Goal: Task Accomplishment & Management: Manage account settings

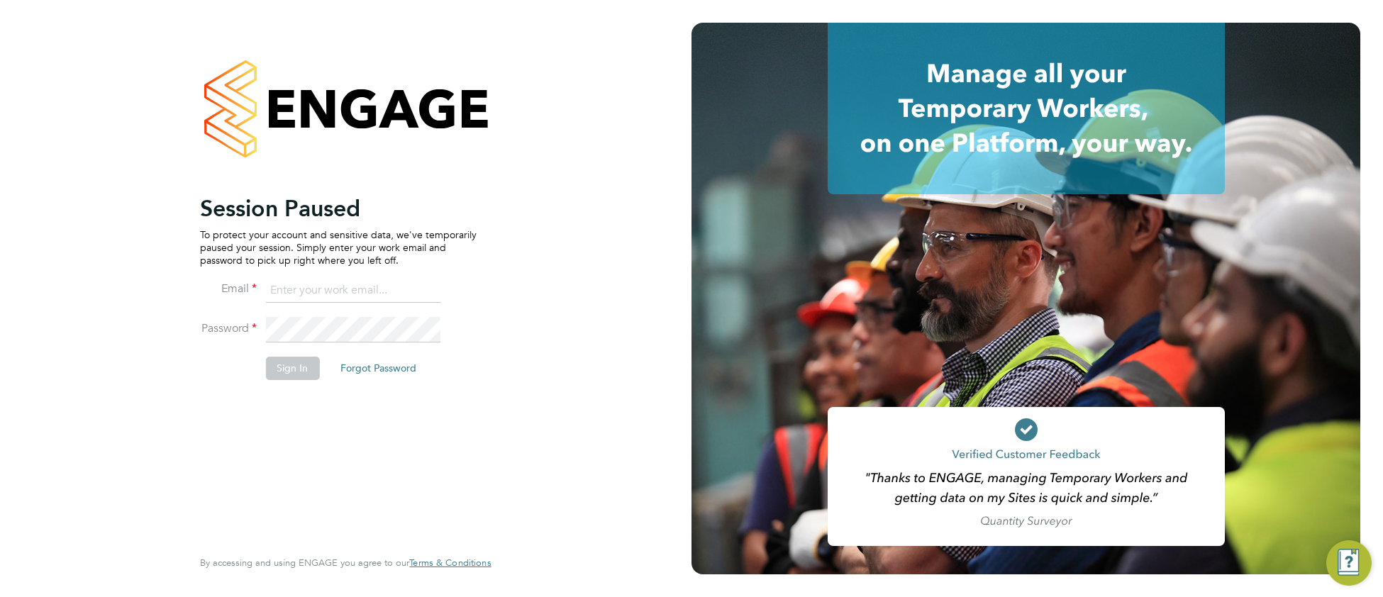
click at [299, 284] on input at bounding box center [352, 291] width 175 height 26
type input "cjs.templabour@uk.g4s.com"
click at [295, 370] on button "Sign In" at bounding box center [292, 368] width 54 height 23
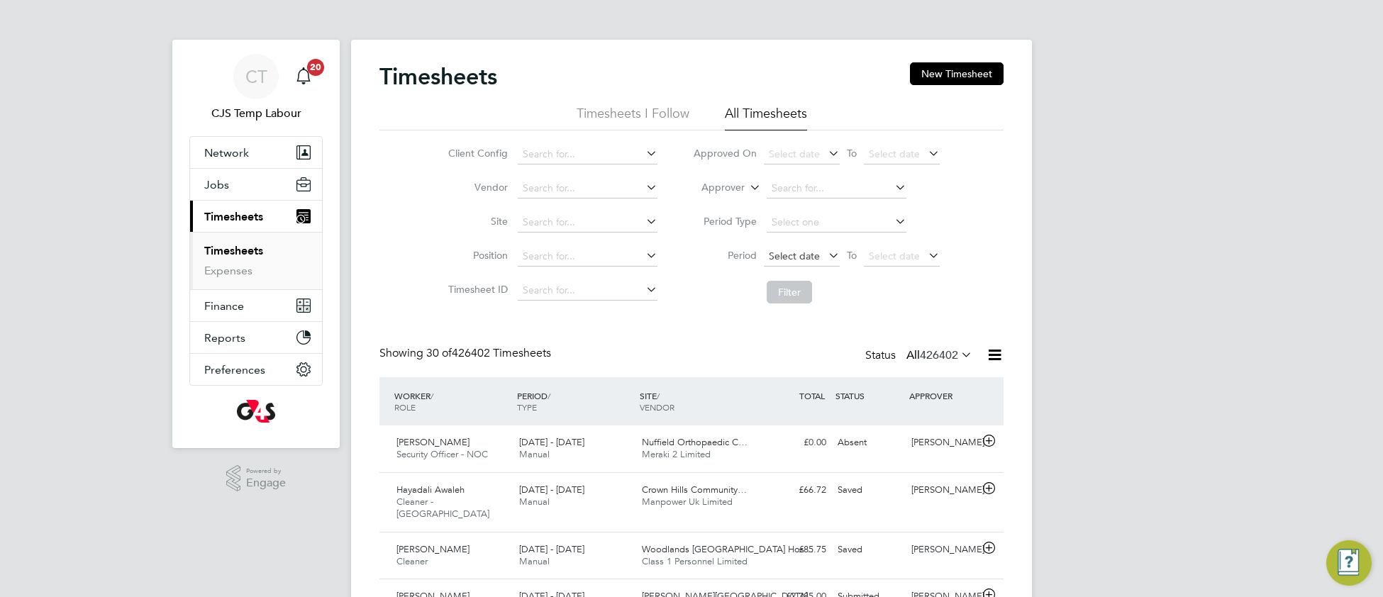
click at [782, 260] on span "Select date" at bounding box center [794, 256] width 51 height 13
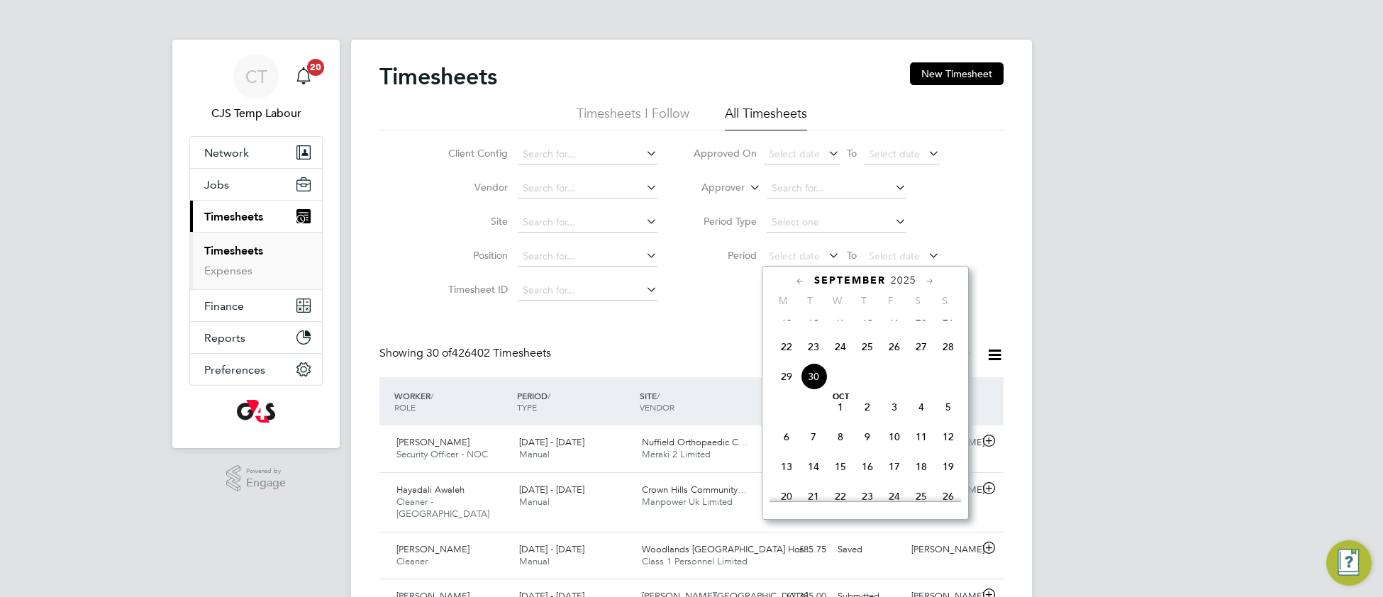
click at [784, 360] on span "22" at bounding box center [786, 346] width 27 height 27
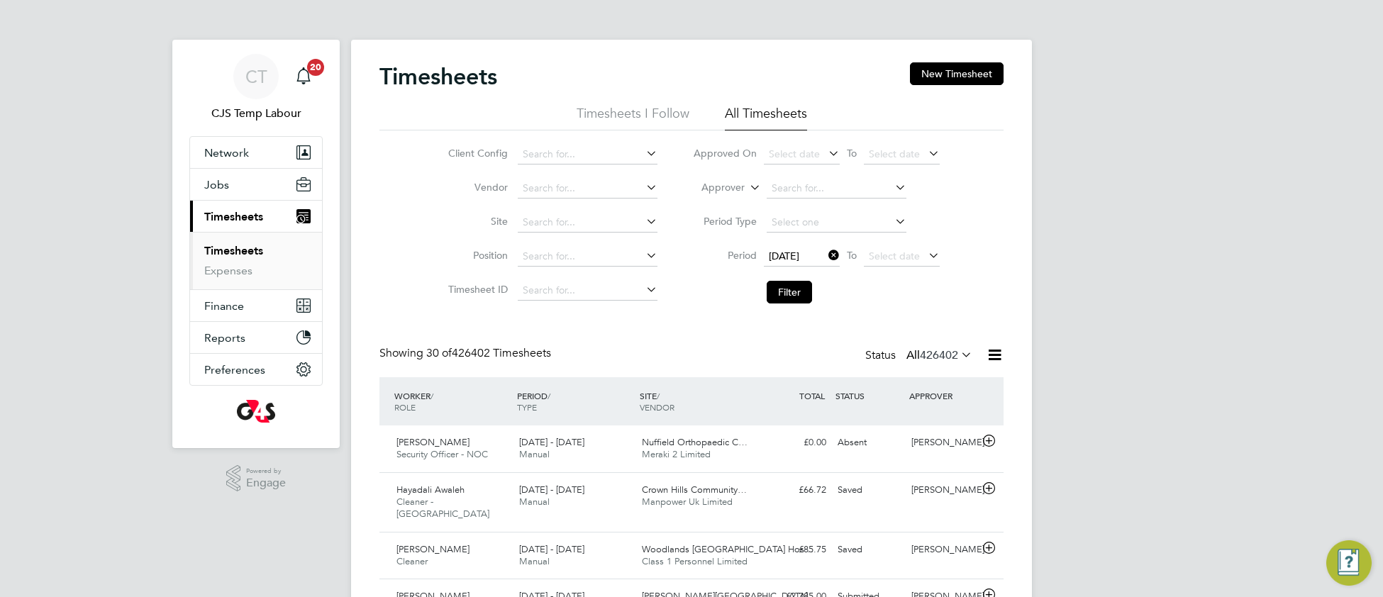
drag, startPoint x: 869, startPoint y: 257, endPoint x: 905, endPoint y: 284, distance: 44.6
click at [870, 256] on span "Select date" at bounding box center [894, 256] width 51 height 13
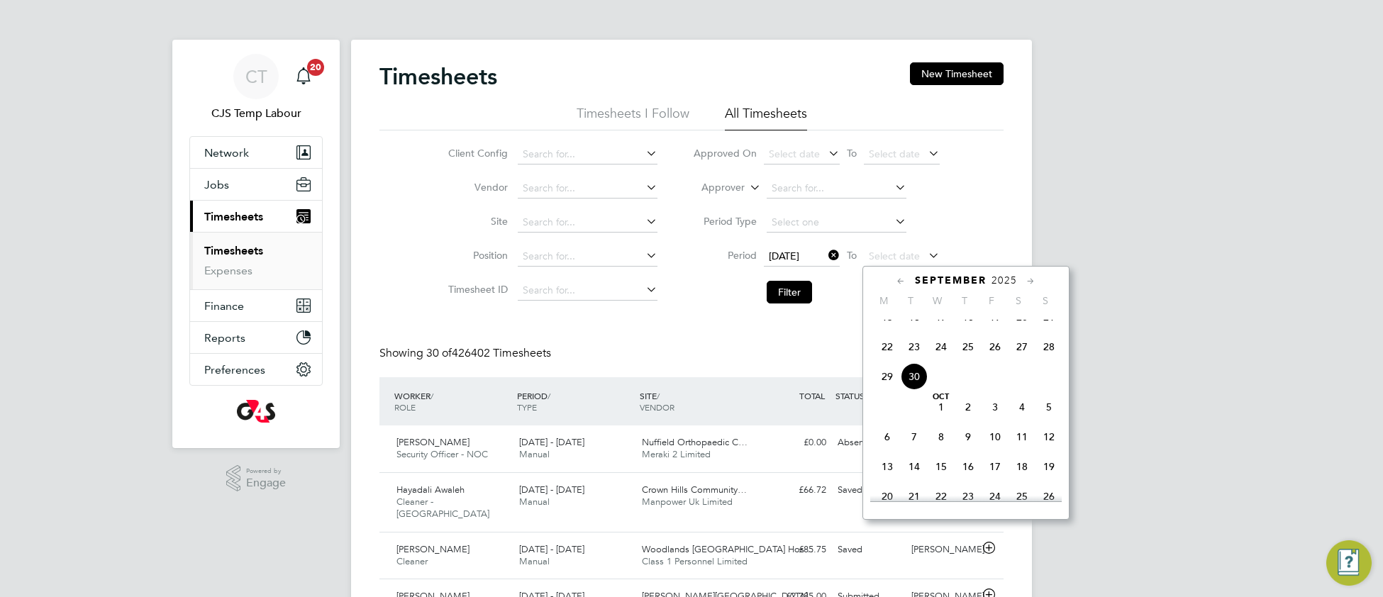
click at [1049, 360] on span "28" at bounding box center [1049, 346] width 27 height 27
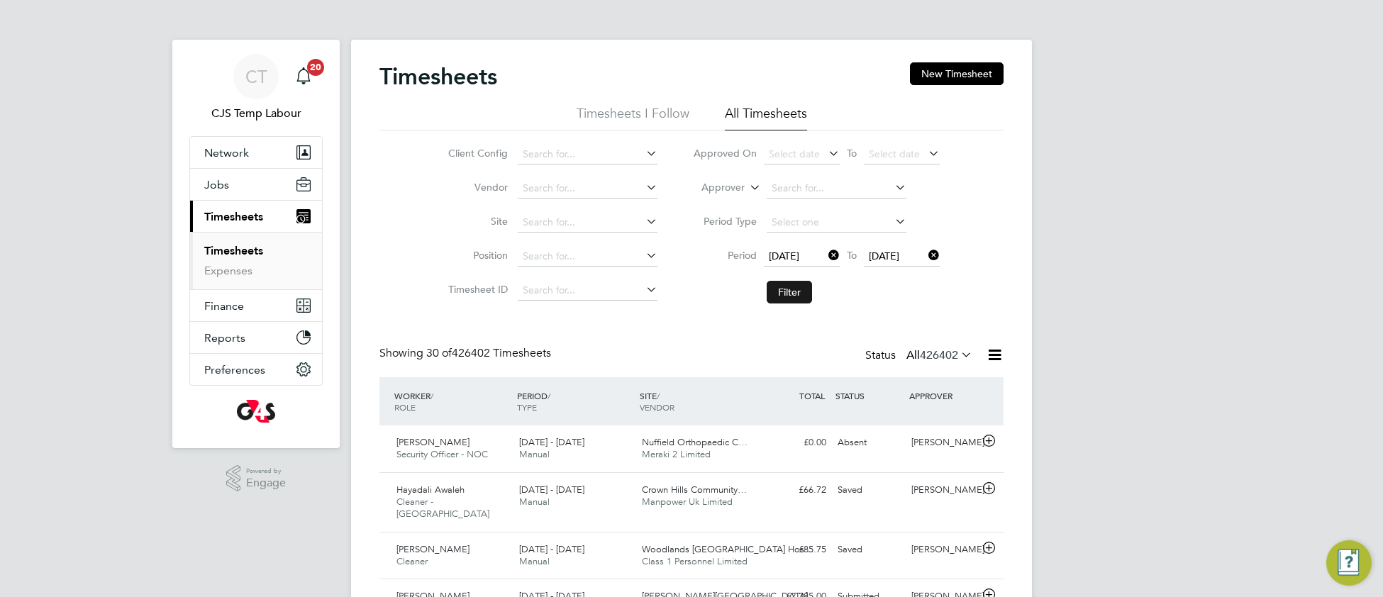
click at [785, 297] on button "Filter" at bounding box center [789, 292] width 45 height 23
click at [970, 75] on button "New Timesheet" at bounding box center [957, 73] width 94 height 23
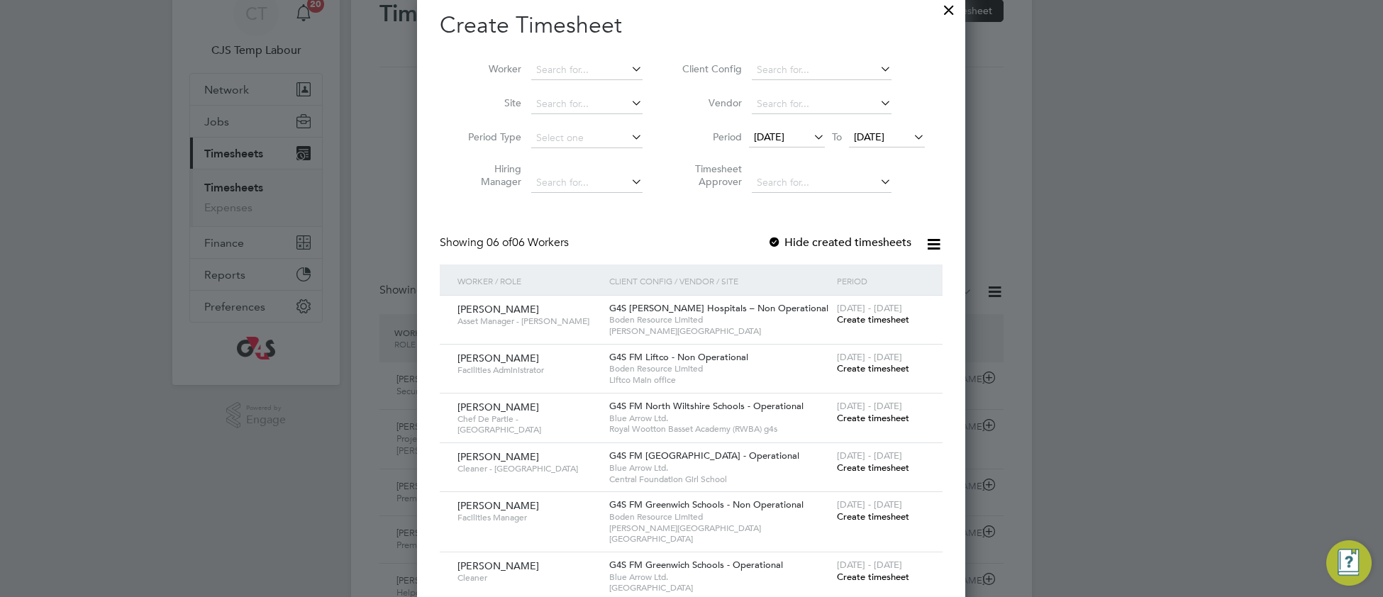
click at [861, 415] on span "Create timesheet" at bounding box center [873, 418] width 72 height 12
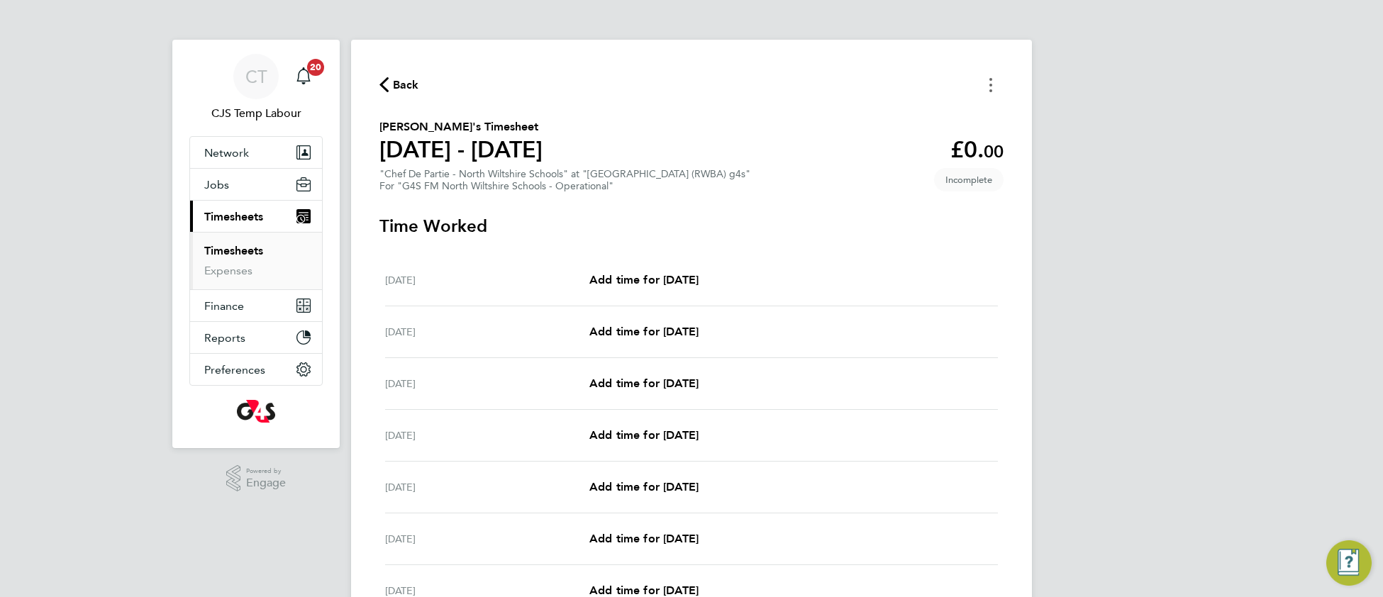
click at [991, 93] on button "Timesheets Menu" at bounding box center [991, 85] width 26 height 22
click at [906, 118] on button "Mark as absent" at bounding box center [919, 116] width 170 height 28
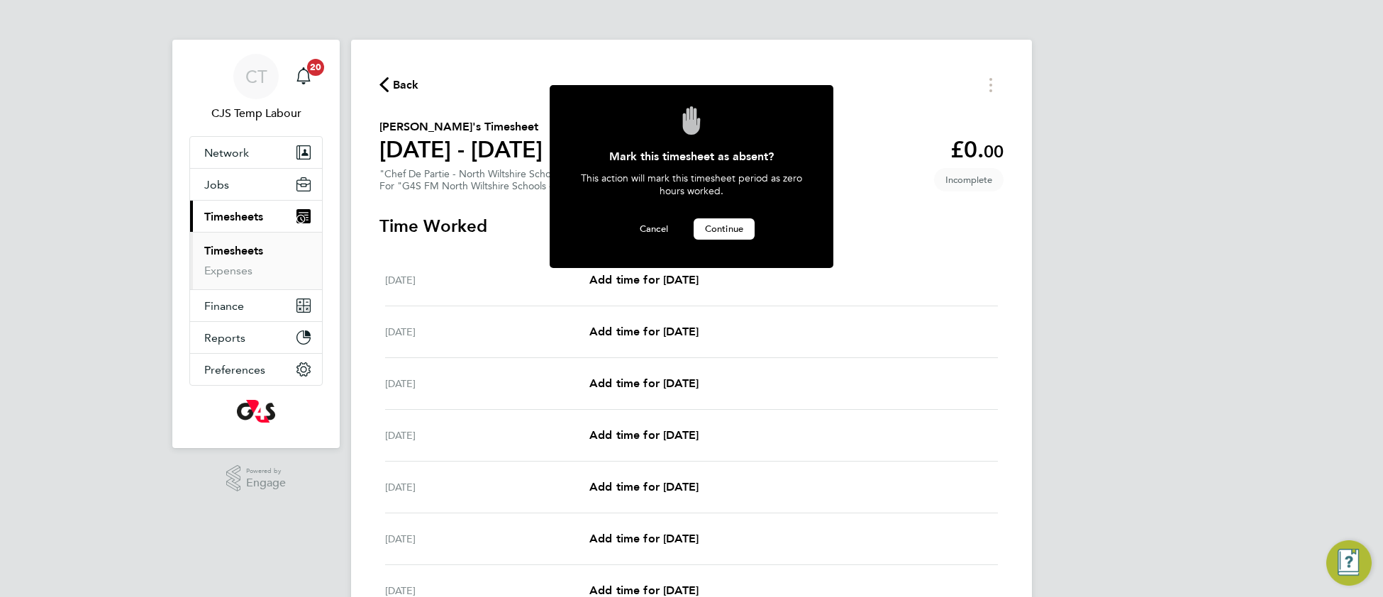
click at [726, 233] on button "Continue" at bounding box center [724, 229] width 61 height 21
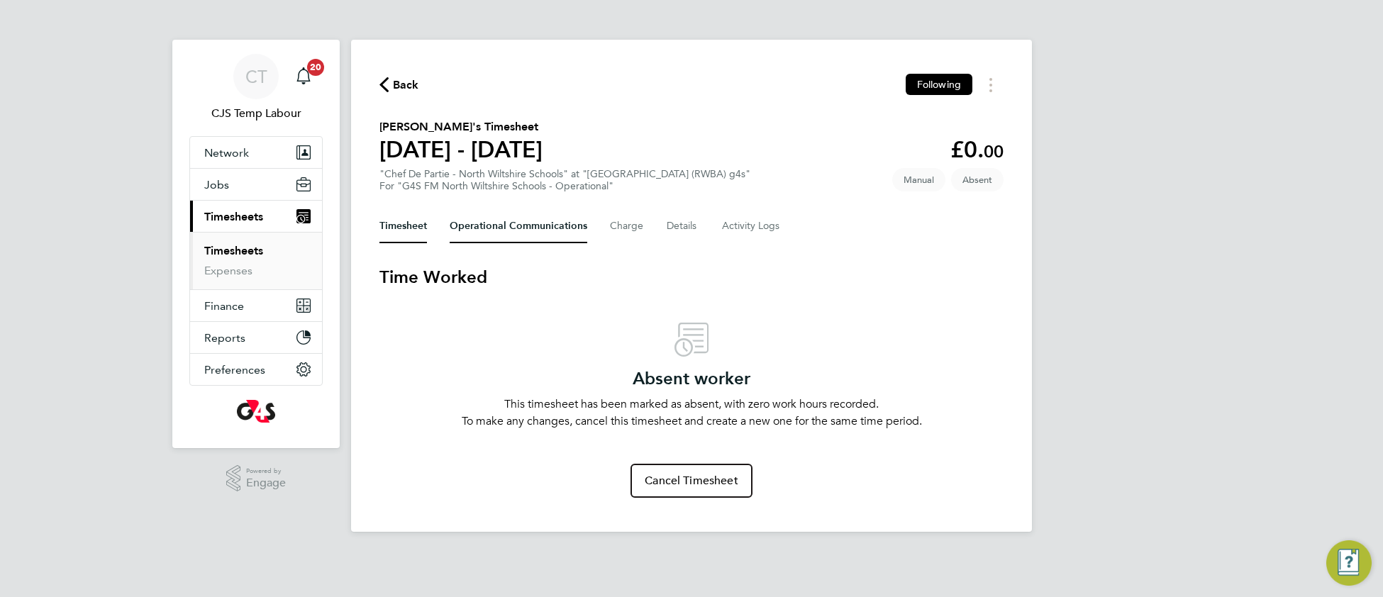
click at [485, 226] on Communications-tab "Operational Communications" at bounding box center [519, 226] width 138 height 34
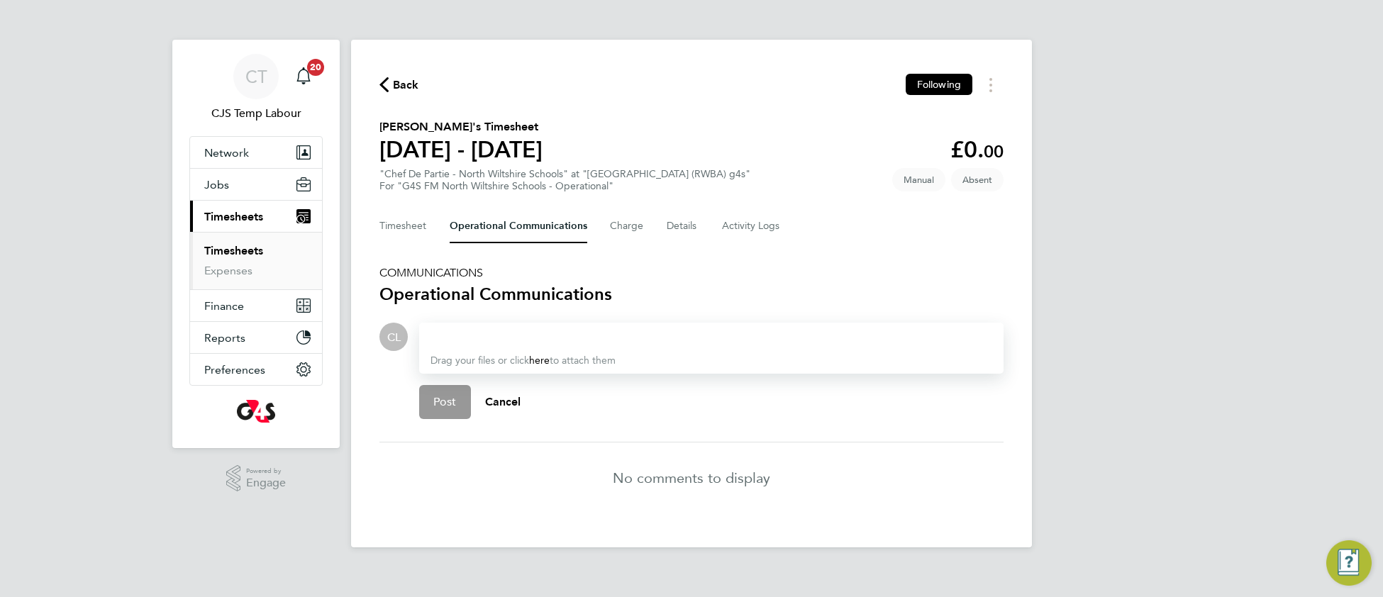
click at [455, 328] on div at bounding box center [712, 336] width 562 height 17
click at [441, 414] on button "Post" at bounding box center [445, 402] width 52 height 34
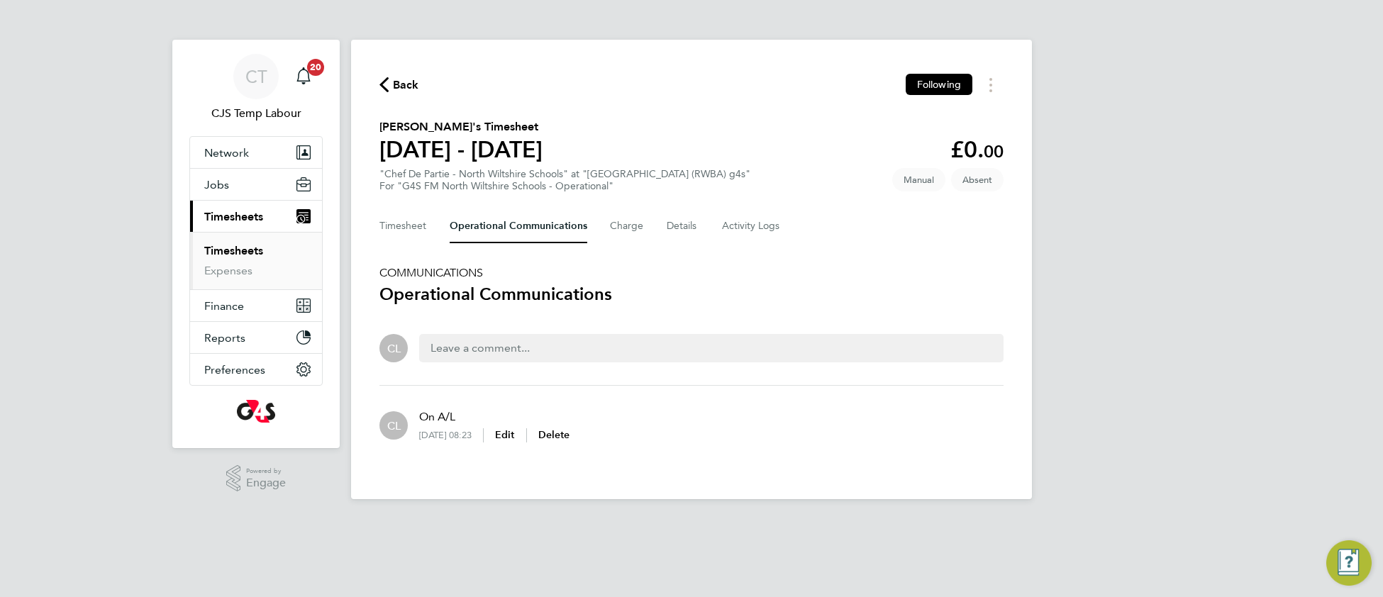
drag, startPoint x: 226, startPoint y: 250, endPoint x: 336, endPoint y: 258, distance: 109.5
click at [227, 250] on link "Timesheets" at bounding box center [233, 250] width 59 height 13
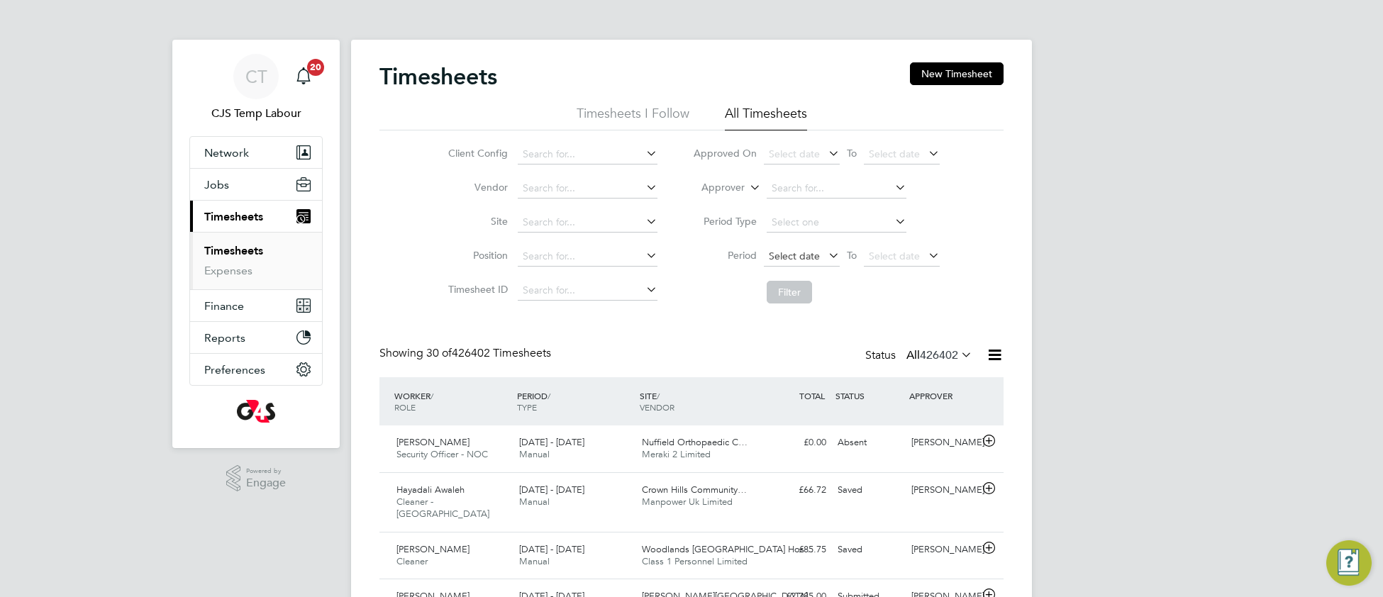
click at [796, 255] on span "Select date" at bounding box center [794, 256] width 51 height 13
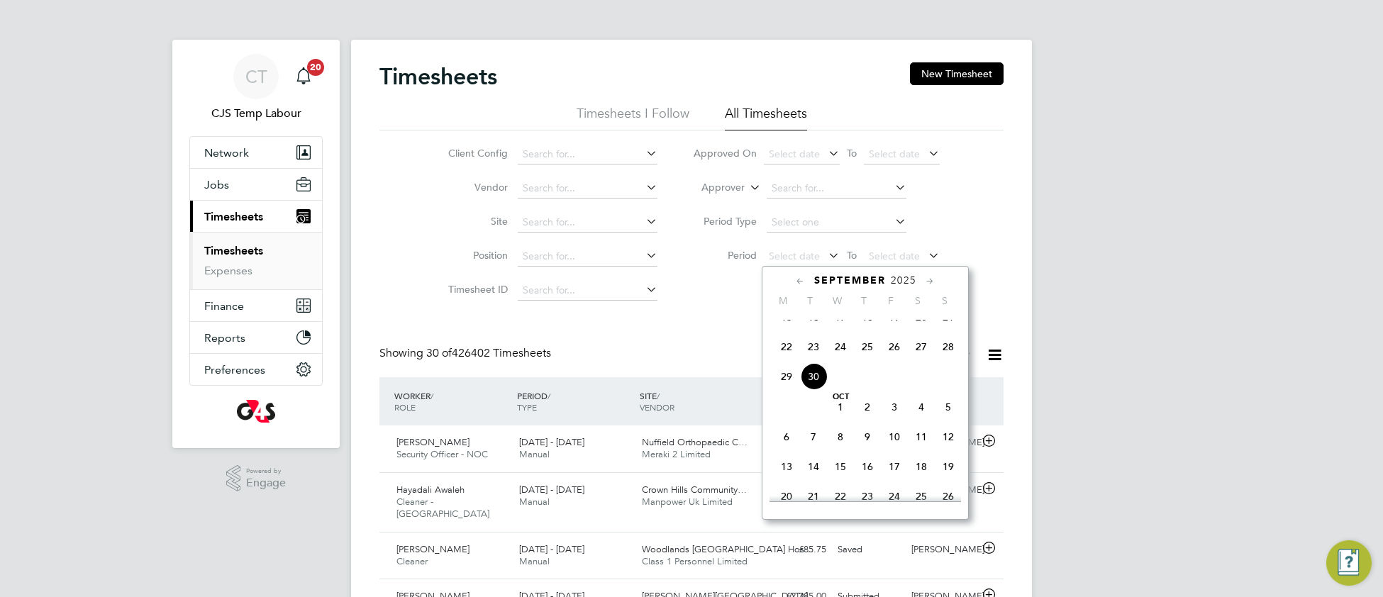
click at [781, 359] on span "22" at bounding box center [786, 346] width 27 height 27
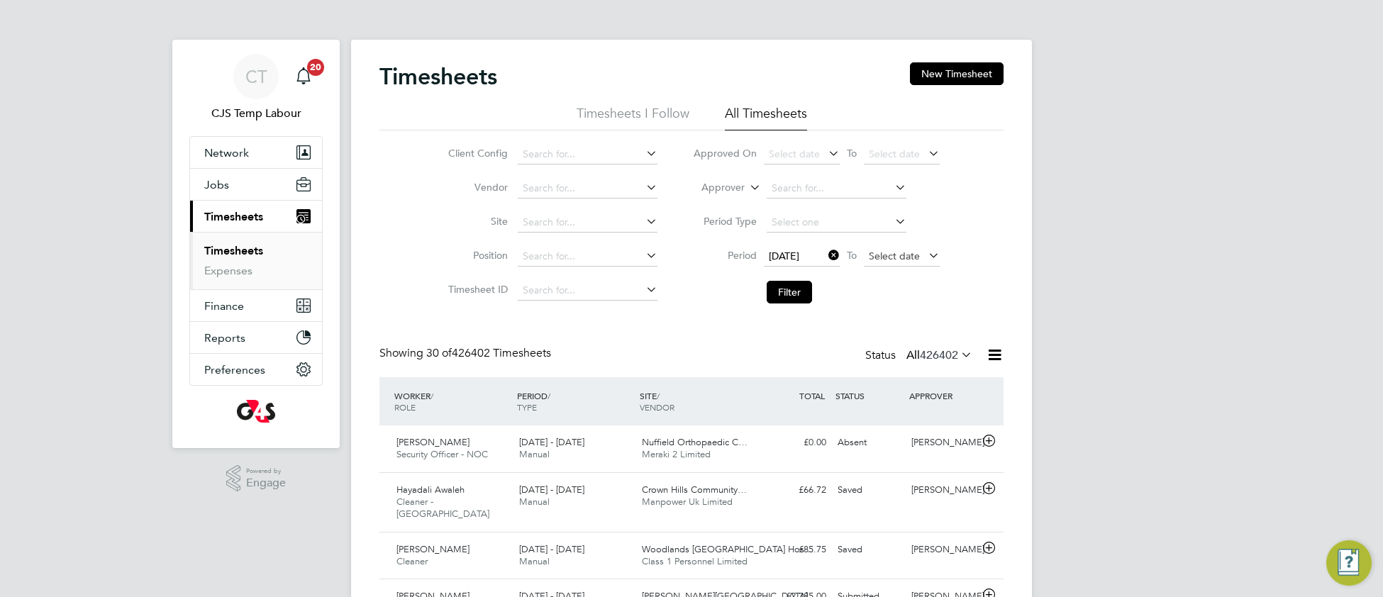
click at [872, 250] on span "Select date" at bounding box center [894, 256] width 51 height 13
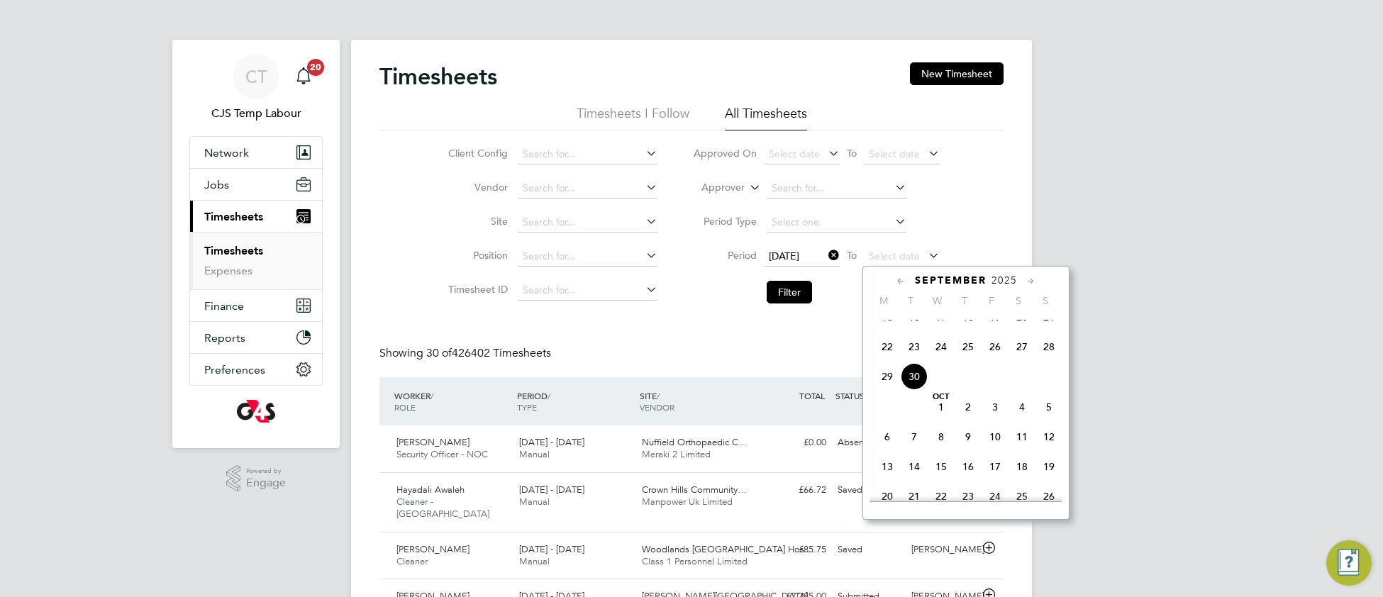
drag, startPoint x: 1046, startPoint y: 358, endPoint x: 963, endPoint y: 358, distance: 82.3
click at [1045, 358] on span "28" at bounding box center [1049, 346] width 27 height 27
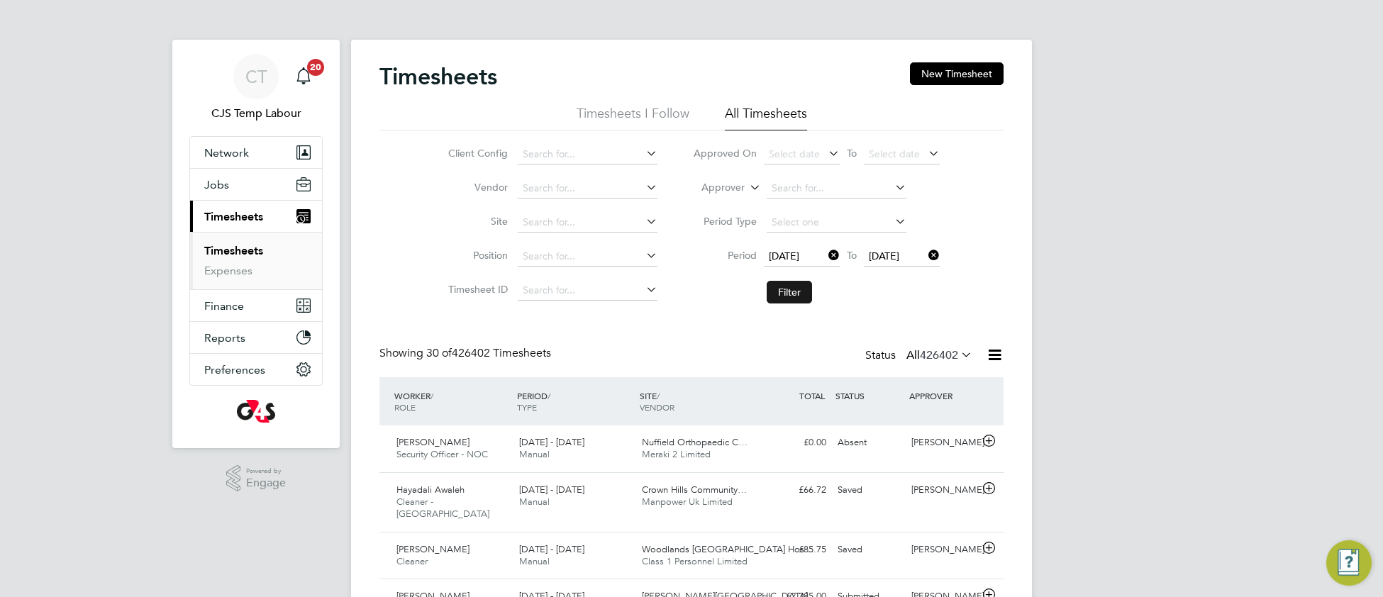
click at [802, 295] on button "Filter" at bounding box center [789, 292] width 45 height 23
click at [991, 356] on icon at bounding box center [995, 355] width 18 height 18
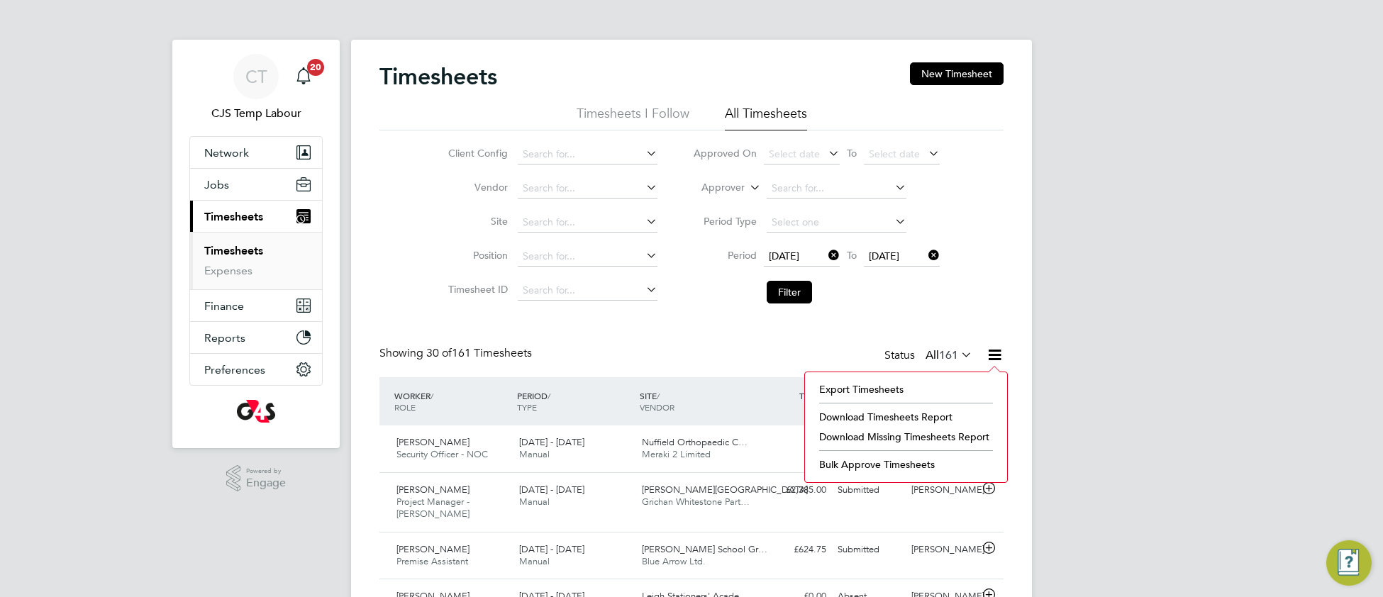
click at [861, 433] on li "Download Missing Timesheets Report" at bounding box center [906, 437] width 188 height 20
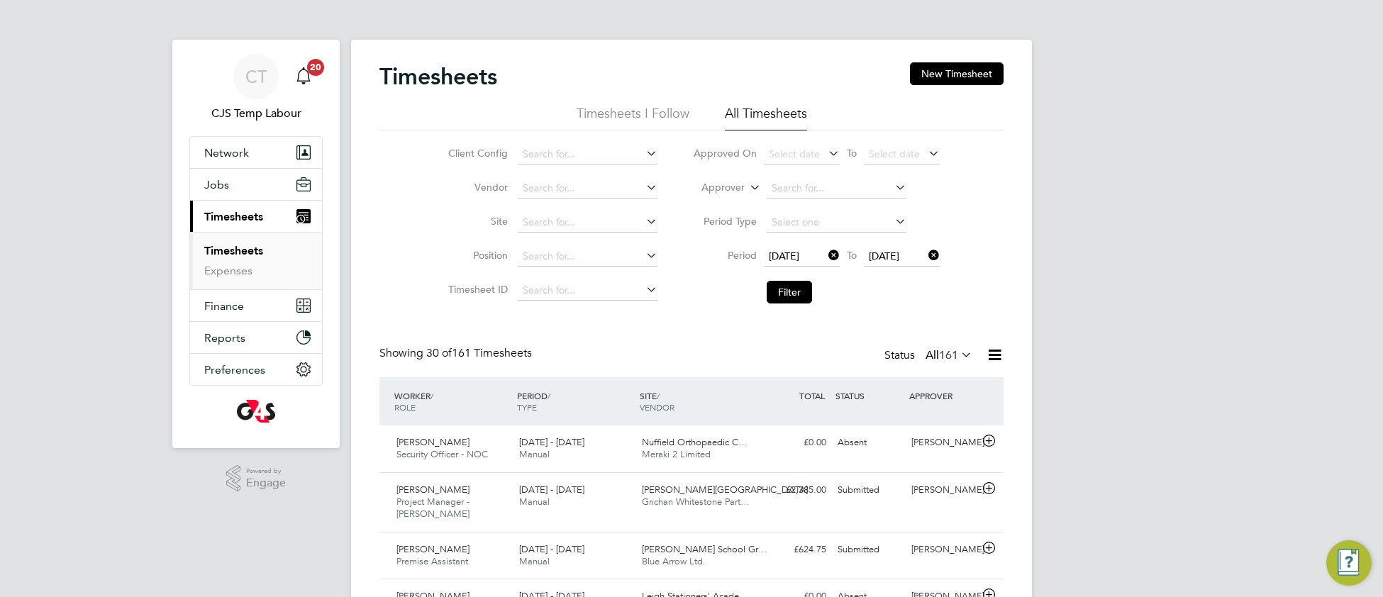
click at [958, 355] on icon at bounding box center [958, 355] width 0 height 20
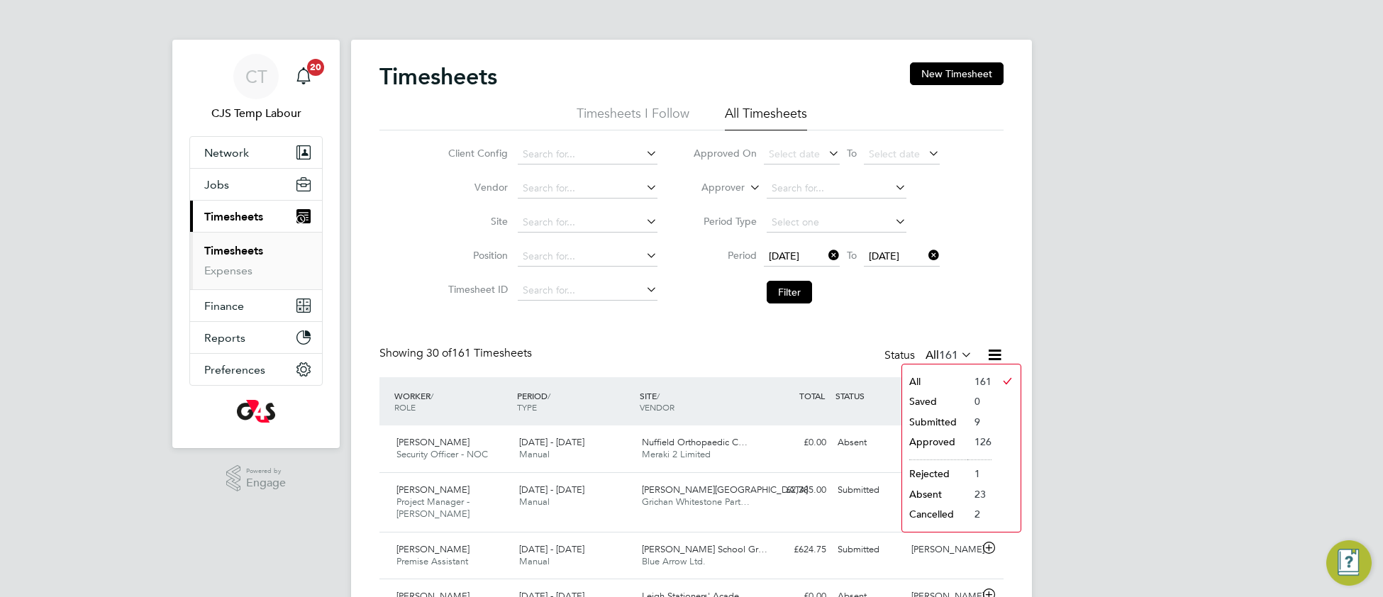
click at [945, 426] on li "Submitted" at bounding box center [934, 422] width 65 height 20
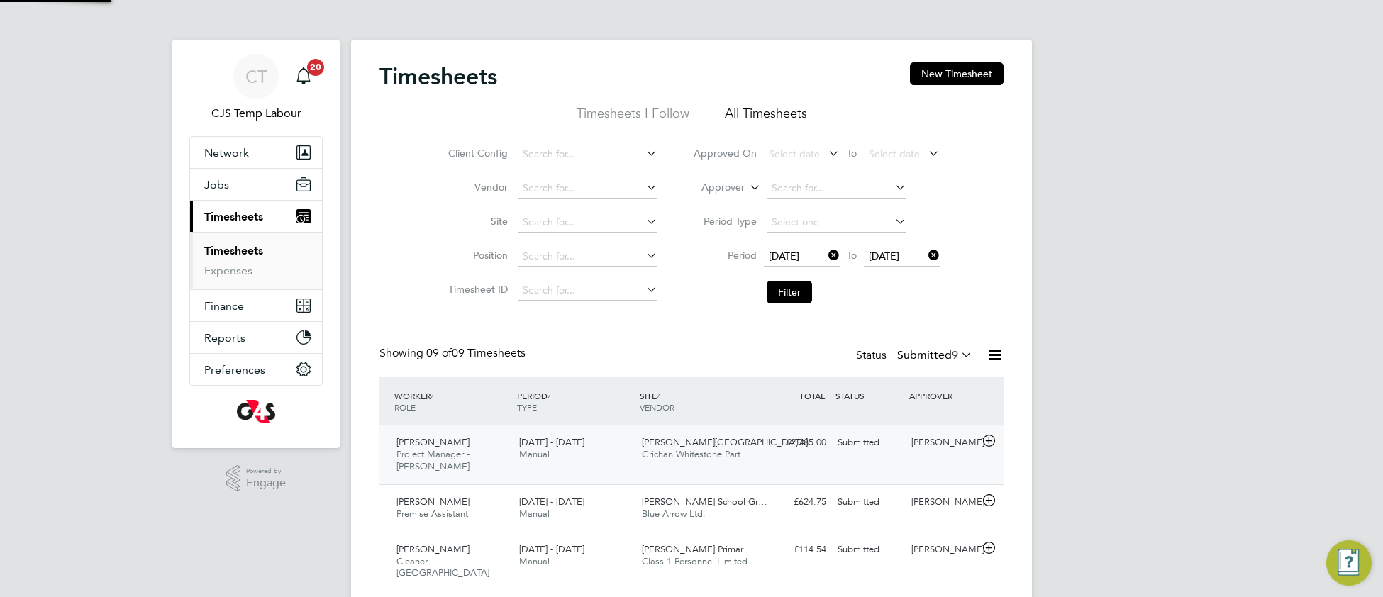
scroll to position [35, 122]
click at [958, 358] on icon at bounding box center [958, 355] width 0 height 20
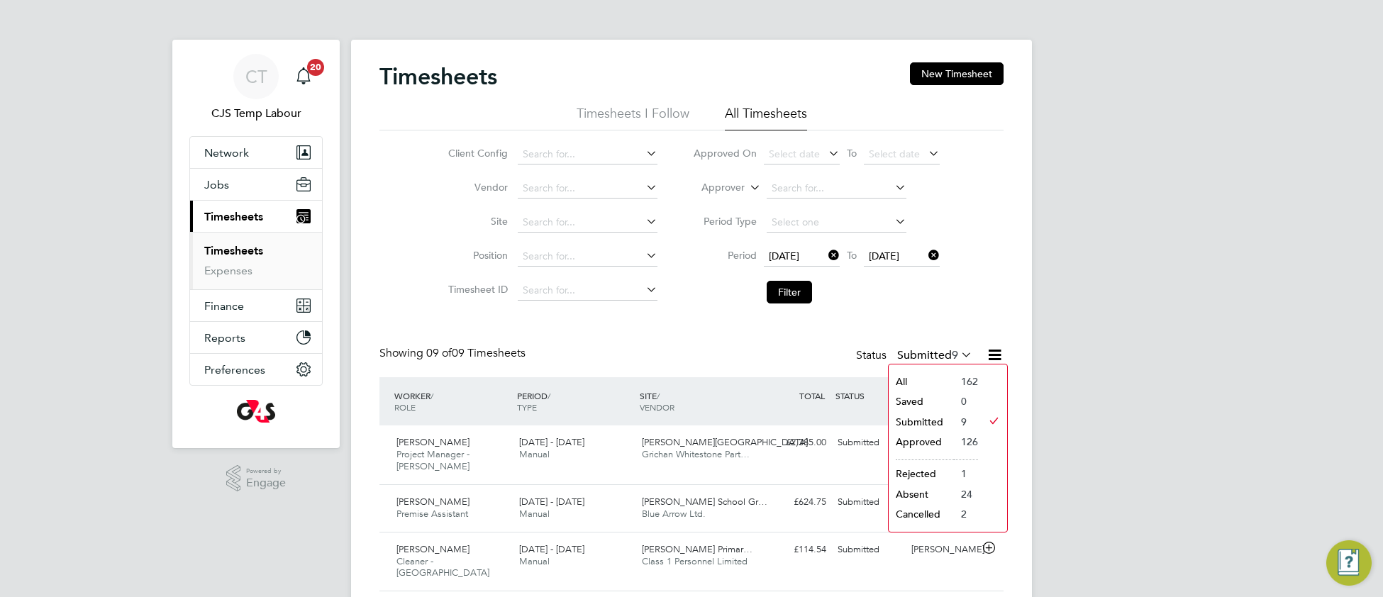
click at [721, 343] on div "Timesheets New Timesheet Timesheets I Follow All Timesheets Client Config Vendo…" at bounding box center [692, 481] width 624 height 838
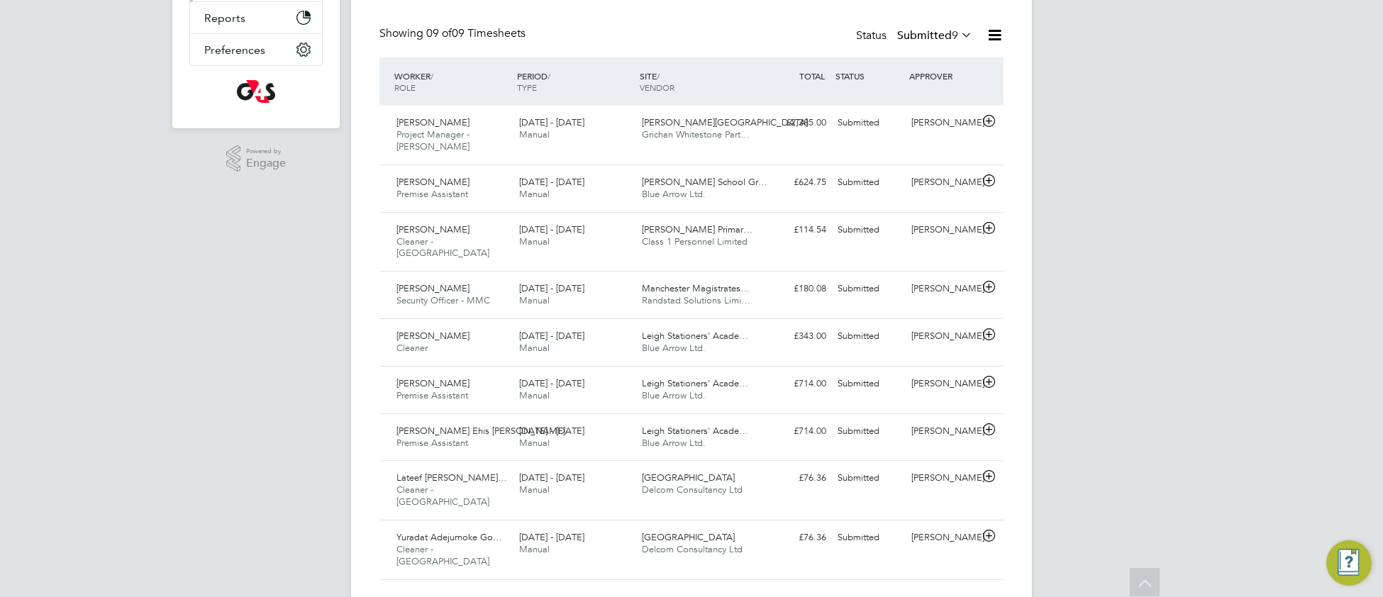
scroll to position [0, 0]
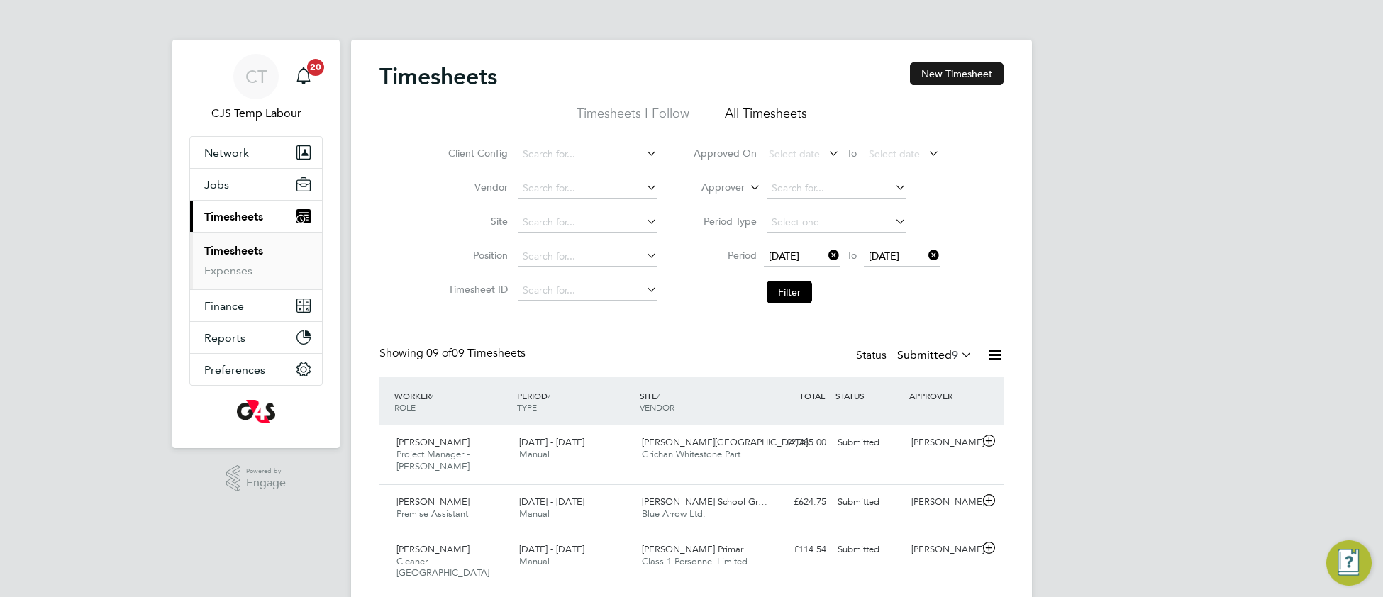
click at [971, 72] on button "New Timesheet" at bounding box center [957, 73] width 94 height 23
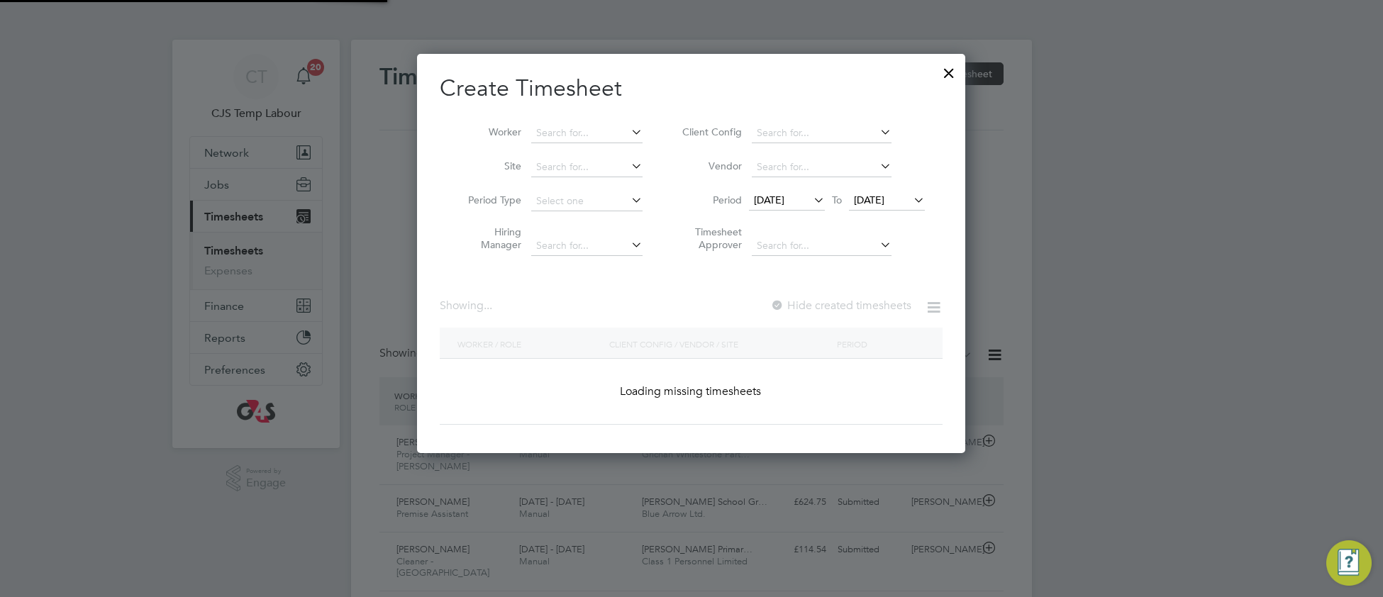
scroll to position [581, 550]
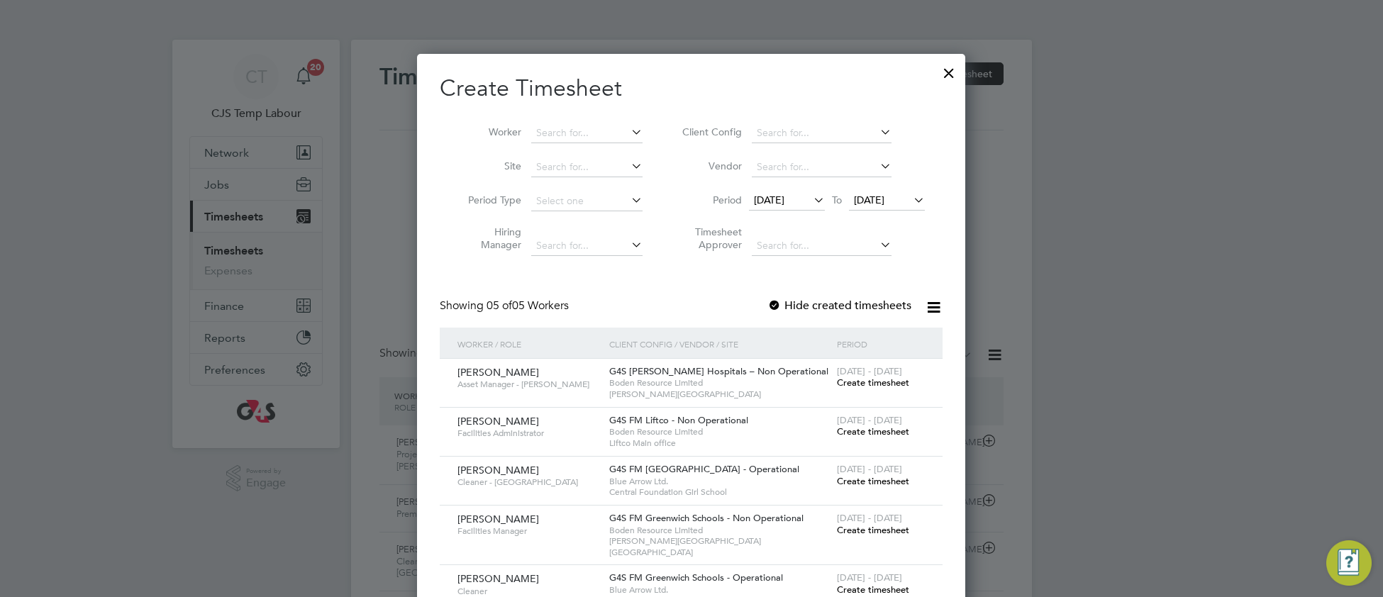
click at [952, 72] on div at bounding box center [949, 70] width 26 height 26
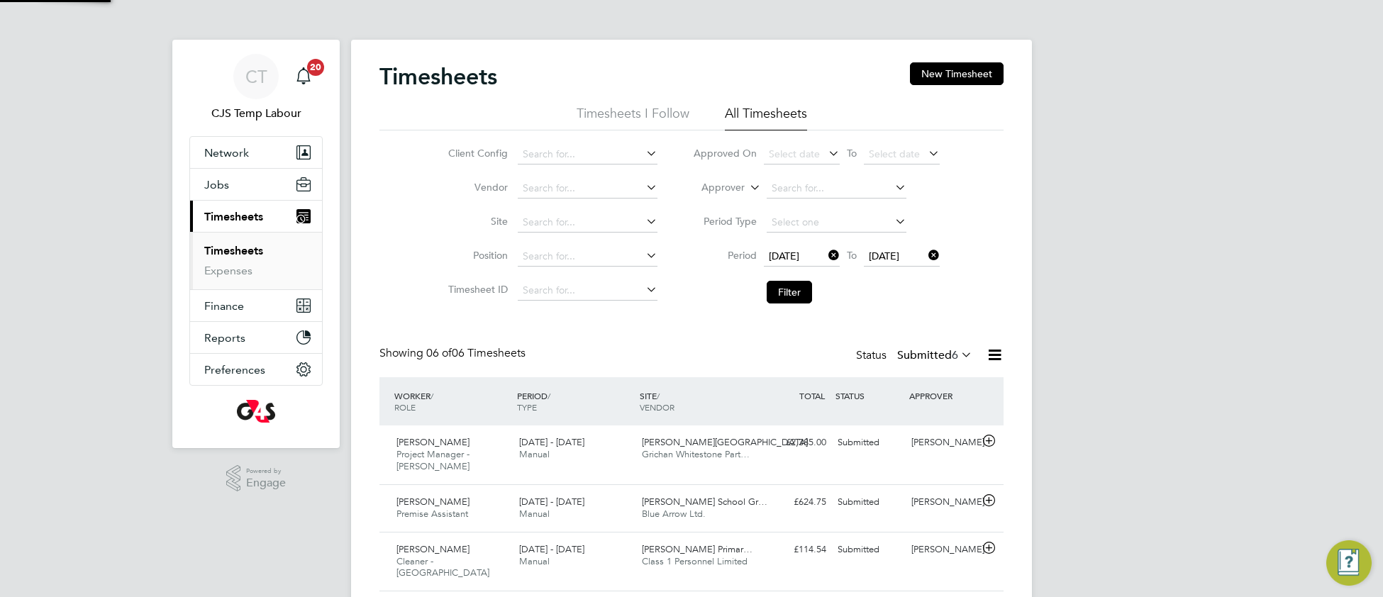
scroll to position [35, 122]
click at [243, 258] on link "Timesheets" at bounding box center [233, 250] width 59 height 13
click at [958, 348] on icon at bounding box center [958, 355] width 0 height 20
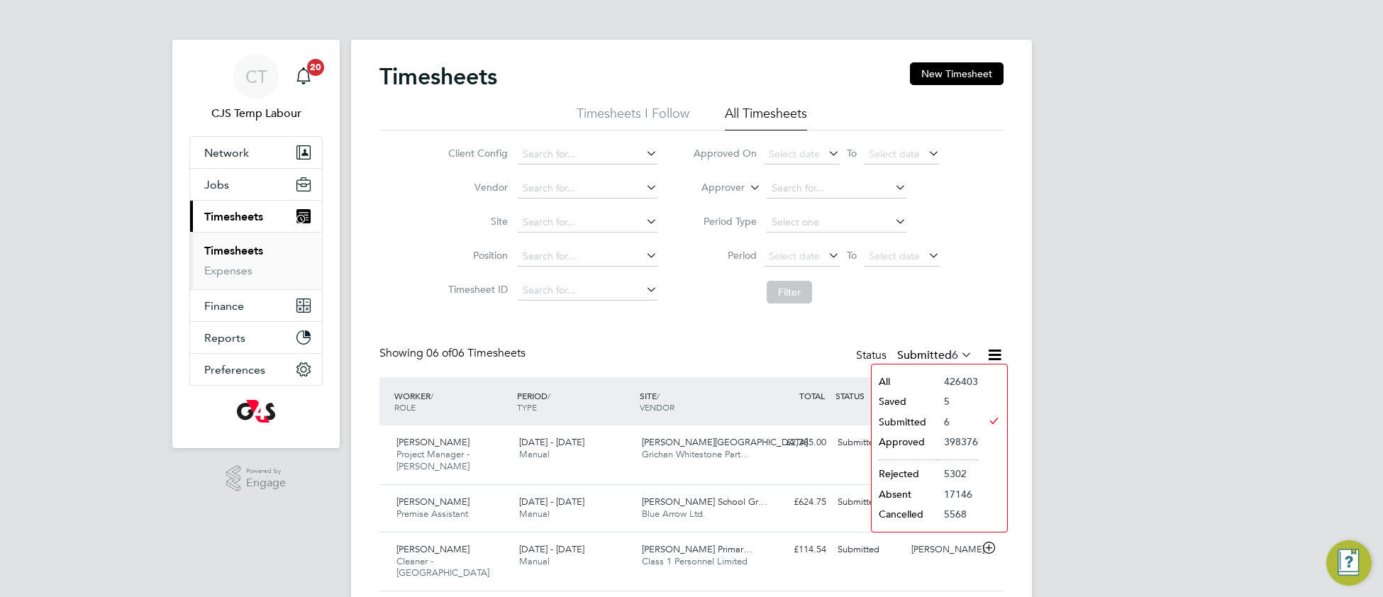
click at [942, 377] on li "426403" at bounding box center [957, 382] width 41 height 20
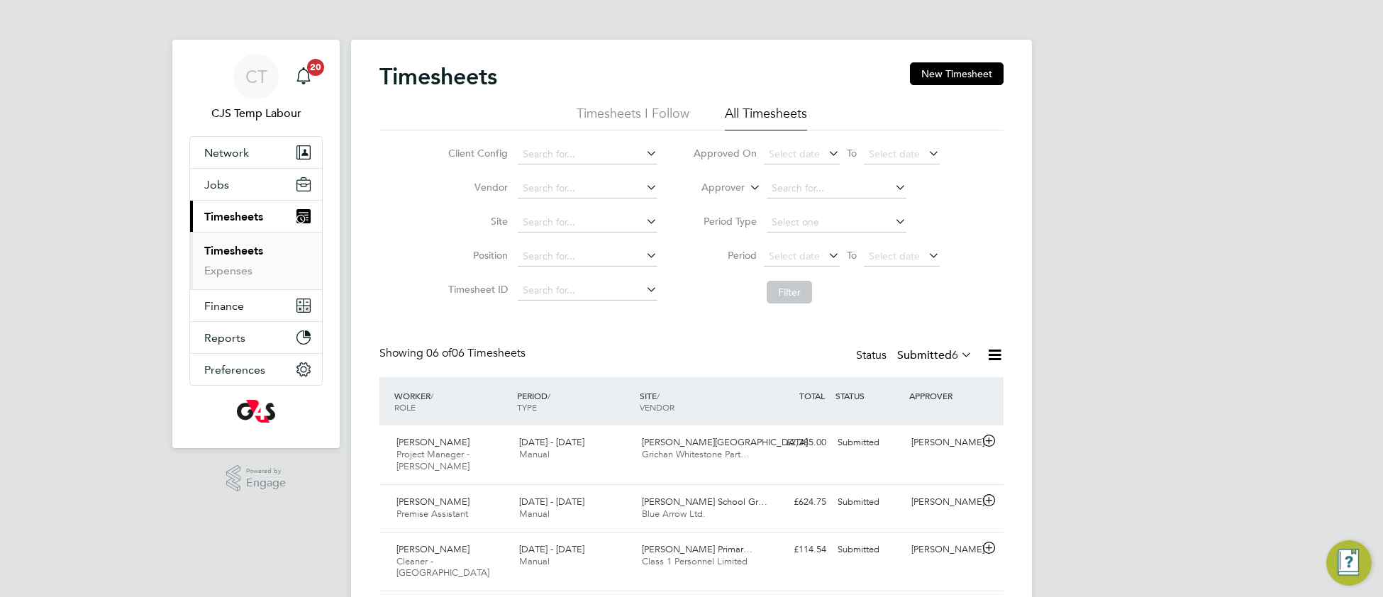
click at [747, 190] on icon at bounding box center [747, 183] width 0 height 13
click at [723, 209] on li "Worker" at bounding box center [710, 204] width 70 height 18
click at [747, 189] on icon at bounding box center [747, 183] width 0 height 13
click at [719, 223] on li "Approver" at bounding box center [710, 223] width 70 height 18
click at [783, 182] on input at bounding box center [837, 189] width 140 height 20
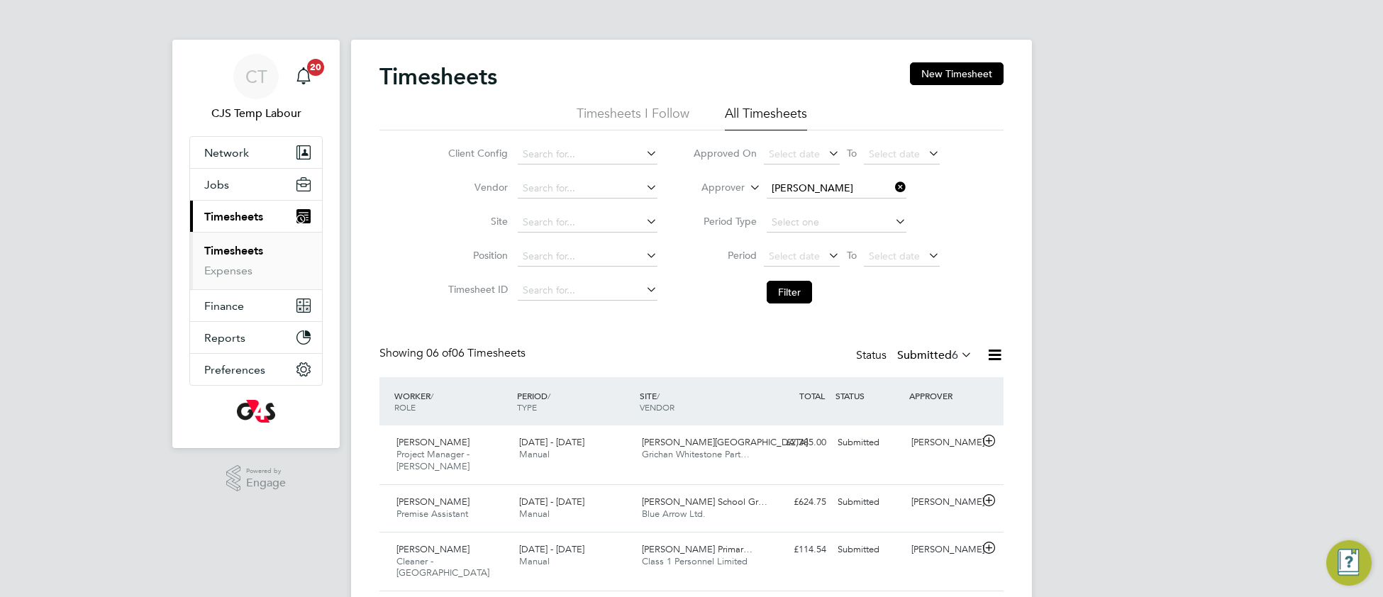
click at [821, 201] on li "Gianni Bernardi" at bounding box center [852, 208] width 175 height 19
type input "Gianni Bernardi"
click at [958, 358] on icon at bounding box center [958, 355] width 0 height 20
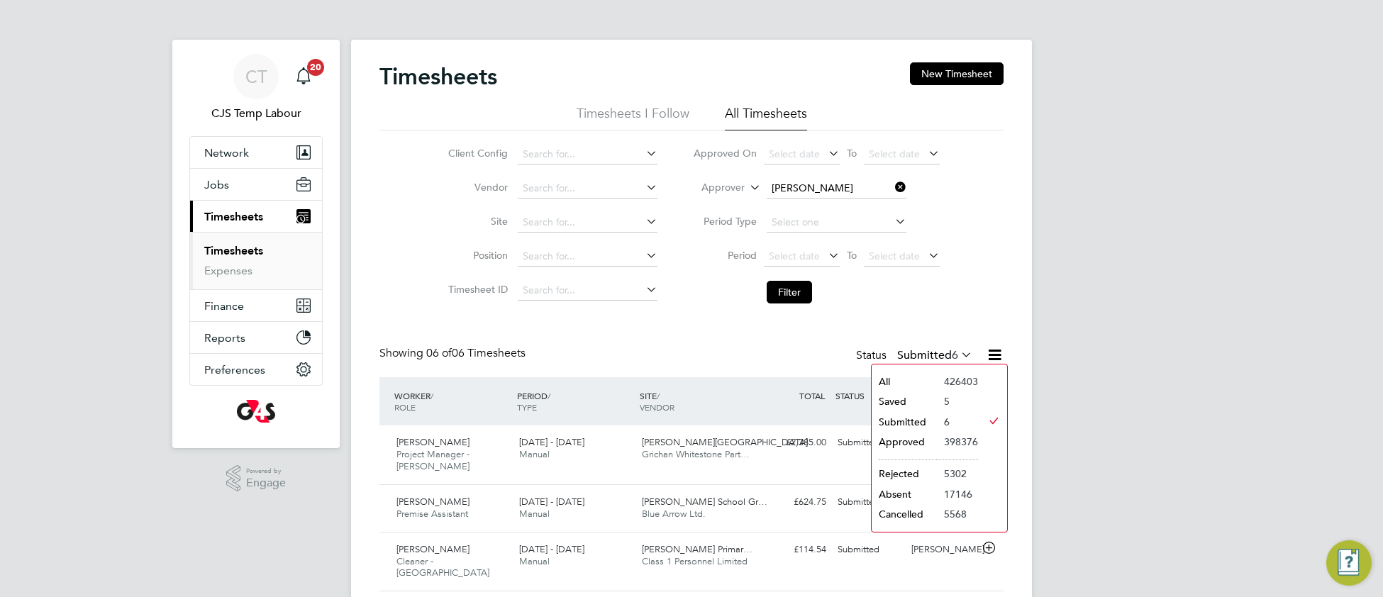
click at [907, 378] on li "All" at bounding box center [904, 382] width 65 height 20
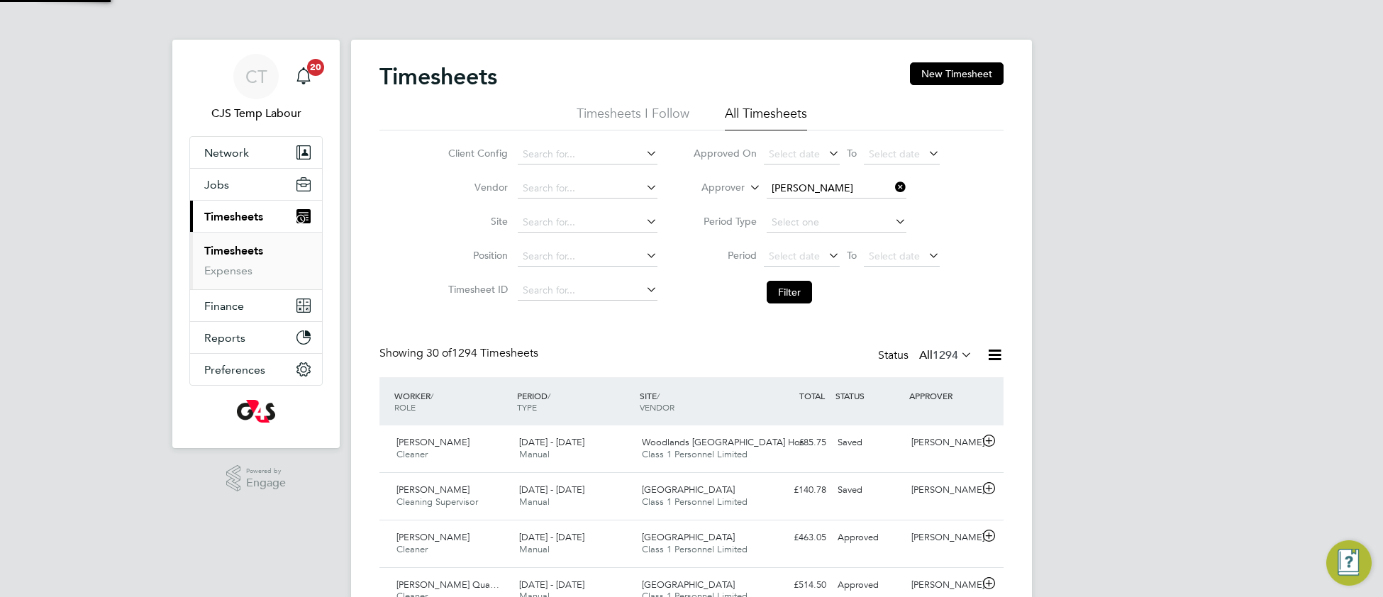
scroll to position [35, 122]
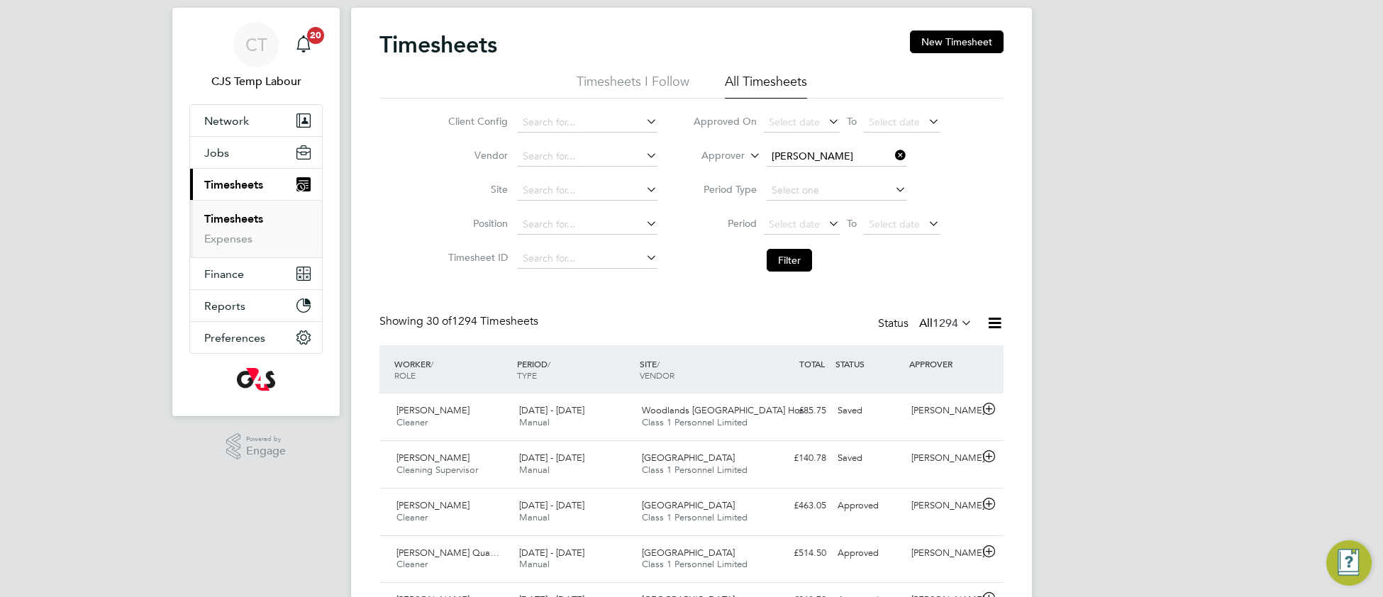
click at [892, 152] on icon at bounding box center [892, 155] width 0 height 20
click at [747, 158] on icon at bounding box center [747, 151] width 0 height 13
click at [721, 176] on li "Worker" at bounding box center [710, 172] width 70 height 18
click at [807, 148] on input at bounding box center [837, 157] width 140 height 20
click at [853, 336] on li "Bright Omavowan Agbamu" at bounding box center [835, 329] width 141 height 19
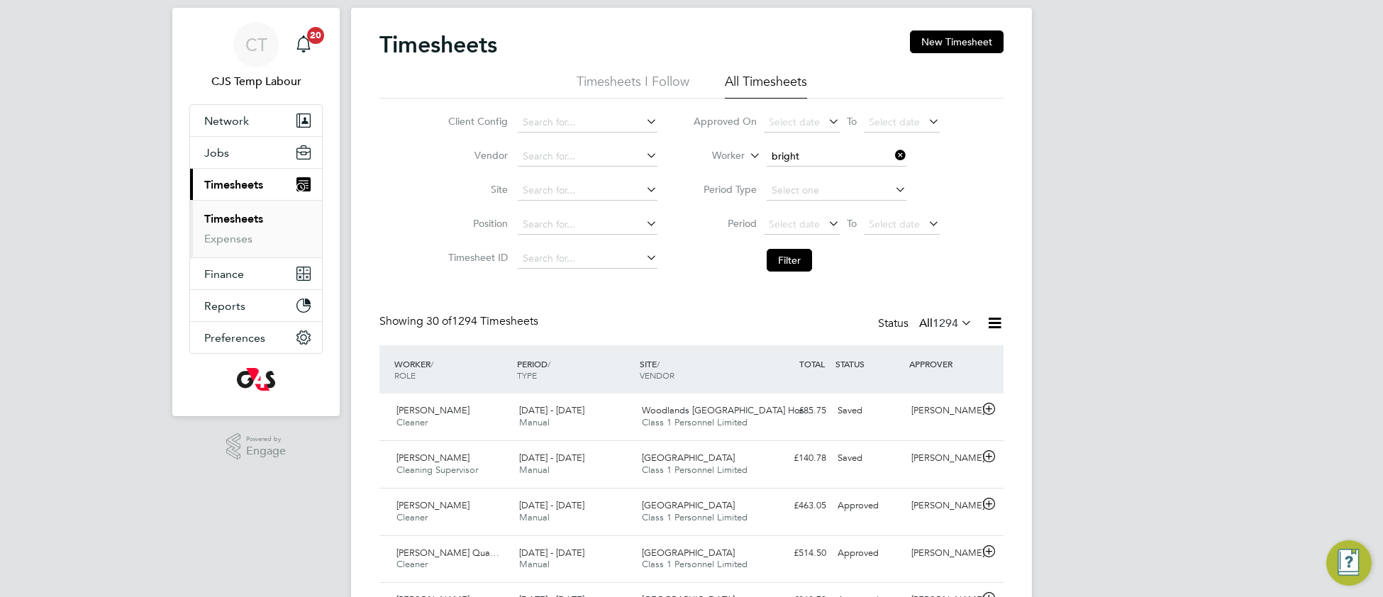
type input "Bright Omavowan Agbamu"
click at [798, 269] on button "Filter" at bounding box center [789, 260] width 45 height 23
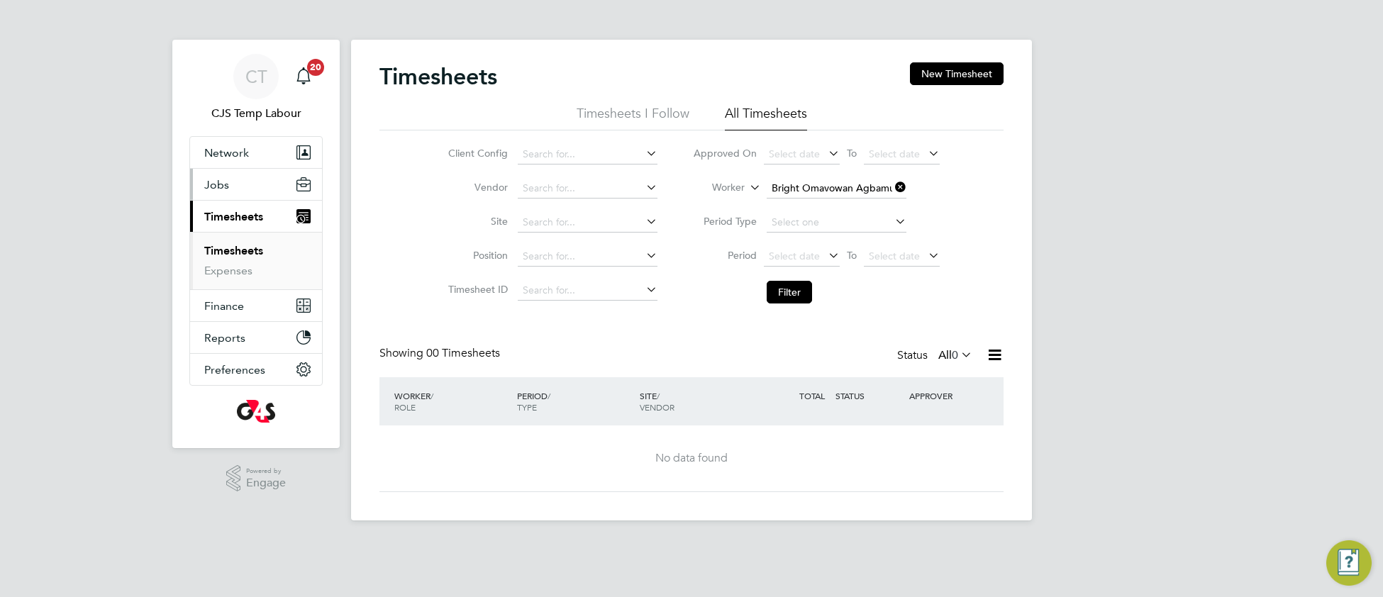
click at [221, 195] on button "Jobs" at bounding box center [256, 184] width 132 height 31
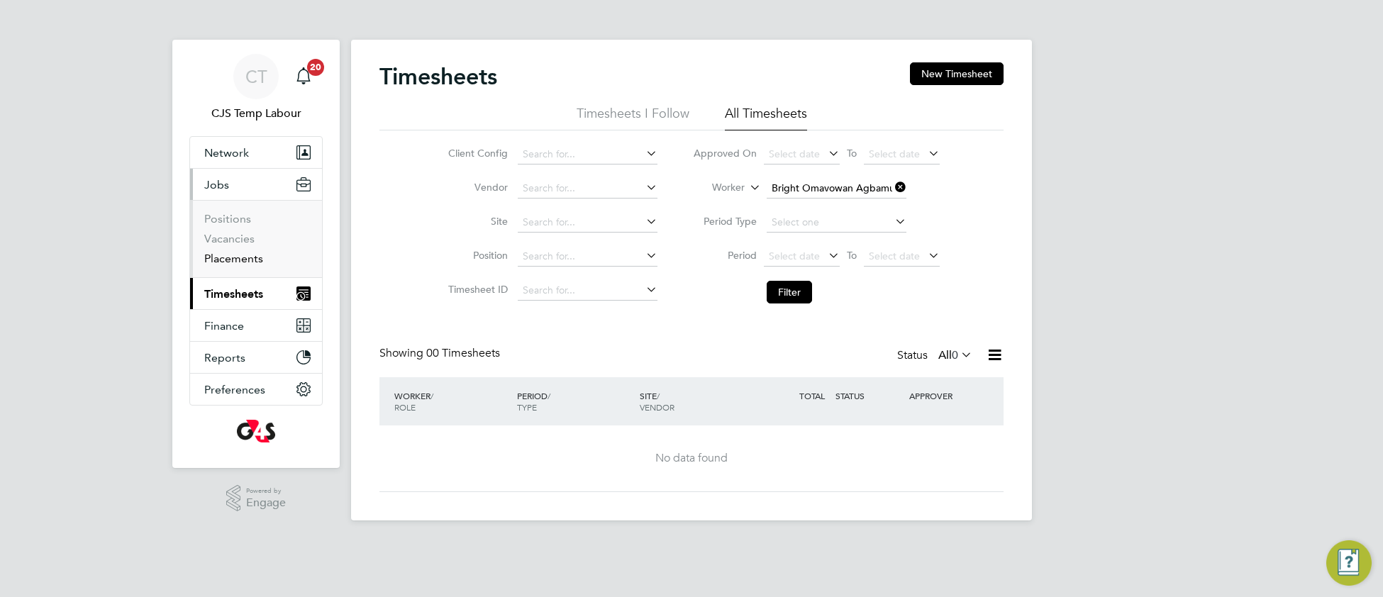
click at [227, 258] on link "Placements" at bounding box center [233, 258] width 59 height 13
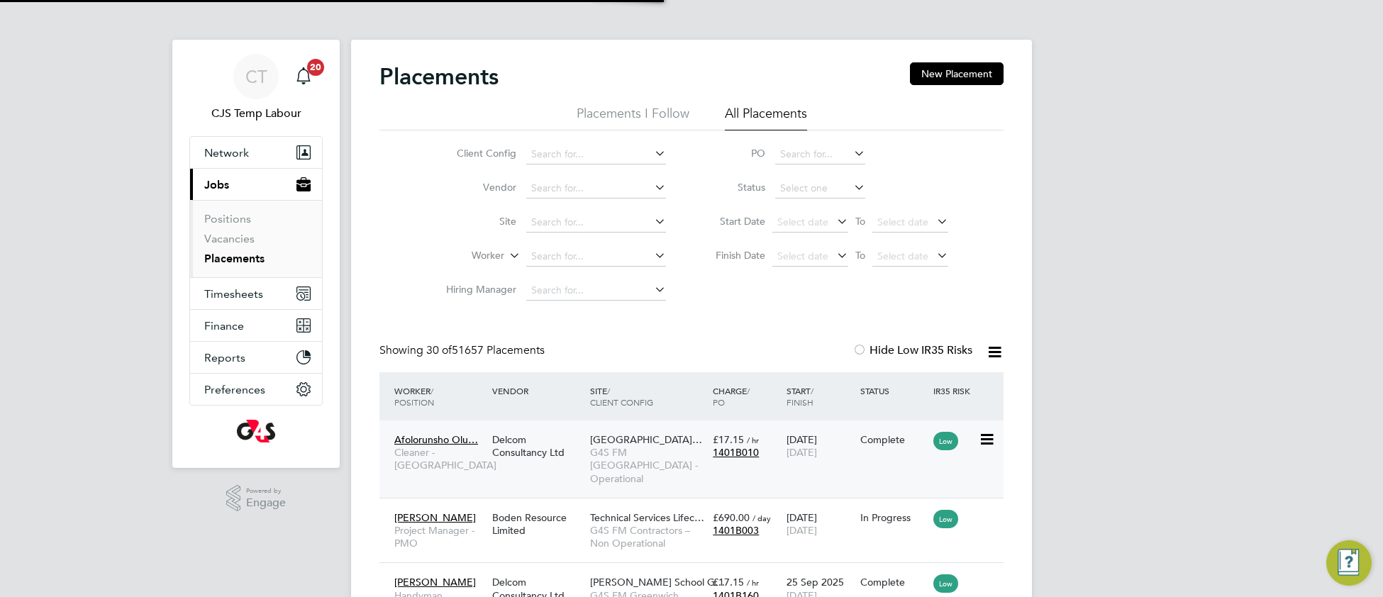
scroll to position [53, 122]
click at [516, 450] on div "Delcom Consultancy Ltd" at bounding box center [538, 446] width 98 height 40
click at [237, 292] on span "Timesheets" at bounding box center [233, 293] width 59 height 13
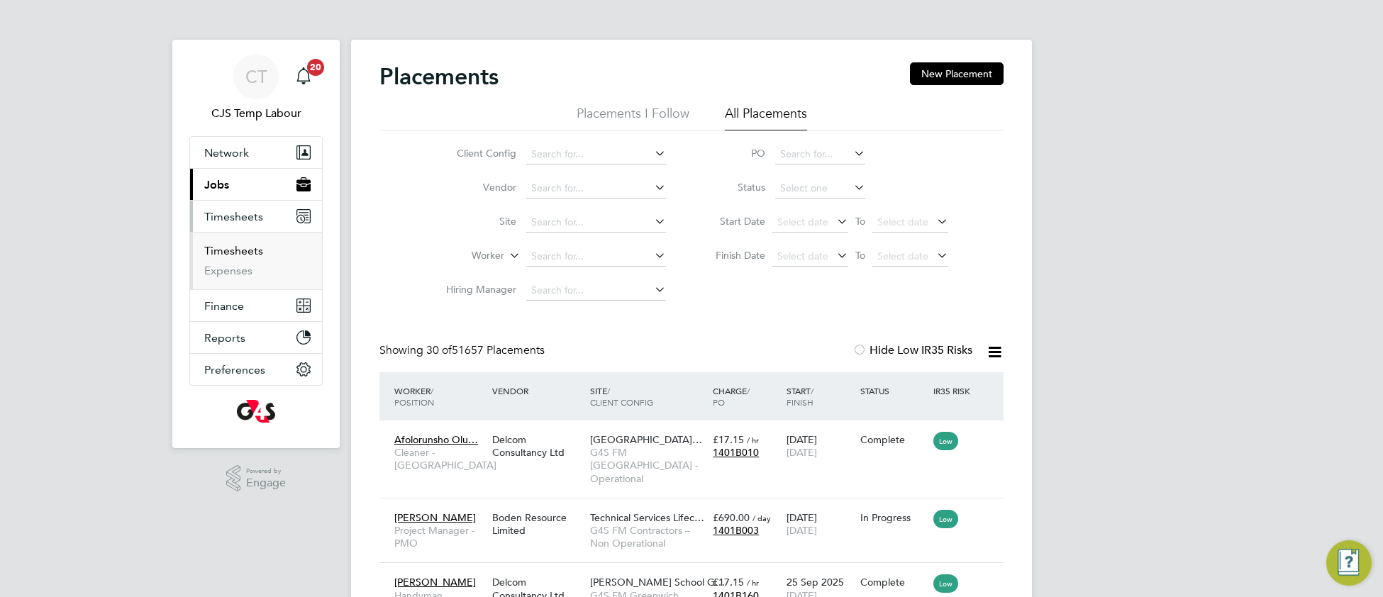
click at [230, 254] on link "Timesheets" at bounding box center [233, 250] width 59 height 13
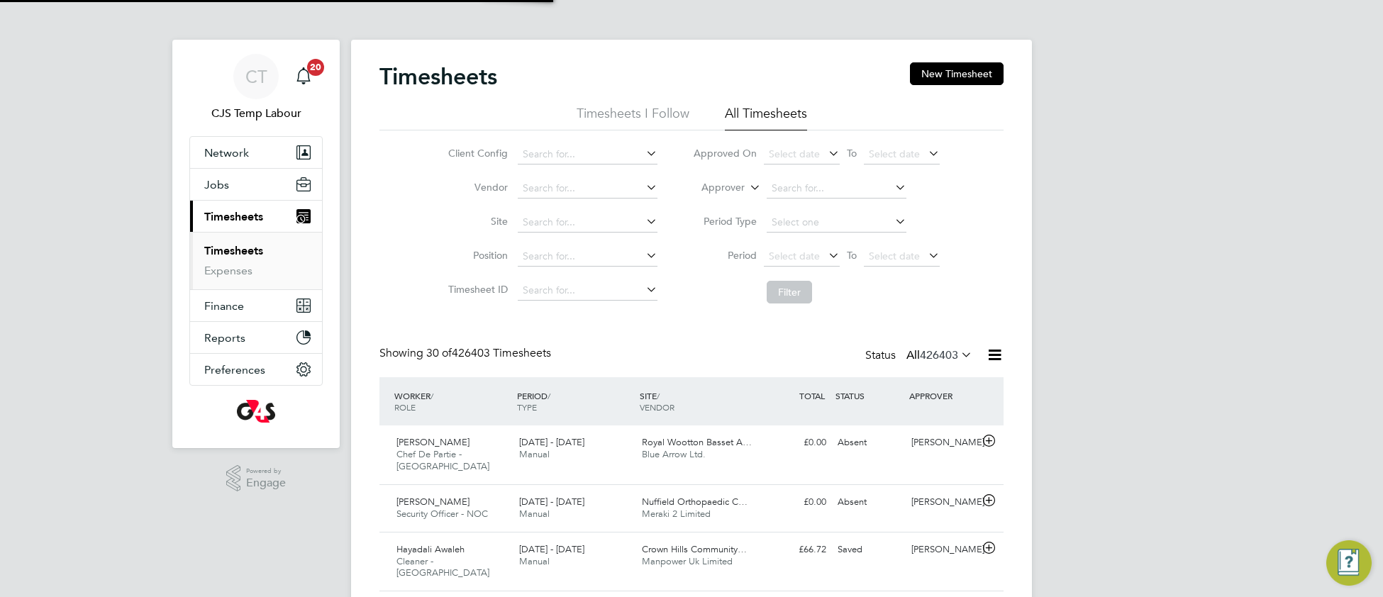
scroll to position [35, 122]
click at [571, 145] on input at bounding box center [588, 155] width 140 height 20
click at [620, 194] on li "G4S FM Greenwich Schools - Operational" at bounding box center [651, 193] width 270 height 19
type input "G4S FM Greenwich Schools - Operational"
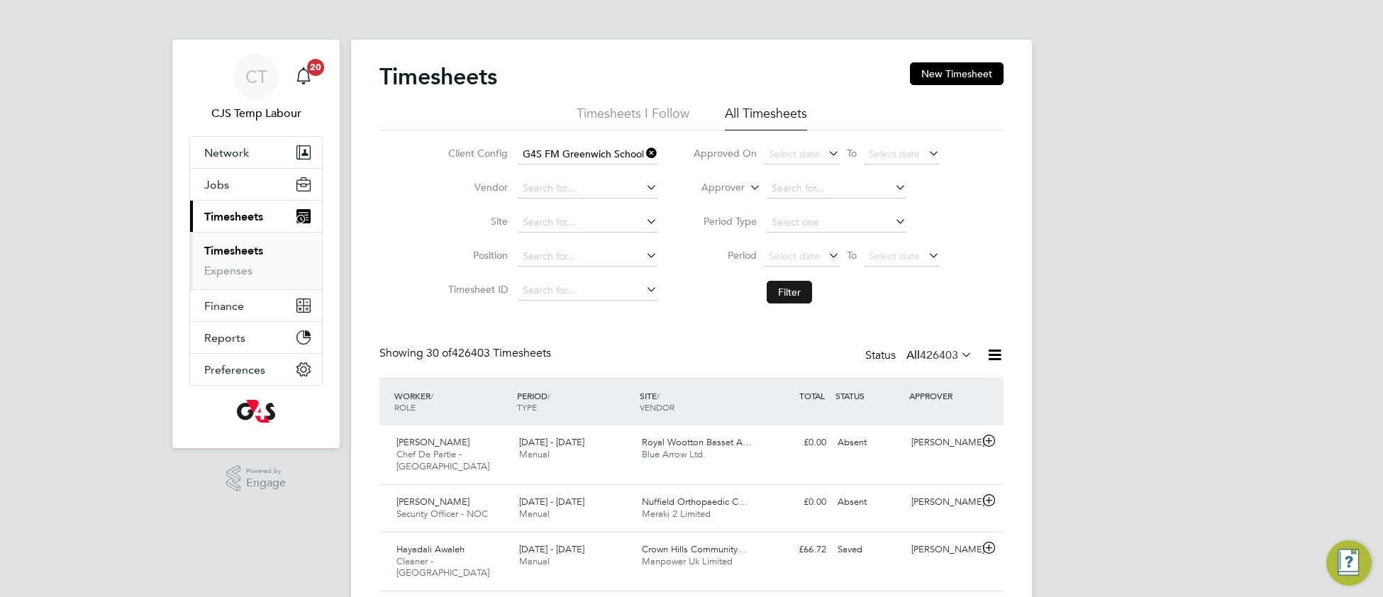
click at [802, 295] on button "Filter" at bounding box center [789, 292] width 45 height 23
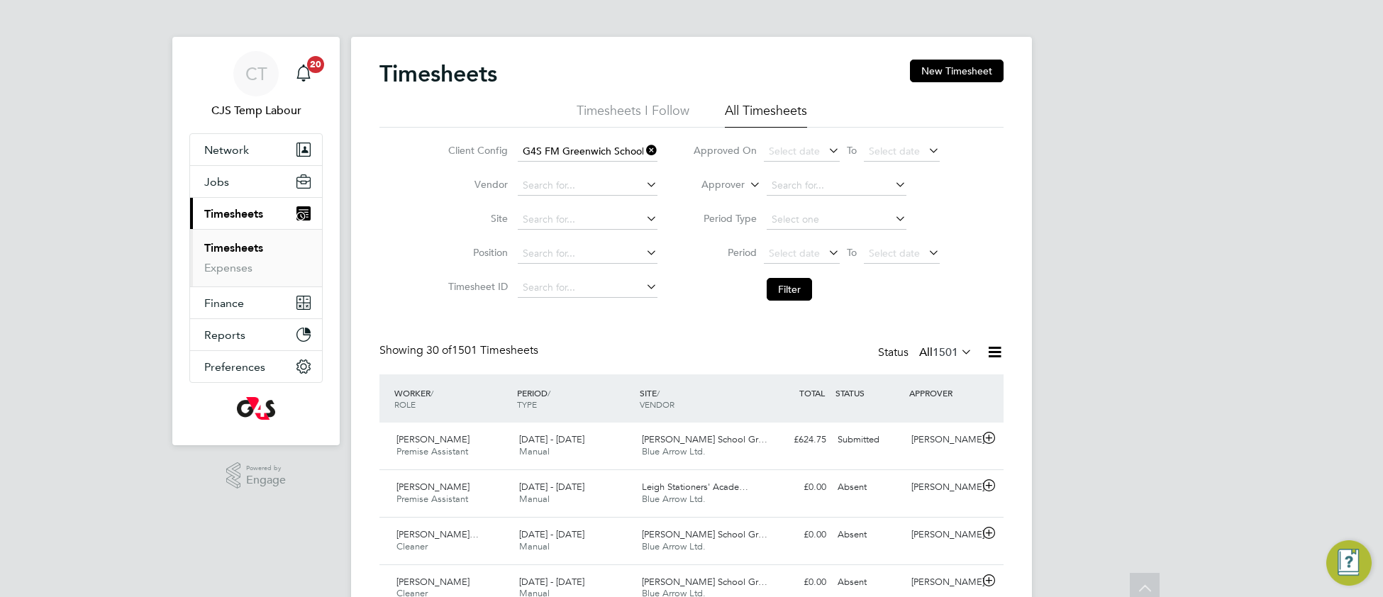
scroll to position [0, 0]
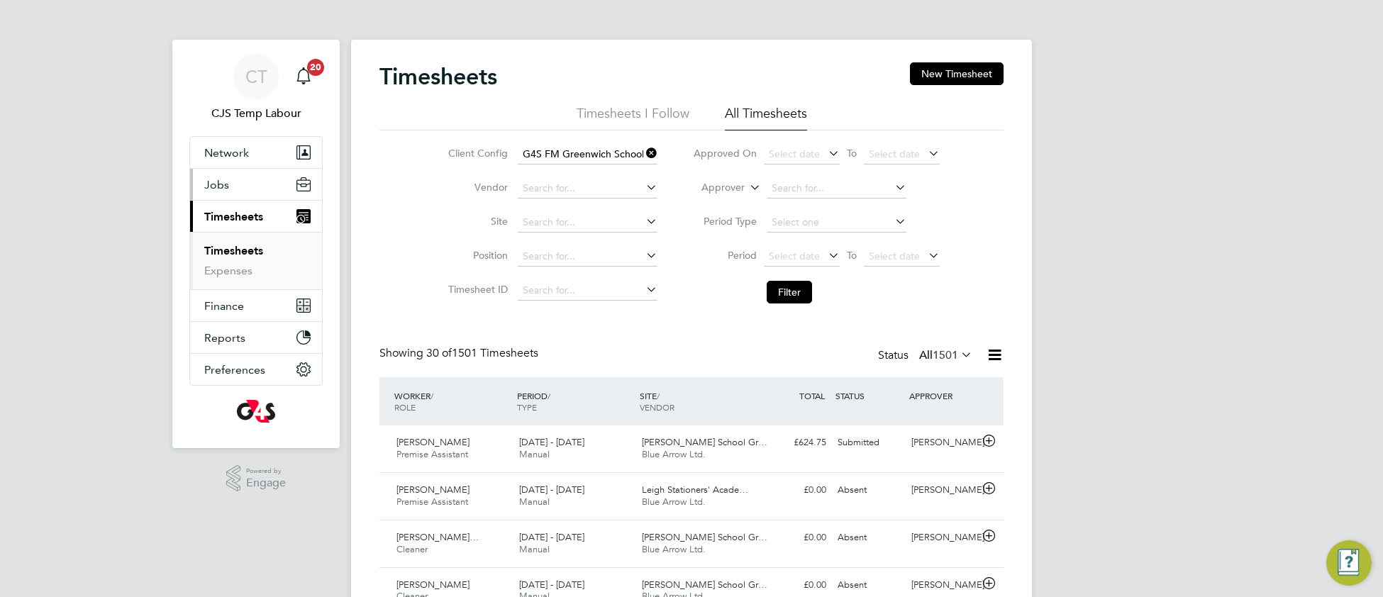
click at [219, 192] on button "Jobs" at bounding box center [256, 184] width 132 height 31
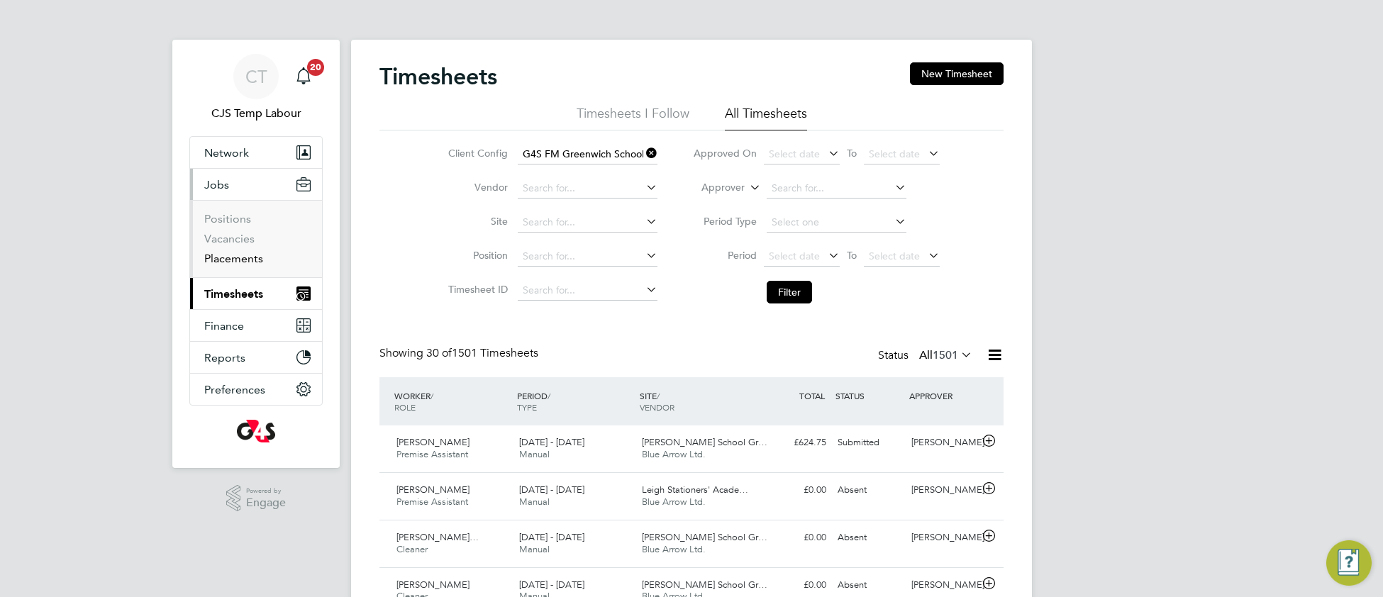
click at [231, 255] on link "Placements" at bounding box center [233, 258] width 59 height 13
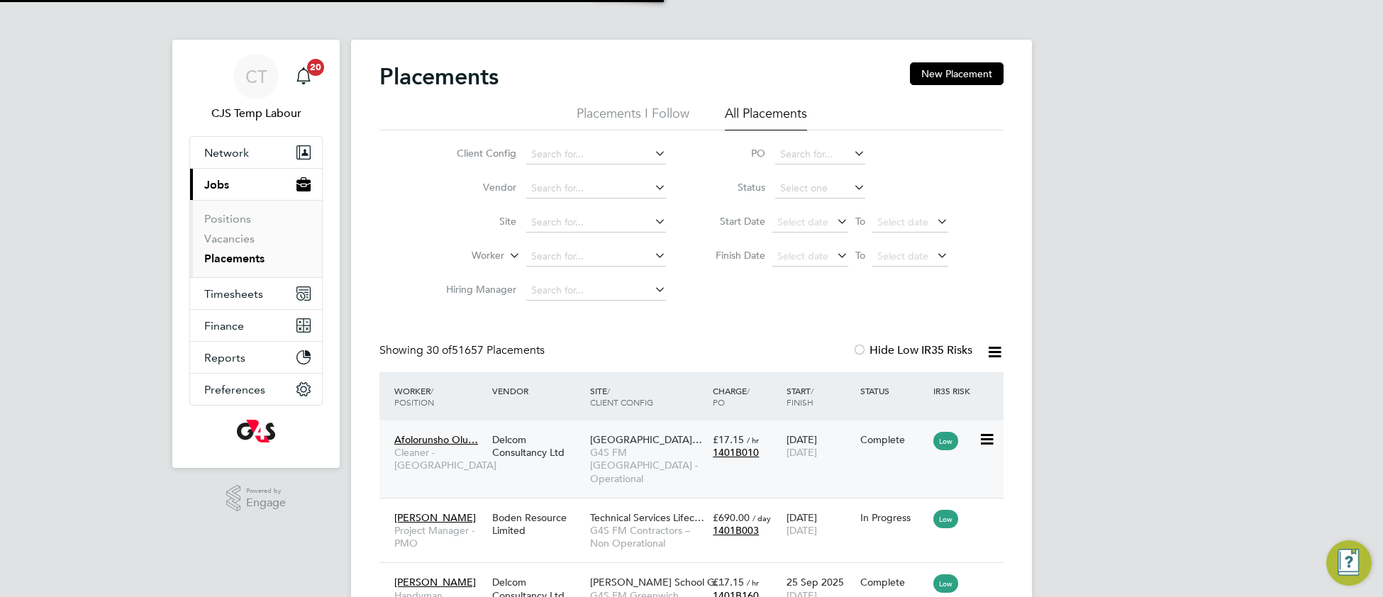
scroll to position [53, 122]
click at [616, 446] on span "G4S FM [GEOGRAPHIC_DATA] - Operational" at bounding box center [648, 465] width 116 height 39
click at [238, 297] on span "Timesheets" at bounding box center [233, 293] width 59 height 13
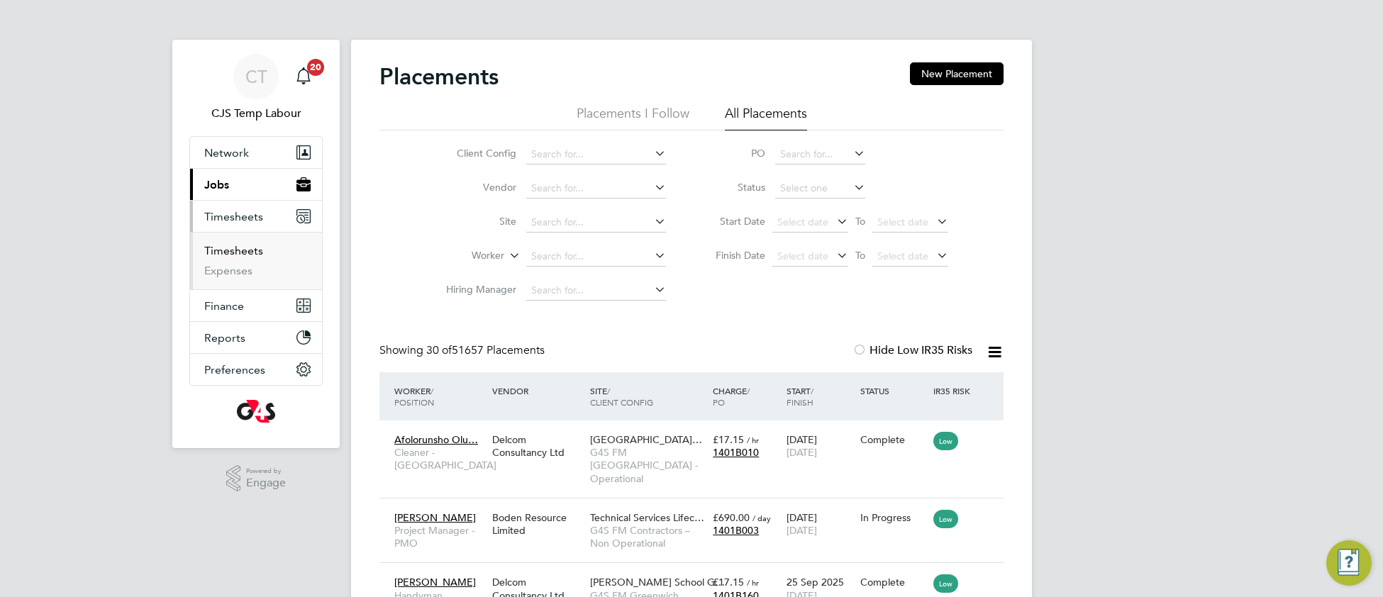
click at [235, 252] on link "Timesheets" at bounding box center [233, 250] width 59 height 13
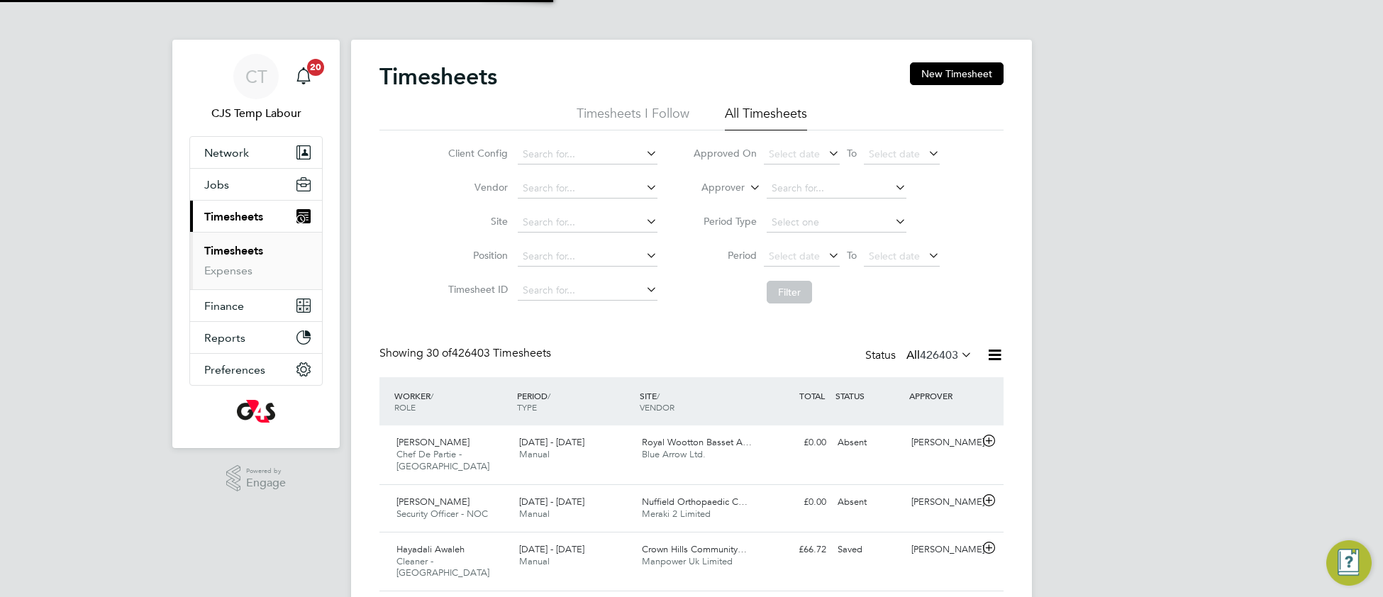
scroll to position [35, 122]
click at [785, 248] on span "Select date" at bounding box center [802, 257] width 76 height 19
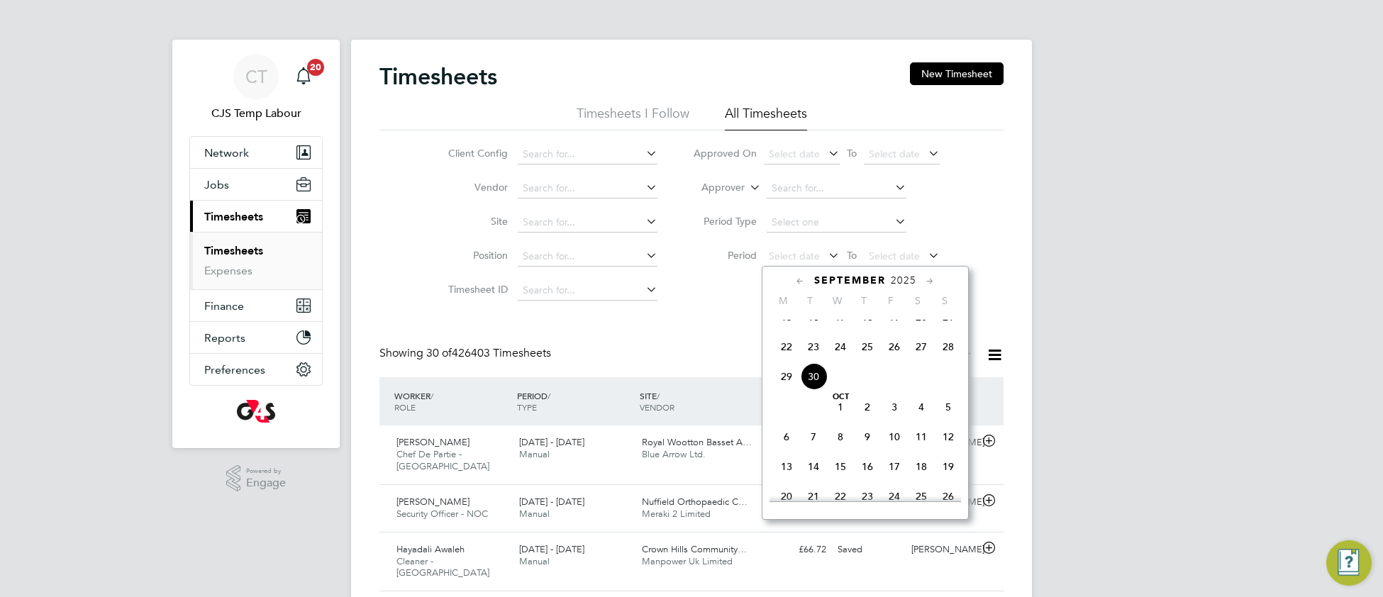
click at [789, 360] on span "22" at bounding box center [786, 346] width 27 height 27
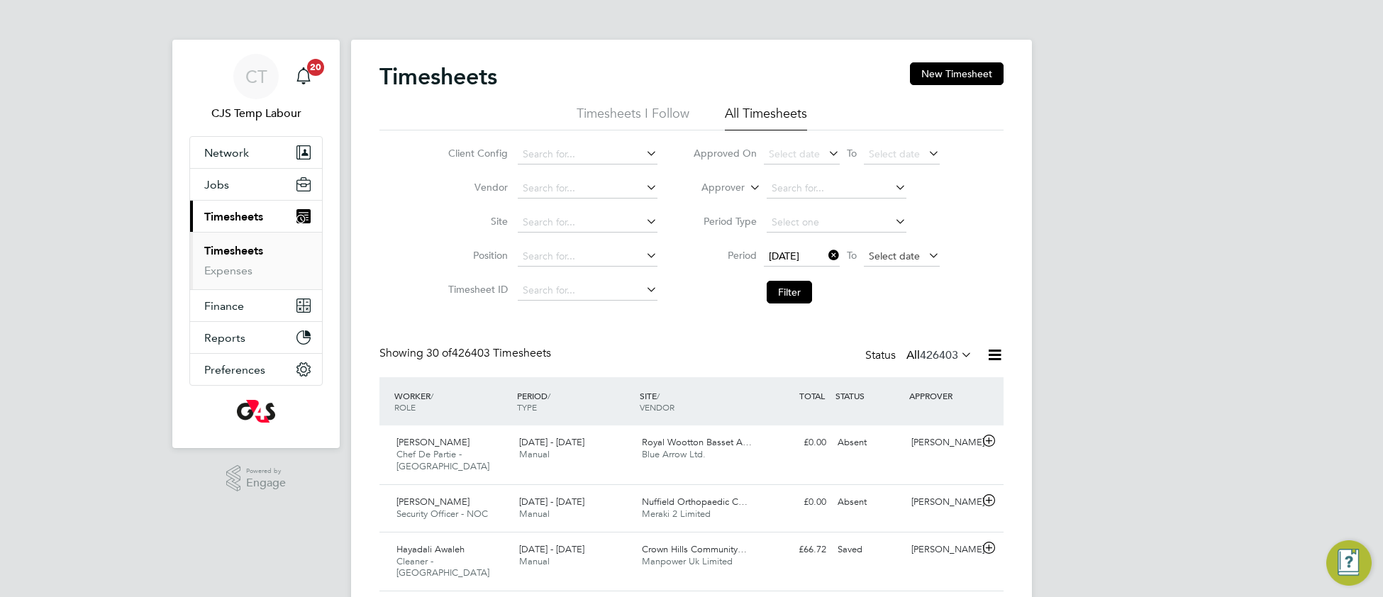
click at [883, 255] on span "Select date" at bounding box center [894, 256] width 51 height 13
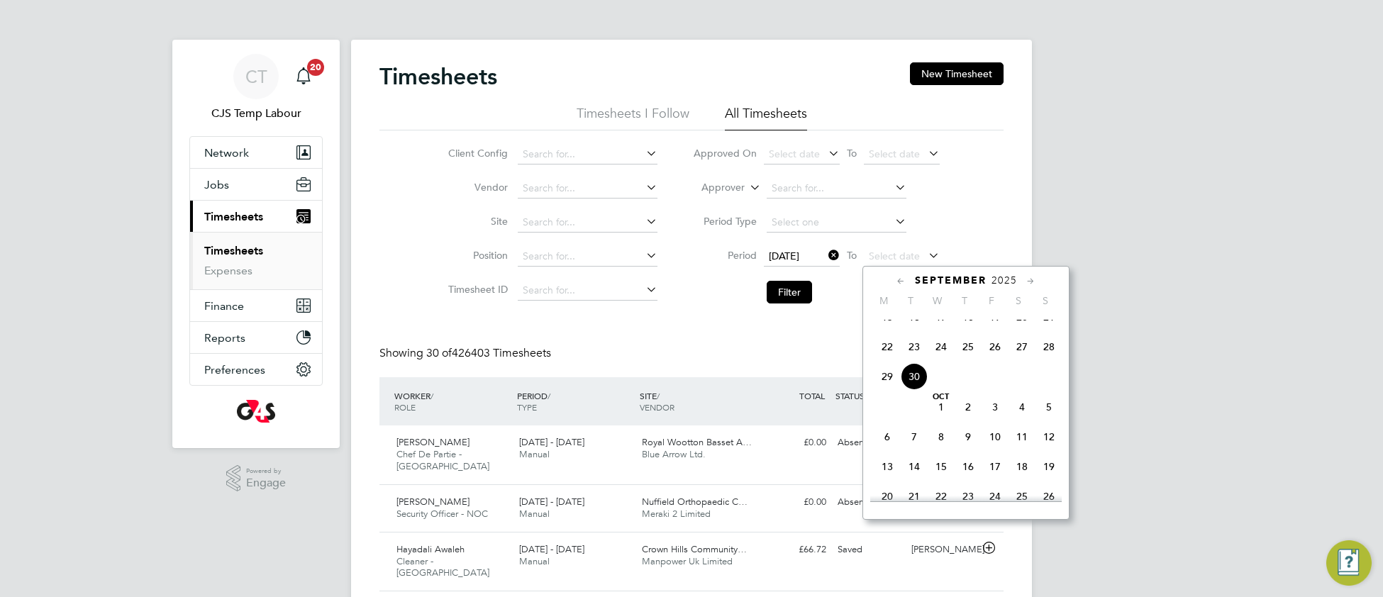
drag, startPoint x: 1049, startPoint y: 358, endPoint x: 937, endPoint y: 338, distance: 113.0
click at [1047, 358] on span "28" at bounding box center [1049, 346] width 27 height 27
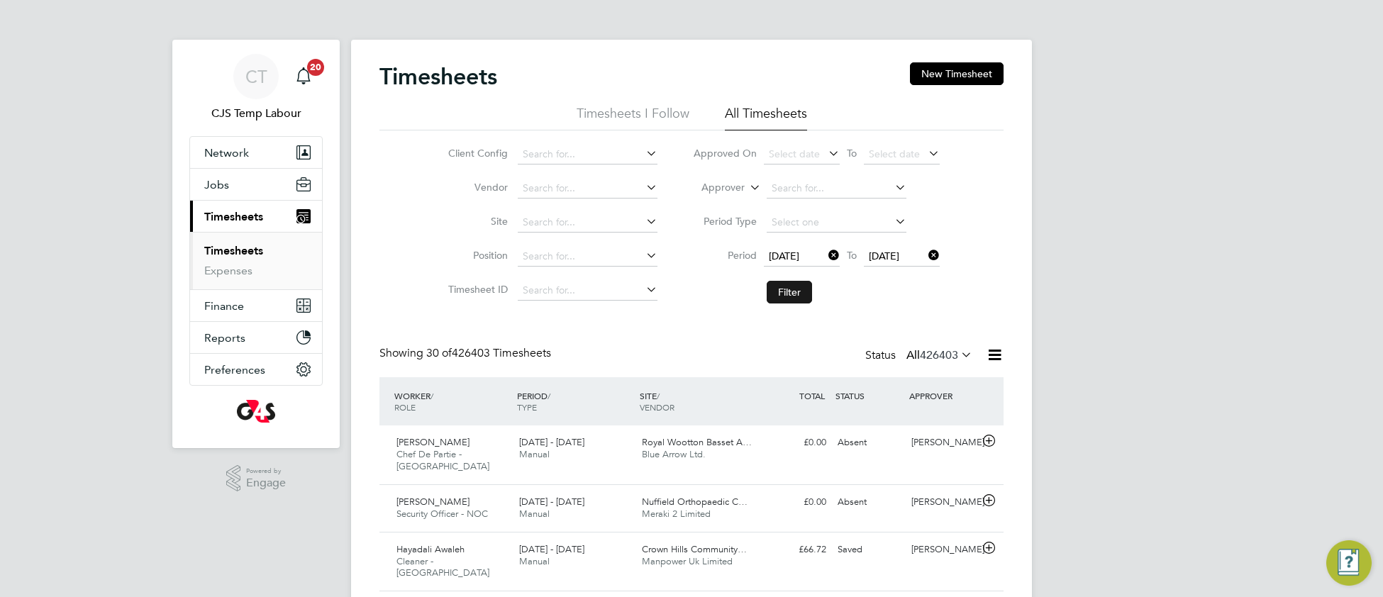
click at [787, 286] on button "Filter" at bounding box center [789, 292] width 45 height 23
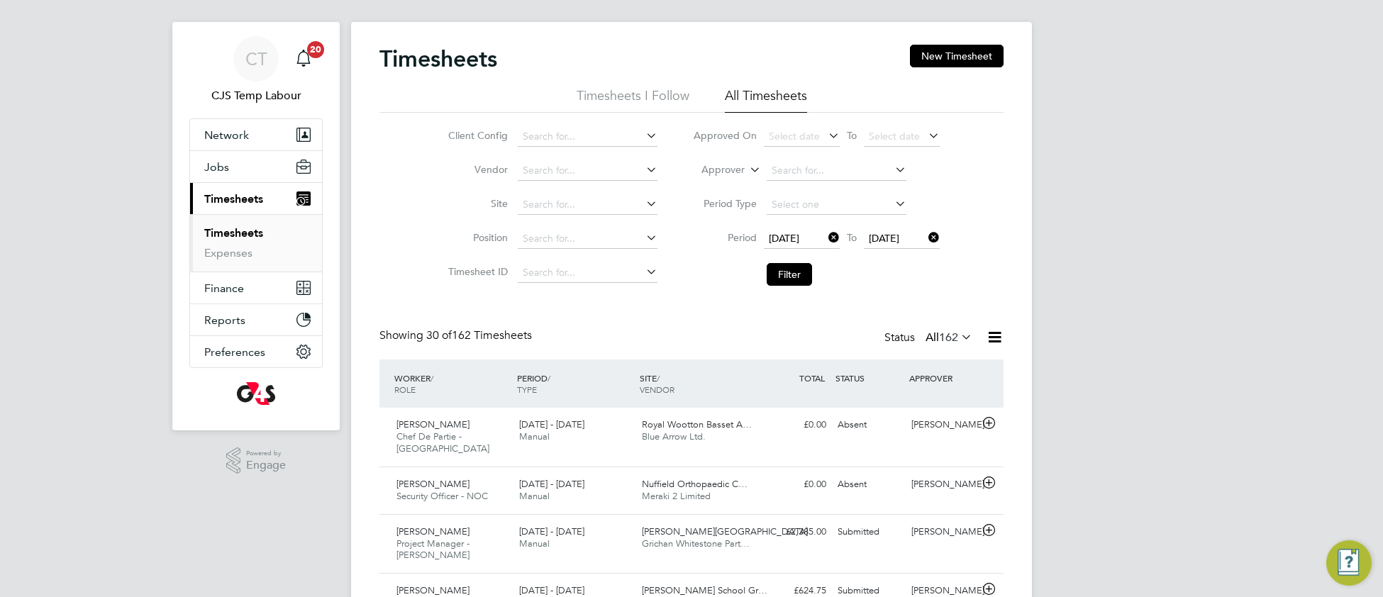
click at [990, 338] on icon at bounding box center [995, 337] width 18 height 18
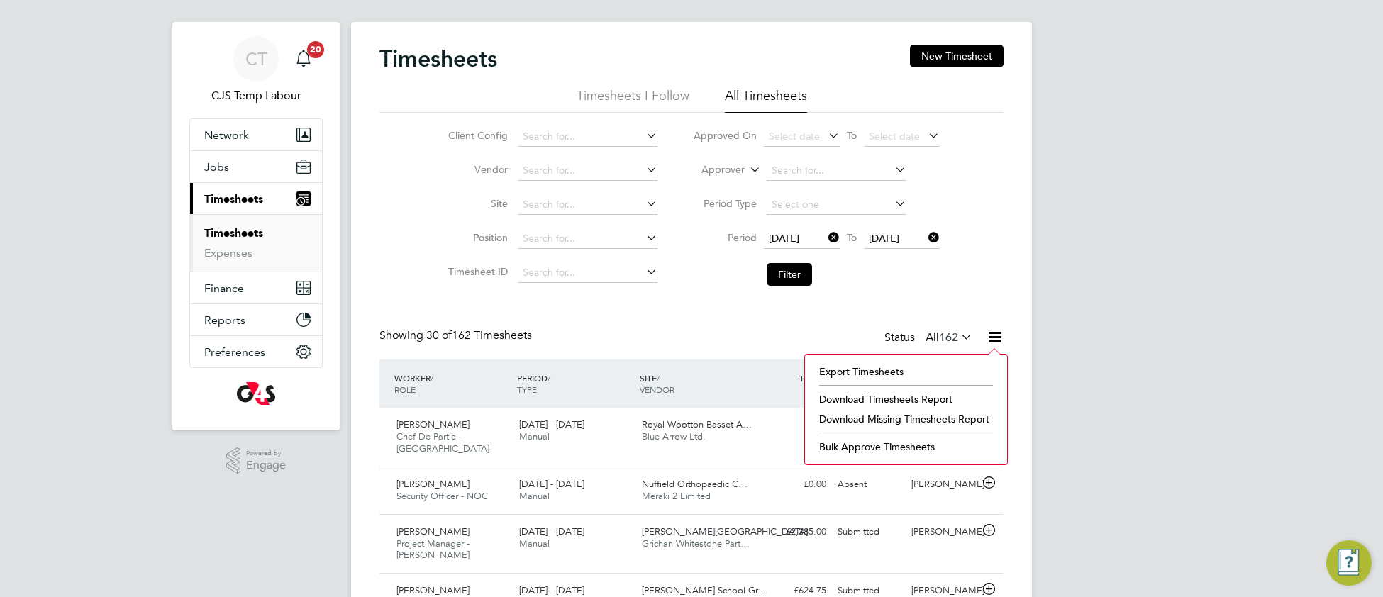
click at [866, 424] on li "Download Missing Timesheets Report" at bounding box center [906, 419] width 188 height 20
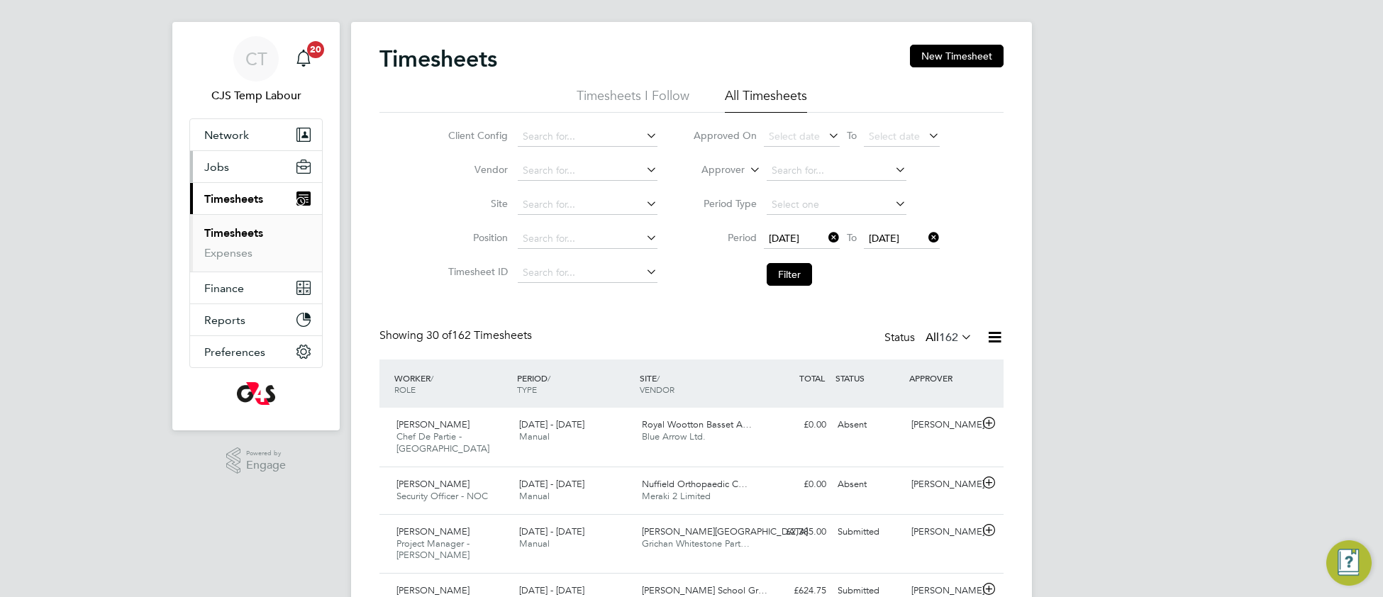
click at [213, 170] on span "Jobs" at bounding box center [216, 166] width 25 height 13
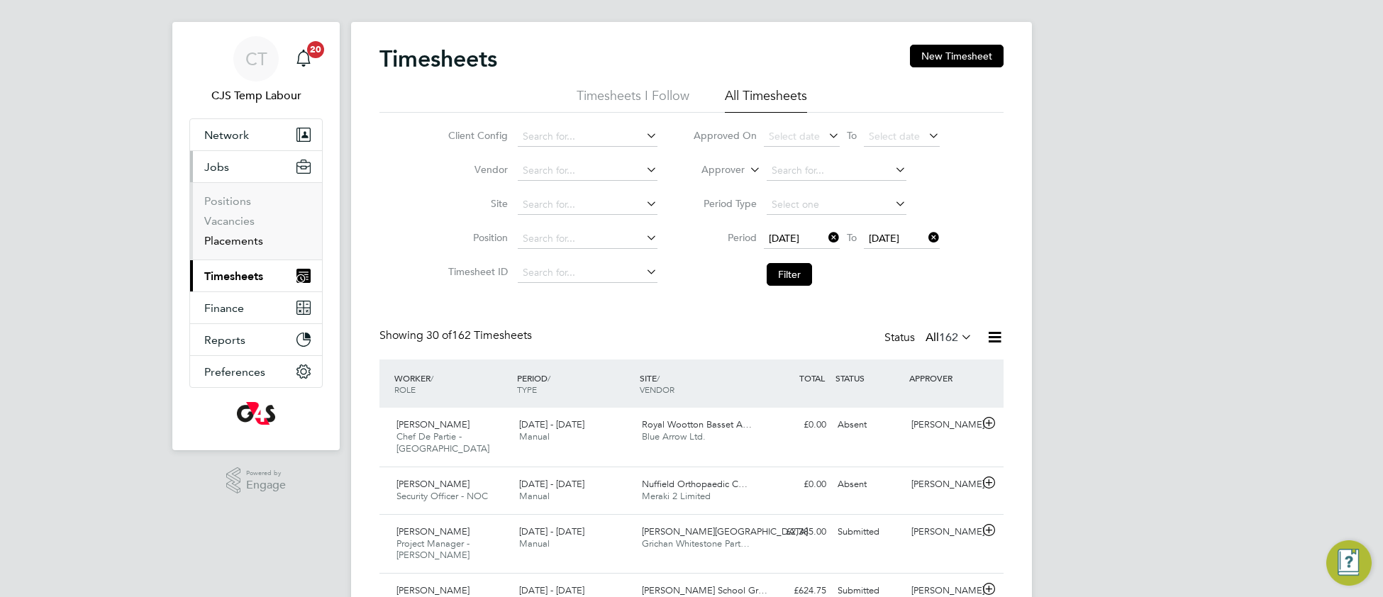
click at [233, 241] on link "Placements" at bounding box center [233, 240] width 59 height 13
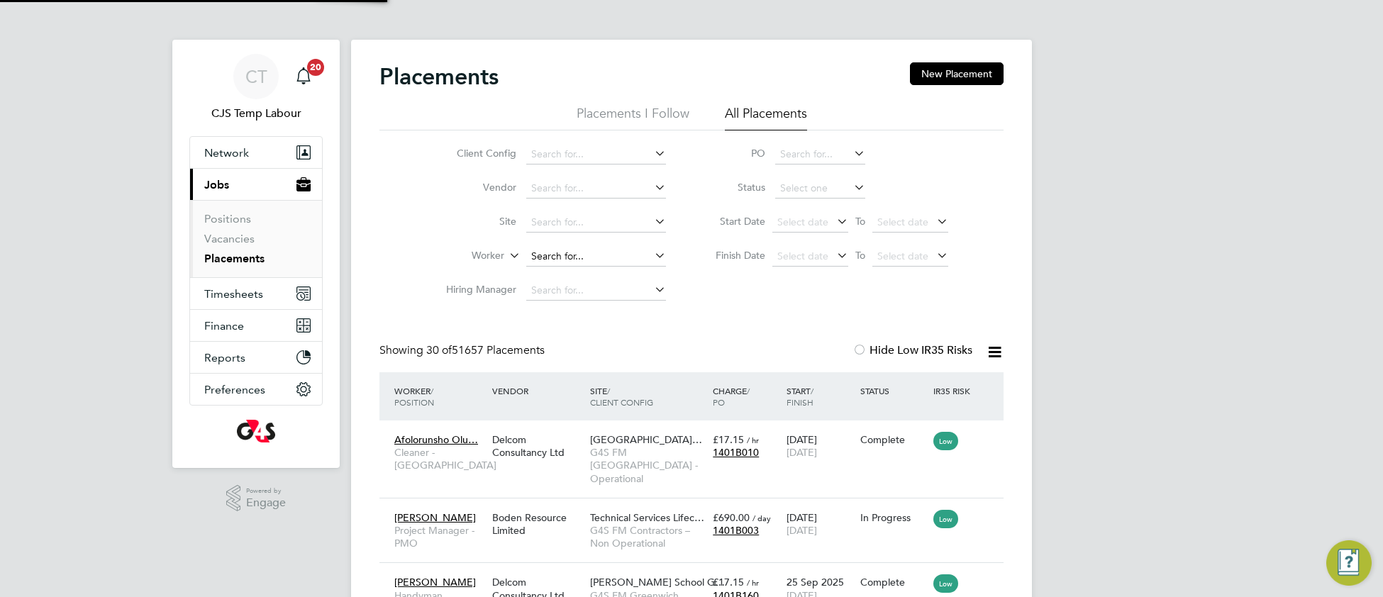
scroll to position [53, 122]
click at [565, 253] on input at bounding box center [596, 257] width 140 height 20
click at [580, 154] on input at bounding box center [596, 155] width 140 height 20
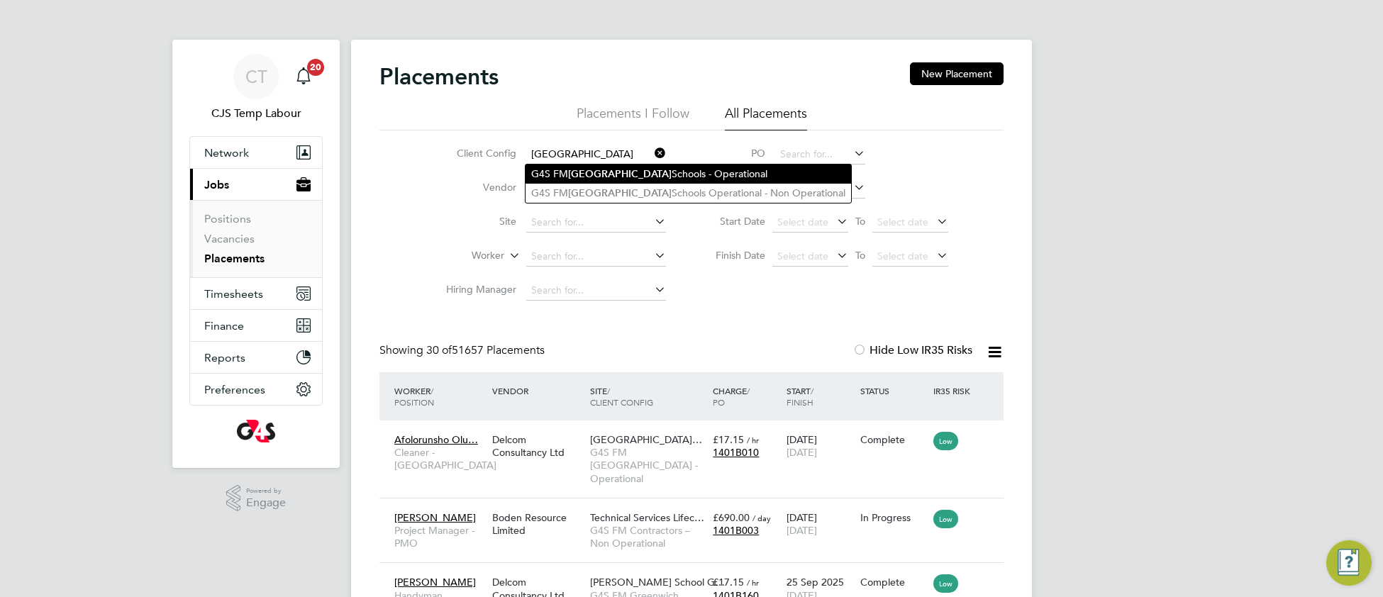
click at [737, 177] on li "G4S FM Leicester Schools - Operational" at bounding box center [689, 174] width 326 height 19
type input "G4S FM Leicester Schools - Operational"
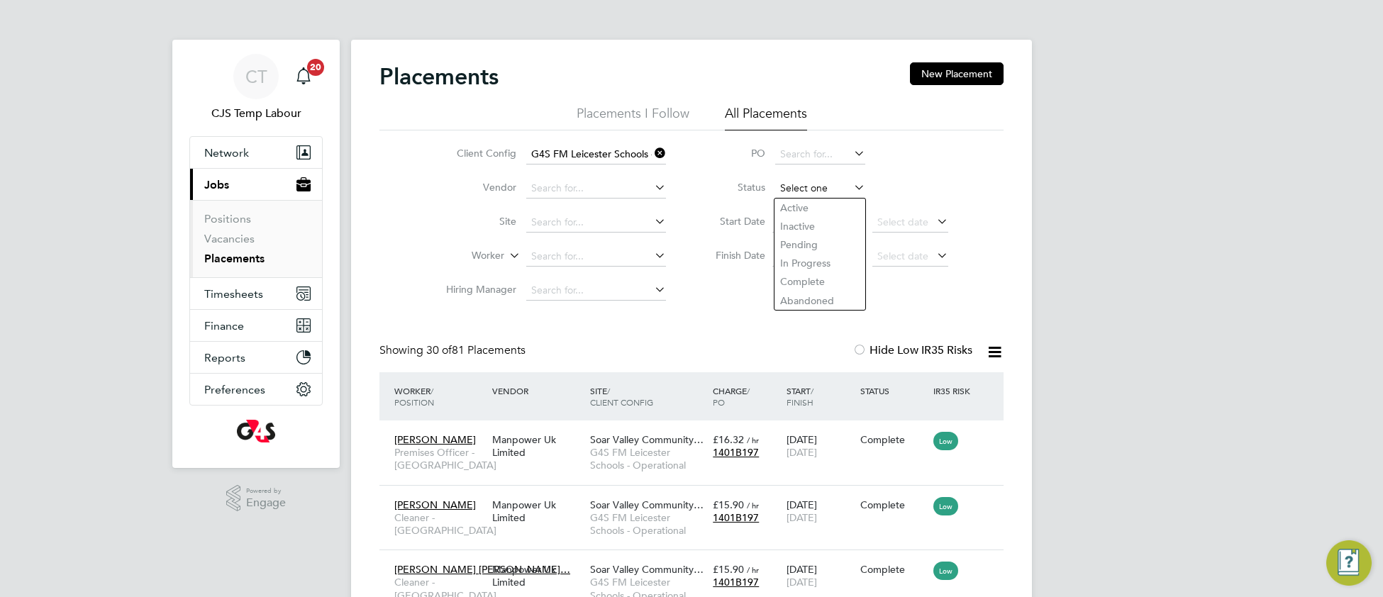
click at [790, 186] on input at bounding box center [820, 189] width 90 height 20
click at [797, 203] on li "Active" at bounding box center [821, 208] width 92 height 18
type input "Active"
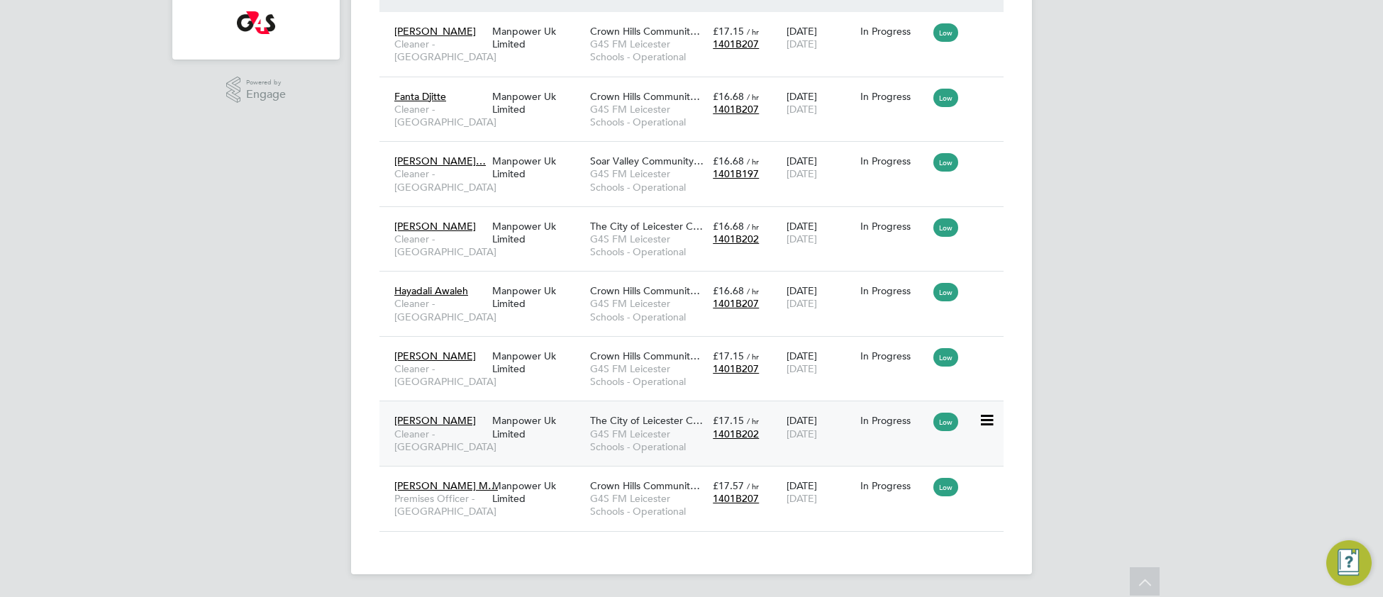
click at [639, 433] on span "G4S FM Leicester Schools - Operational" at bounding box center [648, 441] width 116 height 26
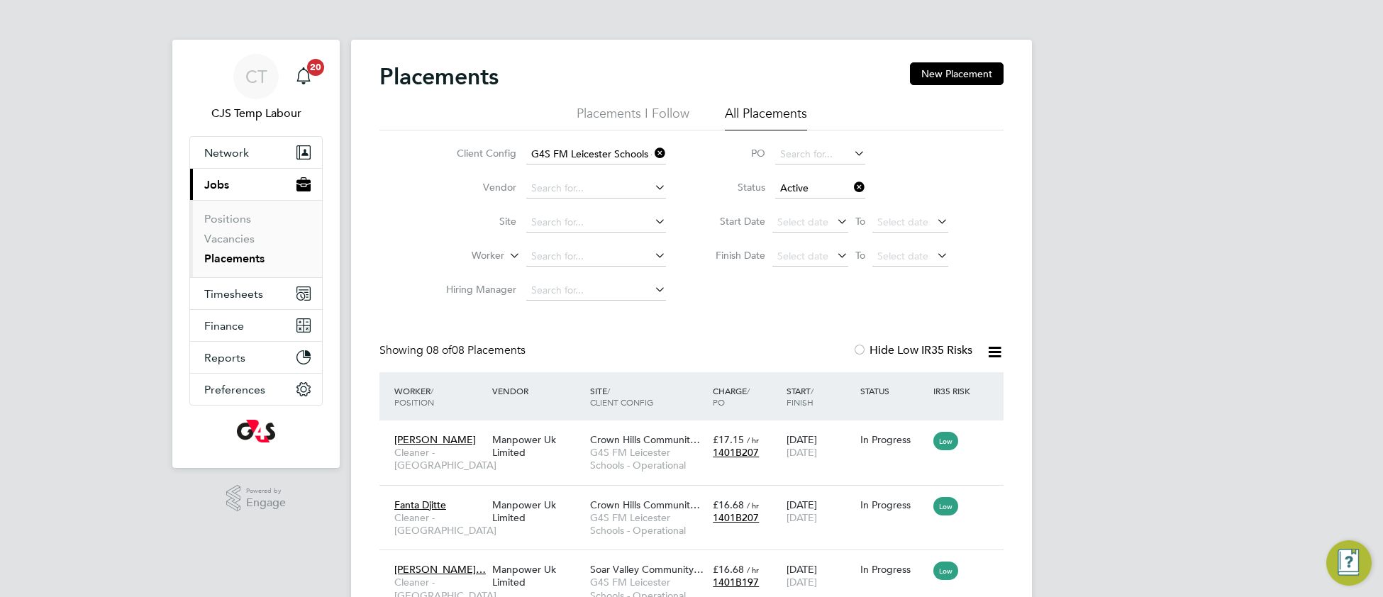
click at [652, 151] on icon at bounding box center [652, 153] width 0 height 20
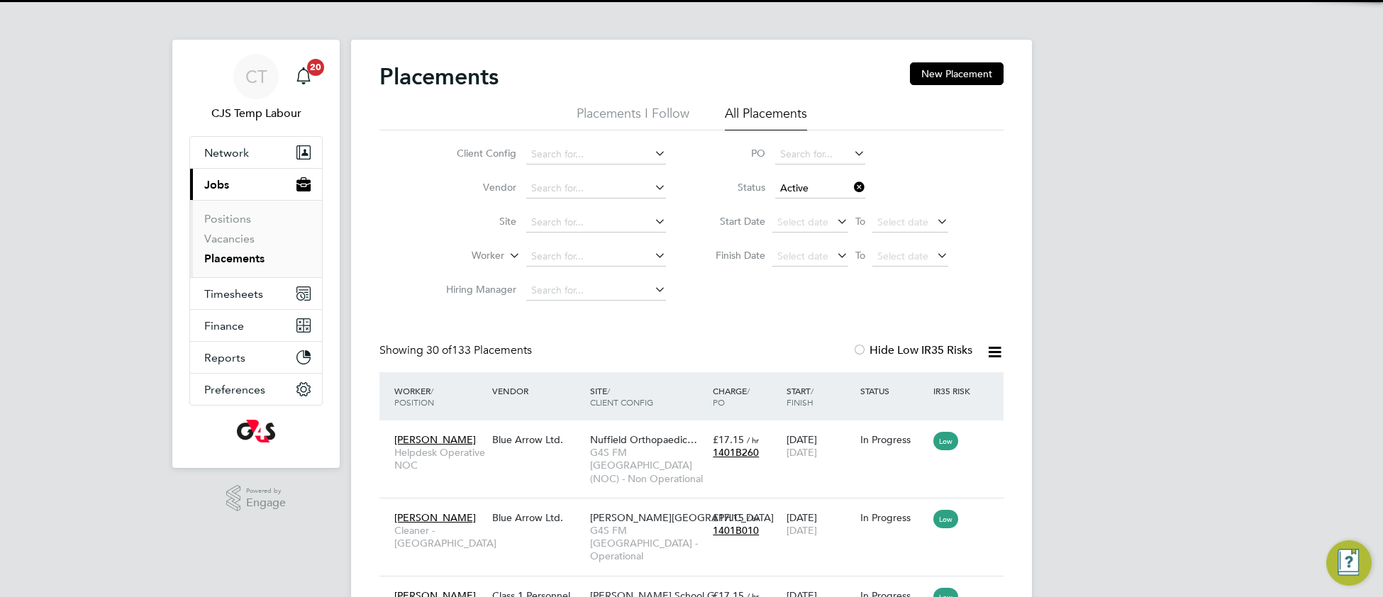
scroll to position [53, 122]
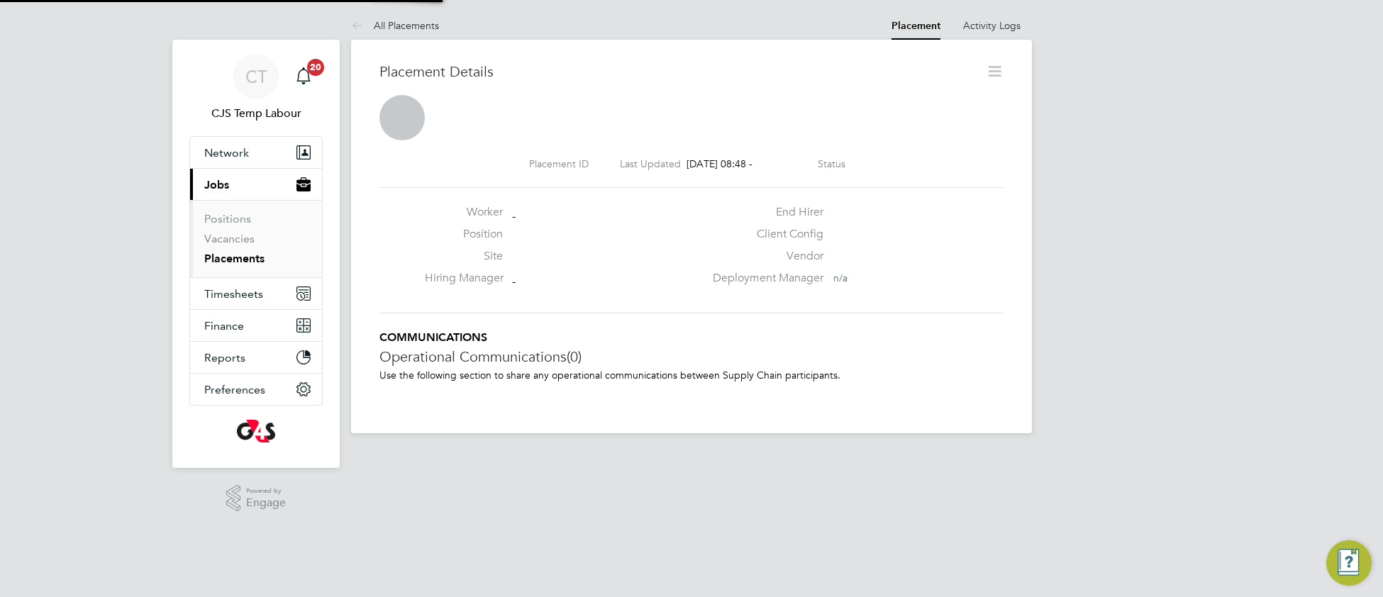
scroll to position [6, 6]
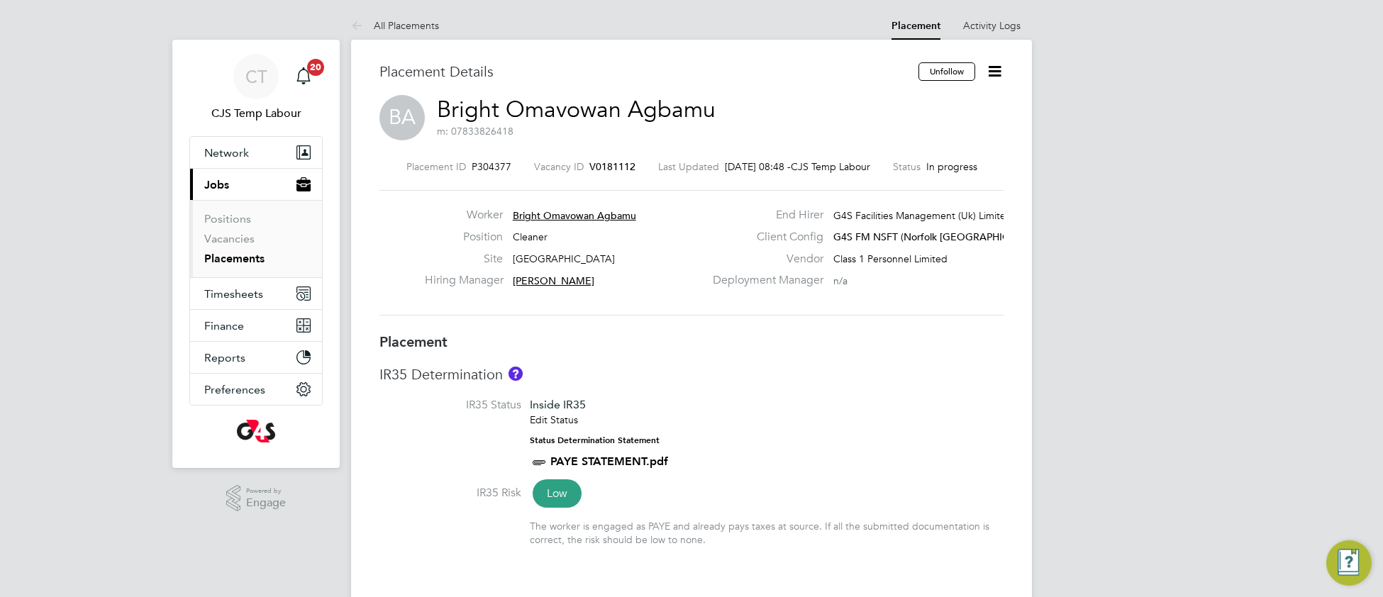
click at [595, 165] on span "V0181112" at bounding box center [613, 166] width 46 height 13
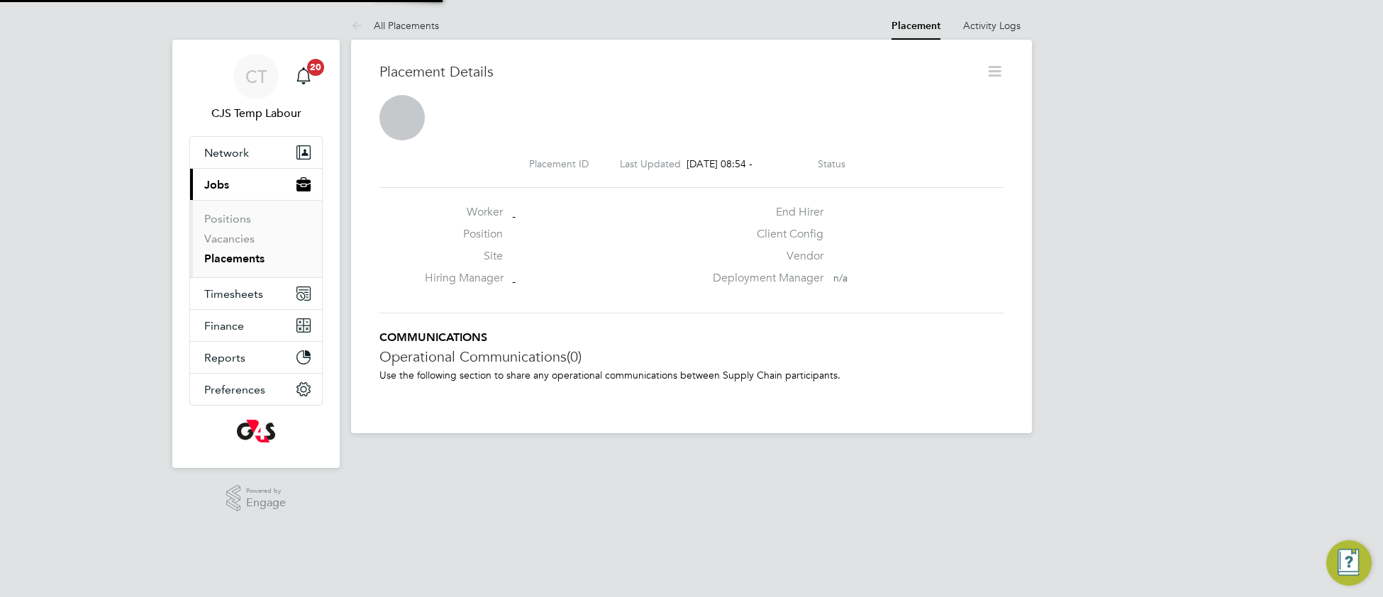
scroll to position [6, 6]
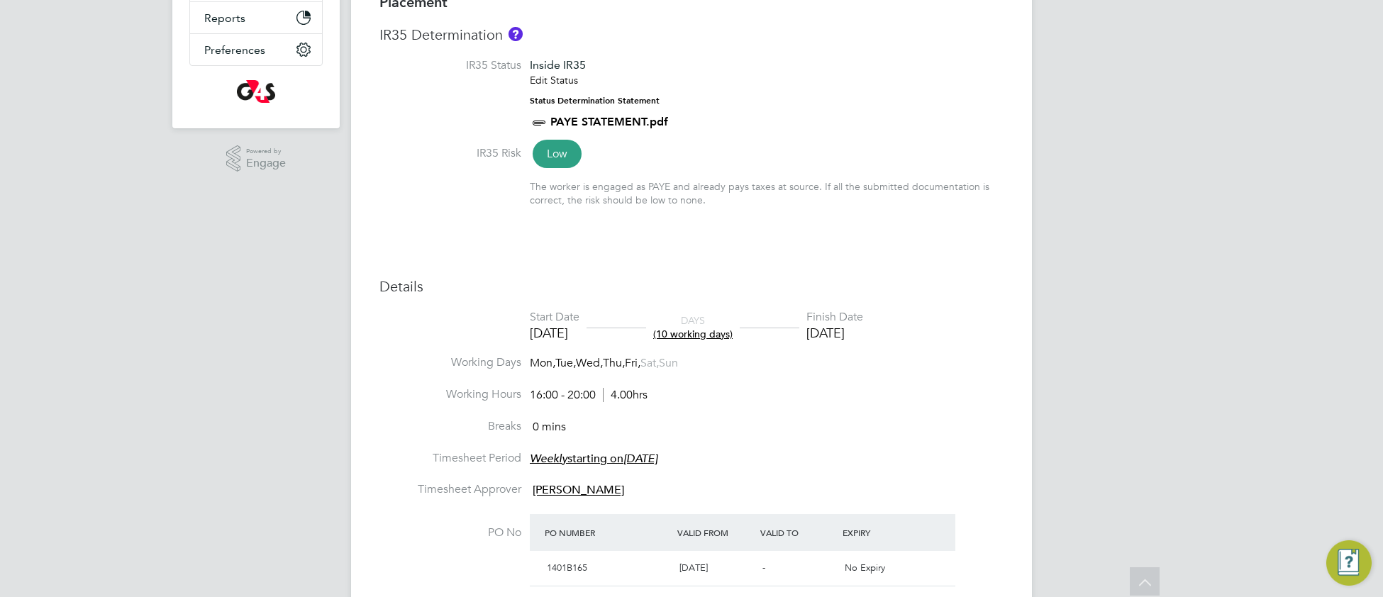
click at [741, 250] on div "Placement IR35 Determination IR35 Status Inside IR35 Edit Status Status Determi…" at bounding box center [692, 396] width 624 height 806
type input "[PERSON_NAME]"
type input "[DATE]"
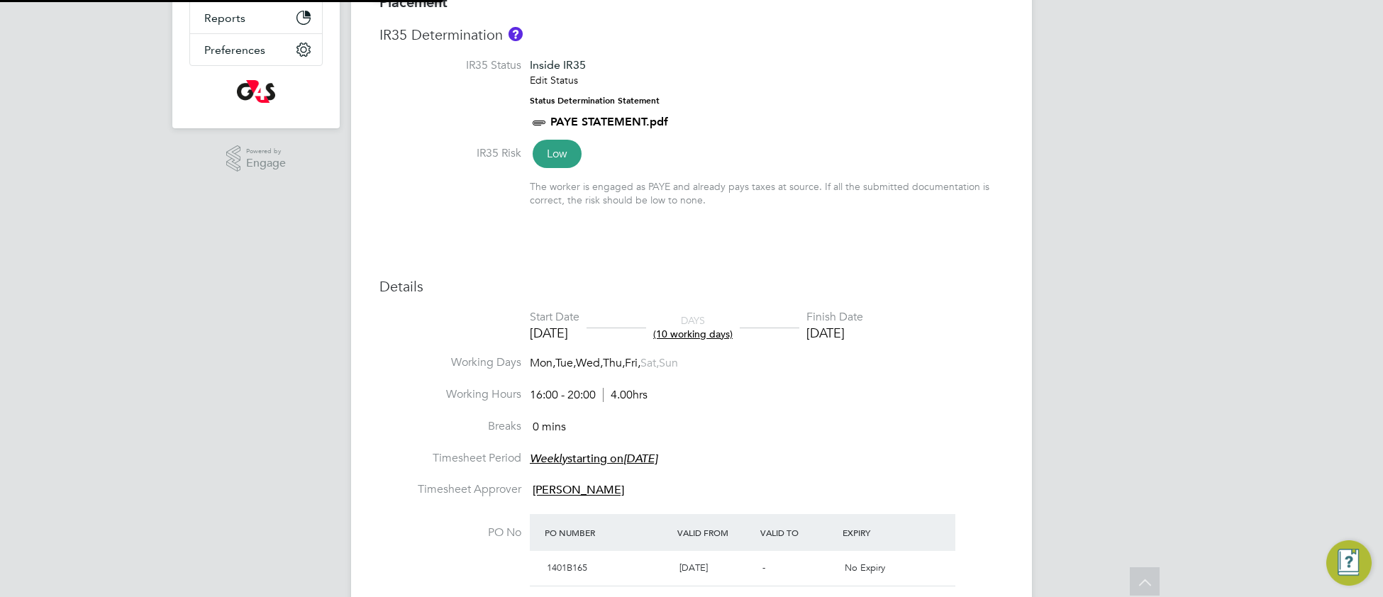
type input "16:00"
type input "20:00"
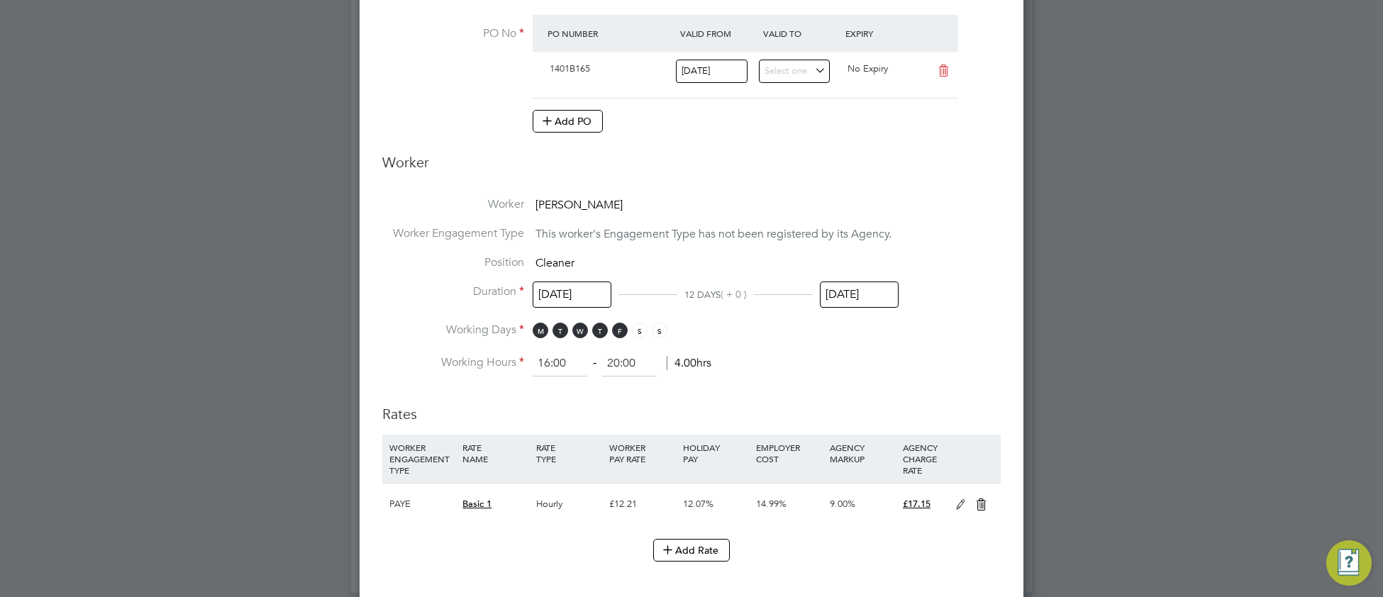
click at [856, 296] on input "26 Sep 2025" at bounding box center [859, 295] width 79 height 26
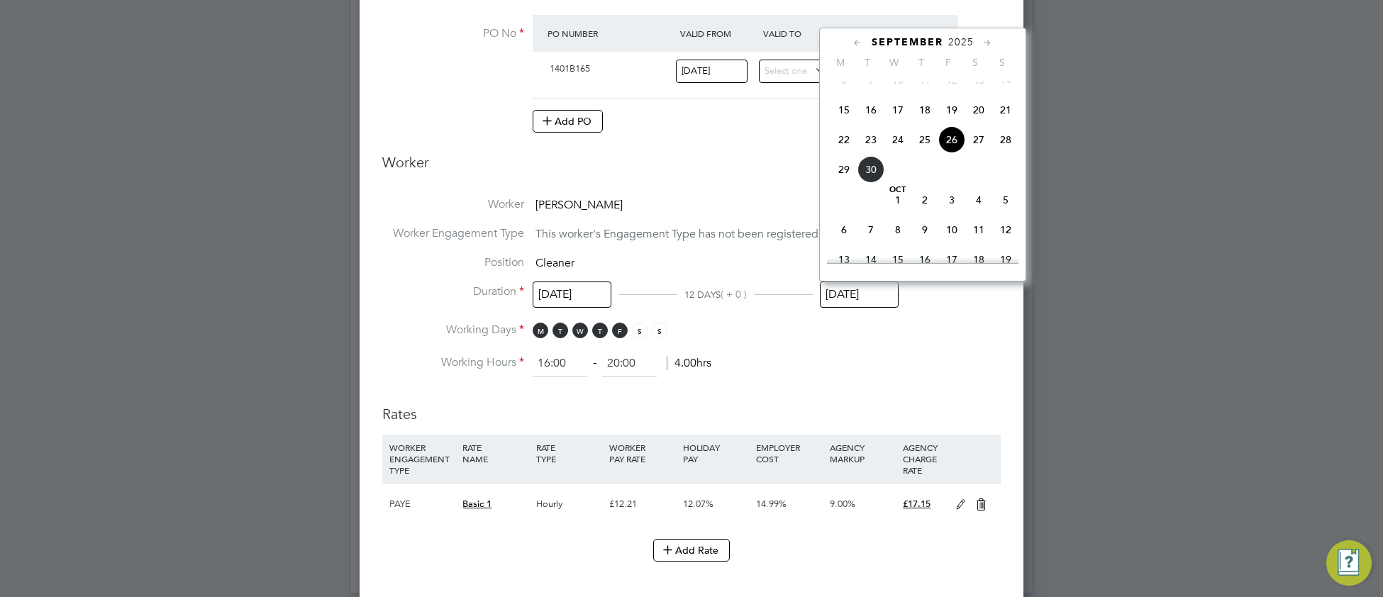
click at [957, 121] on span "19" at bounding box center [952, 109] width 27 height 27
type input "19 Sep 2025"
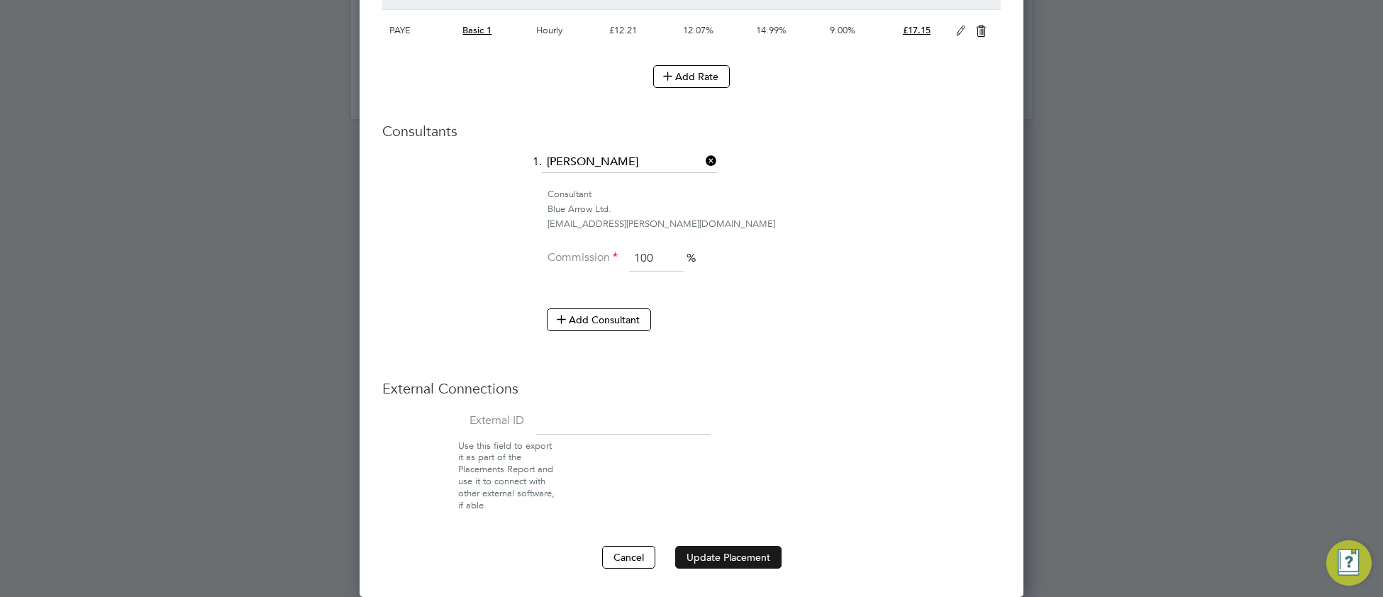
click at [696, 558] on button "Update Placement" at bounding box center [728, 557] width 106 height 23
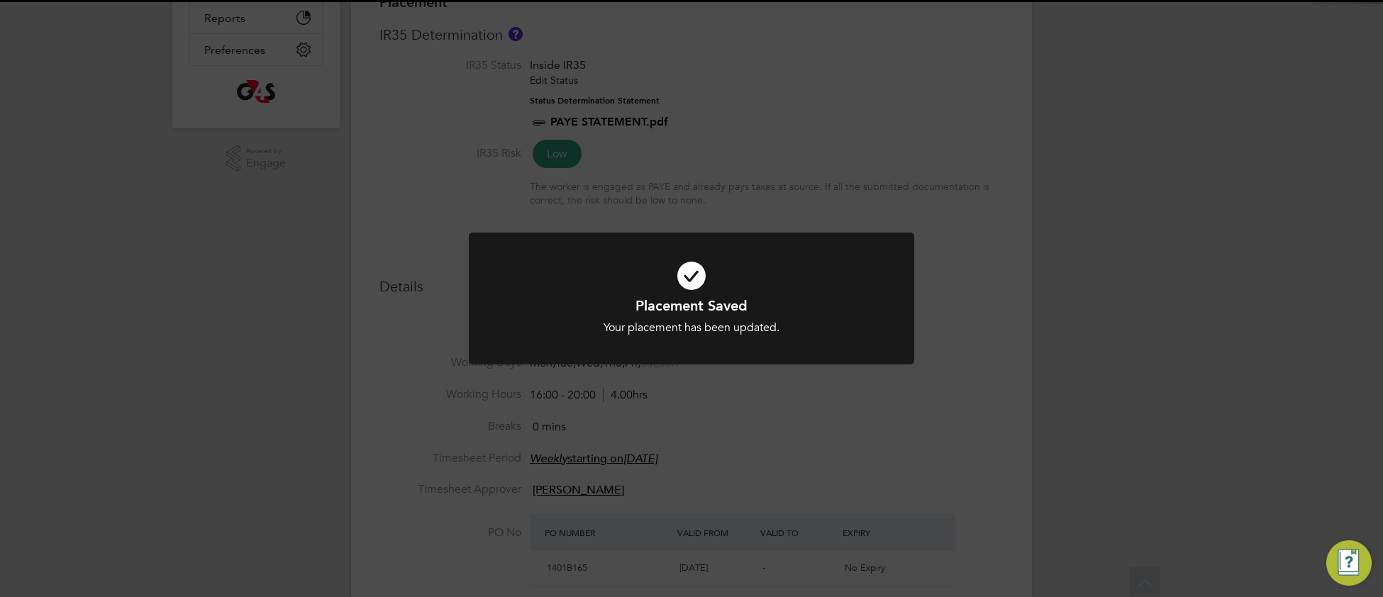
click at [526, 289] on icon at bounding box center [691, 275] width 369 height 55
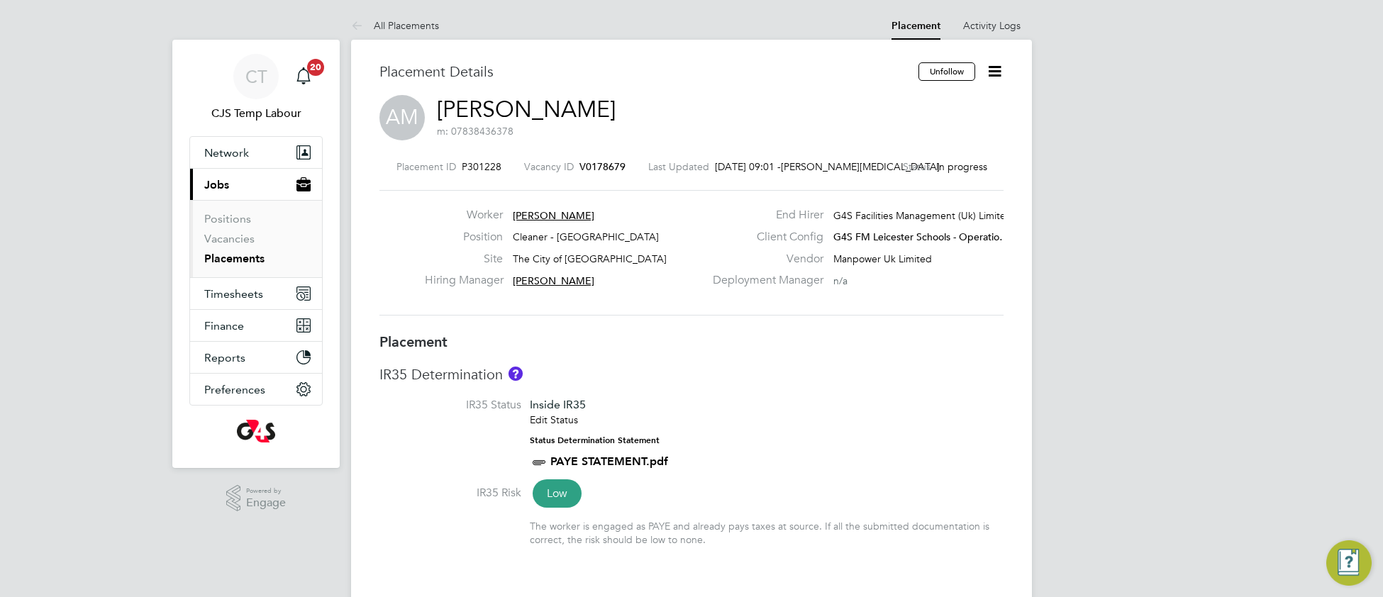
click at [700, 379] on h3 "IR35 Determination" at bounding box center [692, 374] width 624 height 18
type input "Trevor Hulbert"
type input "[PERSON_NAME]"
type input "20 Aug 2025"
type input "30 Sep 2025"
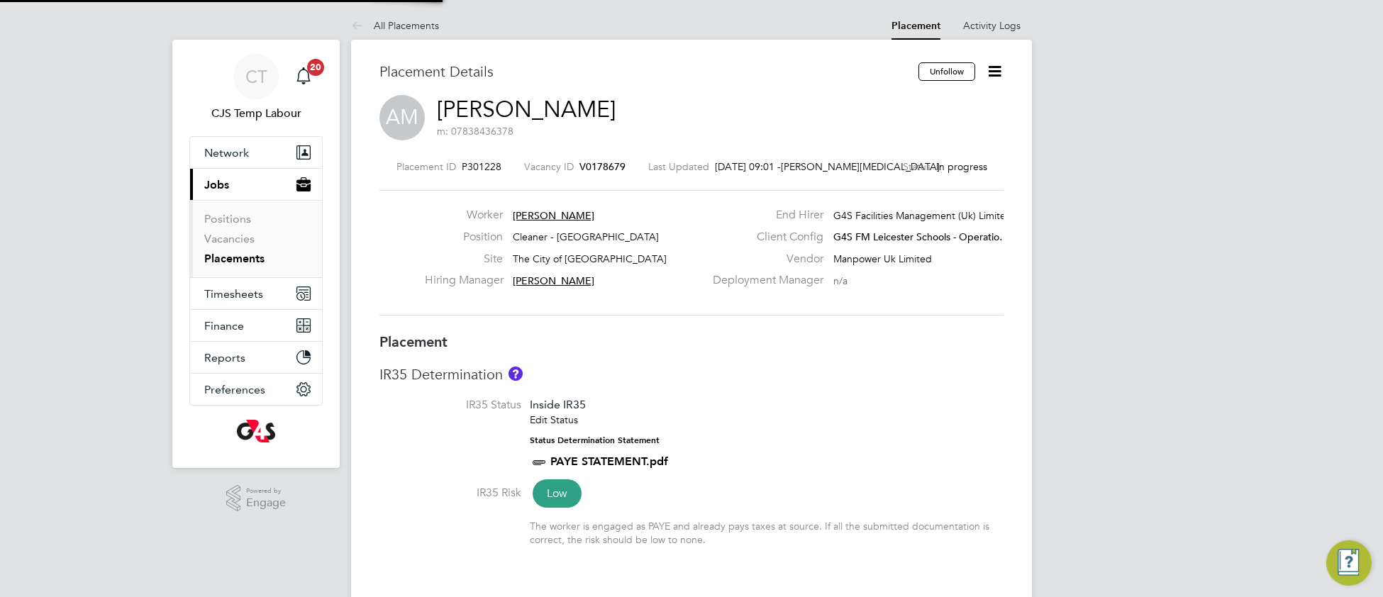
type input "15:30"
type input "19:30"
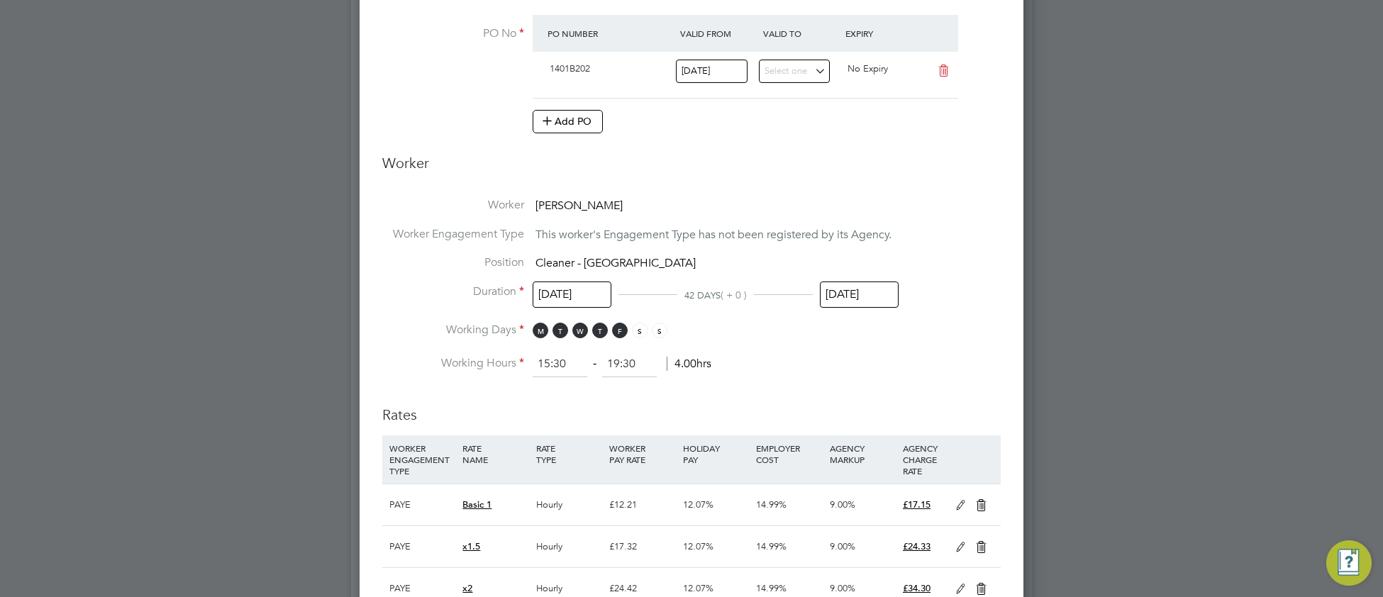
click at [856, 299] on input "30 Sep 2025" at bounding box center [859, 295] width 79 height 26
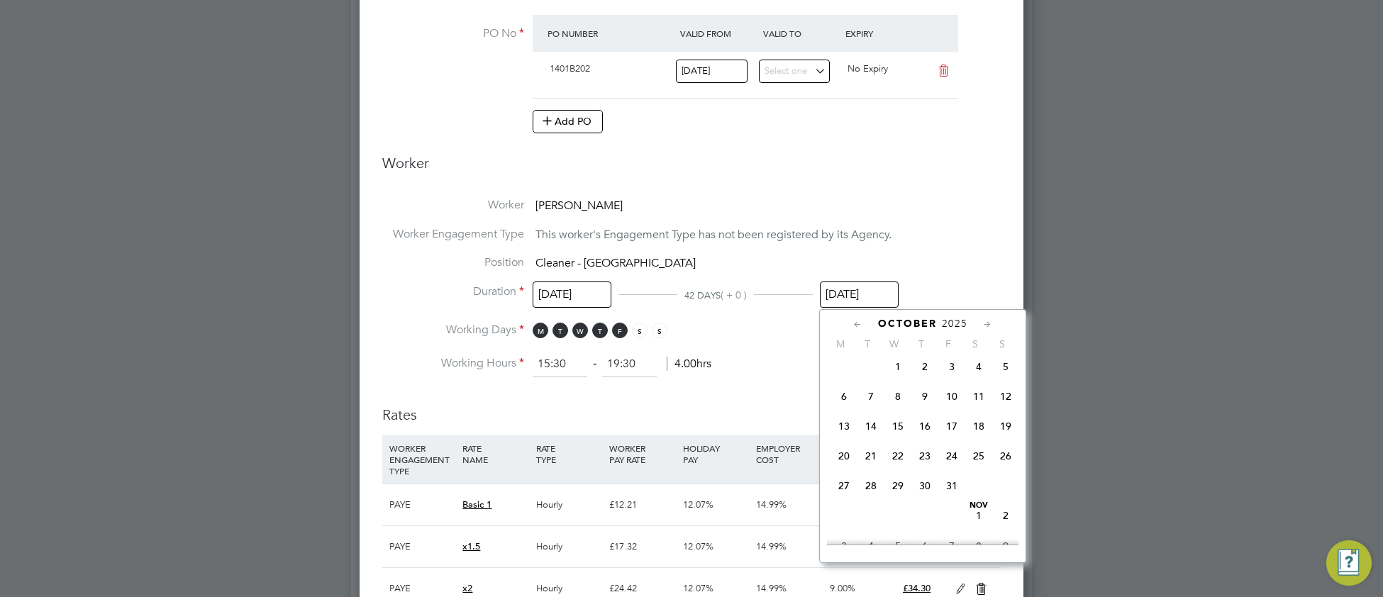
click at [954, 499] on span "31" at bounding box center [952, 485] width 27 height 27
type input "31 Oct 2025"
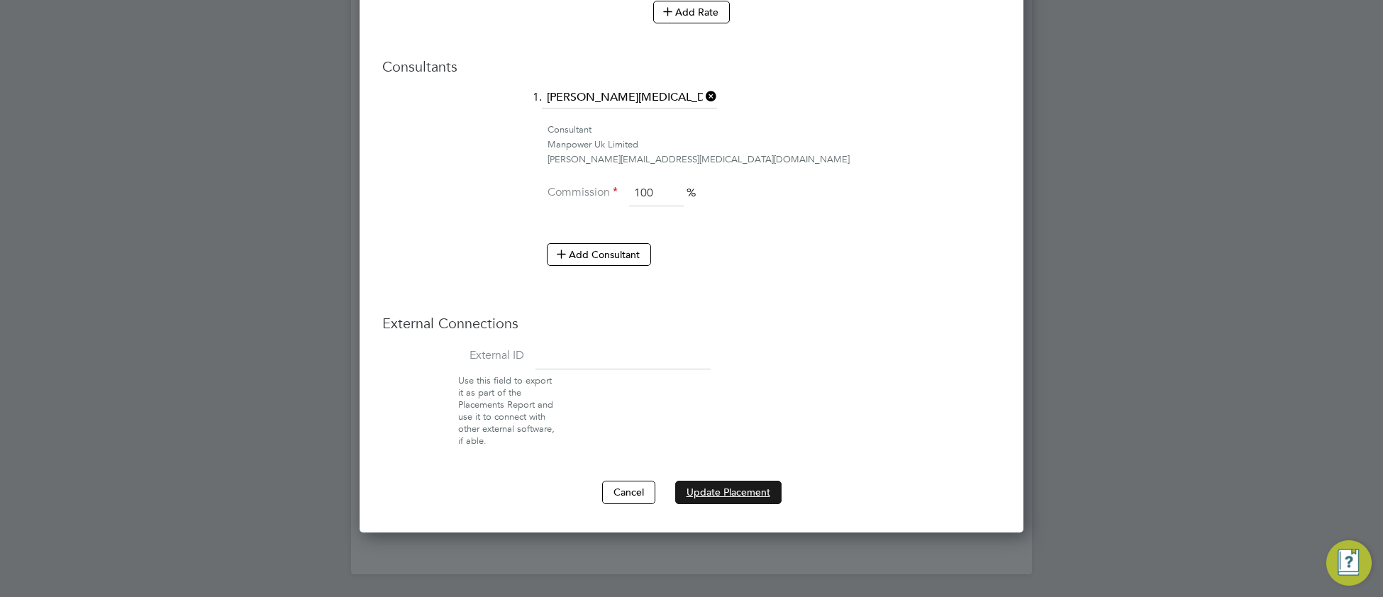
click at [692, 488] on button "Update Placement" at bounding box center [728, 492] width 106 height 23
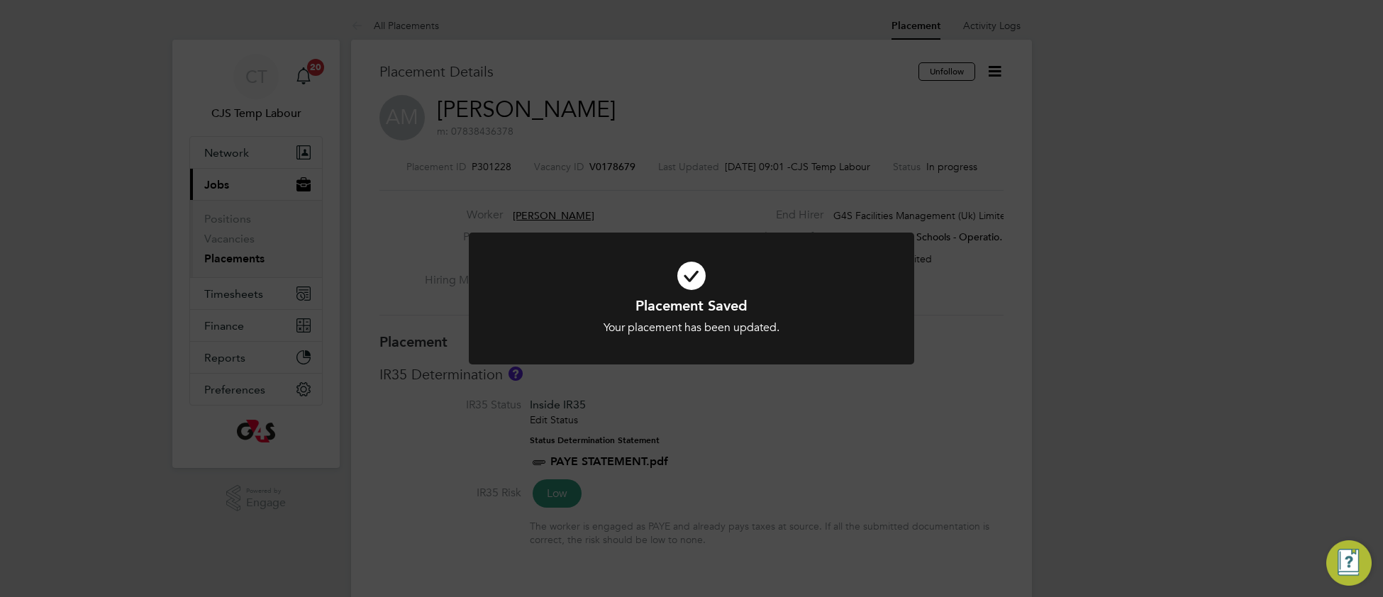
click at [587, 288] on icon at bounding box center [691, 275] width 369 height 55
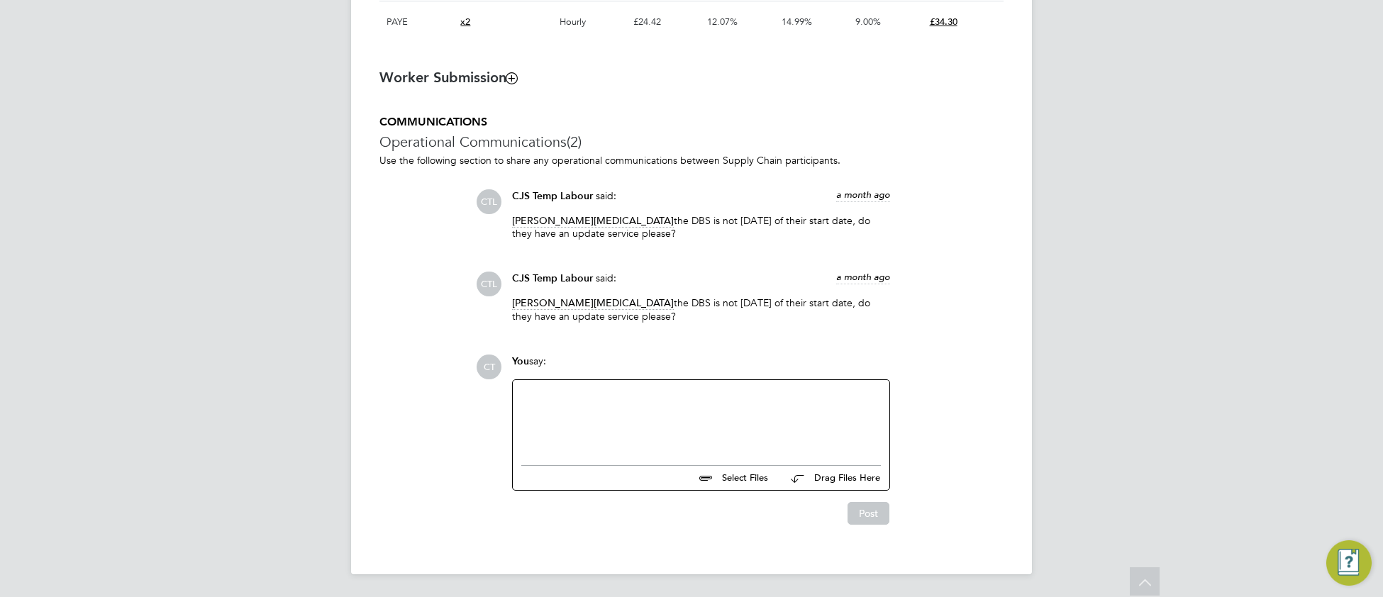
click at [596, 397] on div at bounding box center [701, 419] width 360 height 61
click at [868, 519] on button "Post" at bounding box center [869, 513] width 42 height 23
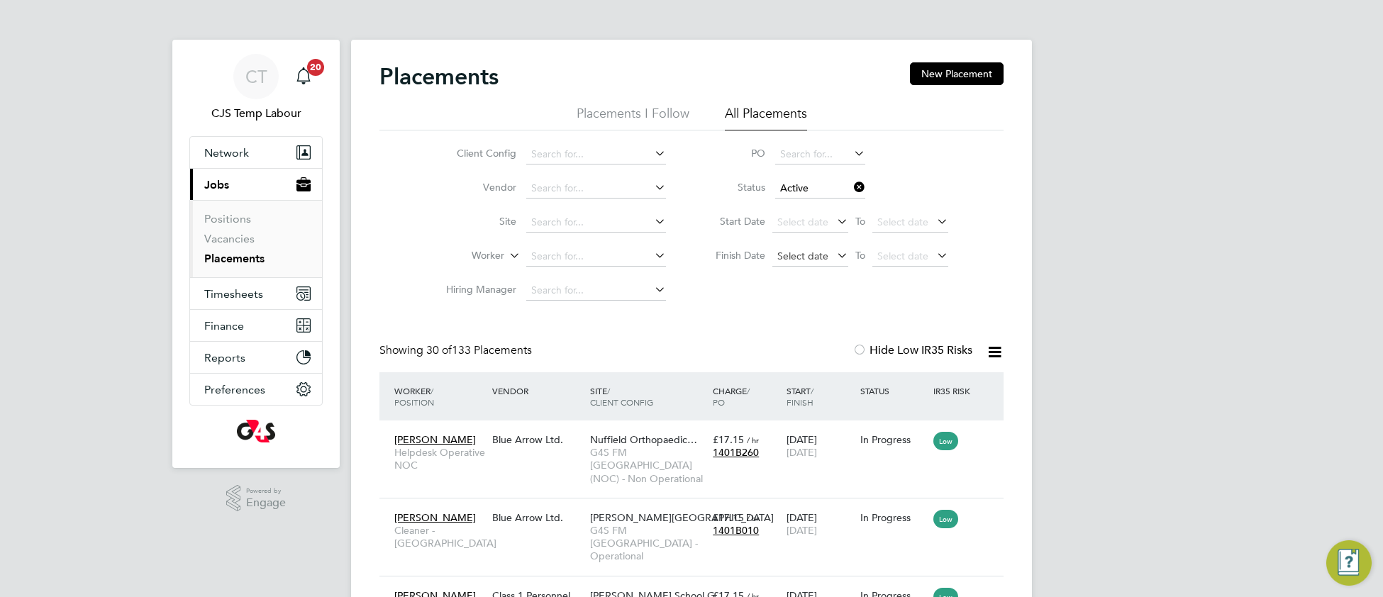
click at [799, 262] on span "Select date" at bounding box center [811, 257] width 76 height 19
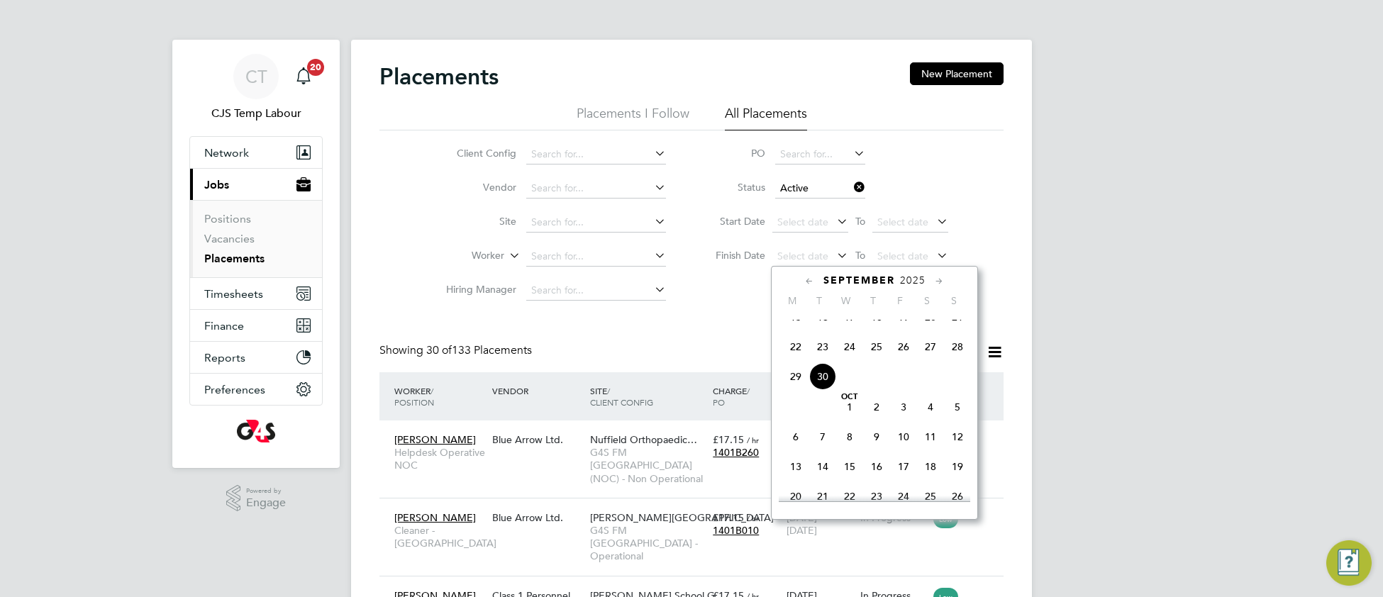
click at [823, 390] on span "30" at bounding box center [822, 376] width 27 height 27
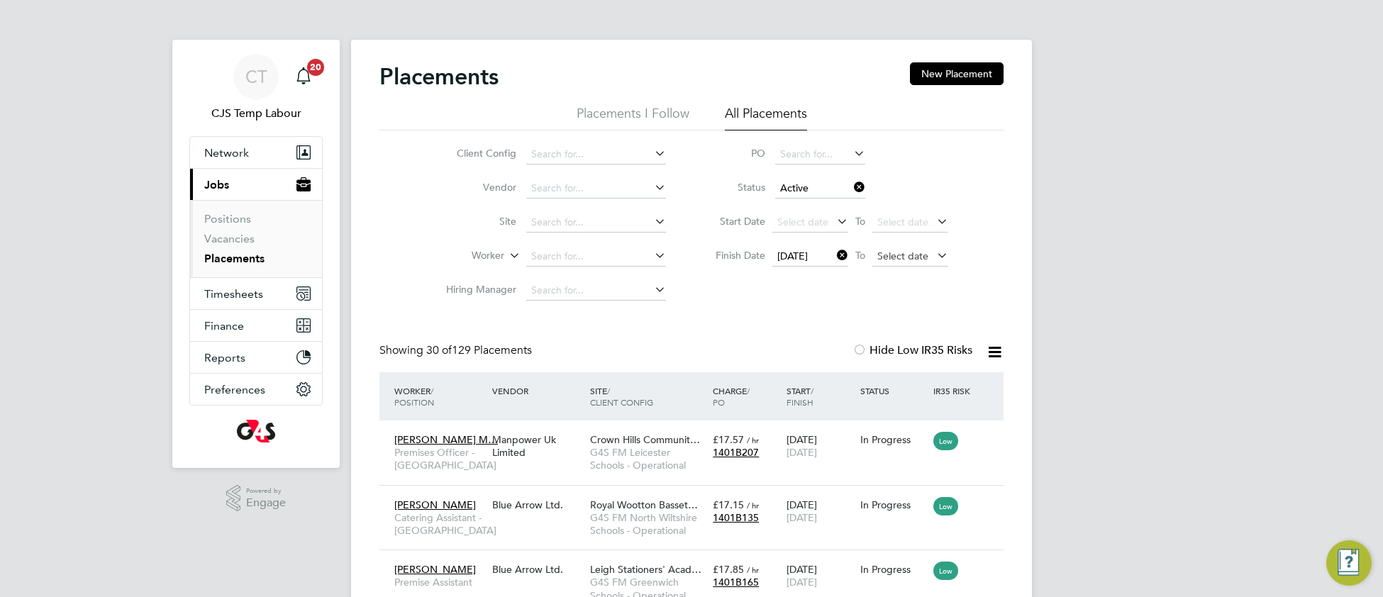
click at [884, 261] on span "Select date" at bounding box center [911, 257] width 76 height 19
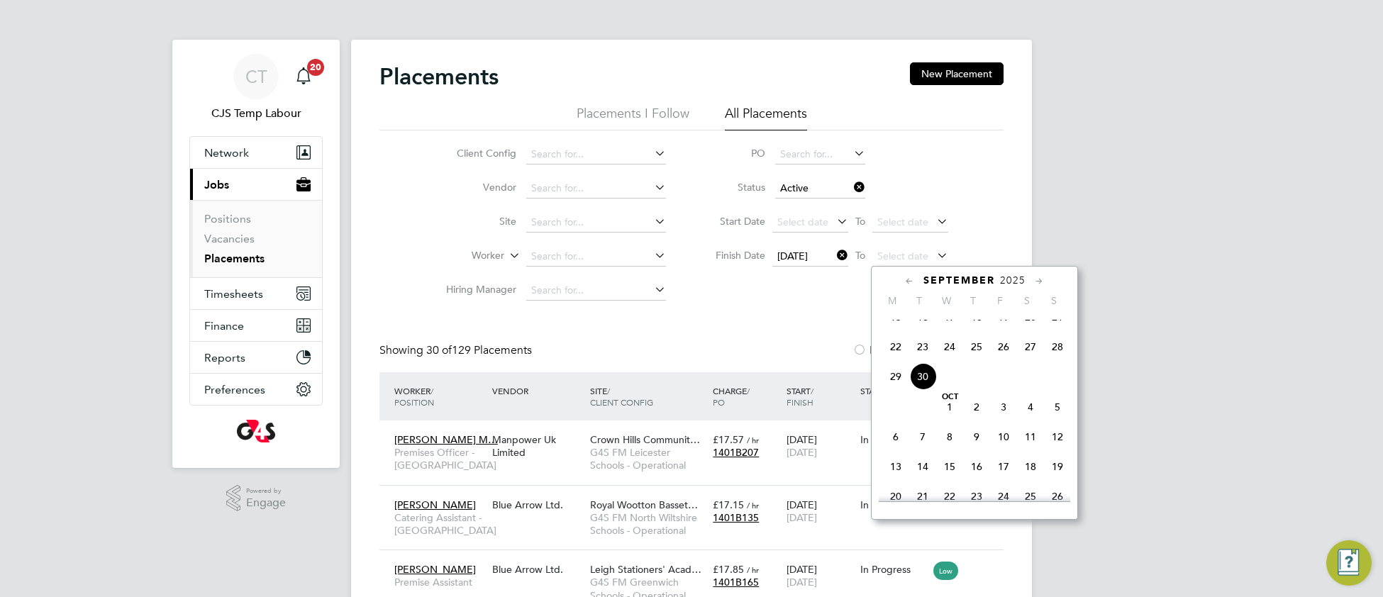
drag, startPoint x: 921, startPoint y: 392, endPoint x: 893, endPoint y: 397, distance: 28.0
click at [921, 390] on span "30" at bounding box center [922, 376] width 27 height 27
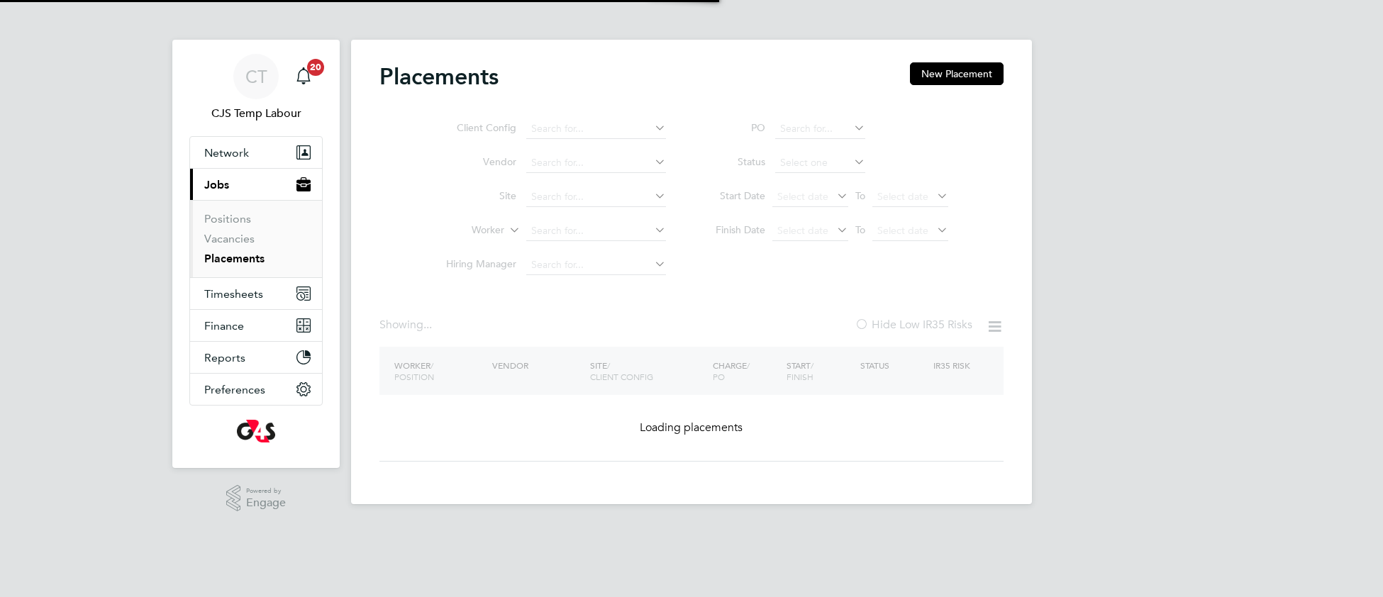
type input "Active"
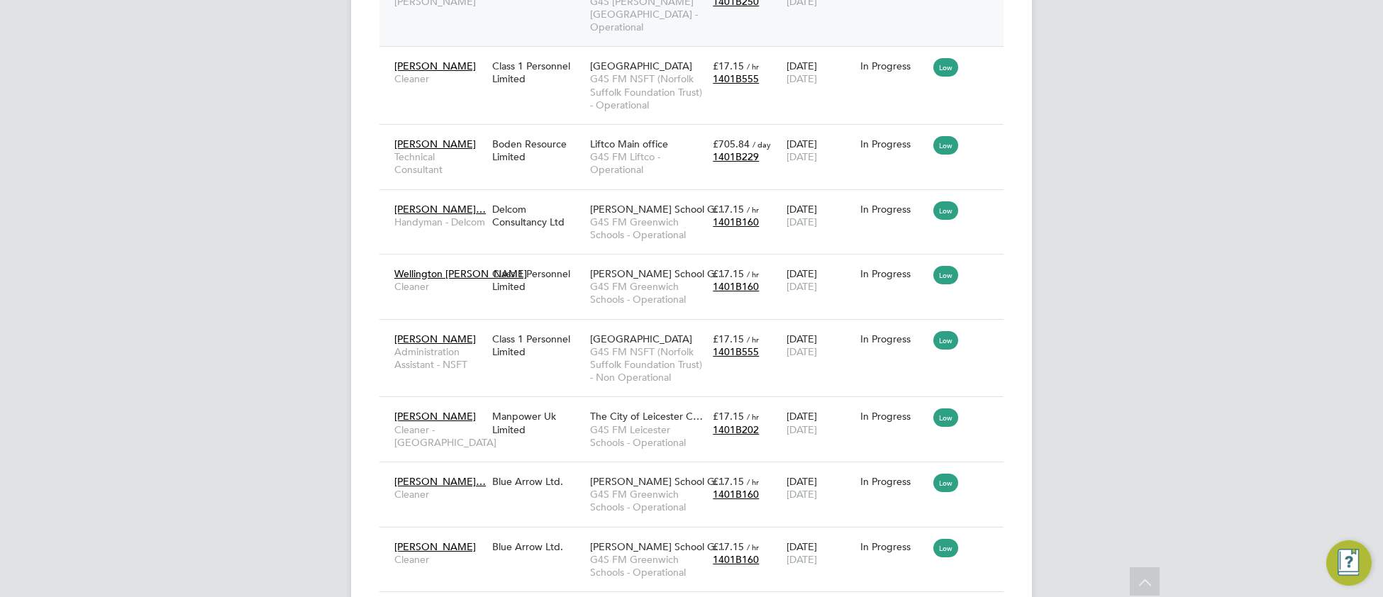
click at [469, 424] on span "Cleaner - [GEOGRAPHIC_DATA]" at bounding box center [439, 437] width 91 height 26
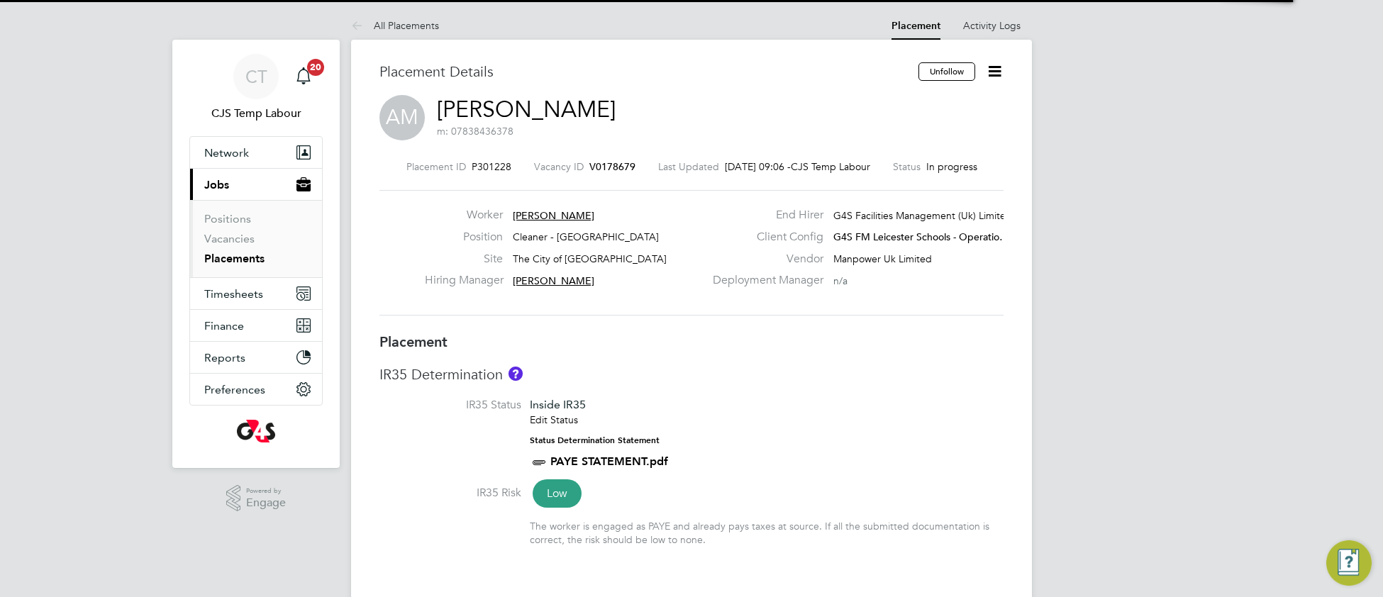
click at [824, 426] on li "IR35 Status Inside IR35 Edit Status Status Determination Statement PAYE STATEME…" at bounding box center [692, 441] width 624 height 87
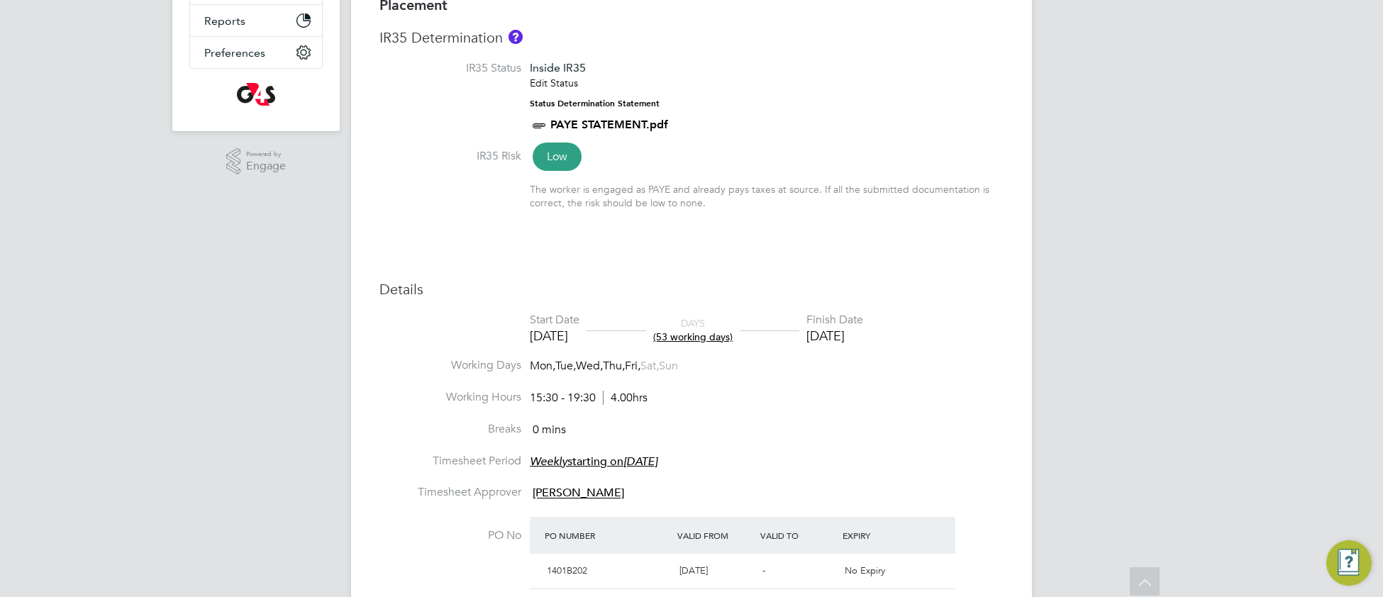
click at [795, 275] on div "Placement IR35 Determination IR35 Status Inside IR35 Edit Status Status Determi…" at bounding box center [692, 441] width 624 height 890
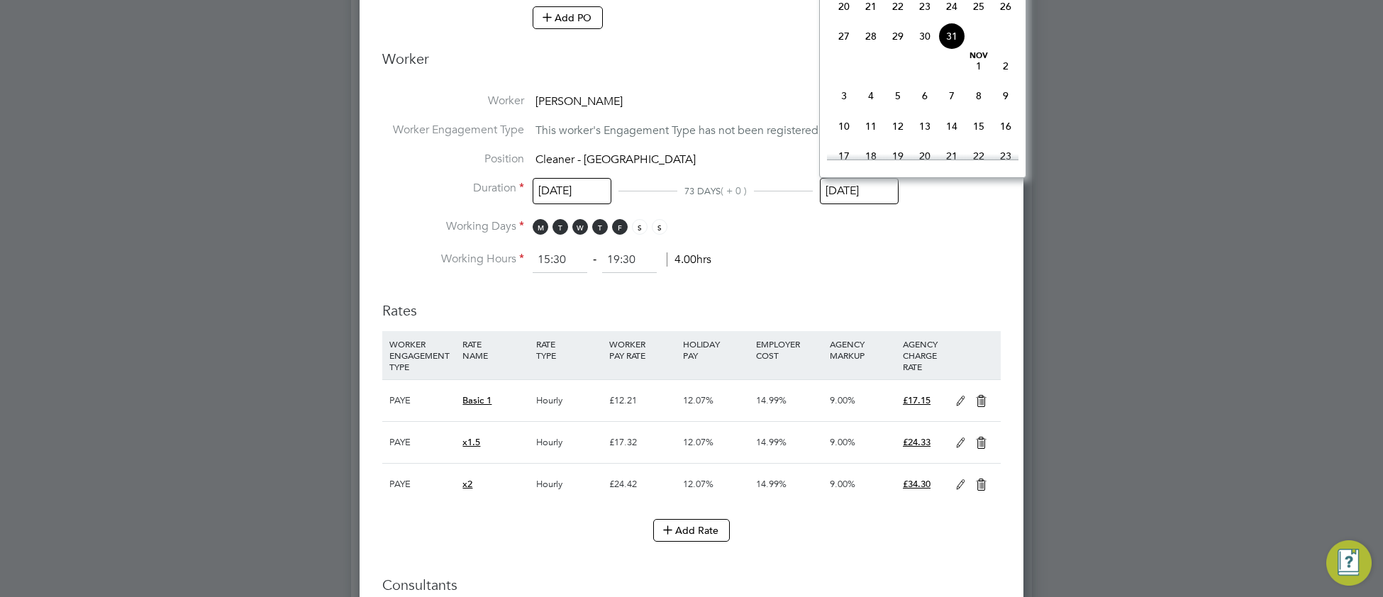
click at [867, 188] on input "[DATE]" at bounding box center [859, 191] width 79 height 26
click at [952, 50] on span "31" at bounding box center [952, 36] width 27 height 27
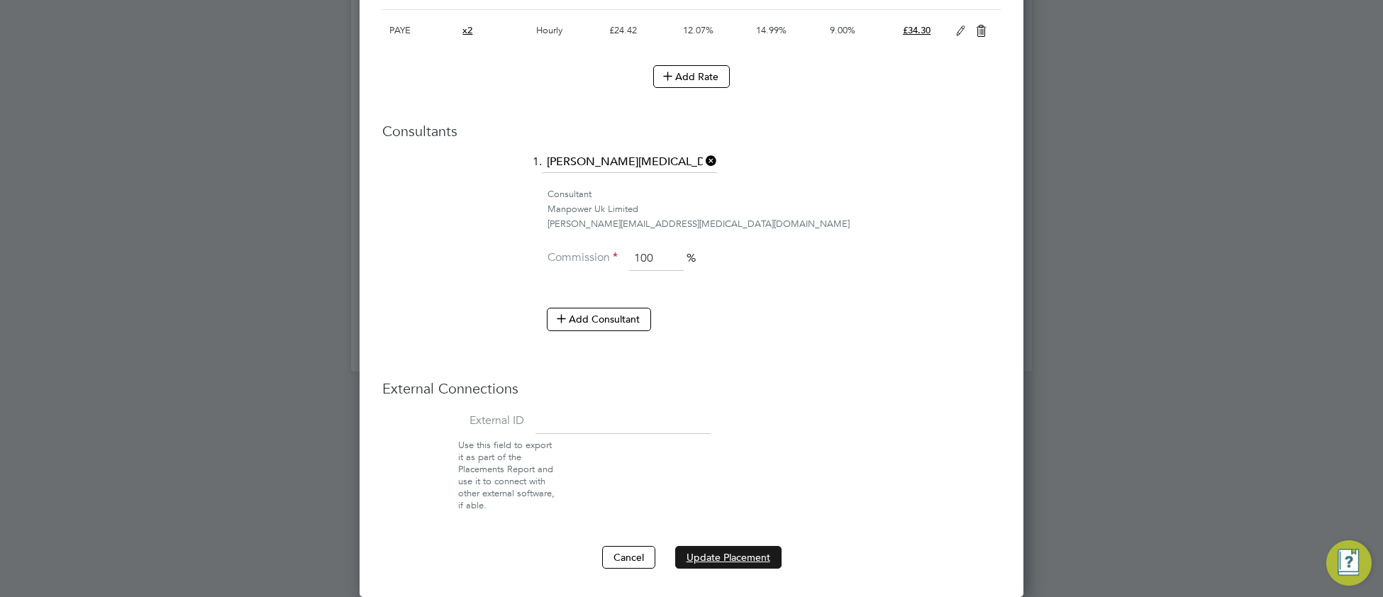
drag, startPoint x: 683, startPoint y: 555, endPoint x: 670, endPoint y: 552, distance: 13.1
click at [682, 555] on button "Update Placement" at bounding box center [728, 557] width 106 height 23
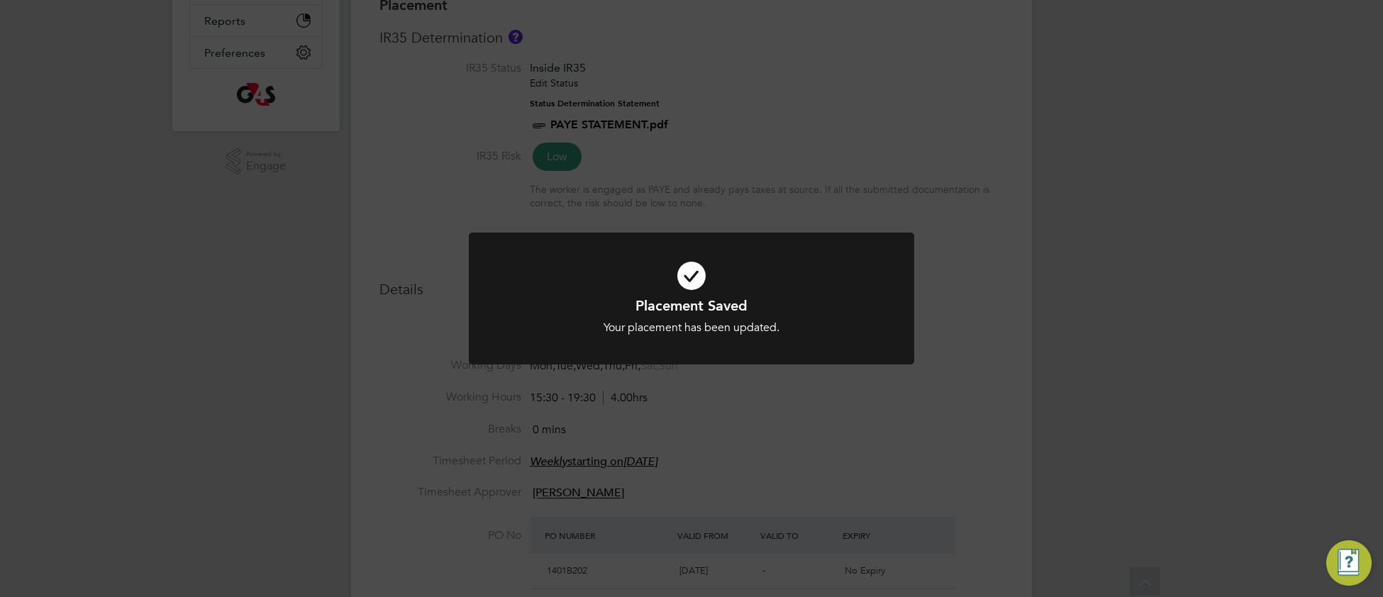
click at [560, 321] on div "Your placement has been updated." at bounding box center [691, 328] width 369 height 15
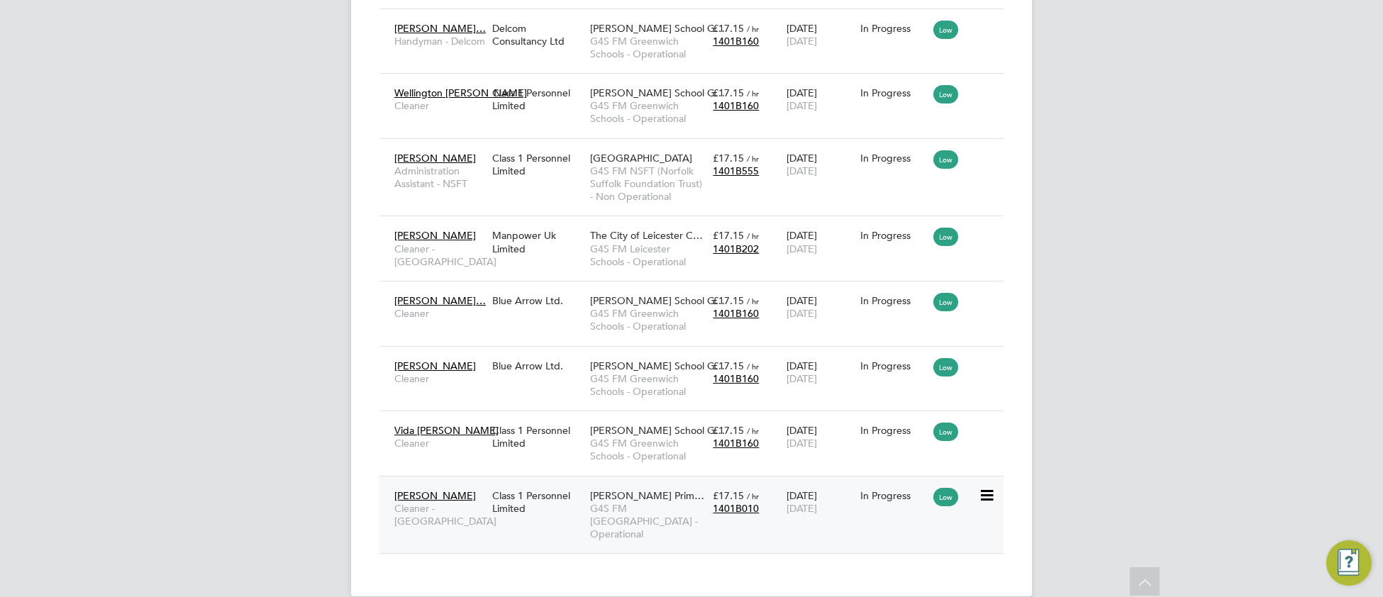
click at [671, 507] on span "G4S FM [GEOGRAPHIC_DATA] - Operational" at bounding box center [648, 521] width 116 height 39
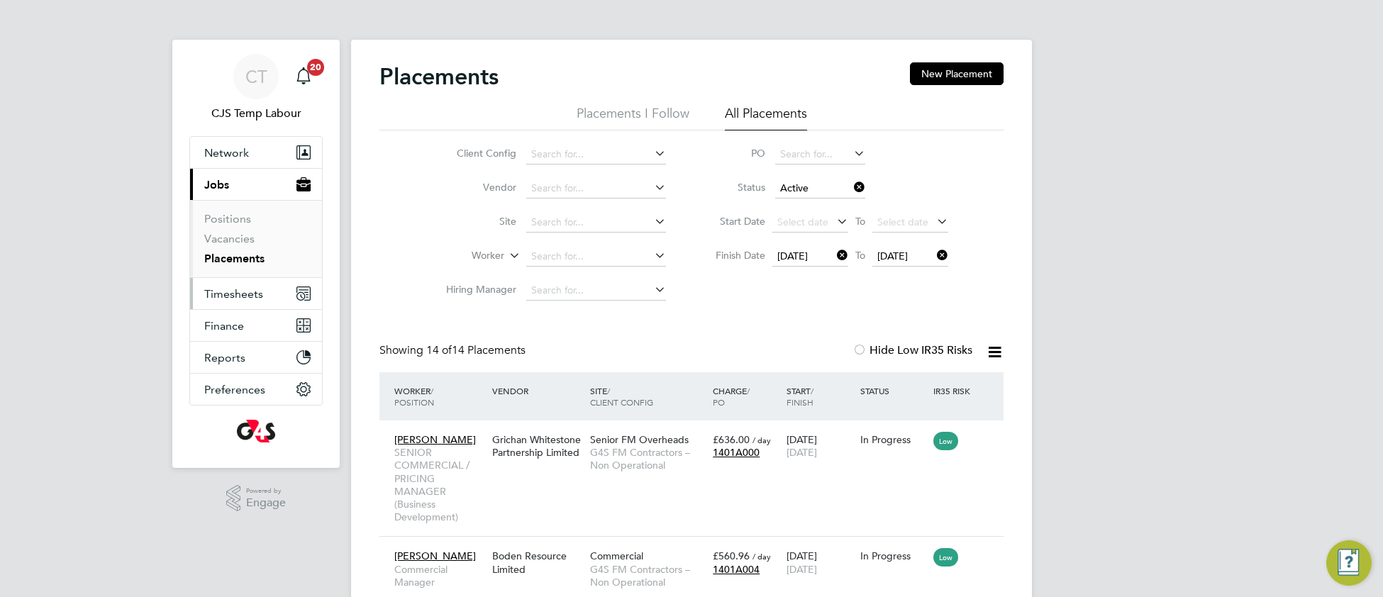
click at [216, 299] on span "Timesheets" at bounding box center [233, 293] width 59 height 13
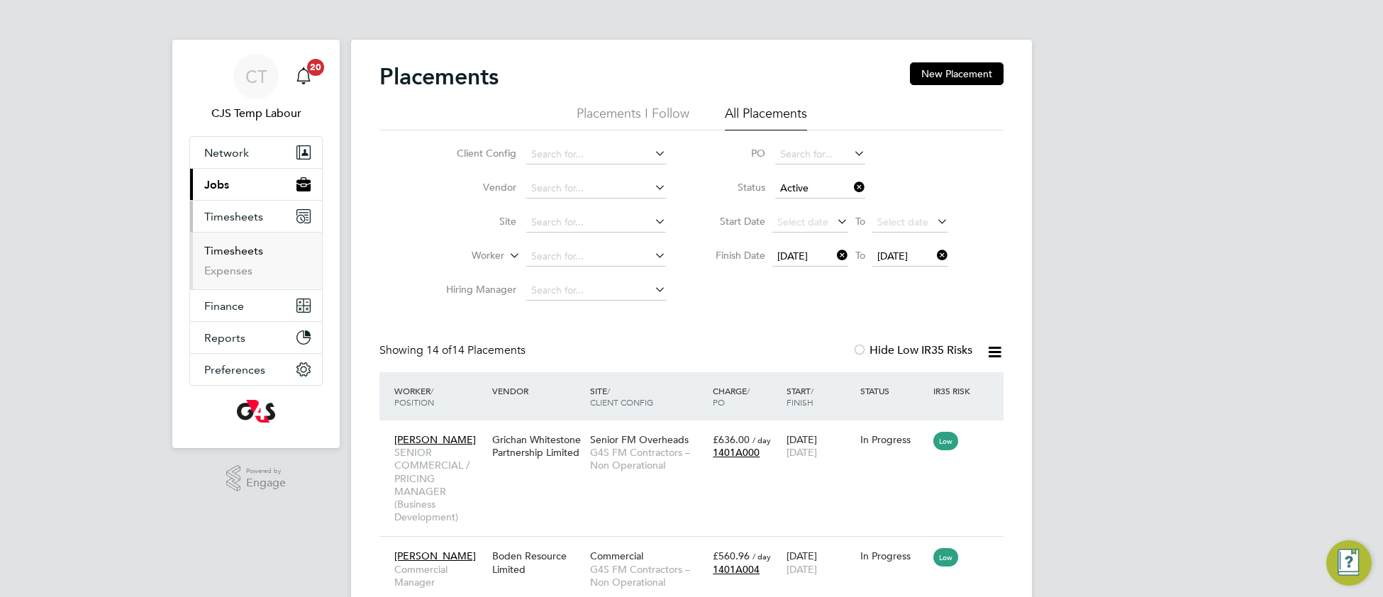
drag, startPoint x: 228, startPoint y: 249, endPoint x: 244, endPoint y: 255, distance: 16.9
click at [228, 249] on link "Timesheets" at bounding box center [233, 250] width 59 height 13
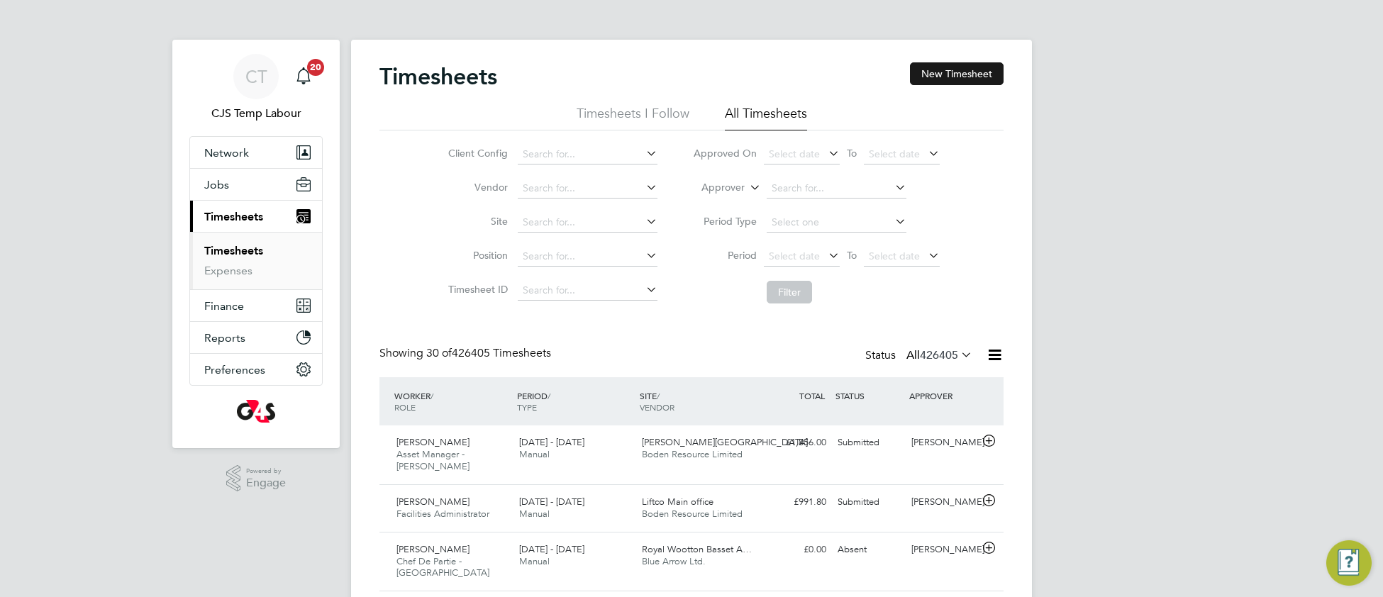
click at [954, 70] on button "New Timesheet" at bounding box center [957, 73] width 94 height 23
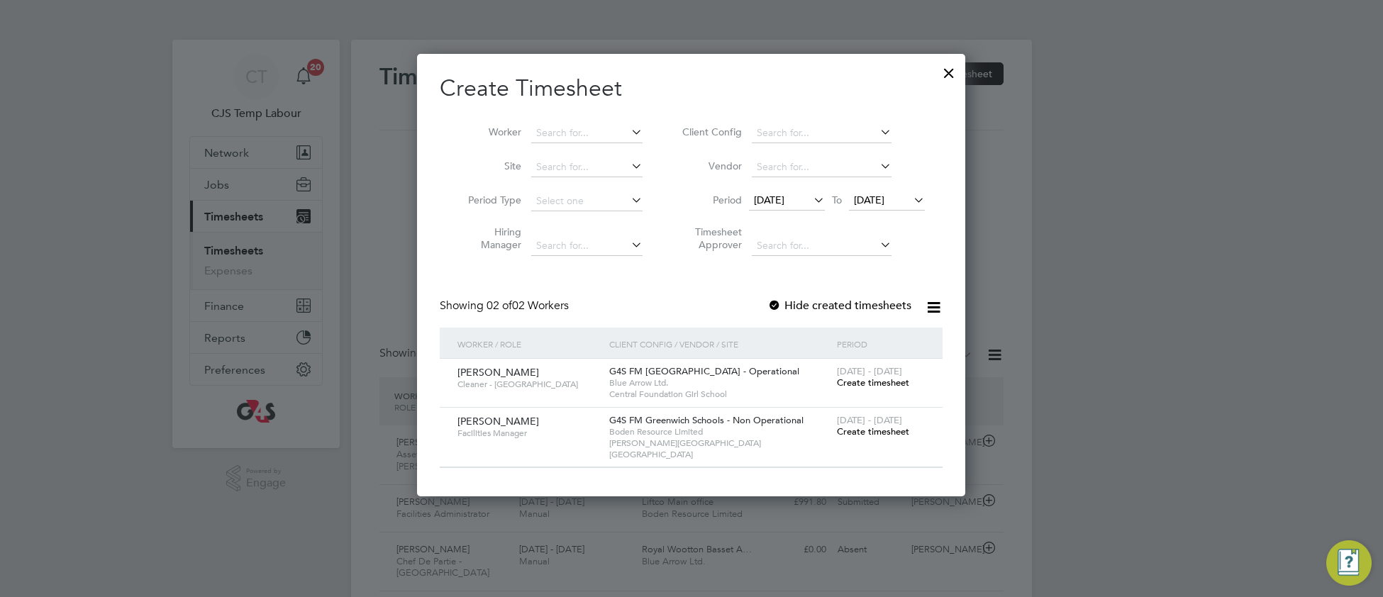
click at [869, 435] on span "Create timesheet" at bounding box center [873, 432] width 72 height 12
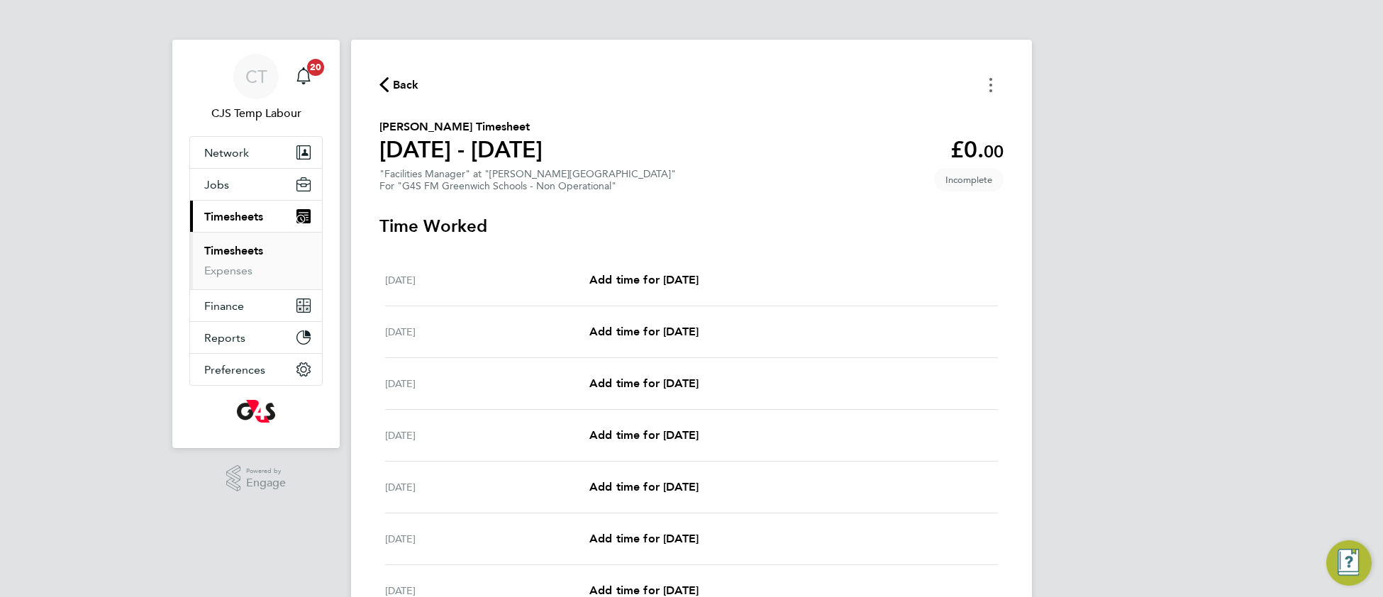
click at [988, 83] on button "Timesheets Menu" at bounding box center [991, 85] width 26 height 22
click at [885, 119] on button "Mark as absent" at bounding box center [919, 116] width 170 height 28
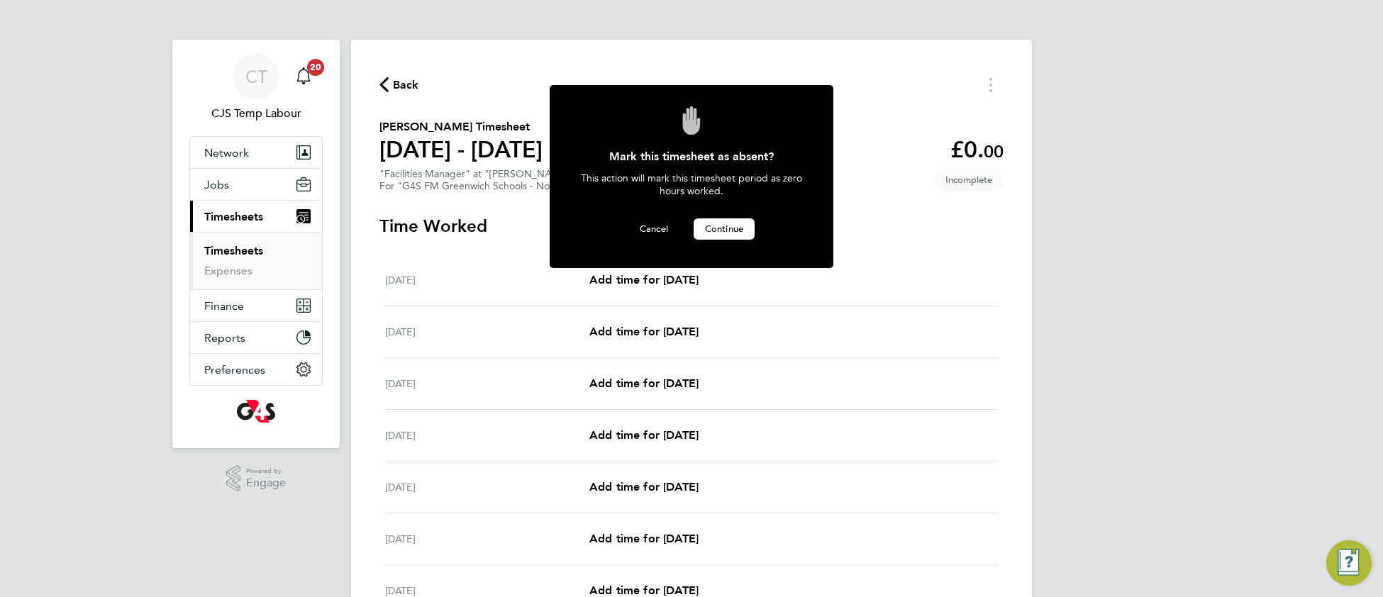
click at [742, 226] on span "Continue" at bounding box center [724, 229] width 38 height 12
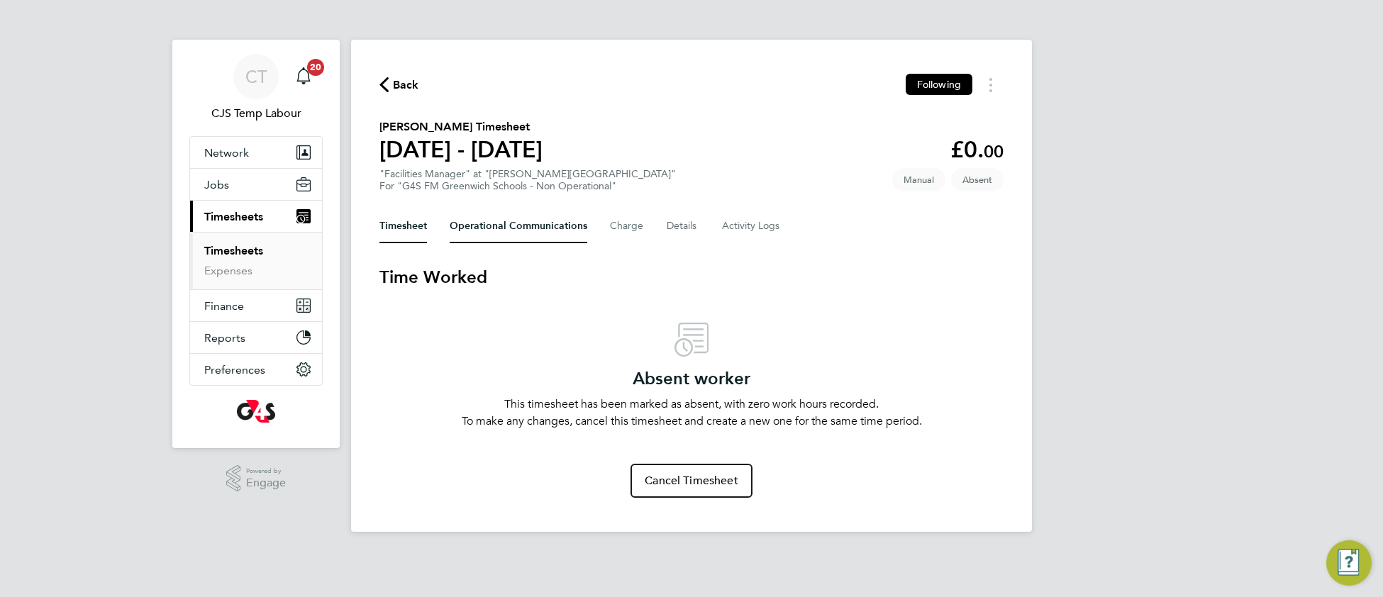
click at [490, 229] on Communications-tab "Operational Communications" at bounding box center [519, 226] width 138 height 34
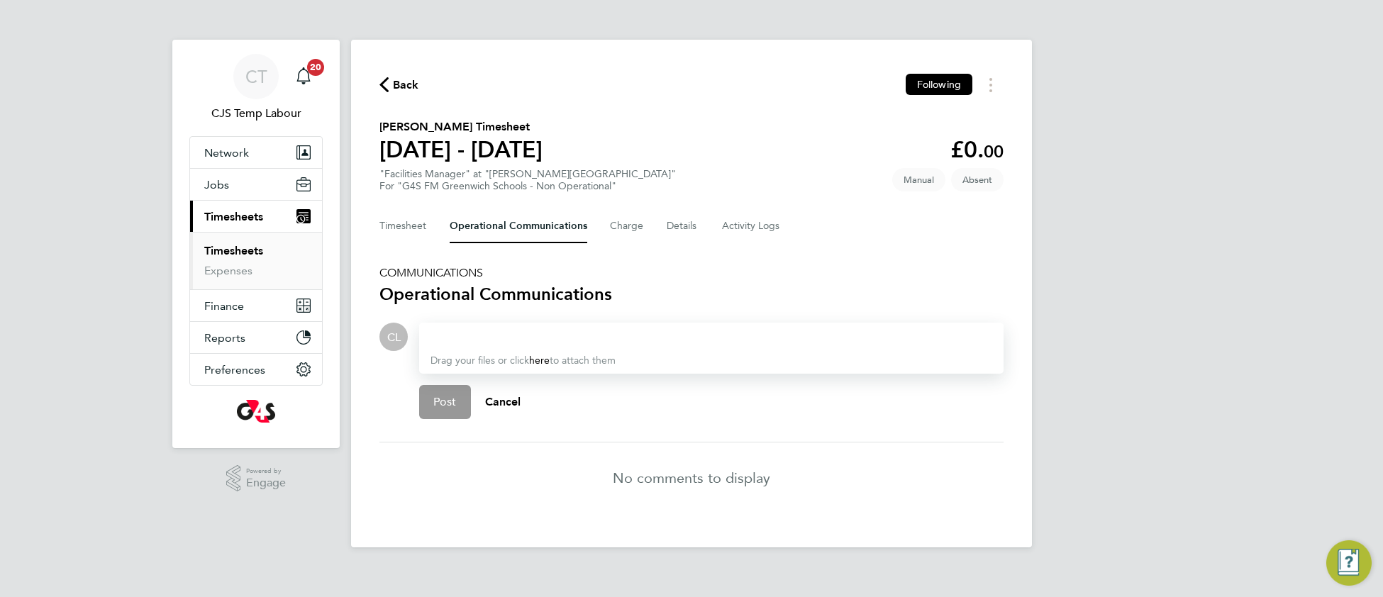
click at [463, 338] on div at bounding box center [712, 336] width 562 height 17
click at [464, 404] on button "Post" at bounding box center [445, 402] width 52 height 34
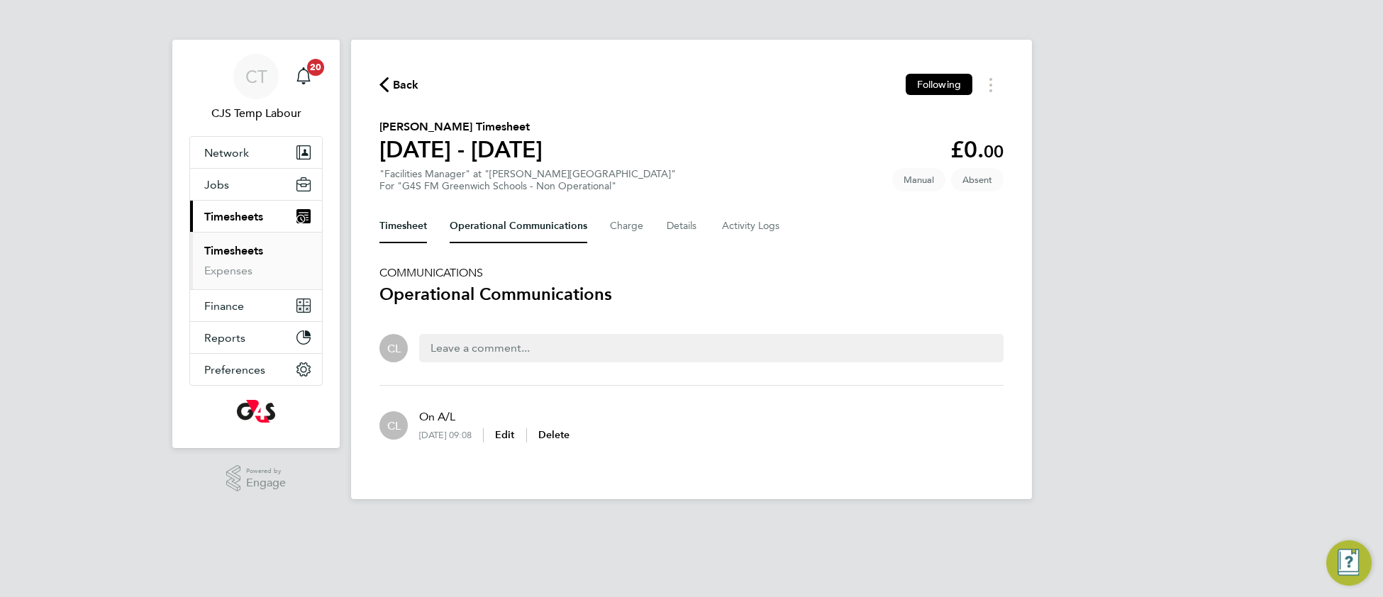
click at [403, 229] on button "Timesheet" at bounding box center [404, 226] width 48 height 34
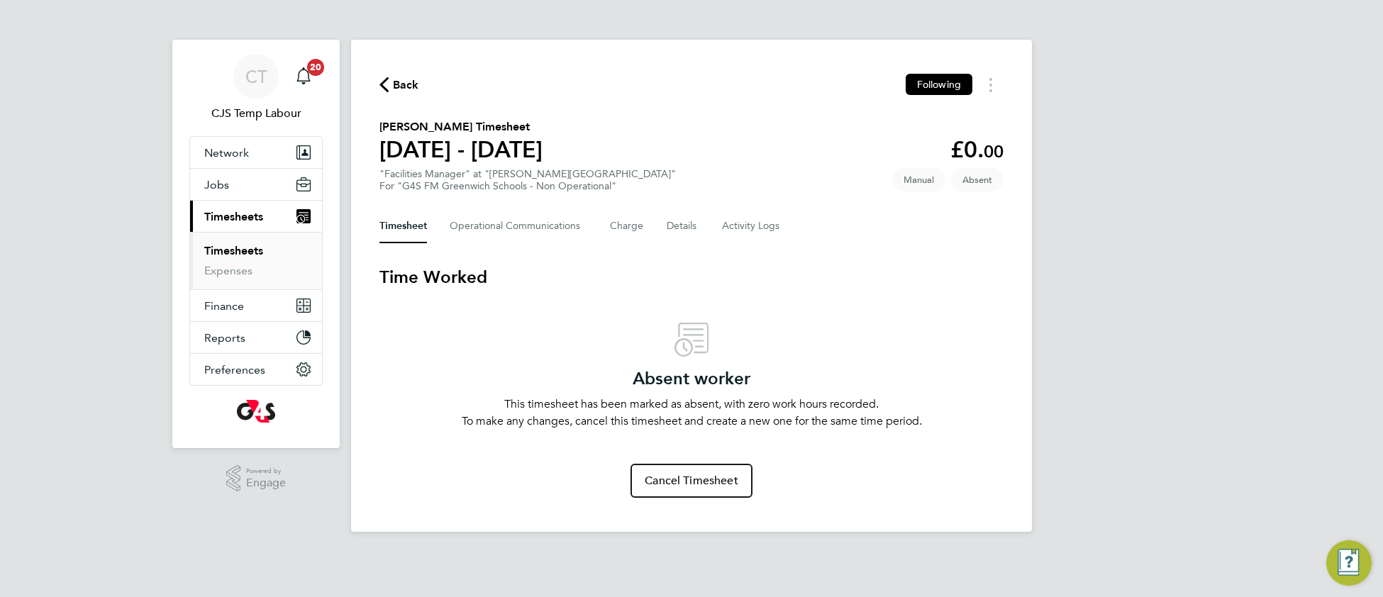
click at [238, 255] on link "Timesheets" at bounding box center [233, 250] width 59 height 13
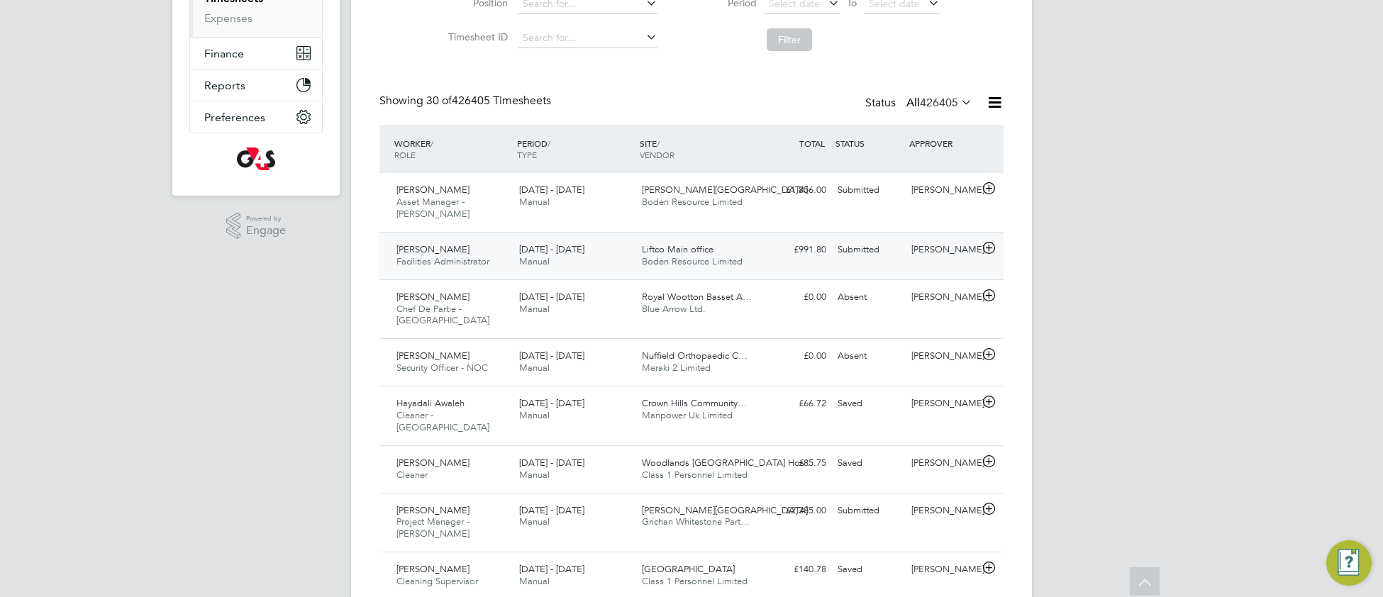
click at [623, 250] on div "22 - 28 Sep 2025 Manual" at bounding box center [575, 255] width 123 height 35
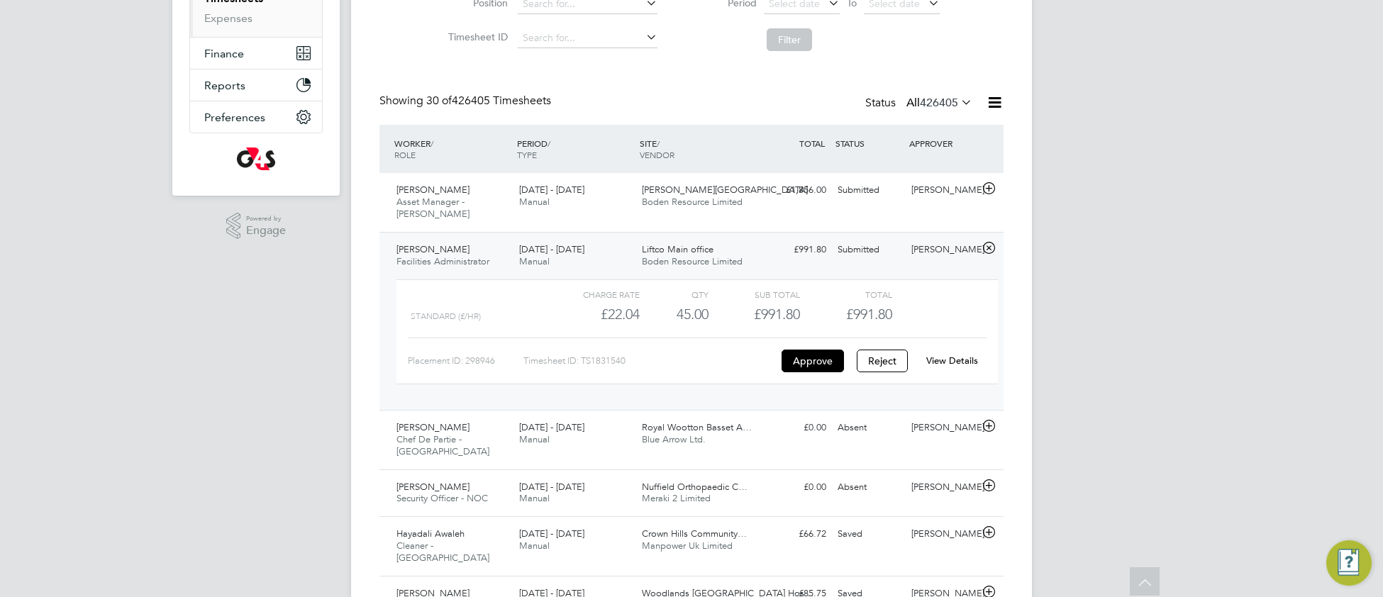
click at [951, 355] on link "View Details" at bounding box center [953, 361] width 52 height 12
click at [675, 198] on span "Boden Resource Limited" at bounding box center [692, 202] width 101 height 12
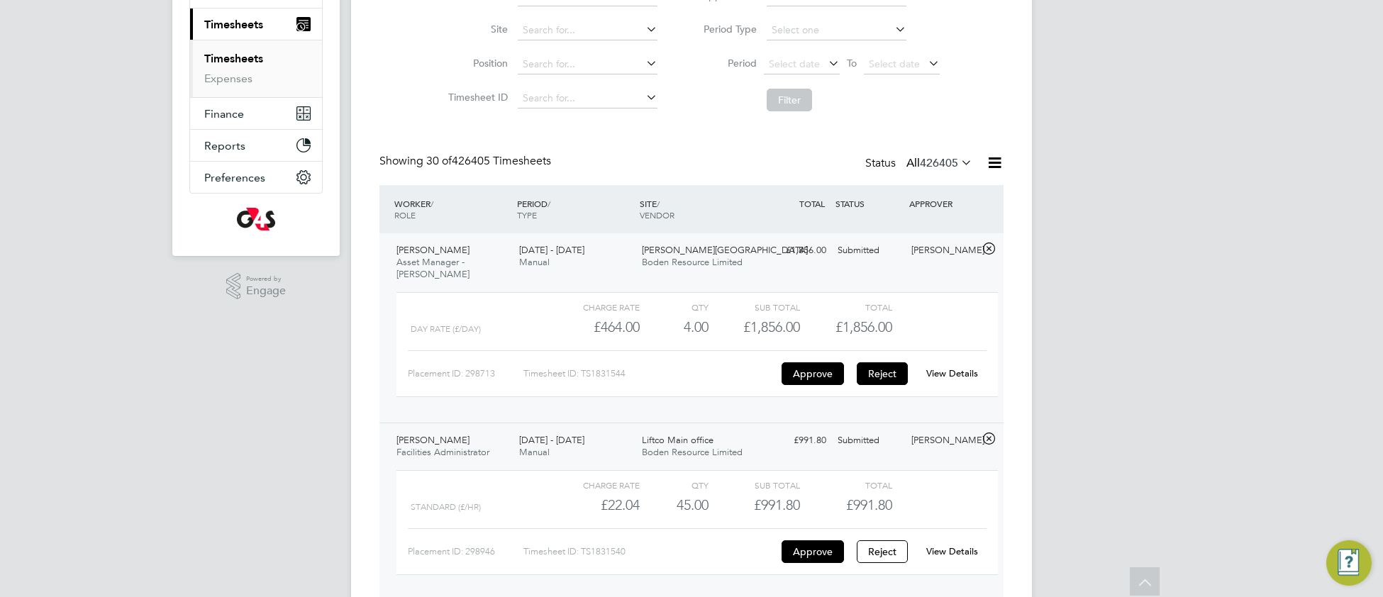
scroll to position [53, 0]
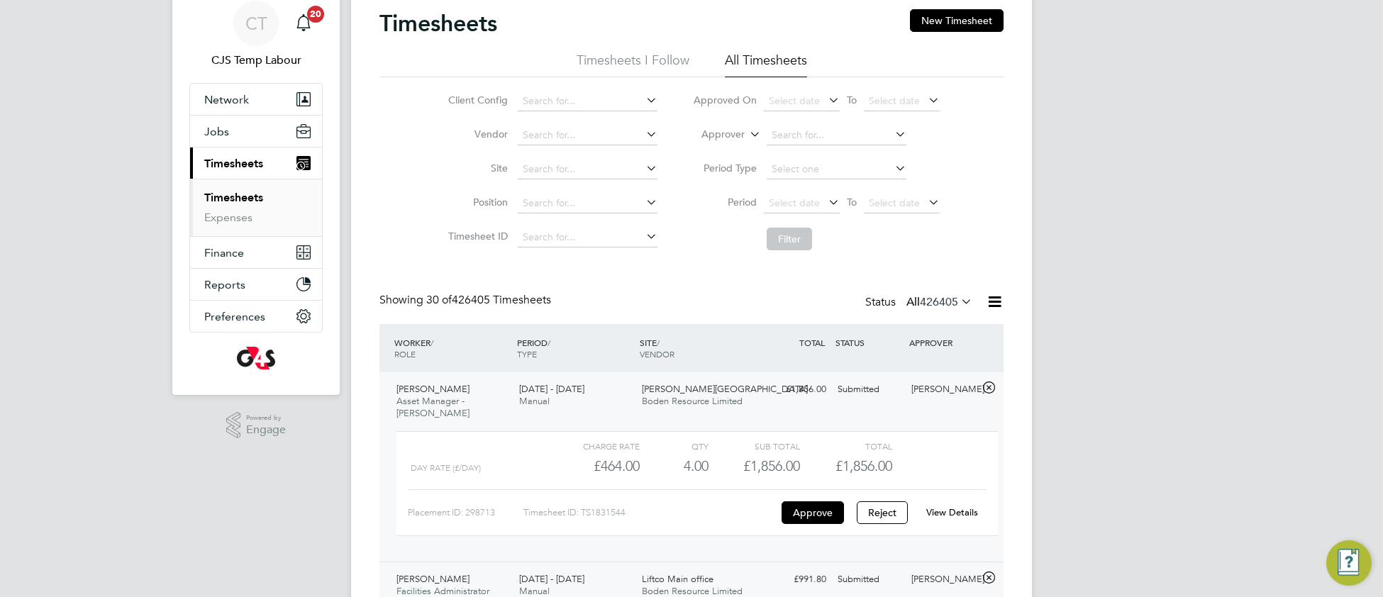
click at [958, 302] on icon at bounding box center [958, 302] width 0 height 20
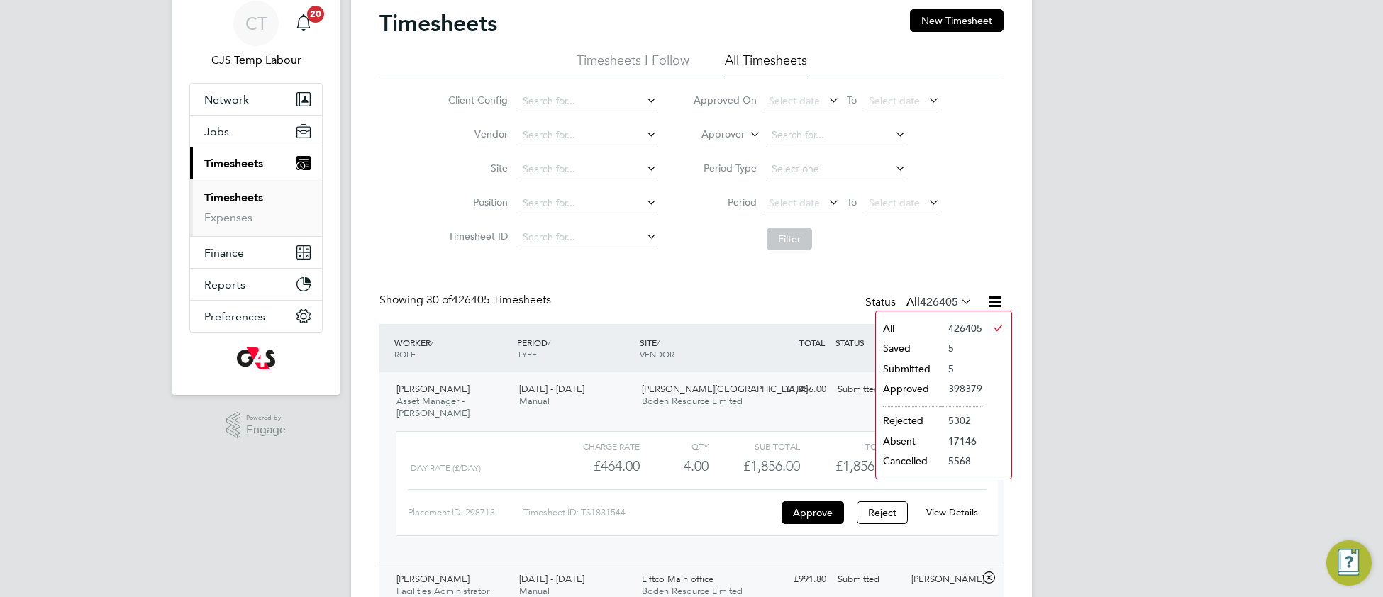
click at [915, 369] on li "Submitted" at bounding box center [908, 369] width 65 height 20
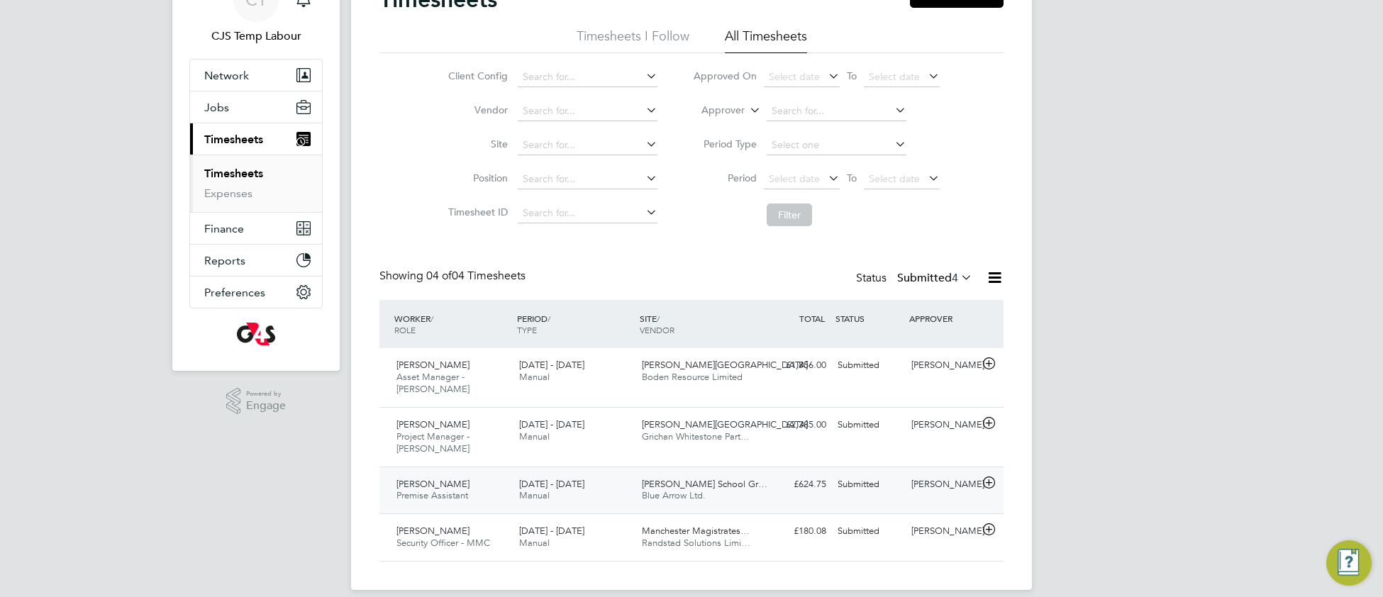
scroll to position [82, 0]
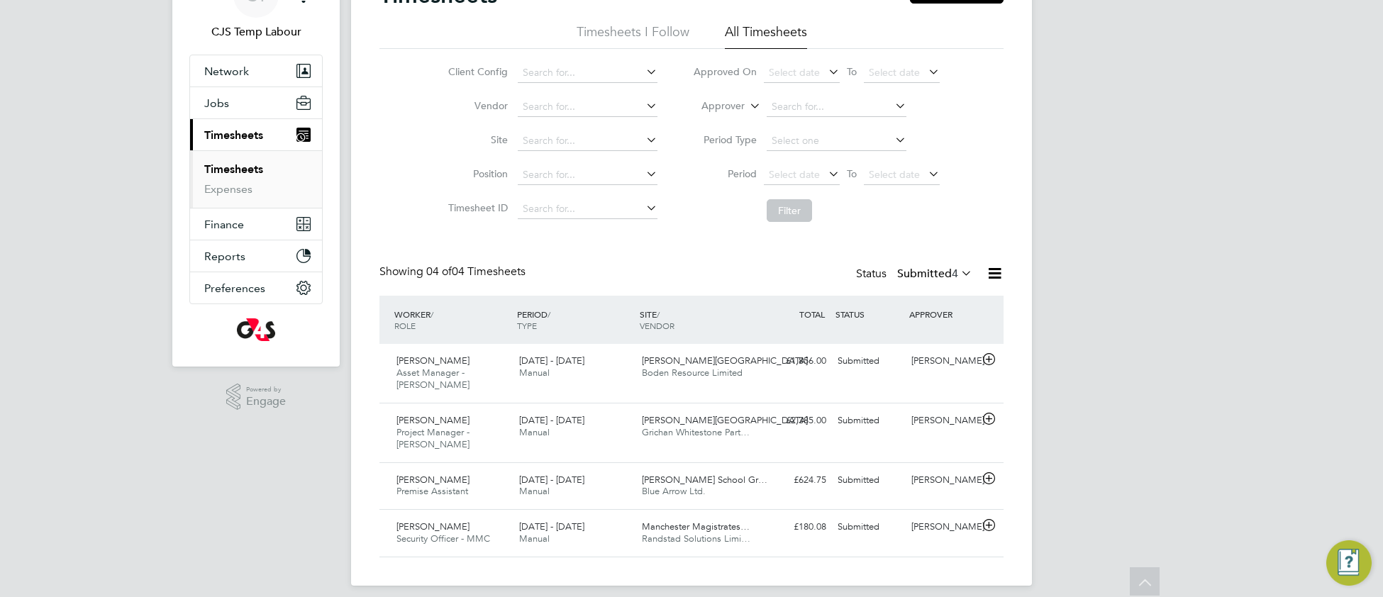
click at [958, 272] on icon at bounding box center [958, 273] width 0 height 20
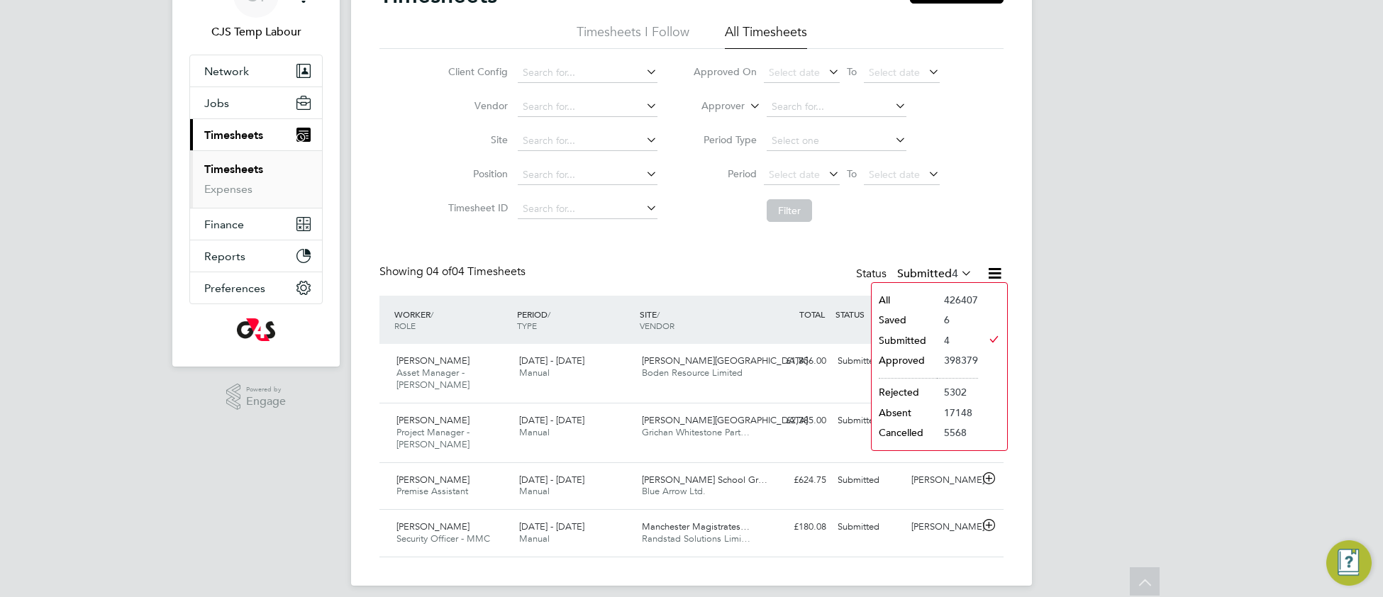
click at [934, 323] on li "Saved" at bounding box center [904, 320] width 65 height 20
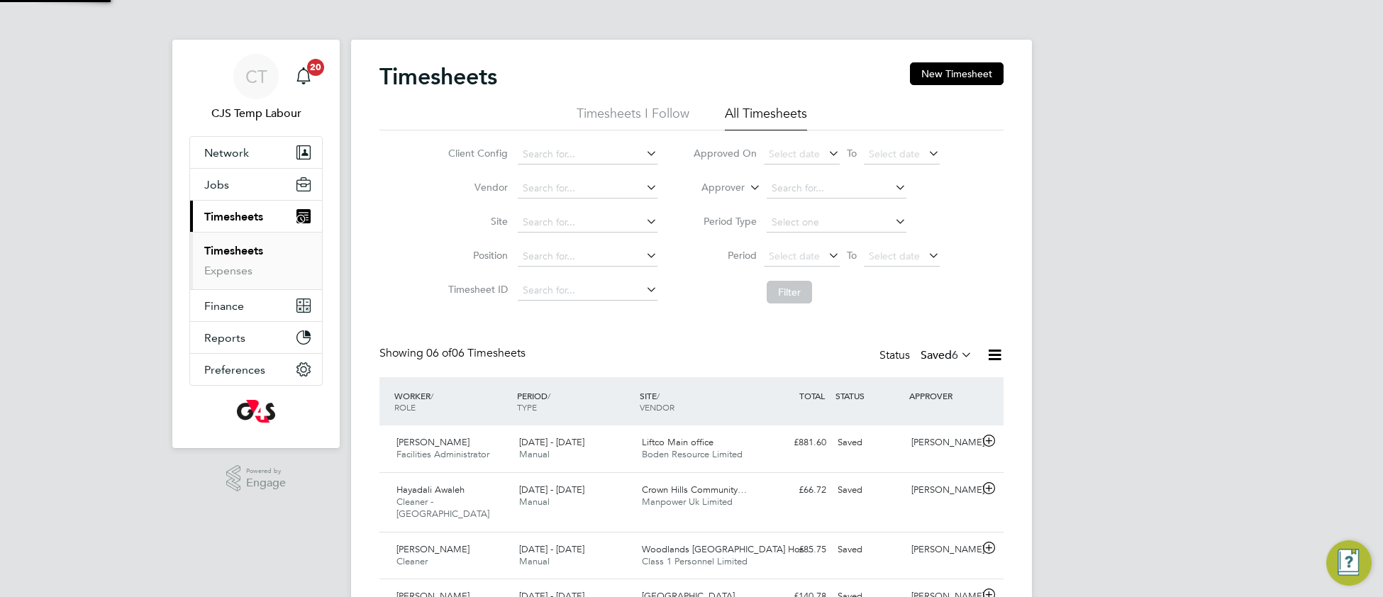
scroll to position [35, 122]
click at [799, 458] on div "Veronika Krokova Facilities Administrator 22 - 28 Sep 2025 22 - 28 Sep 2025 Man…" at bounding box center [692, 449] width 624 height 47
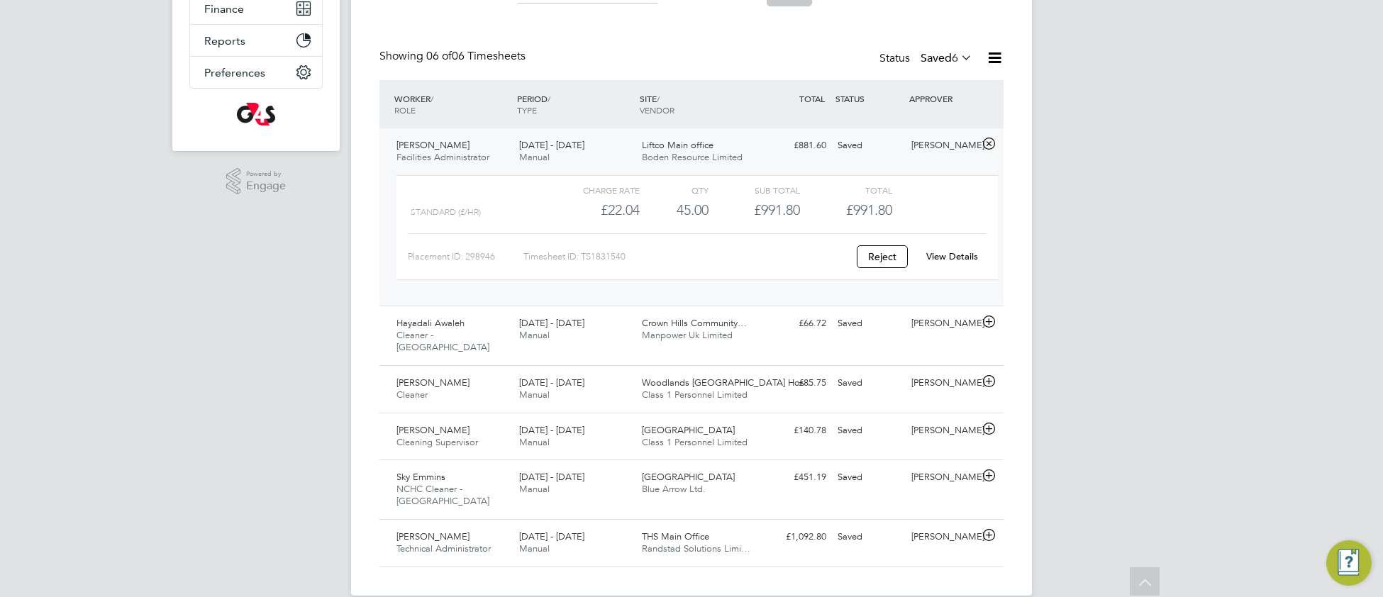
click at [955, 258] on link "View Details" at bounding box center [953, 256] width 52 height 12
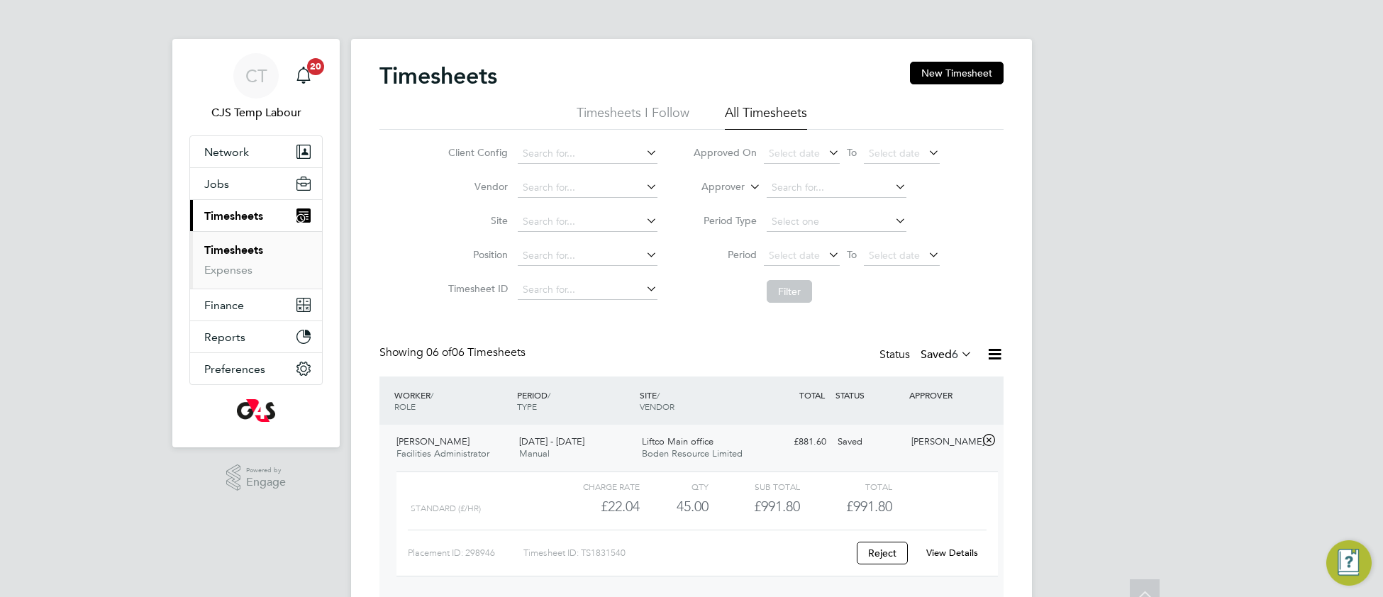
scroll to position [0, 0]
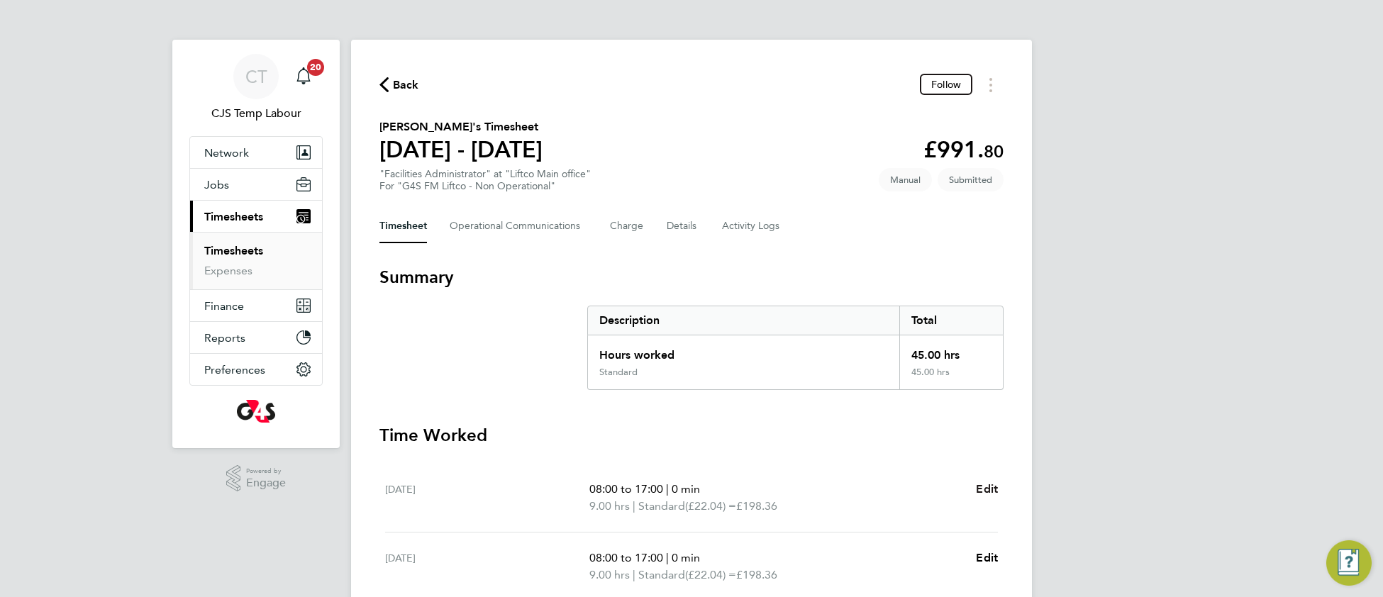
click at [981, 490] on span "Edit" at bounding box center [987, 488] width 22 height 13
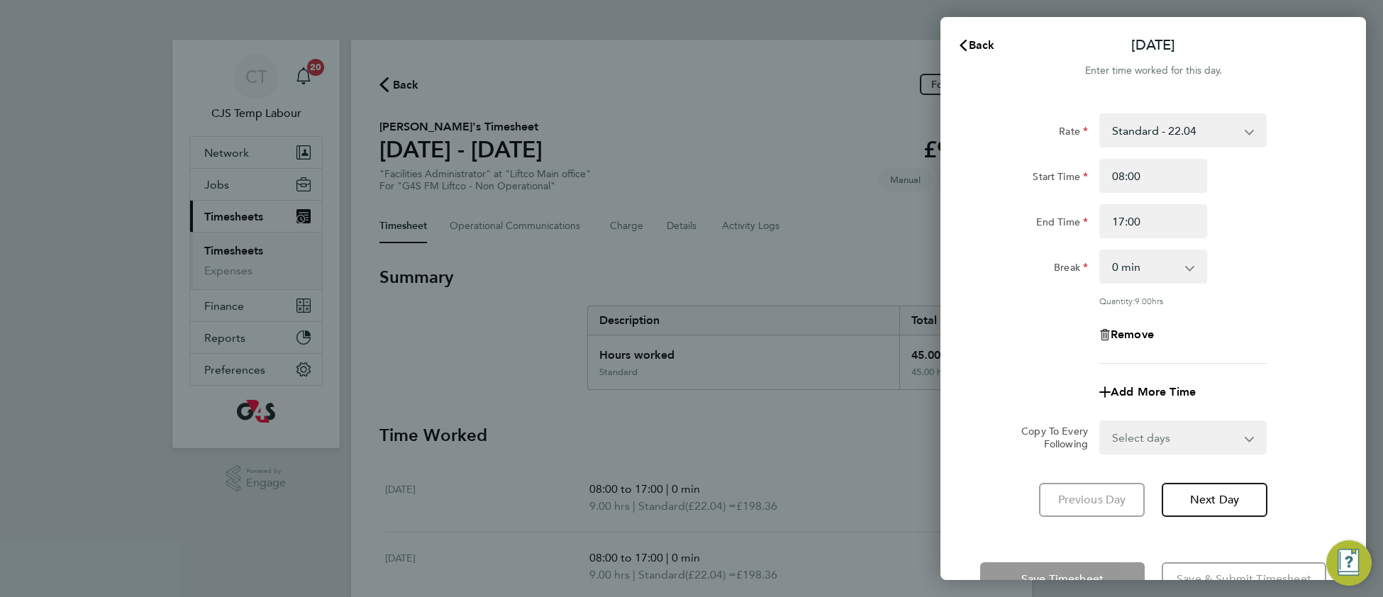
click at [1138, 264] on select "0 min 15 min 30 min 45 min 60 min 75 min 90 min" at bounding box center [1145, 266] width 88 height 31
select select "60"
click at [1101, 251] on select "0 min 15 min 30 min 45 min 60 min 75 min 90 min" at bounding box center [1145, 266] width 88 height 31
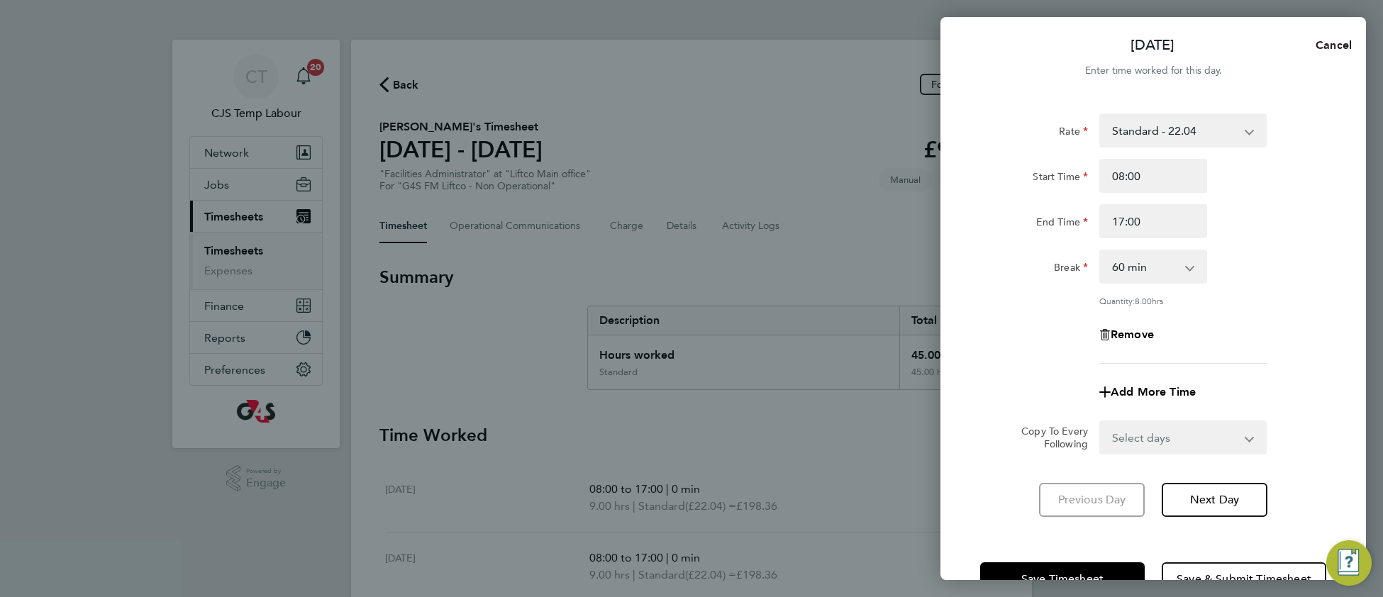
click at [1345, 35] on button "Cancel" at bounding box center [1329, 45] width 73 height 28
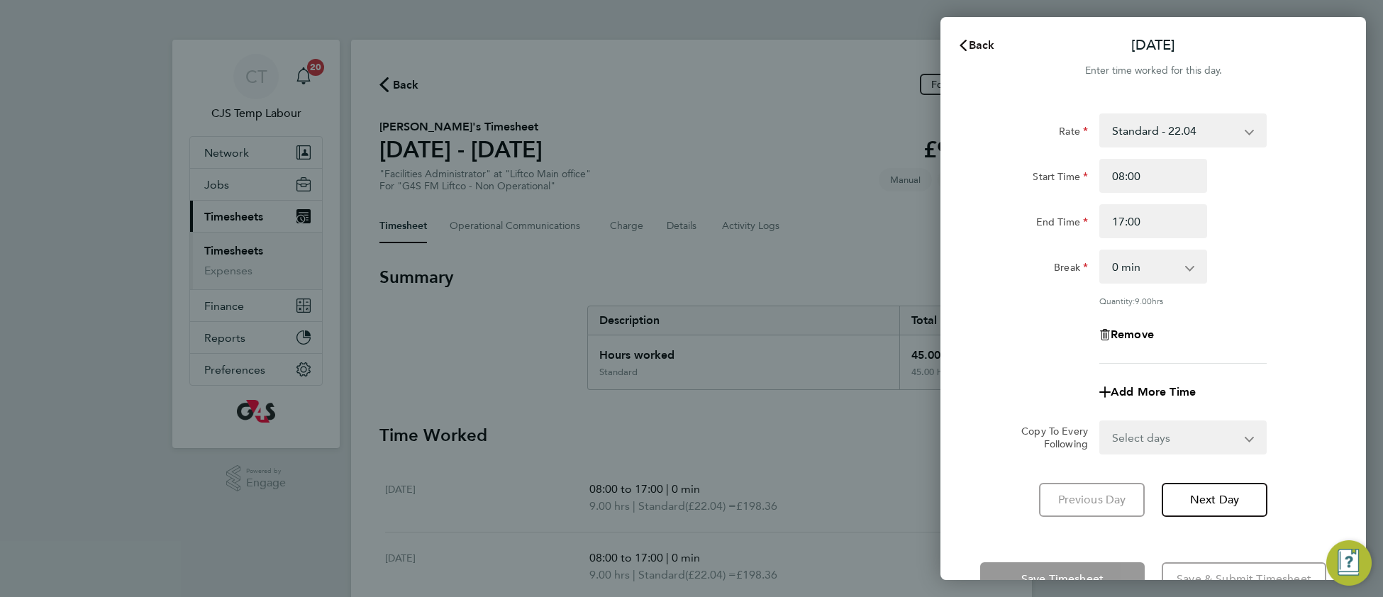
drag, startPoint x: 987, startPoint y: 33, endPoint x: 951, endPoint y: 67, distance: 49.7
click at [985, 35] on button "Back" at bounding box center [977, 45] width 66 height 28
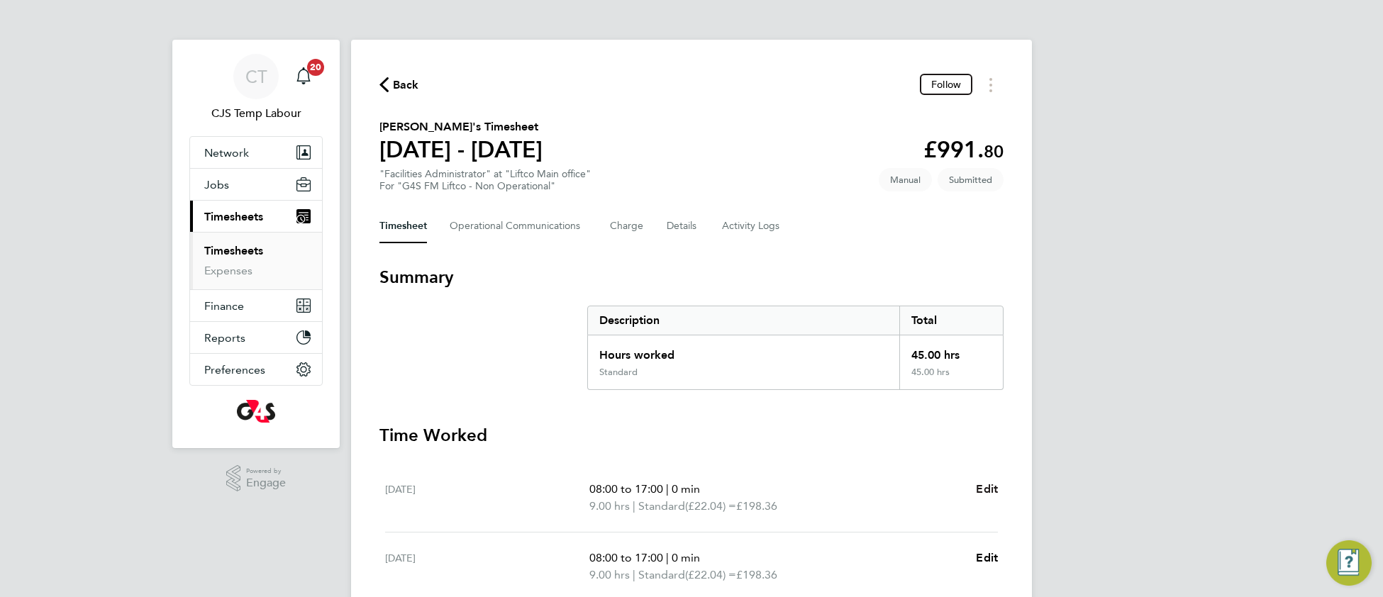
click at [981, 483] on span "Edit" at bounding box center [987, 488] width 22 height 13
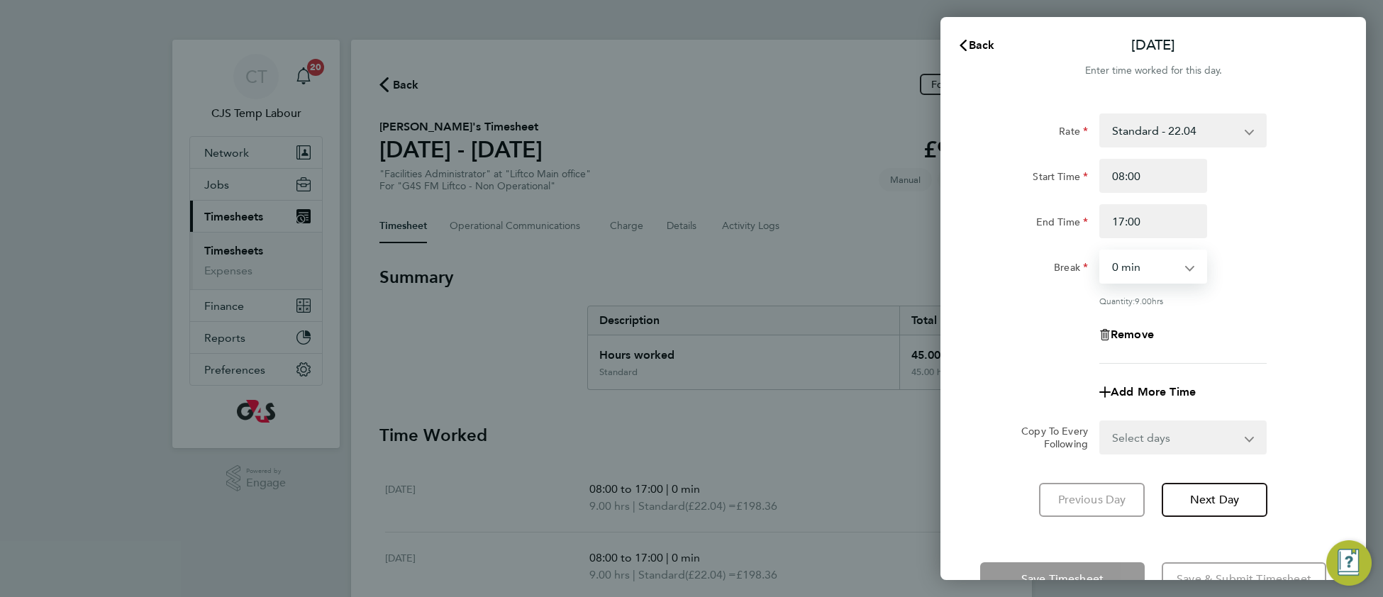
click at [1139, 269] on select "0 min 15 min 30 min 45 min 60 min 75 min 90 min" at bounding box center [1145, 266] width 88 height 31
select select "60"
click at [1101, 251] on select "0 min 15 min 30 min 45 min 60 min 75 min 90 min" at bounding box center [1145, 266] width 88 height 31
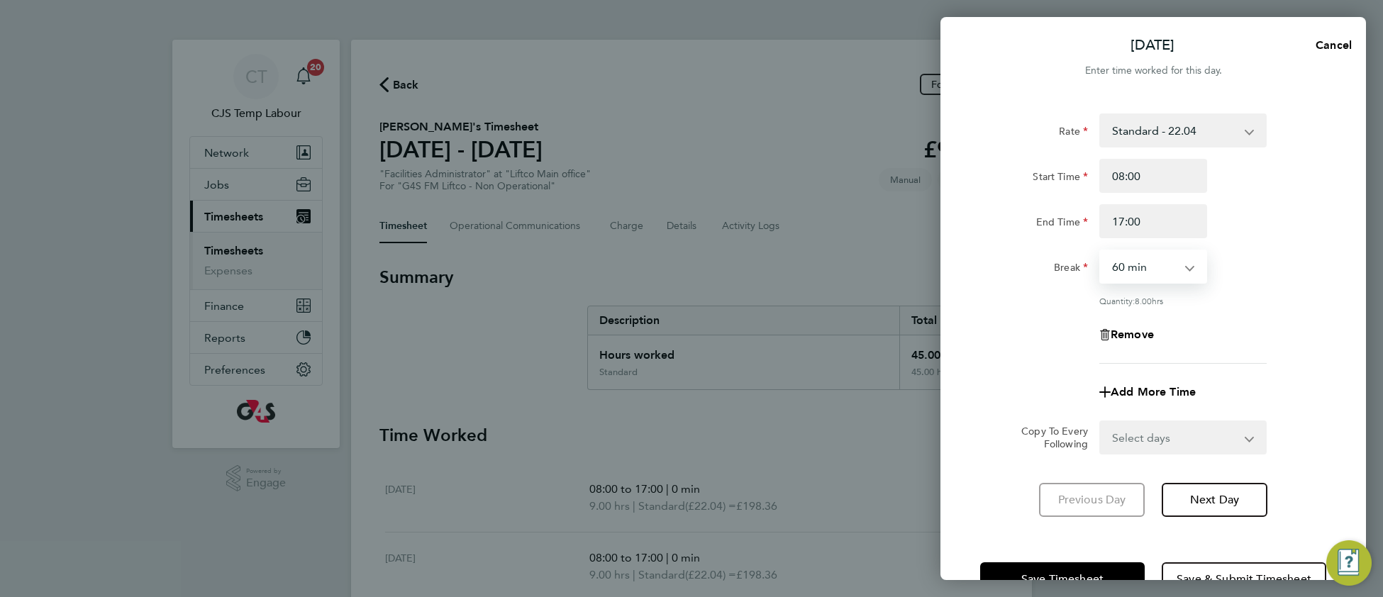
click at [1146, 436] on select "Select days Day Weekday (Mon-Fri) Weekend (Sat-Sun) Tuesday Wednesday Thursday …" at bounding box center [1175, 437] width 149 height 31
select select "WEEKDAY"
click at [1101, 422] on select "Select days Day Weekday (Mon-Fri) Weekend (Sat-Sun) Tuesday Wednesday Thursday …" at bounding box center [1175, 437] width 149 height 31
select select "2025-09-28"
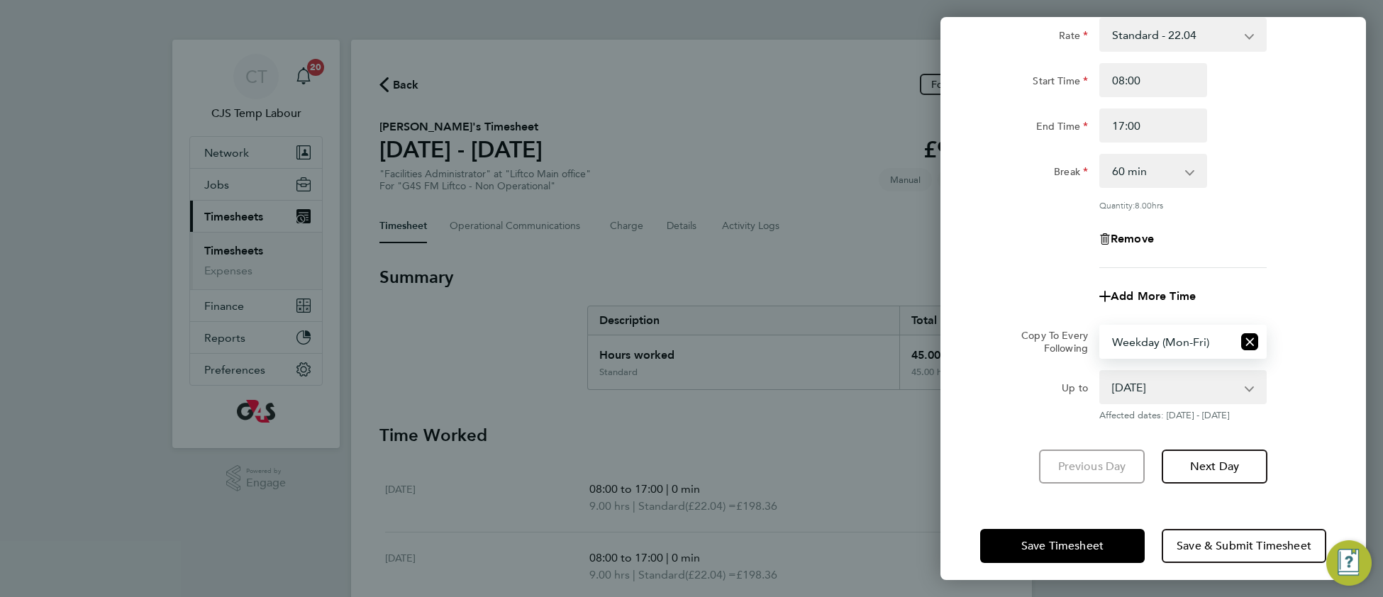
scroll to position [105, 0]
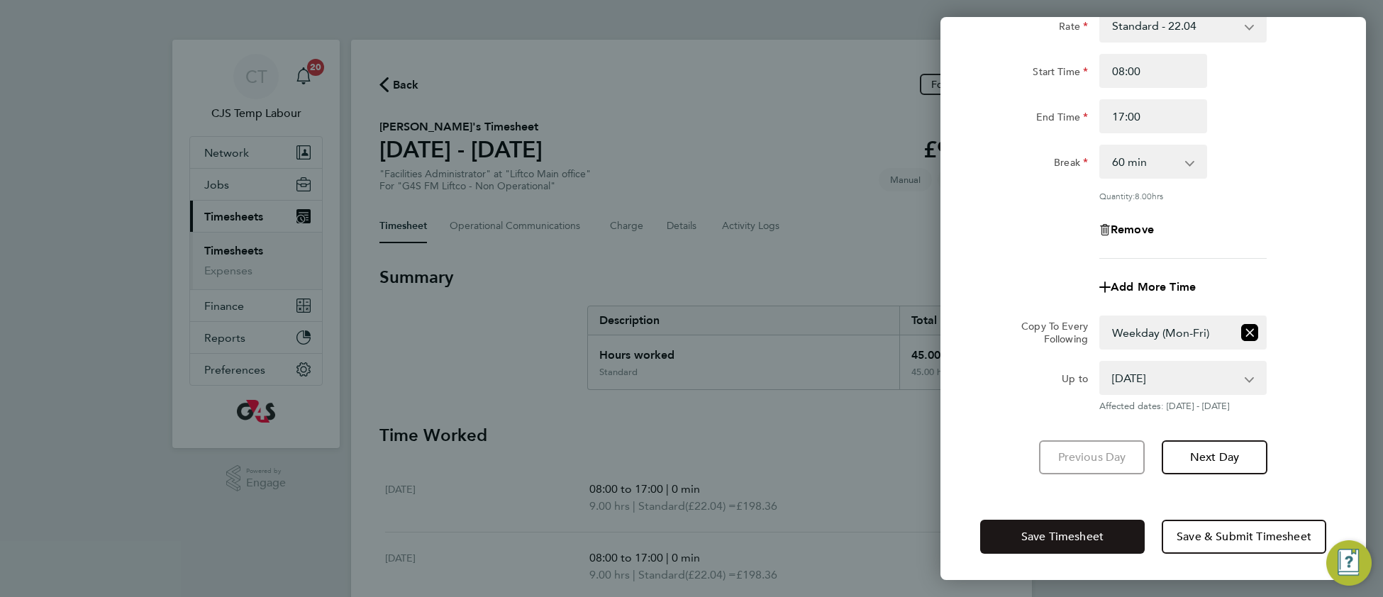
click at [1100, 540] on span "Save Timesheet" at bounding box center [1063, 537] width 82 height 14
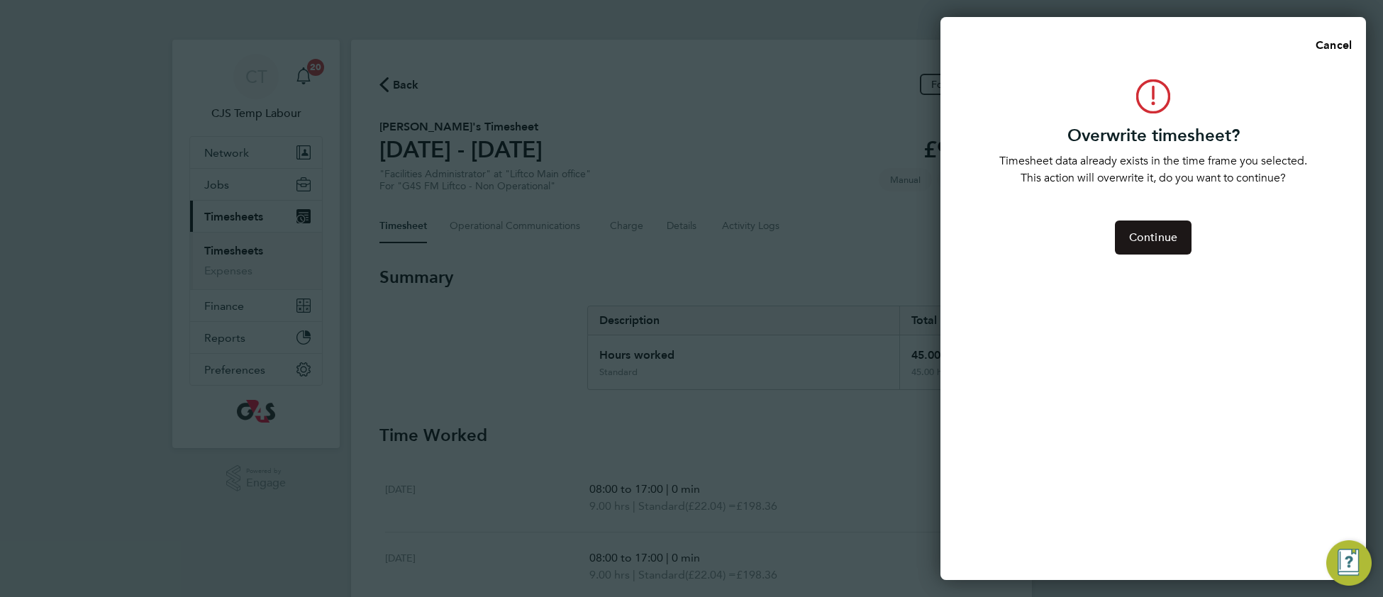
click at [1166, 245] on button "Continue" at bounding box center [1153, 238] width 77 height 34
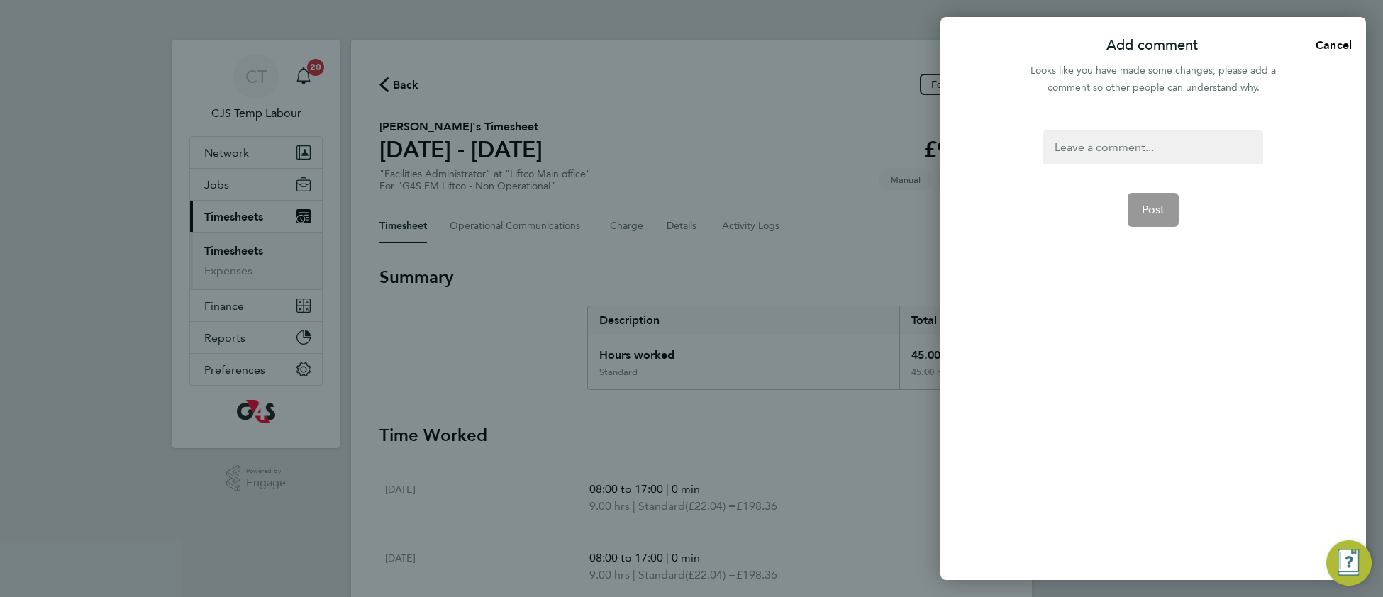
click at [1079, 145] on div at bounding box center [1153, 148] width 219 height 34
click at [1149, 214] on span "Post" at bounding box center [1153, 210] width 23 height 14
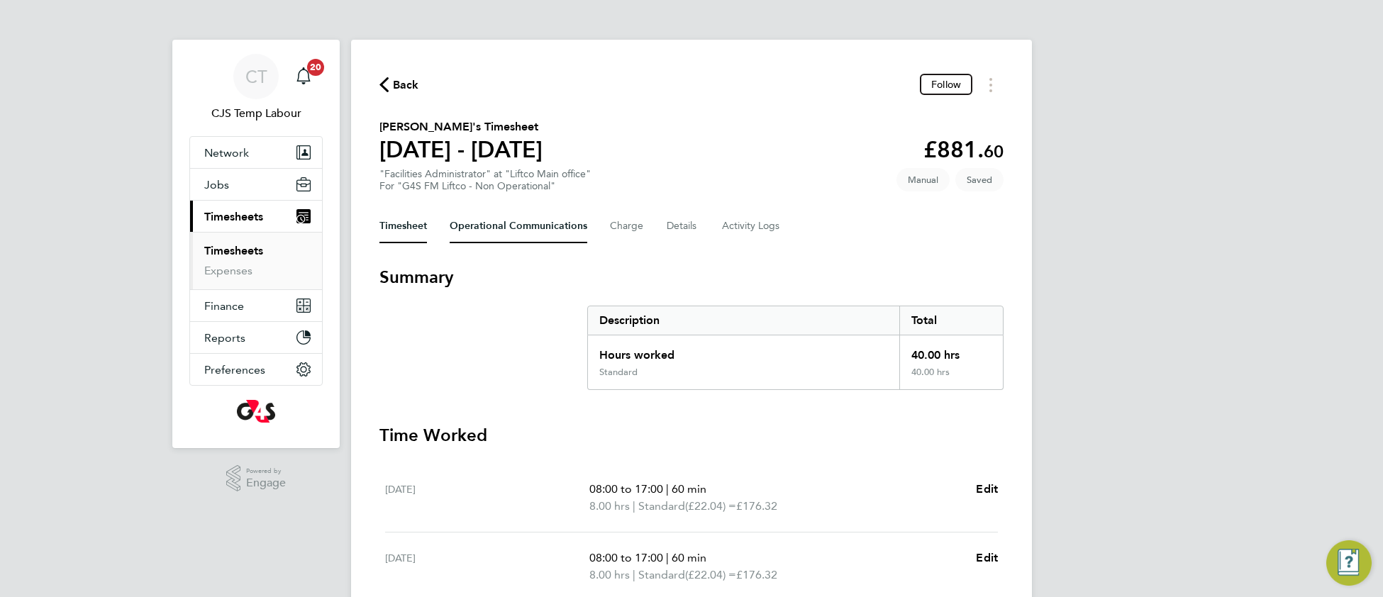
drag, startPoint x: 480, startPoint y: 229, endPoint x: 461, endPoint y: 255, distance: 31.5
click at [477, 231] on Communications-tab "Operational Communications" at bounding box center [519, 226] width 138 height 34
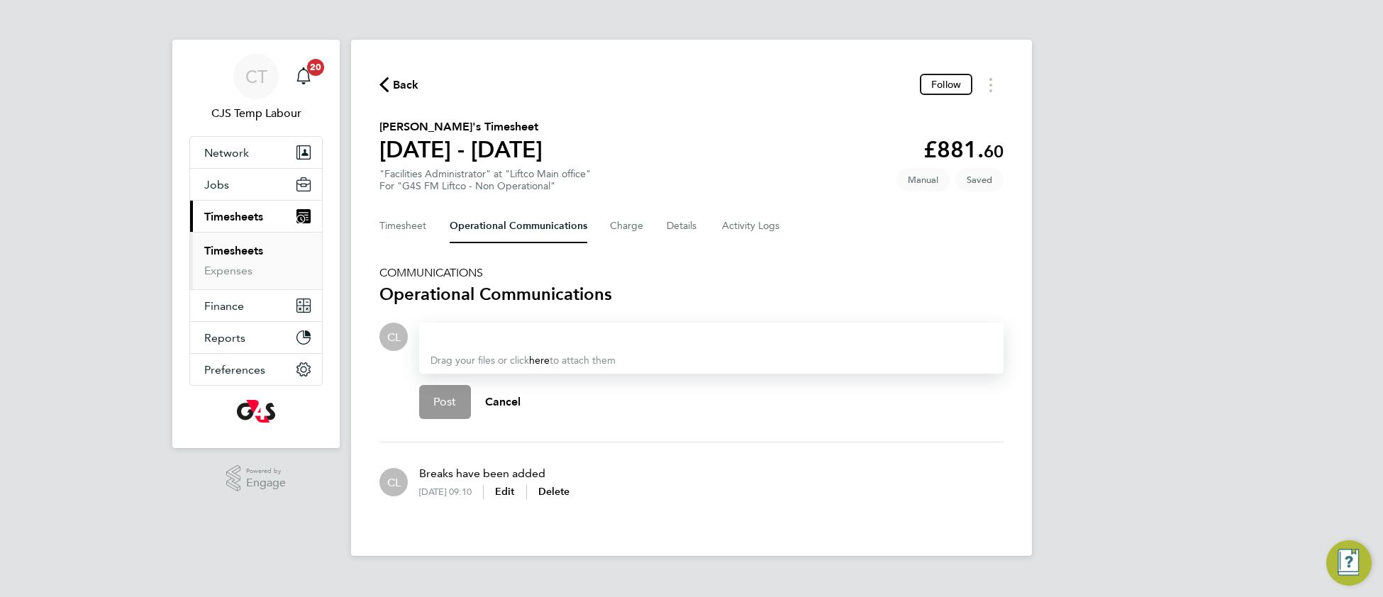
click at [463, 336] on div at bounding box center [712, 336] width 562 height 17
click at [542, 367] on p "Eleanor Porter" at bounding box center [536, 366] width 132 height 17
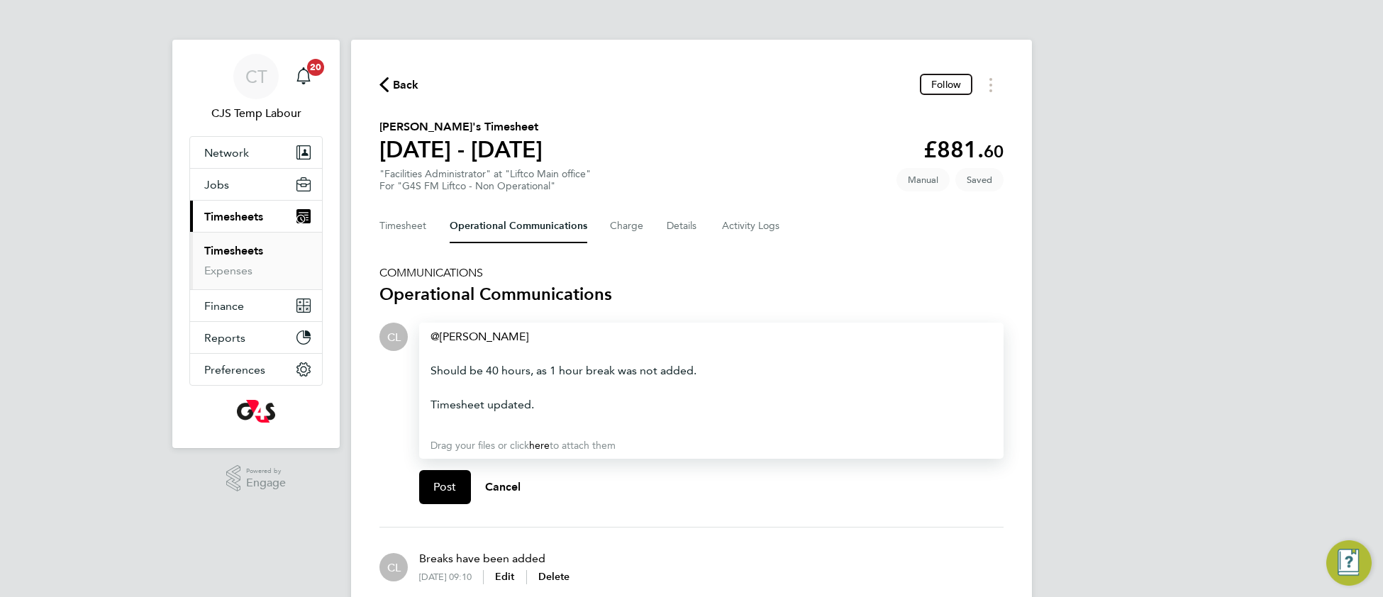
click at [443, 504] on div "Post Cancel" at bounding box center [711, 487] width 585 height 57
click at [442, 490] on span "Post" at bounding box center [444, 487] width 23 height 14
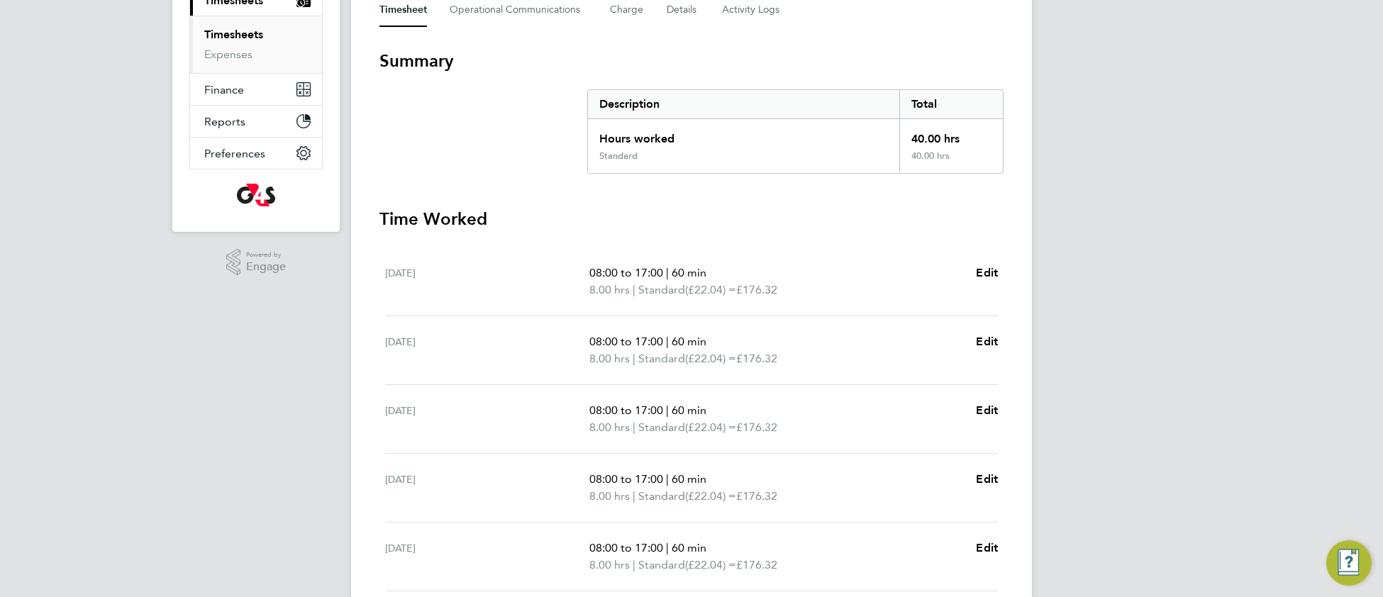
scroll to position [438, 0]
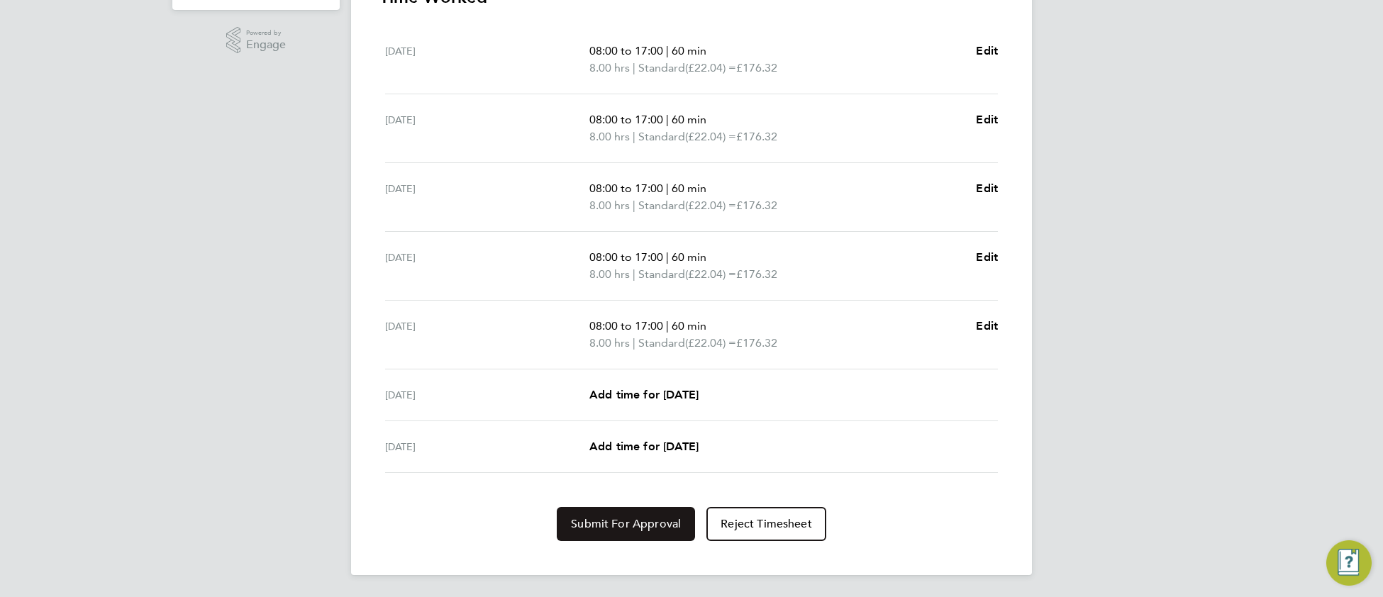
click at [585, 517] on span "Submit For Approval" at bounding box center [626, 524] width 110 height 14
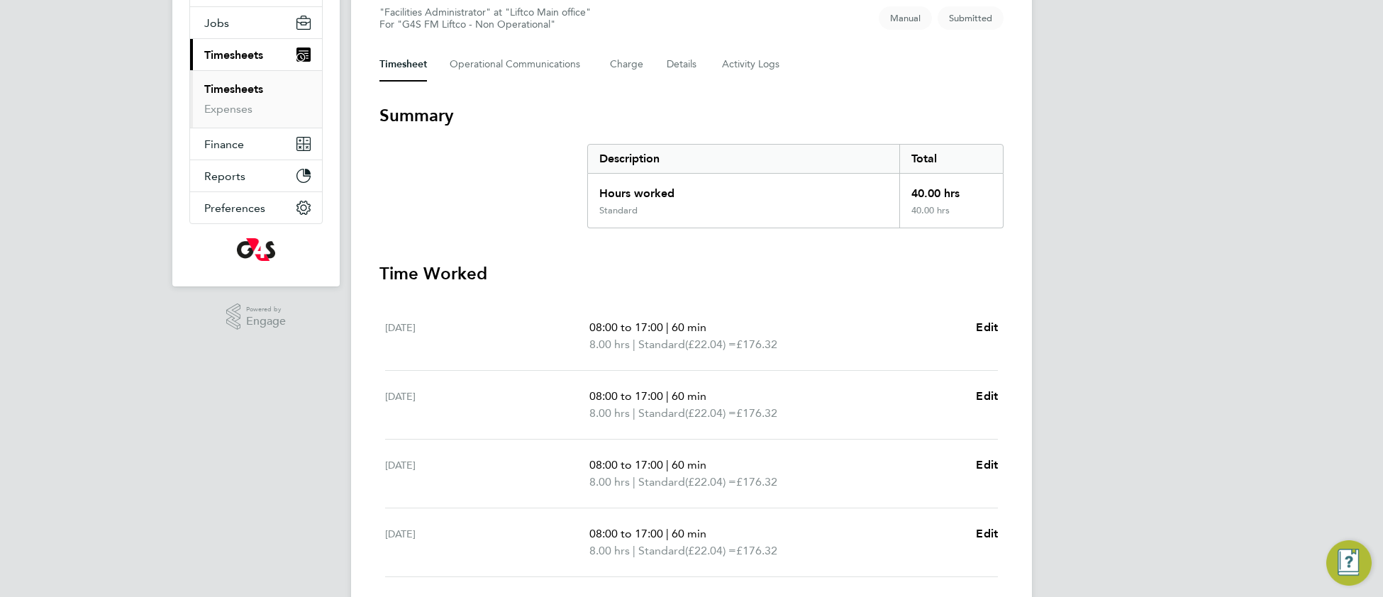
scroll to position [0, 0]
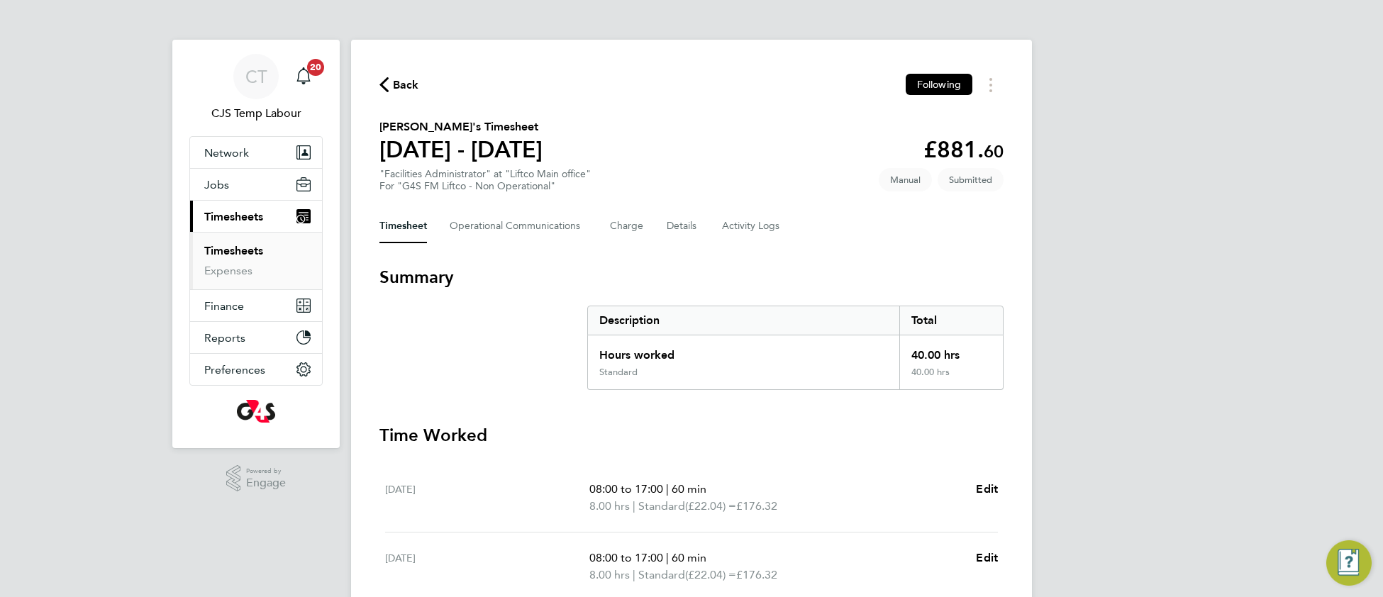
click at [234, 256] on link "Timesheets" at bounding box center [233, 250] width 59 height 13
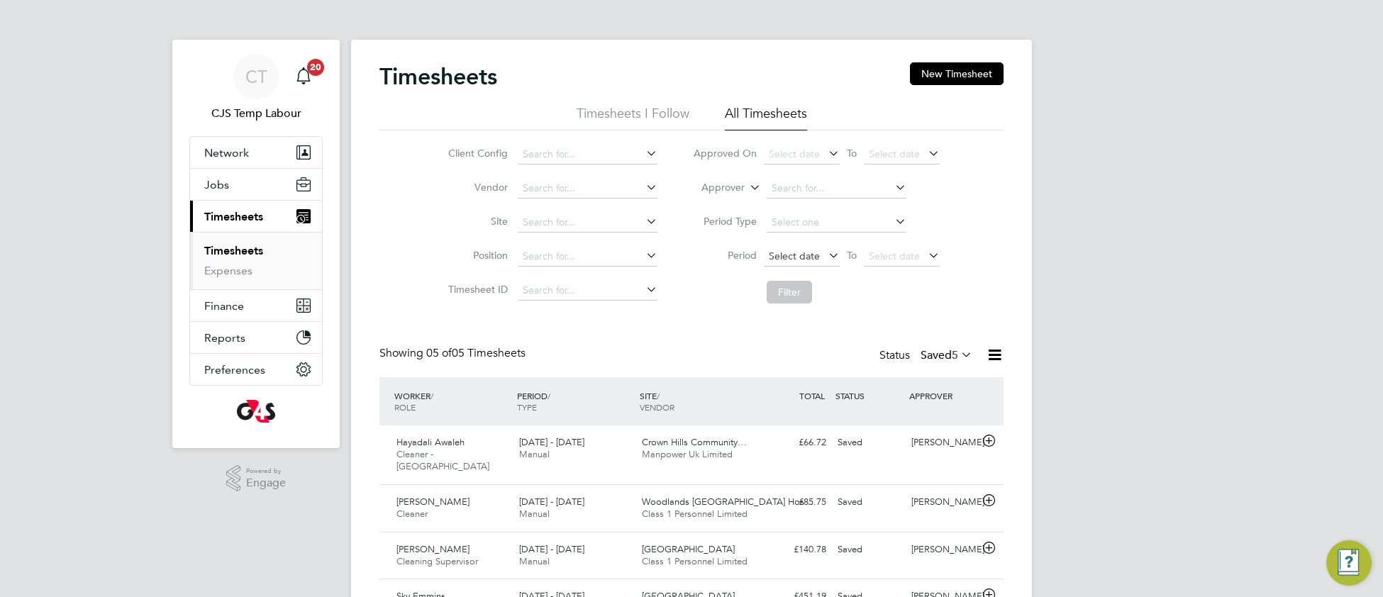
click at [792, 255] on span "Select date" at bounding box center [794, 256] width 51 height 13
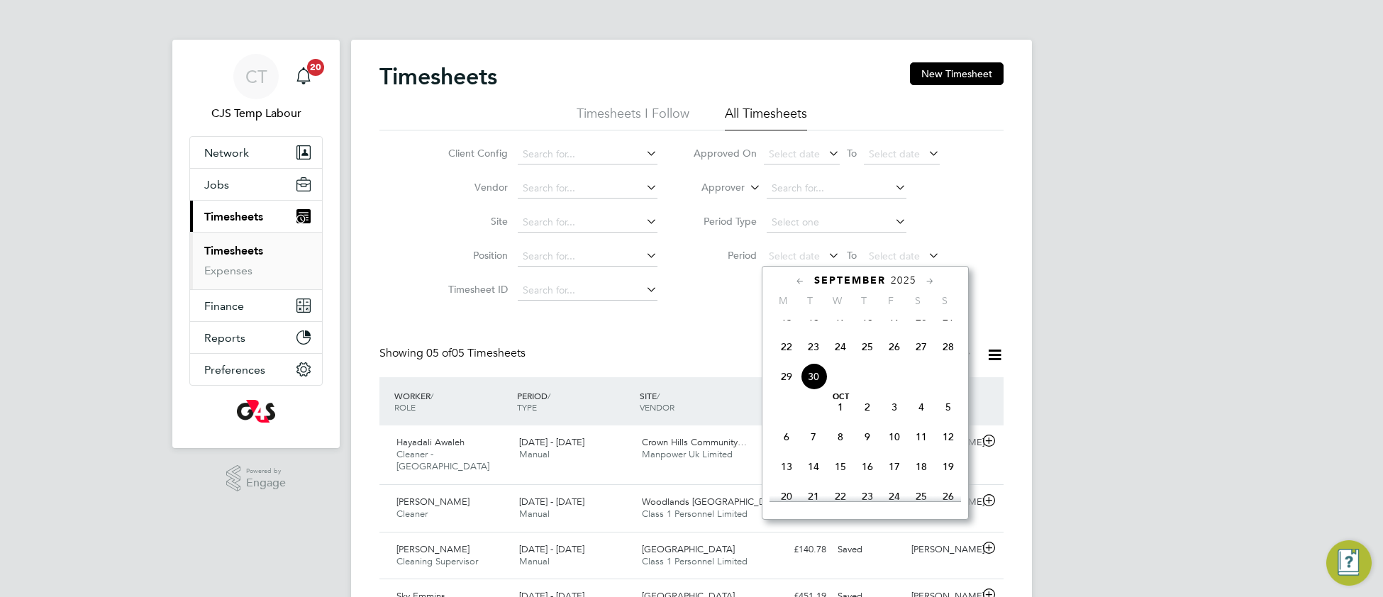
click at [789, 360] on span "22" at bounding box center [786, 346] width 27 height 27
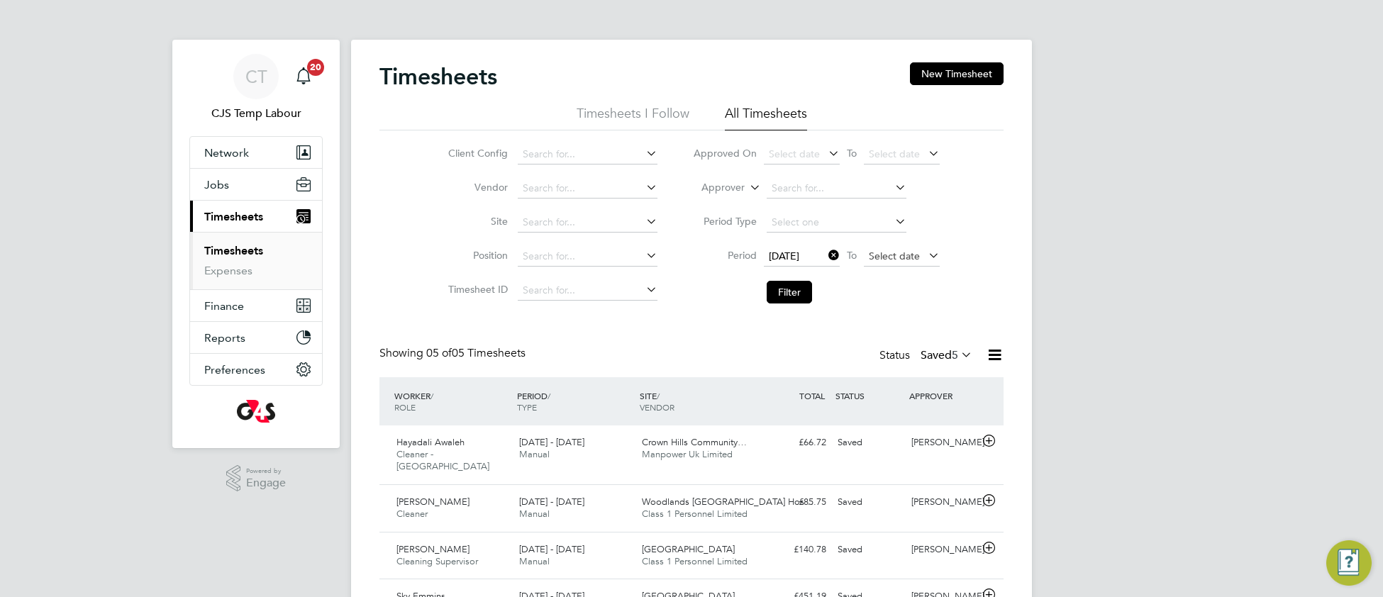
click at [869, 258] on span "Select date" at bounding box center [894, 256] width 51 height 13
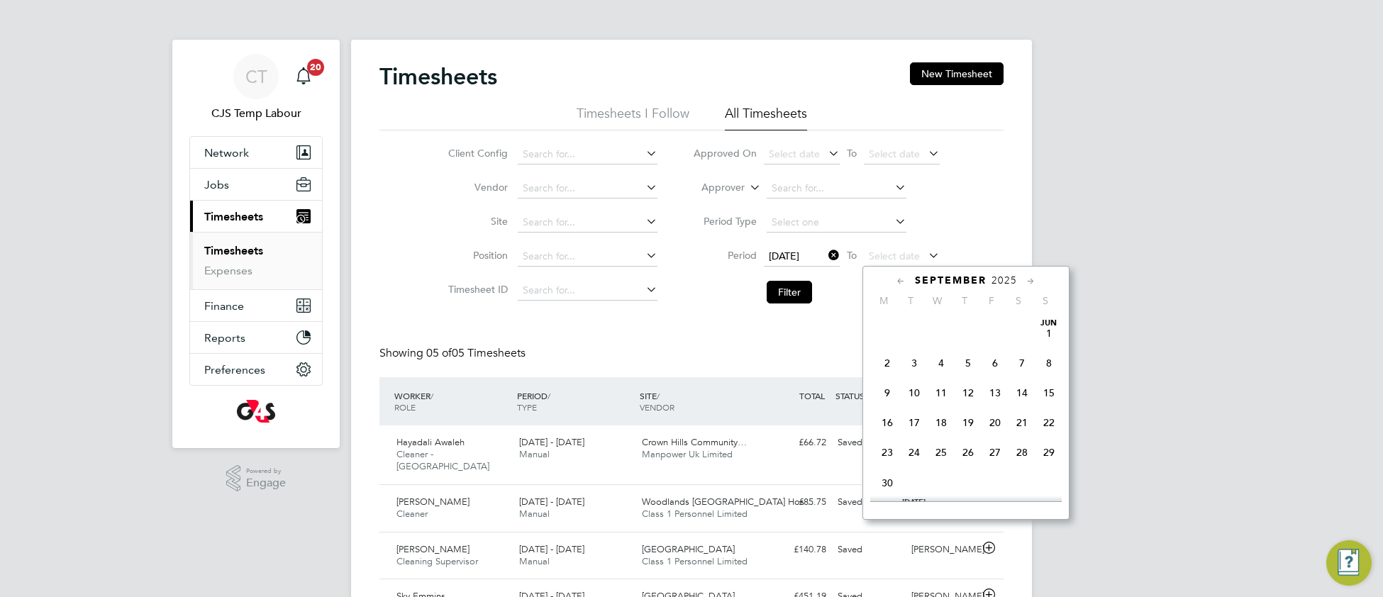
scroll to position [555, 0]
drag, startPoint x: 1051, startPoint y: 364, endPoint x: 1041, endPoint y: 364, distance: 9.9
click at [1049, 360] on span "28" at bounding box center [1049, 346] width 27 height 27
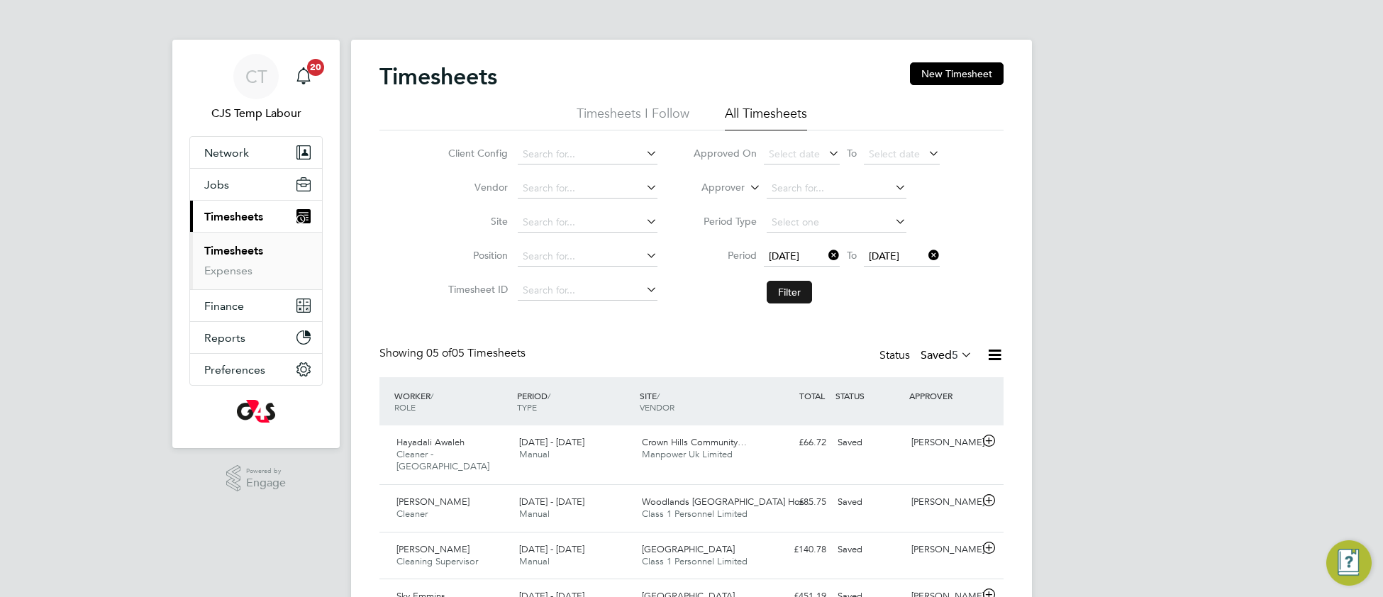
click at [776, 290] on button "Filter" at bounding box center [789, 292] width 45 height 23
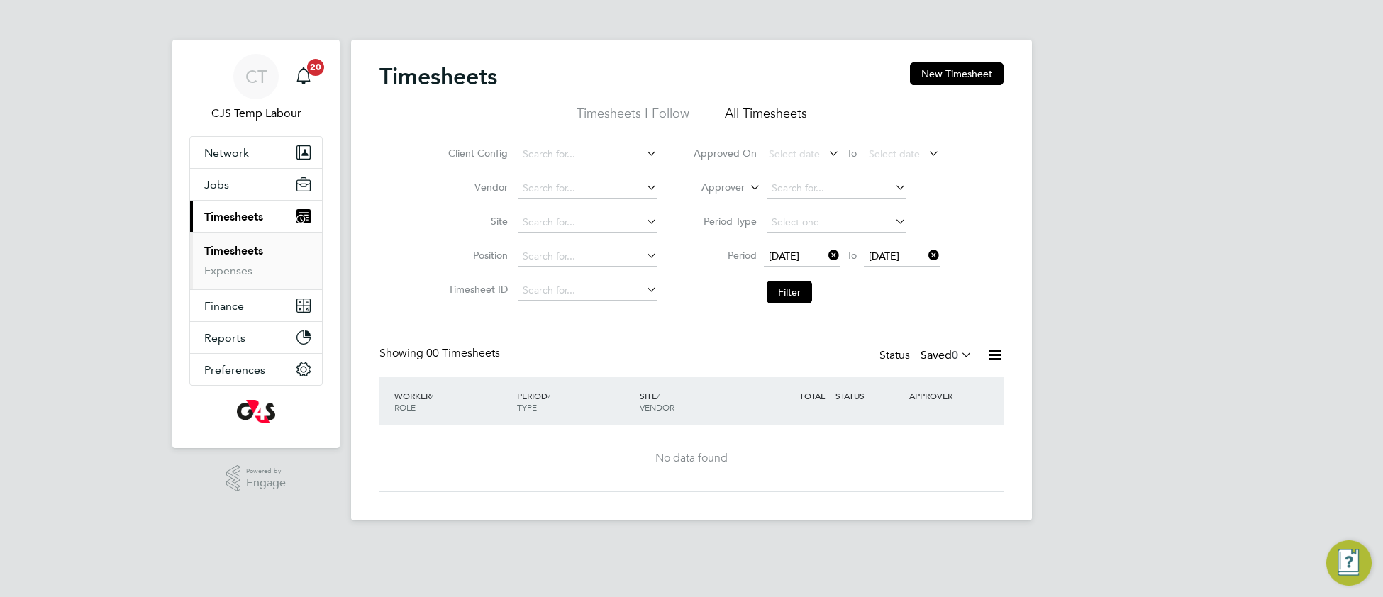
click at [958, 354] on icon at bounding box center [958, 355] width 0 height 20
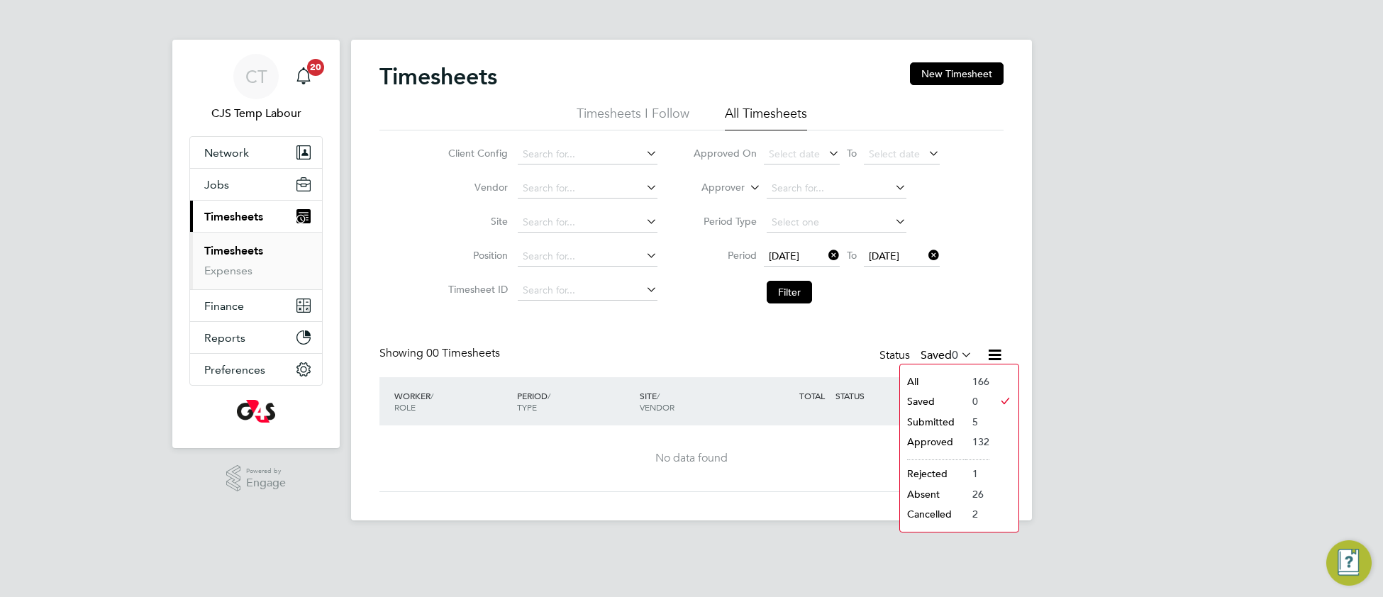
click at [927, 376] on li "All" at bounding box center [932, 382] width 65 height 20
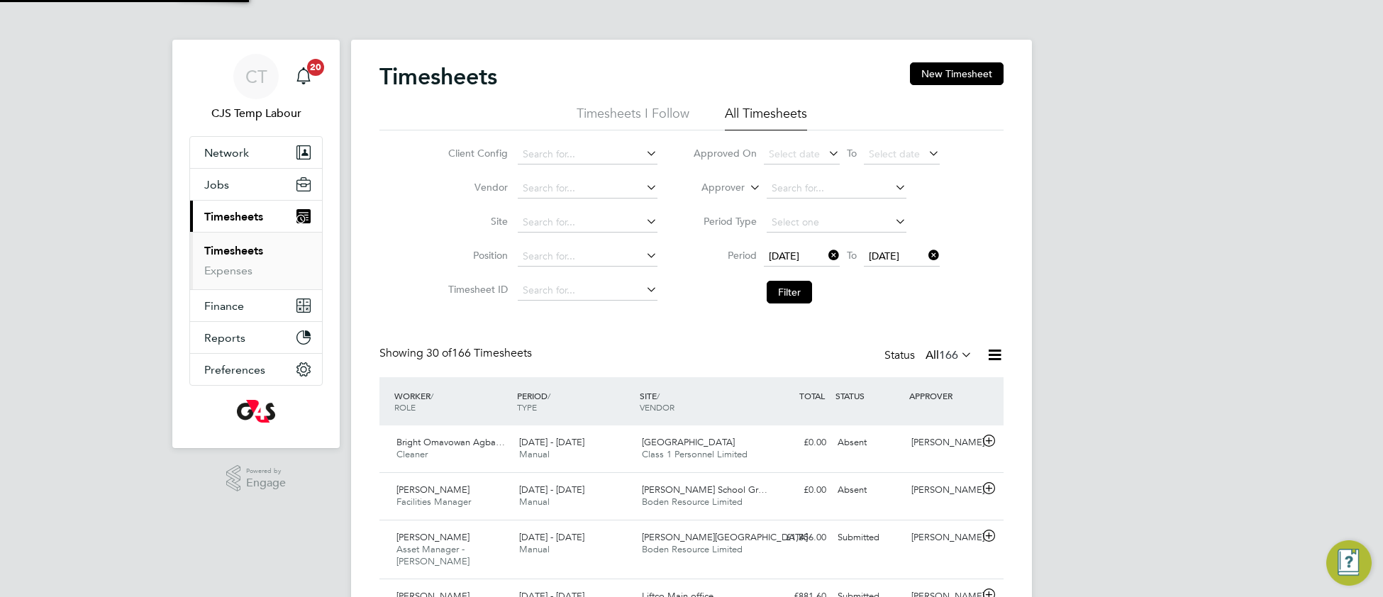
scroll to position [35, 122]
click at [958, 351] on icon at bounding box center [958, 355] width 0 height 20
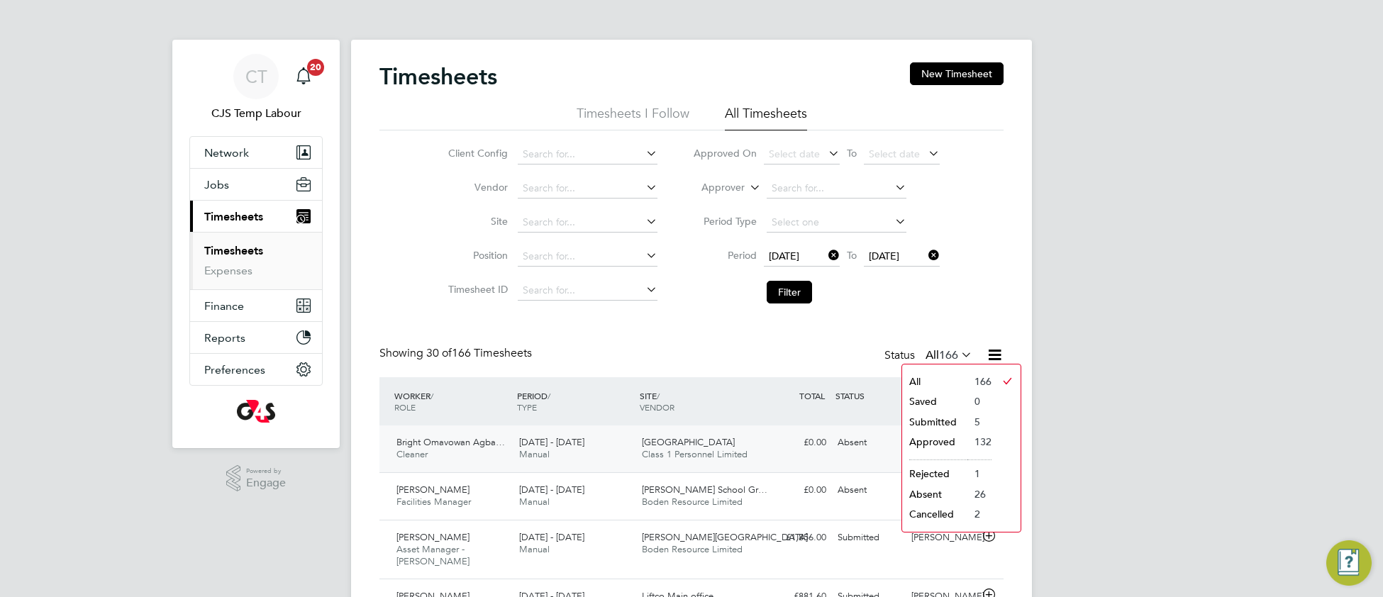
click at [653, 445] on span "[GEOGRAPHIC_DATA]" at bounding box center [688, 442] width 93 height 12
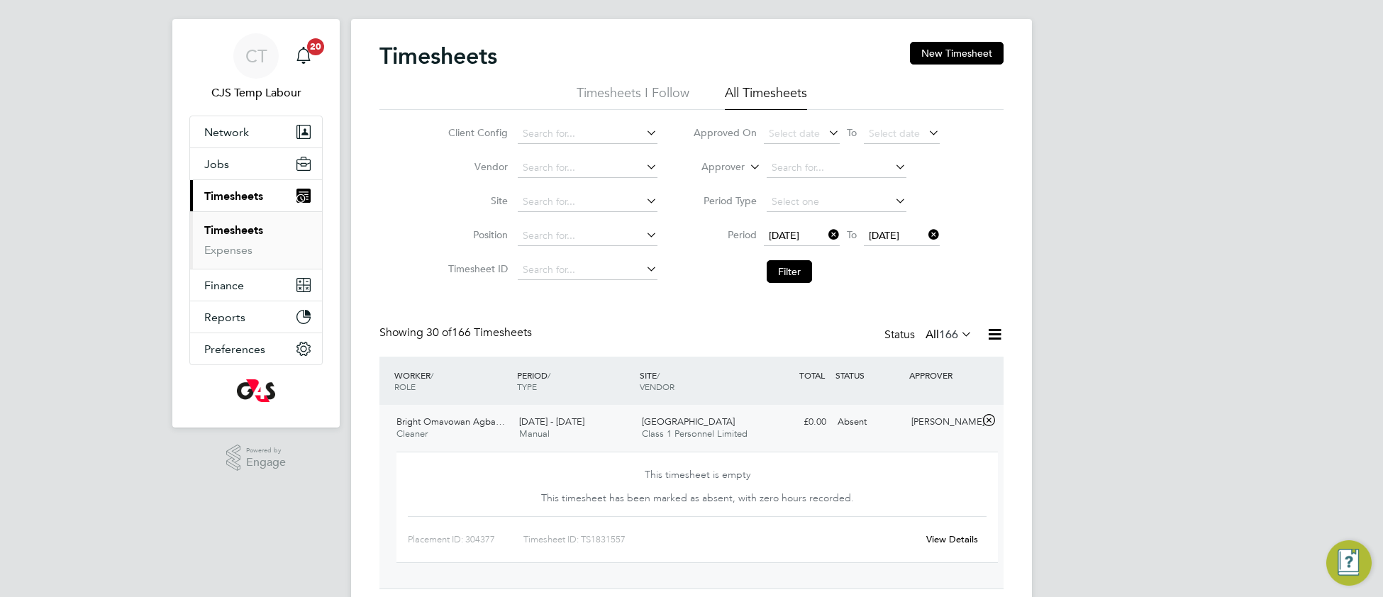
click at [942, 537] on link "View Details" at bounding box center [953, 539] width 52 height 12
click at [234, 231] on link "Timesheets" at bounding box center [233, 229] width 59 height 13
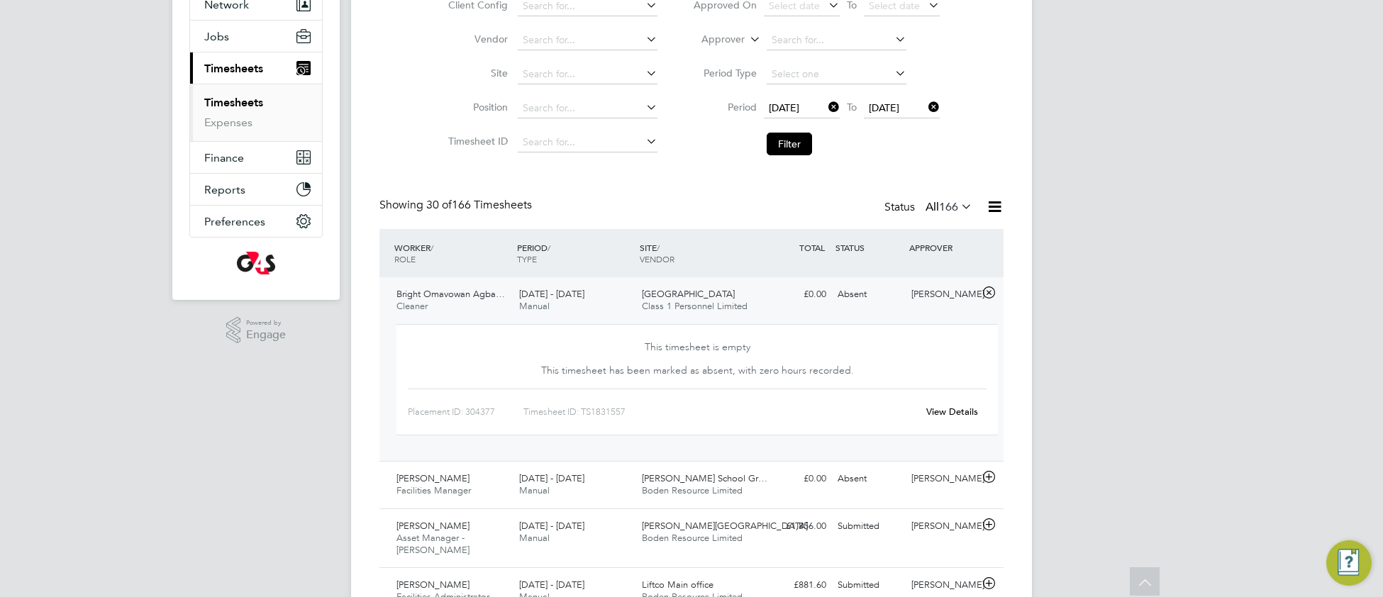
click at [948, 411] on link "View Details" at bounding box center [953, 412] width 52 height 12
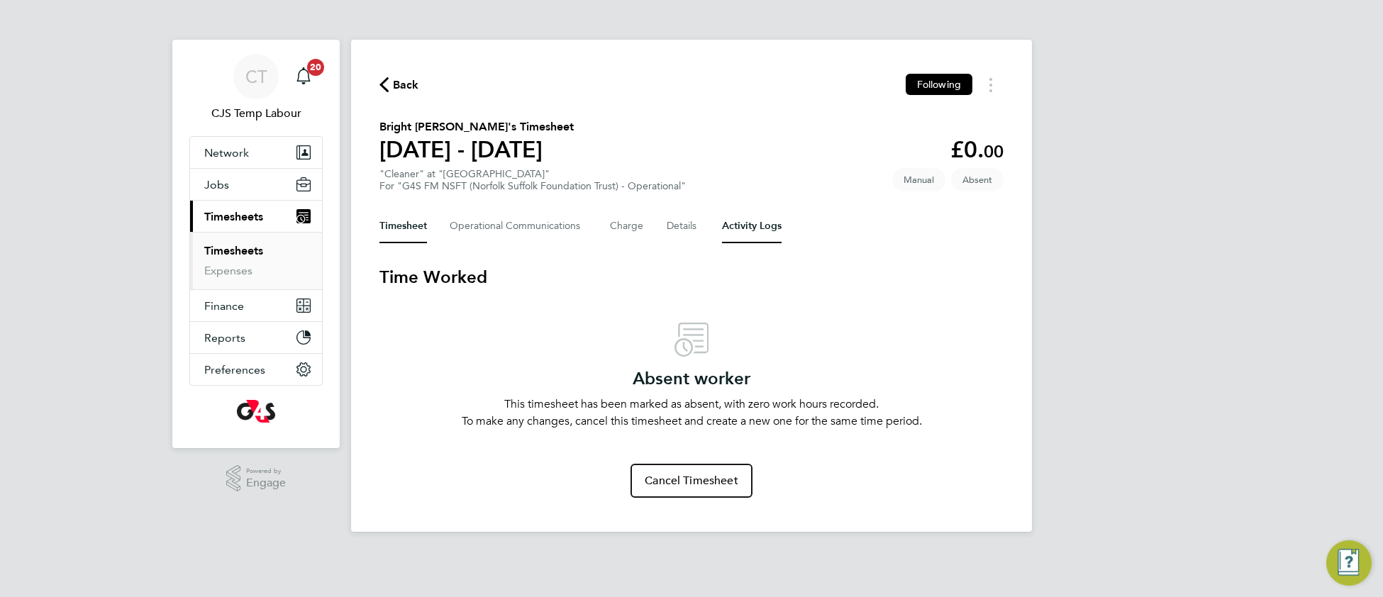
click at [734, 233] on Logs-tab "Activity Logs" at bounding box center [752, 226] width 60 height 34
click at [704, 478] on span "Cancel Timesheet" at bounding box center [692, 481] width 94 height 14
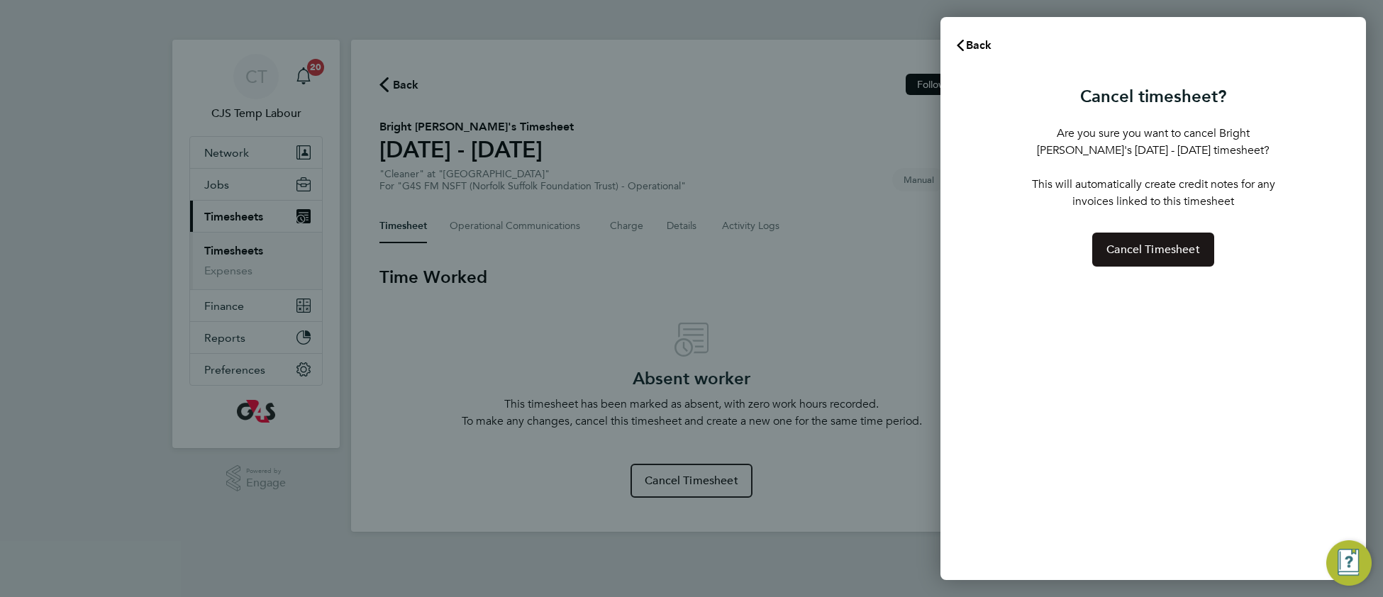
click at [1124, 267] on button "Cancel Timesheet" at bounding box center [1154, 250] width 122 height 34
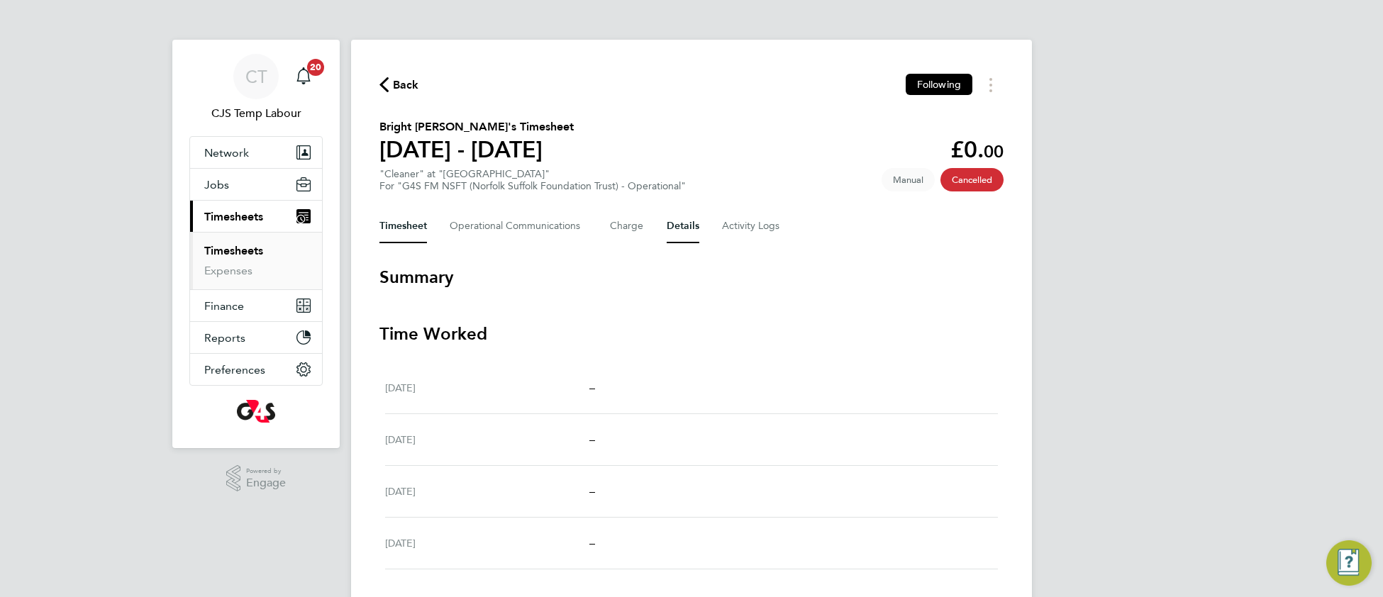
click at [671, 219] on button "Details" at bounding box center [683, 226] width 33 height 34
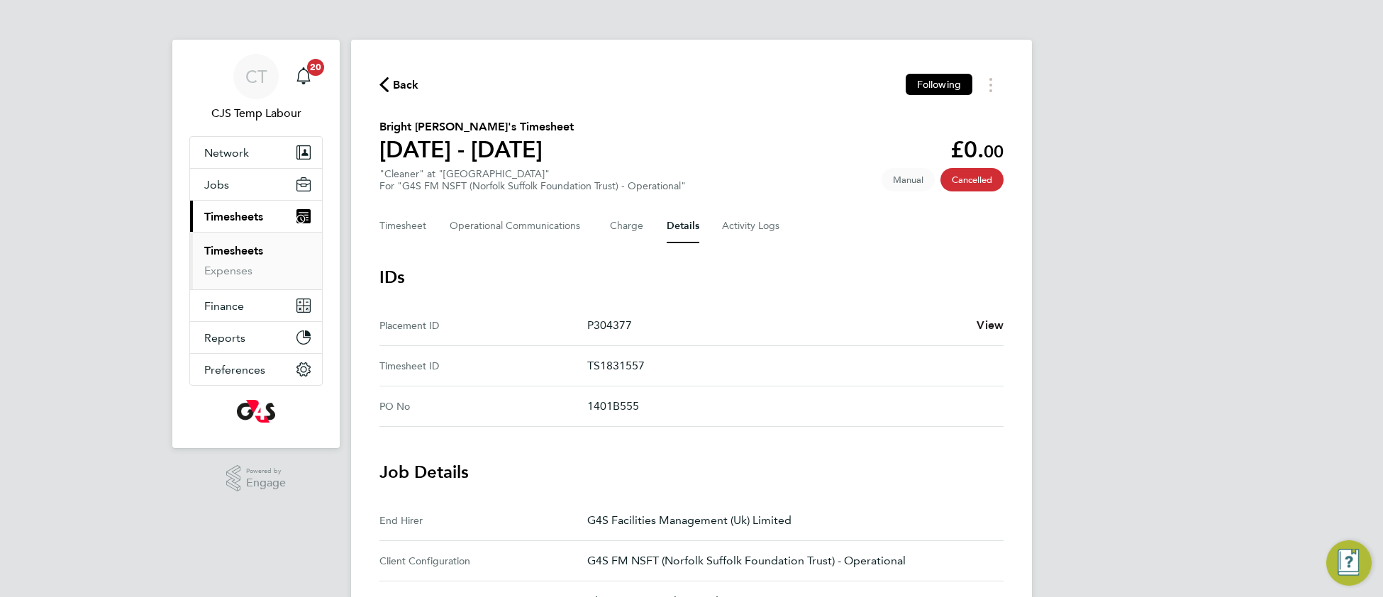
click at [985, 319] on span "View" at bounding box center [990, 325] width 27 height 13
click at [236, 251] on link "Timesheets" at bounding box center [233, 250] width 59 height 13
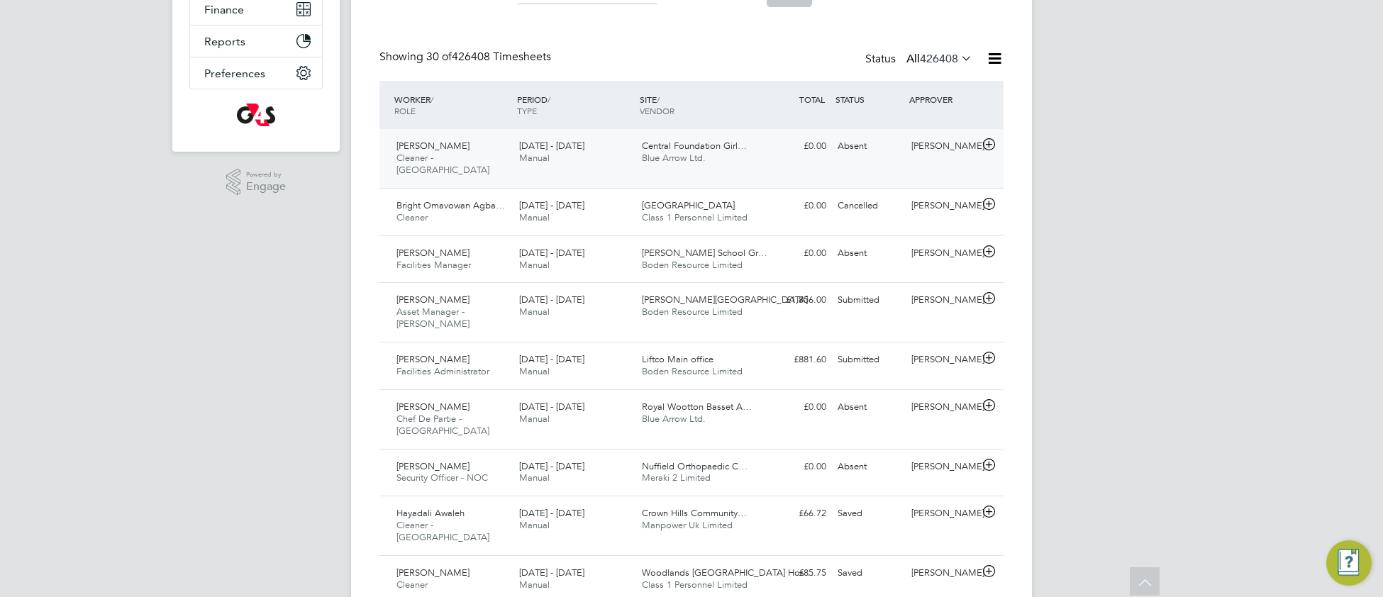
click at [580, 160] on div "15 - 21 Sep 2025 Manual" at bounding box center [575, 152] width 123 height 35
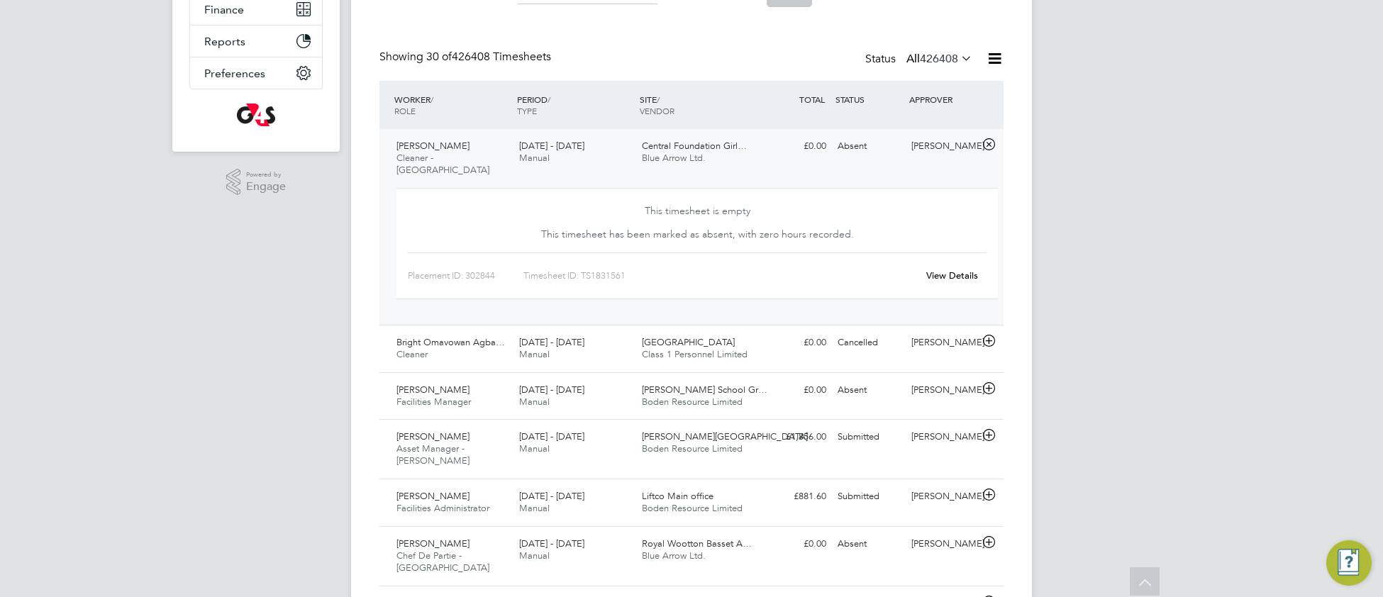
click at [947, 270] on link "View Details" at bounding box center [953, 276] width 52 height 12
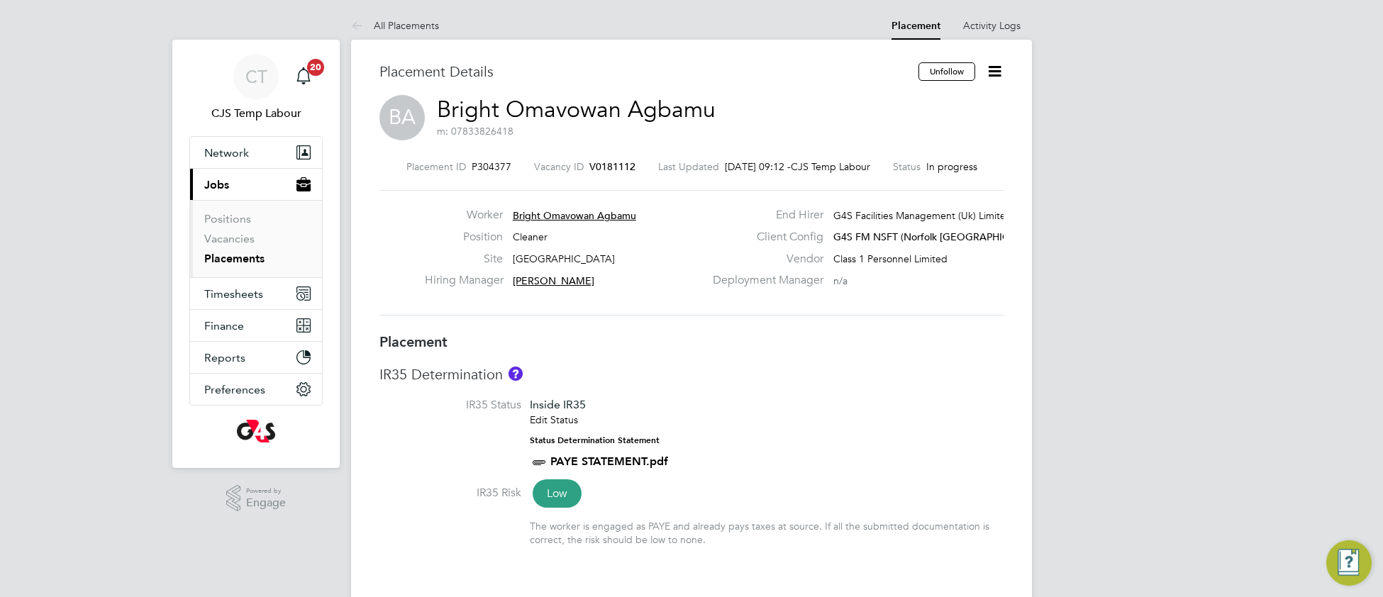
click at [779, 393] on div "IR35 Determination IR35 Status Inside IR35 Edit Status Status Determination Sta…" at bounding box center [692, 462] width 624 height 194
type input "Angela Fitzgerald"
type input "Gianni Bernardi"
type input "25 Sep 2025"
type input "01 Dec 2025"
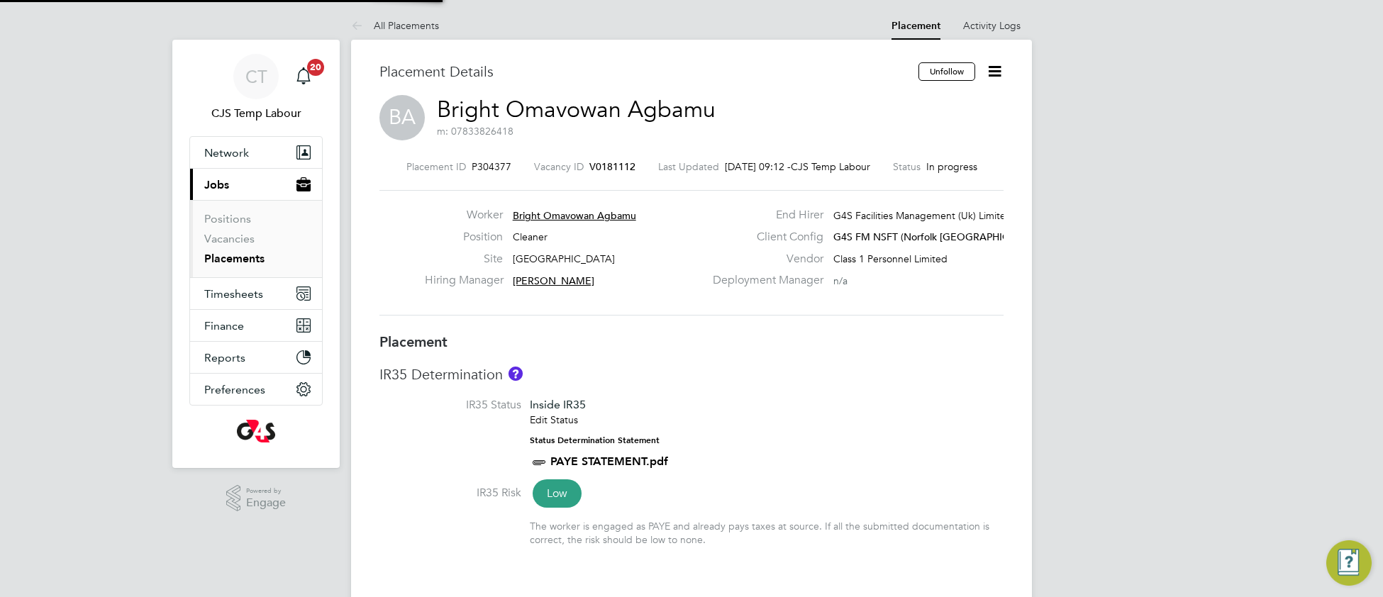
type input "08:00"
type input "18:00"
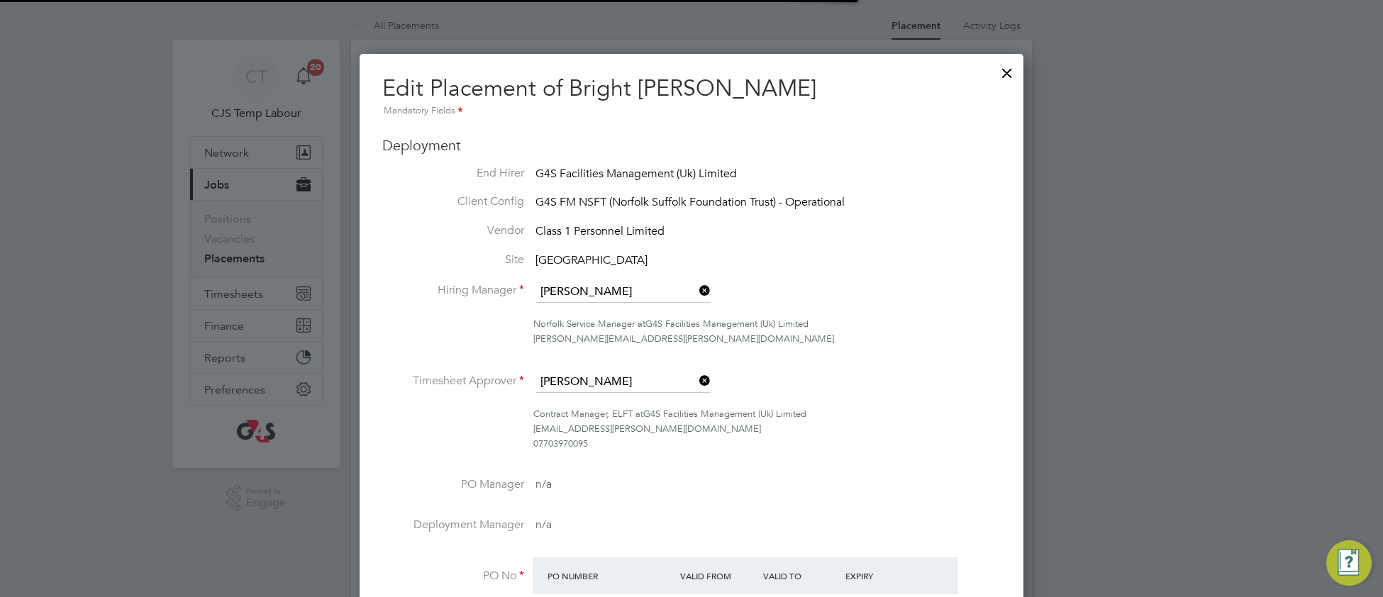
scroll to position [6, 6]
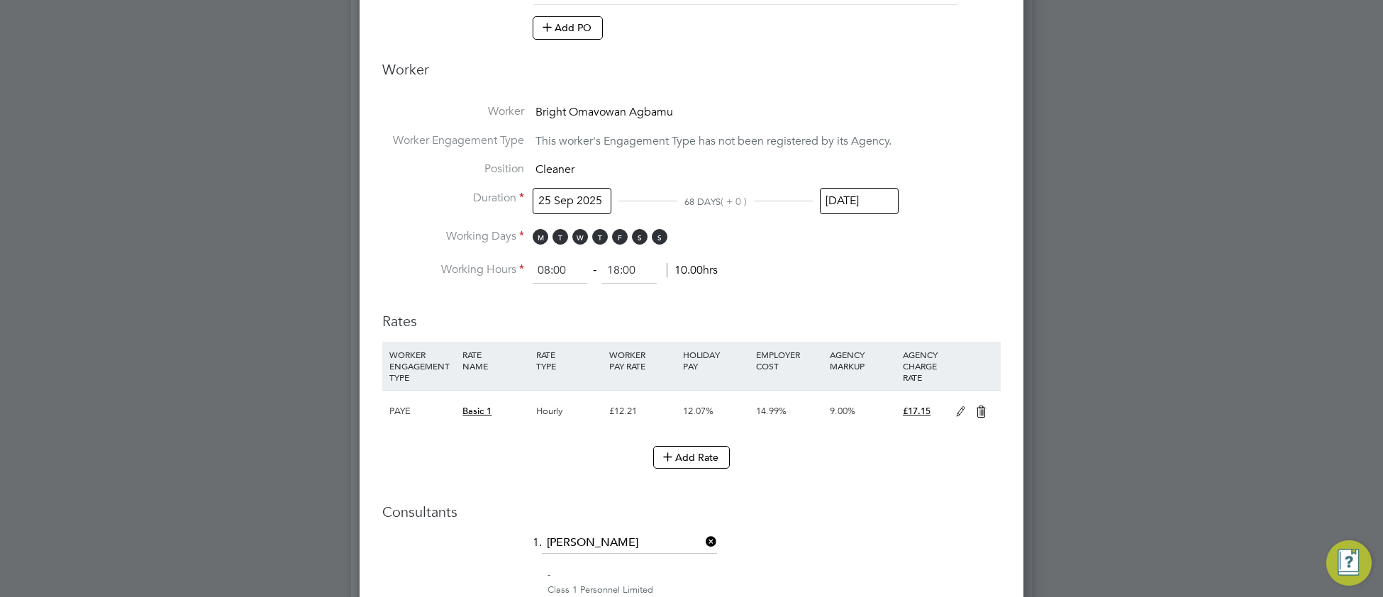
click at [568, 201] on input "25 Sep 2025" at bounding box center [572, 201] width 79 height 26
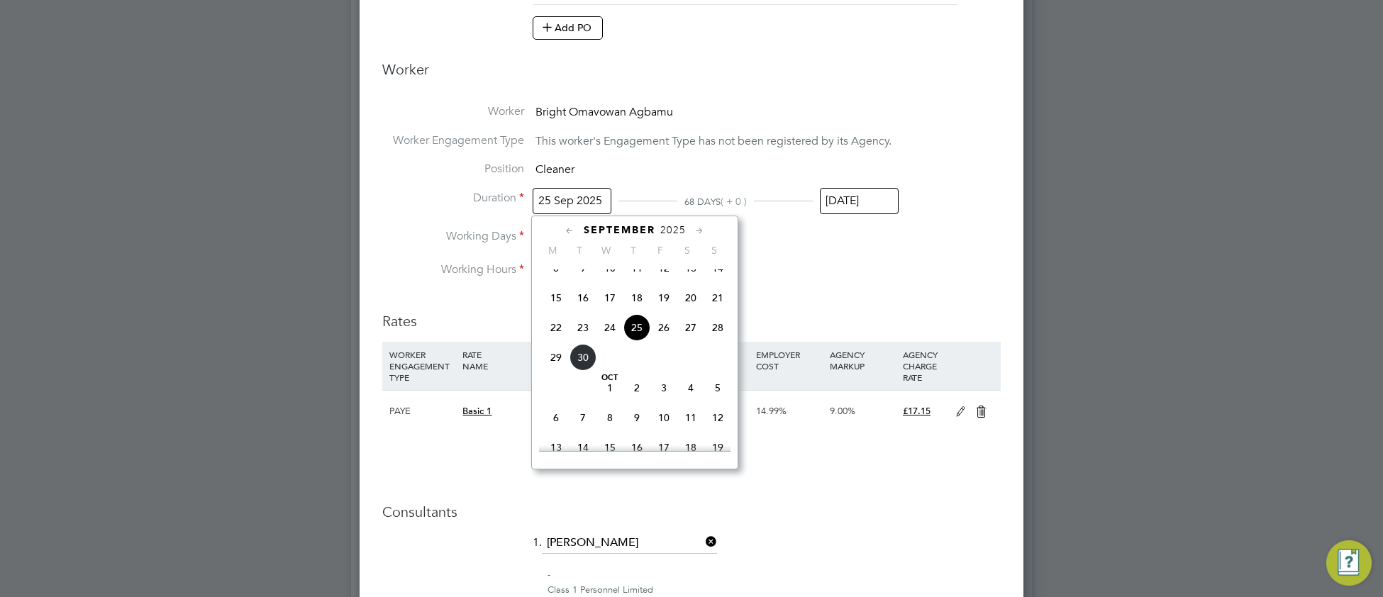
click at [553, 371] on span "29" at bounding box center [556, 357] width 27 height 27
type input "29 Sep 2025"
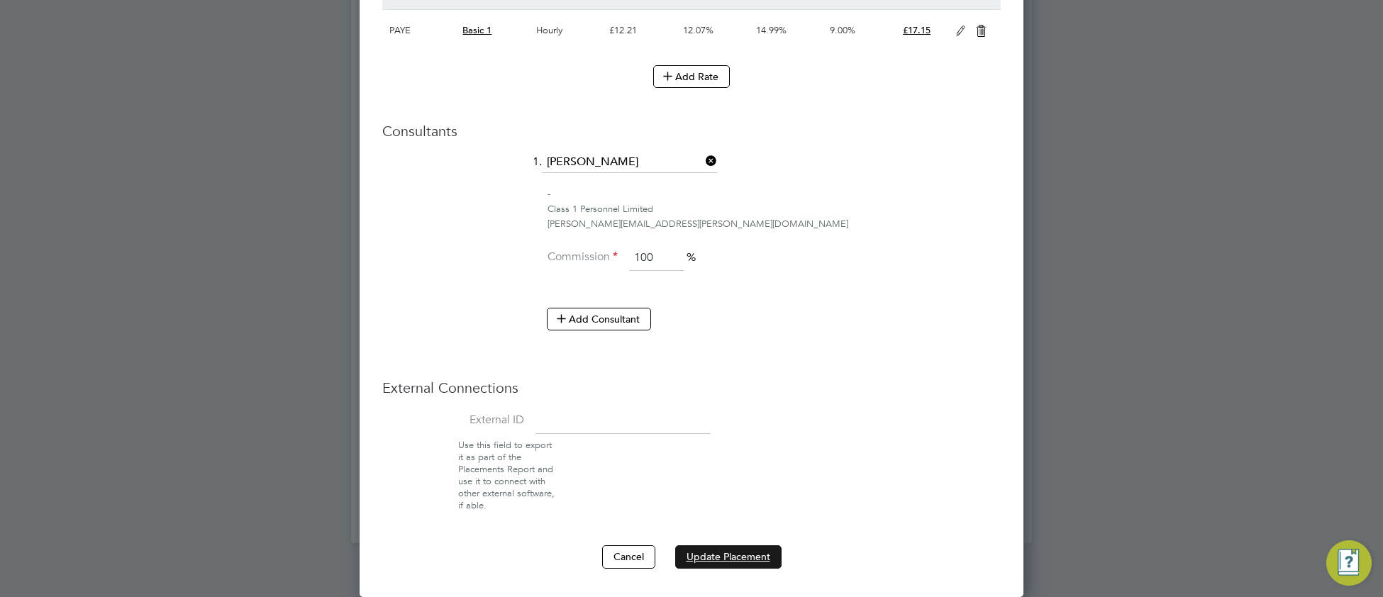
click at [703, 553] on button "Update Placement" at bounding box center [728, 557] width 106 height 23
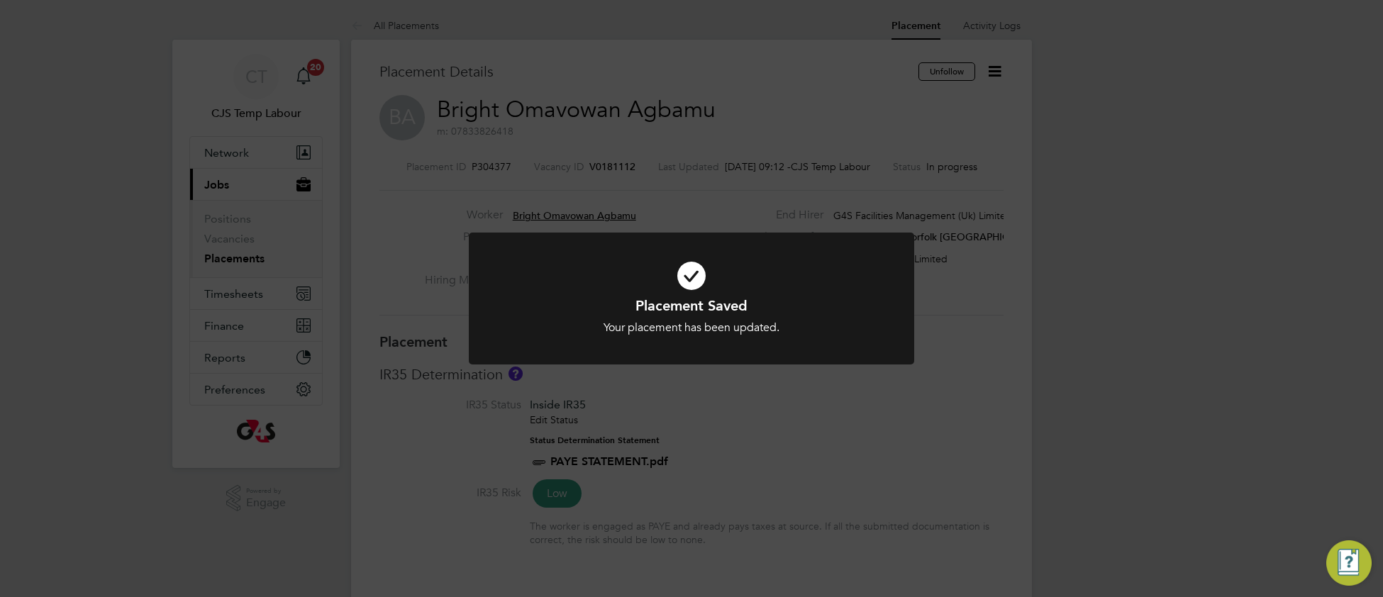
click at [568, 302] on h1 "Placement Saved" at bounding box center [691, 306] width 369 height 18
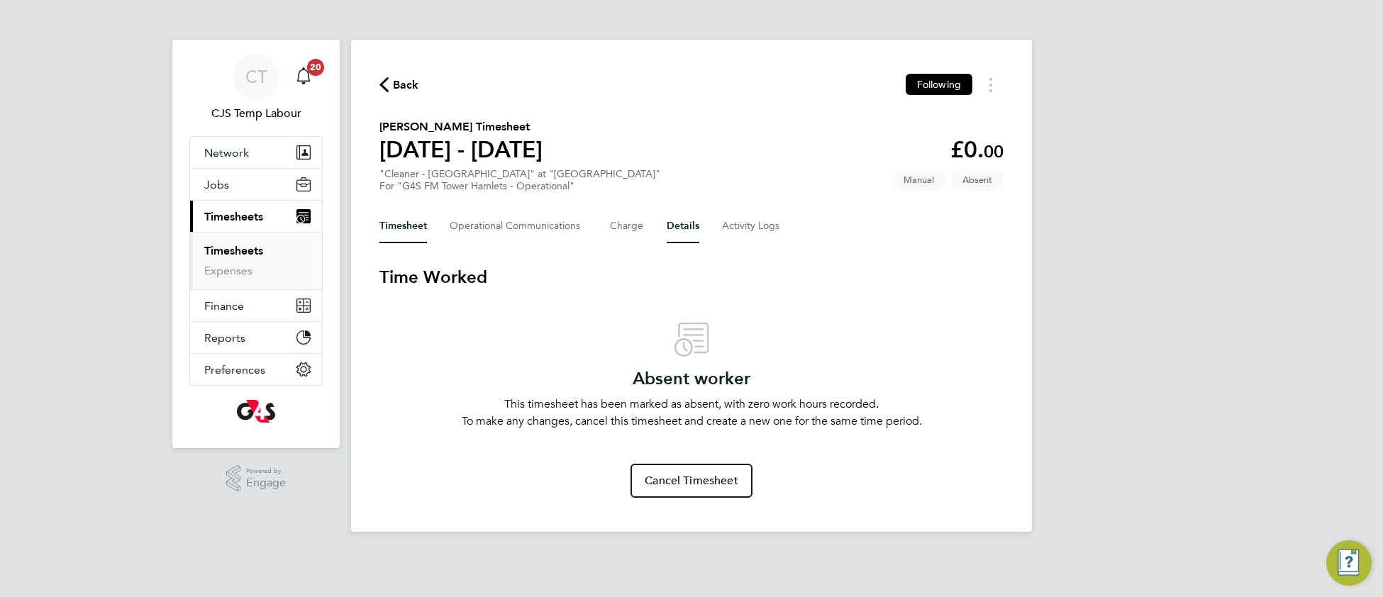
click at [677, 217] on button "Details" at bounding box center [683, 226] width 33 height 34
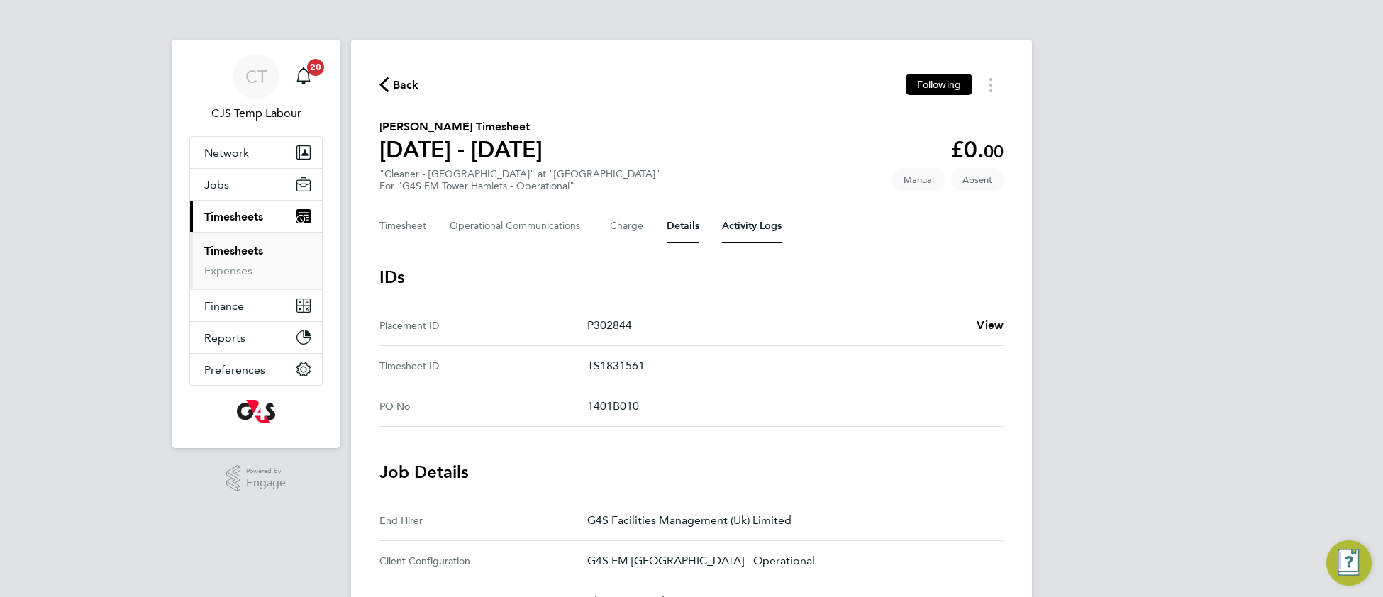
click at [742, 227] on Logs-tab "Activity Logs" at bounding box center [752, 226] width 60 height 34
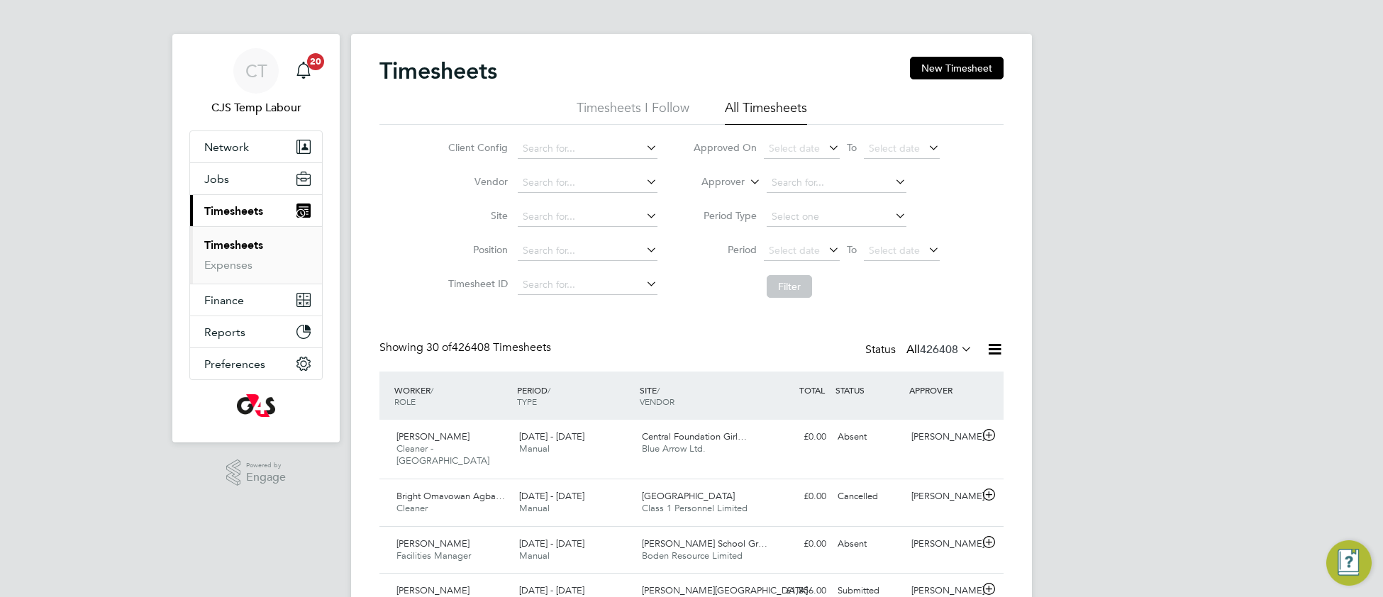
click at [958, 348] on icon at bounding box center [958, 349] width 0 height 20
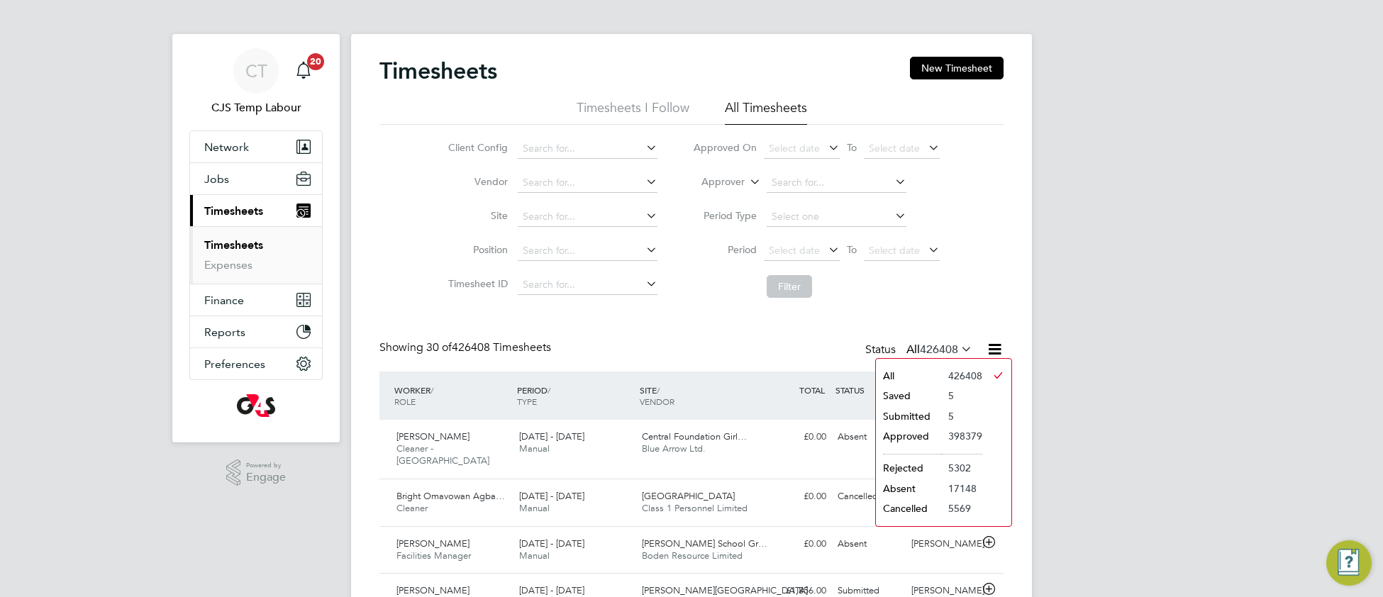
click at [897, 398] on li "Saved" at bounding box center [908, 396] width 65 height 20
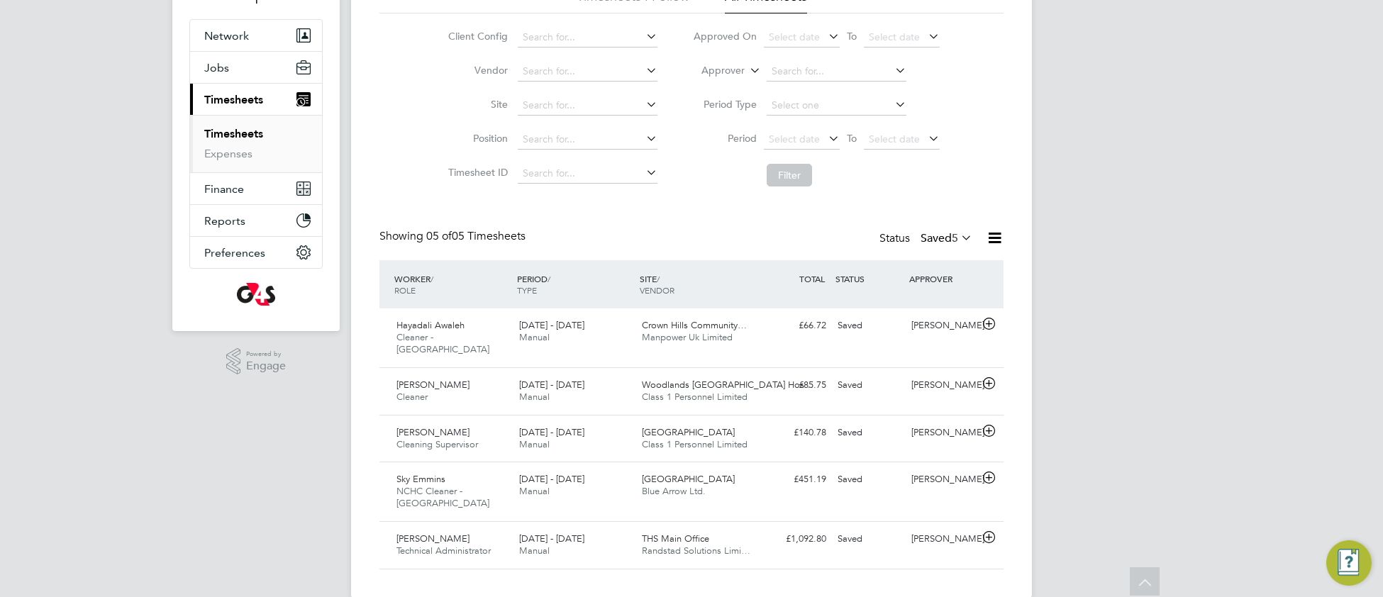
click at [958, 238] on icon at bounding box center [958, 238] width 0 height 20
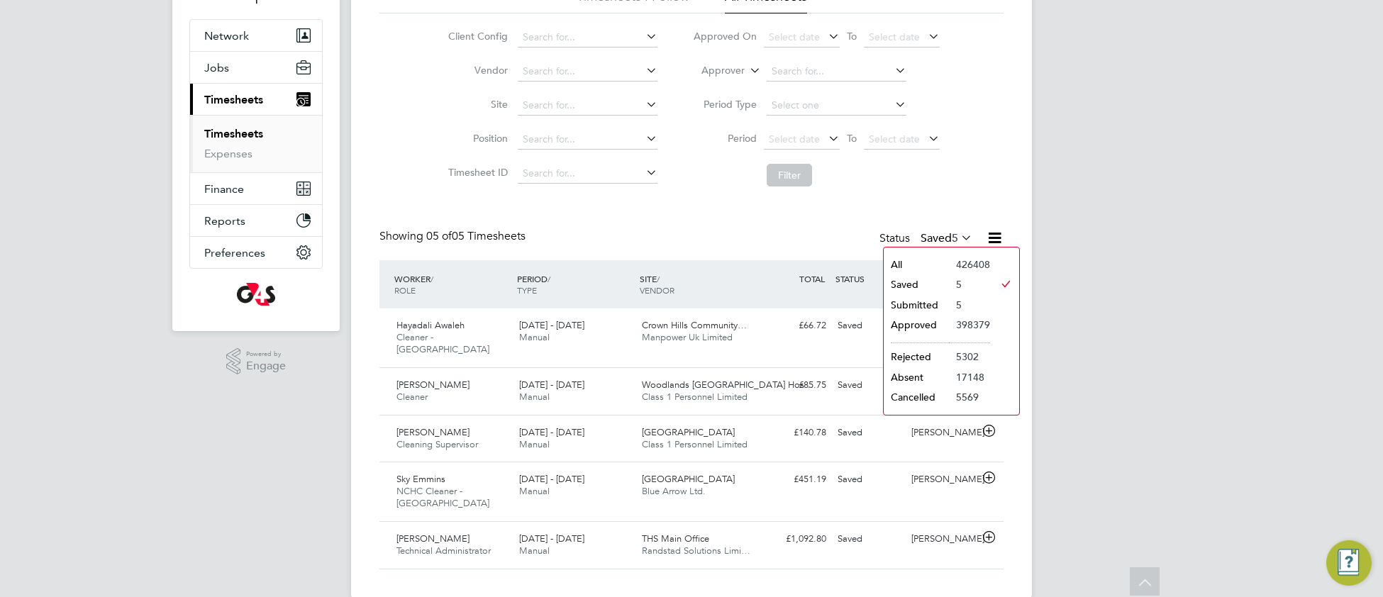
click at [918, 304] on li "Submitted" at bounding box center [916, 305] width 65 height 20
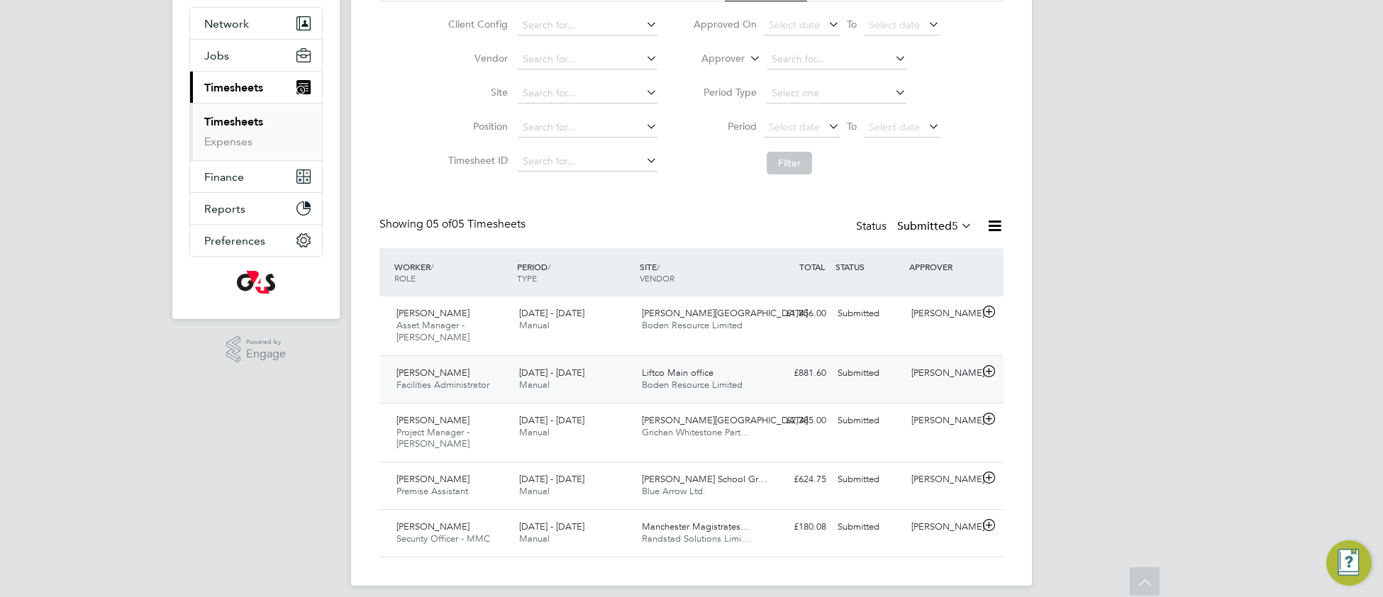
click at [563, 366] on div "22 - 28 Sep 2025 Manual" at bounding box center [575, 379] width 123 height 35
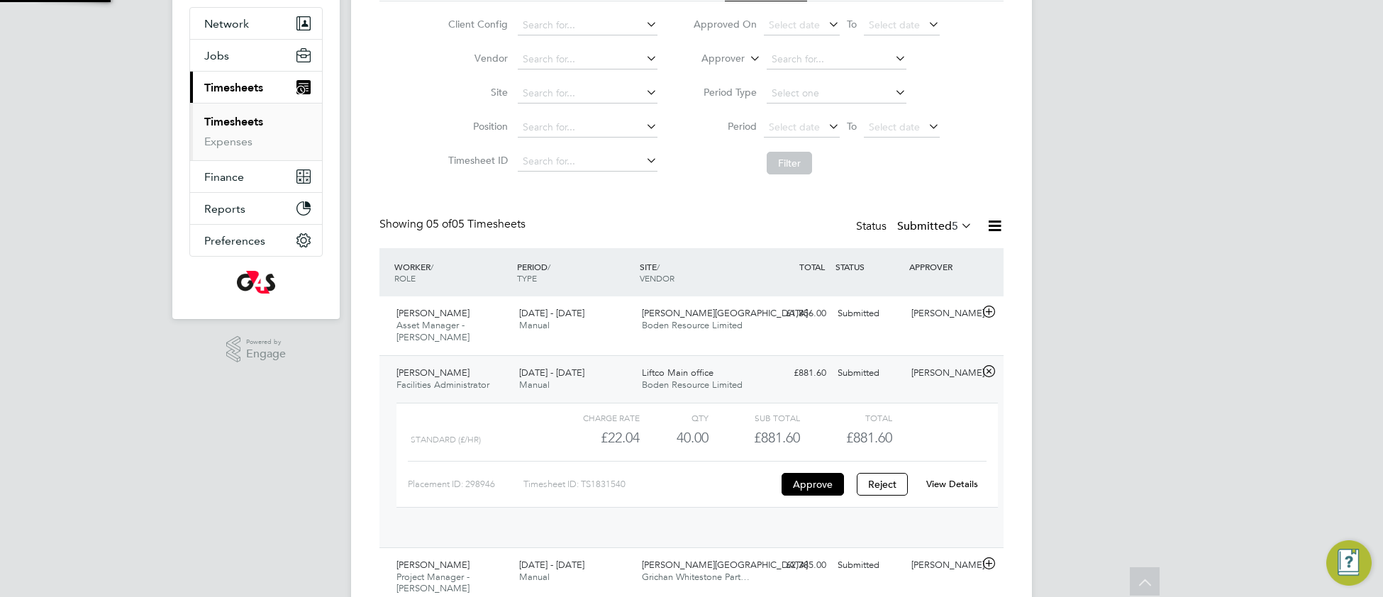
scroll to position [24, 138]
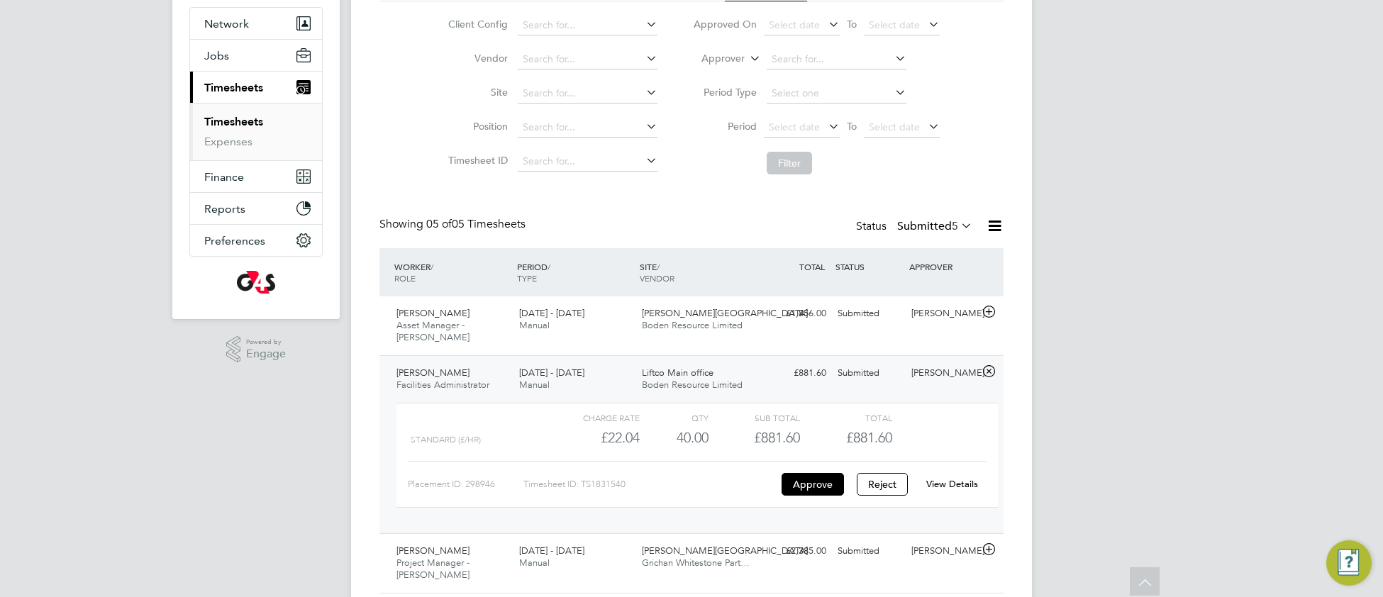
click at [961, 478] on link "View Details" at bounding box center [953, 484] width 52 height 12
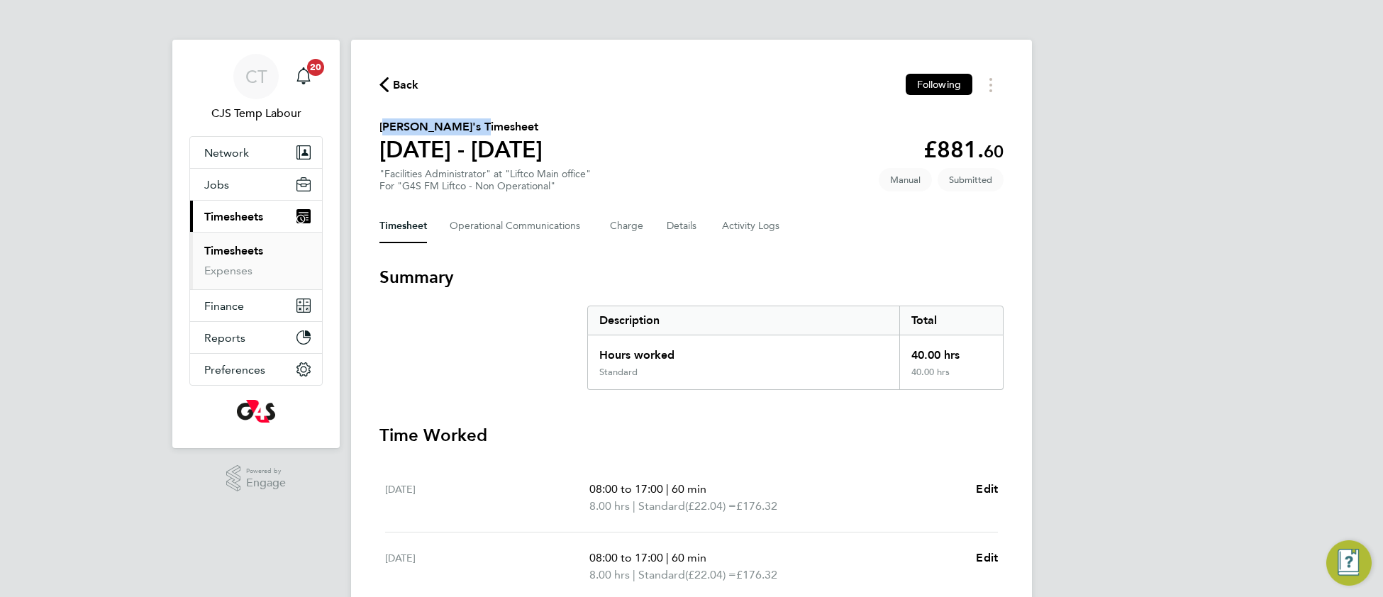
drag, startPoint x: 473, startPoint y: 125, endPoint x: 367, endPoint y: 125, distance: 105.7
click at [367, 125] on div "Back Following Veronika Krokova's Timesheet 22 - 28 Sept 2025 £881. 60 "Facilit…" at bounding box center [691, 527] width 681 height 974
copy h2 "[PERSON_NAME]"
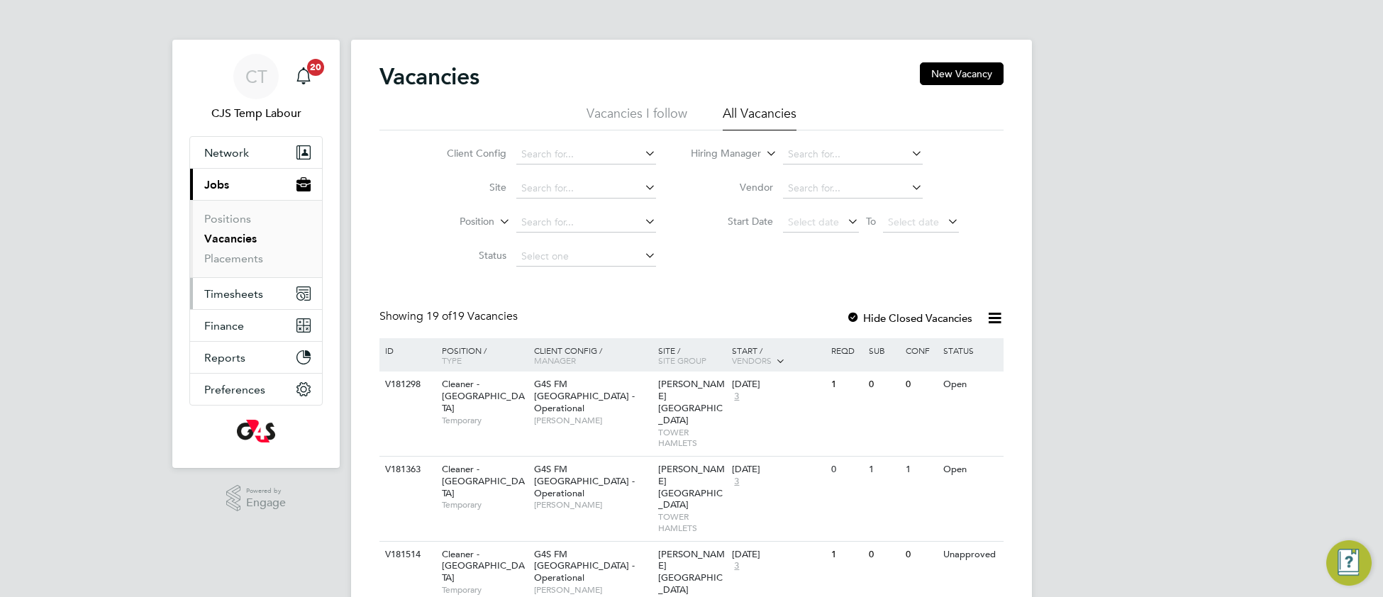
click at [225, 292] on span "Timesheets" at bounding box center [233, 293] width 59 height 13
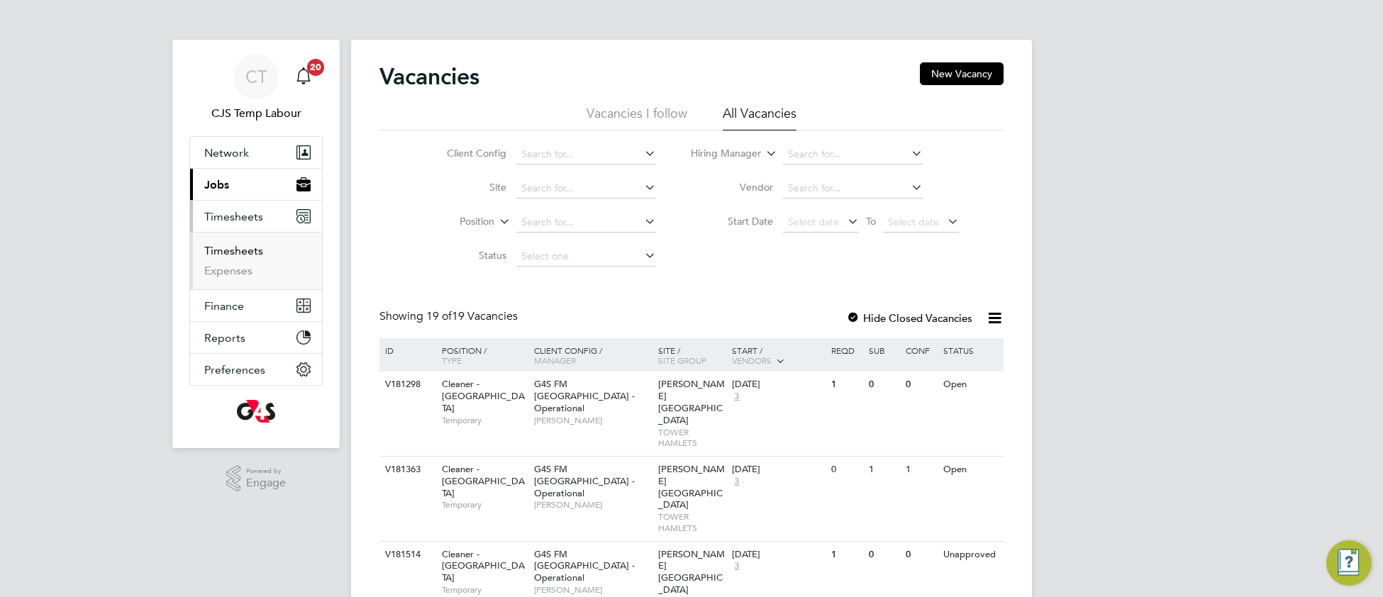
click at [233, 255] on link "Timesheets" at bounding box center [233, 250] width 59 height 13
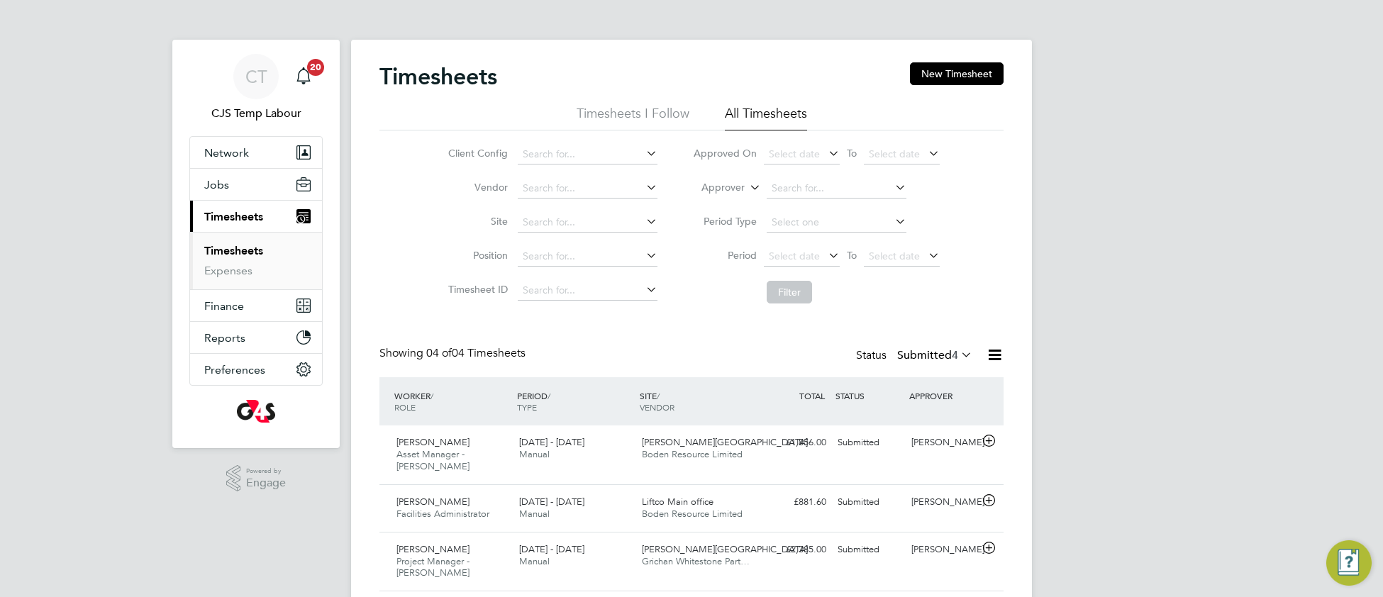
click at [747, 190] on icon at bounding box center [747, 183] width 0 height 13
click at [739, 209] on li "Worker" at bounding box center [710, 204] width 70 height 18
click at [784, 293] on button "Filter" at bounding box center [789, 292] width 45 height 23
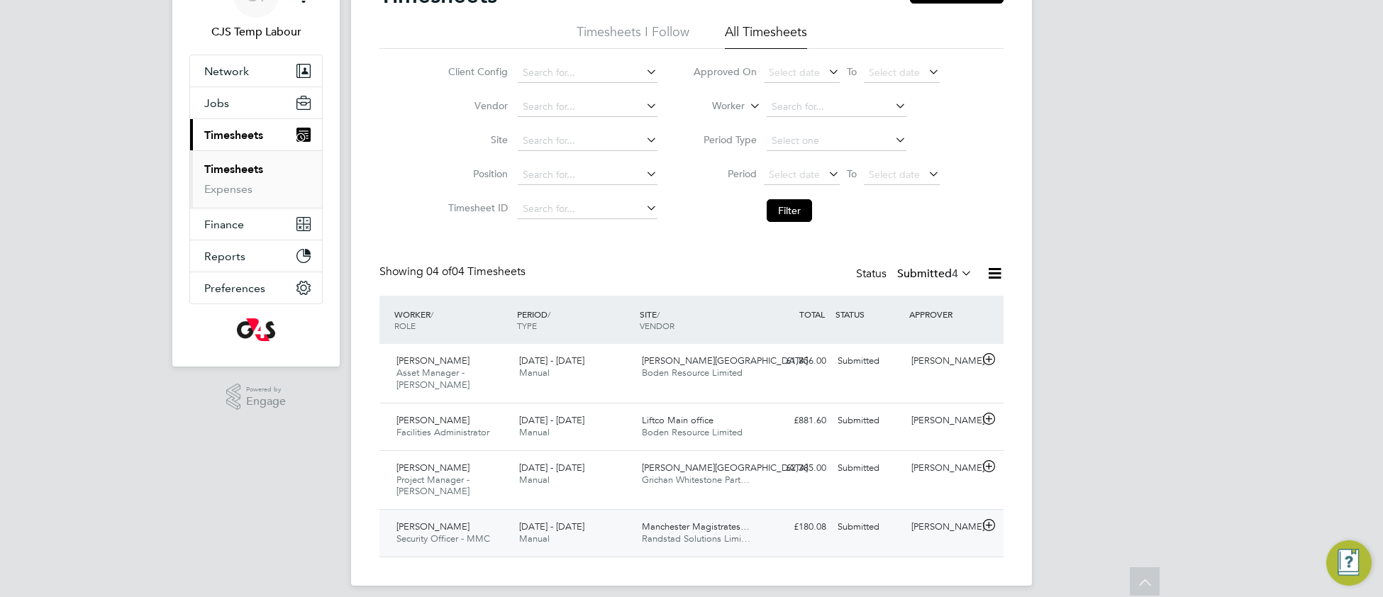
click at [684, 521] on span "Manchester Magistrates…" at bounding box center [696, 527] width 108 height 12
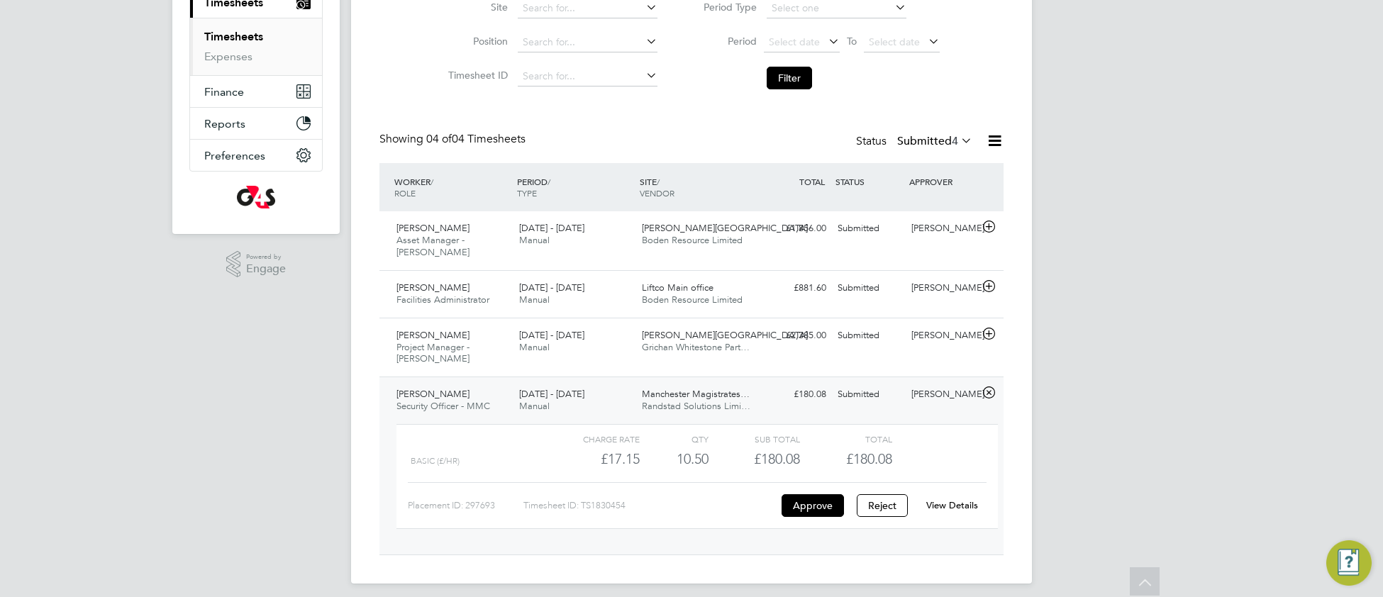
click at [943, 499] on link "View Details" at bounding box center [953, 505] width 52 height 12
click at [958, 135] on icon at bounding box center [958, 141] width 0 height 20
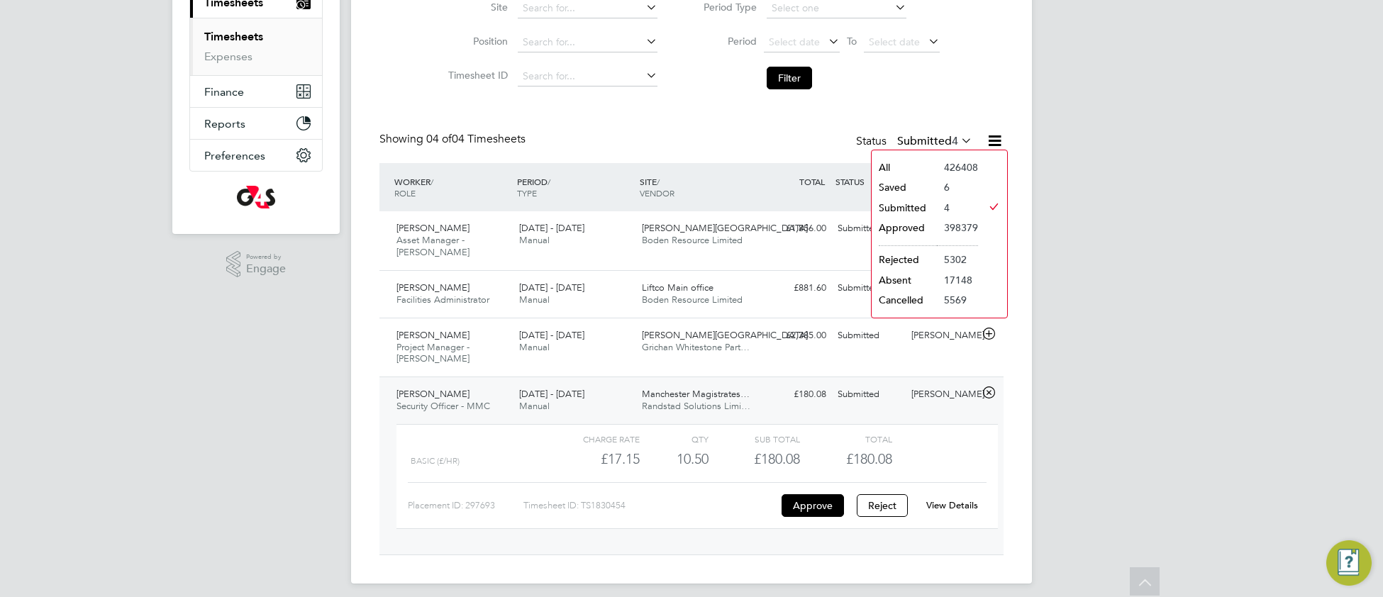
click at [921, 192] on li "Saved" at bounding box center [904, 187] width 65 height 20
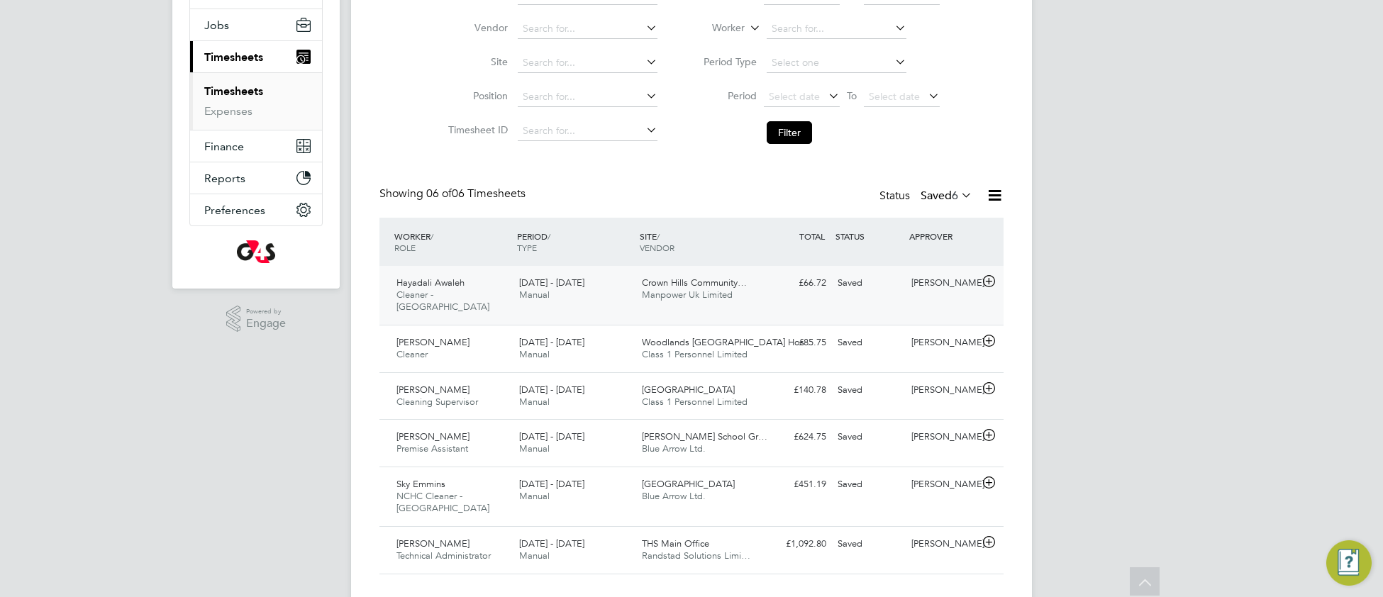
scroll to position [165, 0]
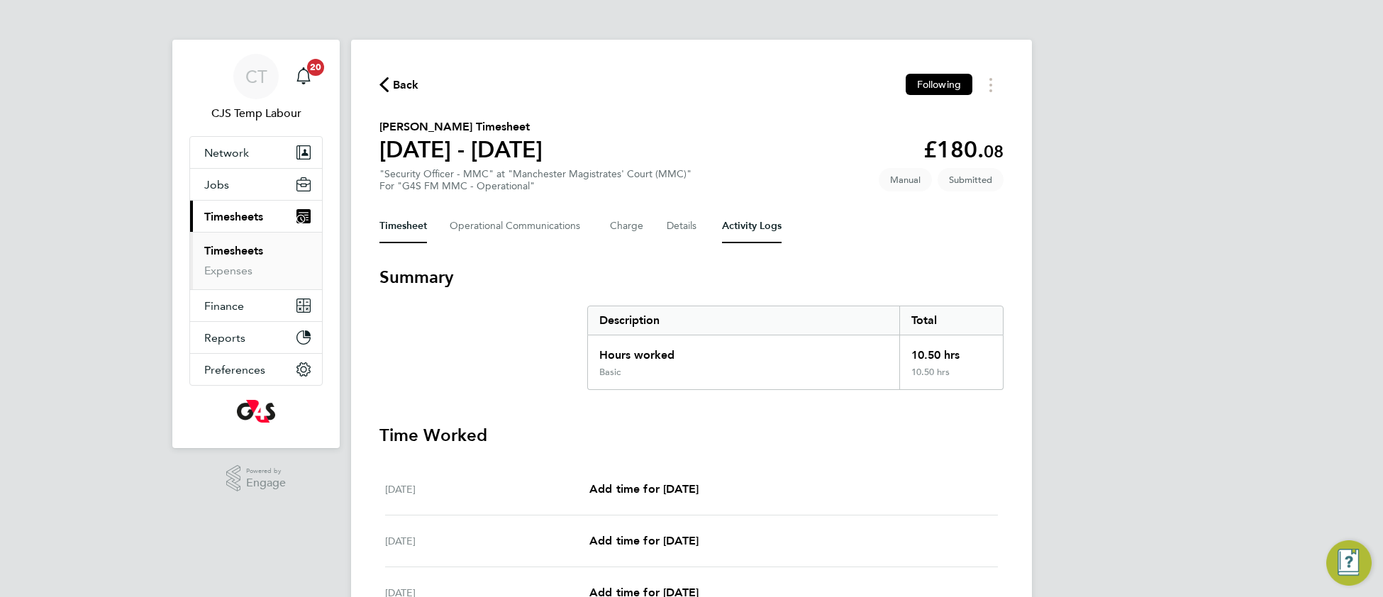
click at [748, 217] on Logs-tab "Activity Logs" at bounding box center [752, 226] width 60 height 34
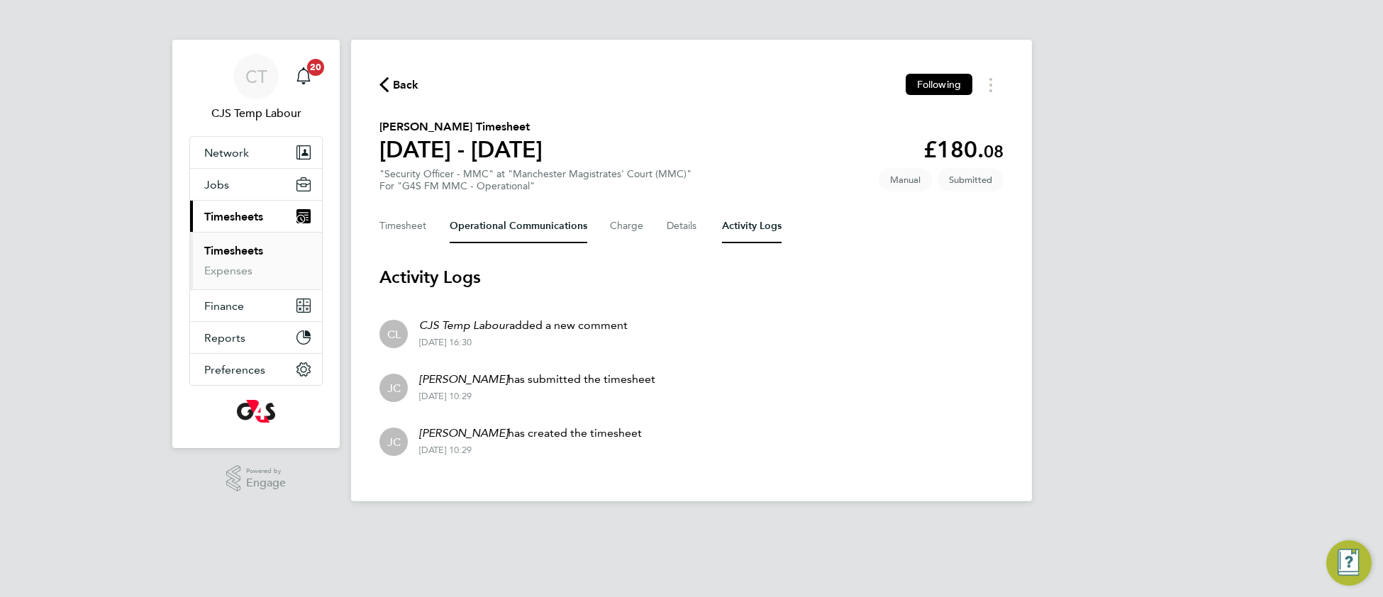
click at [497, 216] on Communications-tab "Operational Communications" at bounding box center [519, 226] width 138 height 34
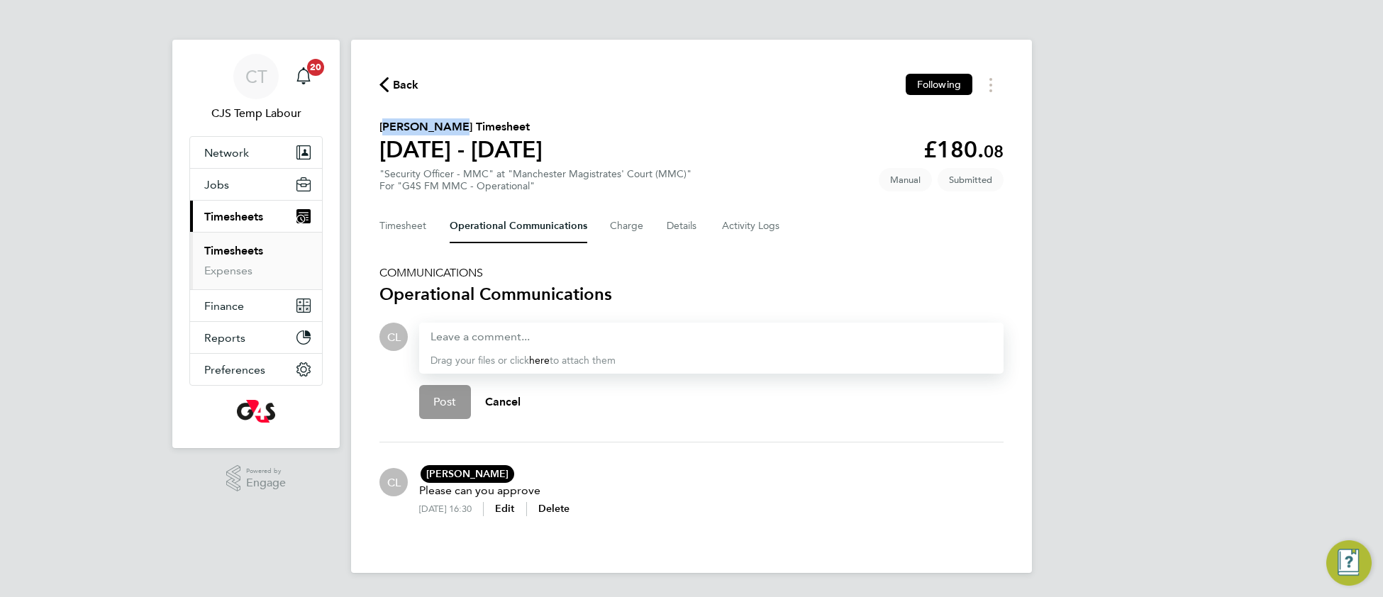
drag, startPoint x: 390, startPoint y: 123, endPoint x: 442, endPoint y: 124, distance: 51.8
click at [442, 124] on h2 "[PERSON_NAME] Timesheet" at bounding box center [461, 126] width 163 height 17
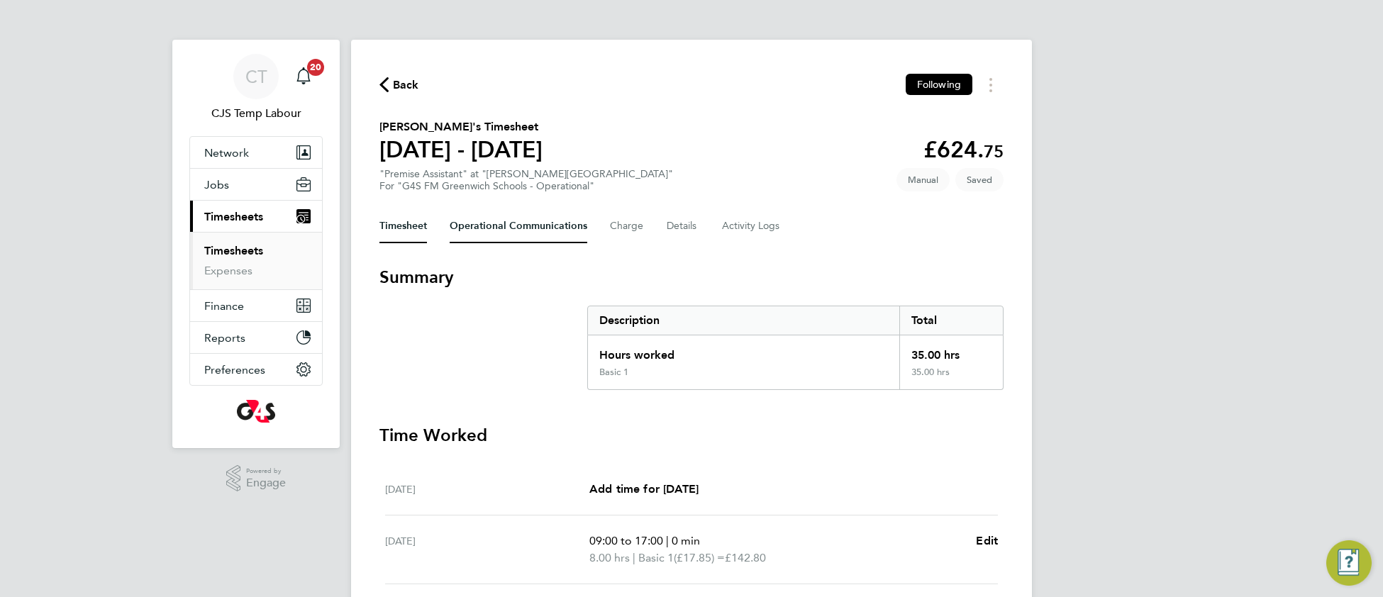
click at [519, 228] on Communications-tab "Operational Communications" at bounding box center [519, 226] width 138 height 34
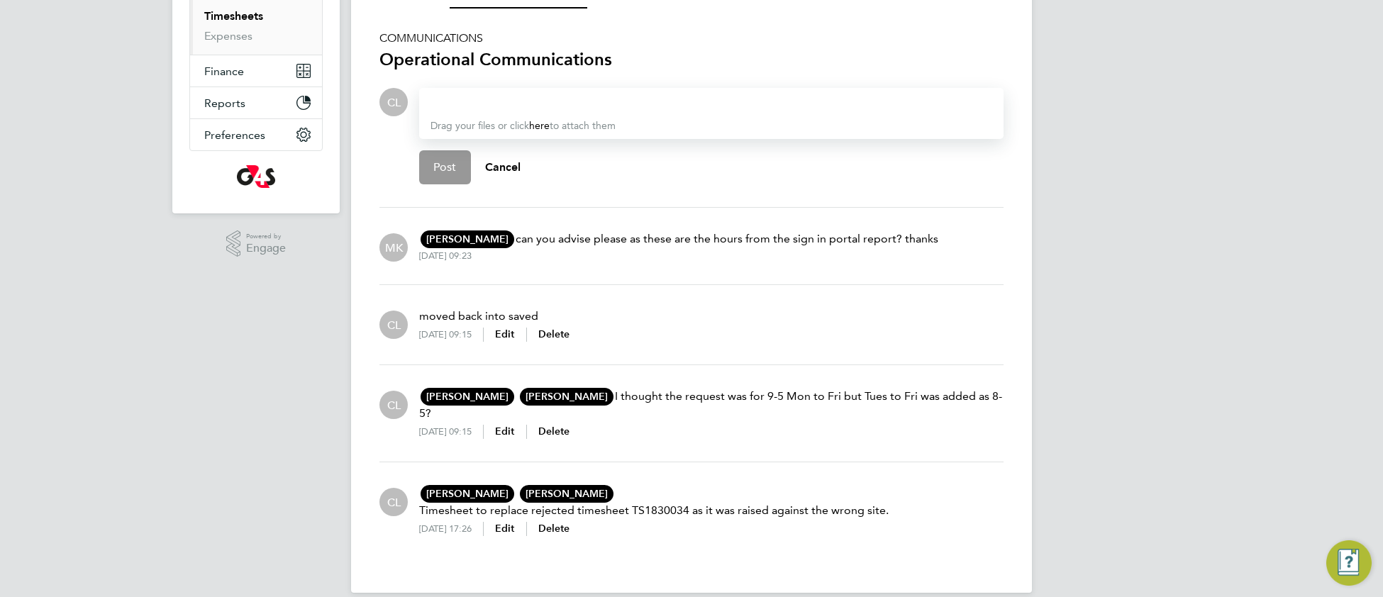
scroll to position [236, 0]
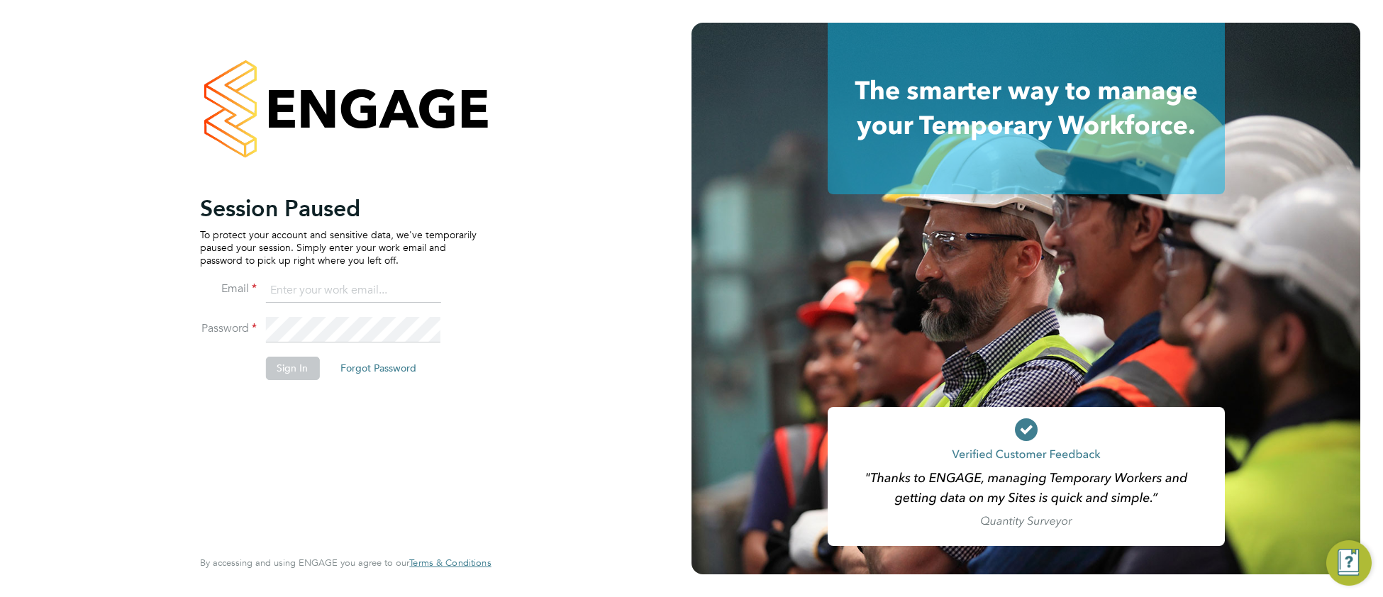
click at [340, 291] on input at bounding box center [352, 291] width 175 height 26
drag, startPoint x: 299, startPoint y: 289, endPoint x: 260, endPoint y: 295, distance: 39.4
click at [254, 292] on li "Email cjs" at bounding box center [338, 298] width 277 height 40
type input "[EMAIL_ADDRESS][DOMAIN_NAME]"
click at [299, 369] on button "Sign In" at bounding box center [292, 368] width 54 height 23
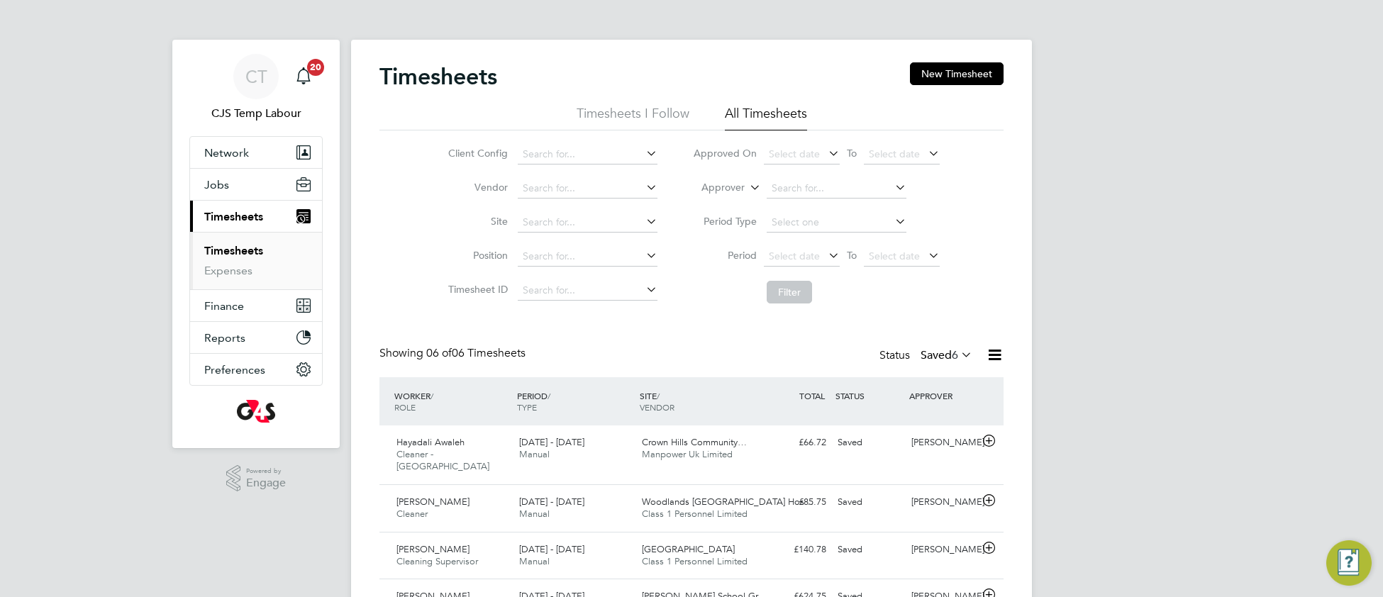
drag, startPoint x: 966, startPoint y: 350, endPoint x: 961, endPoint y: 361, distance: 11.7
click at [958, 351] on icon at bounding box center [958, 355] width 0 height 20
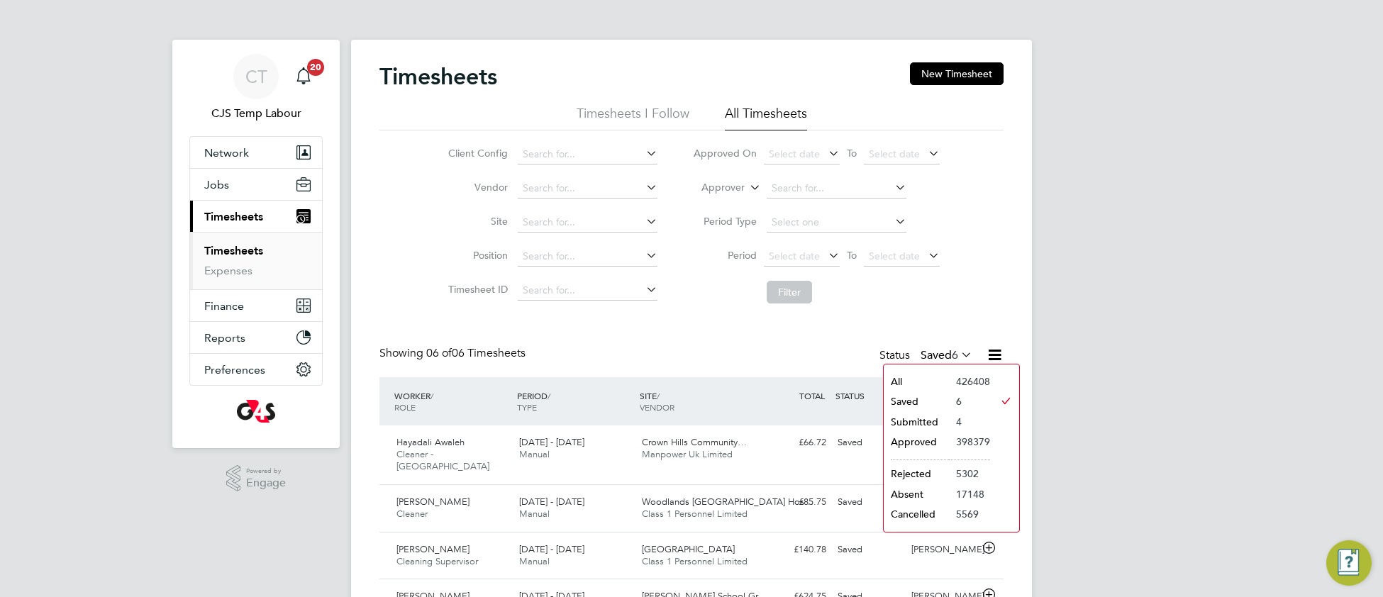
click at [936, 419] on li "Submitted" at bounding box center [916, 422] width 65 height 20
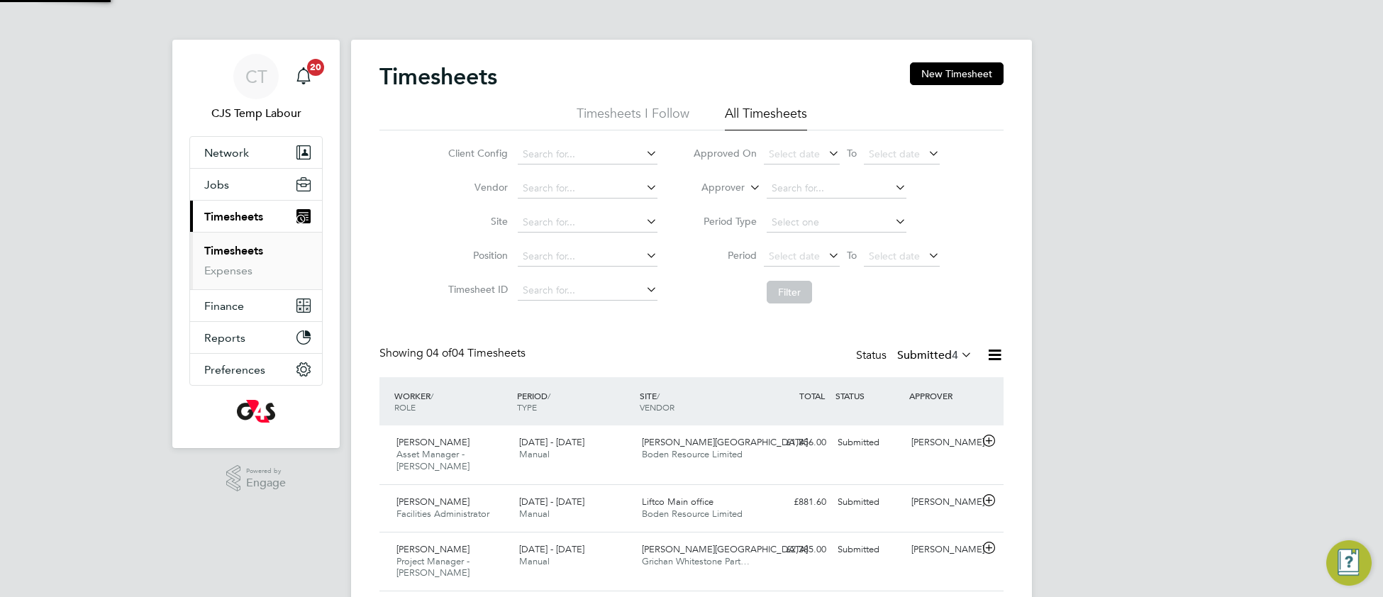
scroll to position [6, 6]
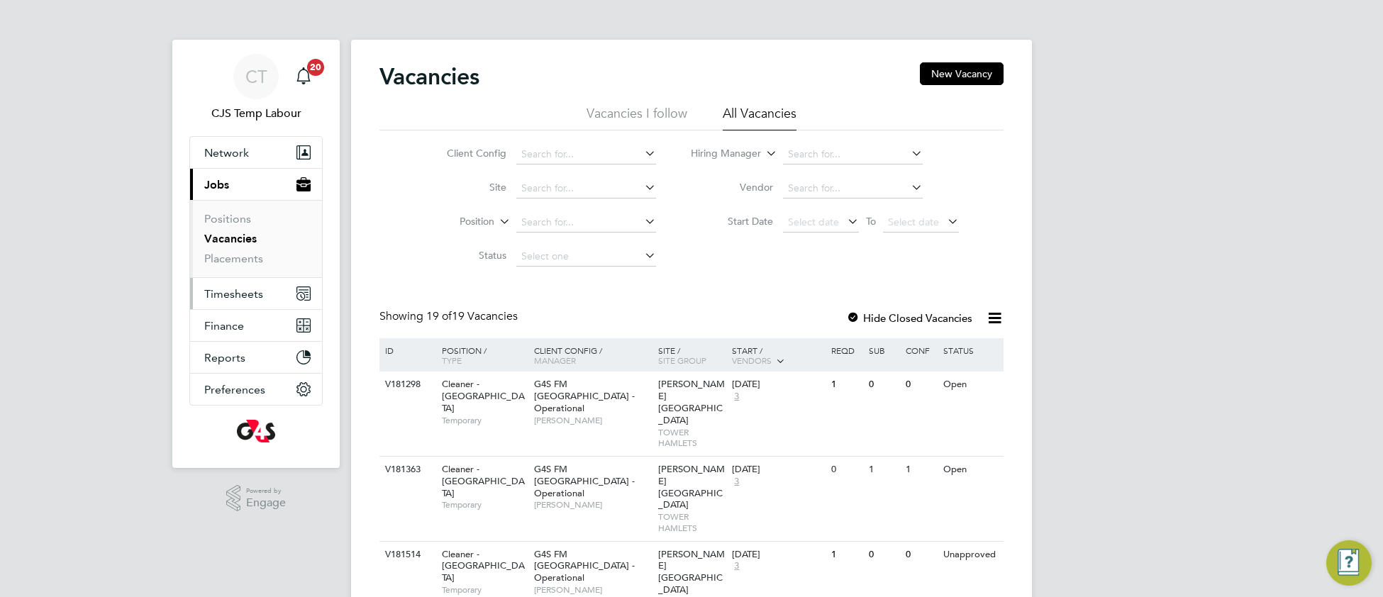
click at [243, 299] on span "Timesheets" at bounding box center [233, 293] width 59 height 13
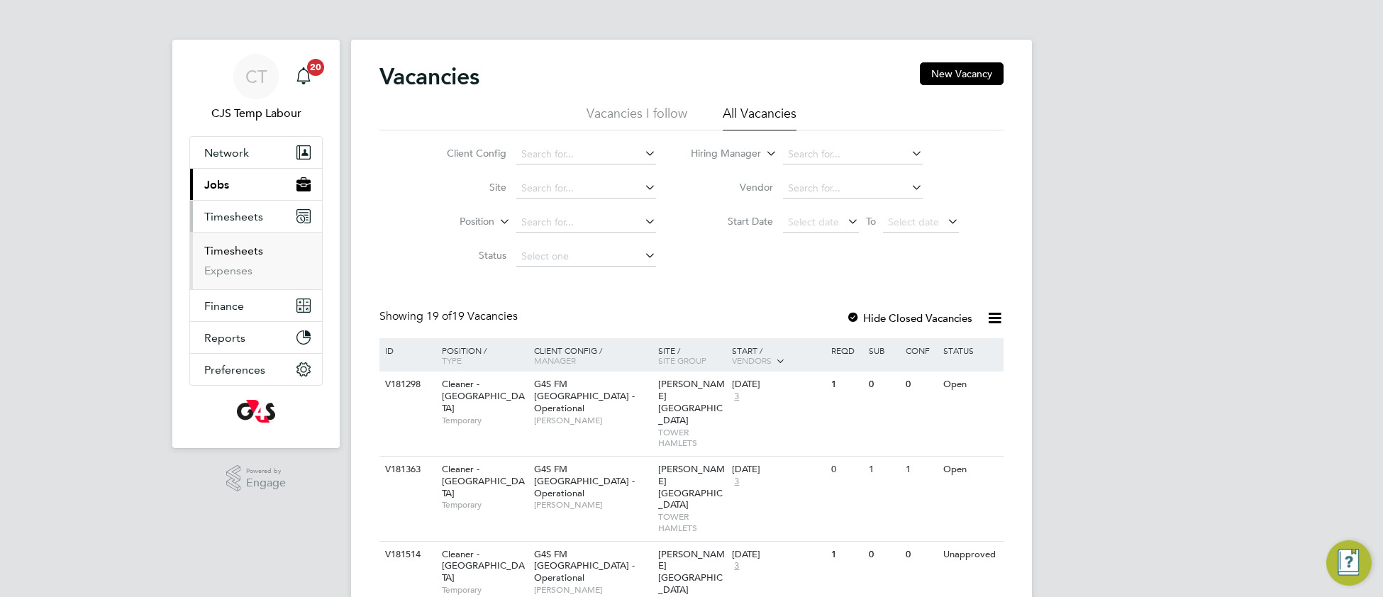
click at [242, 250] on link "Timesheets" at bounding box center [233, 250] width 59 height 13
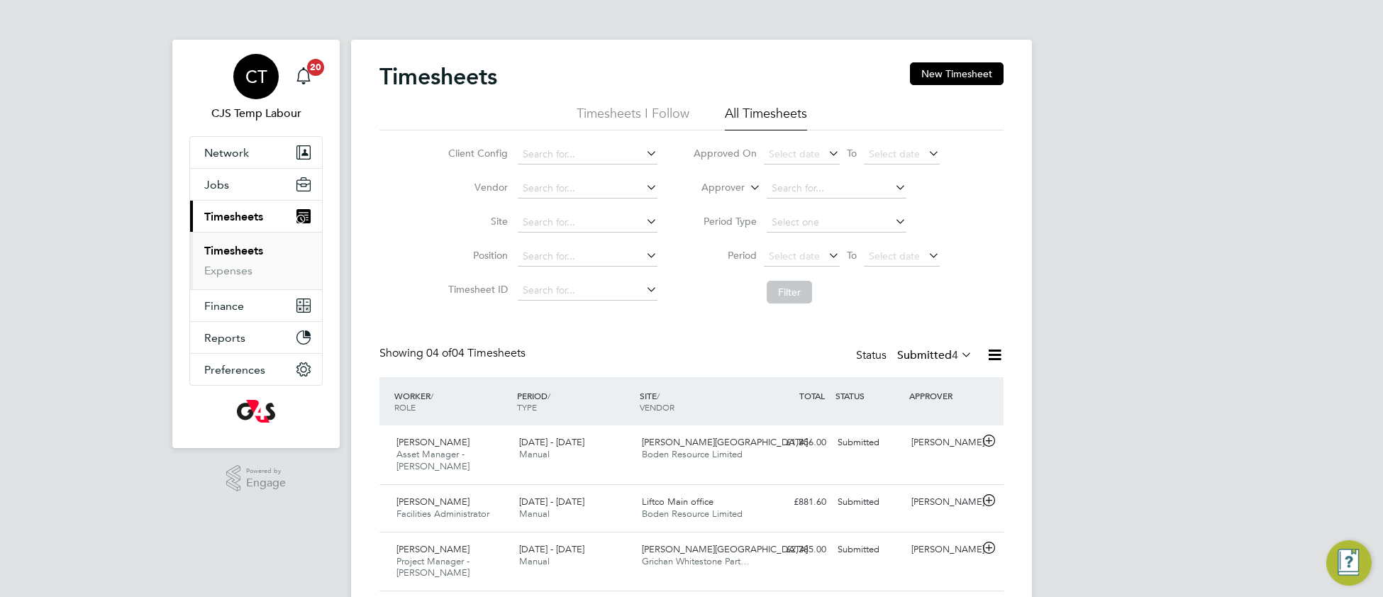
click at [253, 89] on div "CT" at bounding box center [255, 76] width 45 height 45
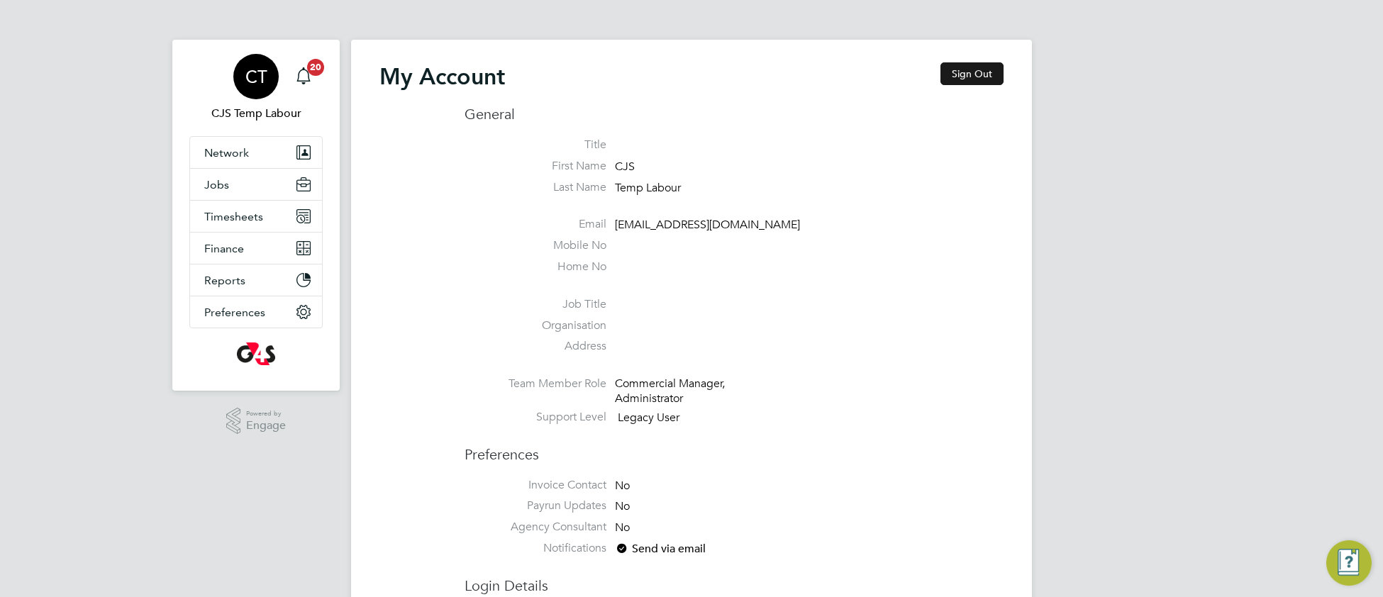
click at [983, 70] on button "Sign Out" at bounding box center [972, 73] width 63 height 23
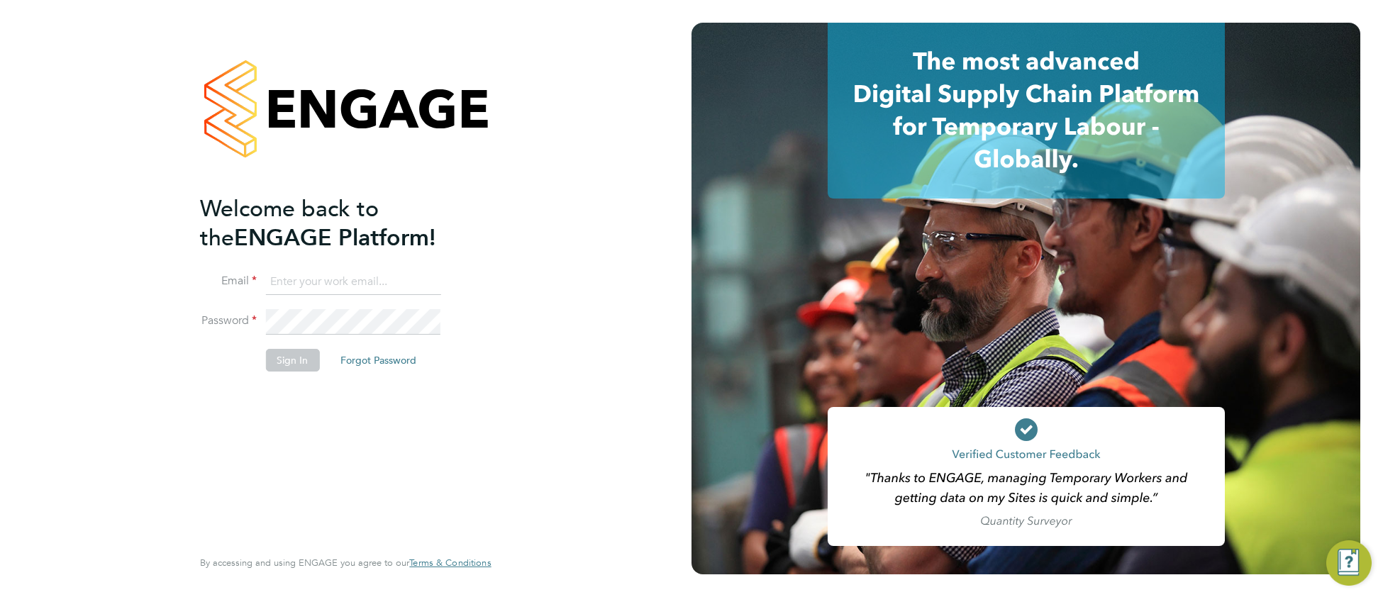
click at [327, 279] on input at bounding box center [352, 283] width 175 height 26
type input "[EMAIL_ADDRESS][DOMAIN_NAME]"
click at [294, 369] on button "Sign In" at bounding box center [292, 360] width 54 height 23
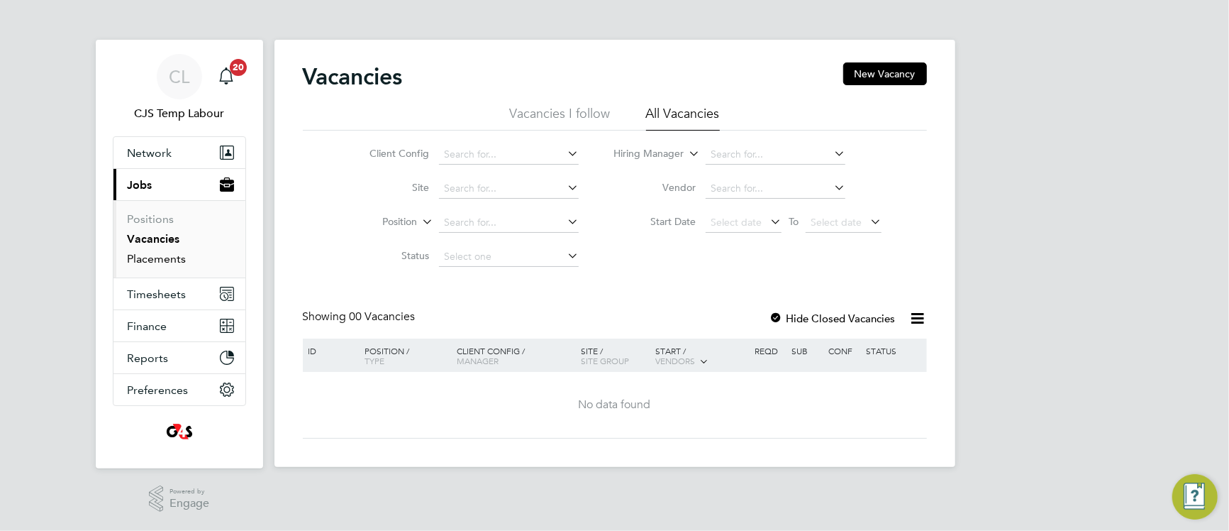
click at [155, 261] on link "Placements" at bounding box center [157, 258] width 59 height 13
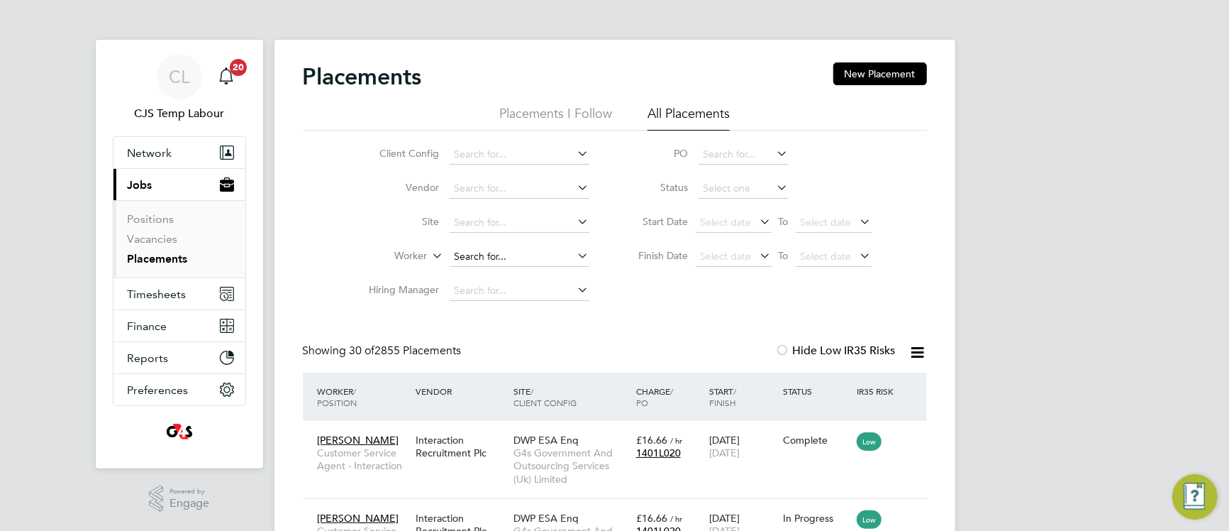
click at [515, 252] on input at bounding box center [520, 257] width 140 height 20
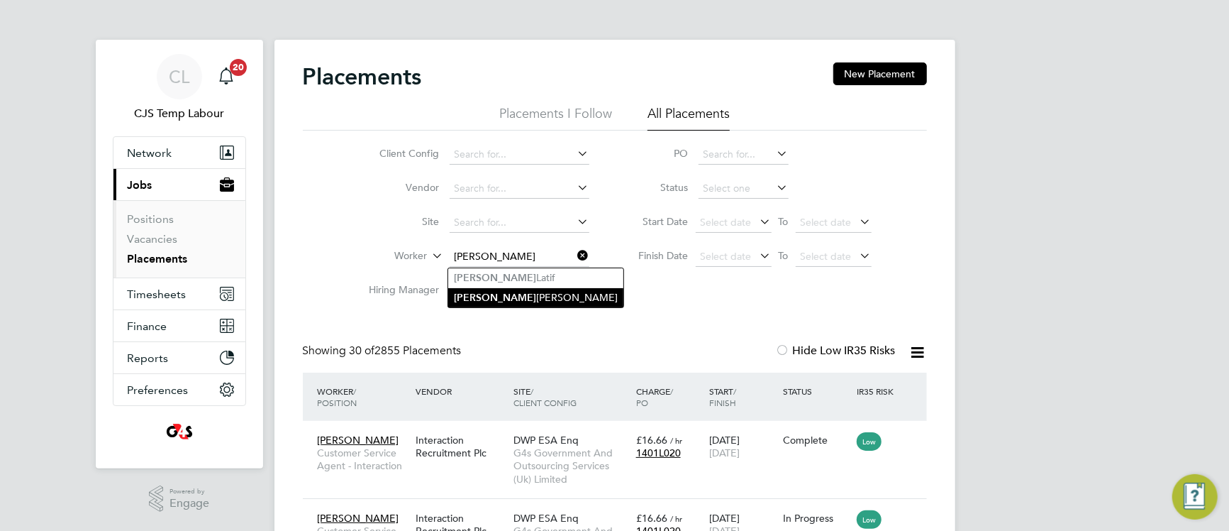
click at [492, 299] on li "[PERSON_NAME]" at bounding box center [535, 297] width 175 height 19
type input "[PERSON_NAME]"
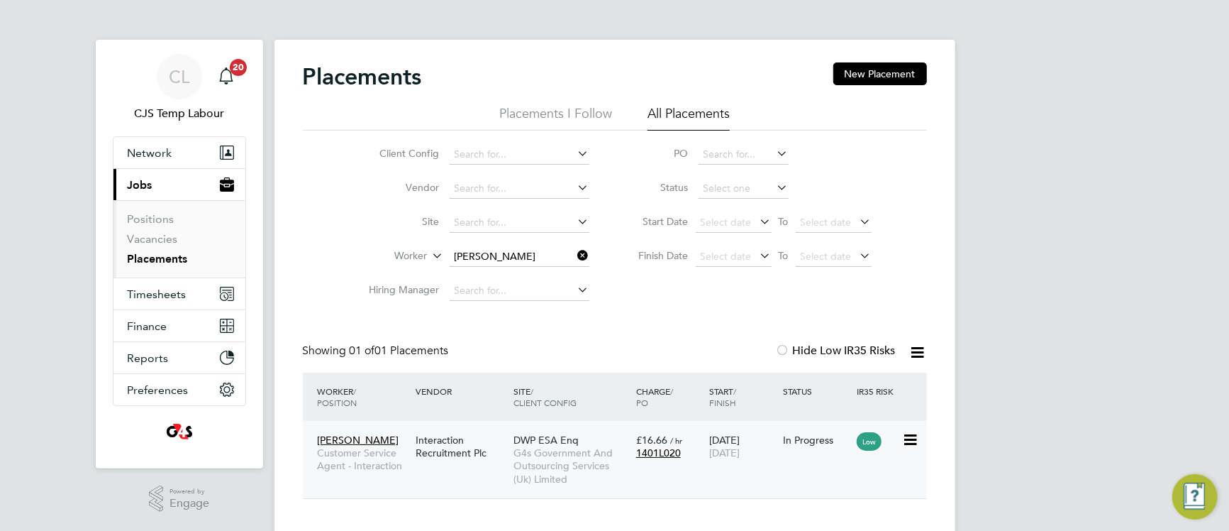
click at [548, 465] on span "G4s Government And Outsourcing Services (Uk) Limited" at bounding box center [572, 465] width 116 height 39
click at [575, 262] on icon at bounding box center [575, 255] width 0 height 20
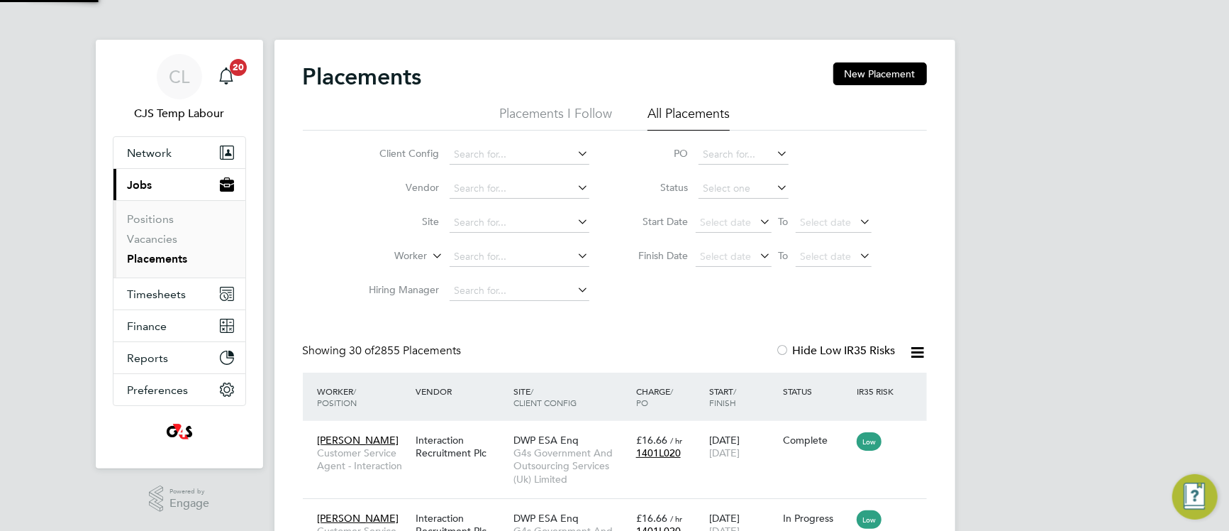
scroll to position [66, 123]
click at [731, 191] on input at bounding box center [744, 189] width 90 height 20
click at [731, 209] on li "Active" at bounding box center [743, 208] width 92 height 18
type input "Active"
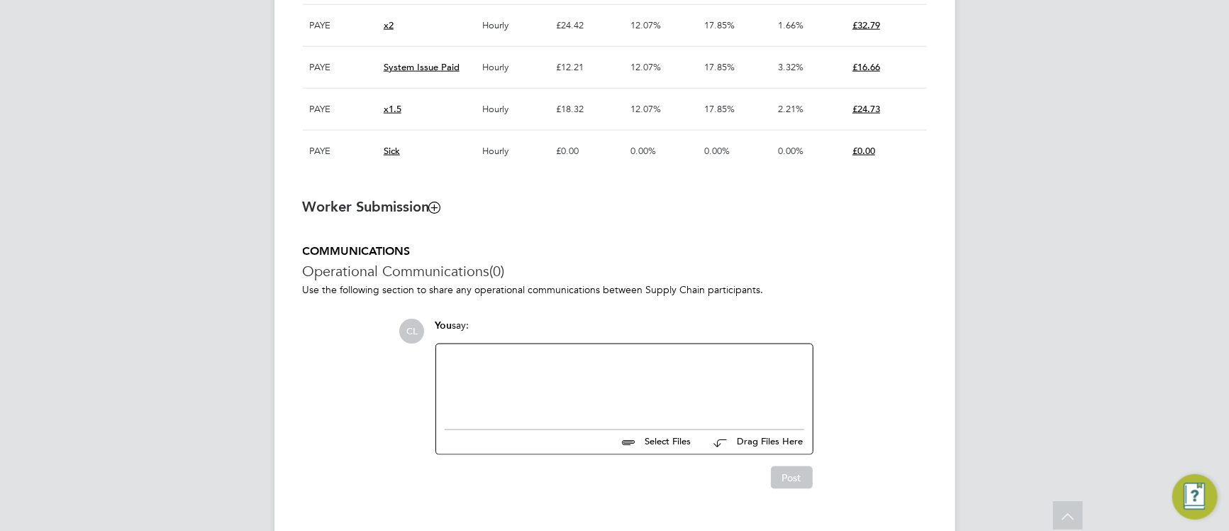
click at [494, 392] on div at bounding box center [625, 383] width 360 height 61
click at [778, 489] on button "Post" at bounding box center [792, 477] width 42 height 23
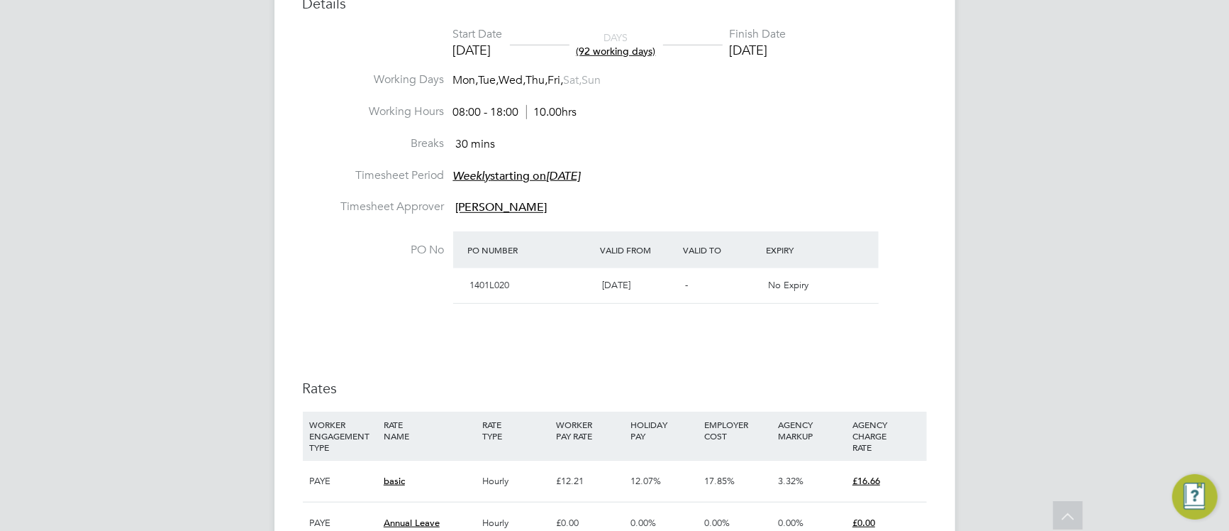
click at [819, 131] on li "Working Hours 08:00 - 18:00 10.00hrs" at bounding box center [615, 120] width 624 height 32
type input "[PERSON_NAME]"
type input "[DATE]"
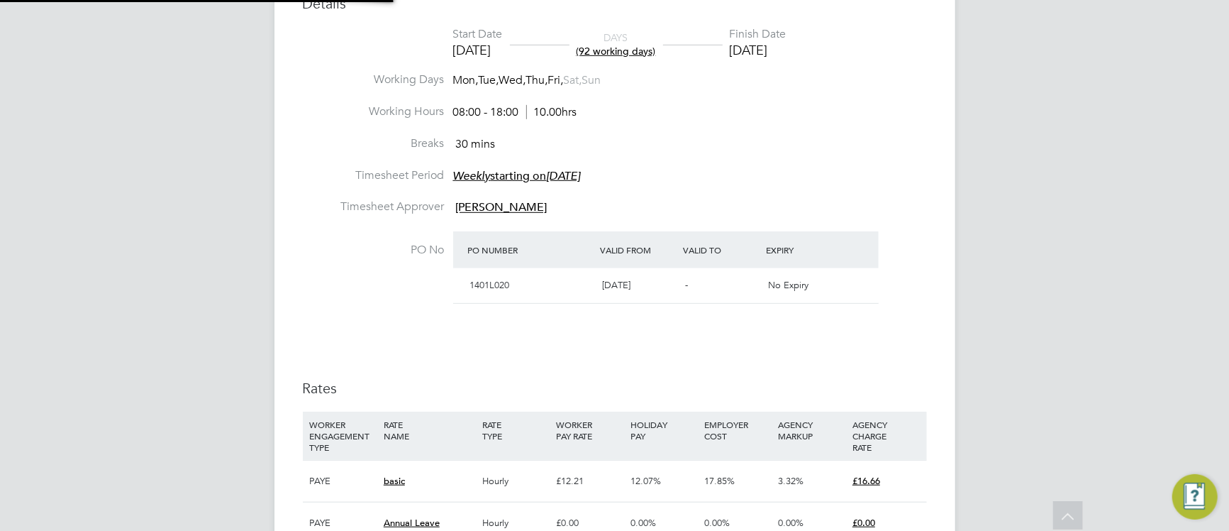
type input "08:00"
type input "18:00"
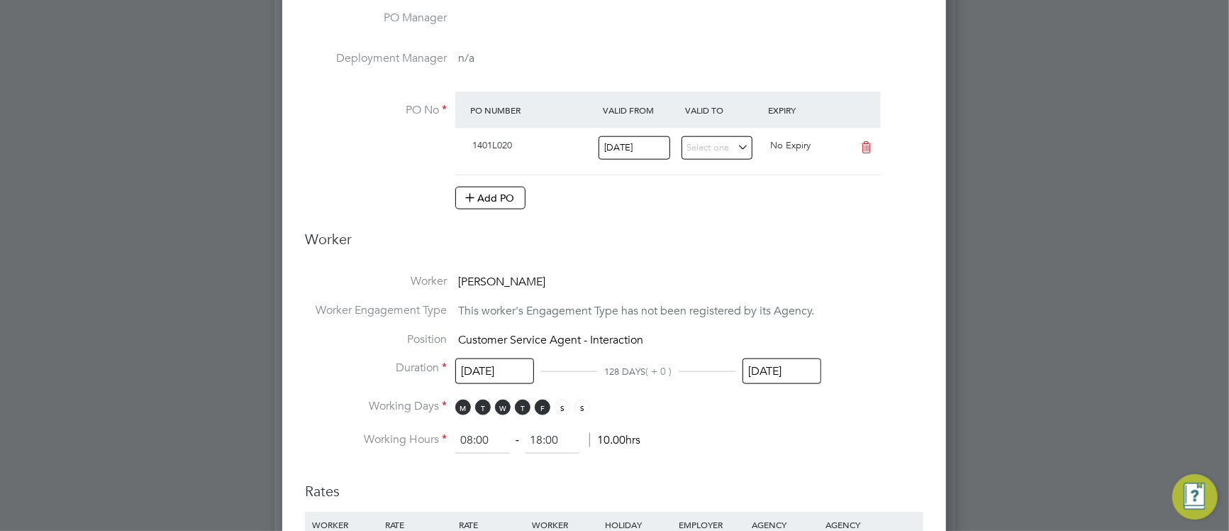
click at [792, 375] on input "[DATE]" at bounding box center [782, 371] width 79 height 26
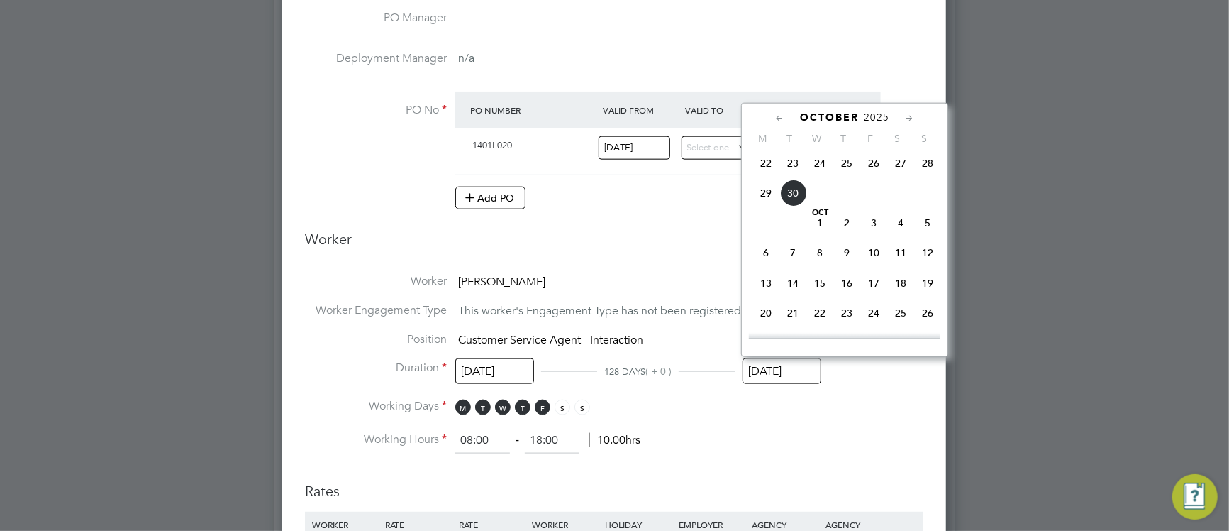
click at [766, 206] on span "29" at bounding box center [766, 192] width 27 height 27
type input "[DATE]"
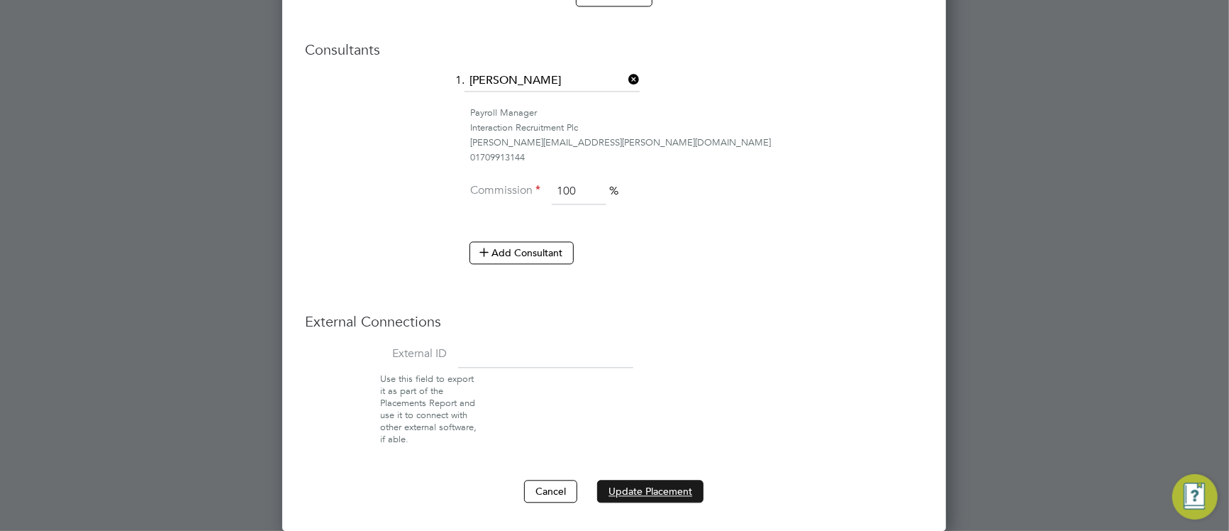
click at [646, 488] on button "Update Placement" at bounding box center [650, 491] width 106 height 23
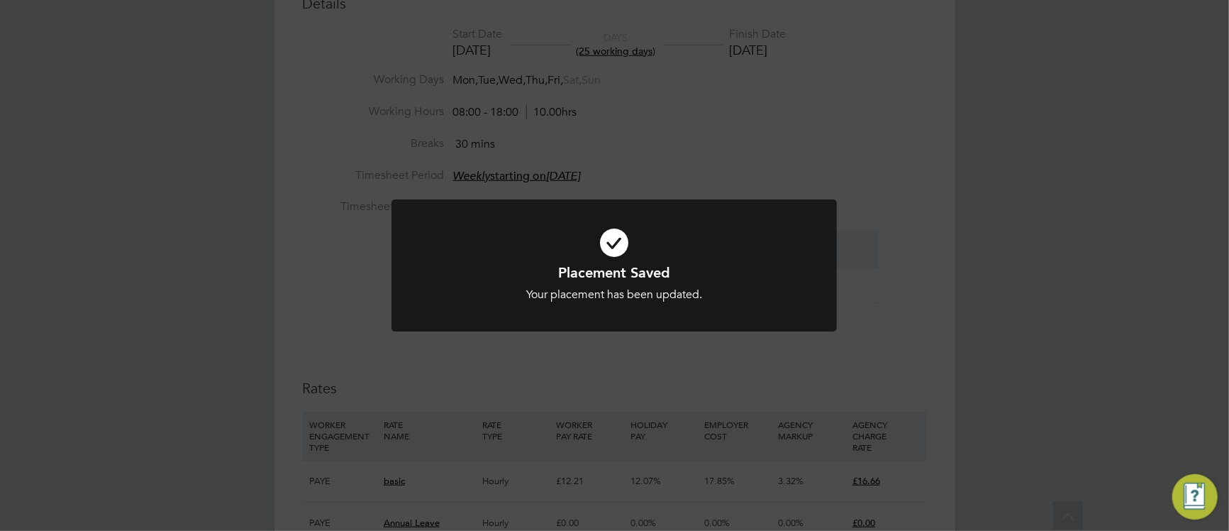
click at [474, 270] on h1 "Placement Saved" at bounding box center [614, 272] width 369 height 18
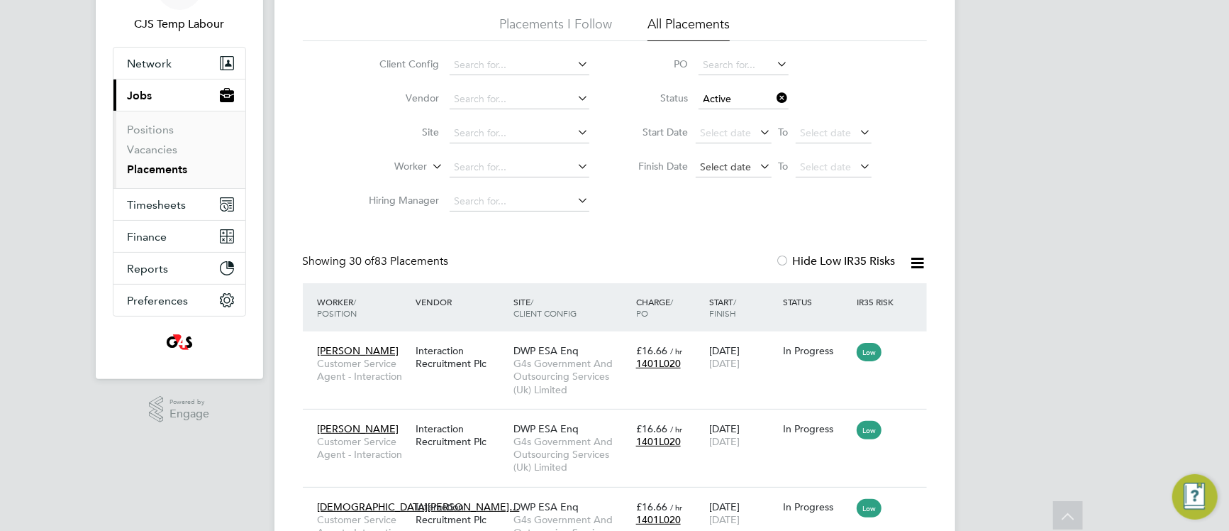
click at [729, 167] on span "Select date" at bounding box center [726, 166] width 51 height 13
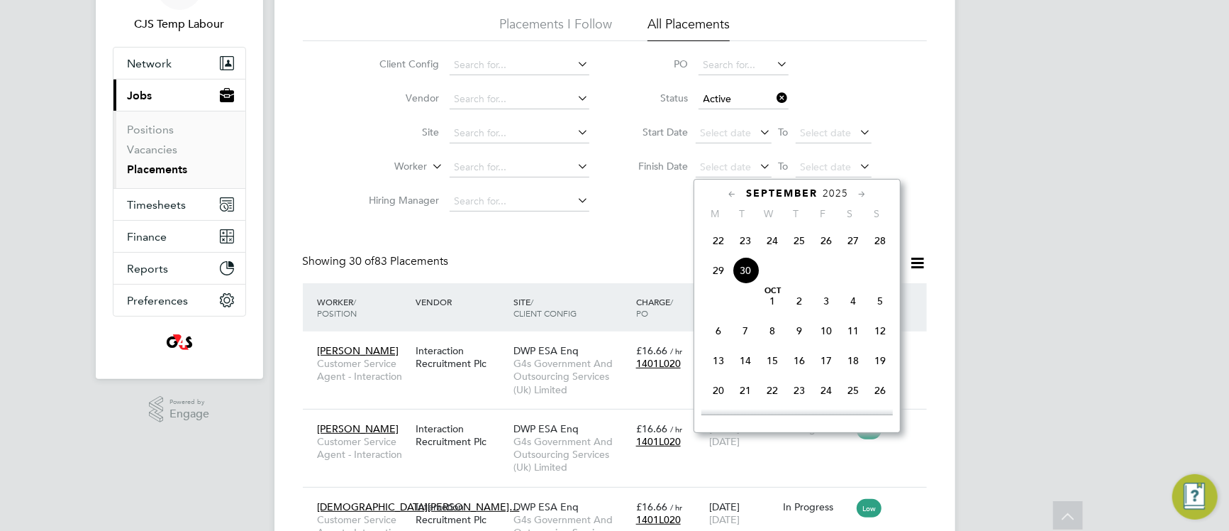
click at [746, 284] on span "30" at bounding box center [745, 270] width 27 height 27
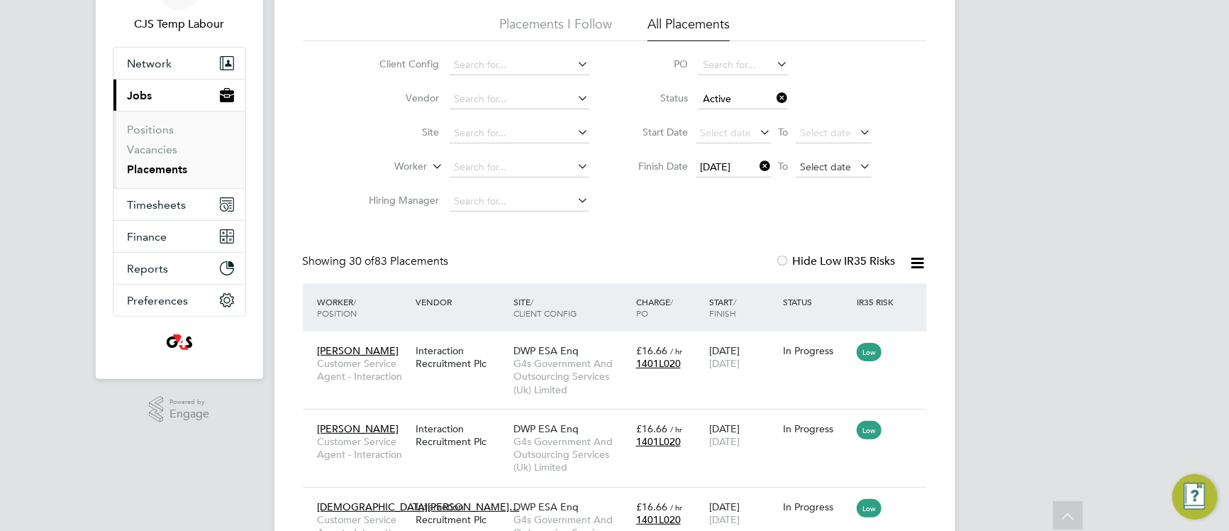
click at [810, 170] on span "Select date" at bounding box center [826, 166] width 51 height 13
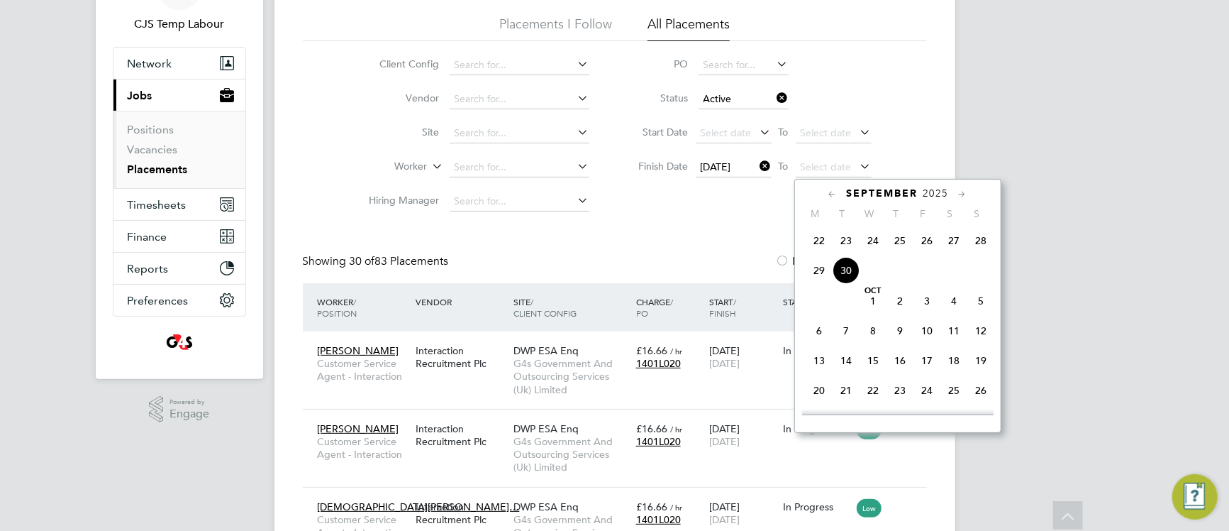
click at [847, 284] on span "30" at bounding box center [846, 270] width 27 height 27
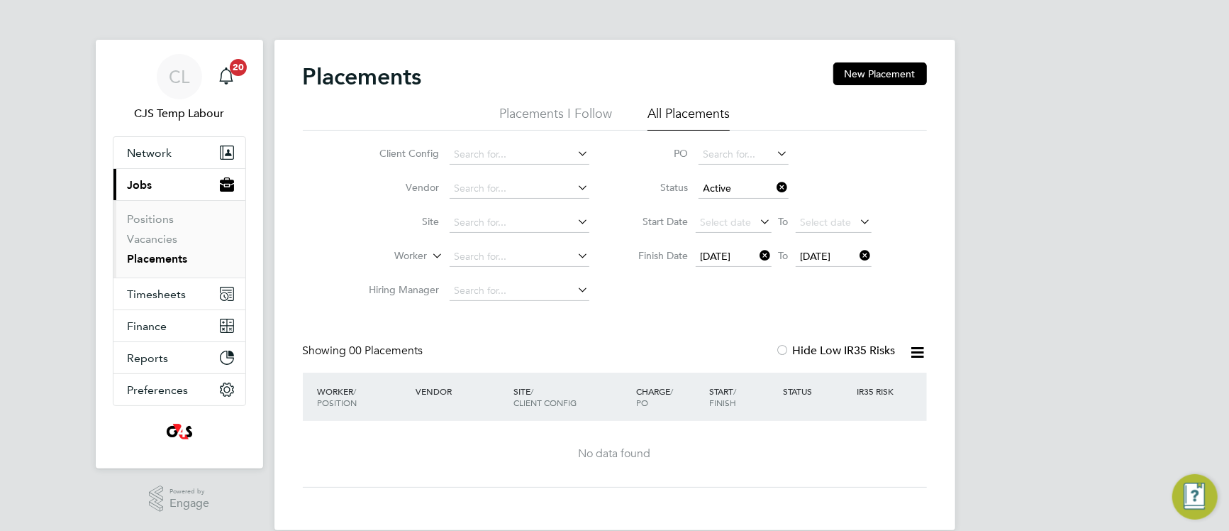
click at [758, 257] on icon at bounding box center [758, 255] width 0 height 20
click at [858, 255] on icon at bounding box center [858, 255] width 0 height 20
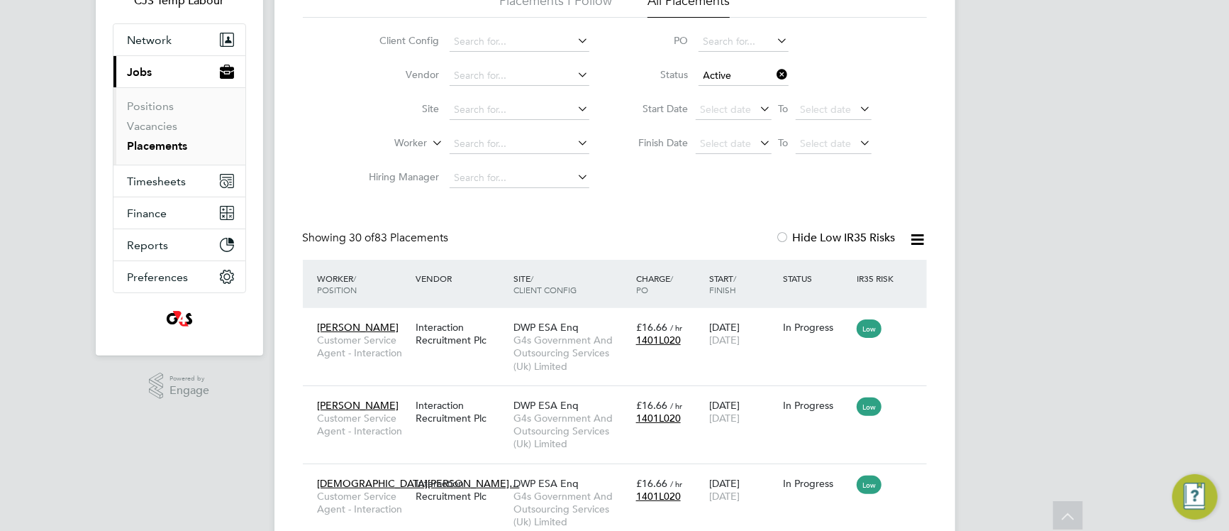
click at [914, 245] on icon at bounding box center [918, 240] width 18 height 18
click at [861, 277] on li "Download Placements Report" at bounding box center [848, 277] width 151 height 20
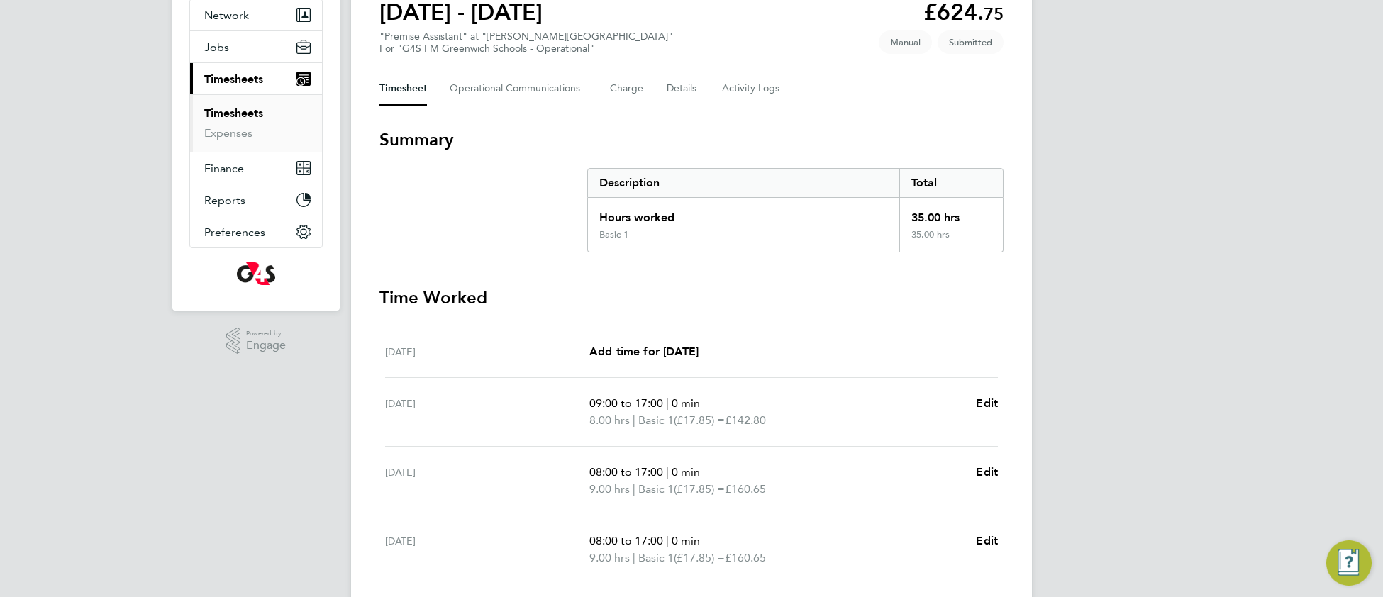
scroll to position [133, 0]
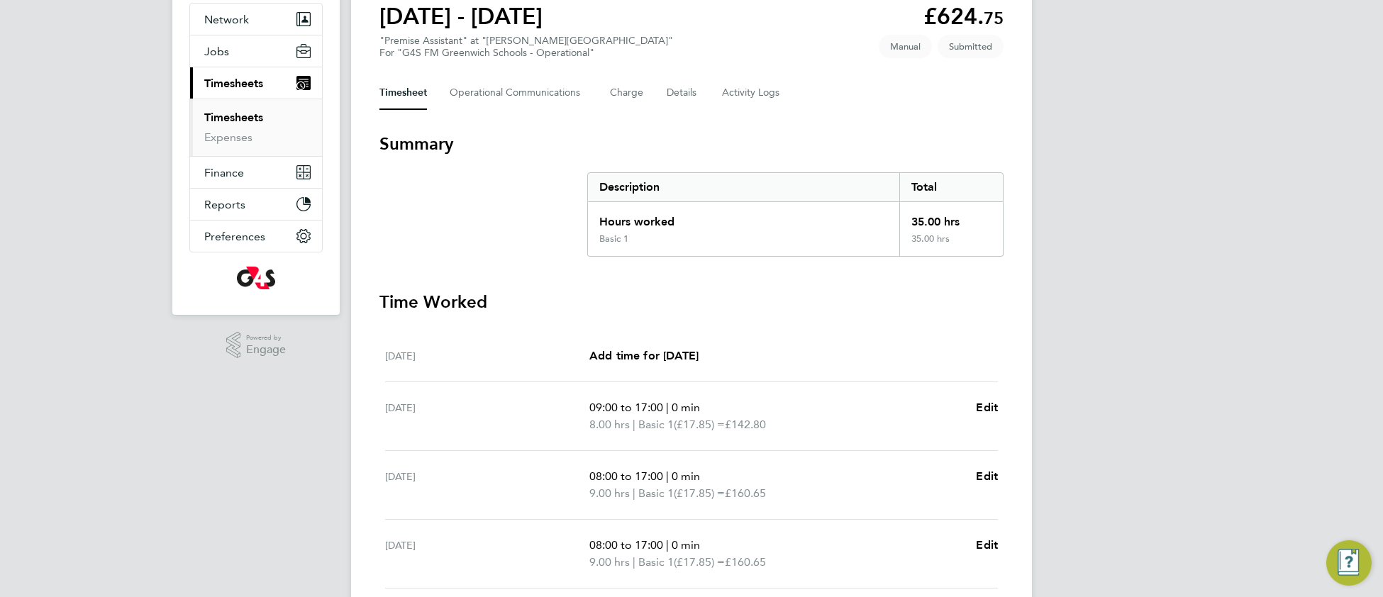
click at [238, 118] on link "Timesheets" at bounding box center [233, 117] width 59 height 13
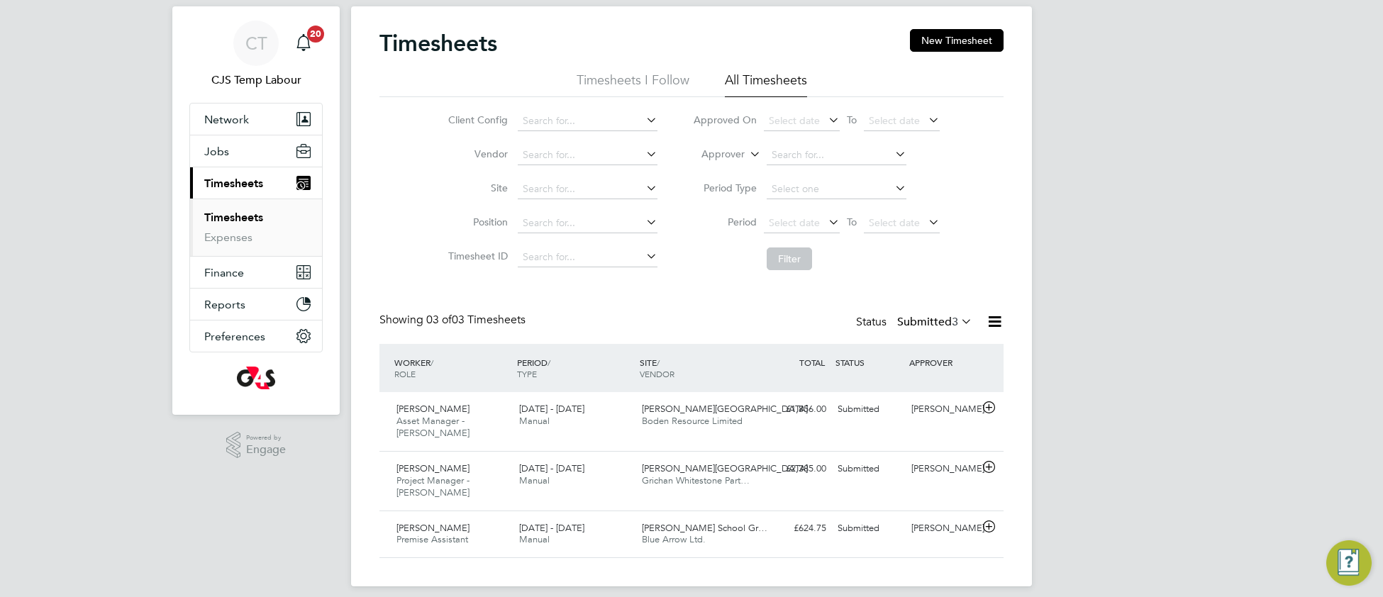
scroll to position [34, 0]
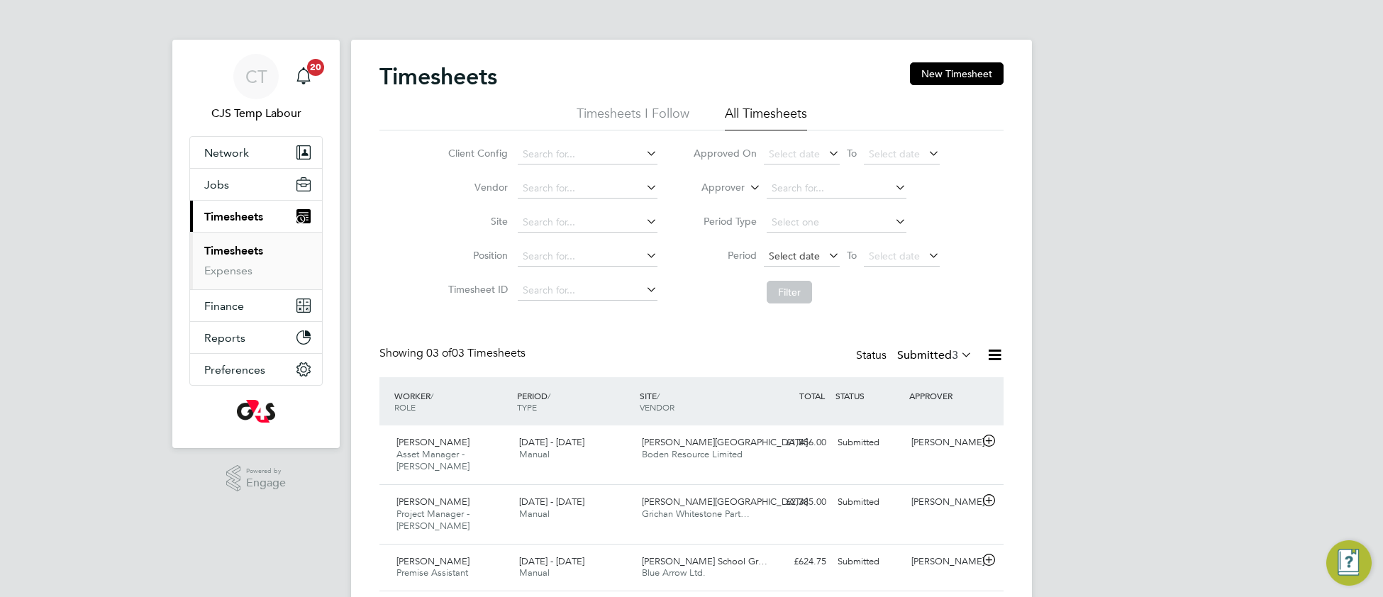
click at [795, 252] on span "Select date" at bounding box center [794, 256] width 51 height 13
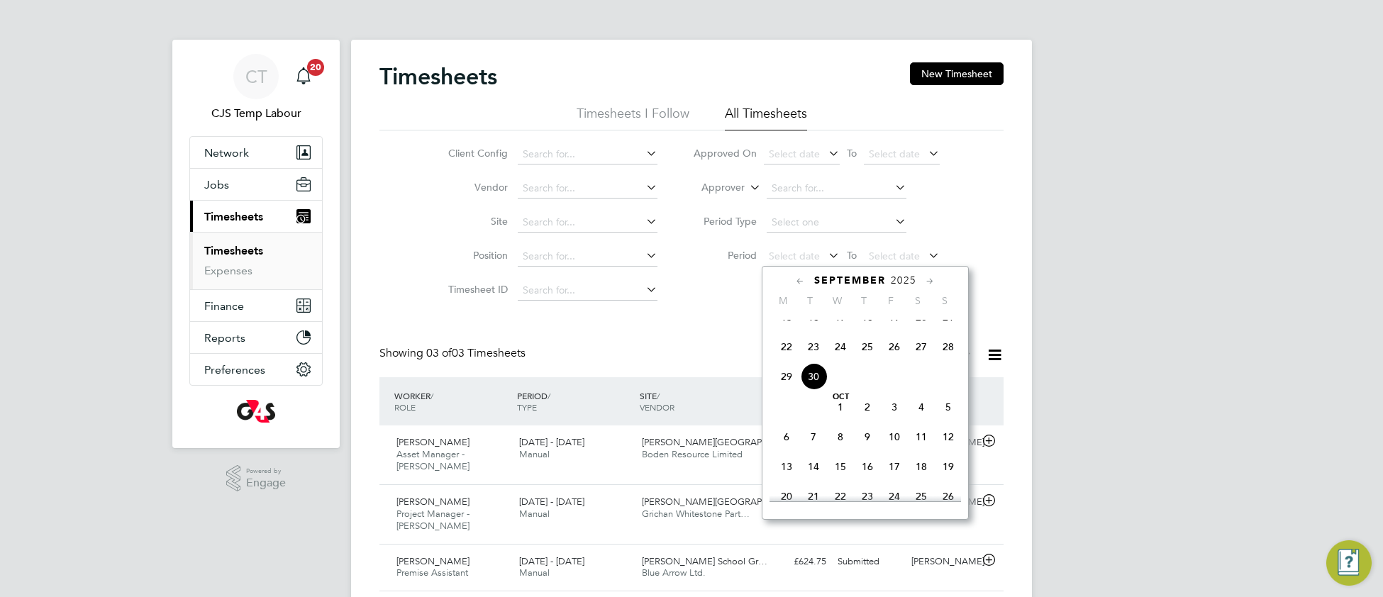
drag, startPoint x: 789, startPoint y: 364, endPoint x: 809, endPoint y: 364, distance: 20.6
click at [790, 360] on span "22" at bounding box center [786, 346] width 27 height 27
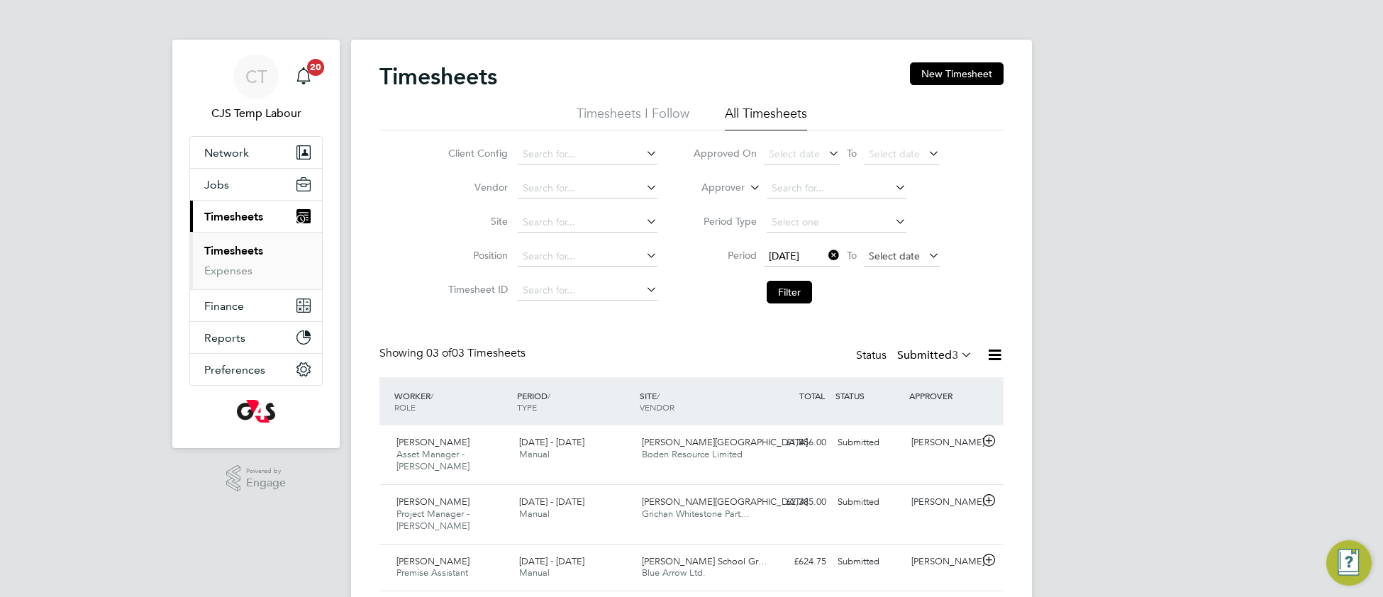
click at [873, 250] on span "Select date" at bounding box center [894, 256] width 51 height 13
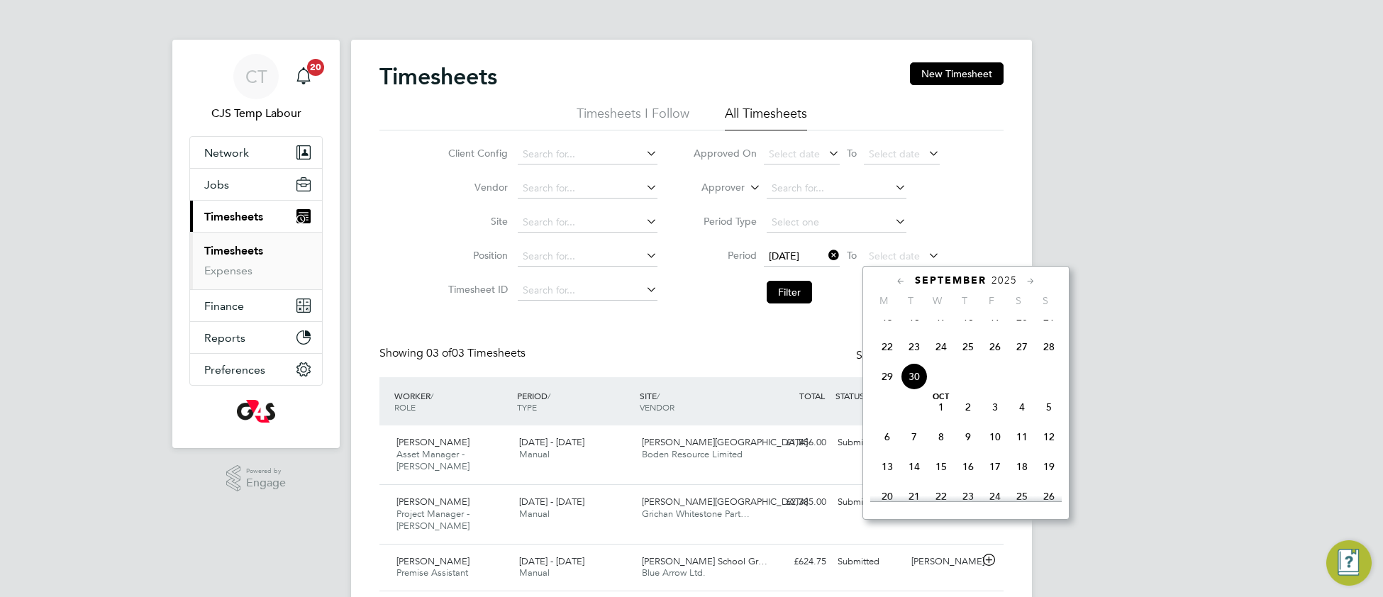
drag, startPoint x: 1045, startPoint y: 361, endPoint x: 1007, endPoint y: 365, distance: 37.8
click at [1044, 360] on span "28" at bounding box center [1049, 346] width 27 height 27
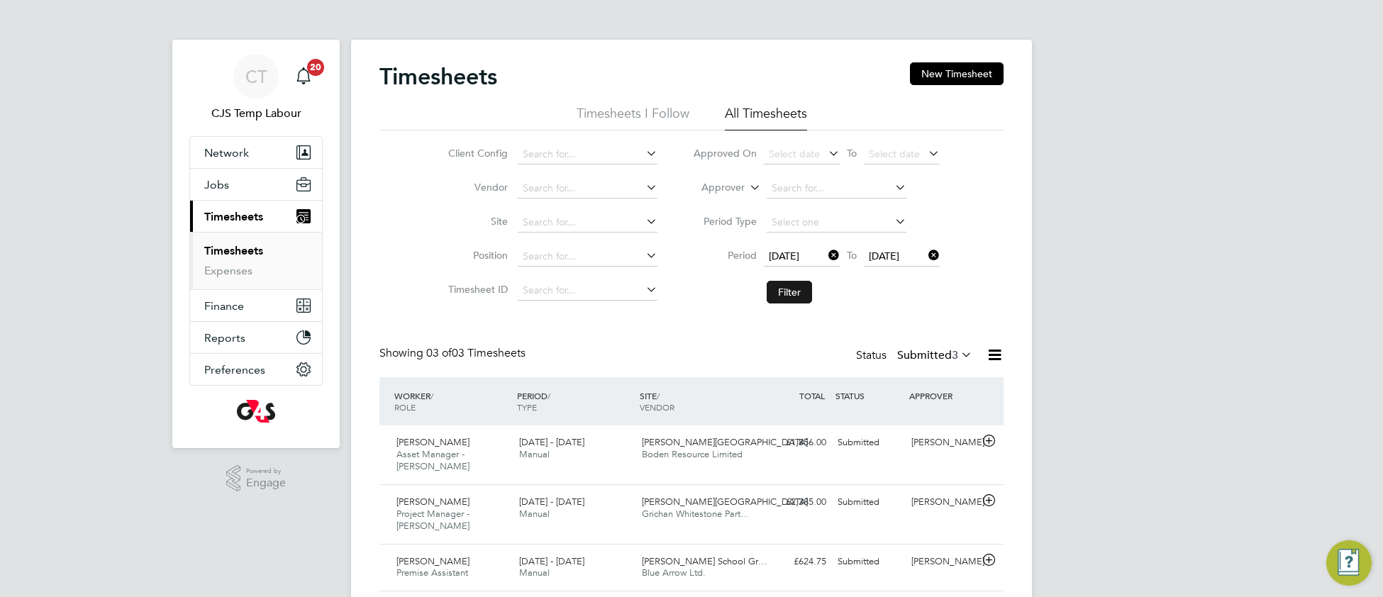
click at [787, 294] on button "Filter" at bounding box center [789, 292] width 45 height 23
click at [993, 356] on icon at bounding box center [995, 355] width 18 height 18
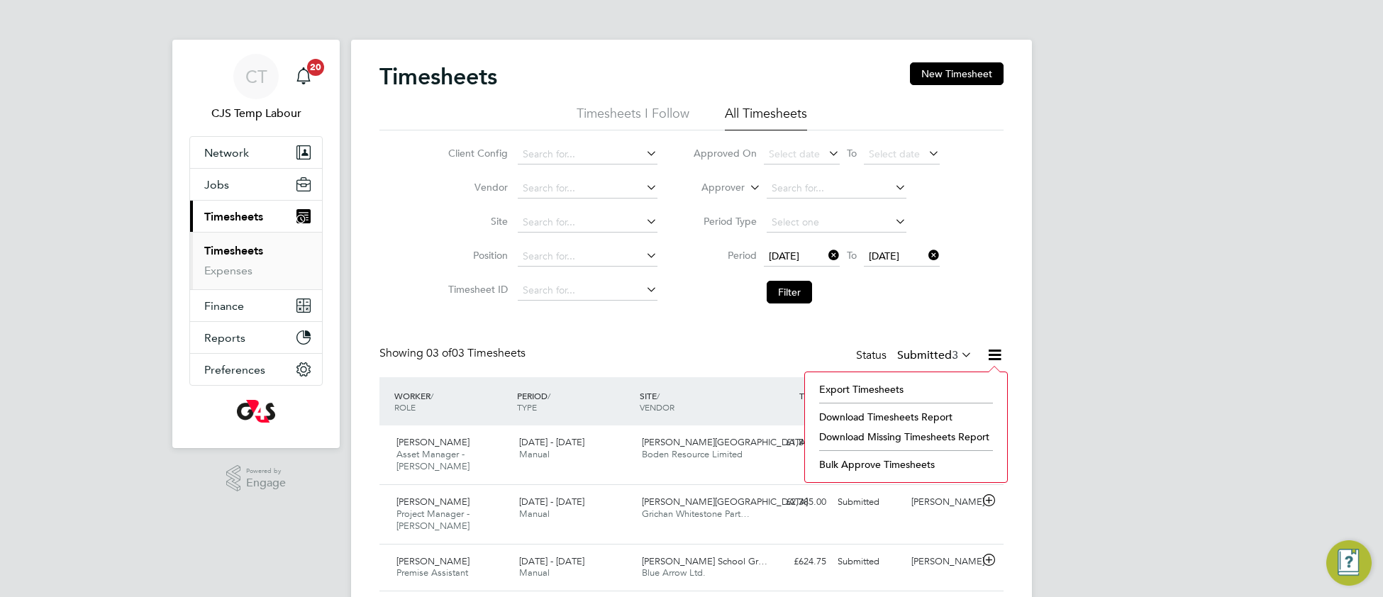
click at [920, 439] on li "Download Missing Timesheets Report" at bounding box center [906, 437] width 188 height 20
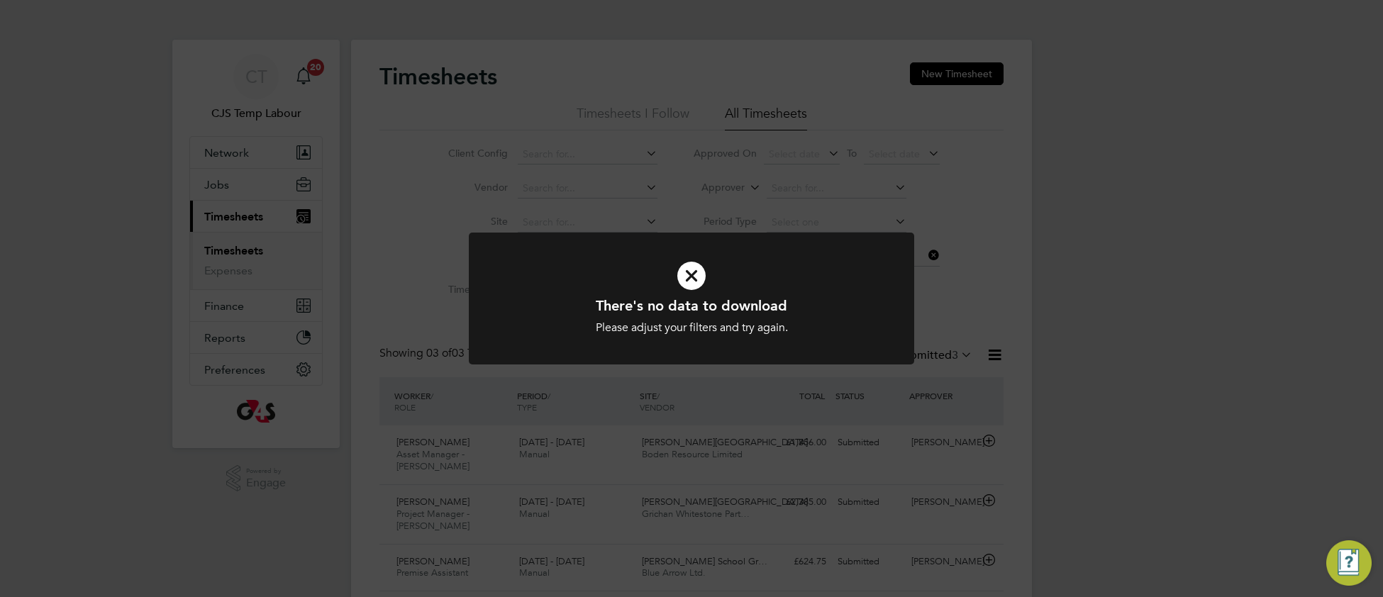
click at [831, 299] on h1 "There's no data to download" at bounding box center [691, 306] width 369 height 18
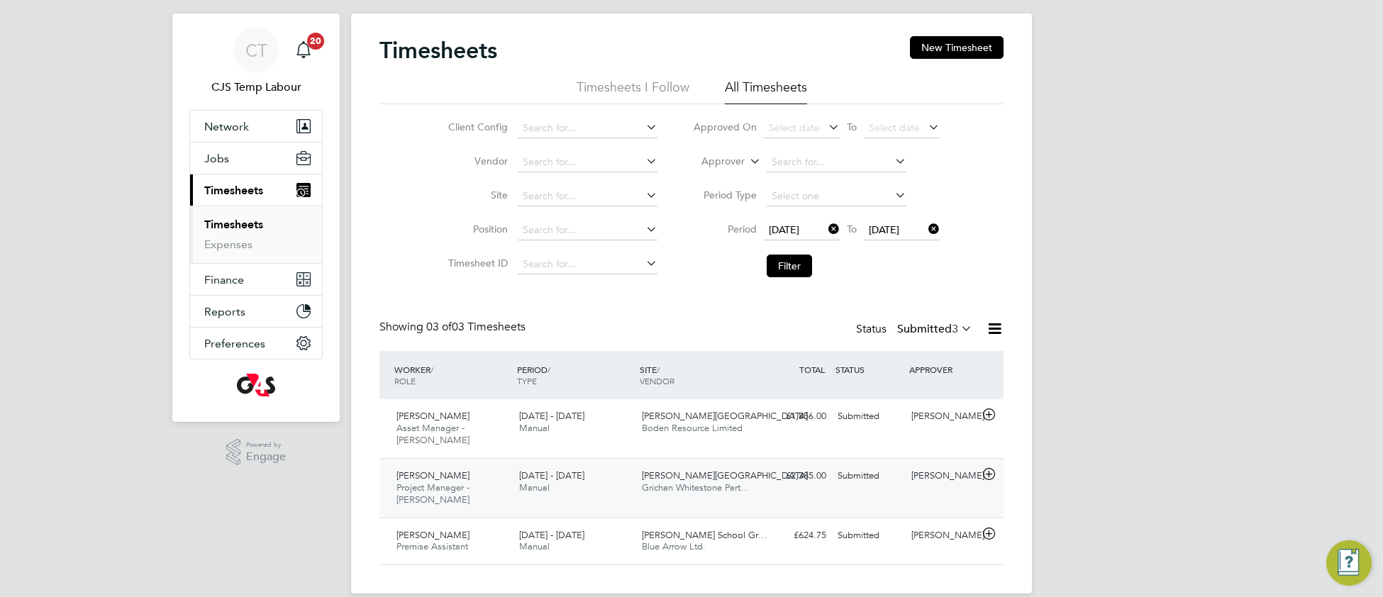
scroll to position [34, 0]
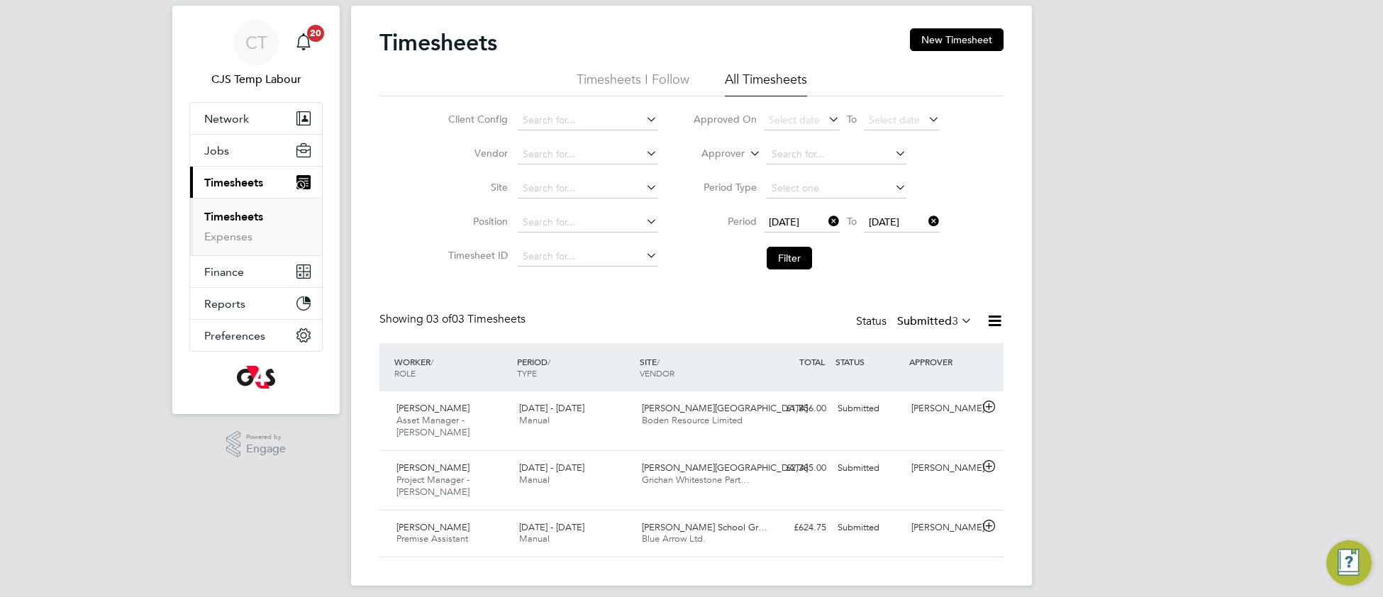
drag, startPoint x: 969, startPoint y: 322, endPoint x: 960, endPoint y: 329, distance: 11.6
click at [958, 322] on icon at bounding box center [958, 321] width 0 height 20
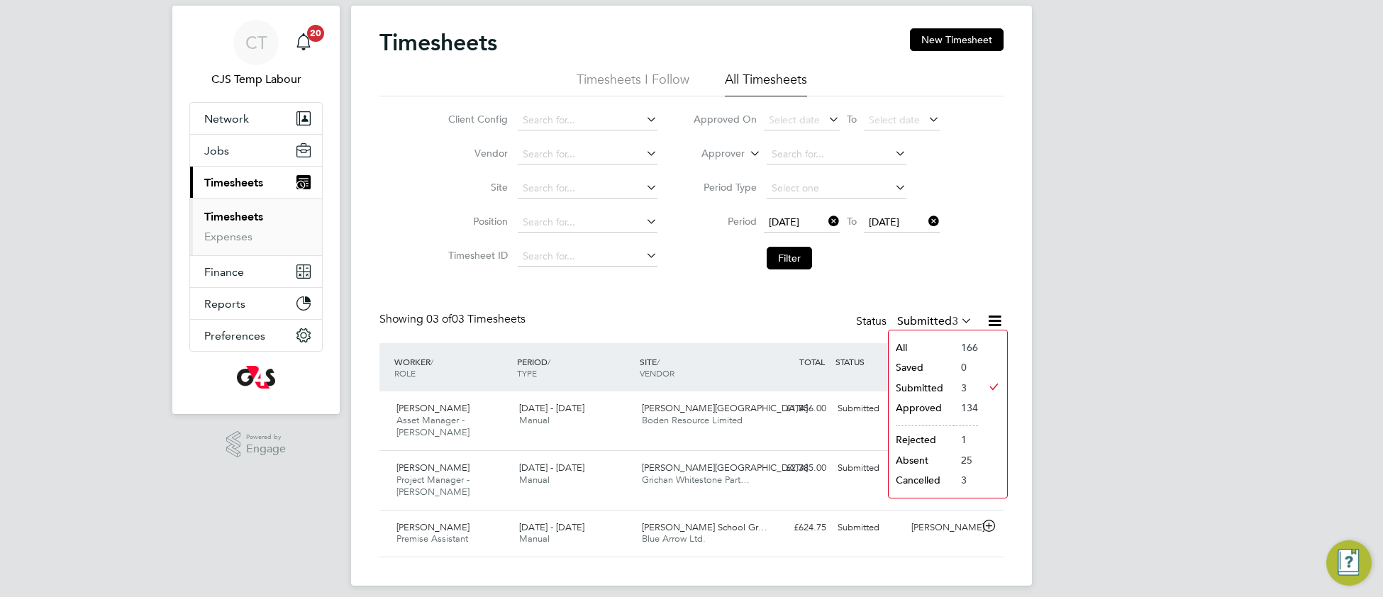
click at [923, 350] on li "All" at bounding box center [921, 348] width 65 height 20
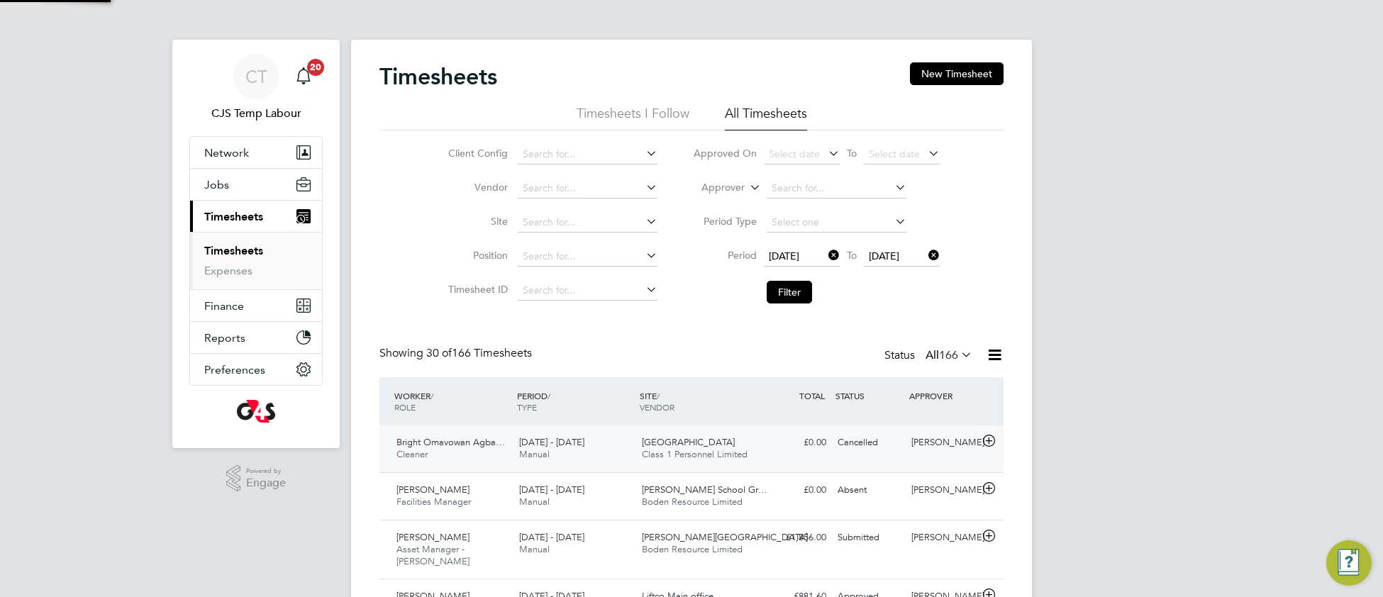
scroll to position [35, 122]
click at [958, 353] on icon at bounding box center [958, 355] width 0 height 20
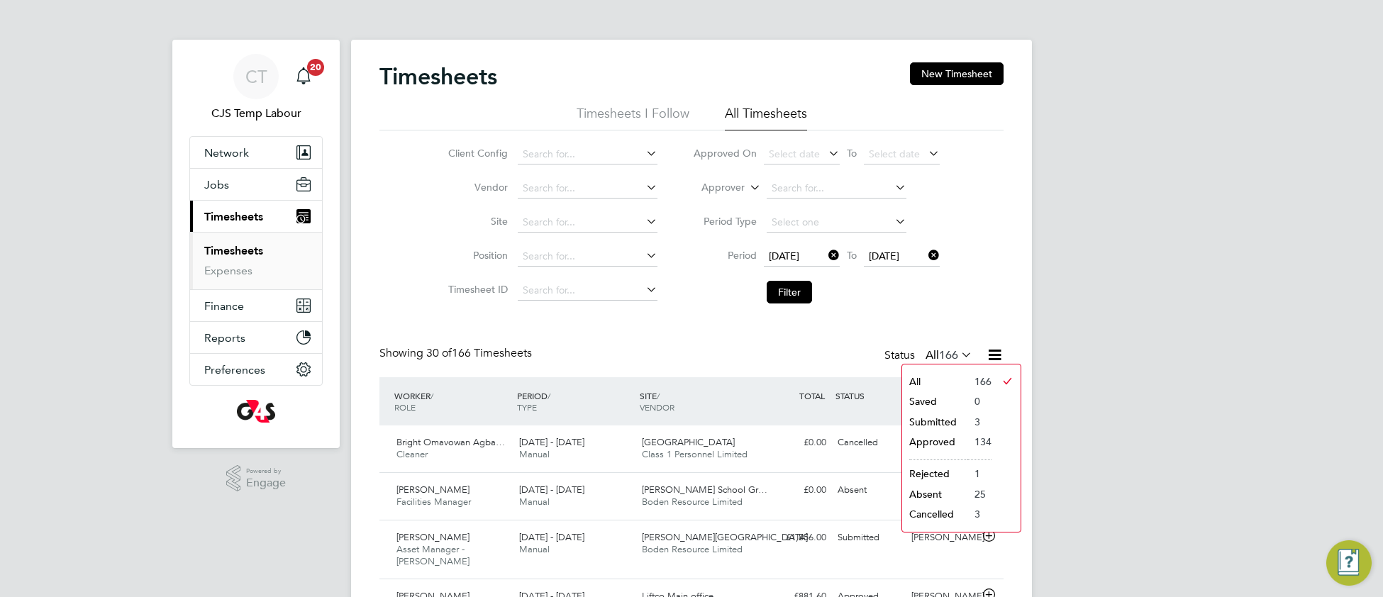
click at [933, 425] on li "Submitted" at bounding box center [934, 422] width 65 height 20
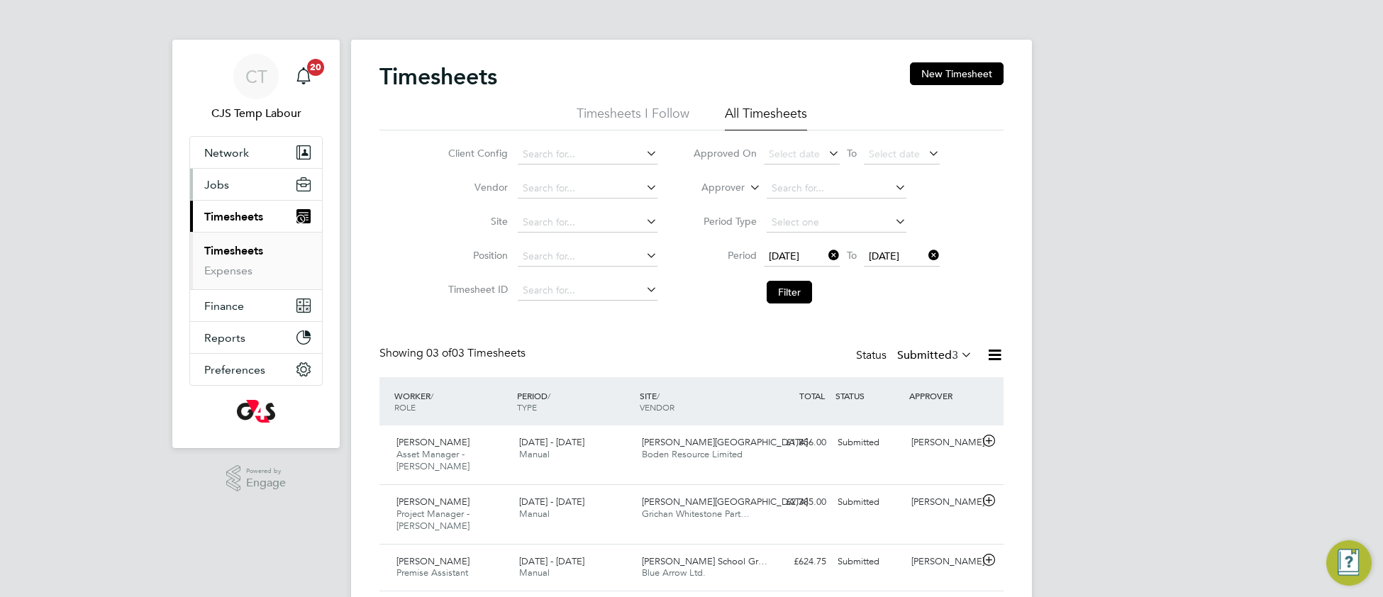
drag, startPoint x: 216, startPoint y: 190, endPoint x: 230, endPoint y: 236, distance: 48.0
click at [216, 190] on span "Jobs" at bounding box center [216, 184] width 25 height 13
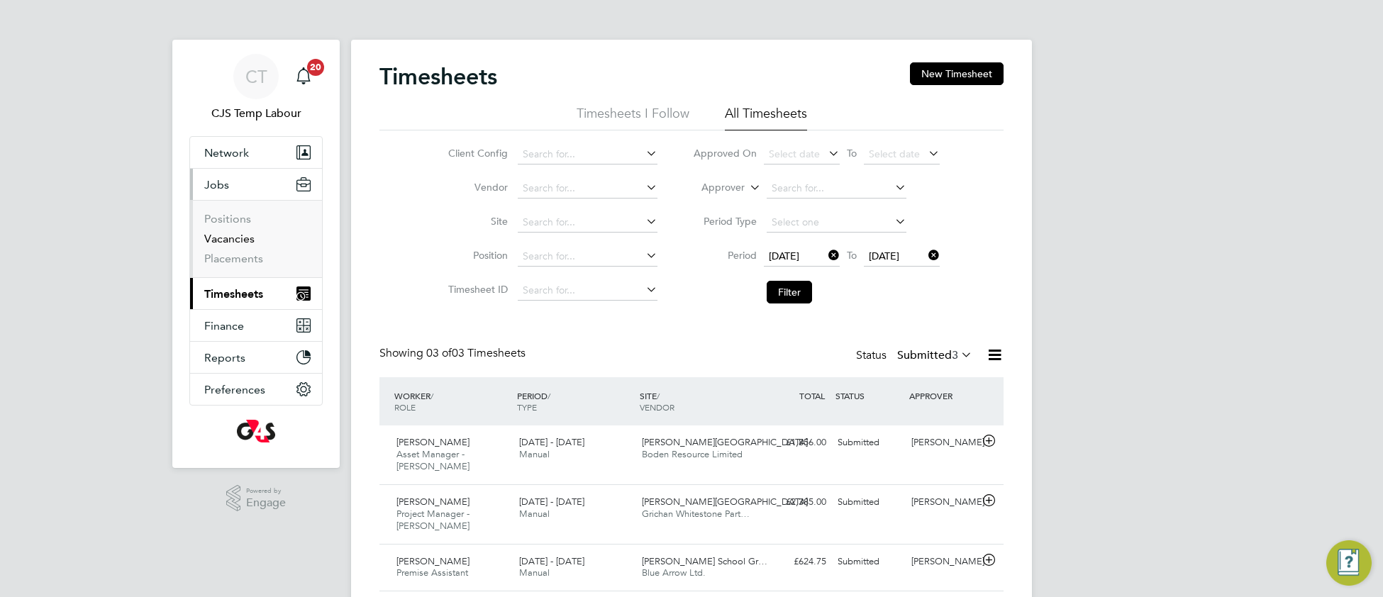
click at [235, 244] on link "Vacancies" at bounding box center [229, 238] width 50 height 13
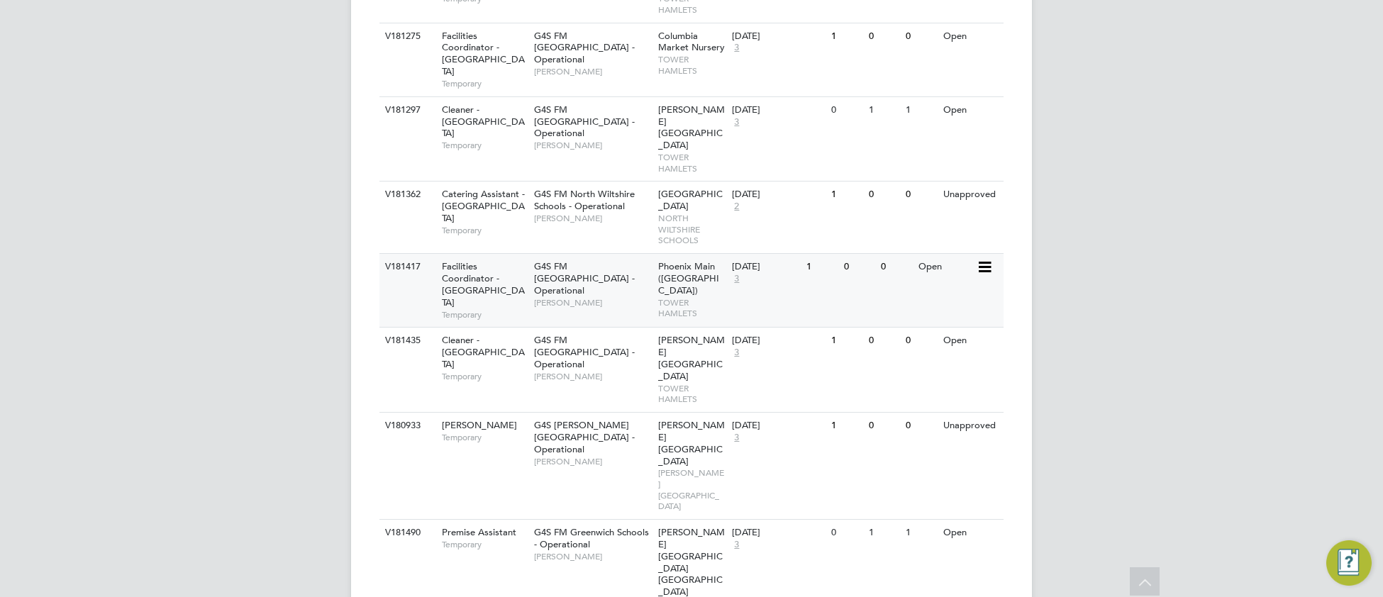
scroll to position [1007, 0]
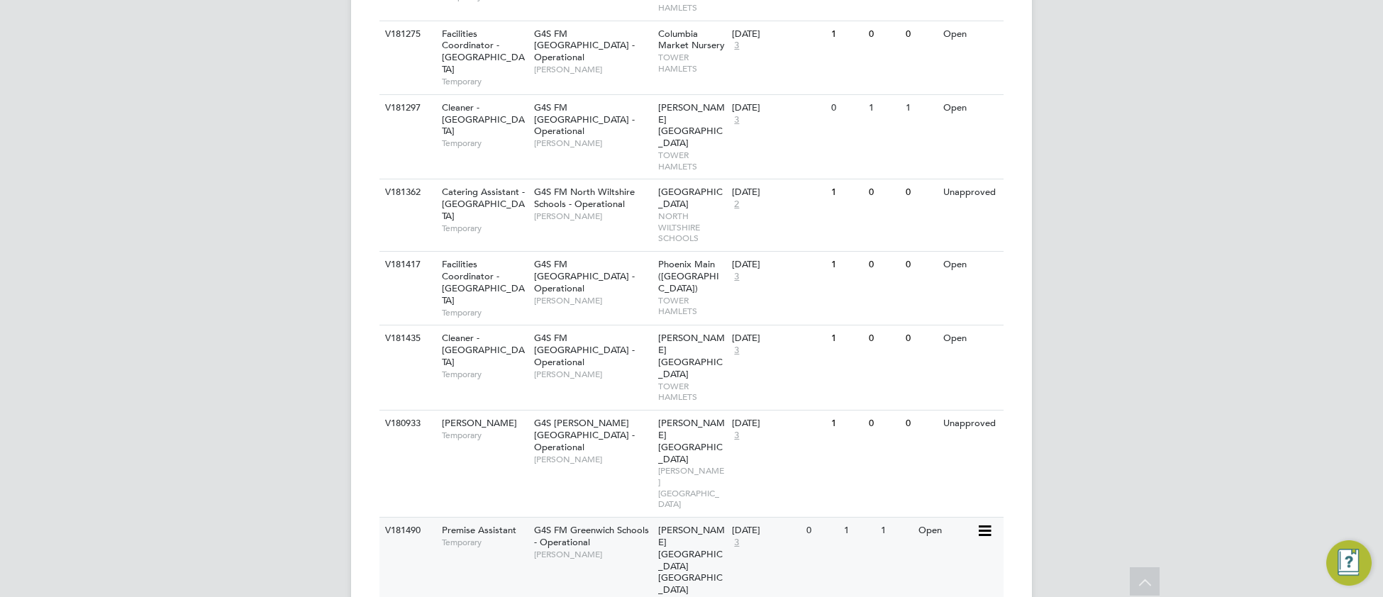
click at [614, 518] on div "G4S FM Greenwich Schools - Operational Monique Maussant" at bounding box center [593, 542] width 124 height 49
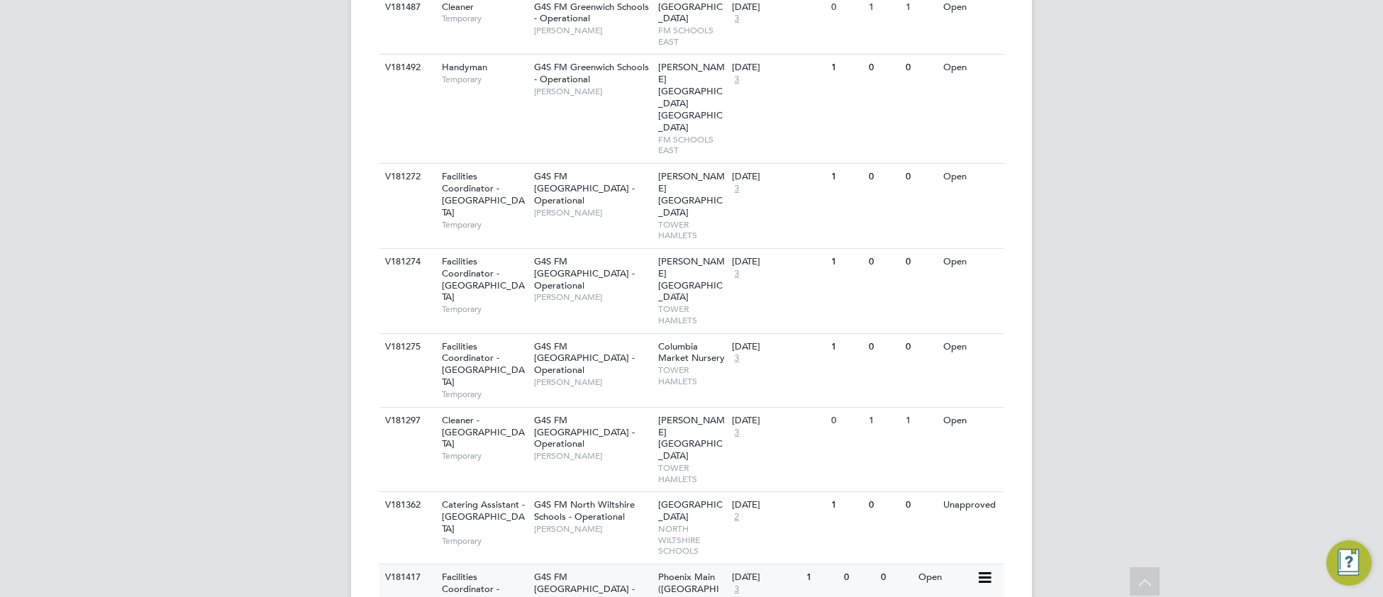
scroll to position [695, 0]
click at [597, 498] on span "G4S FM North Wiltshire Schools - Operational" at bounding box center [584, 510] width 101 height 24
click at [491, 492] on div "Catering Assistant - North Wiltshire Schools Temporary" at bounding box center [480, 522] width 99 height 61
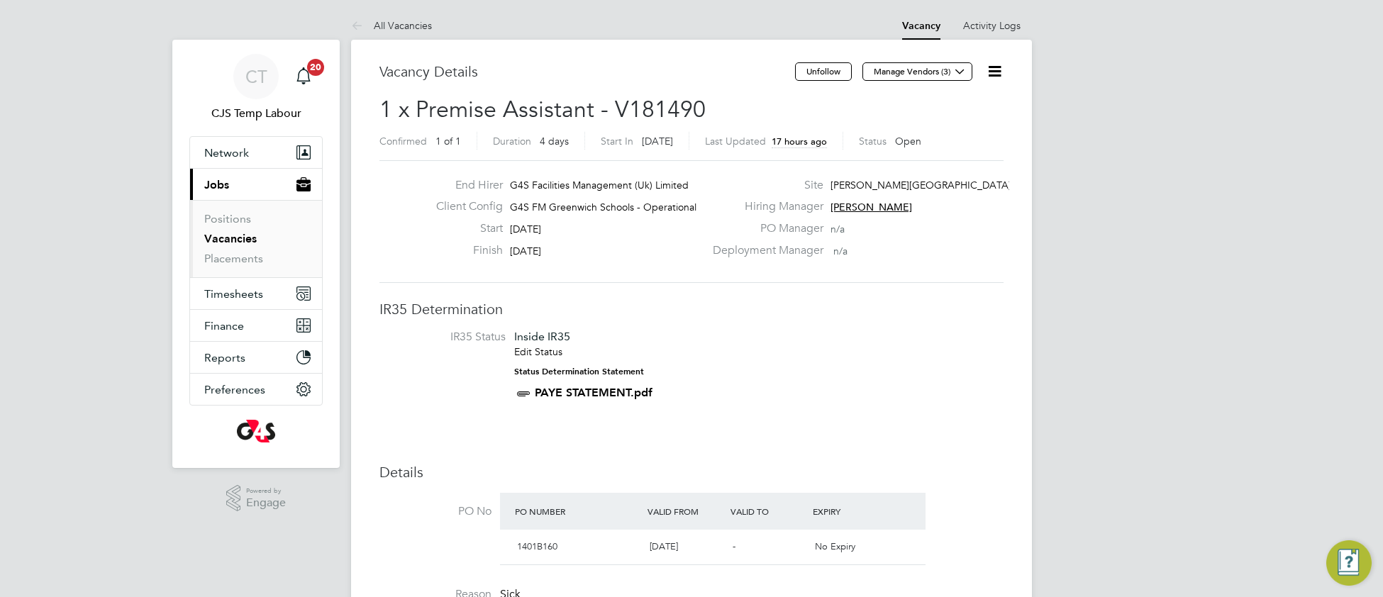
drag, startPoint x: 1000, startPoint y: 77, endPoint x: 993, endPoint y: 84, distance: 9.5
click at [998, 77] on icon at bounding box center [995, 71] width 18 height 18
click at [956, 126] on li "Update Status" at bounding box center [960, 125] width 82 height 20
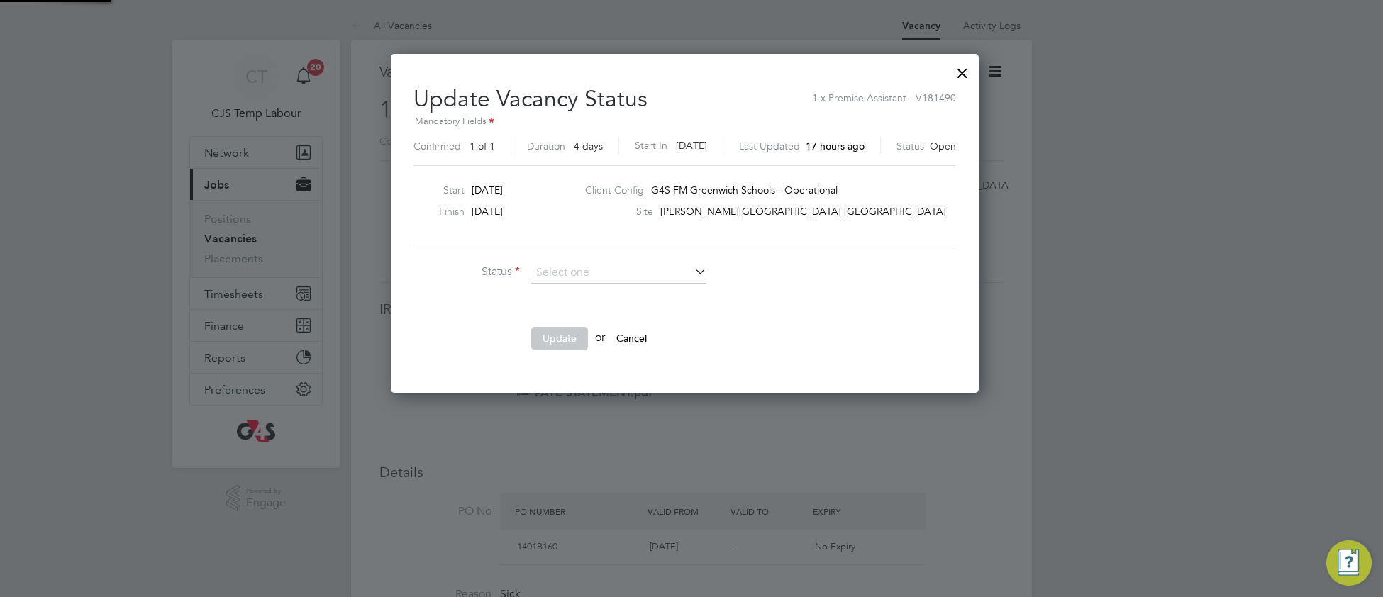
scroll to position [339, 600]
click at [633, 299] on li "Completed" at bounding box center [619, 292] width 177 height 18
type input "Completed"
click at [562, 338] on button "Update" at bounding box center [559, 338] width 57 height 23
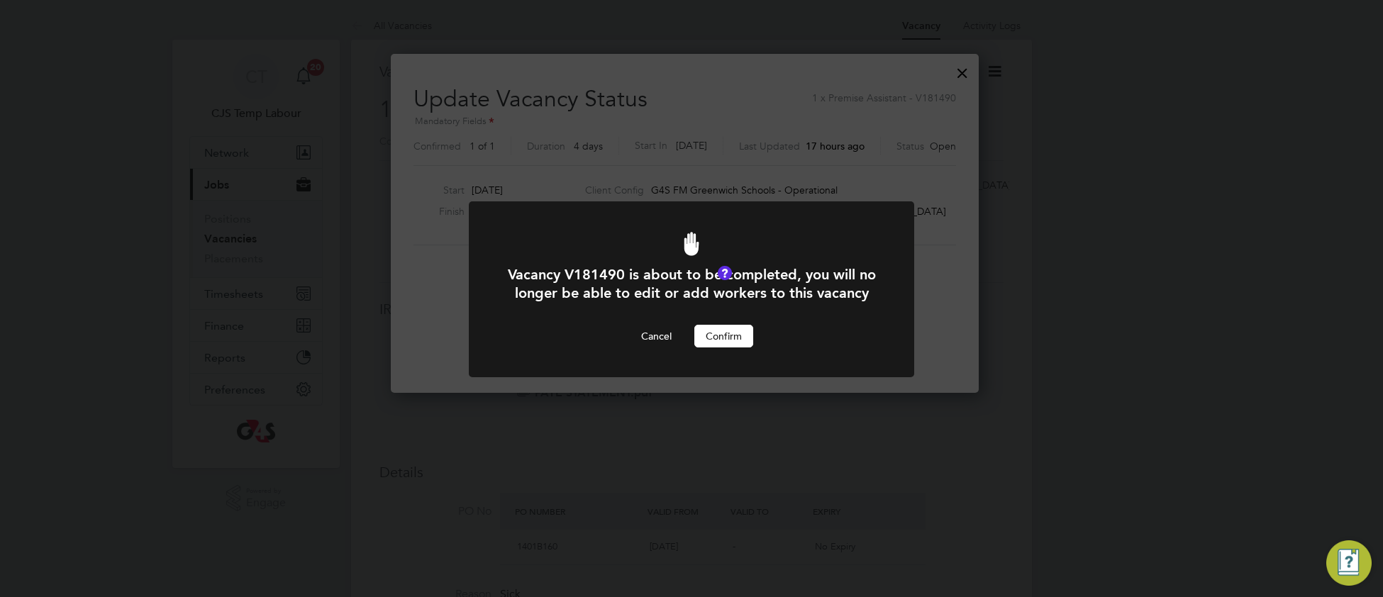
click at [706, 348] on button "Confirm" at bounding box center [724, 336] width 59 height 23
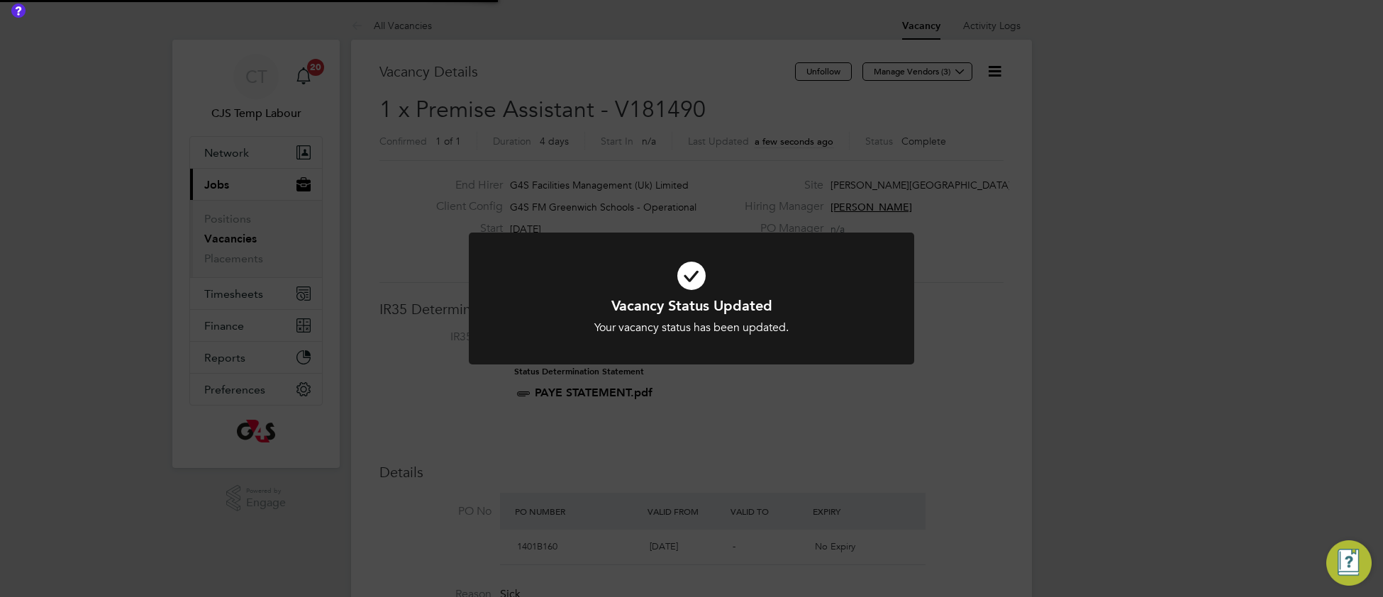
scroll to position [42, 99]
click at [553, 301] on h1 "Vacancy Status Updated" at bounding box center [691, 306] width 369 height 18
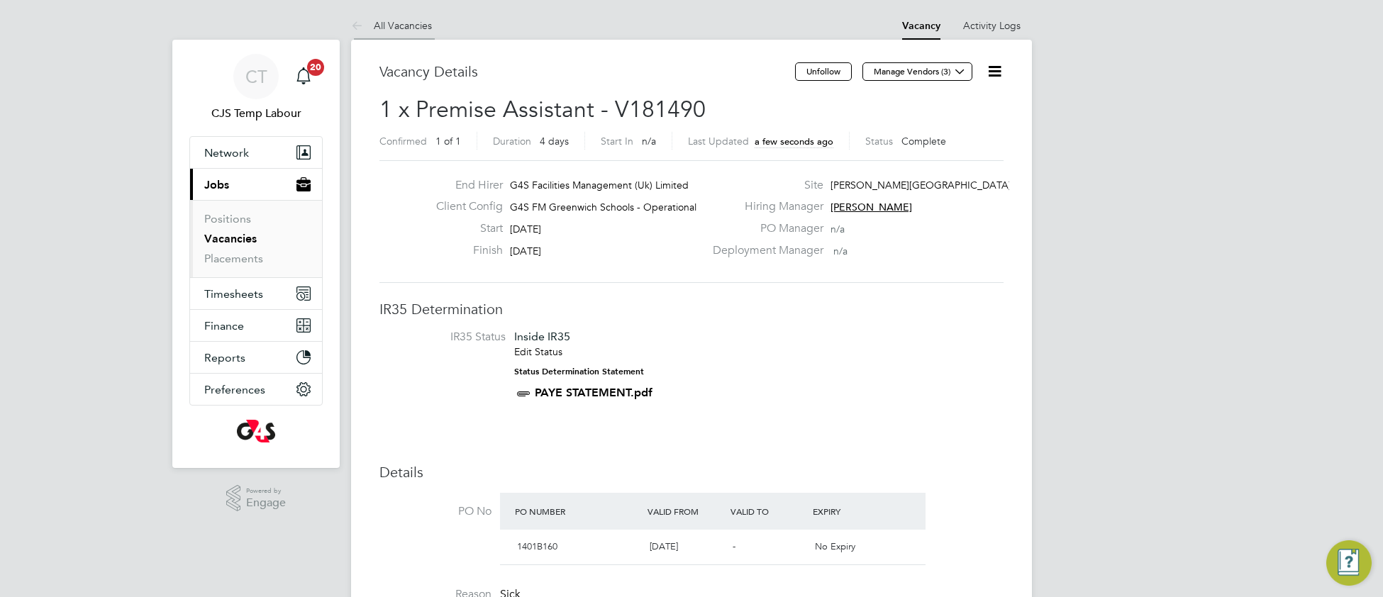
click at [414, 28] on link "All Vacancies" at bounding box center [391, 25] width 81 height 13
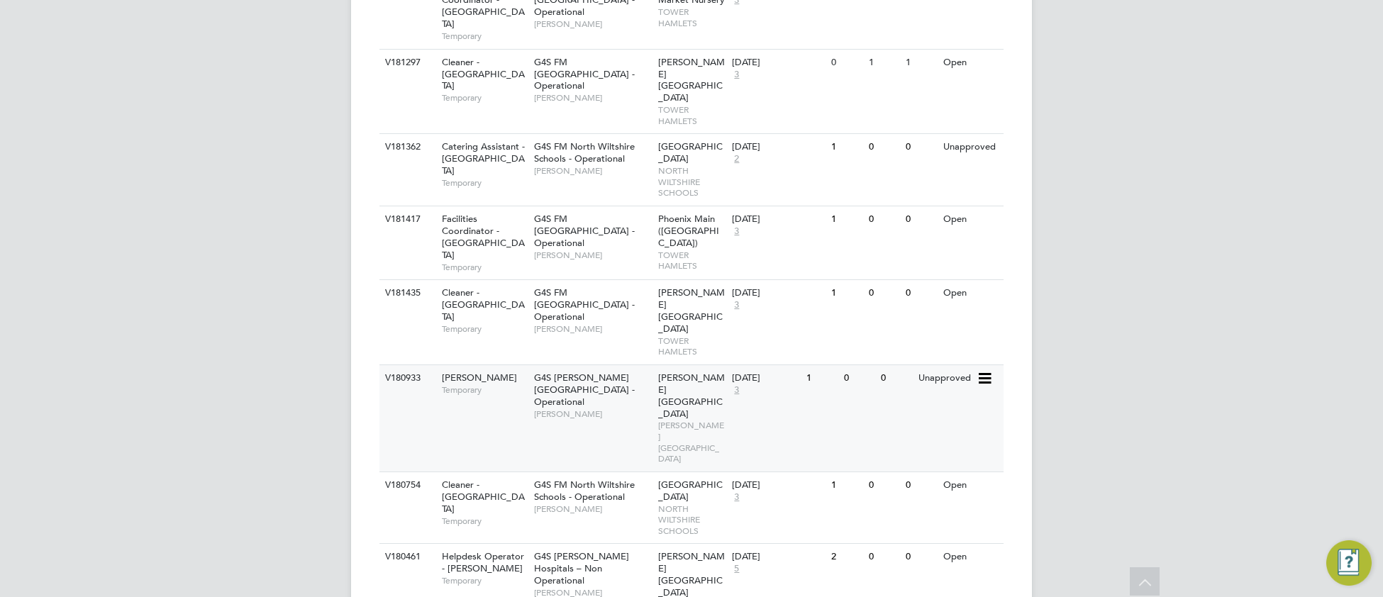
scroll to position [1059, 0]
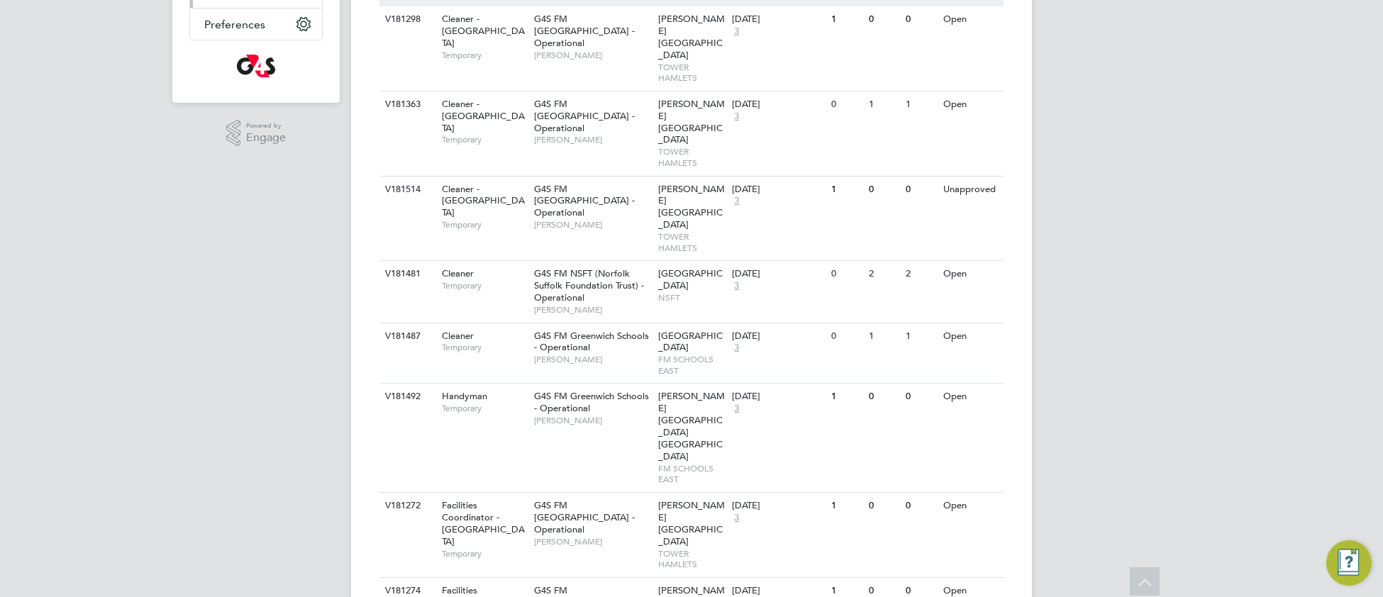
scroll to position [0, 0]
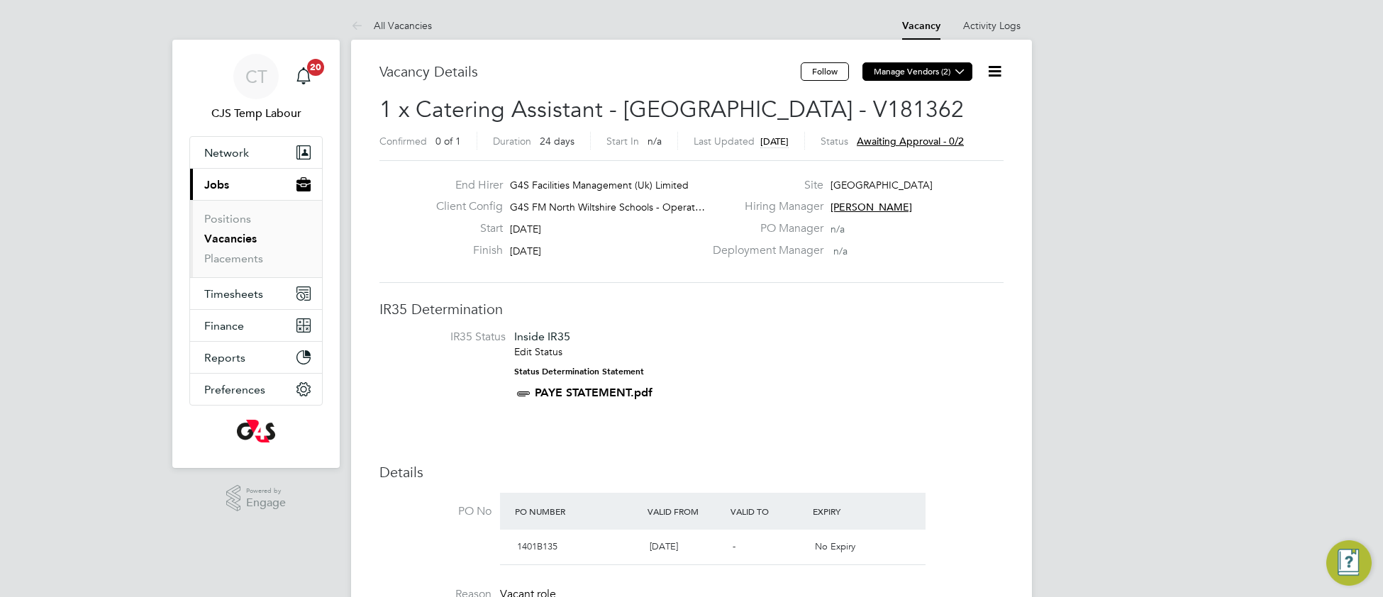
click at [962, 72] on icon at bounding box center [960, 71] width 11 height 11
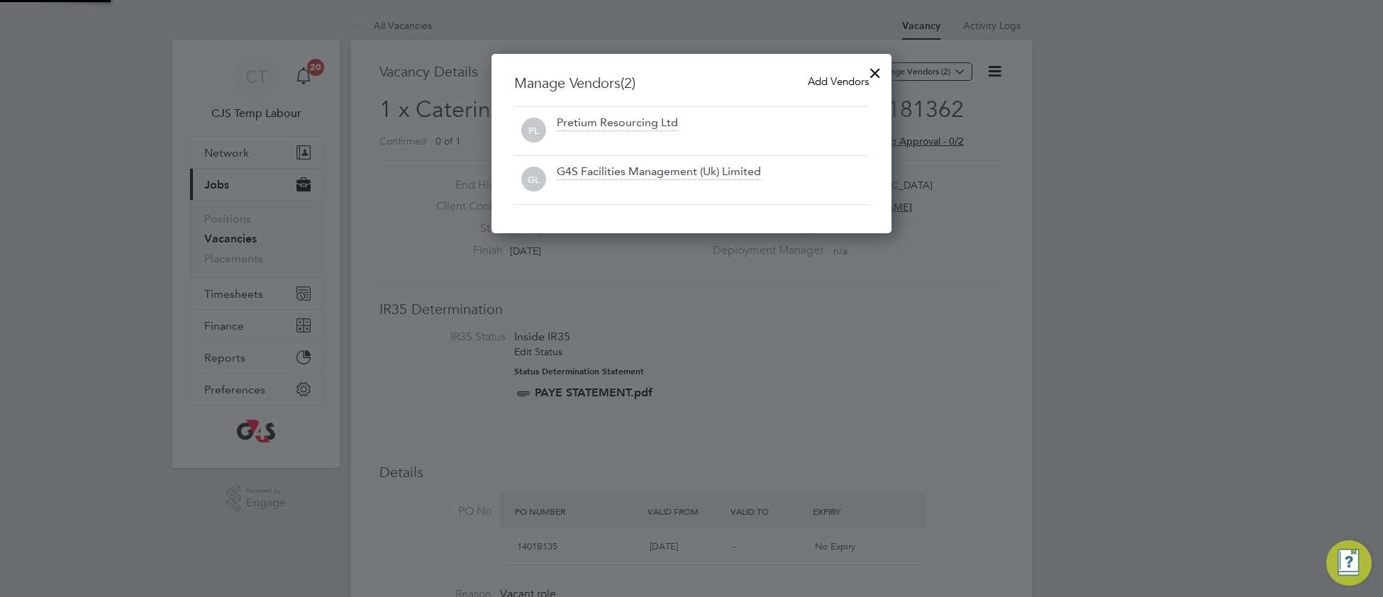
scroll to position [180, 401]
drag, startPoint x: 820, startPoint y: 81, endPoint x: 801, endPoint y: 99, distance: 26.1
click at [816, 82] on span "Add Vendors" at bounding box center [838, 80] width 61 height 13
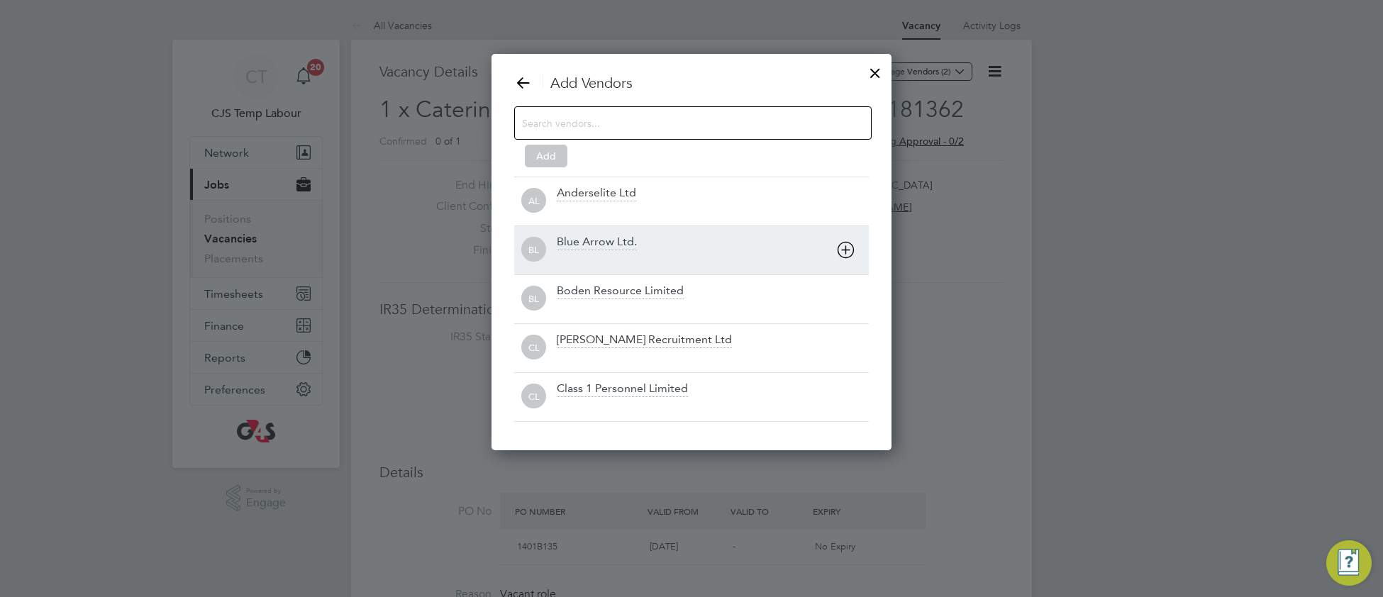
click at [594, 246] on div "Blue Arrow Ltd." at bounding box center [597, 243] width 80 height 16
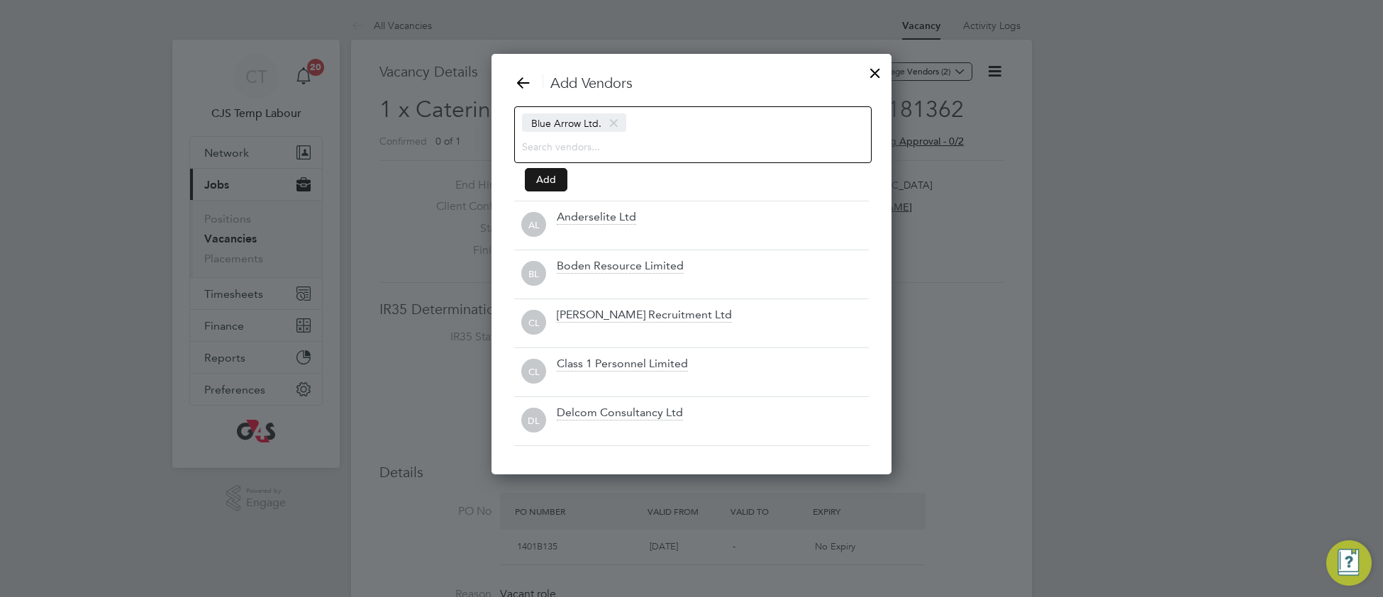
click at [545, 182] on button "Add" at bounding box center [546, 179] width 43 height 23
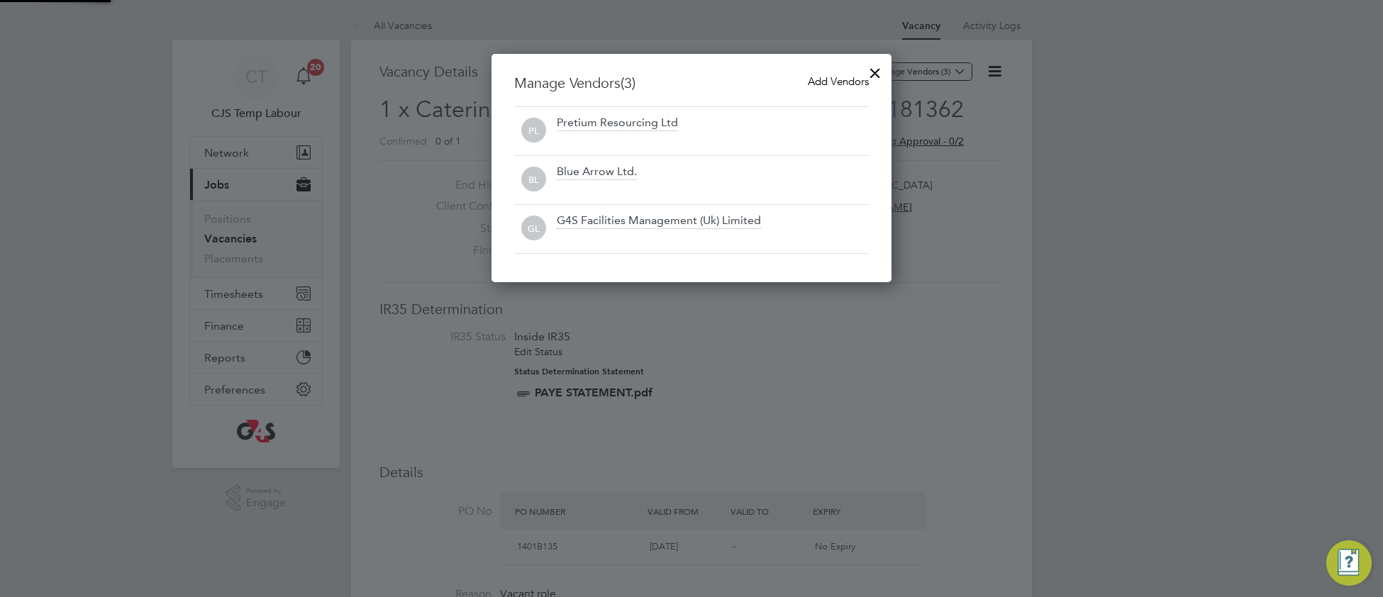
scroll to position [231, 401]
click at [875, 70] on div at bounding box center [876, 70] width 26 height 26
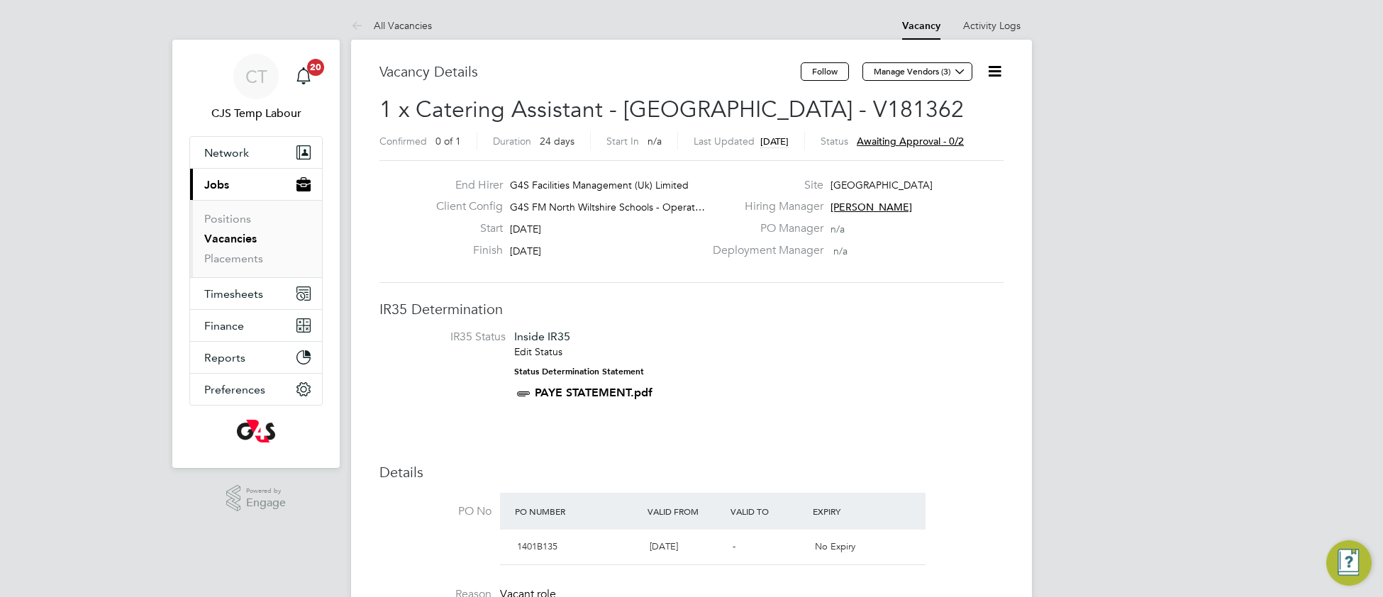
click at [992, 70] on icon at bounding box center [995, 71] width 18 height 18
drag, startPoint x: 926, startPoint y: 155, endPoint x: 892, endPoint y: 190, distance: 48.7
click at [924, 157] on li "Approve All Levels" at bounding box center [950, 153] width 102 height 20
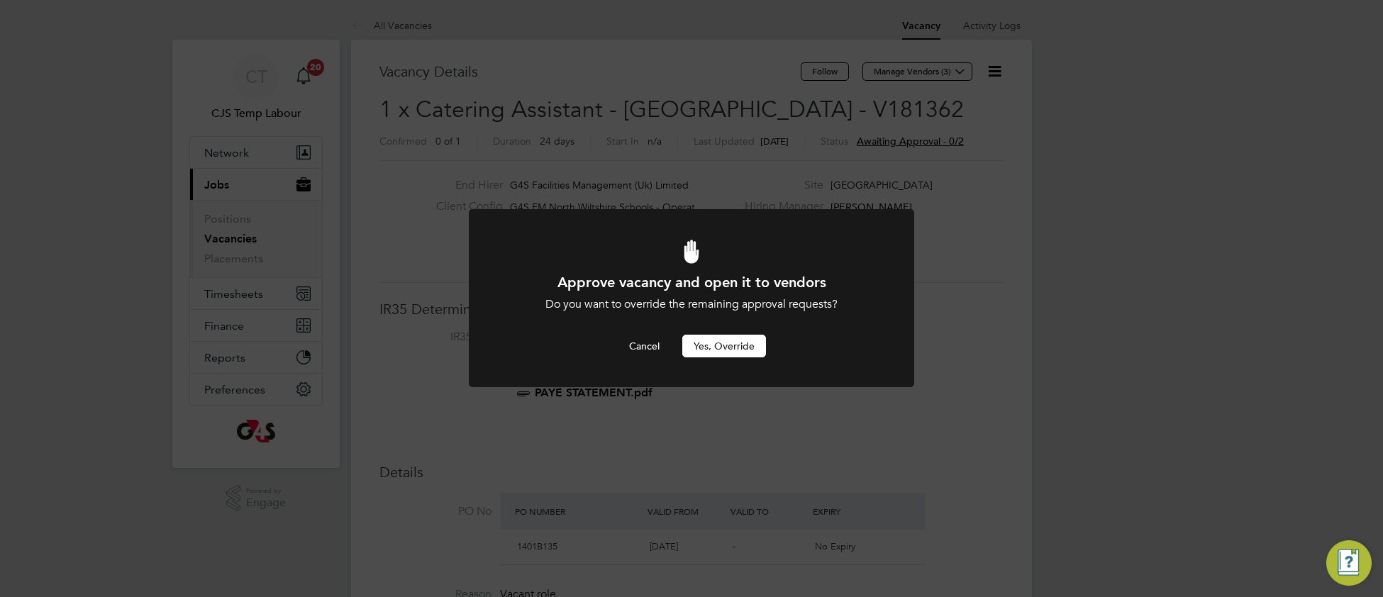
click at [717, 350] on button "Yes, Override" at bounding box center [724, 346] width 84 height 23
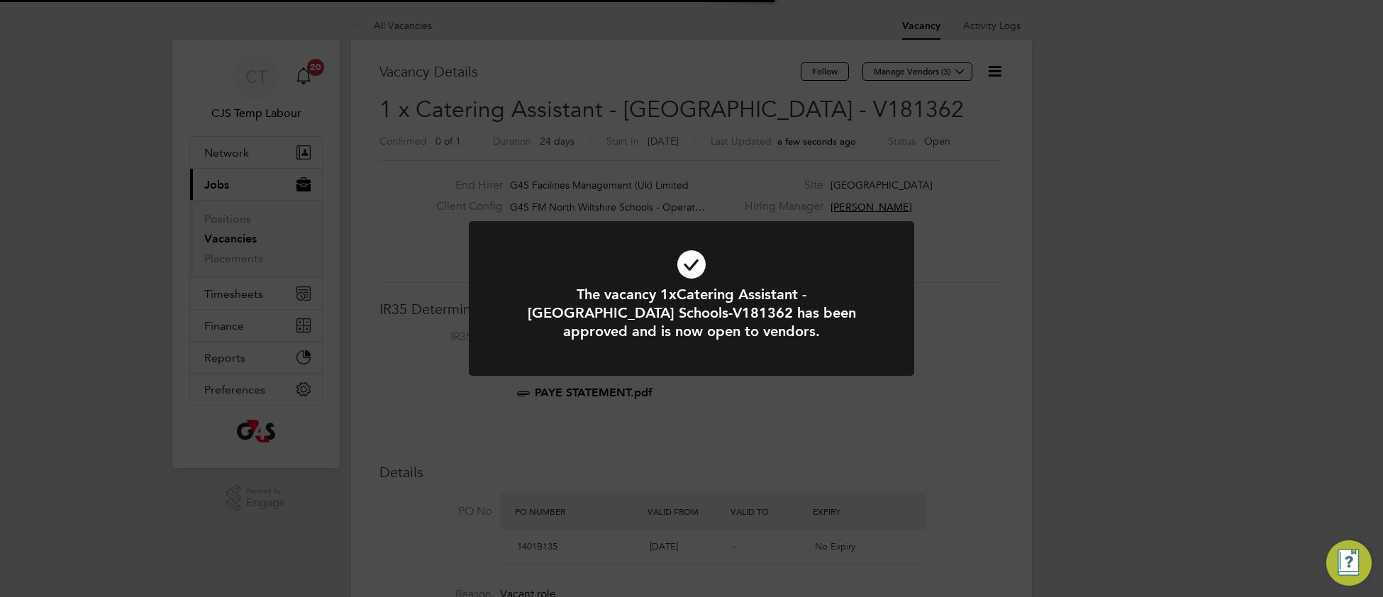
scroll to position [42, 99]
click at [499, 279] on div at bounding box center [692, 298] width 446 height 155
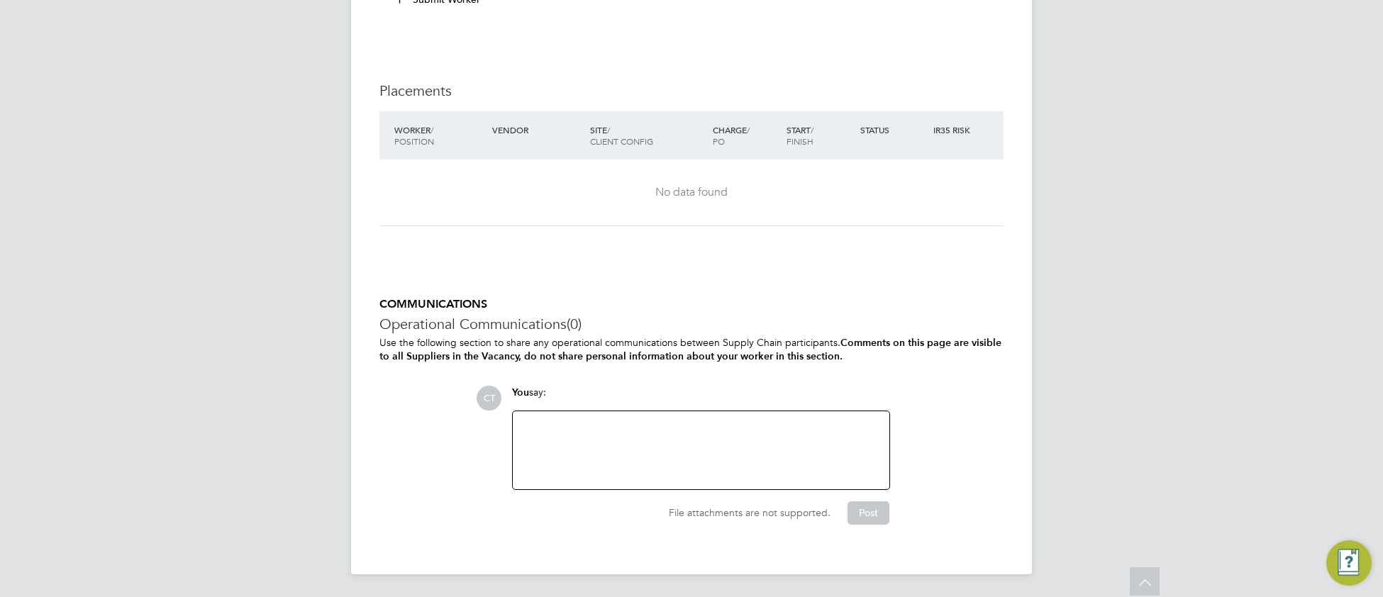
scroll to position [2564, 0]
click at [590, 428] on div at bounding box center [701, 450] width 360 height 61
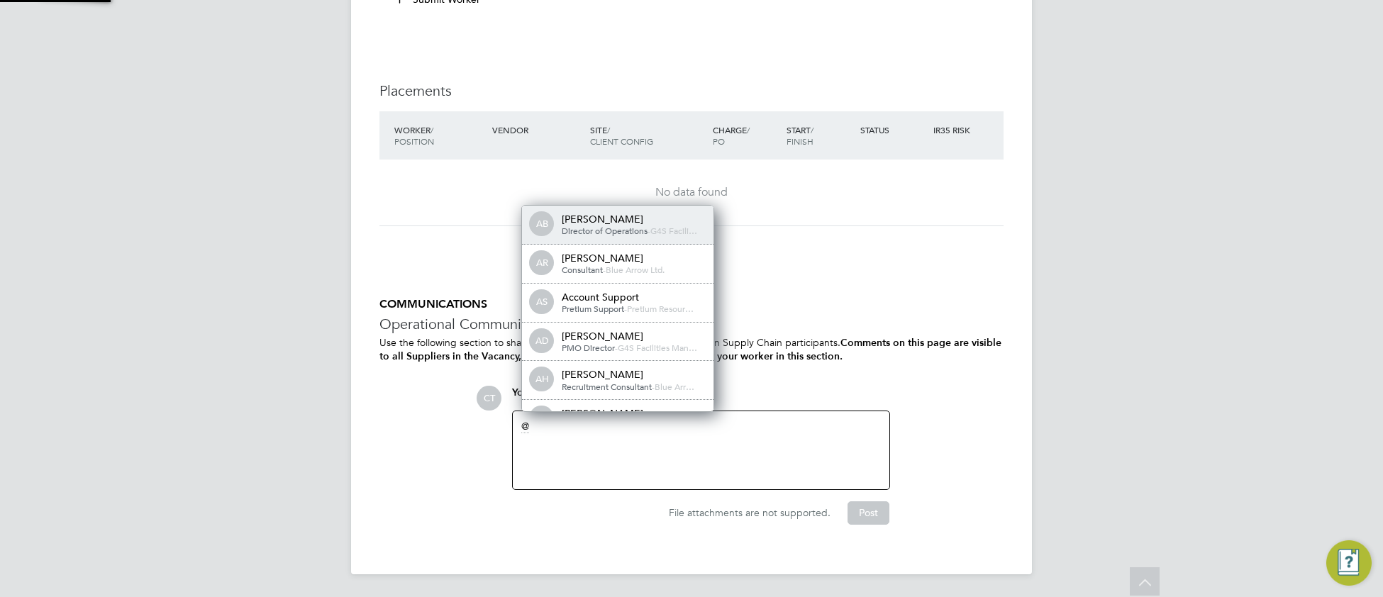
scroll to position [11, 143]
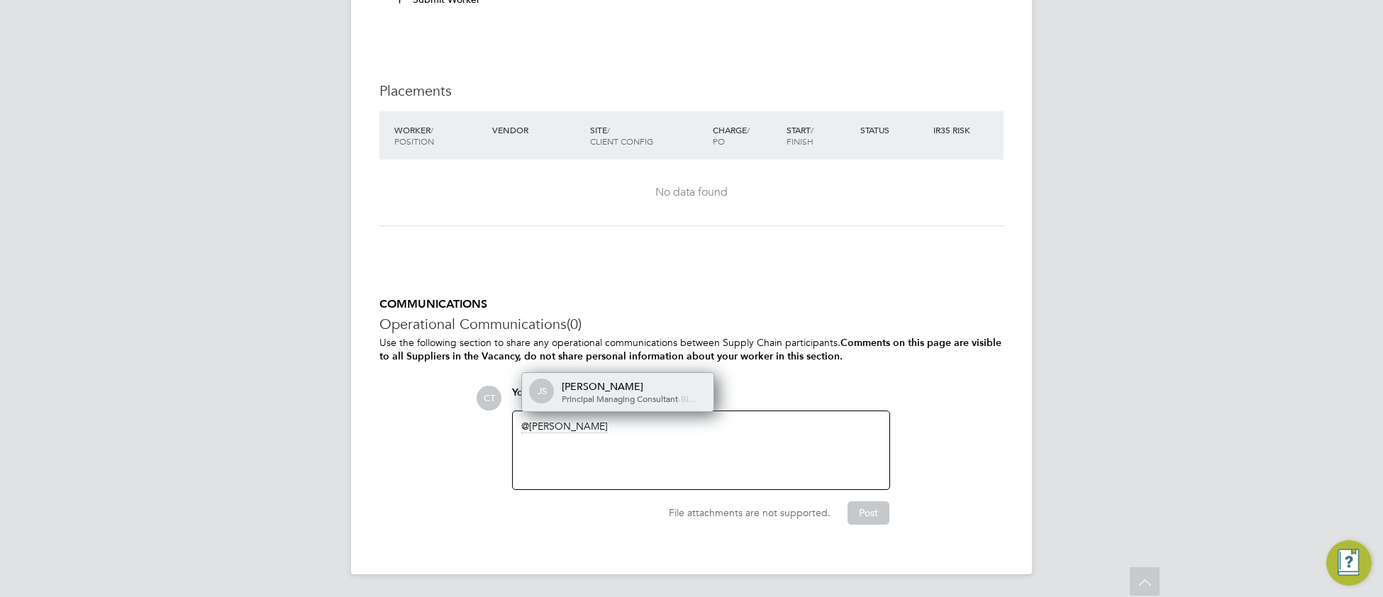
click at [656, 402] on span "Principal Managing Consultant" at bounding box center [620, 398] width 116 height 11
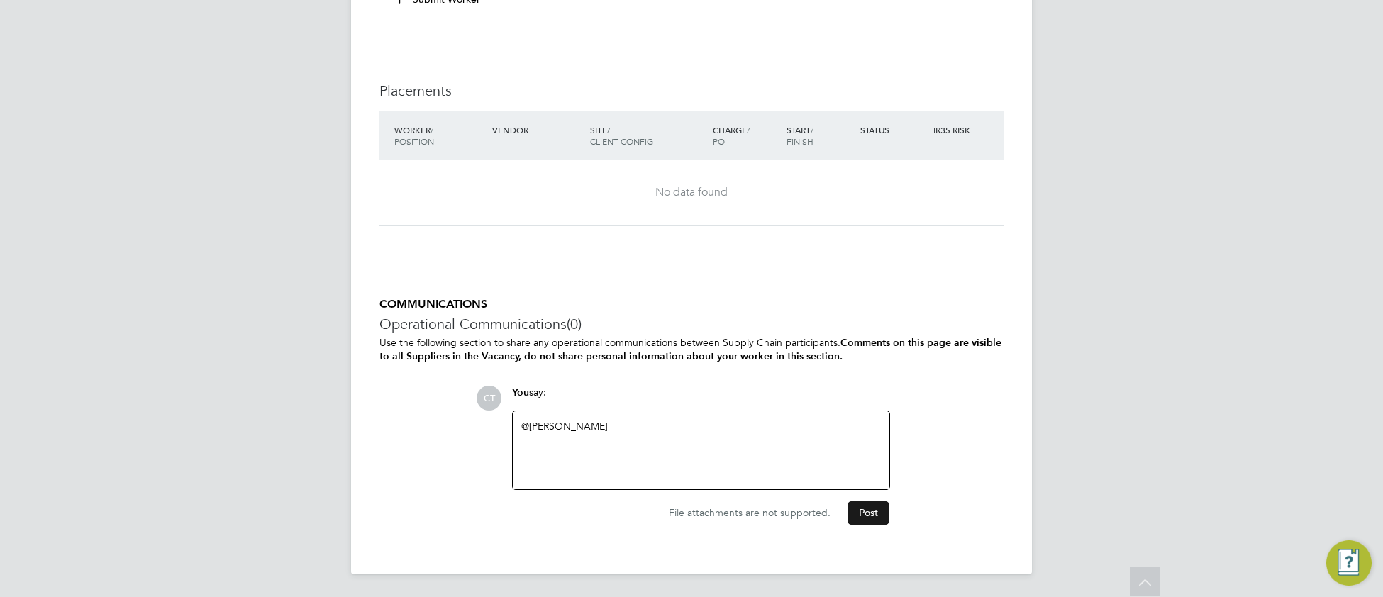
click at [854, 521] on button "Post" at bounding box center [869, 513] width 42 height 23
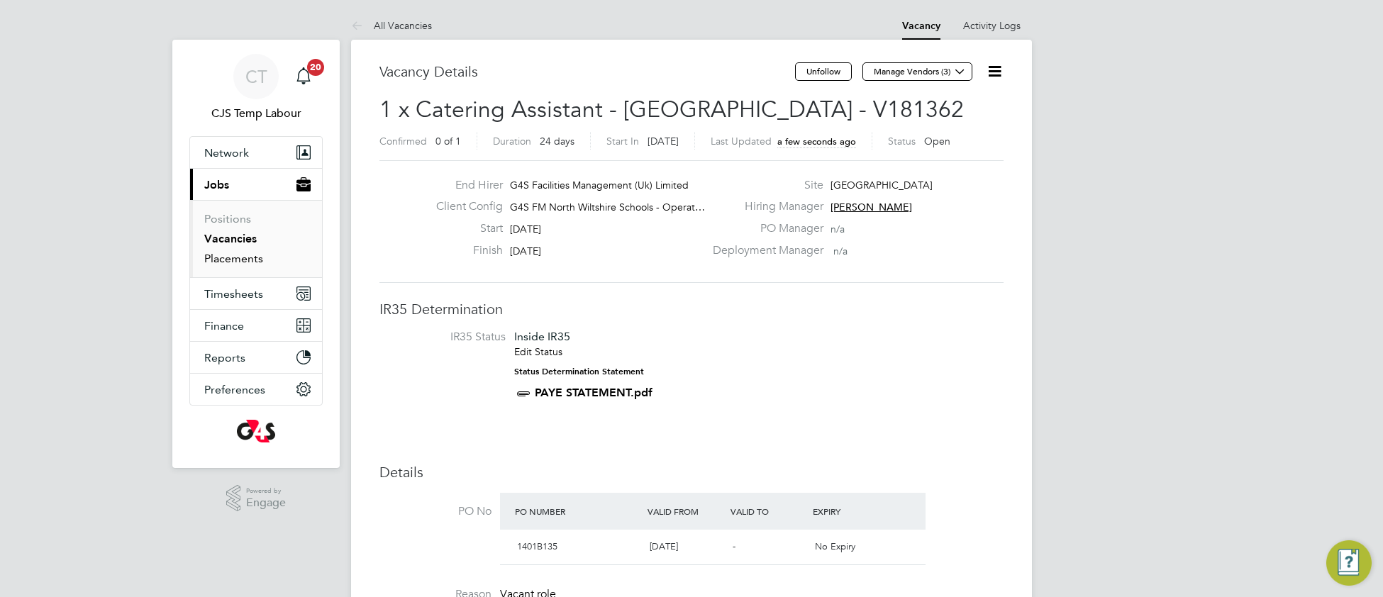
click at [246, 259] on link "Placements" at bounding box center [233, 258] width 59 height 13
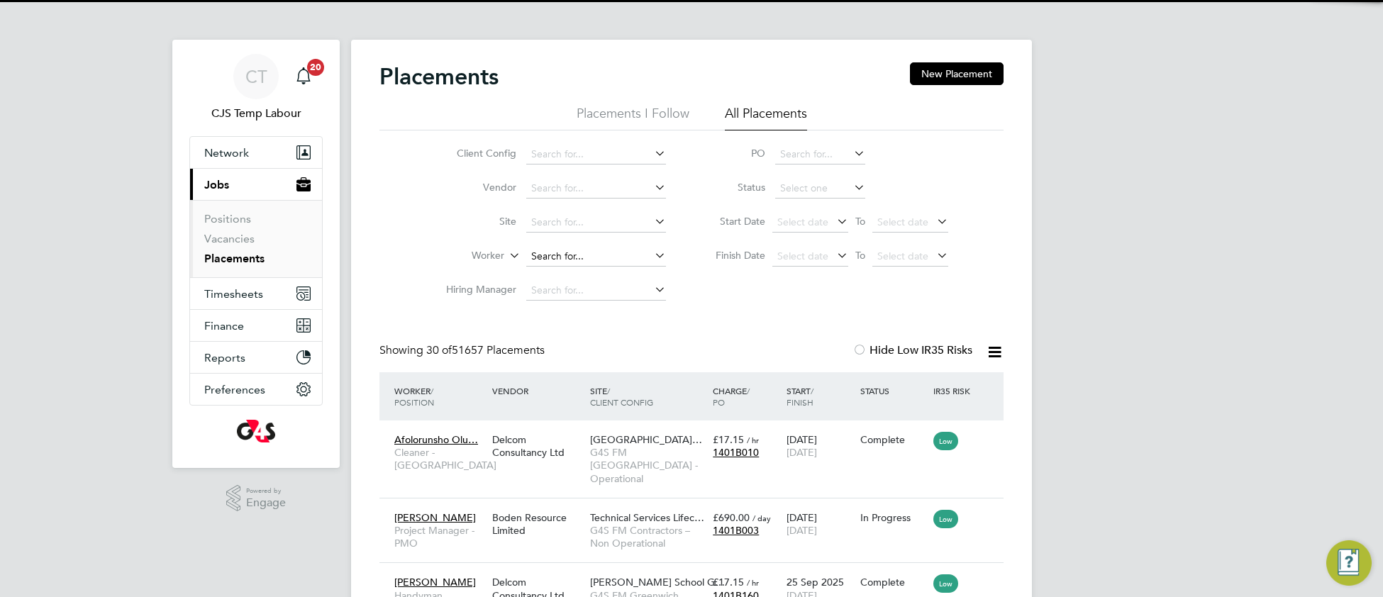
click at [599, 248] on input at bounding box center [596, 257] width 140 height 20
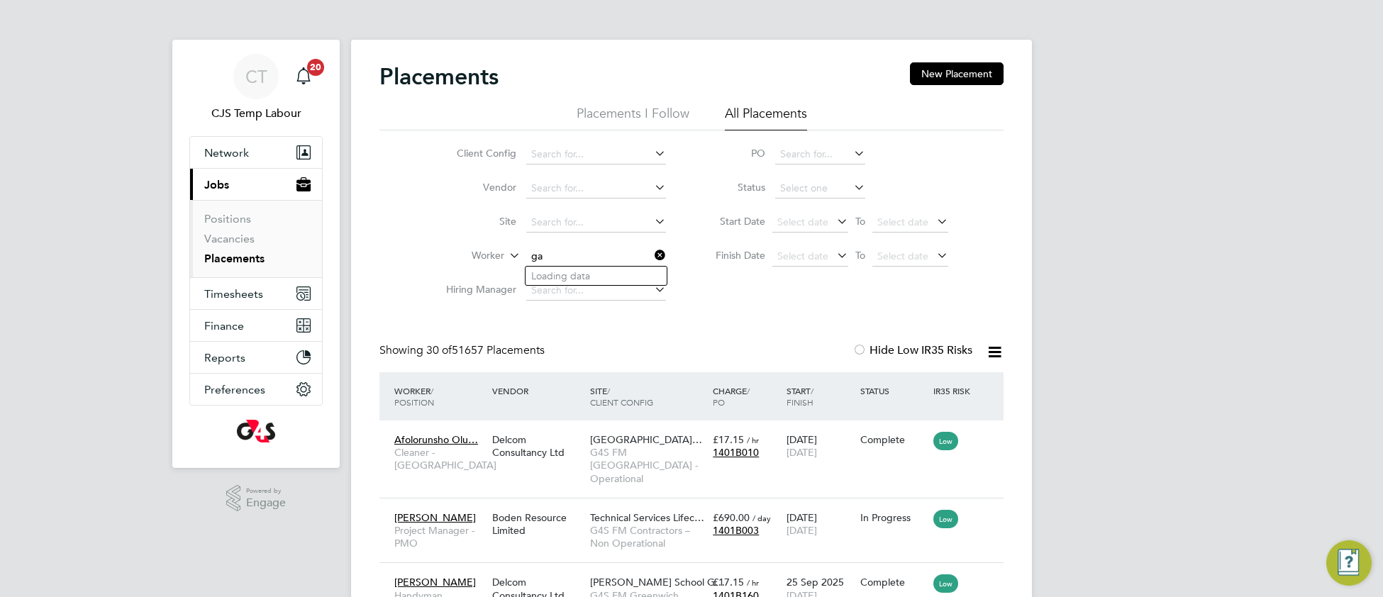
type input "g"
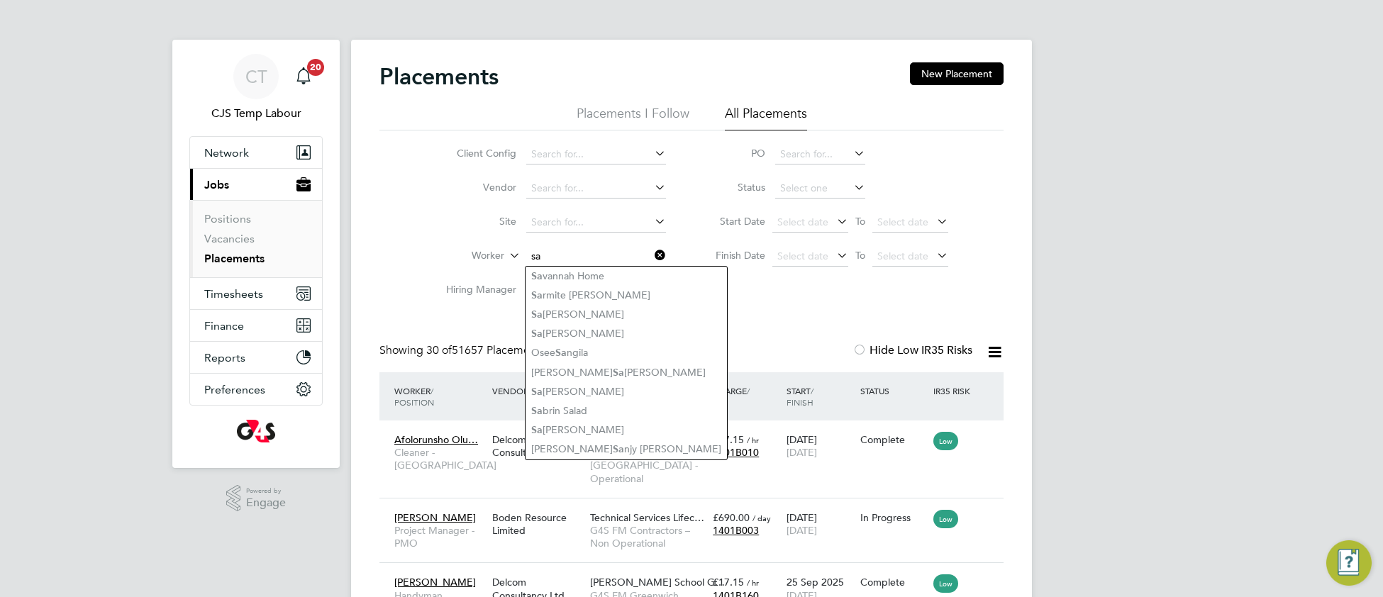
type input "s"
type input "Gab"
click at [584, 153] on input at bounding box center [596, 155] width 140 height 20
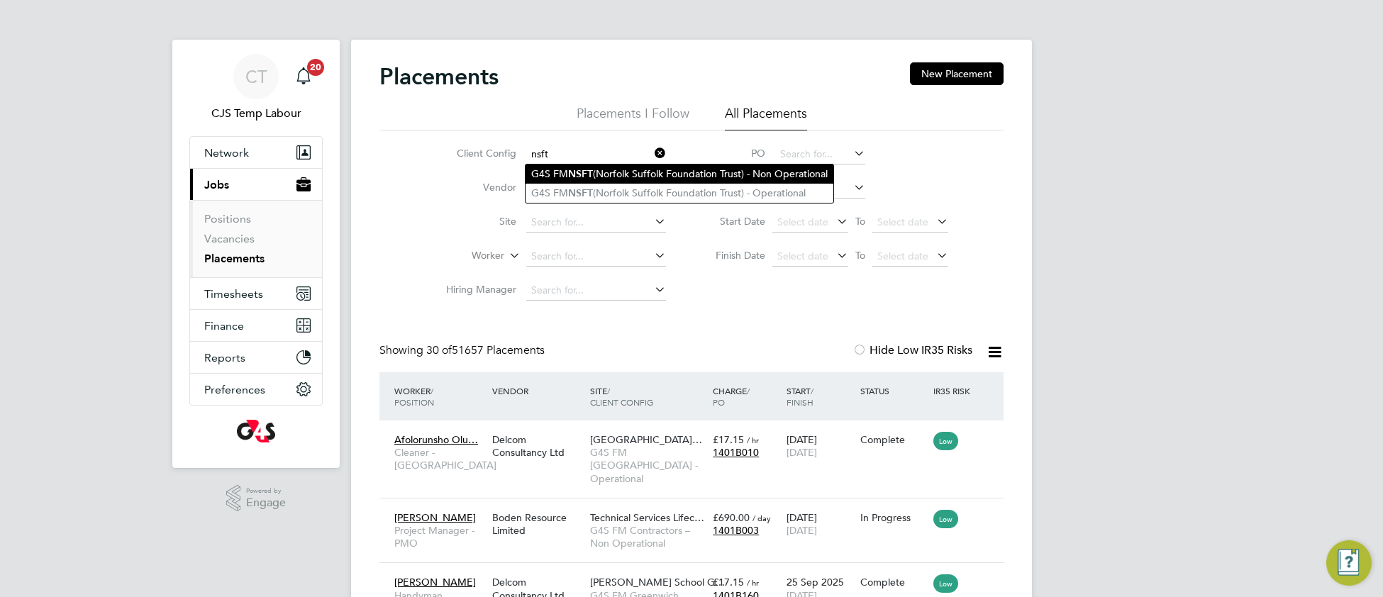
click at [659, 175] on li "G4S FM NSFT (Norfolk Suffolk Foundation Trust) - Non Operational" at bounding box center [680, 174] width 308 height 19
type input "G4S FM NSFT (Norfolk Suffolk Foundation Trust) - Non Operational"
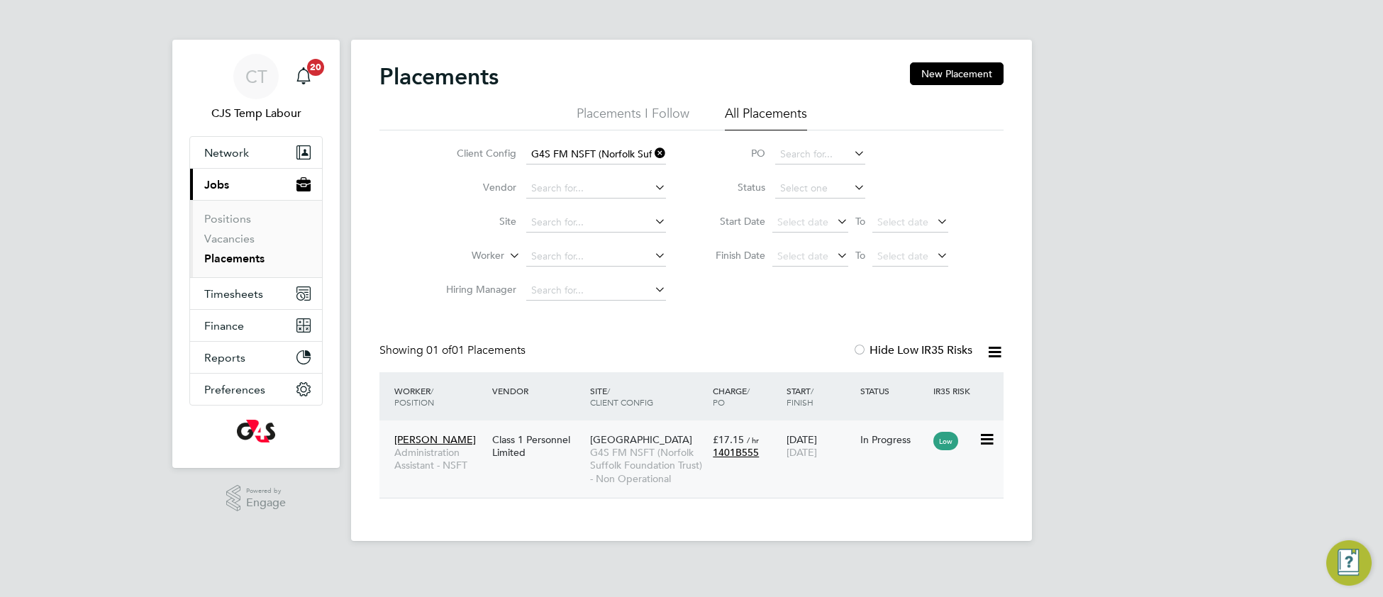
click at [636, 470] on span "G4S FM NSFT (Norfolk Suffolk Foundation Trust) - Non Operational" at bounding box center [648, 465] width 116 height 39
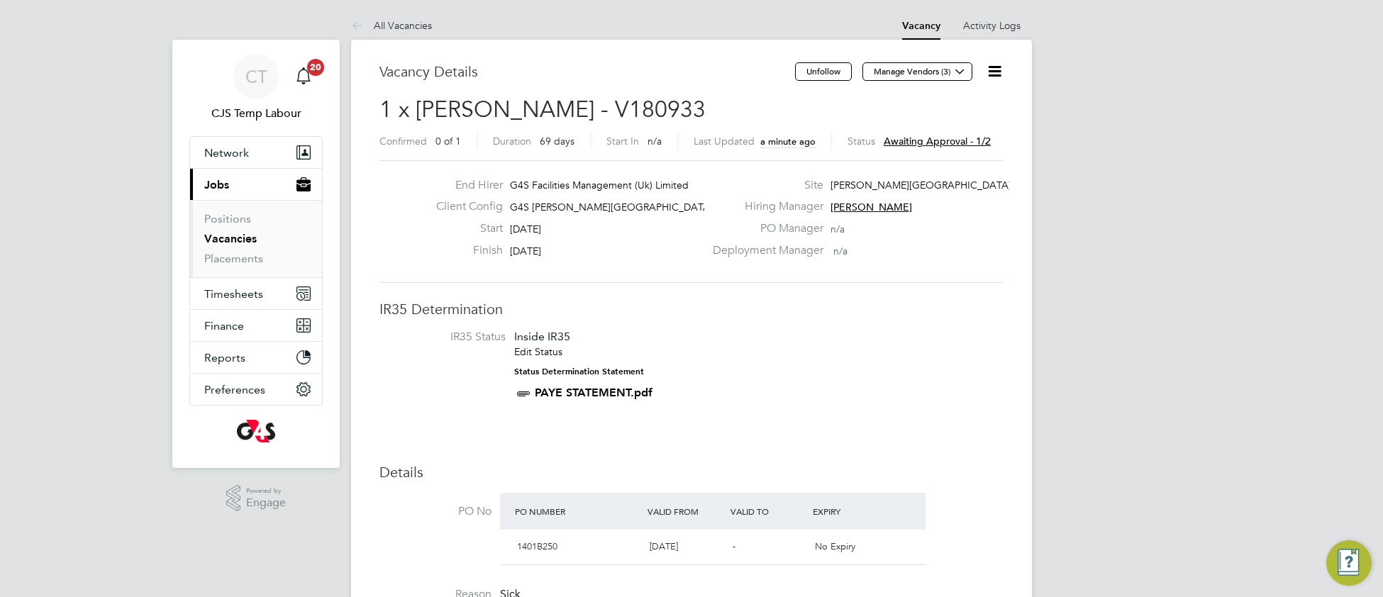
click at [1000, 73] on icon at bounding box center [995, 71] width 18 height 18
click at [923, 156] on li "Approve" at bounding box center [950, 153] width 102 height 20
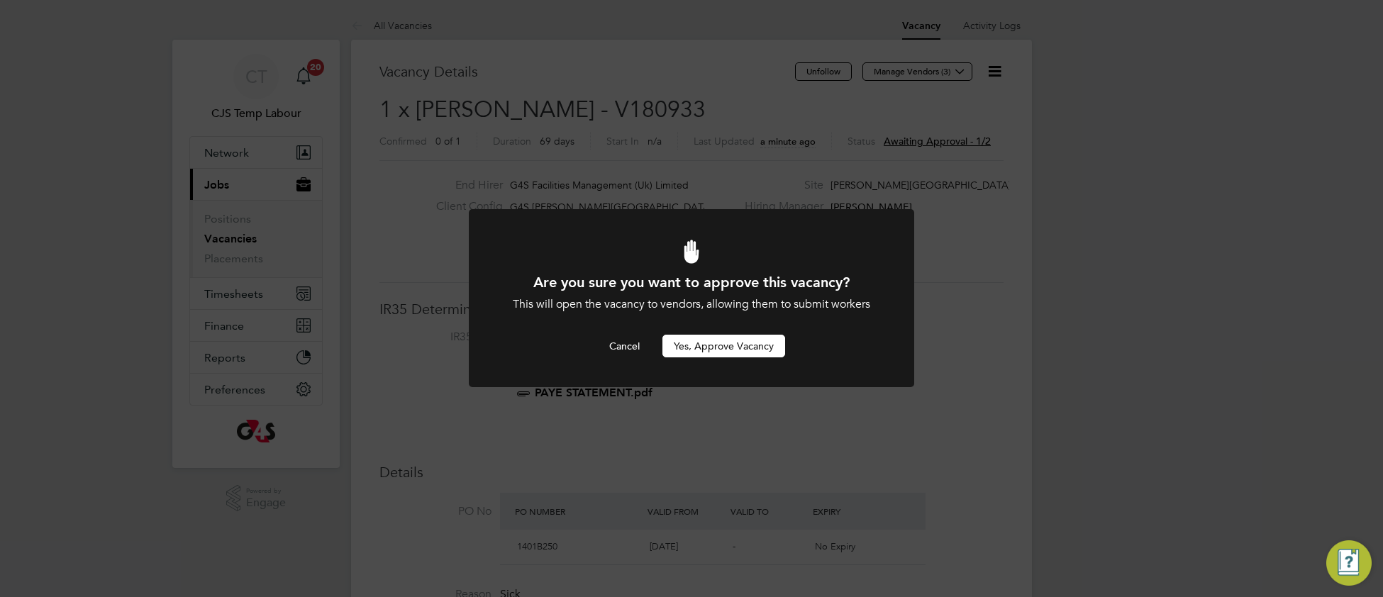
click at [717, 341] on button "Yes, Approve Vacancy" at bounding box center [724, 346] width 123 height 23
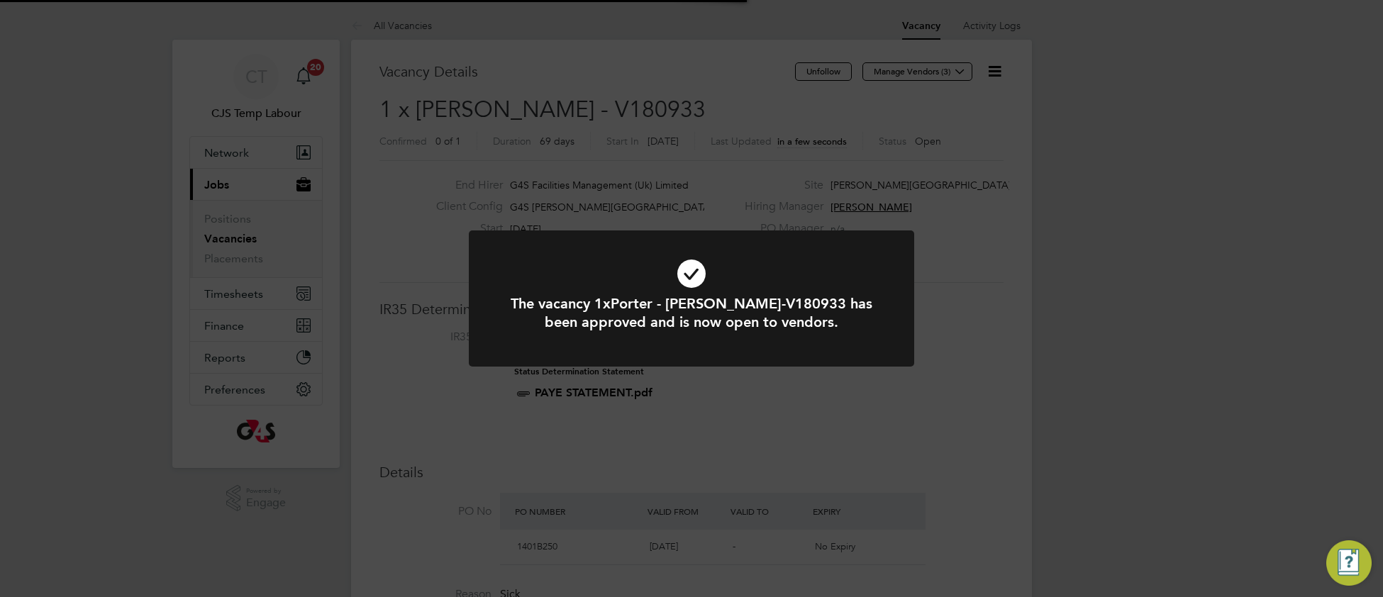
scroll to position [6, 6]
drag, startPoint x: 508, startPoint y: 253, endPoint x: 350, endPoint y: 128, distance: 201.5
click at [502, 250] on div "The vacancy 1xPorter - Churchill-V180933 has been approved and is now open to v…" at bounding box center [692, 307] width 446 height 153
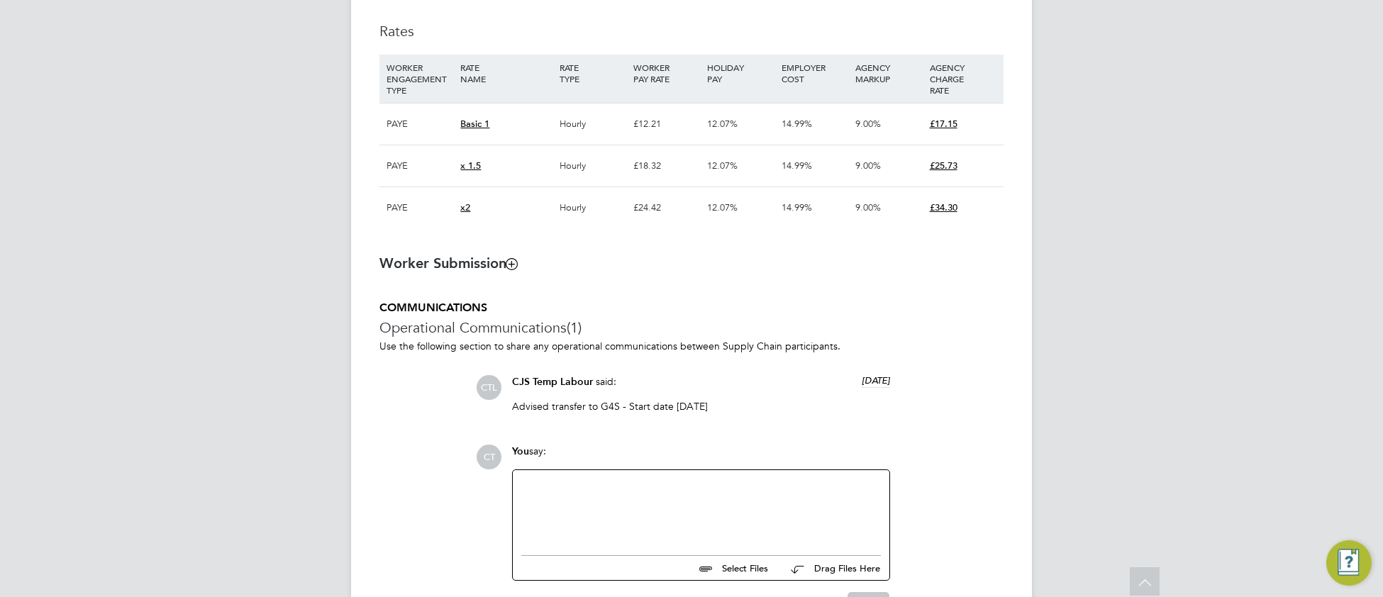
scroll to position [1079, 0]
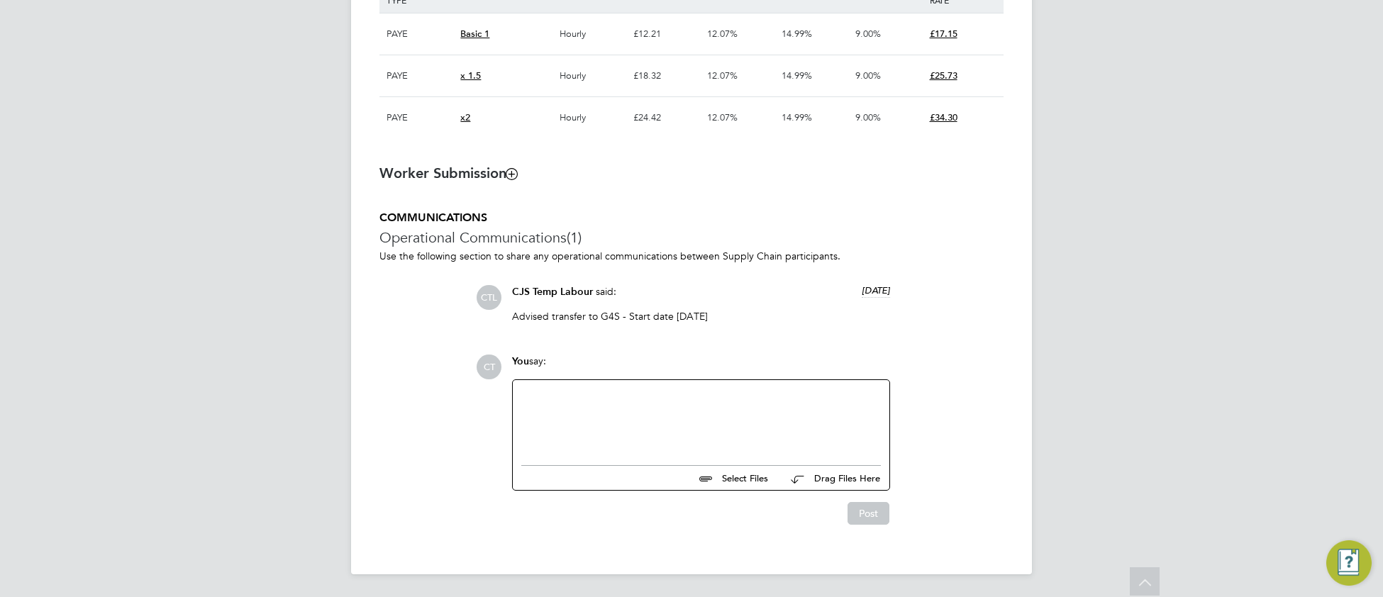
click at [607, 428] on div at bounding box center [701, 419] width 360 height 61
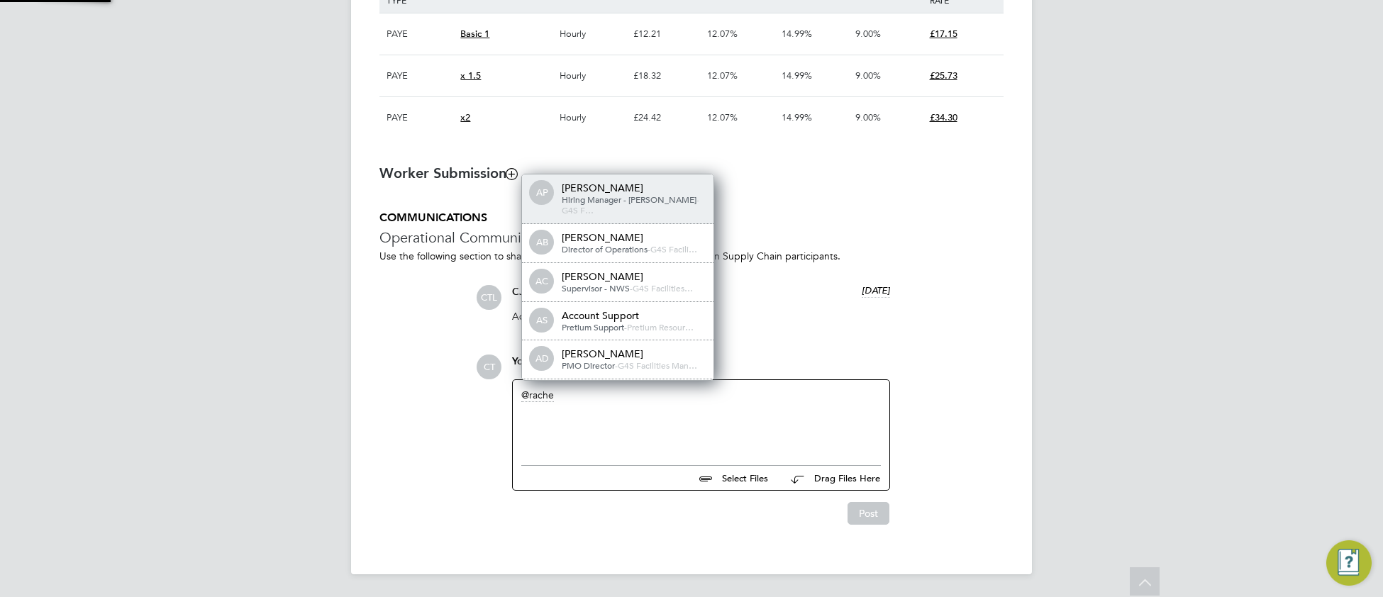
scroll to position [0, 0]
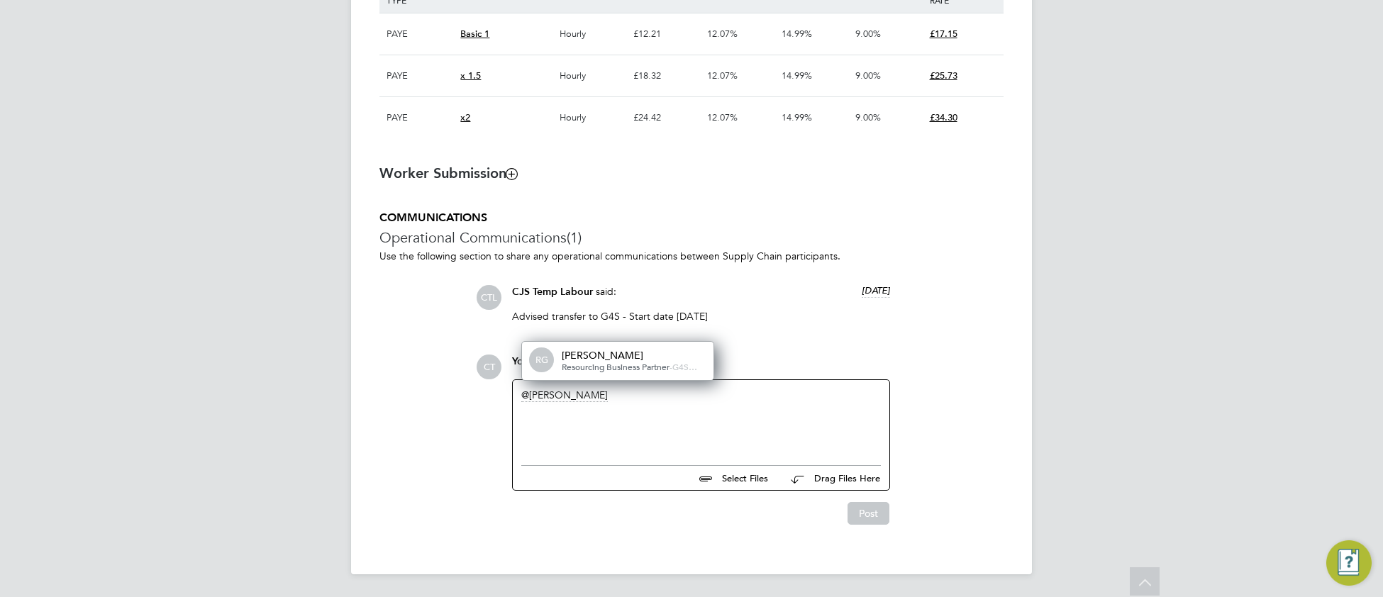
click at [564, 394] on div "rachel" at bounding box center [701, 419] width 360 height 61
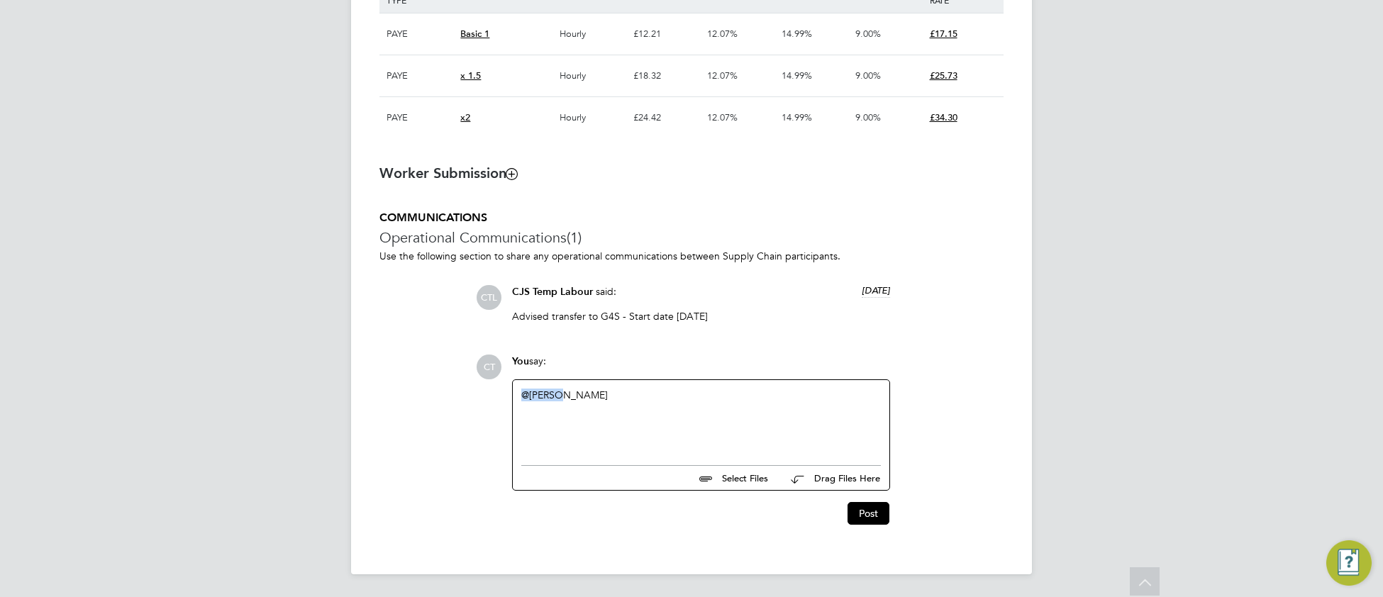
drag, startPoint x: 573, startPoint y: 392, endPoint x: 450, endPoint y: 402, distance: 123.1
click at [450, 402] on div "COMMUNICATIONS Operational Communications (1) Use the following section to shar…" at bounding box center [692, 368] width 624 height 314
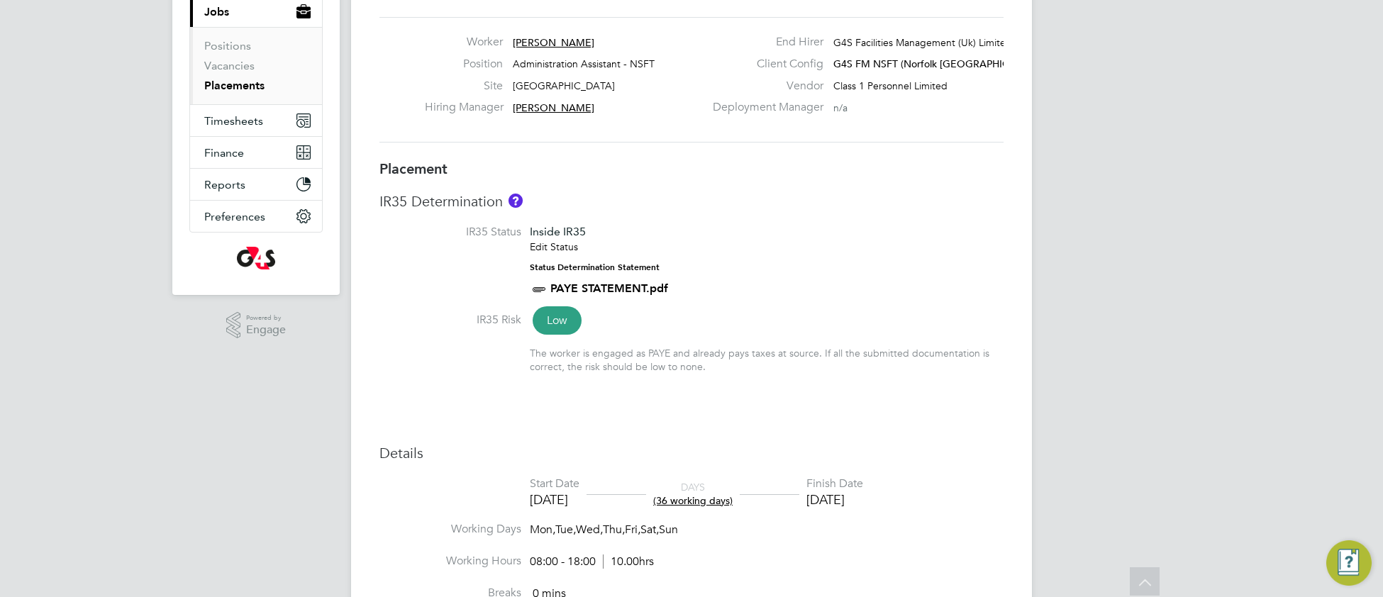
scroll to position [169, 0]
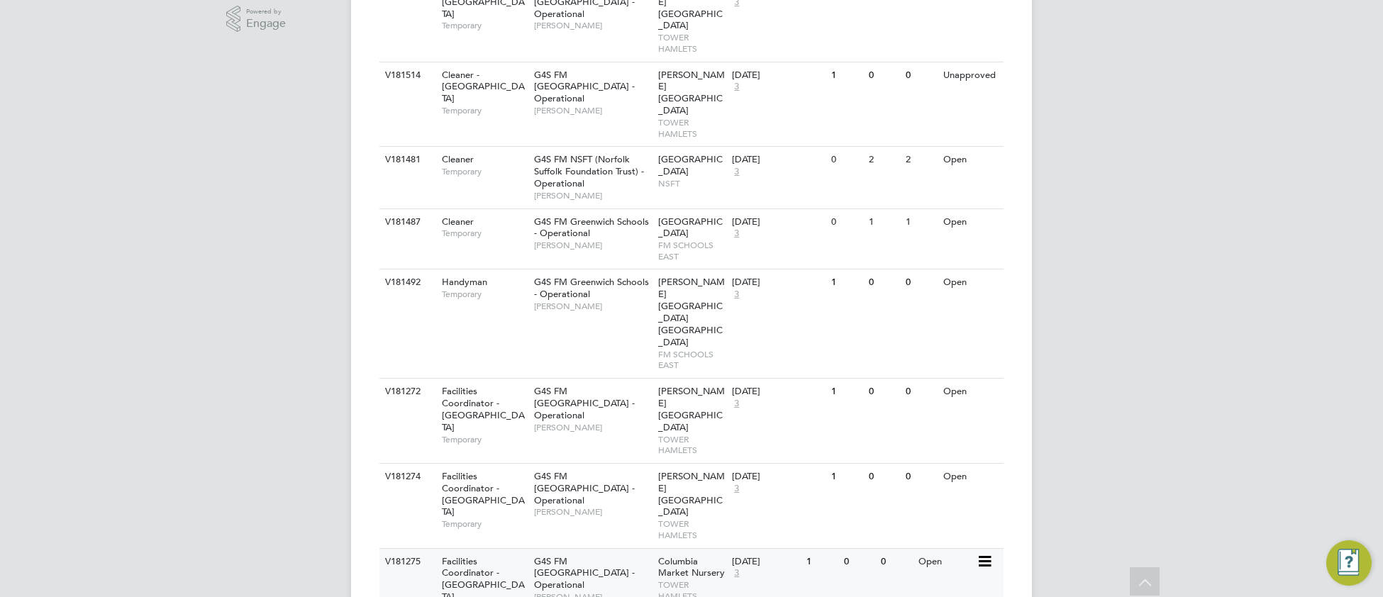
scroll to position [126, 0]
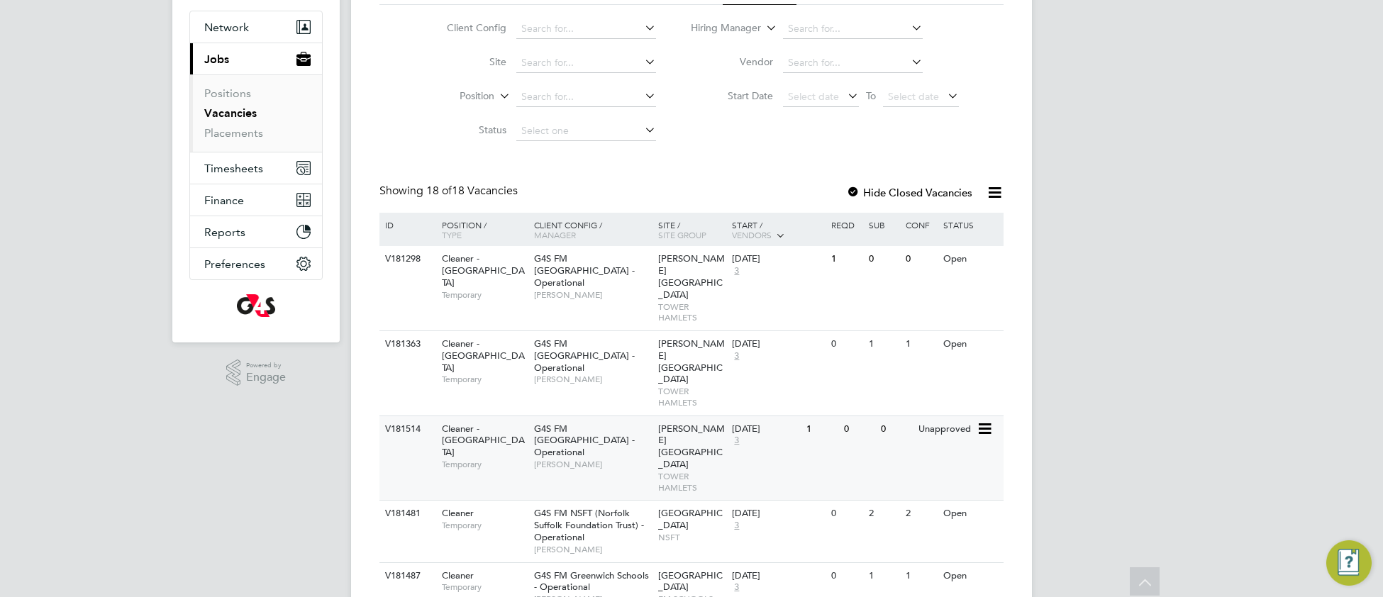
click at [892, 416] on div "V181514 Cleaner - [GEOGRAPHIC_DATA] Temporary G4S FM [GEOGRAPHIC_DATA] - Operat…" at bounding box center [692, 458] width 624 height 85
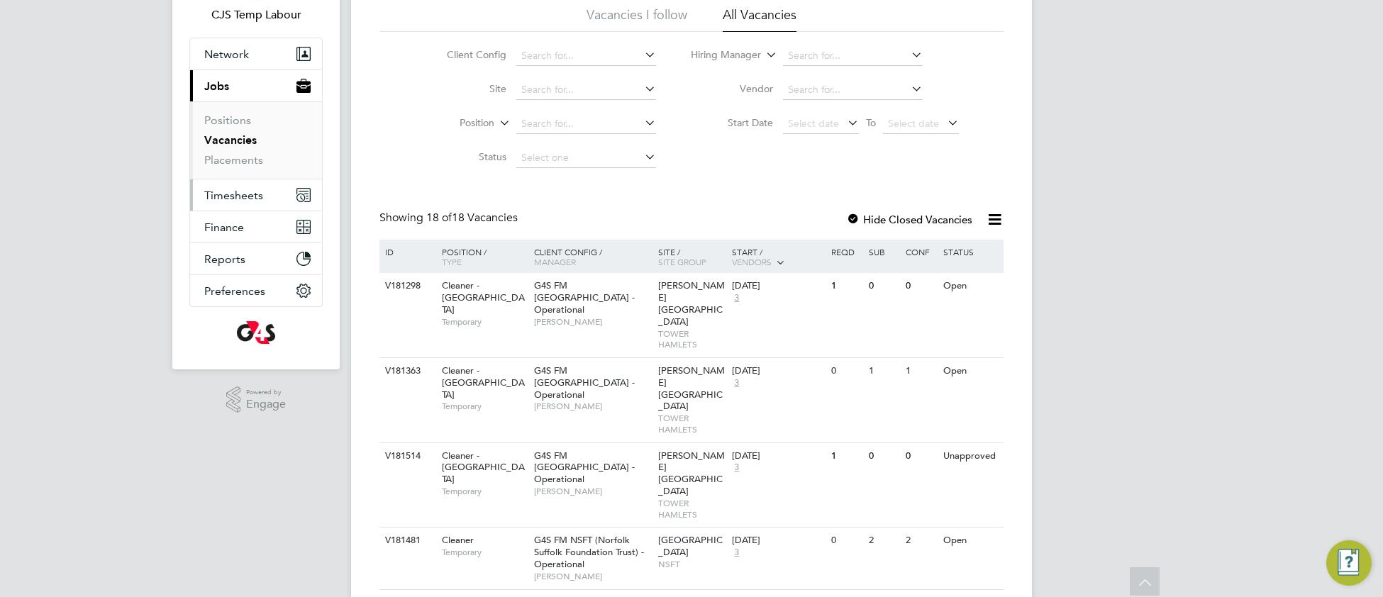
scroll to position [0, 0]
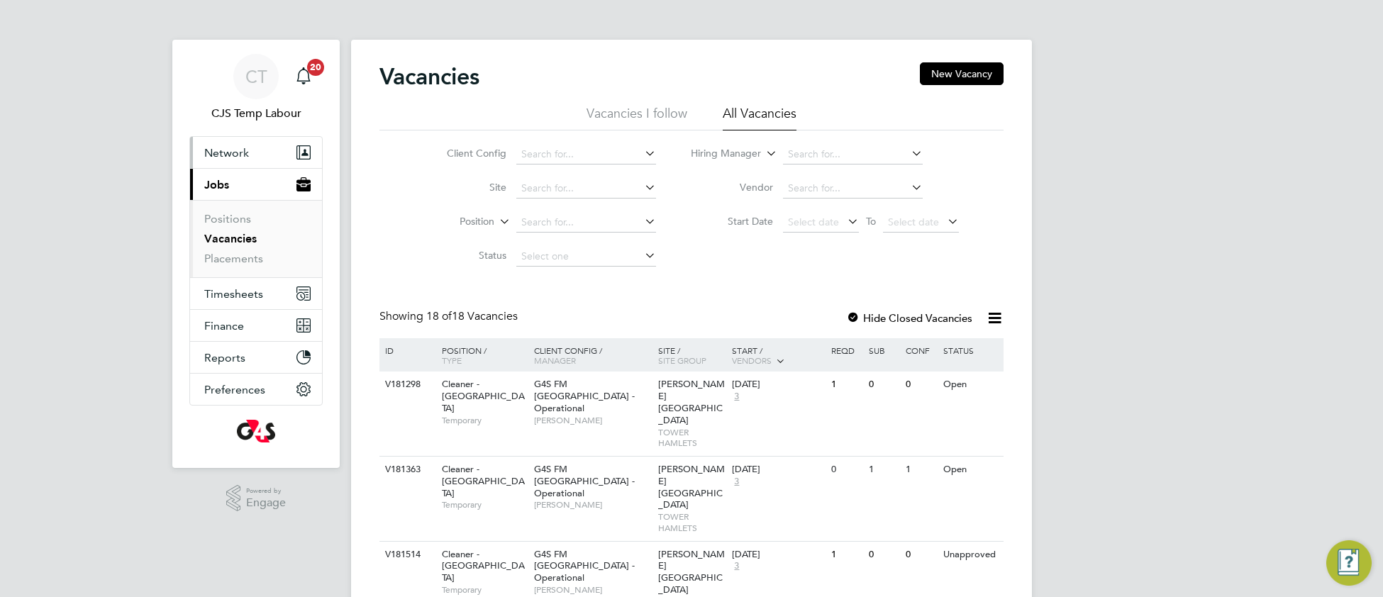
click at [223, 156] on span "Network" at bounding box center [226, 152] width 45 height 13
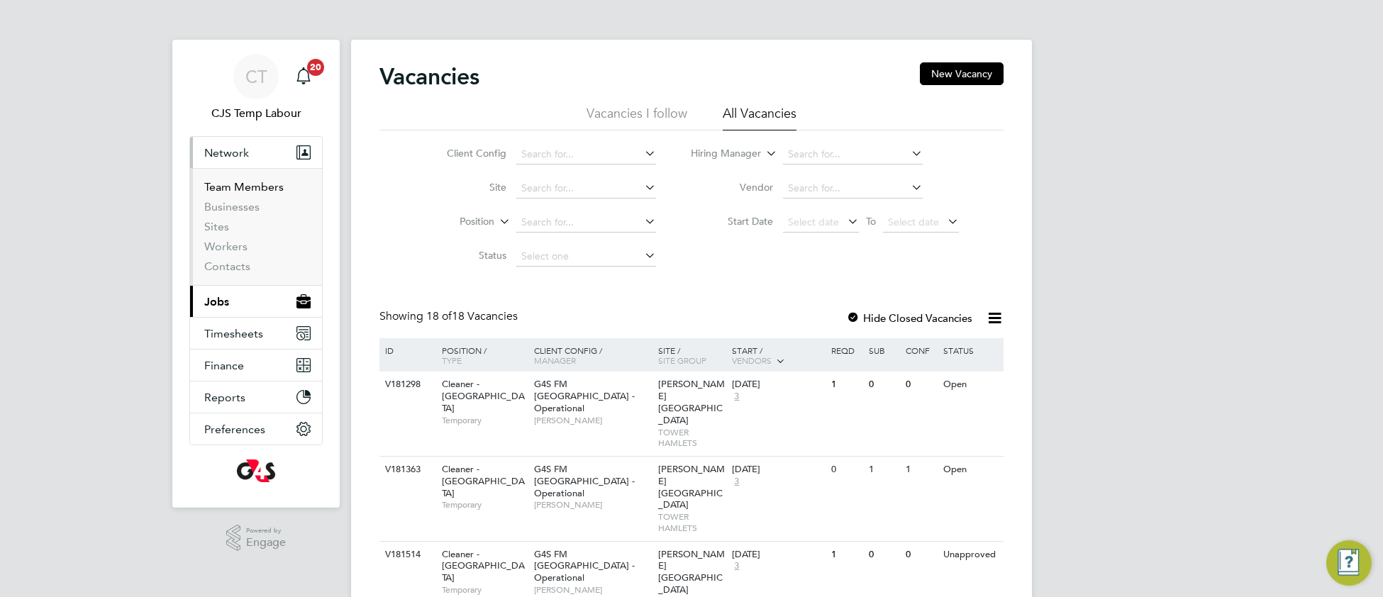
click at [236, 189] on link "Team Members" at bounding box center [243, 186] width 79 height 13
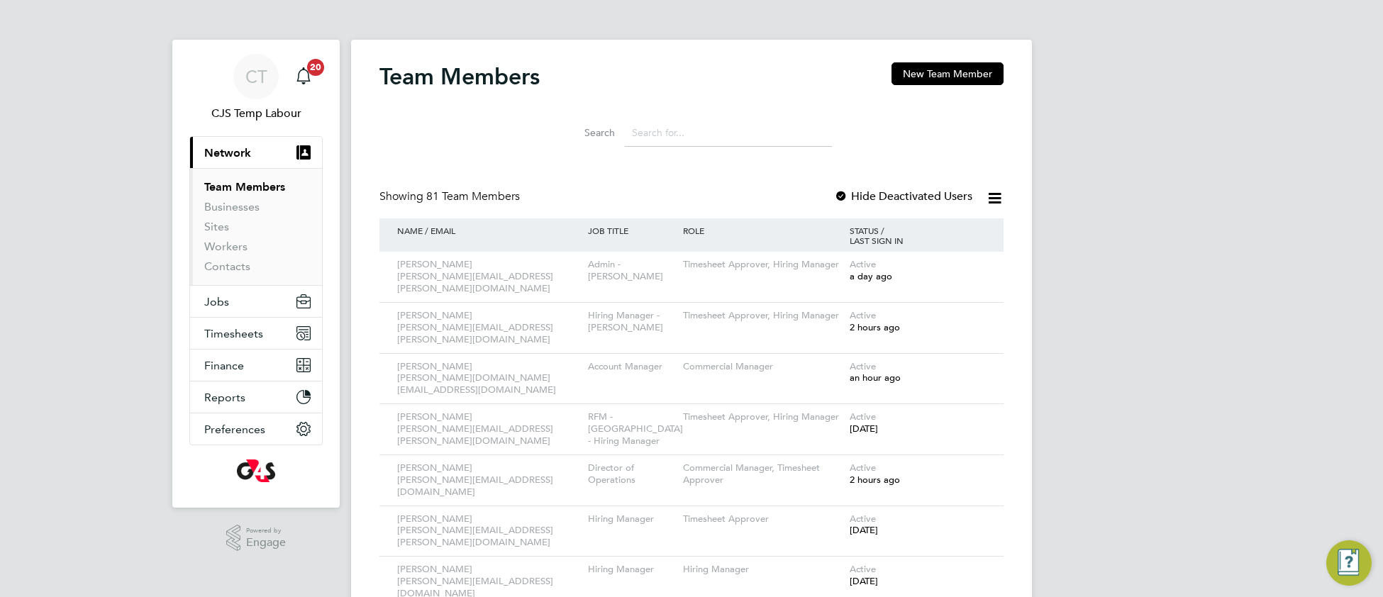
click at [683, 130] on input at bounding box center [728, 133] width 207 height 28
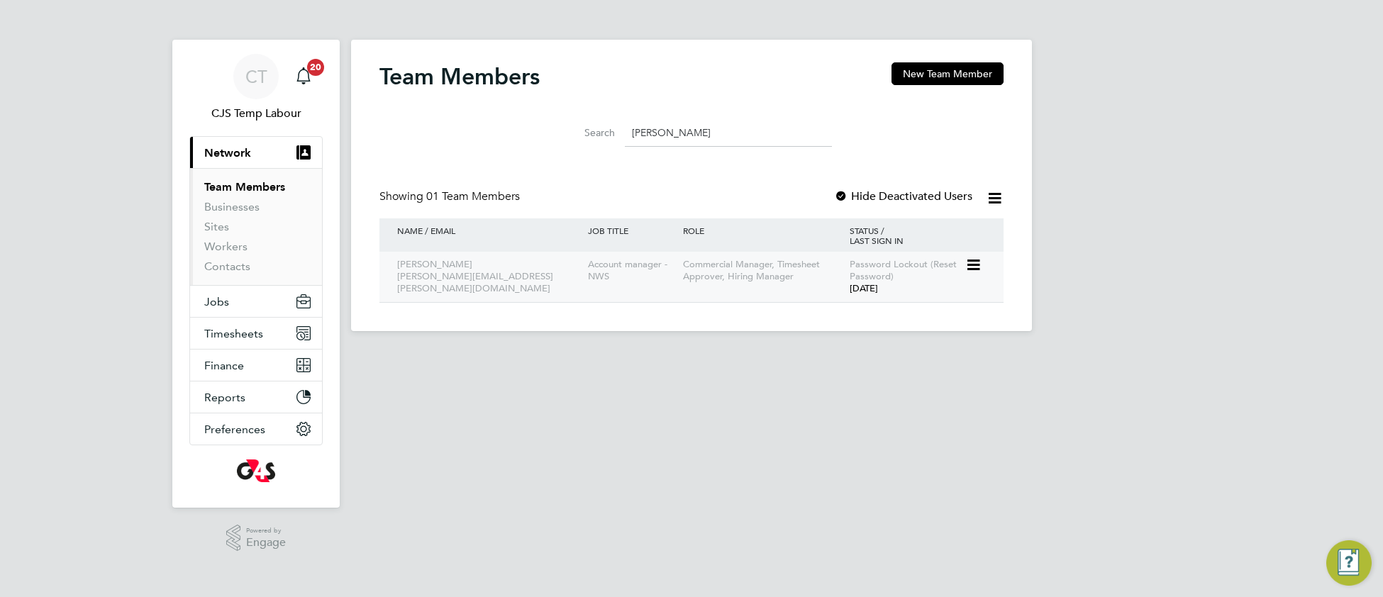
type input "dean"
drag, startPoint x: 658, startPoint y: 285, endPoint x: 659, endPoint y: 292, distance: 7.1
click at [657, 287] on div "Account manager - NWS" at bounding box center [632, 271] width 95 height 38
click at [972, 268] on icon at bounding box center [973, 265] width 14 height 17
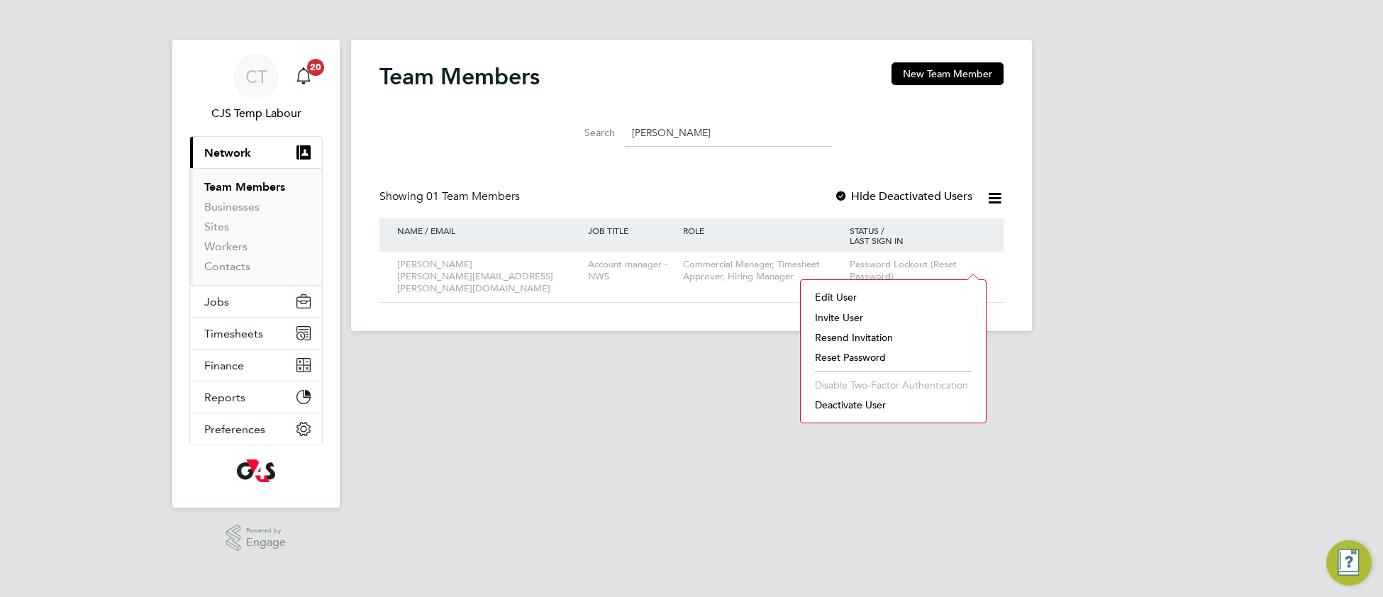
click at [851, 358] on li "Reset Password" at bounding box center [893, 358] width 171 height 20
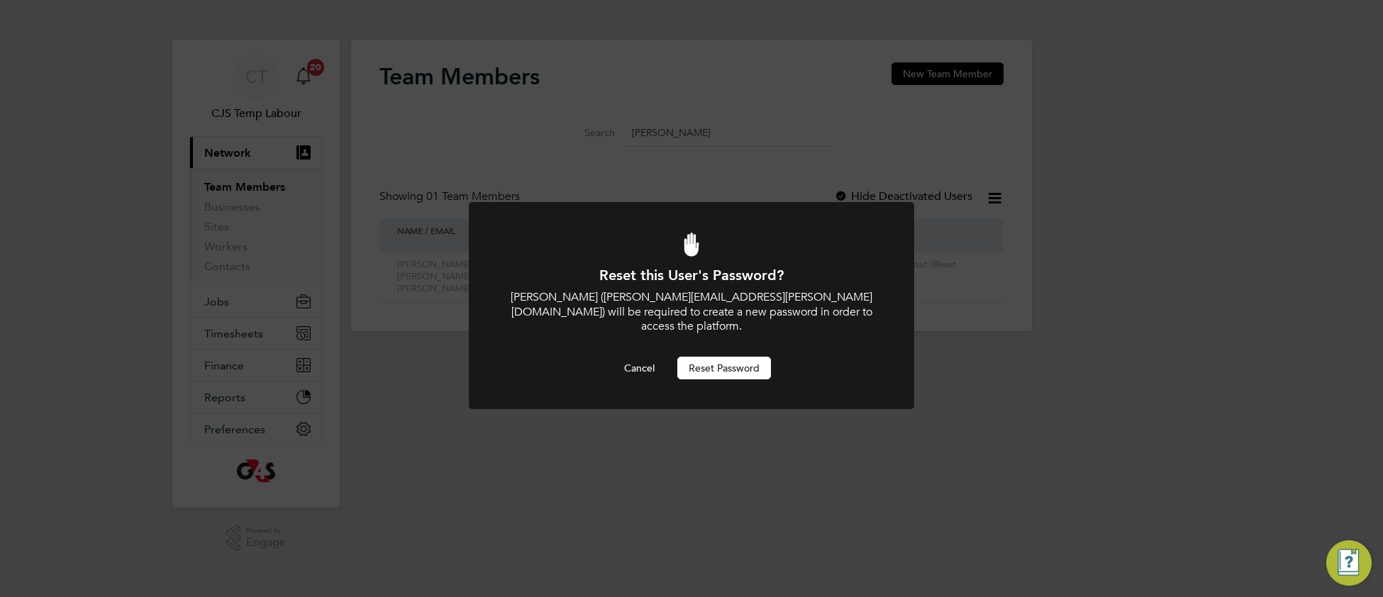
click at [698, 357] on button "Reset Password" at bounding box center [724, 368] width 94 height 23
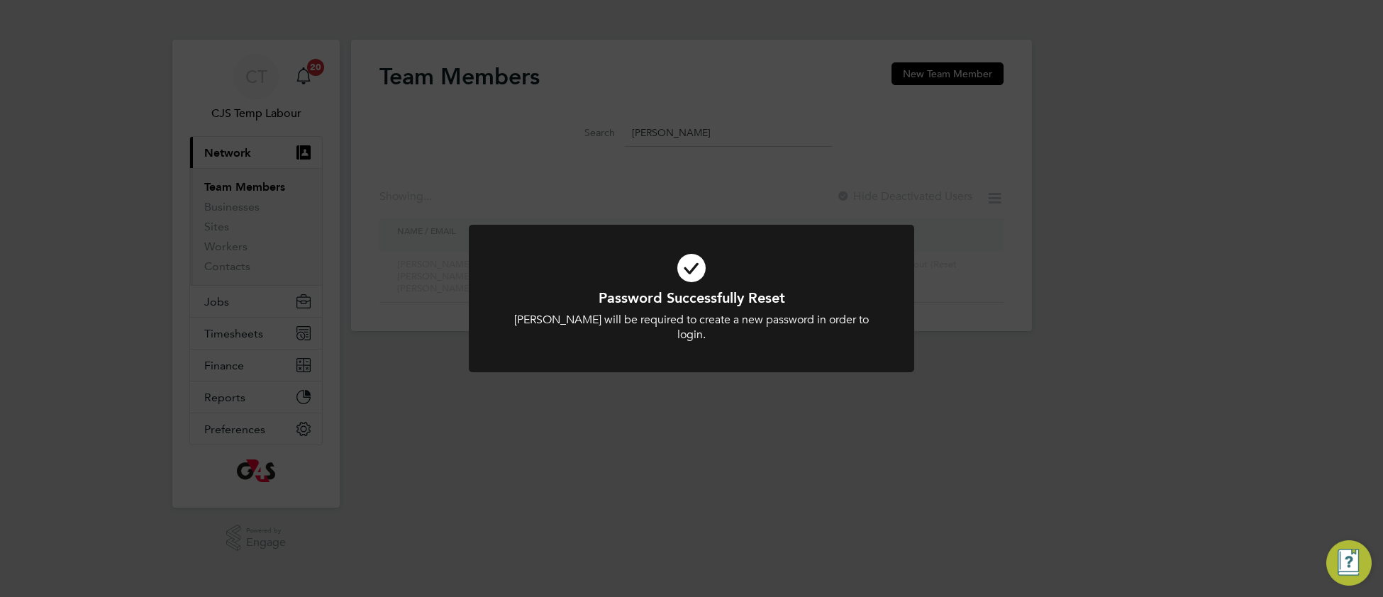
click at [547, 275] on icon at bounding box center [691, 267] width 369 height 55
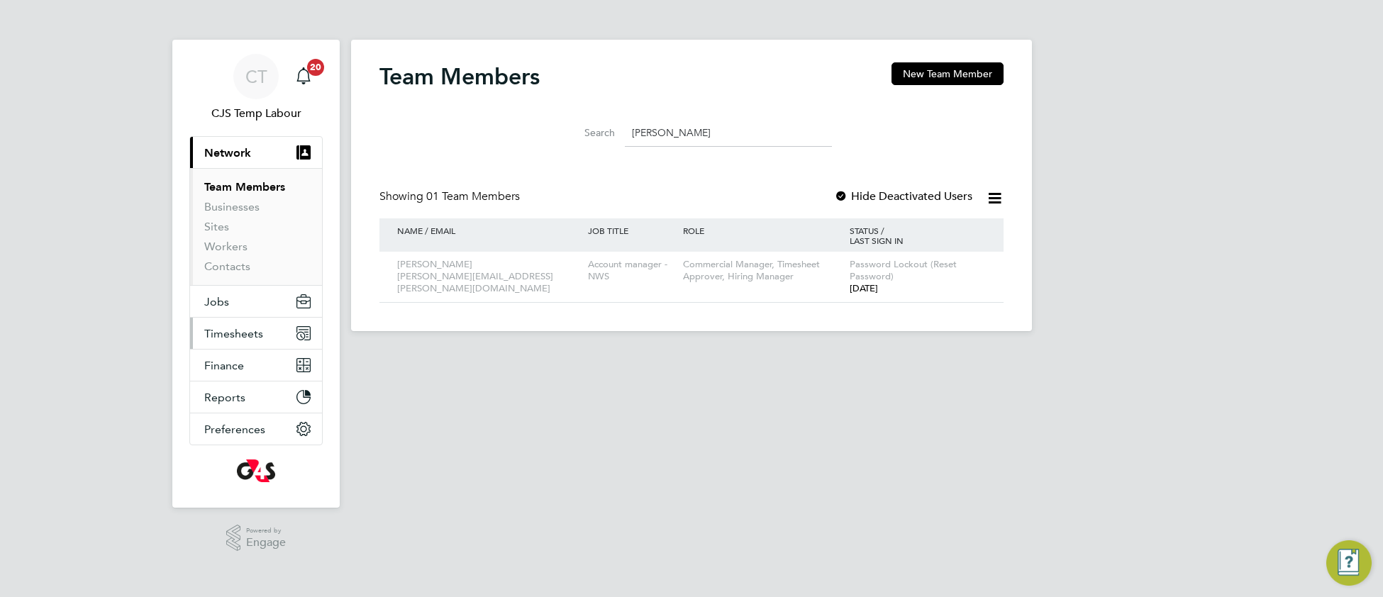
click at [230, 330] on span "Timesheets" at bounding box center [233, 333] width 59 height 13
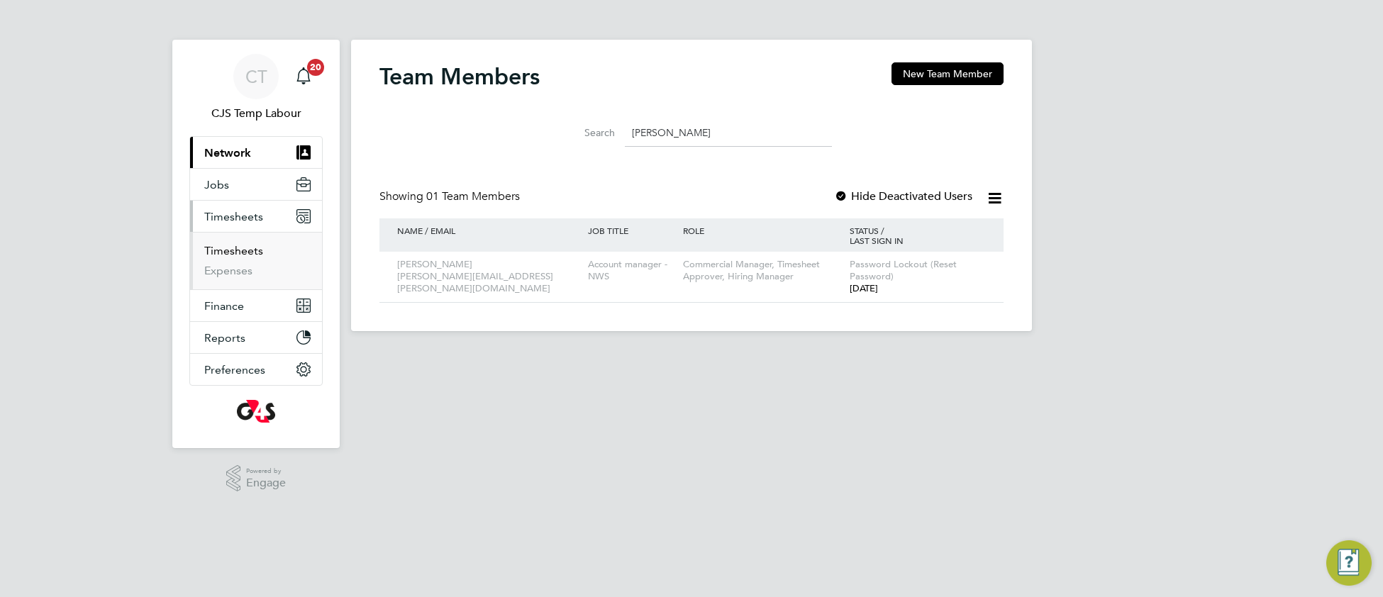
drag, startPoint x: 223, startPoint y: 256, endPoint x: 255, endPoint y: 269, distance: 34.4
click at [223, 254] on link "Timesheets" at bounding box center [233, 250] width 59 height 13
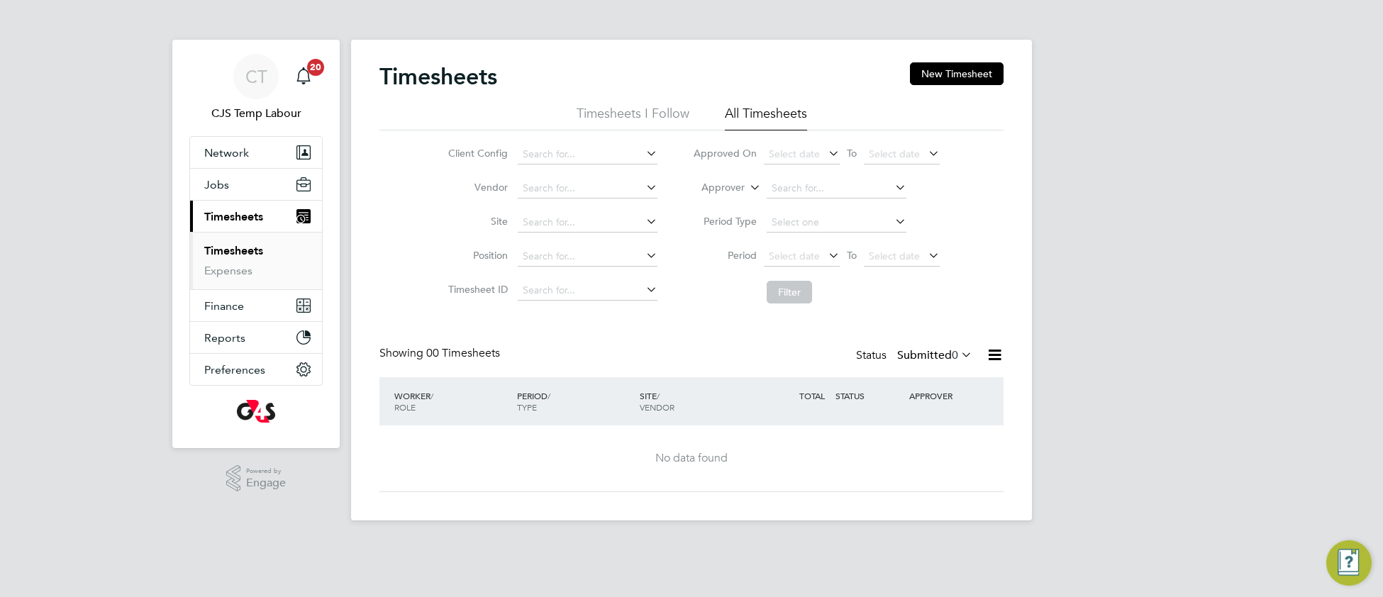
click at [958, 359] on icon at bounding box center [958, 355] width 0 height 20
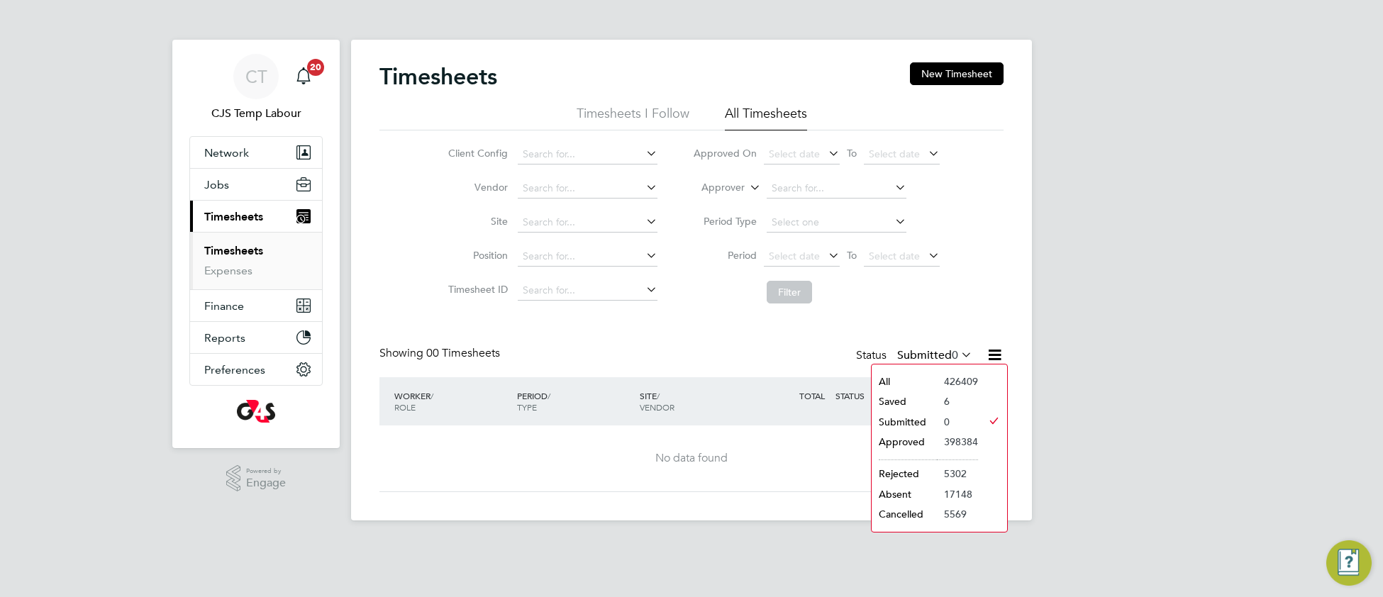
click at [896, 381] on li "All" at bounding box center [904, 382] width 65 height 20
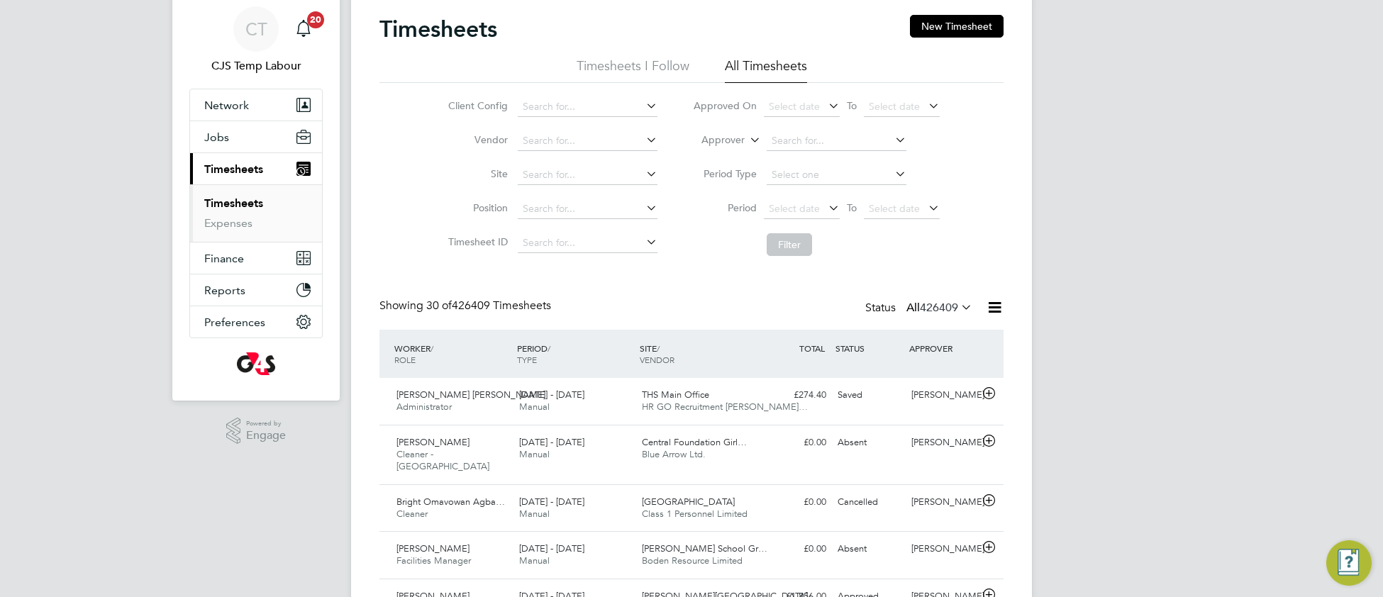
click at [958, 306] on icon at bounding box center [958, 307] width 0 height 20
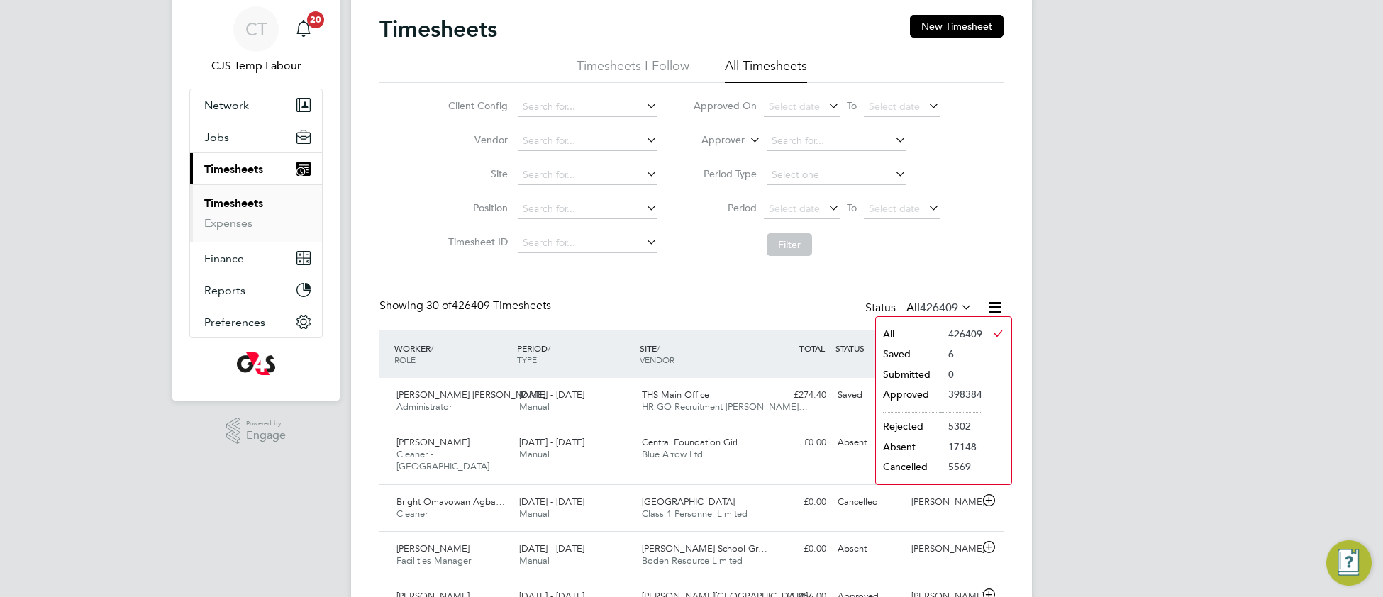
drag, startPoint x: 923, startPoint y: 376, endPoint x: 928, endPoint y: 384, distance: 9.2
click at [923, 375] on li "Submitted" at bounding box center [908, 375] width 65 height 20
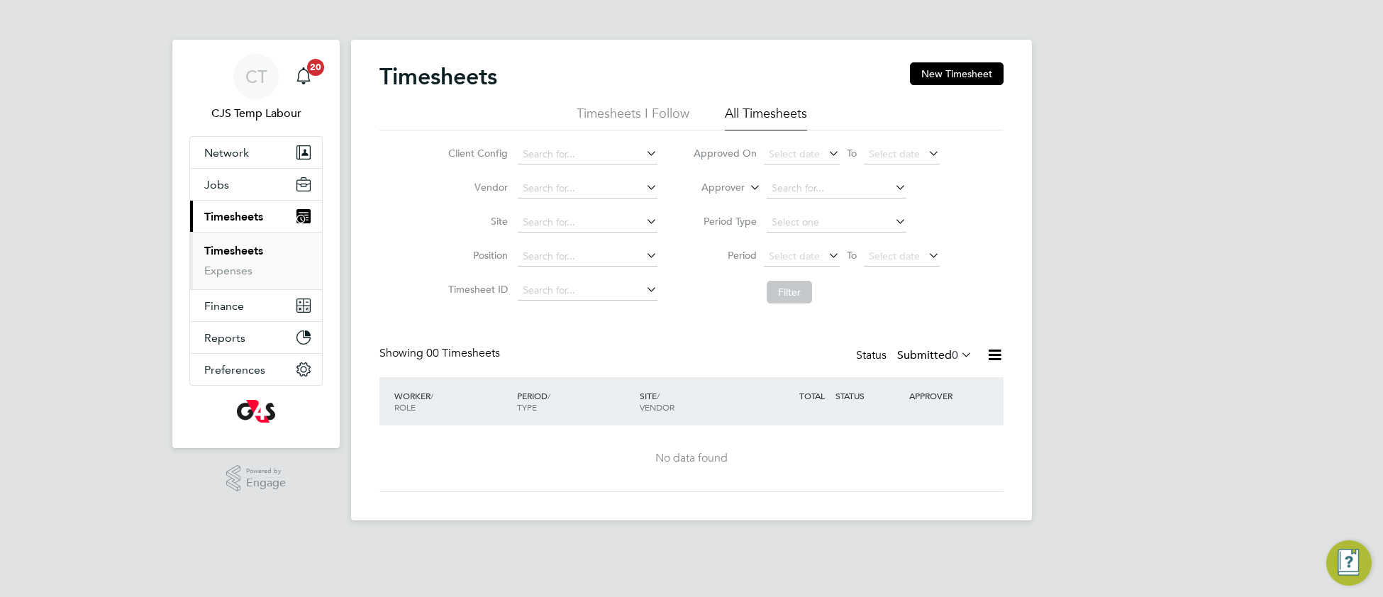
click at [958, 354] on icon at bounding box center [958, 355] width 0 height 20
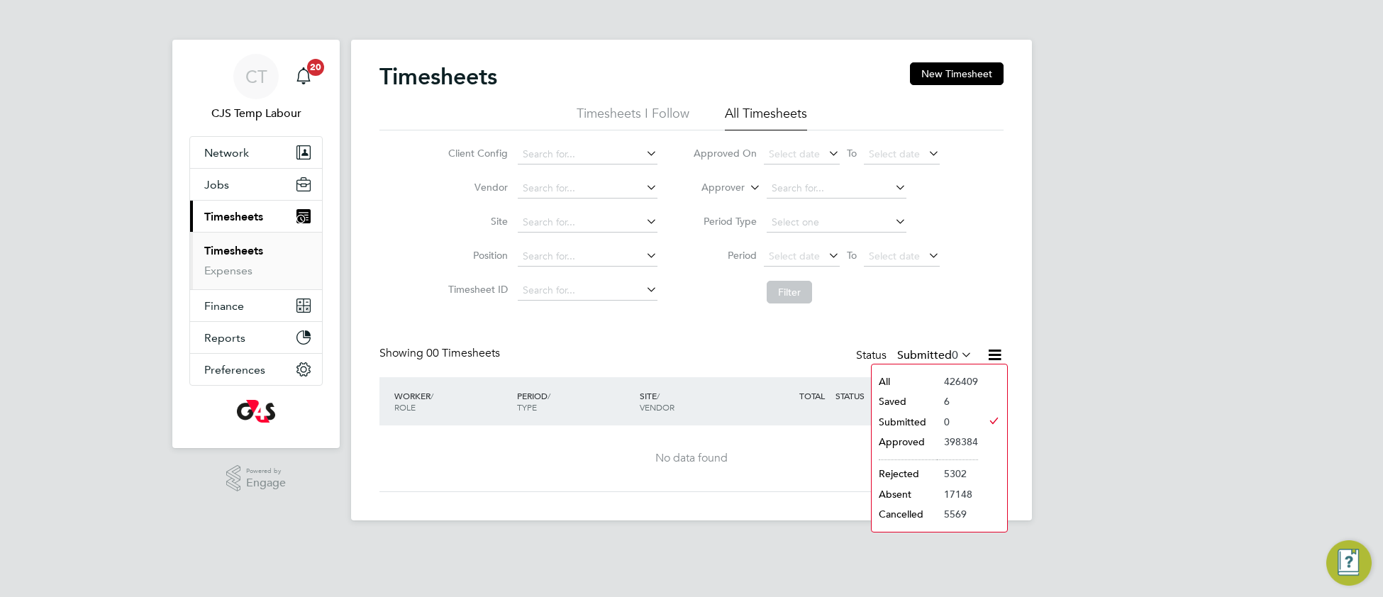
click at [919, 382] on li "All" at bounding box center [904, 382] width 65 height 20
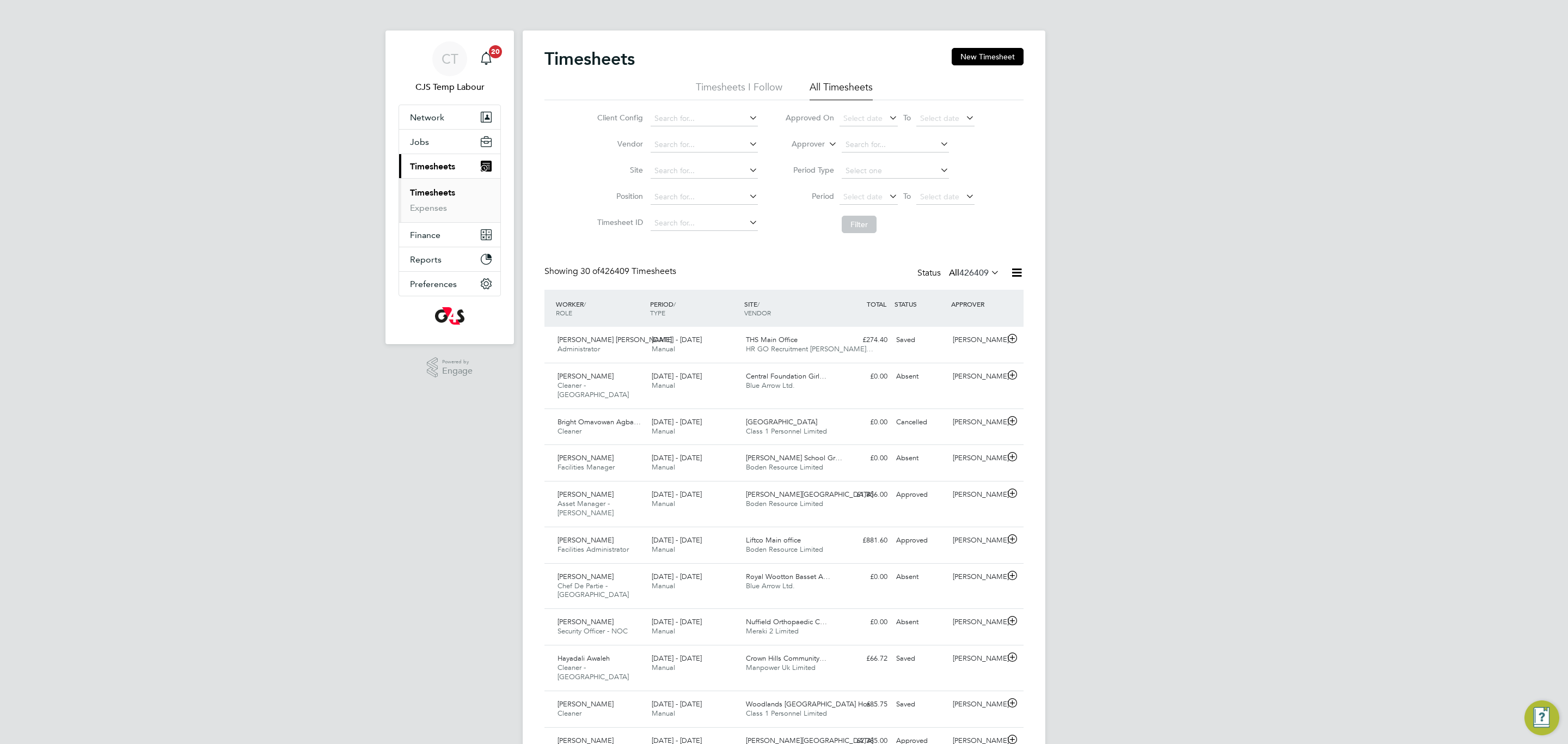
scroll to position [28, 94]
click at [662, 119] on input at bounding box center [705, 119] width 107 height 15
click at [662, 114] on input at bounding box center [705, 119] width 107 height 15
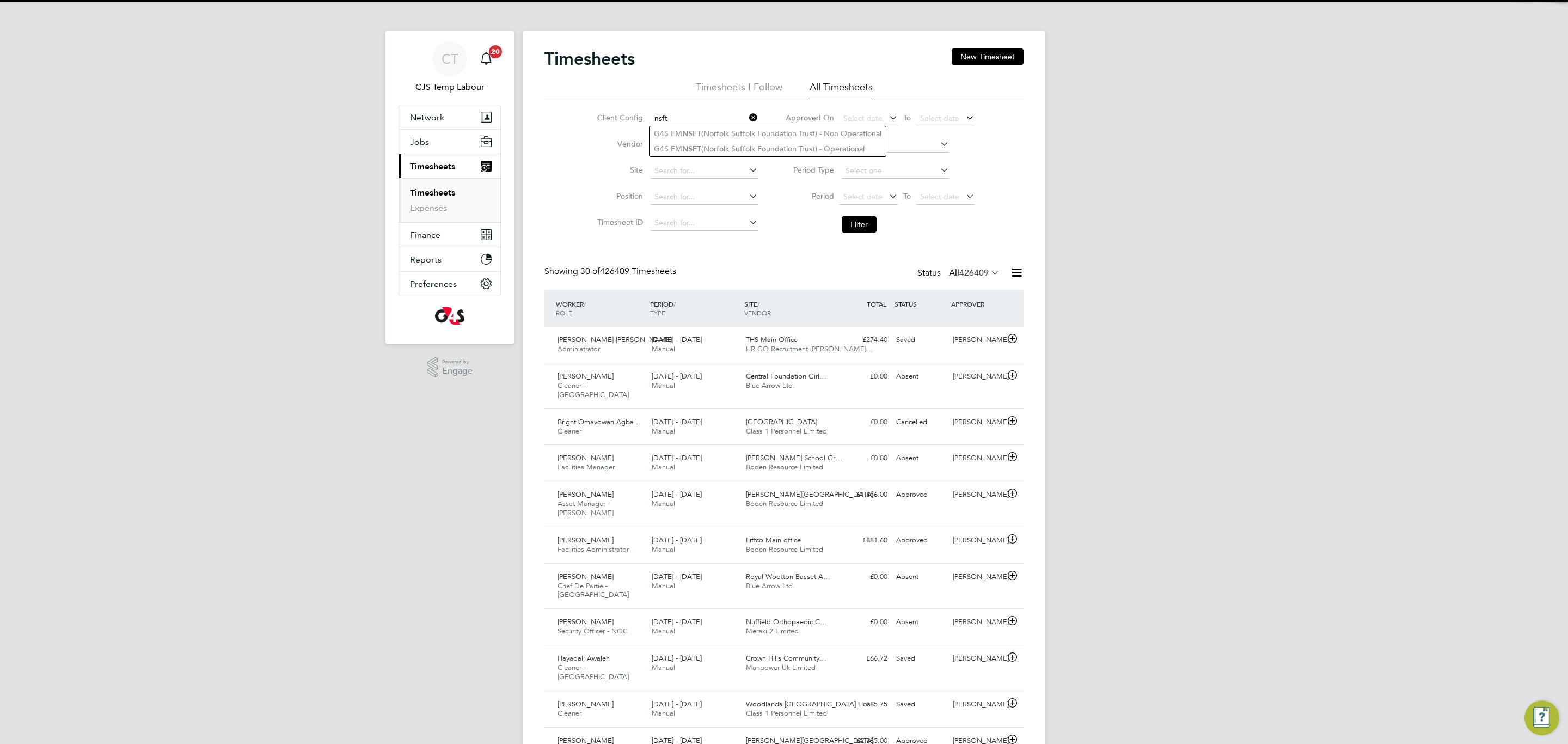
type input "nsft"
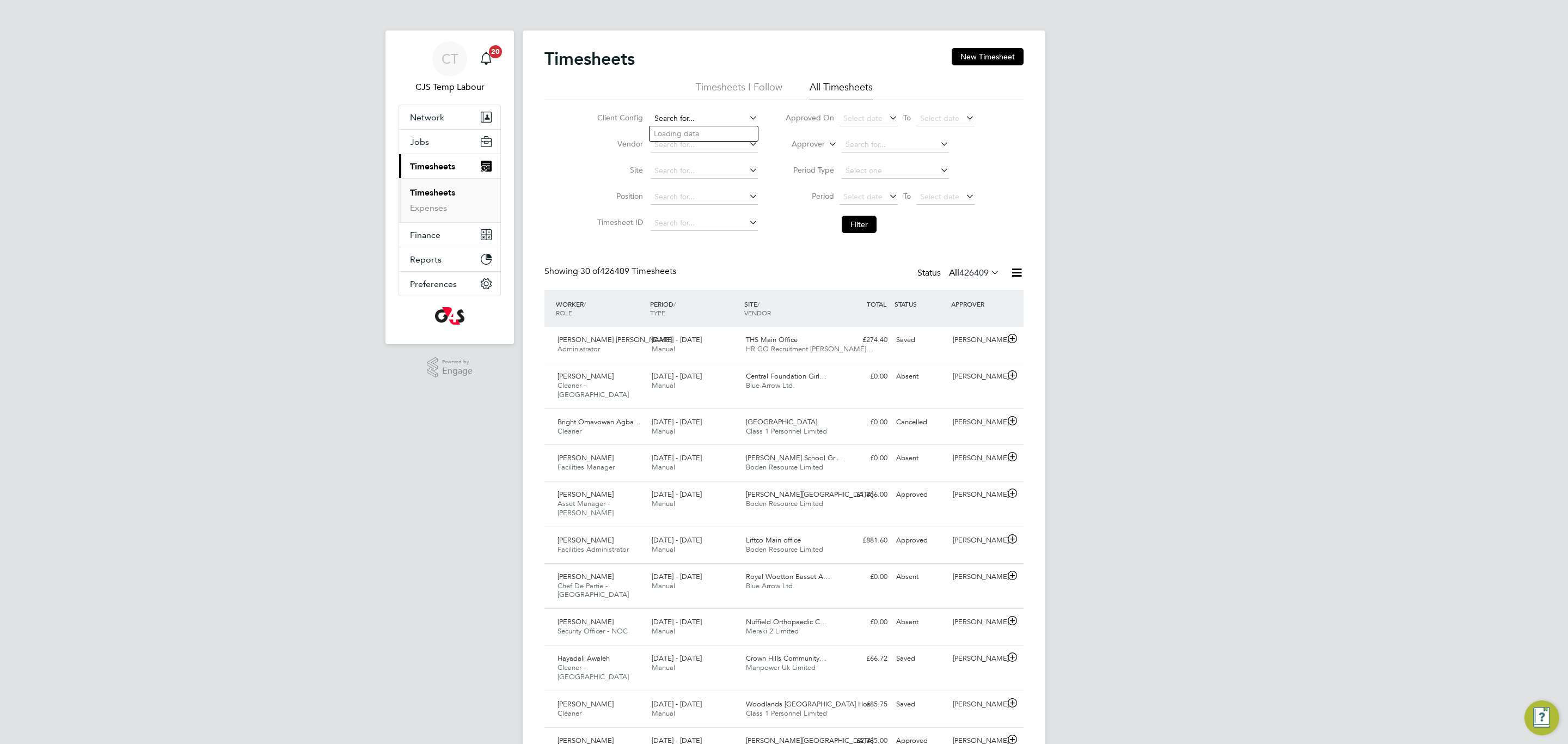
click at [688, 114] on input at bounding box center [705, 119] width 107 height 15
click at [752, 154] on li "G4S FM NSFT (Norfolk Suffolk Foundation Trust) - Operational" at bounding box center [767, 148] width 236 height 15
type input "G4S FM NSFT (Norfolk Suffolk Foundation Trust) - Operational"
click at [865, 225] on button "Filter" at bounding box center [859, 224] width 35 height 18
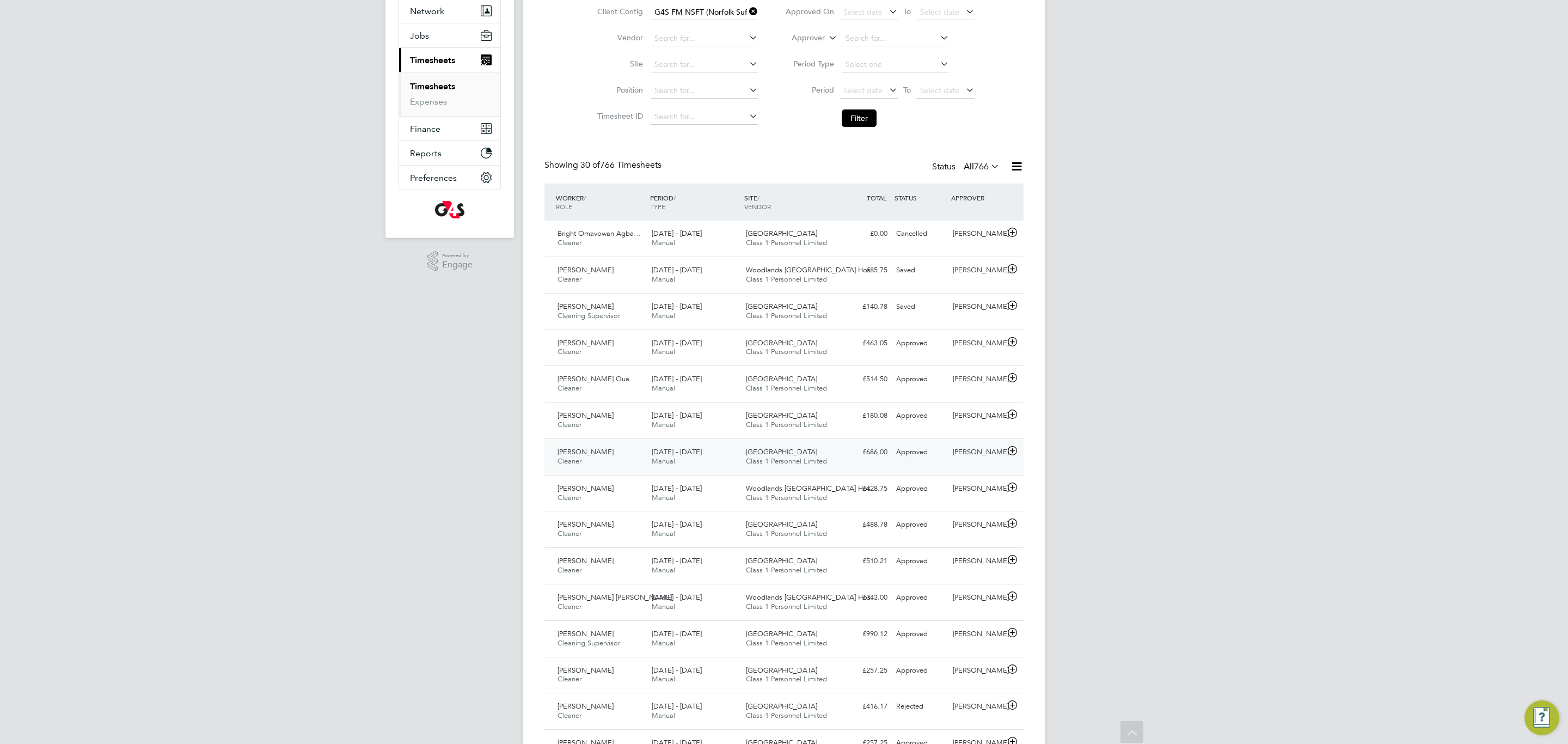
click at [662, 458] on span "Manual" at bounding box center [663, 461] width 24 height 9
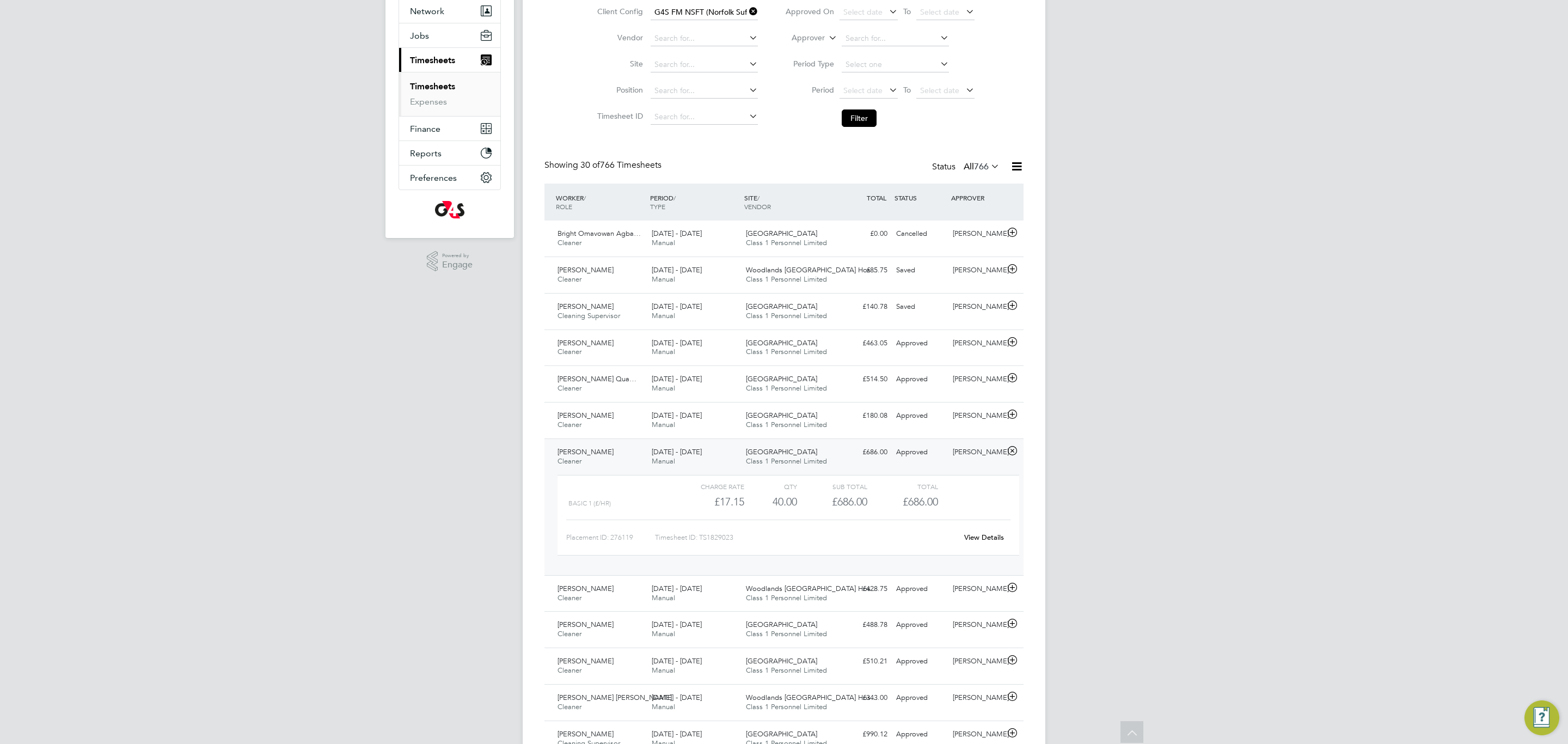
click at [975, 458] on link "View Details" at bounding box center [984, 537] width 40 height 9
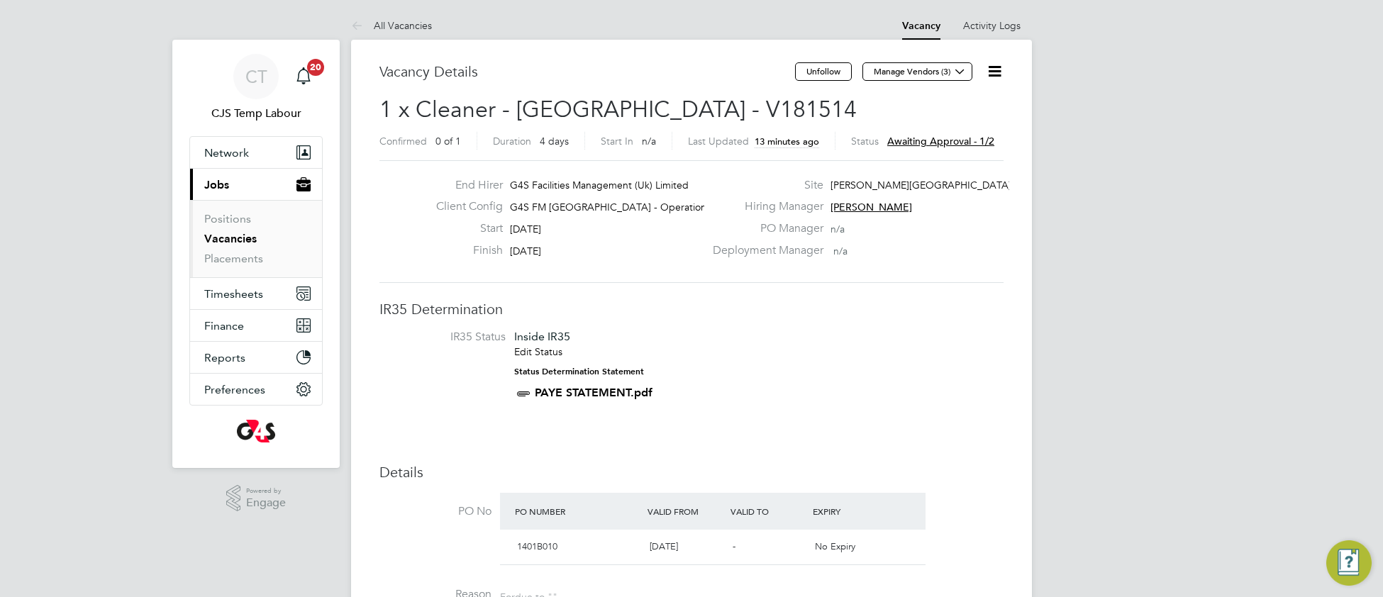
click at [995, 78] on icon at bounding box center [995, 71] width 18 height 18
click at [931, 157] on li "Approve" at bounding box center [950, 153] width 102 height 20
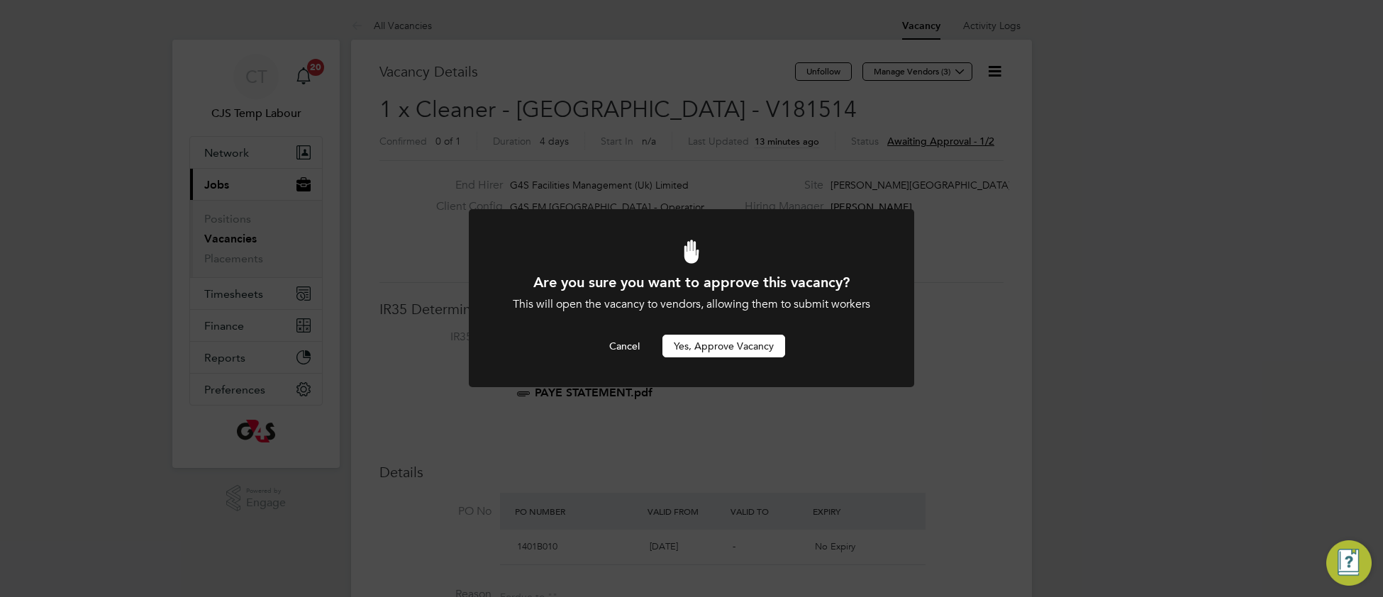
click at [758, 341] on button "Yes, Approve Vacancy" at bounding box center [724, 346] width 123 height 23
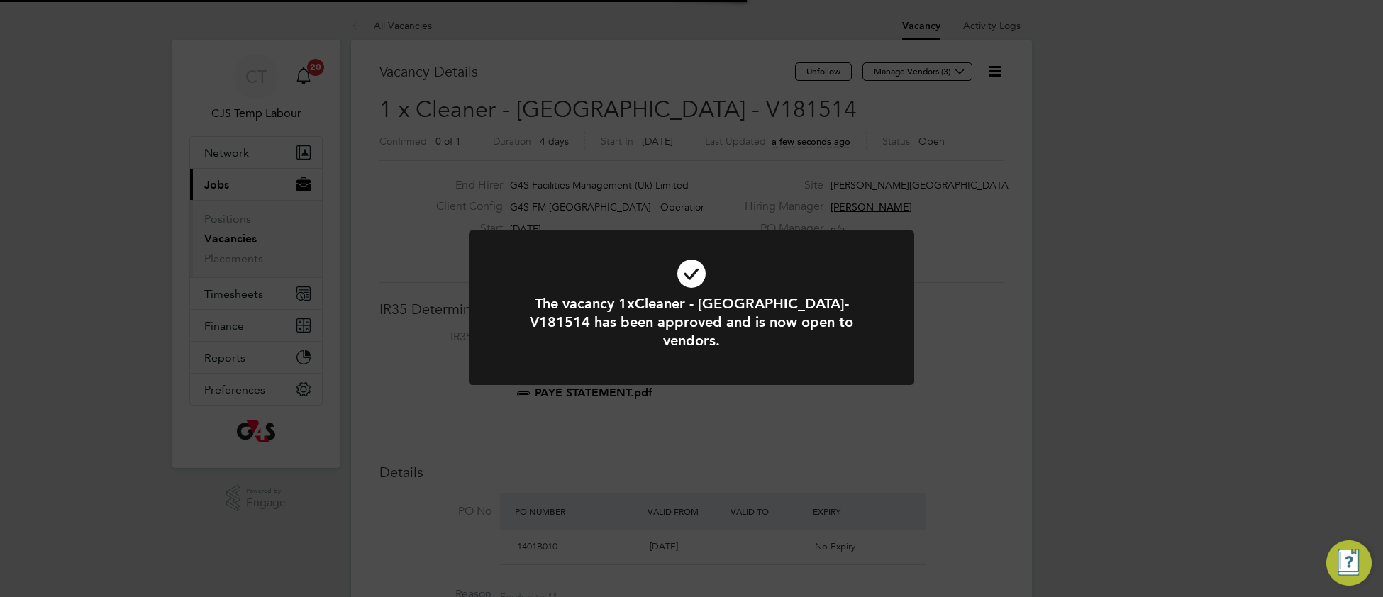
scroll to position [42, 99]
drag, startPoint x: 559, startPoint y: 255, endPoint x: 380, endPoint y: 138, distance: 213.7
click at [554, 254] on icon at bounding box center [691, 273] width 369 height 55
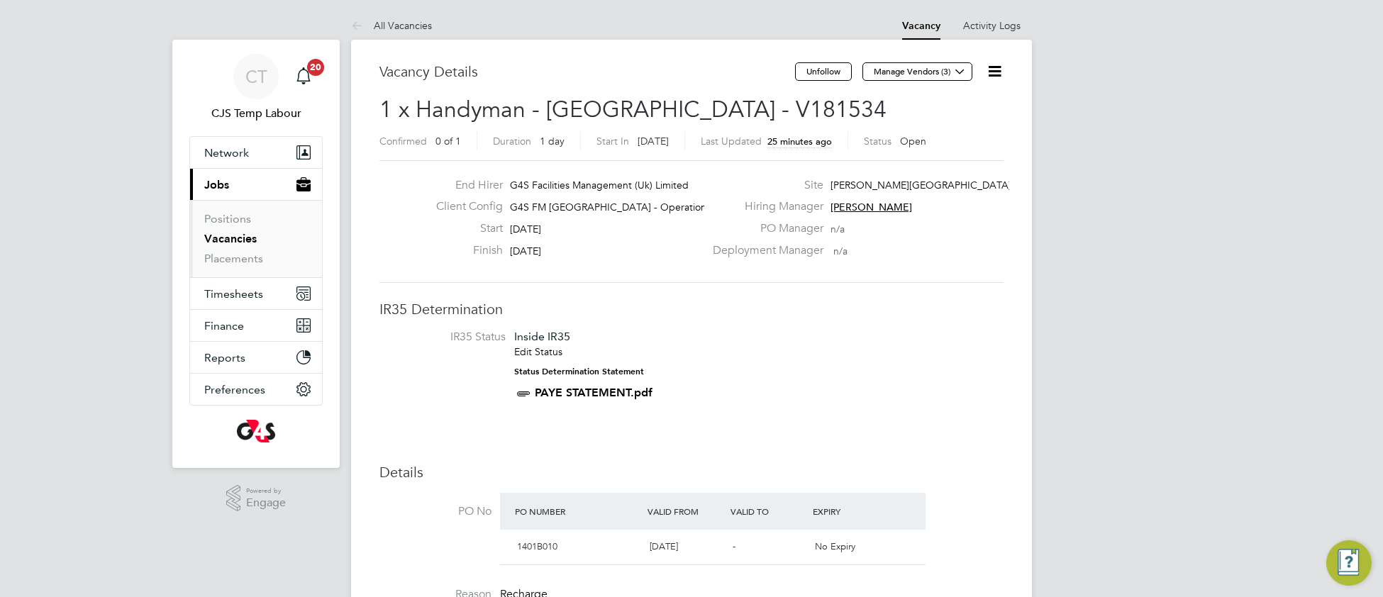
click at [235, 236] on link "Vacancies" at bounding box center [230, 238] width 52 height 13
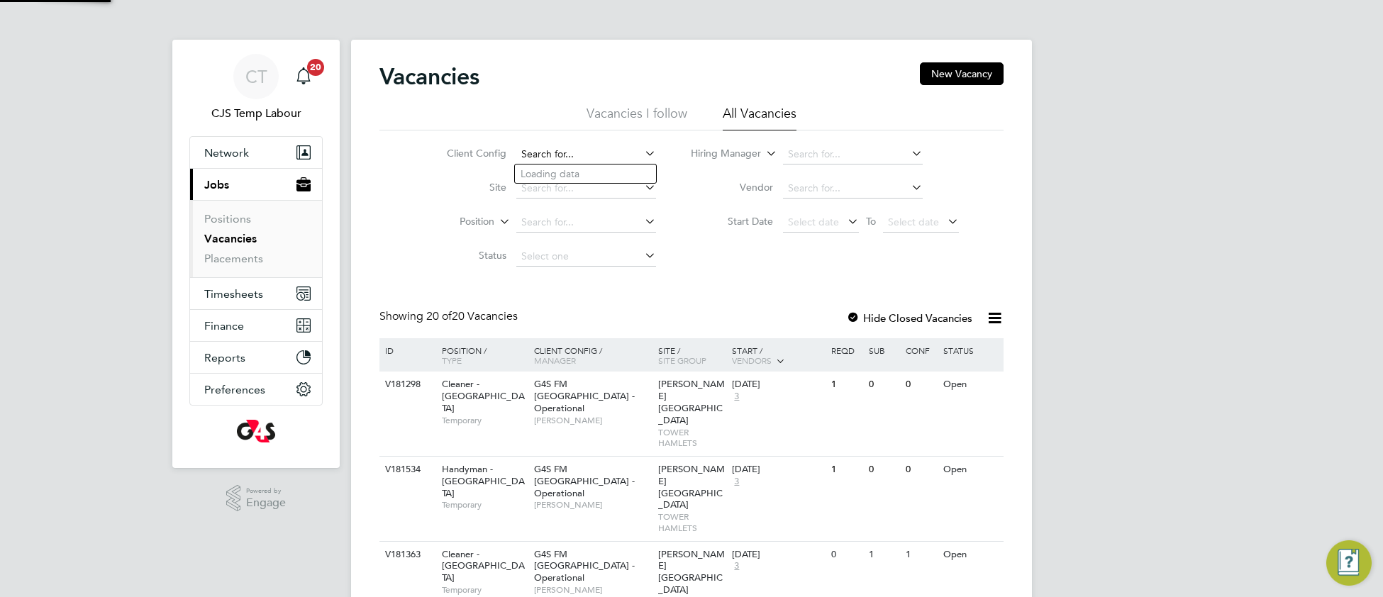
click at [585, 155] on input at bounding box center [586, 155] width 140 height 20
click at [614, 194] on li "G4S FM NSFT (Norfolk Suffolk Foundation Trust) - Operational" at bounding box center [669, 193] width 308 height 19
type input "G4S FM NSFT (Norfolk Suffolk Foundation Trust) - Operational"
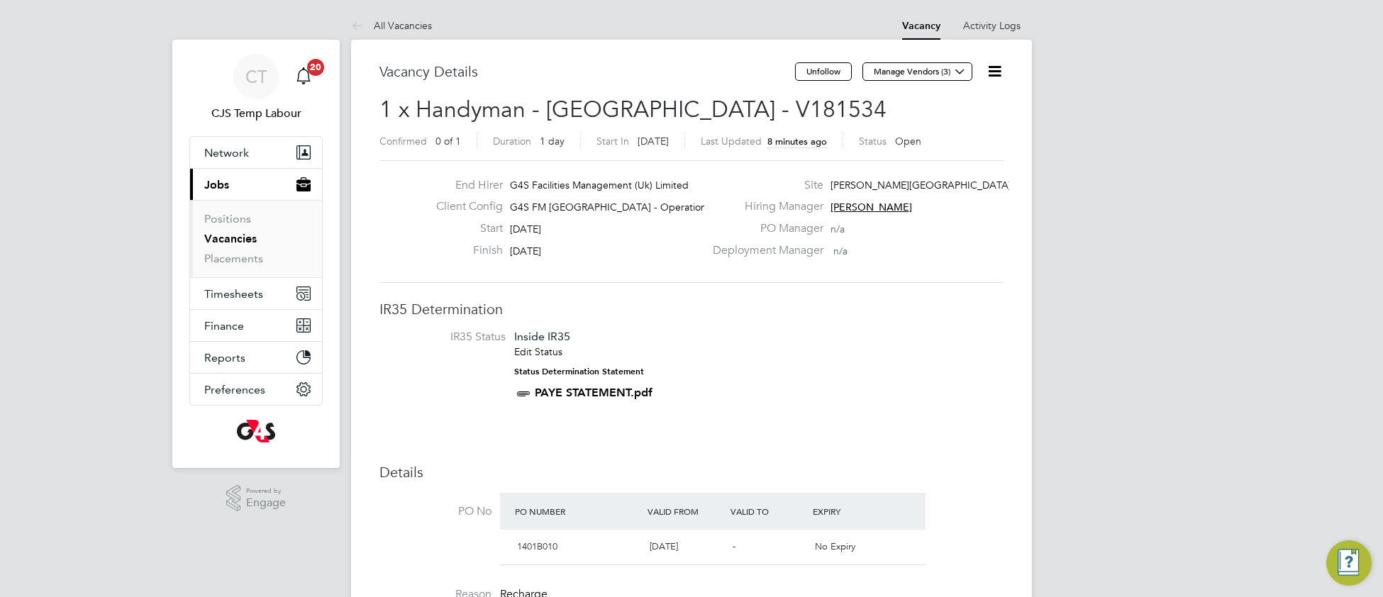
click at [239, 242] on link "Vacancies" at bounding box center [230, 238] width 52 height 13
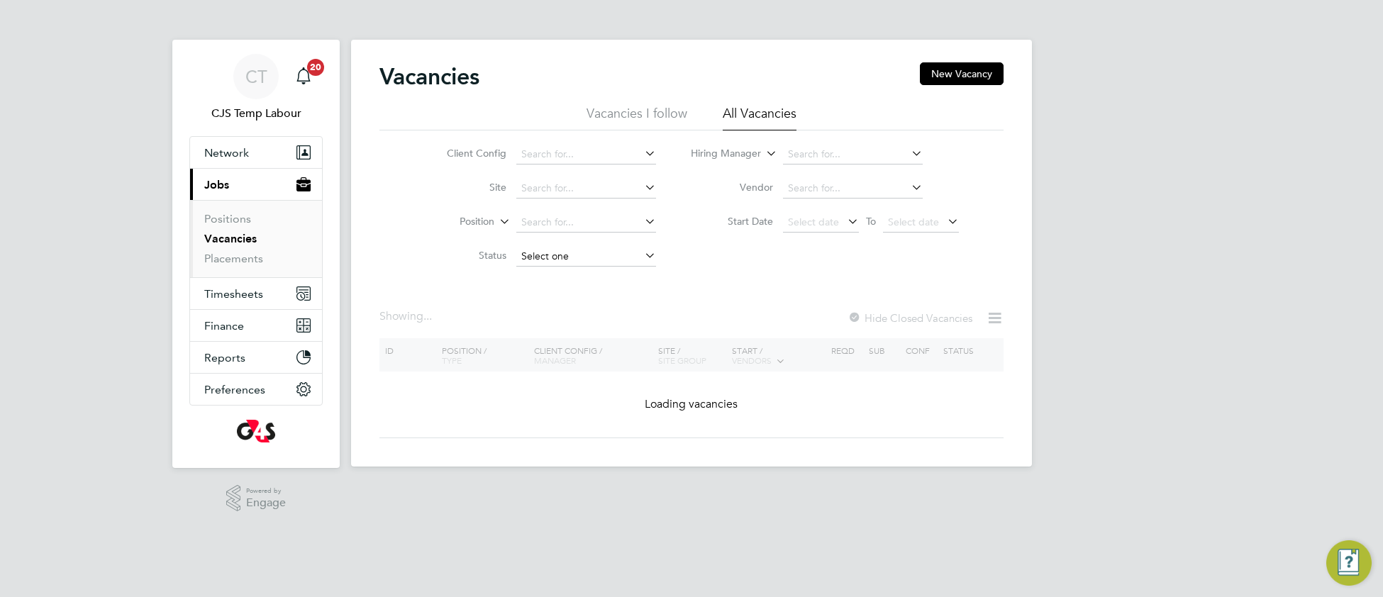
click at [535, 260] on input at bounding box center [586, 257] width 140 height 20
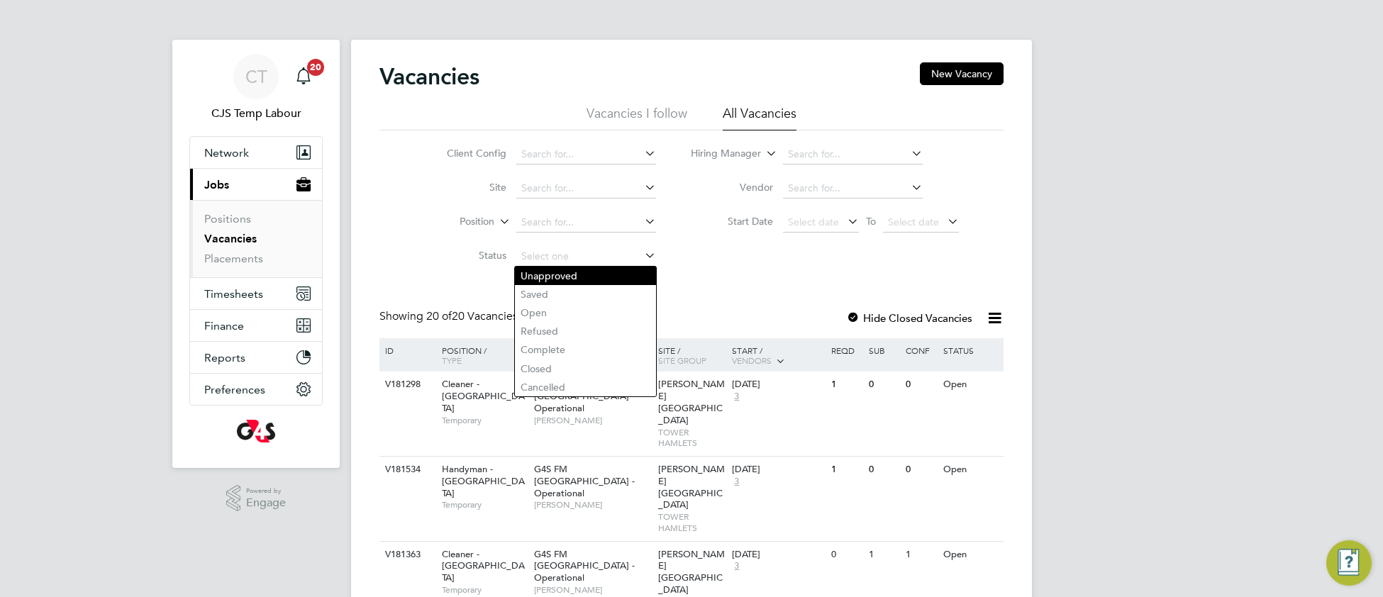
click at [548, 275] on li "Unapproved" at bounding box center [585, 276] width 141 height 18
type input "Unapproved"
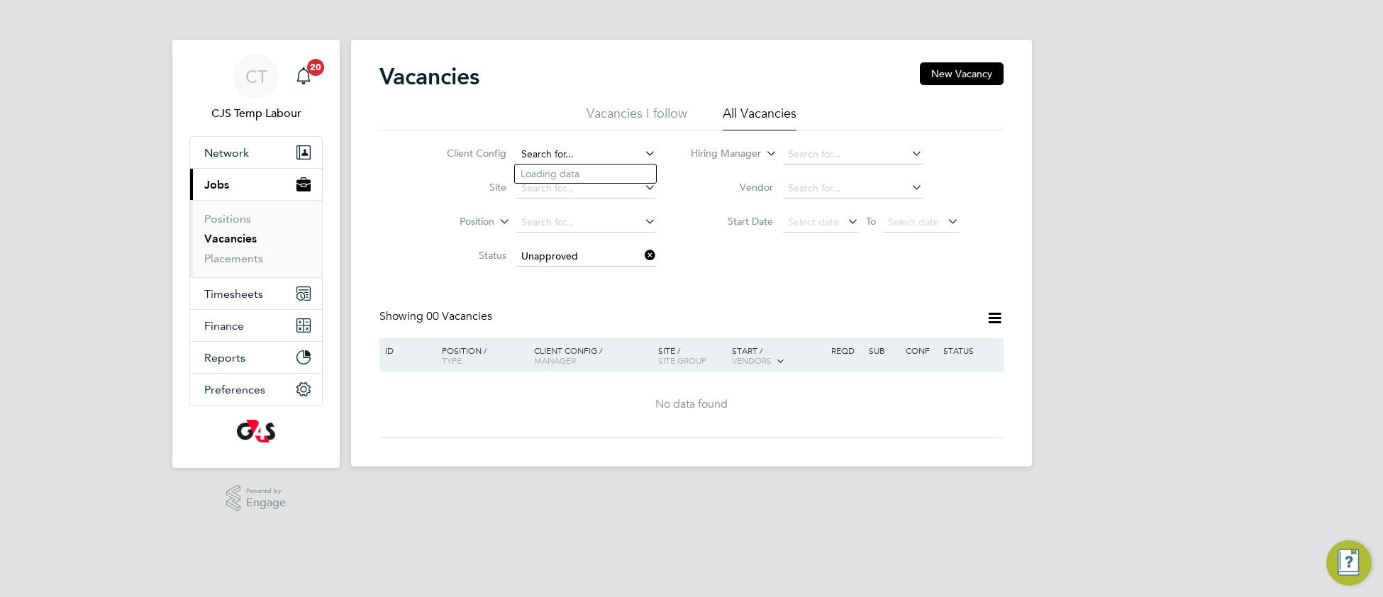
click at [555, 146] on input at bounding box center [586, 155] width 140 height 20
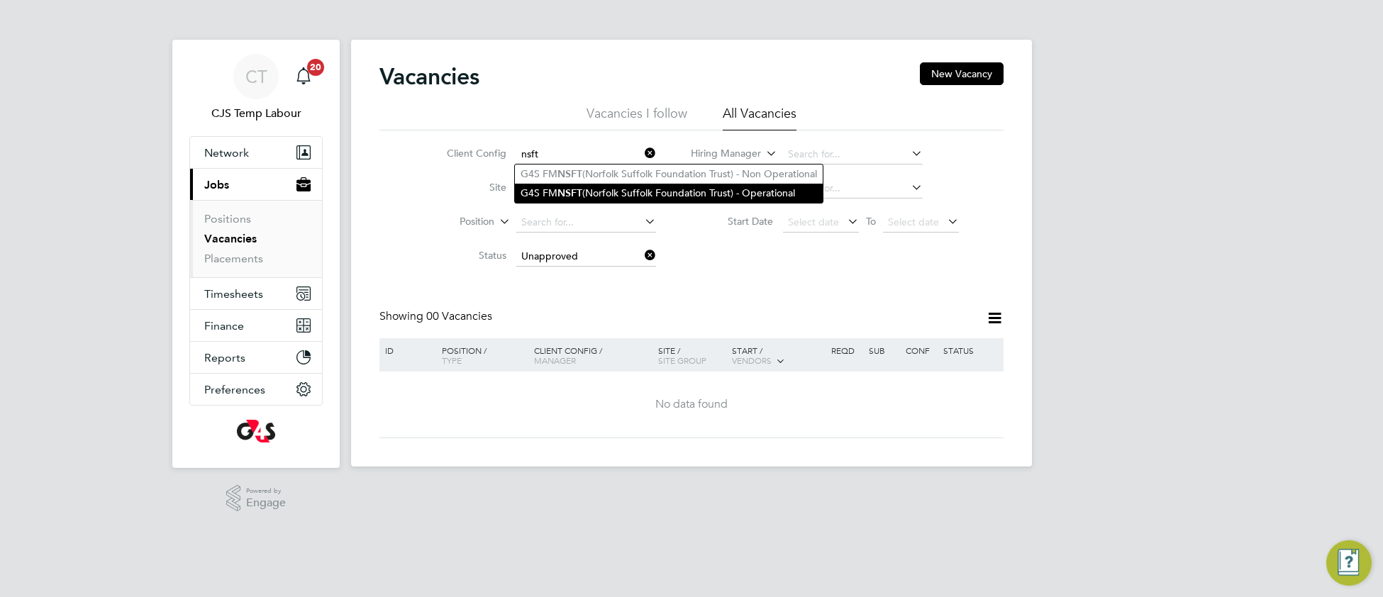
click at [554, 190] on li "G4S FM NSFT (Norfolk Suffolk Foundation Trust) - Operational" at bounding box center [669, 193] width 308 height 19
type input "G4S FM NSFT (Norfolk Suffolk Foundation Trust) - Operational"
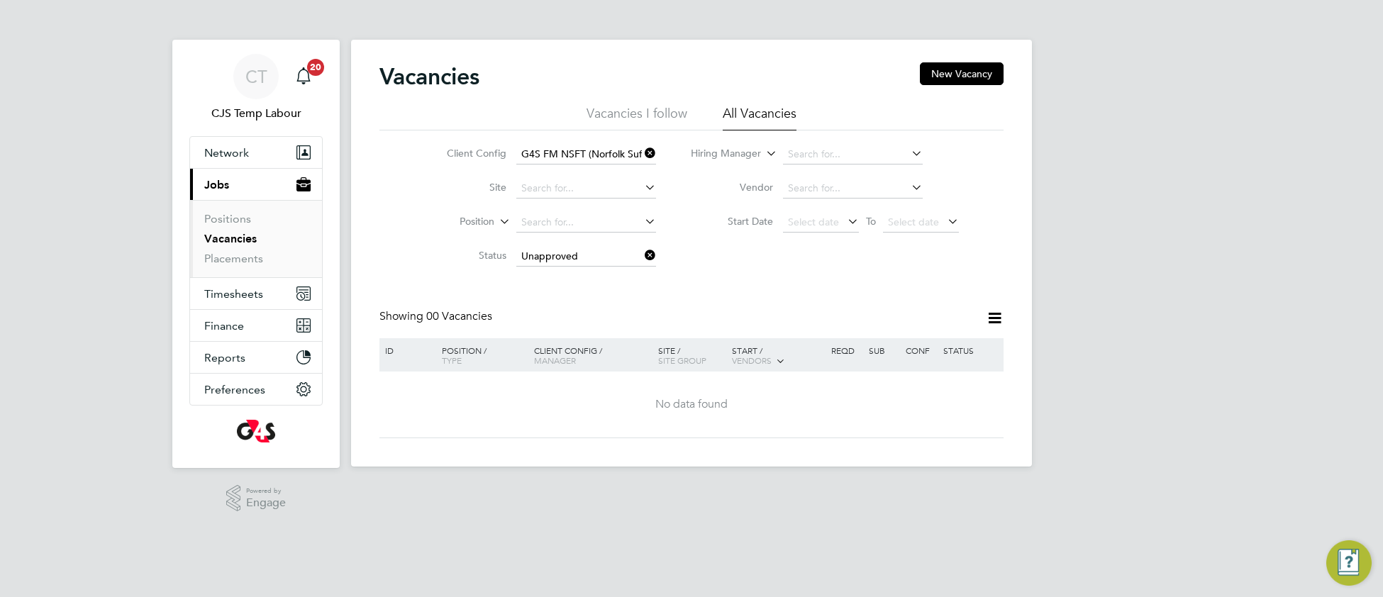
click at [642, 253] on icon at bounding box center [642, 255] width 0 height 20
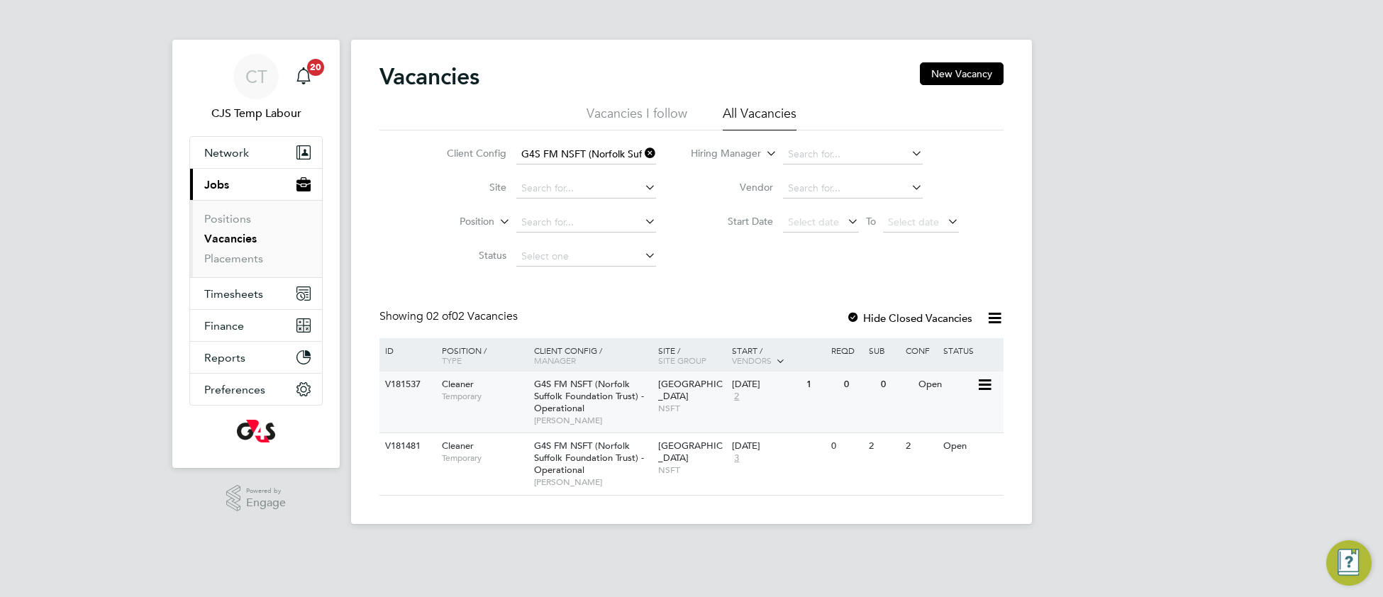
click at [588, 404] on div "G4S FM NSFT (Norfolk Suffolk Foundation Trust) - Operational Angela Fitzgerald" at bounding box center [593, 402] width 124 height 61
click at [688, 464] on div "Hellesdon Hospital NSFT" at bounding box center [692, 457] width 74 height 49
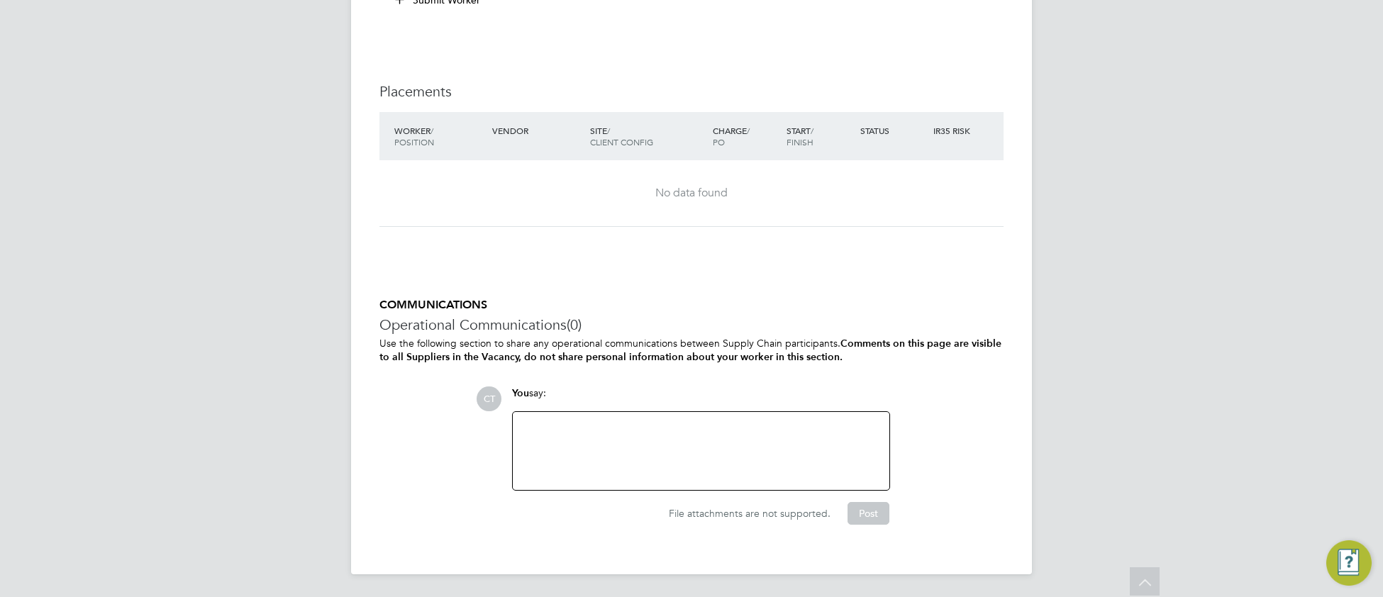
scroll to position [2943, 0]
click at [589, 436] on div at bounding box center [701, 451] width 360 height 61
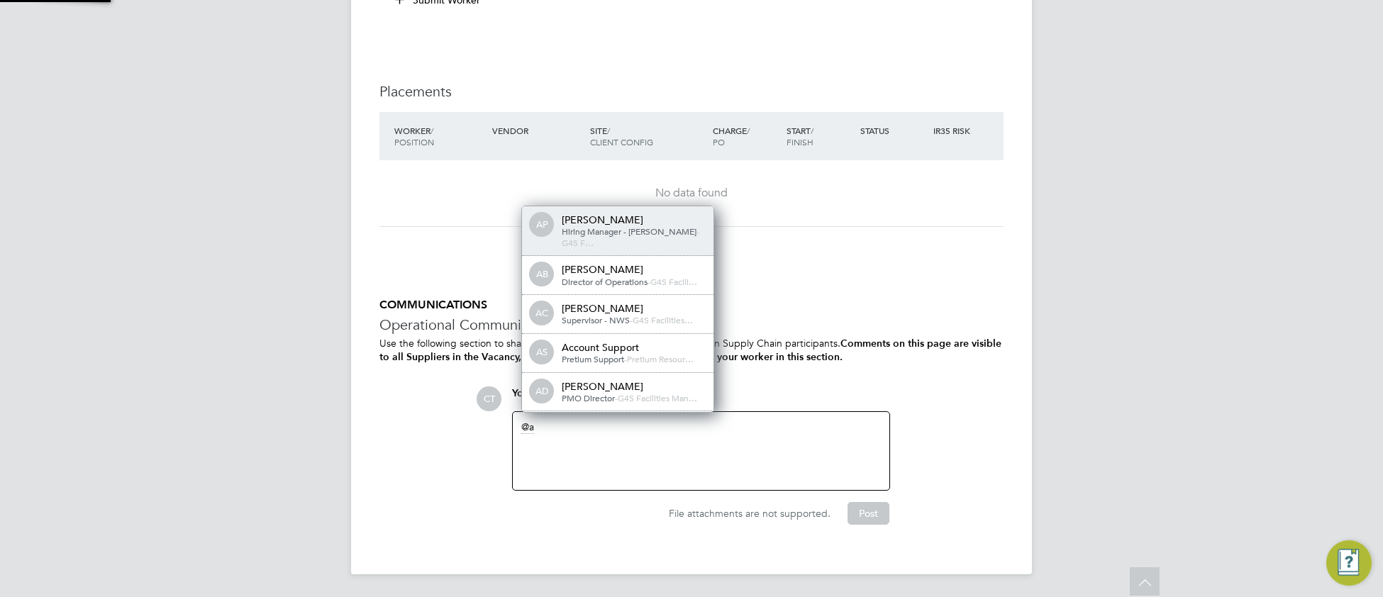
scroll to position [11, 143]
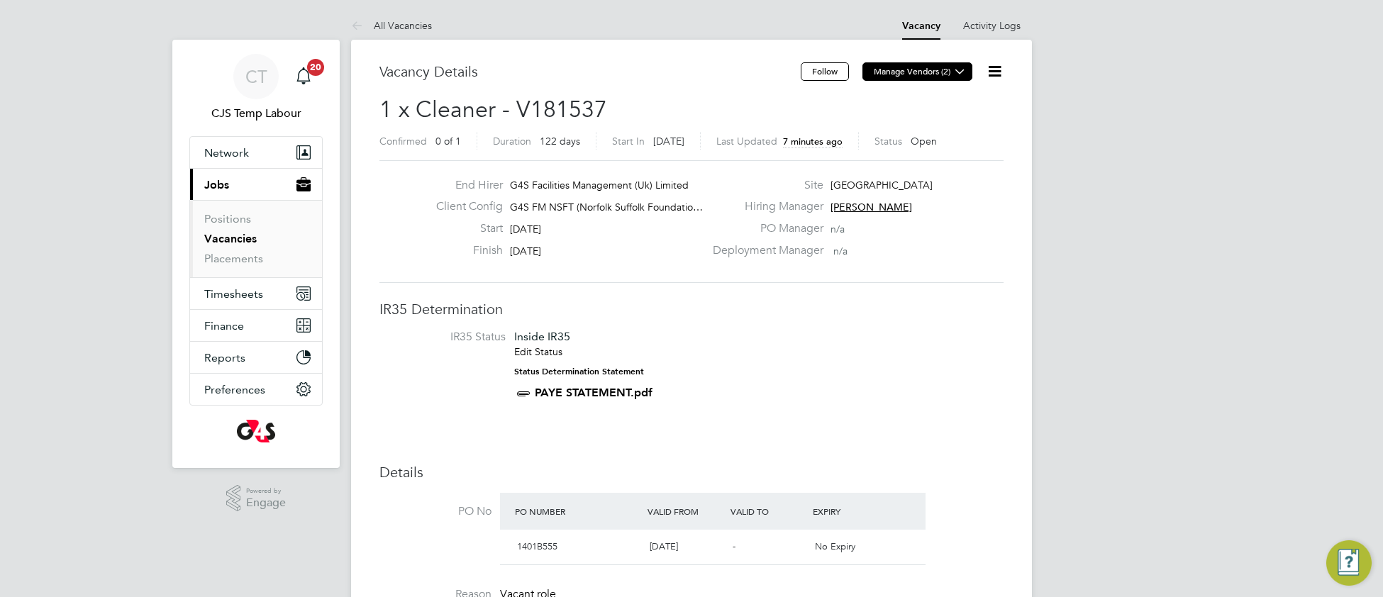
click at [938, 72] on button "Manage Vendors (2)" at bounding box center [918, 71] width 110 height 18
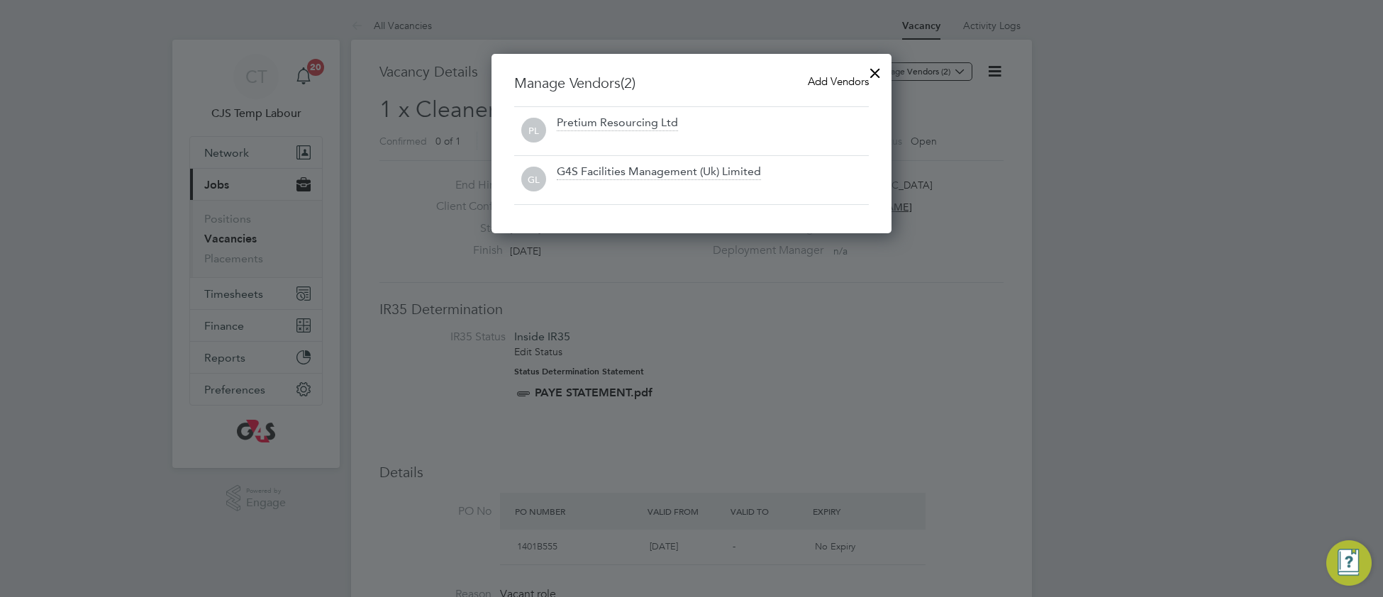
click at [814, 82] on span "Add Vendors" at bounding box center [838, 80] width 61 height 13
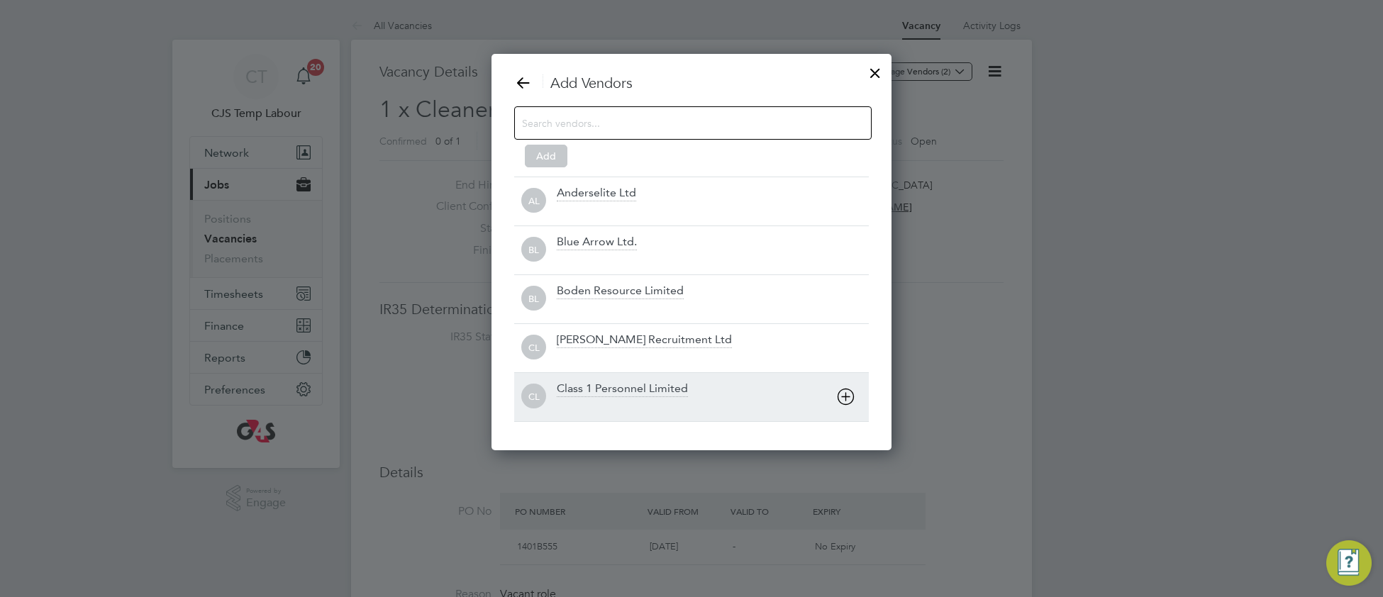
click at [626, 397] on div "Class 1 Personnel Limited" at bounding box center [622, 390] width 131 height 16
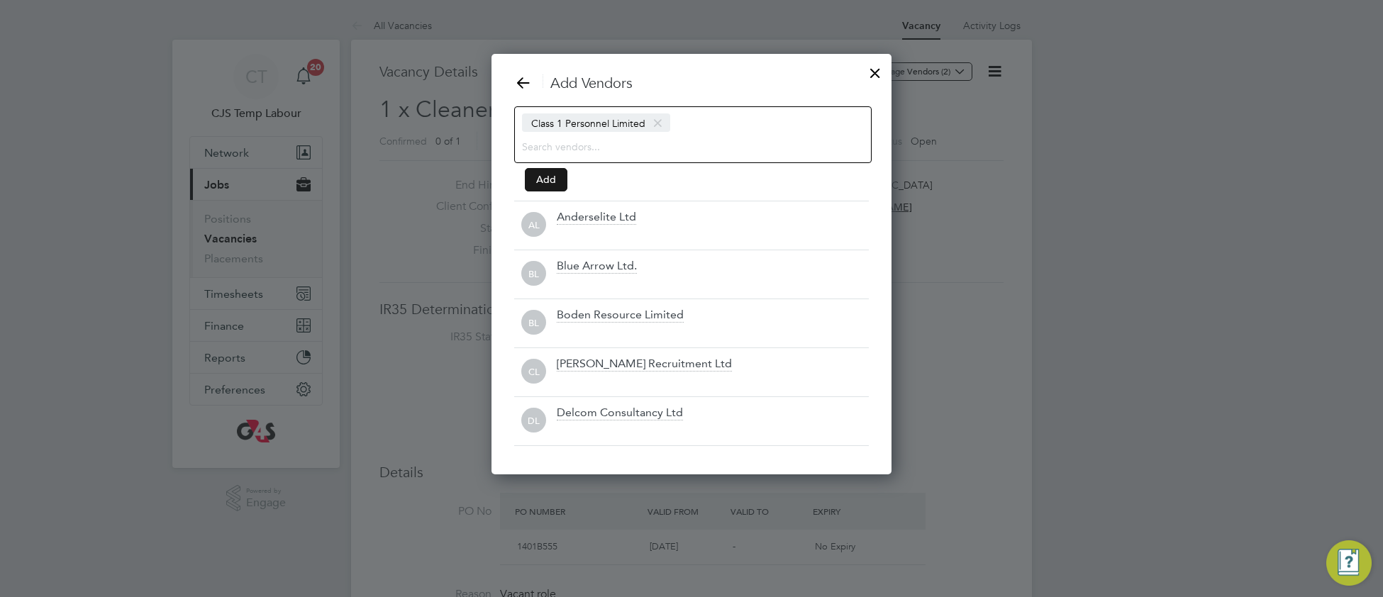
click at [537, 172] on button "Add" at bounding box center [546, 179] width 43 height 23
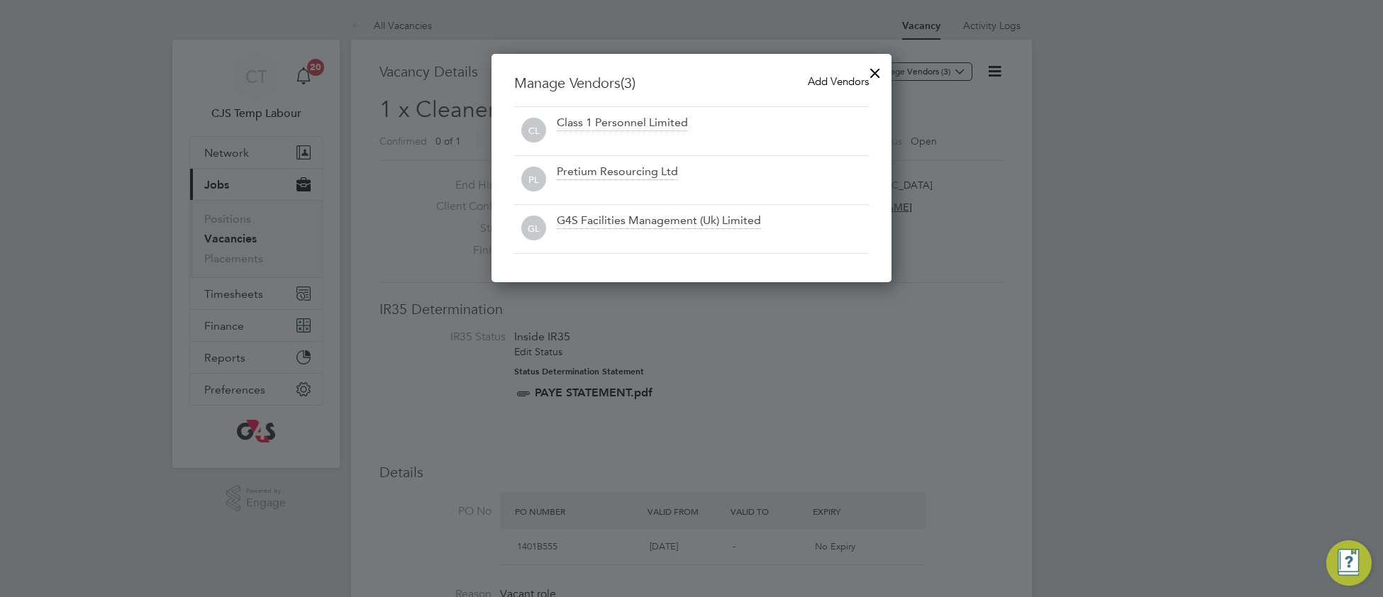
click at [870, 70] on div at bounding box center [876, 70] width 26 height 26
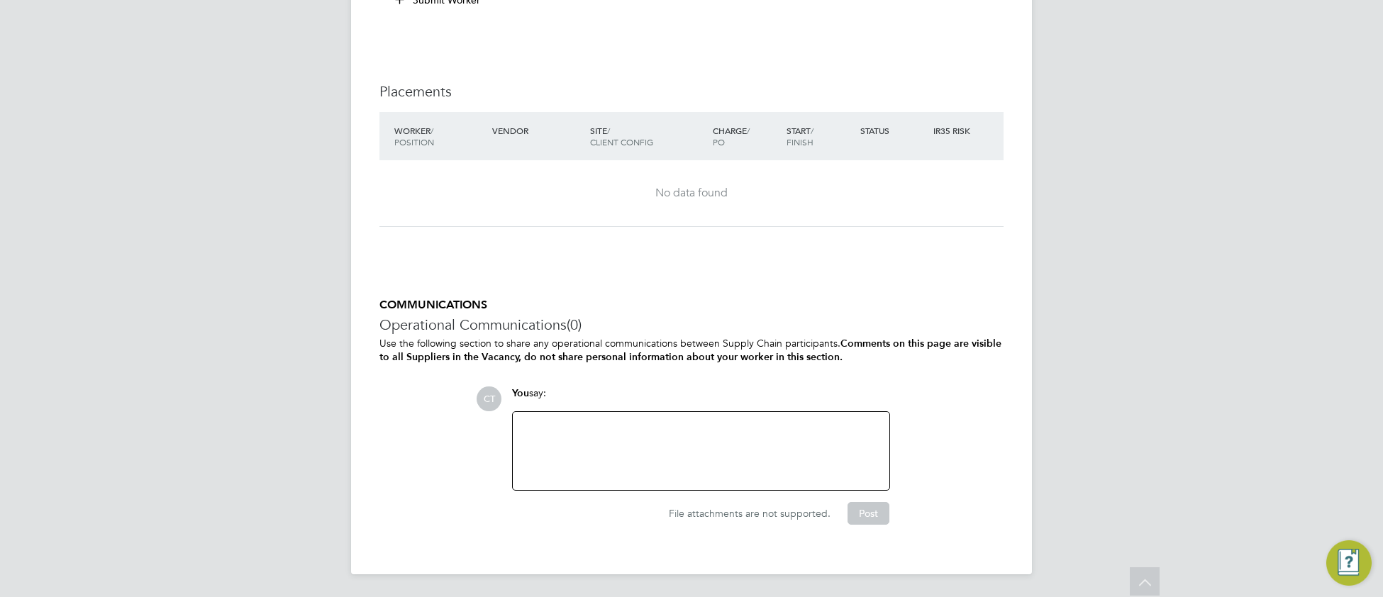
click at [604, 437] on div at bounding box center [701, 451] width 360 height 61
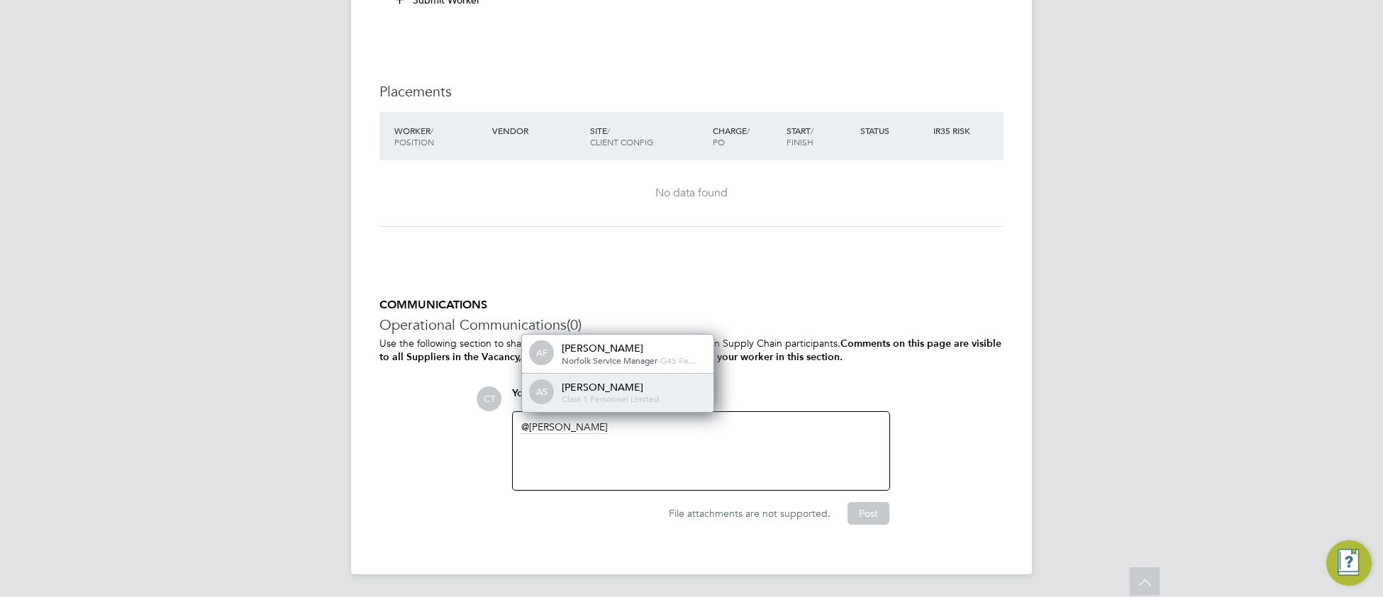
click at [633, 388] on div "Angela Sabaroche" at bounding box center [633, 387] width 142 height 13
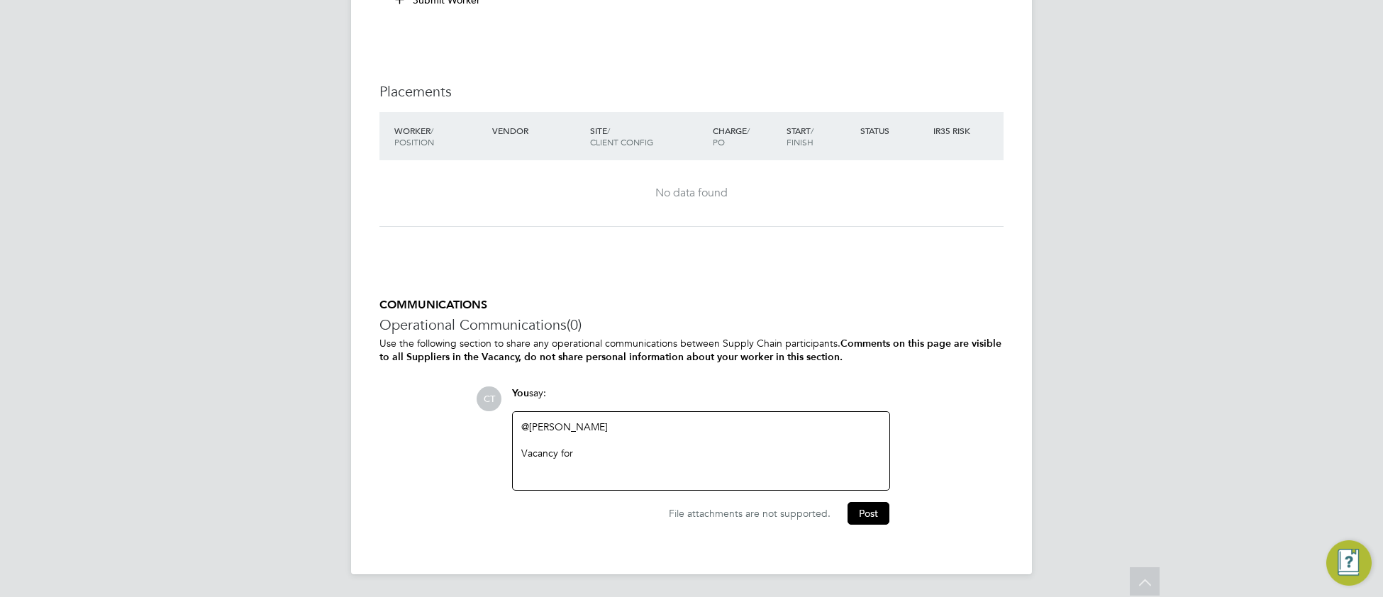
click at [593, 452] on div "Vacancy for" at bounding box center [701, 453] width 360 height 13
click at [643, 453] on div "Vacancy for Brenda Nwuju" at bounding box center [701, 453] width 360 height 13
click at [875, 513] on button "Post" at bounding box center [869, 513] width 42 height 23
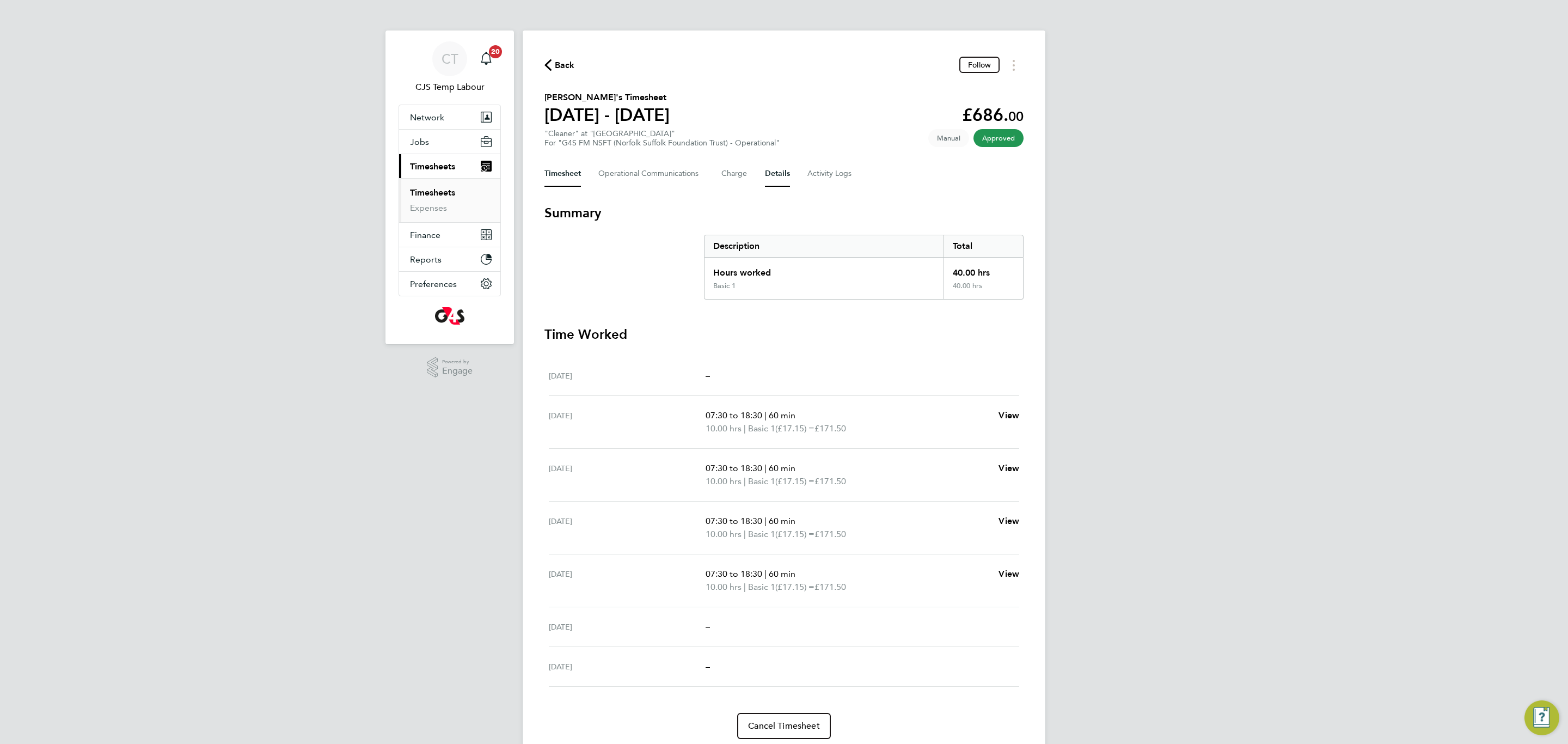
click at [770, 176] on button "Details" at bounding box center [777, 174] width 25 height 26
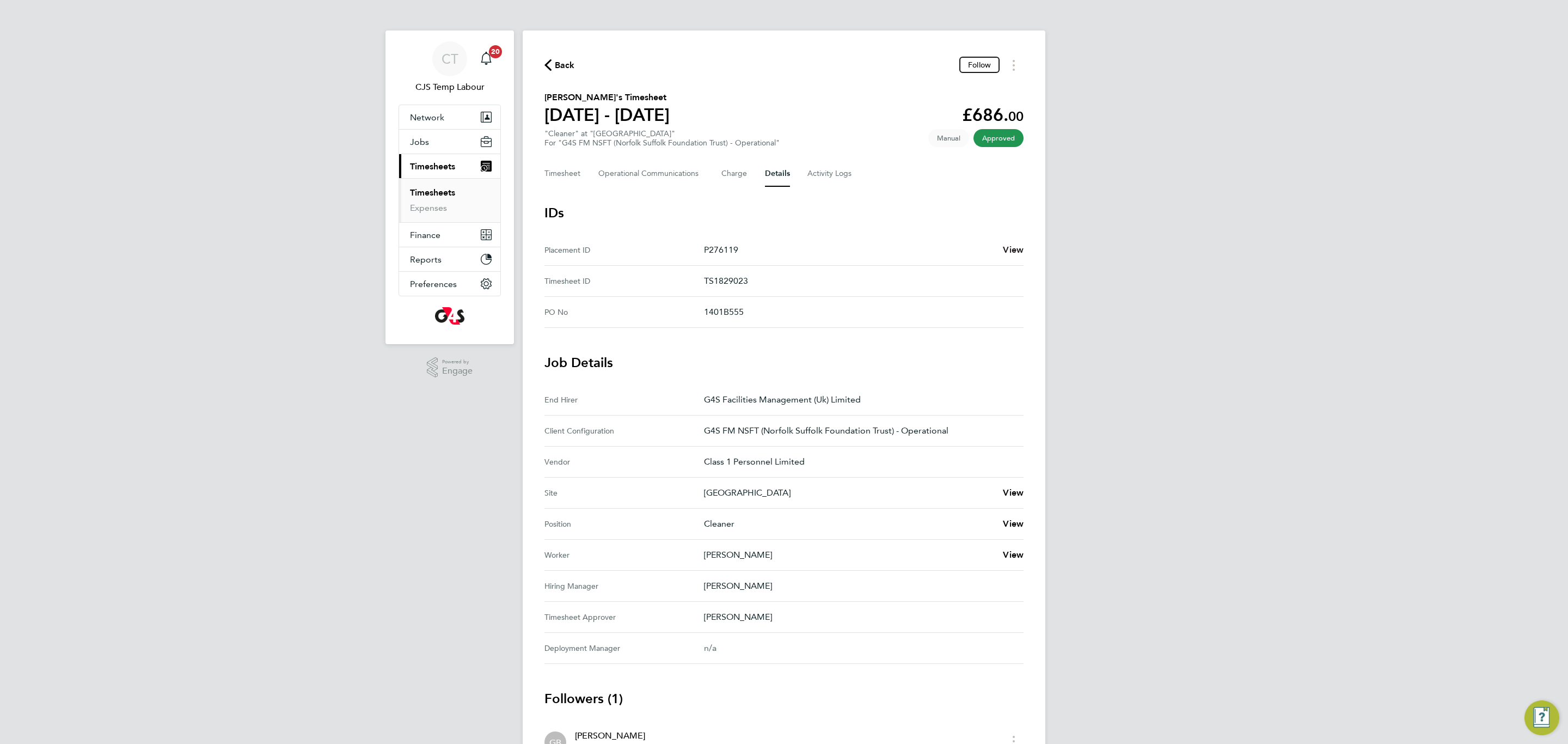
click at [1013, 245] on span "View" at bounding box center [1013, 250] width 21 height 10
click at [422, 140] on span "Jobs" at bounding box center [419, 141] width 19 height 10
click at [434, 200] on link "Placements" at bounding box center [432, 198] width 45 height 10
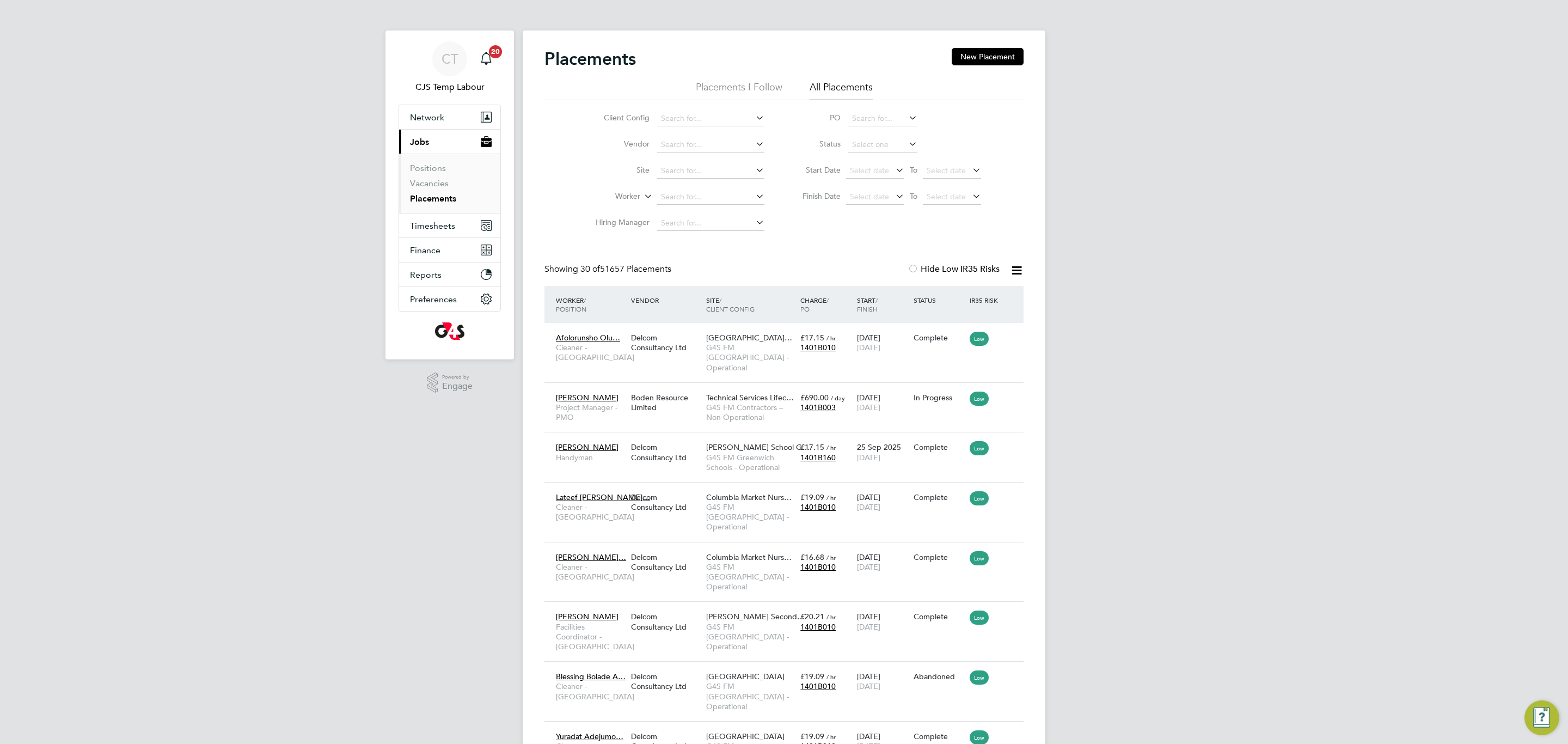
click at [691, 115] on input at bounding box center [711, 119] width 107 height 15
click at [698, 134] on b "NSFT" at bounding box center [698, 134] width 19 height 9
type input "G4S FM NSFT (Norfolk Suffolk Foundation Trust) - Non Operational"
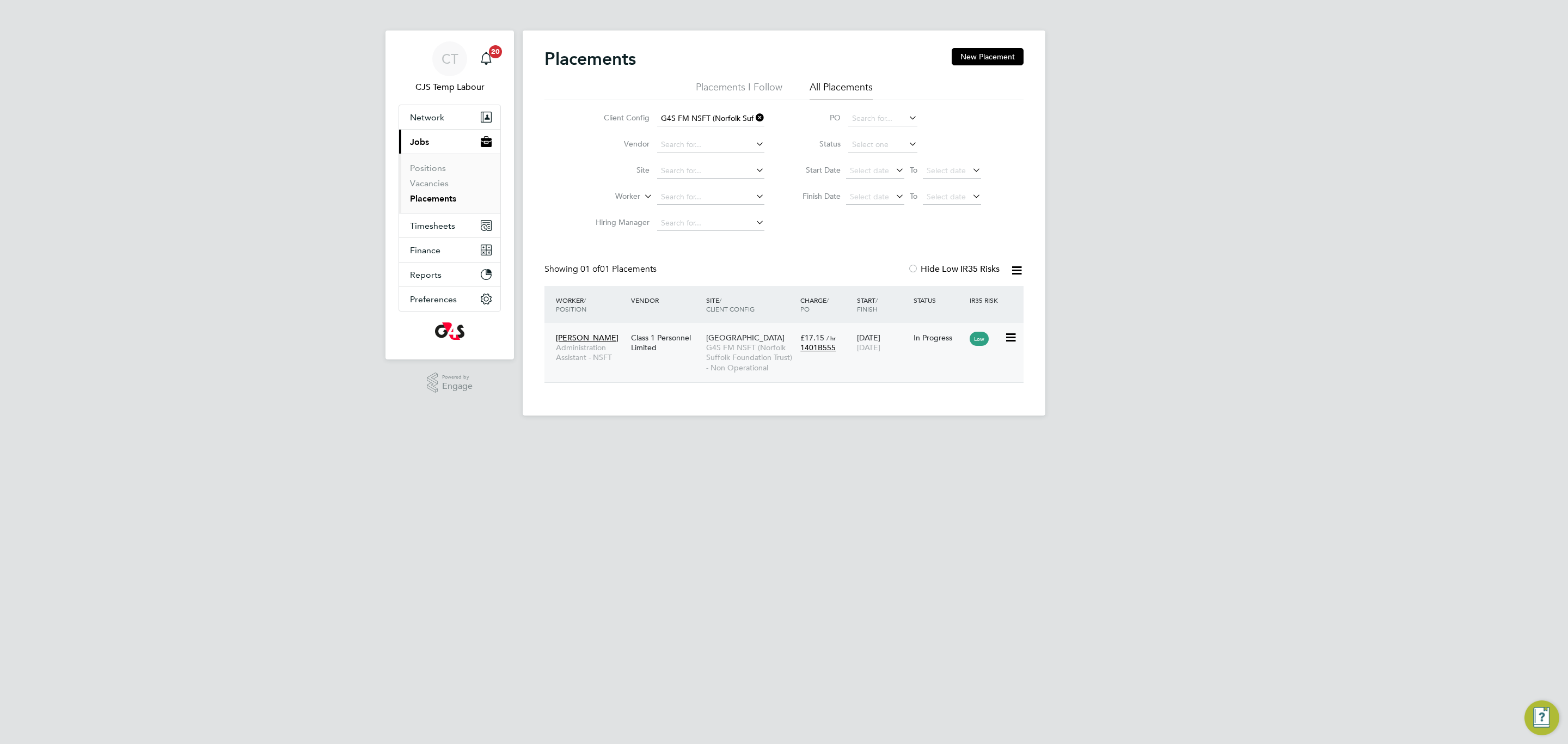
click at [738, 355] on span "G4S FM NSFT (Norfolk Suffolk Foundation Trust) - Non Operational" at bounding box center [751, 357] width 89 height 30
drag, startPoint x: 758, startPoint y: 119, endPoint x: 753, endPoint y: 124, distance: 7.1
click at [754, 118] on icon at bounding box center [754, 117] width 0 height 15
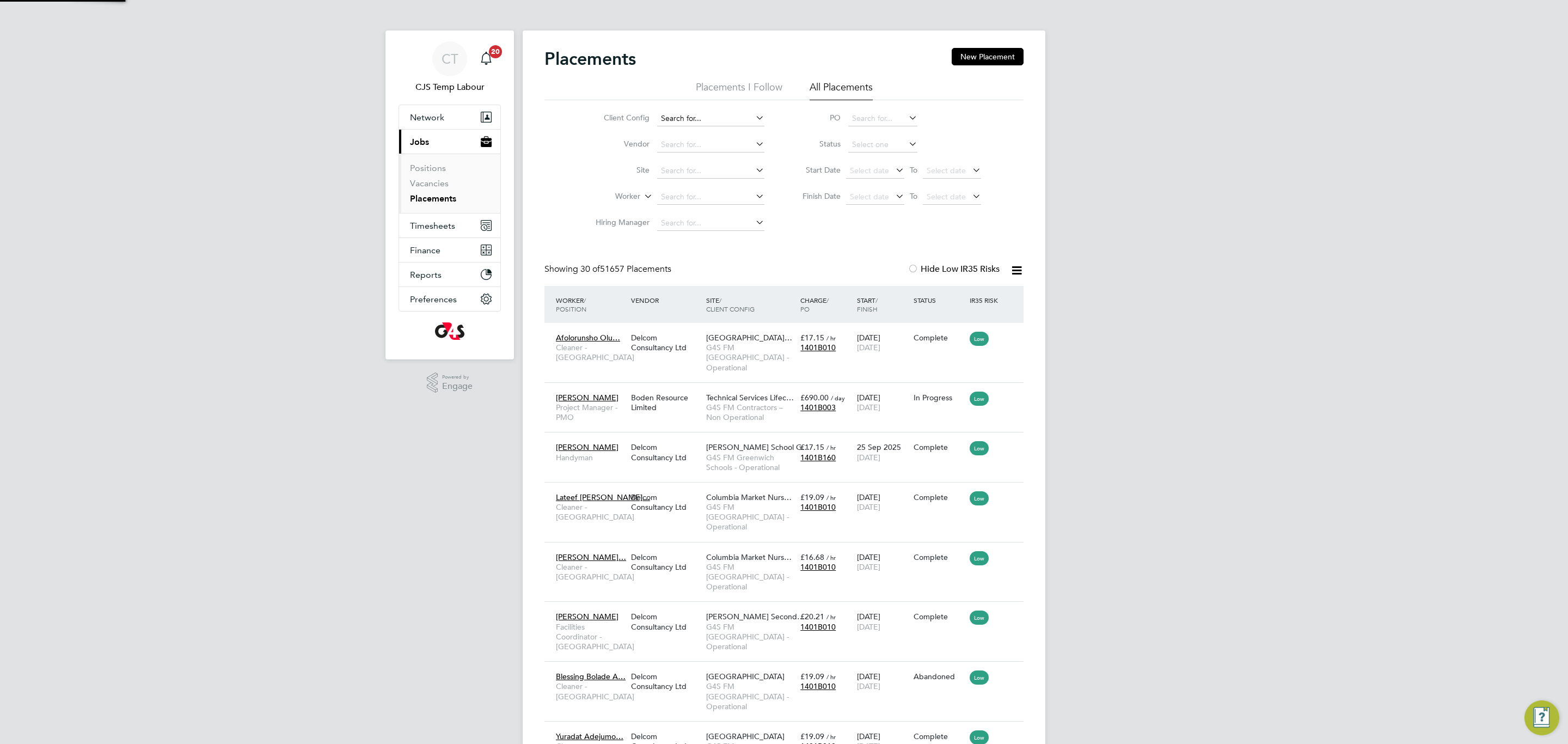
click at [696, 117] on input at bounding box center [711, 119] width 107 height 15
click at [738, 147] on li "G4S FM NSFT (Norfolk Suffolk Foundation Trust) - Operational" at bounding box center [775, 148] width 236 height 15
type input "G4S FM NSFT (Norfolk Suffolk Foundation Trust) - Operational"
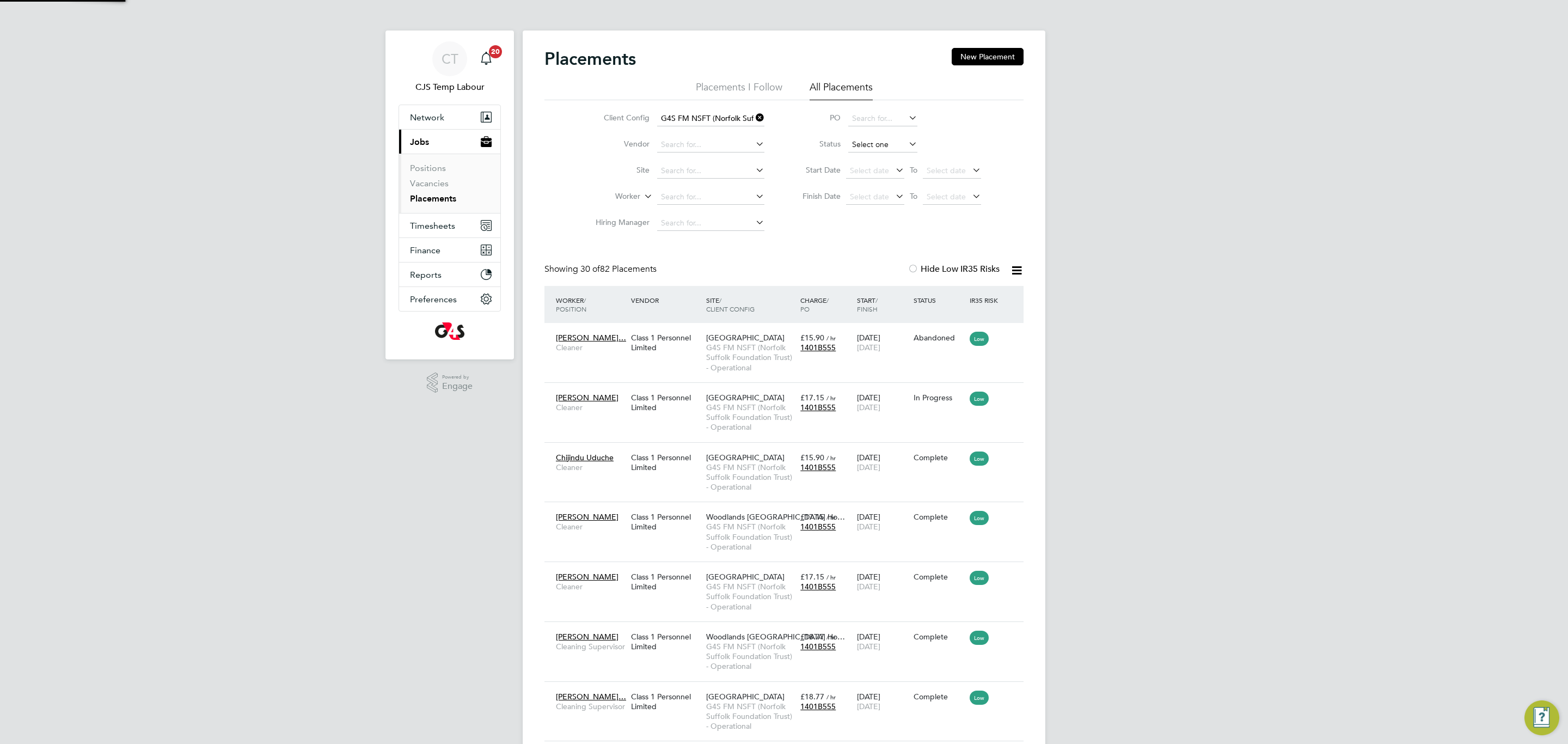
click at [865, 141] on input at bounding box center [883, 145] width 69 height 15
click at [872, 161] on li "Active" at bounding box center [883, 160] width 71 height 14
type input "Active"
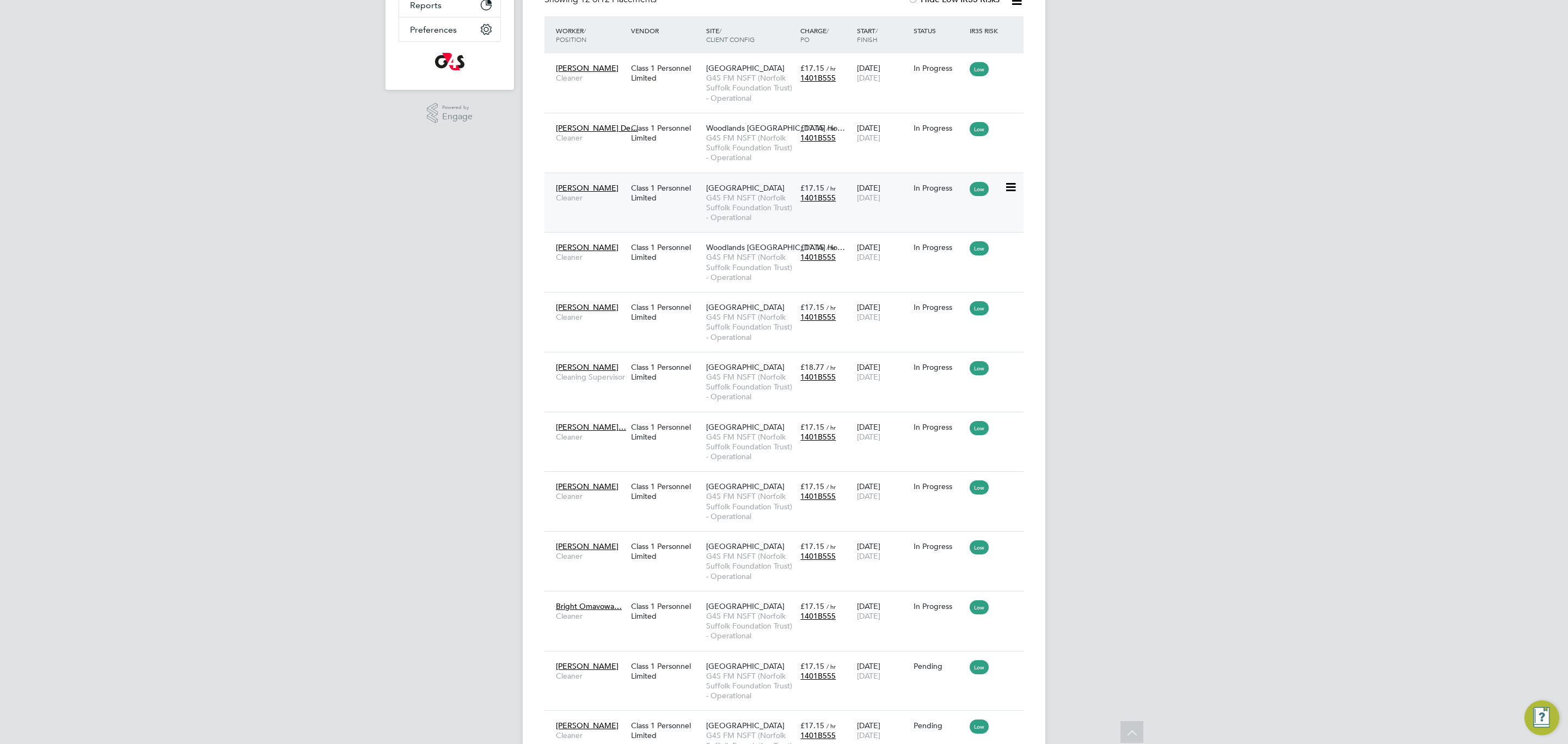
click at [743, 211] on span "G4S FM NSFT (Norfolk Suffolk Foundation Trust) - Operational" at bounding box center [751, 207] width 89 height 30
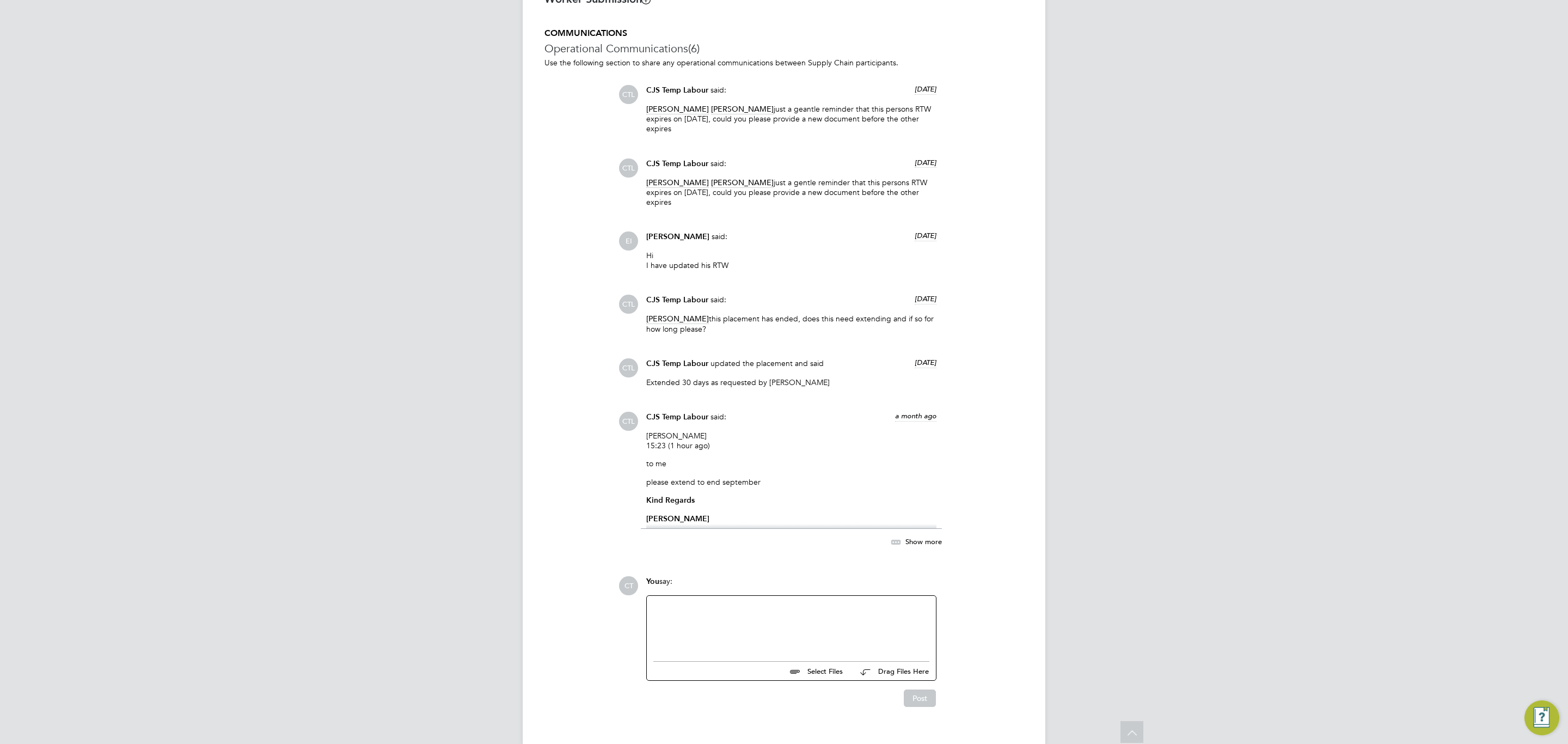
scroll to position [894, 0]
click at [893, 532] on icon at bounding box center [896, 539] width 14 height 14
click at [696, 630] on div at bounding box center [791, 650] width 276 height 47
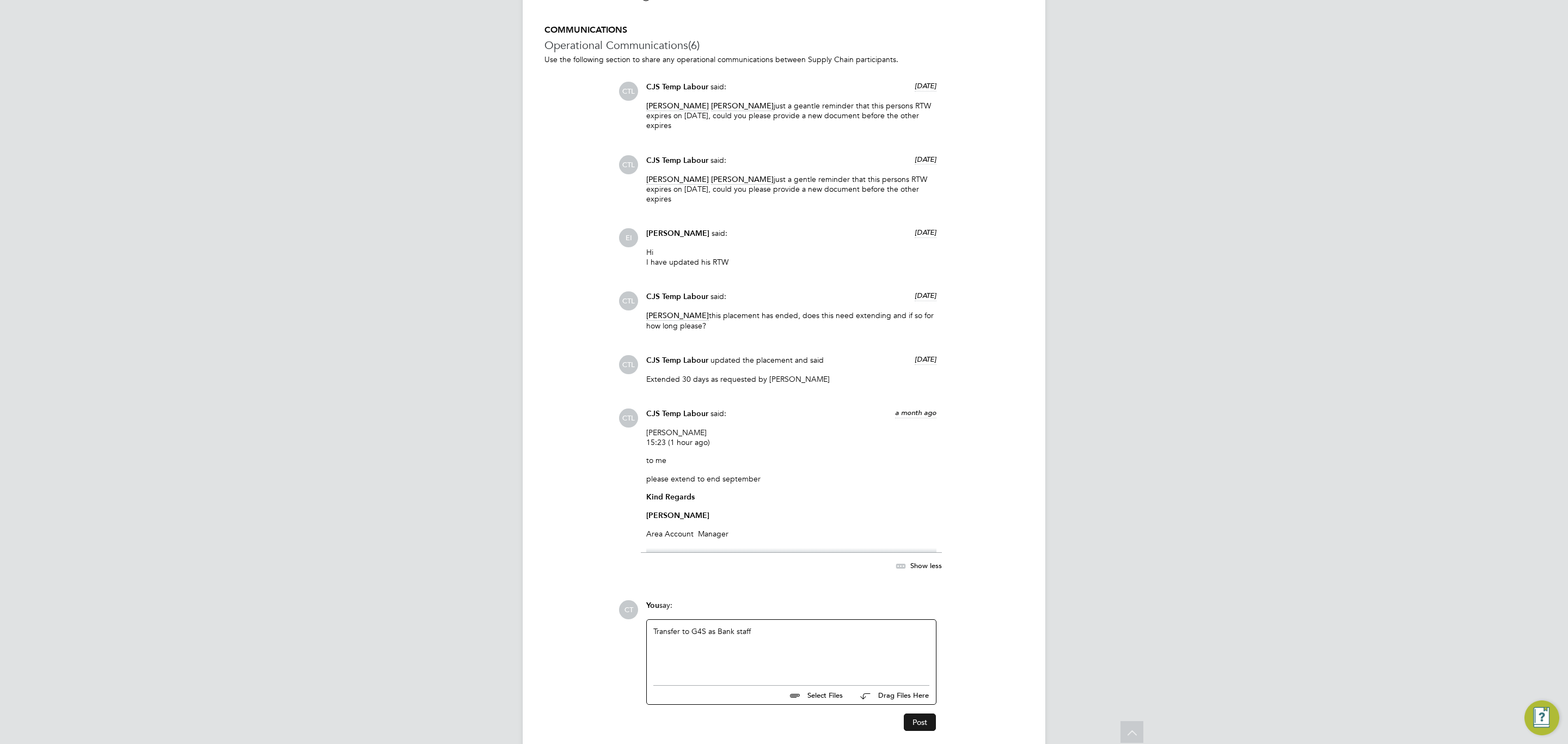
click at [914, 713] on button "Post" at bounding box center [920, 722] width 32 height 18
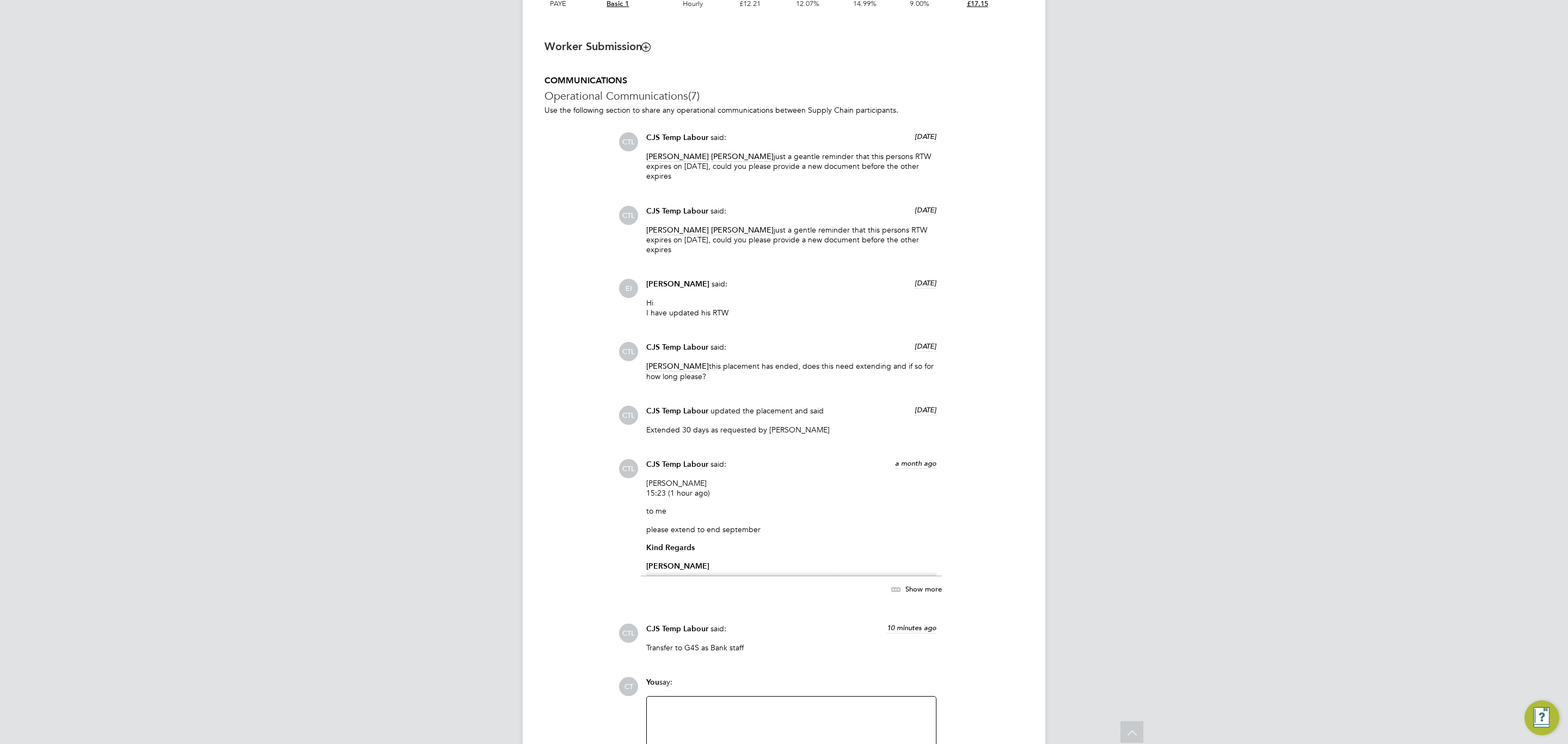
scroll to position [678, 0]
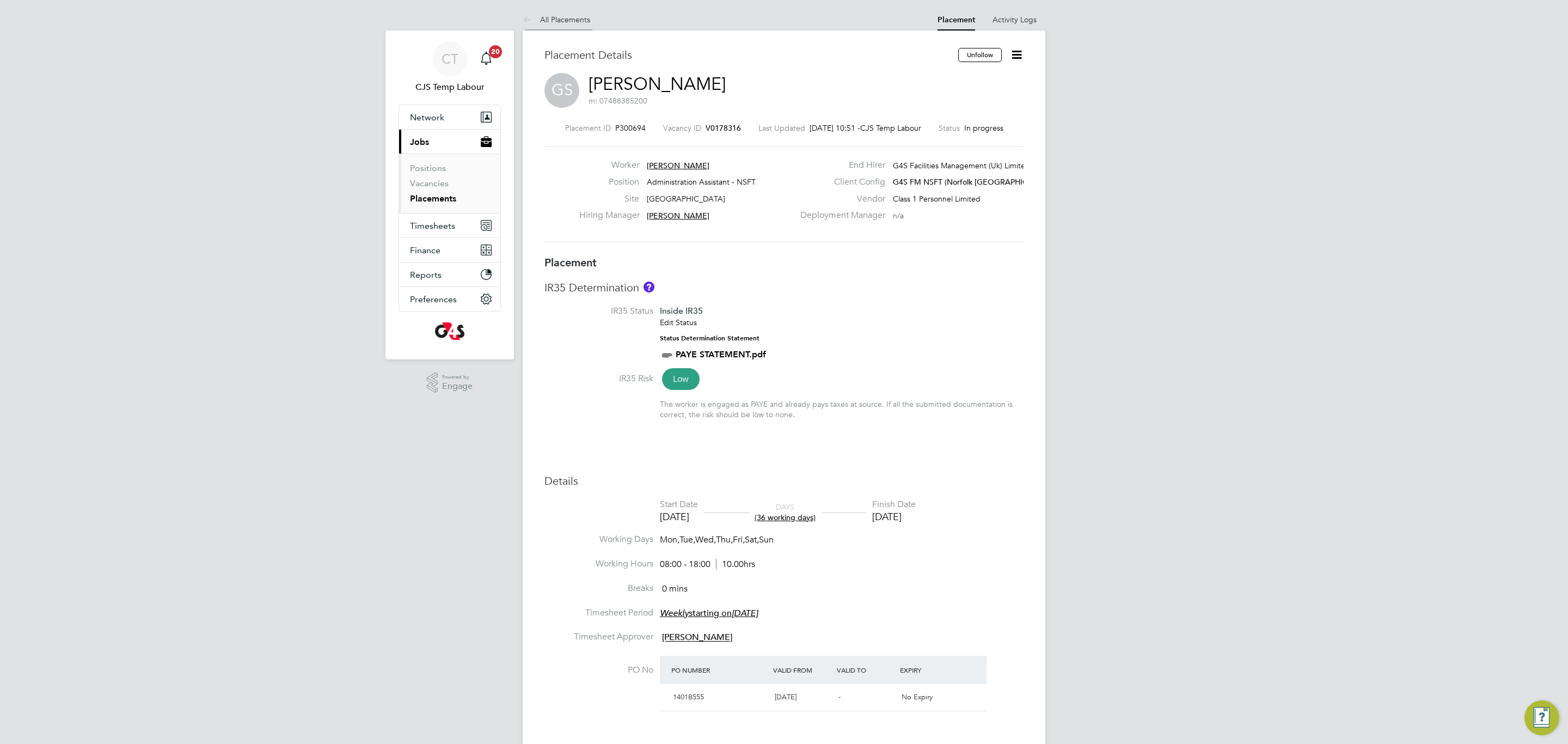
click at [565, 21] on link "All Placements" at bounding box center [556, 19] width 68 height 10
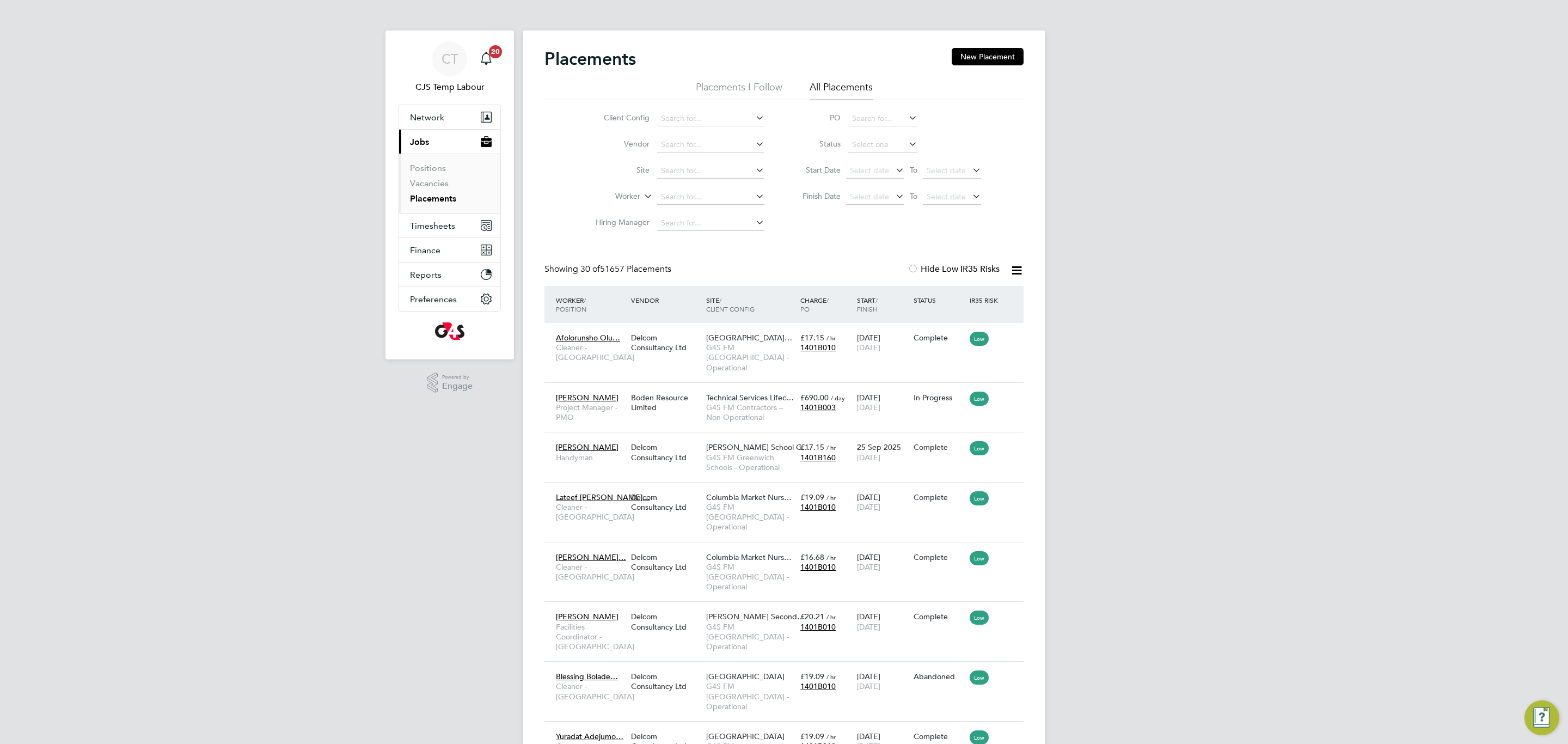
scroll to position [41, 94]
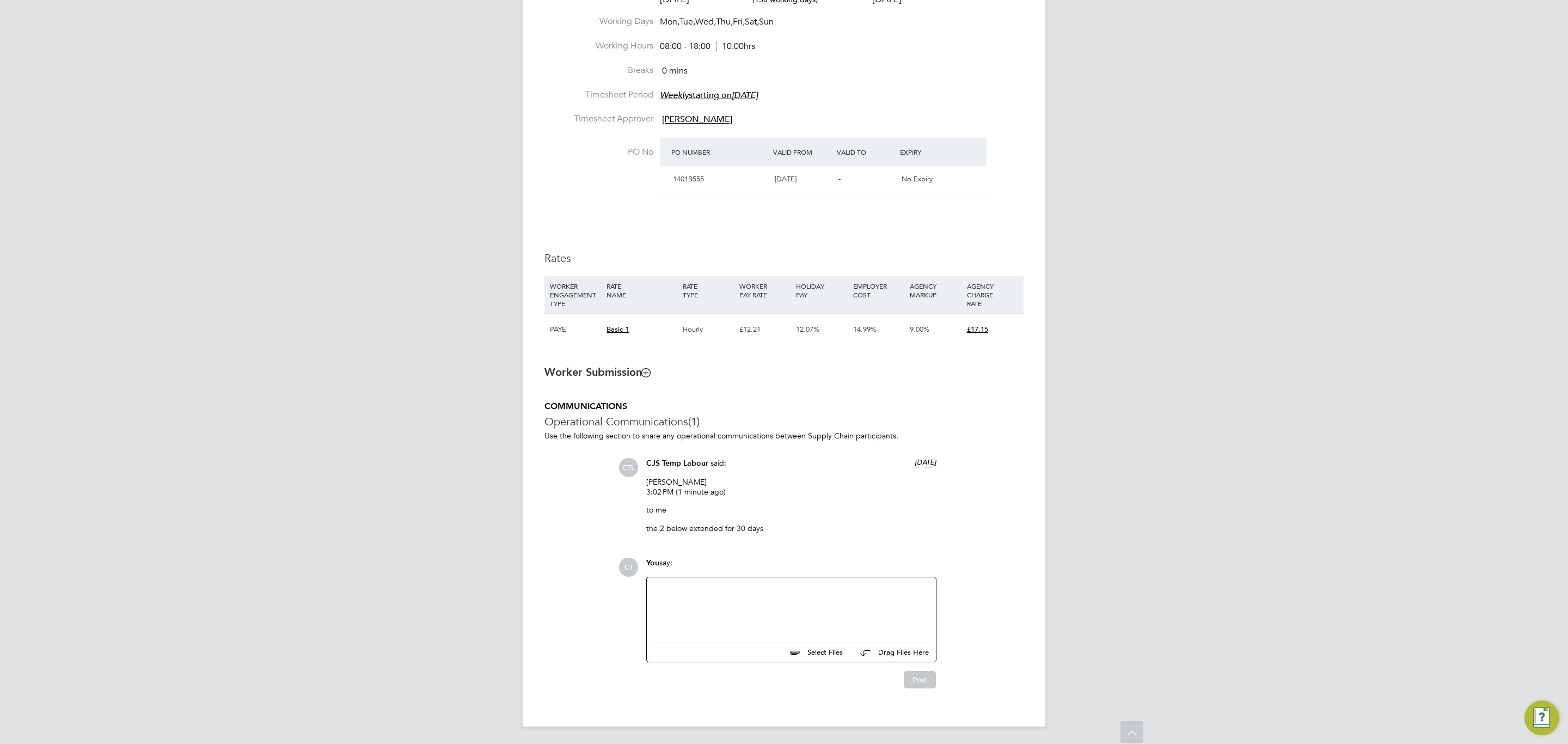
click at [678, 599] on div at bounding box center [791, 607] width 276 height 47
drag, startPoint x: 850, startPoint y: 504, endPoint x: 839, endPoint y: 470, distance: 35.7
click at [840, 469] on div "CJS Temp Labour said: 4 days ago Gianni Bernardi 3:02 PM (1 minute ago) to me t…" at bounding box center [791, 500] width 301 height 84
drag, startPoint x: 909, startPoint y: 685, endPoint x: 926, endPoint y: 617, distance: 70.1
click at [912, 682] on button "Post" at bounding box center [920, 680] width 32 height 18
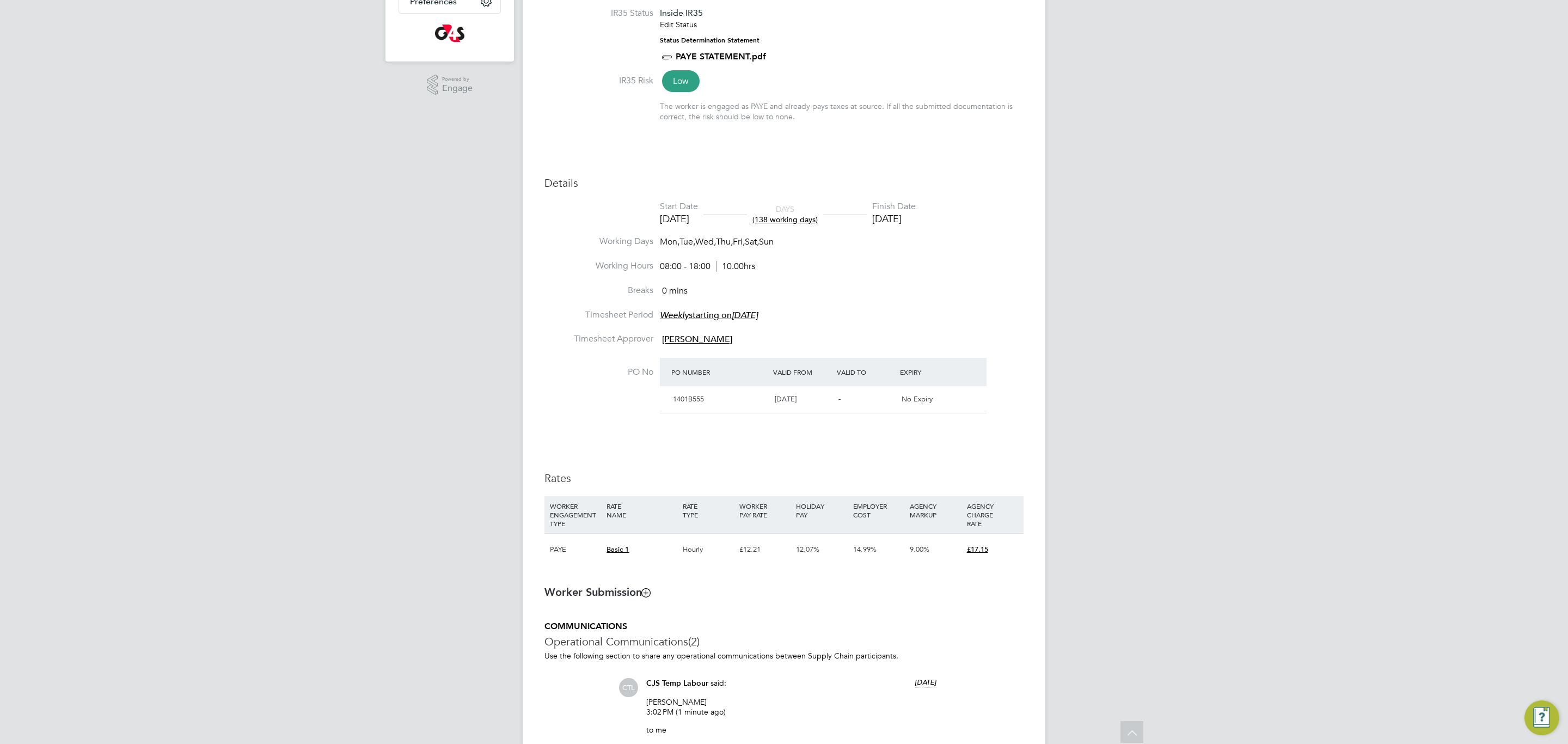
click at [914, 263] on li "Working Hours 08:00 - 18:00 10.00hrs" at bounding box center [784, 273] width 479 height 25
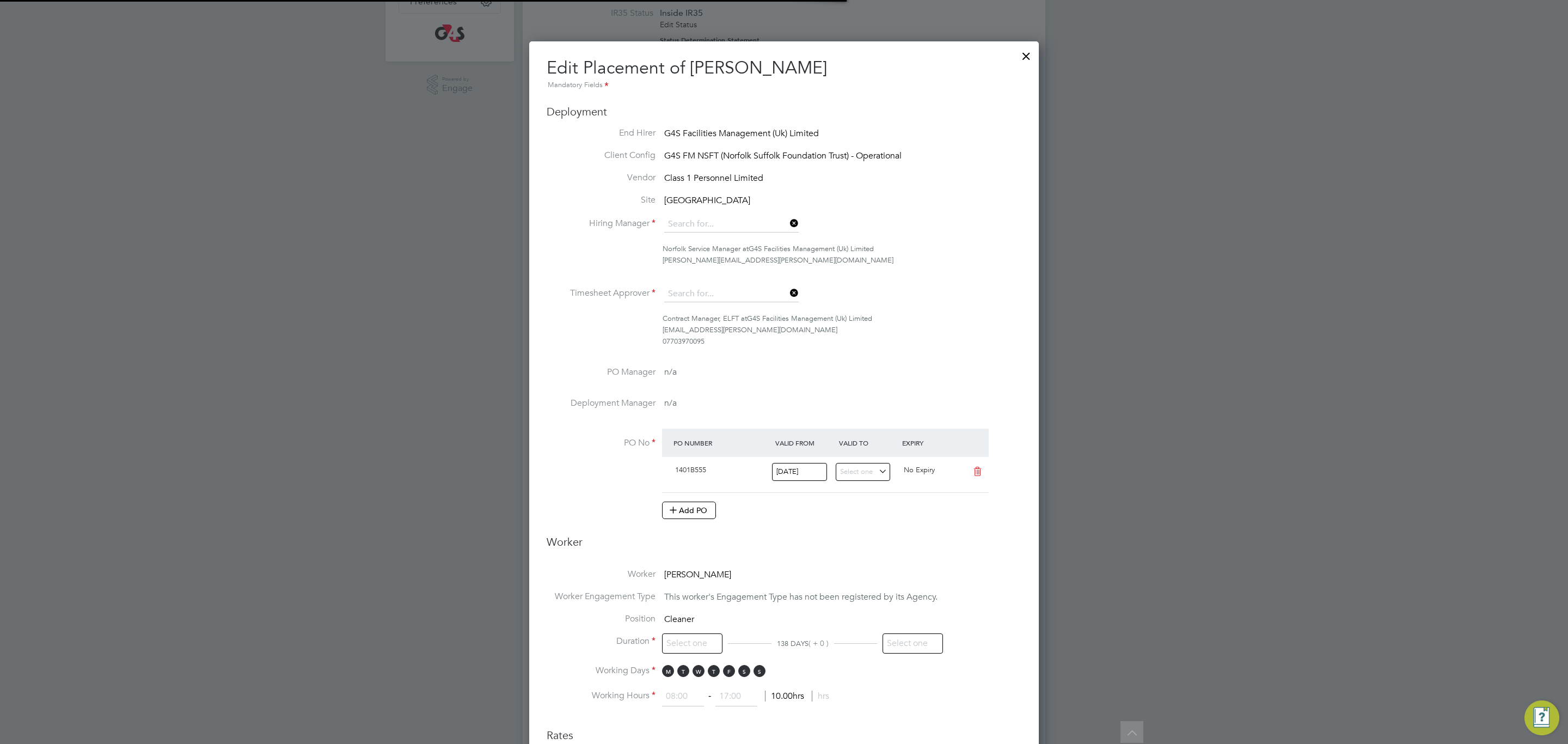
type input "Angela Fitzgerald"
type input "Gianni Bernardi"
type input "16 Jun 2025"
type input "31 Oct 2025"
type input "08:00"
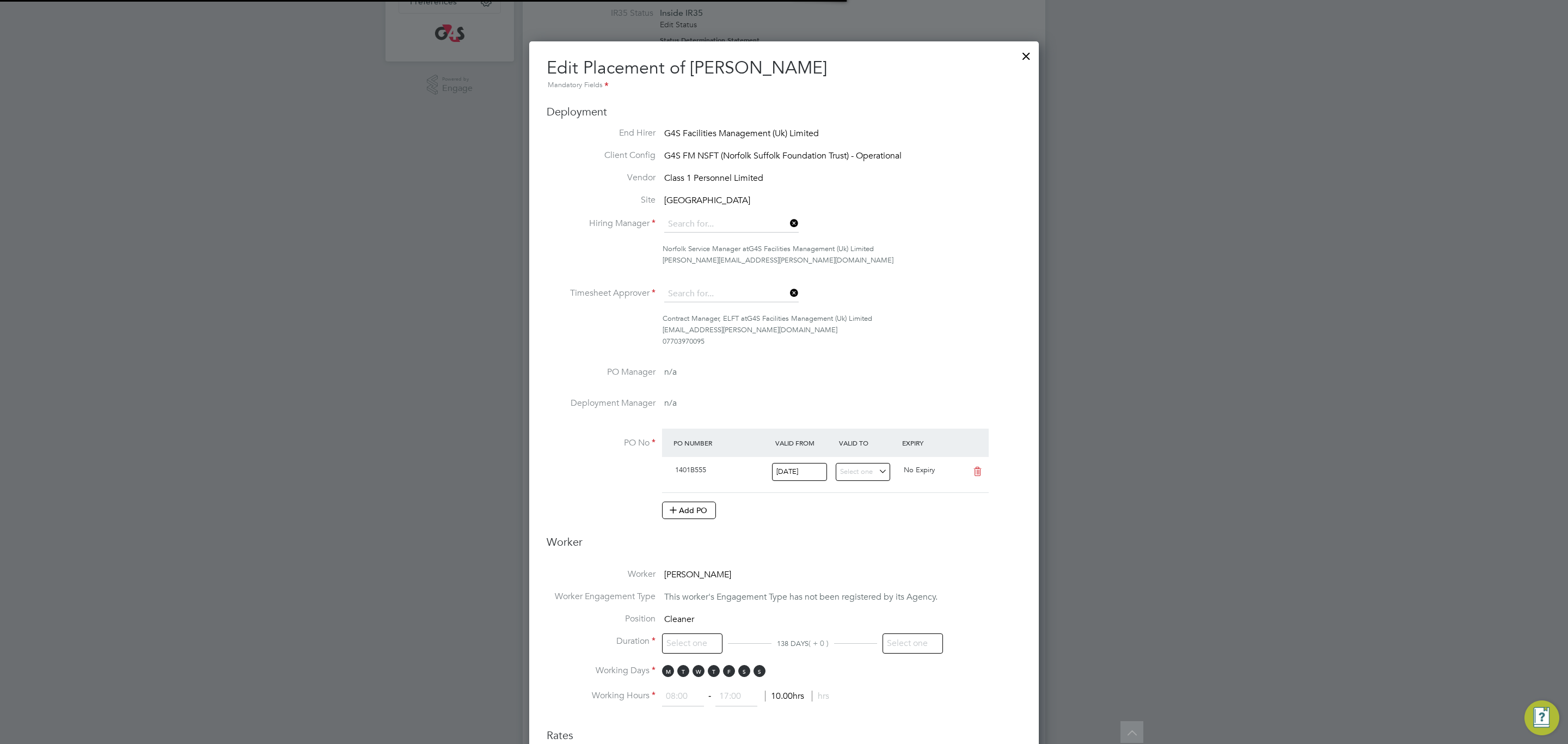
type input "18:00"
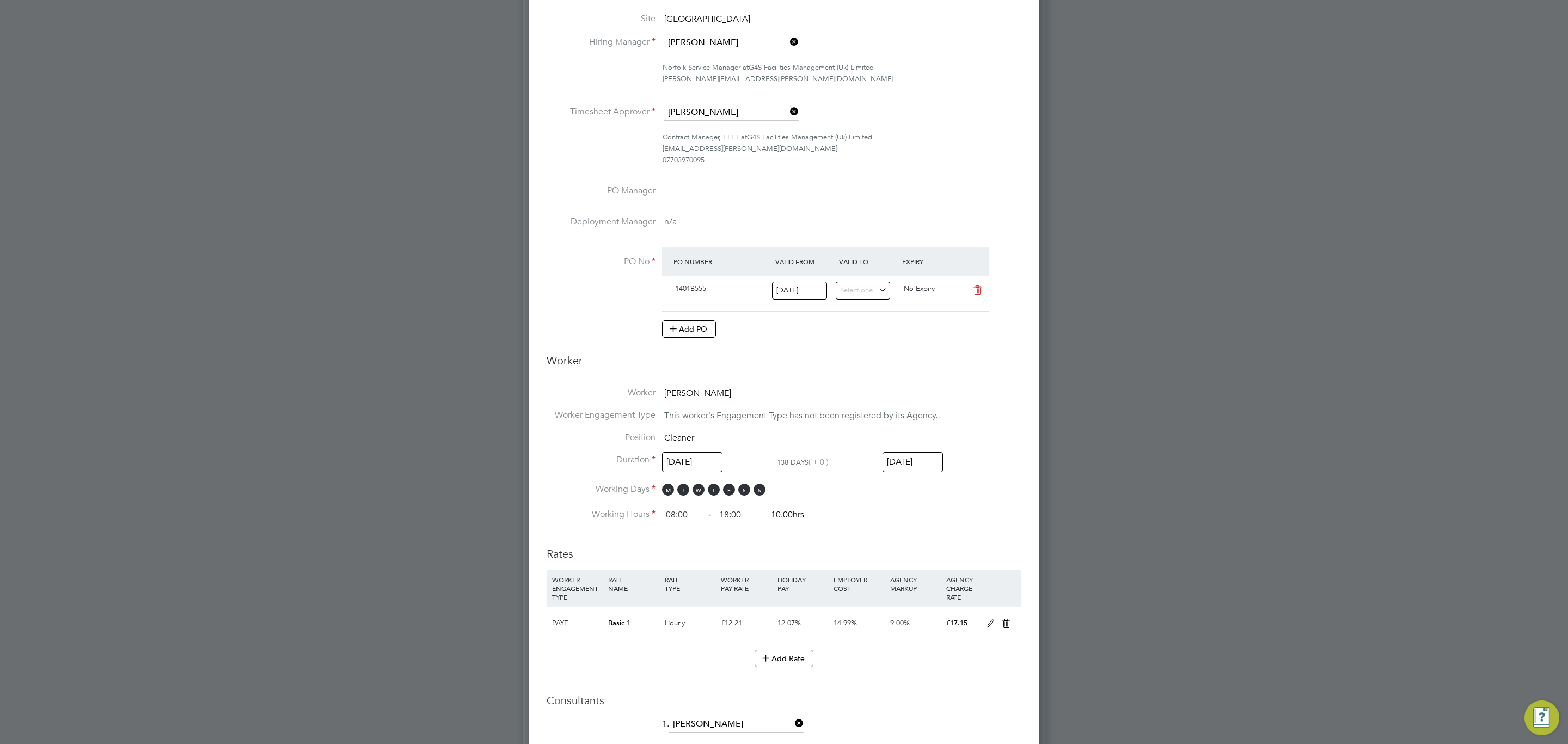
click at [919, 467] on input "31 Oct 2025" at bounding box center [913, 462] width 61 height 20
click at [923, 355] on span "30" at bounding box center [922, 352] width 21 height 21
type input "30 Sep 2025"
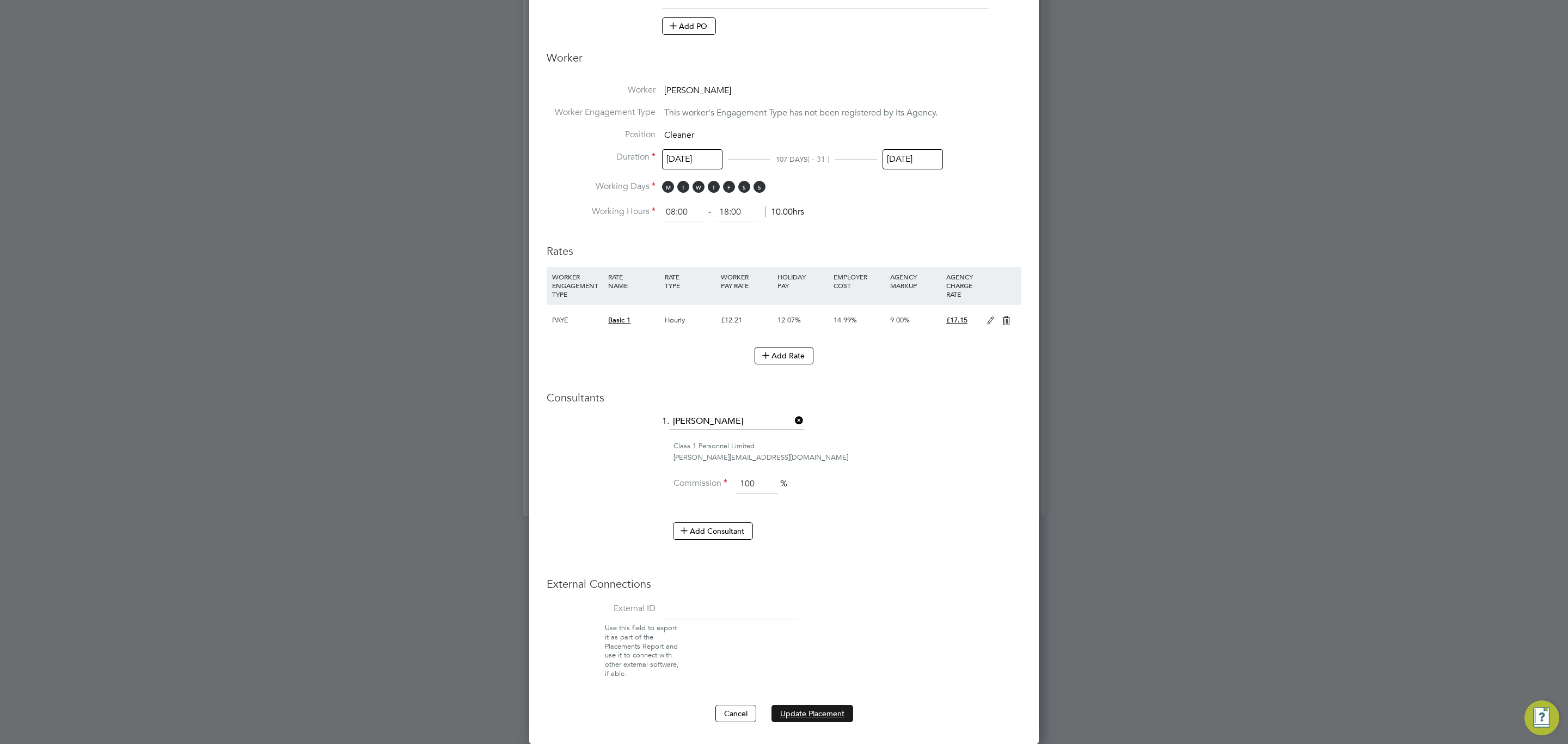
click at [797, 716] on button "Update Placement" at bounding box center [812, 713] width 81 height 18
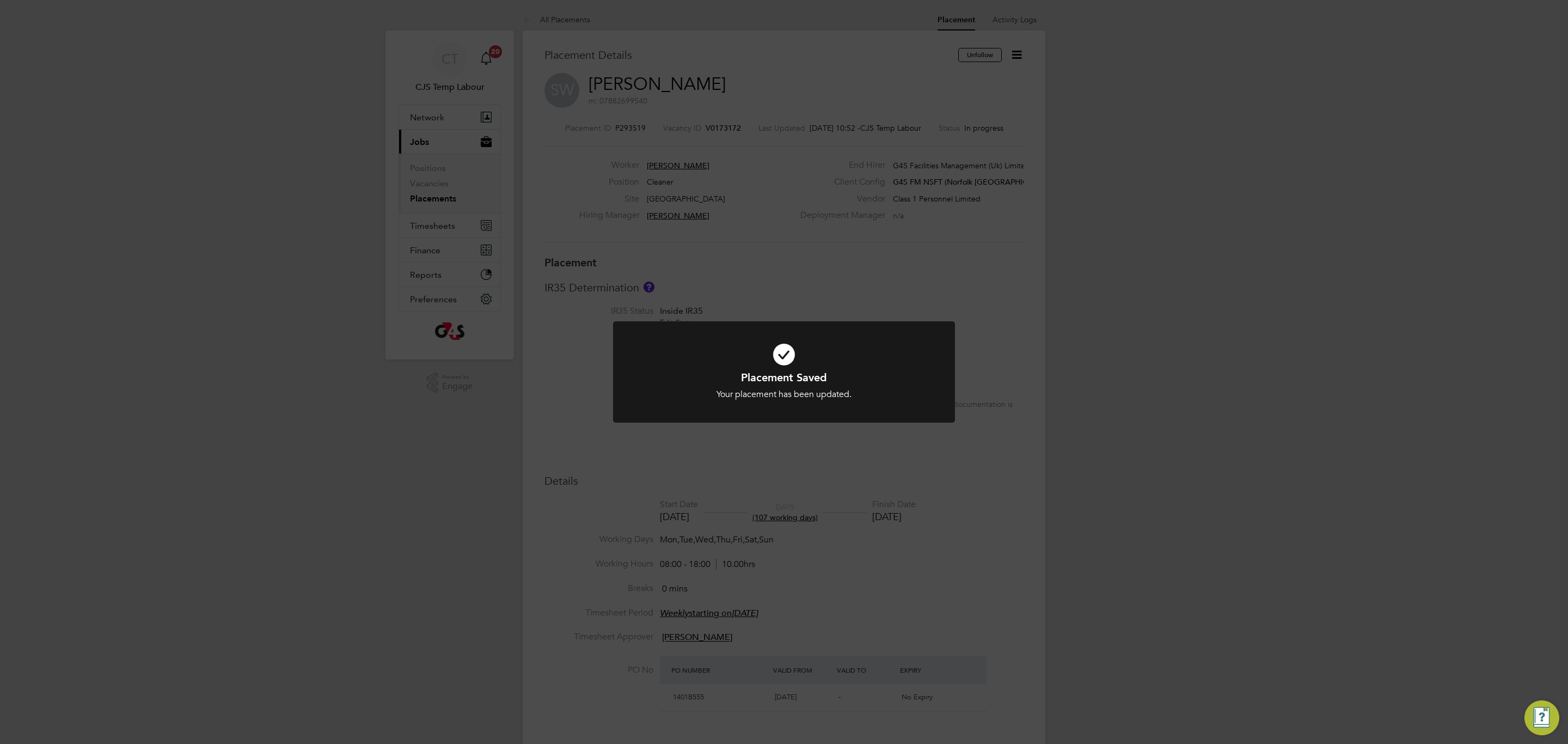
click at [664, 362] on icon at bounding box center [784, 354] width 283 height 42
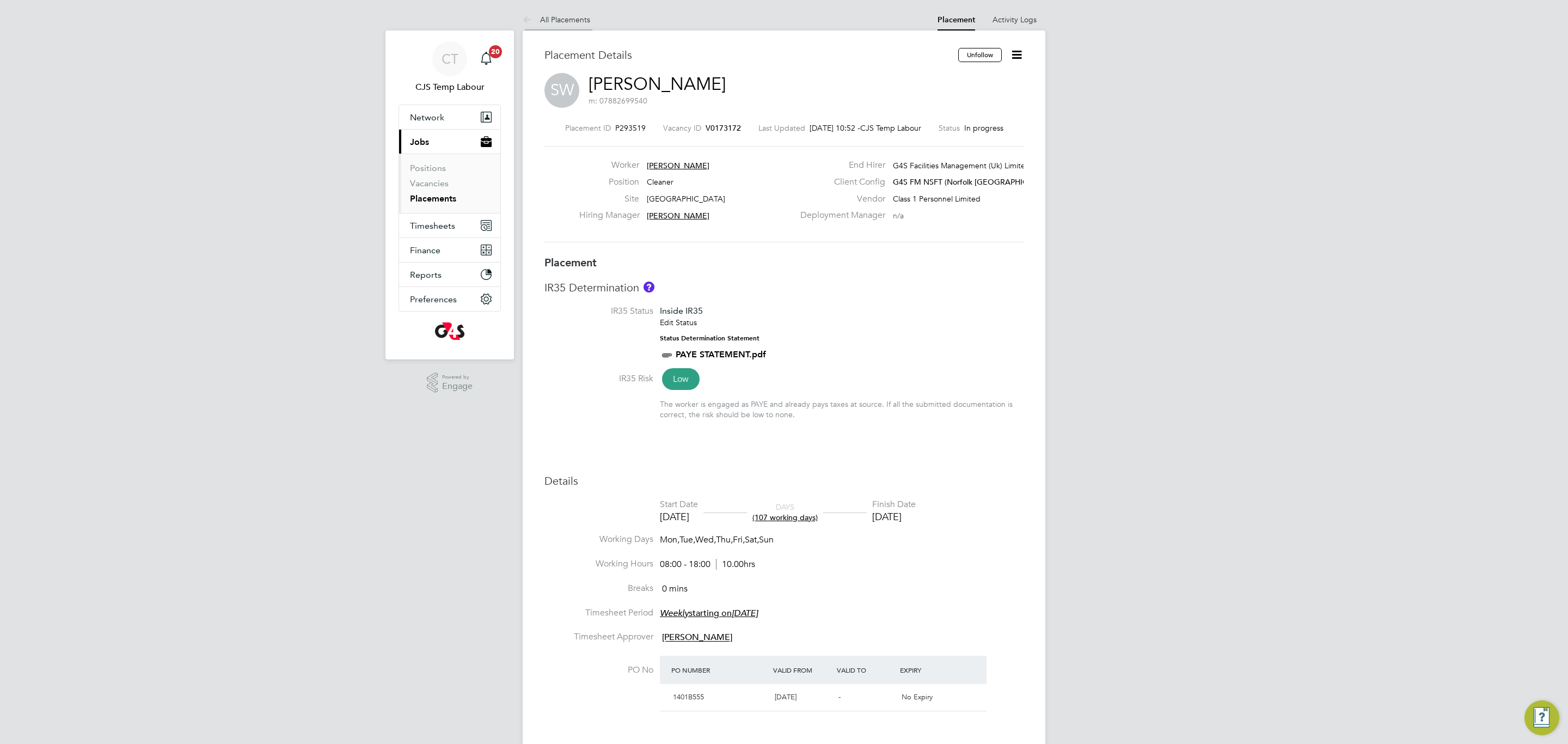
click at [569, 20] on link "All Placements" at bounding box center [556, 19] width 68 height 10
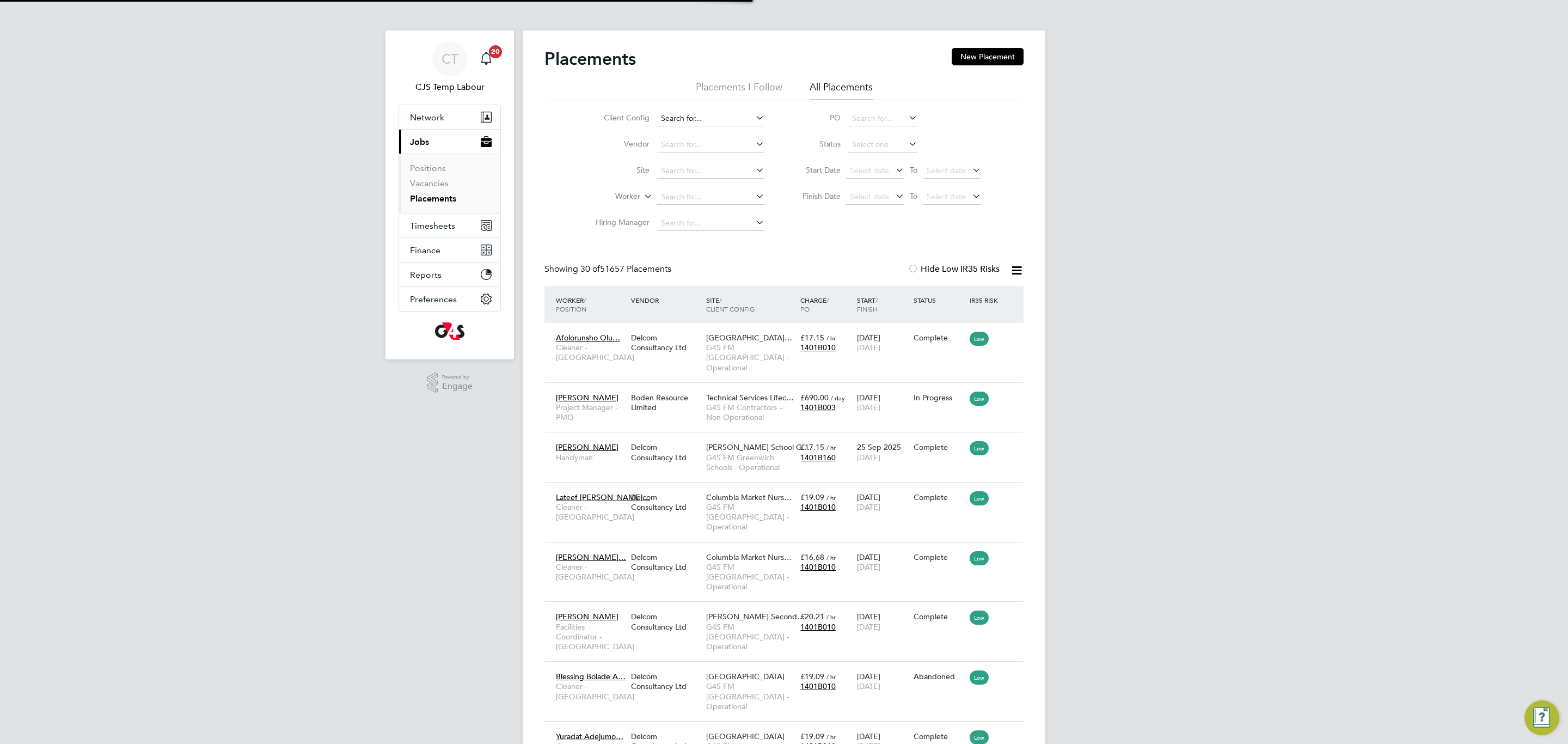
click at [687, 114] on input at bounding box center [711, 119] width 107 height 15
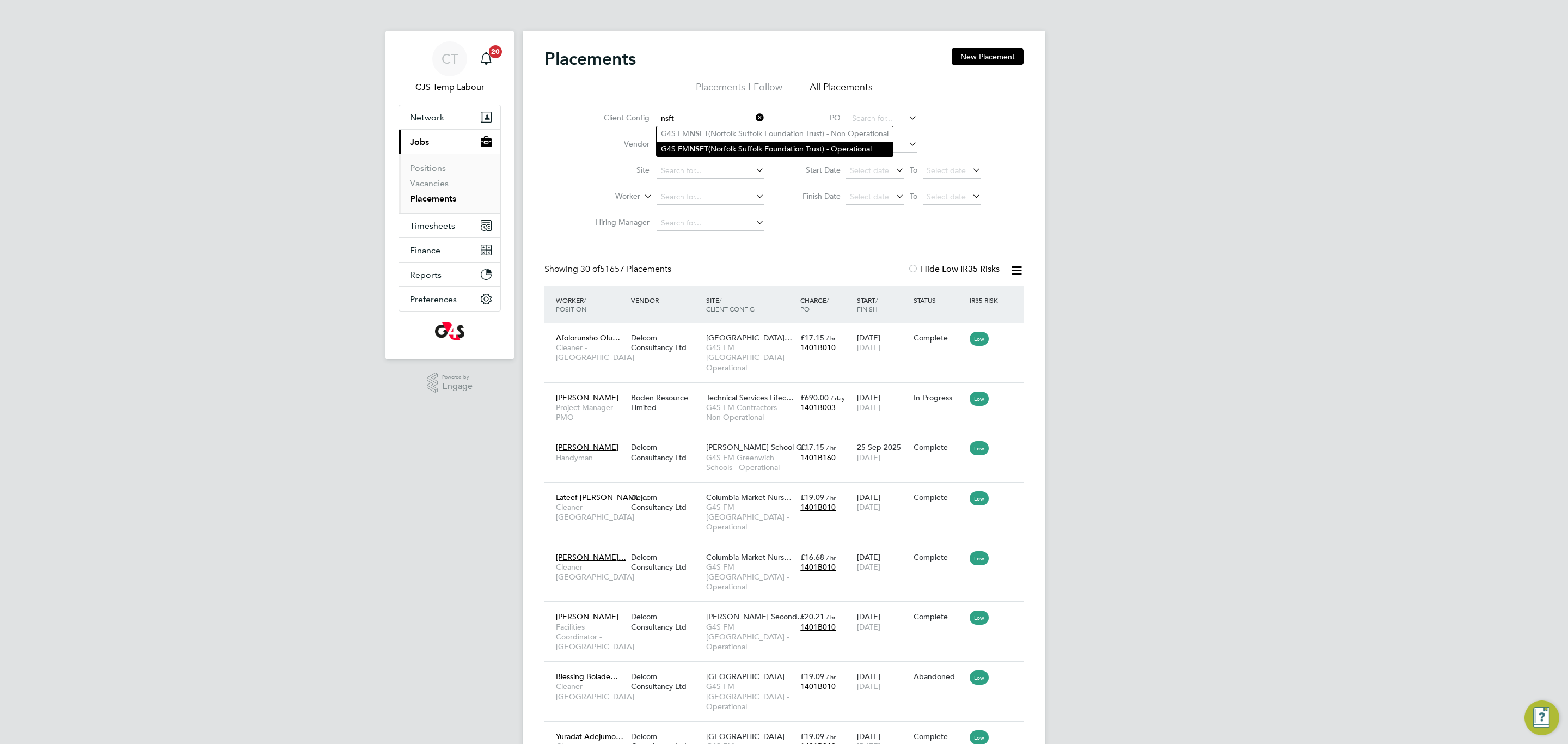
click at [714, 147] on li "G4S FM NSFT (Norfolk Suffolk Foundation Trust) - Operational" at bounding box center [775, 148] width 236 height 15
type input "G4S FM NSFT (Norfolk Suffolk Foundation Trust) - Operational"
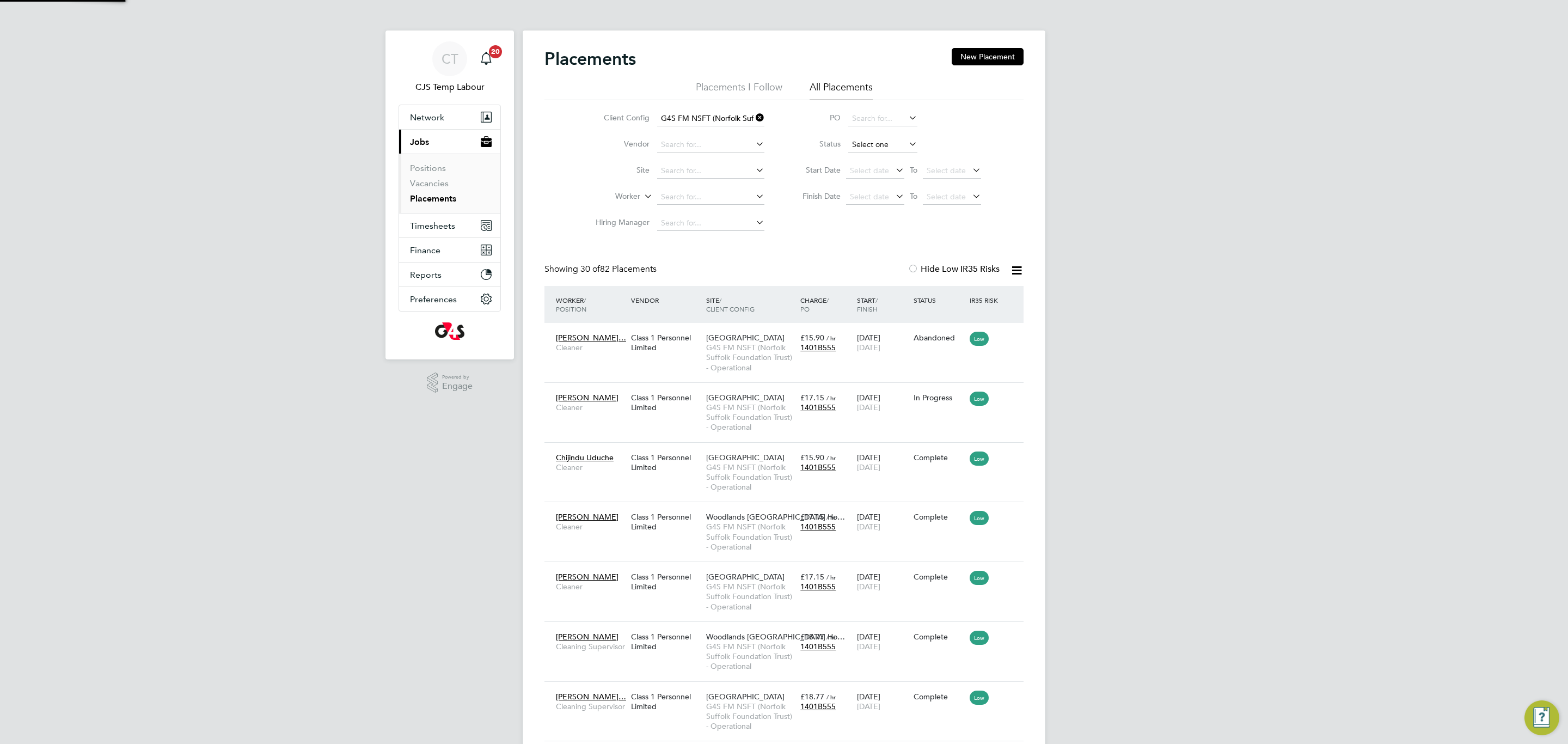
click at [882, 144] on input at bounding box center [883, 145] width 69 height 15
click at [877, 164] on li "Active" at bounding box center [883, 160] width 71 height 14
type input "Active"
click at [754, 120] on icon at bounding box center [754, 117] width 0 height 15
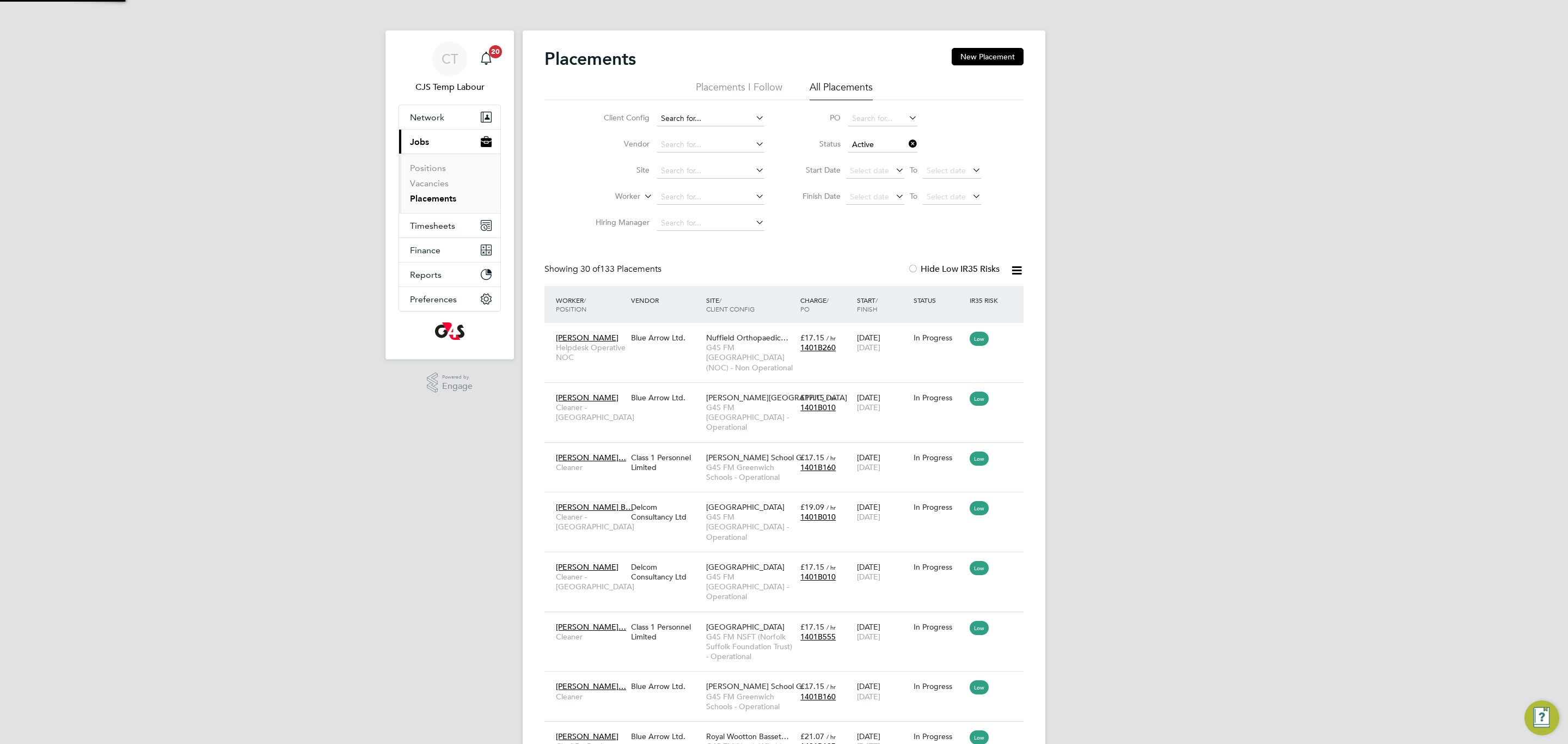
click at [711, 117] on input at bounding box center [711, 119] width 107 height 15
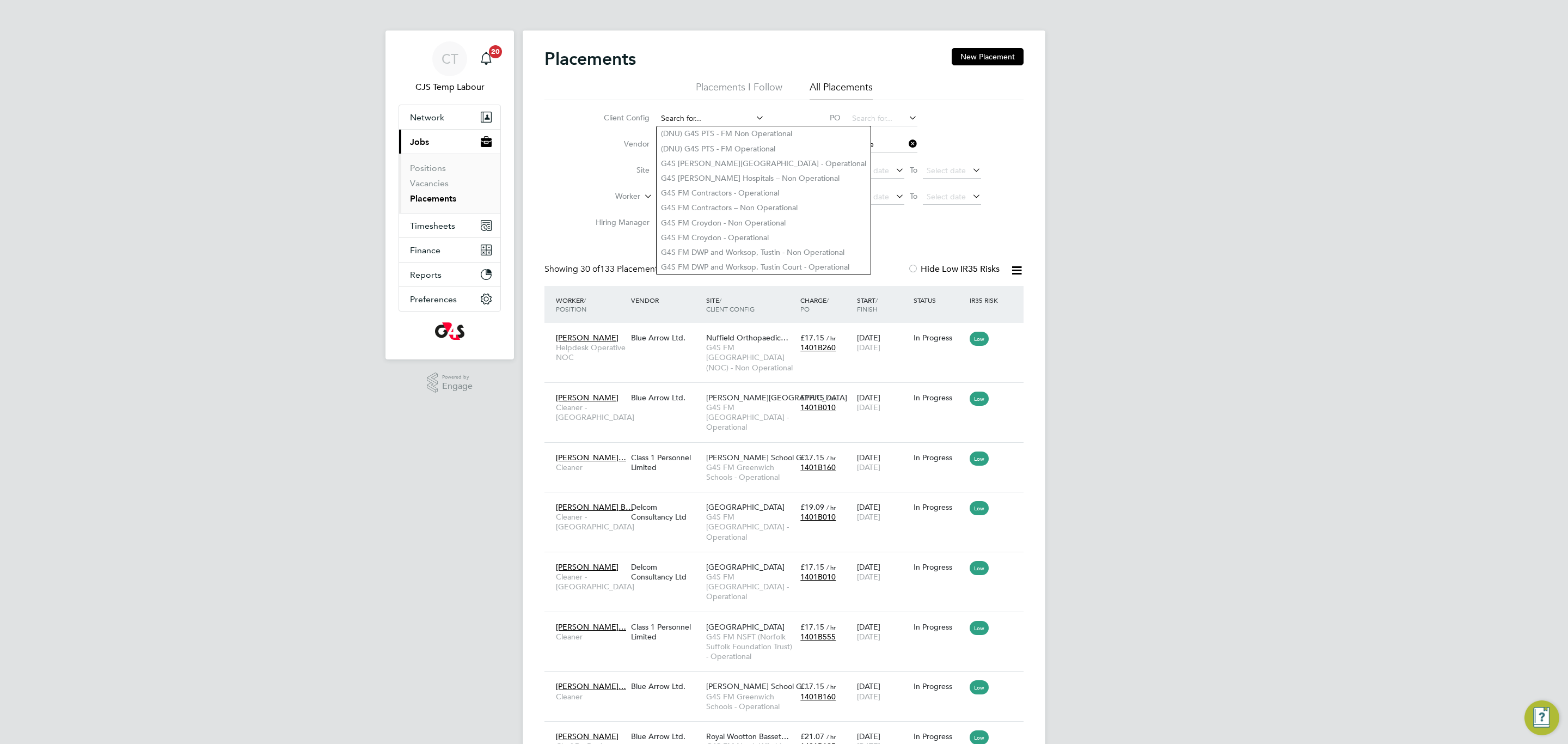
click at [714, 115] on input at bounding box center [711, 119] width 107 height 15
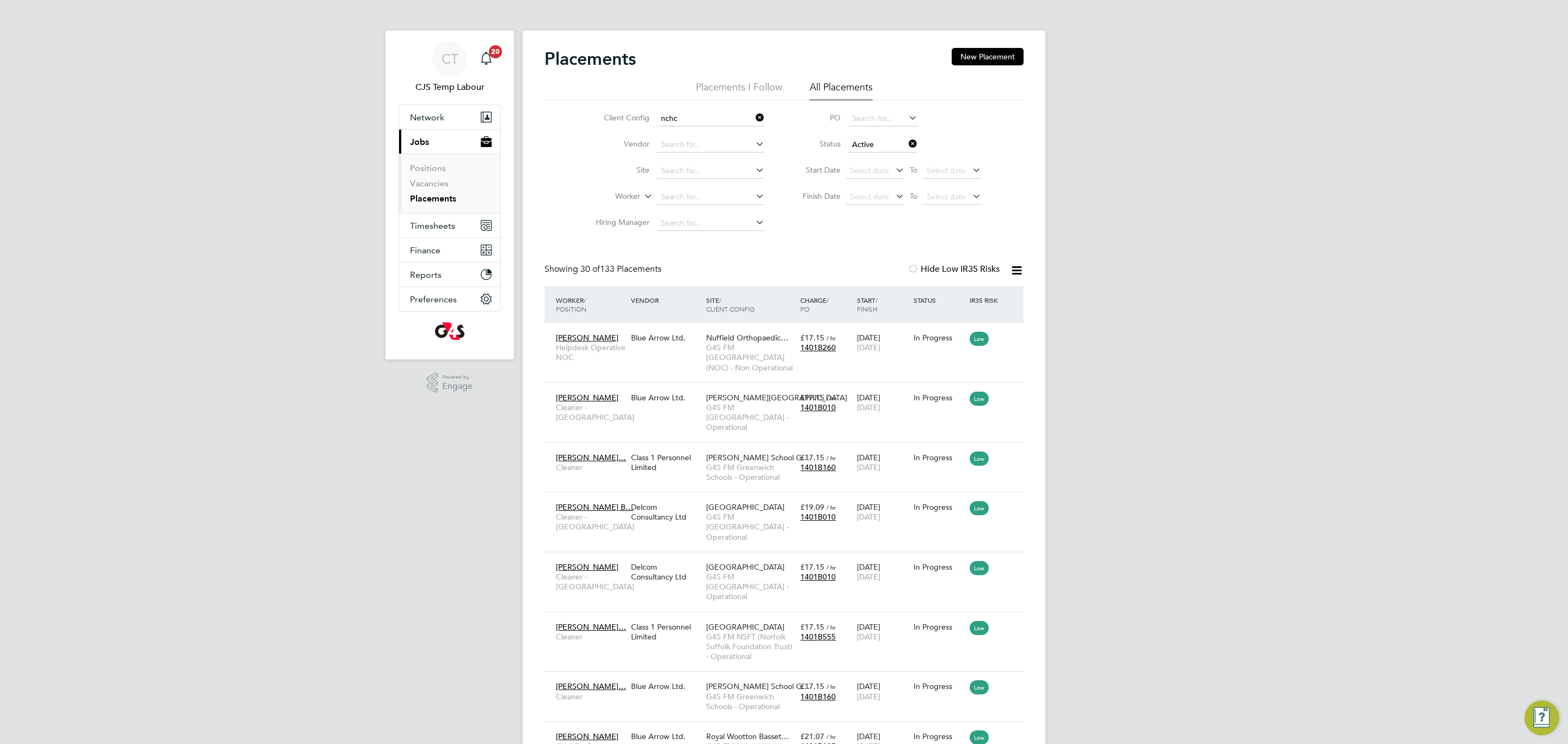
click at [683, 149] on li "G4S FM NCHC - Operational" at bounding box center [718, 148] width 121 height 15
type input "G4S FM NCHC - Operational"
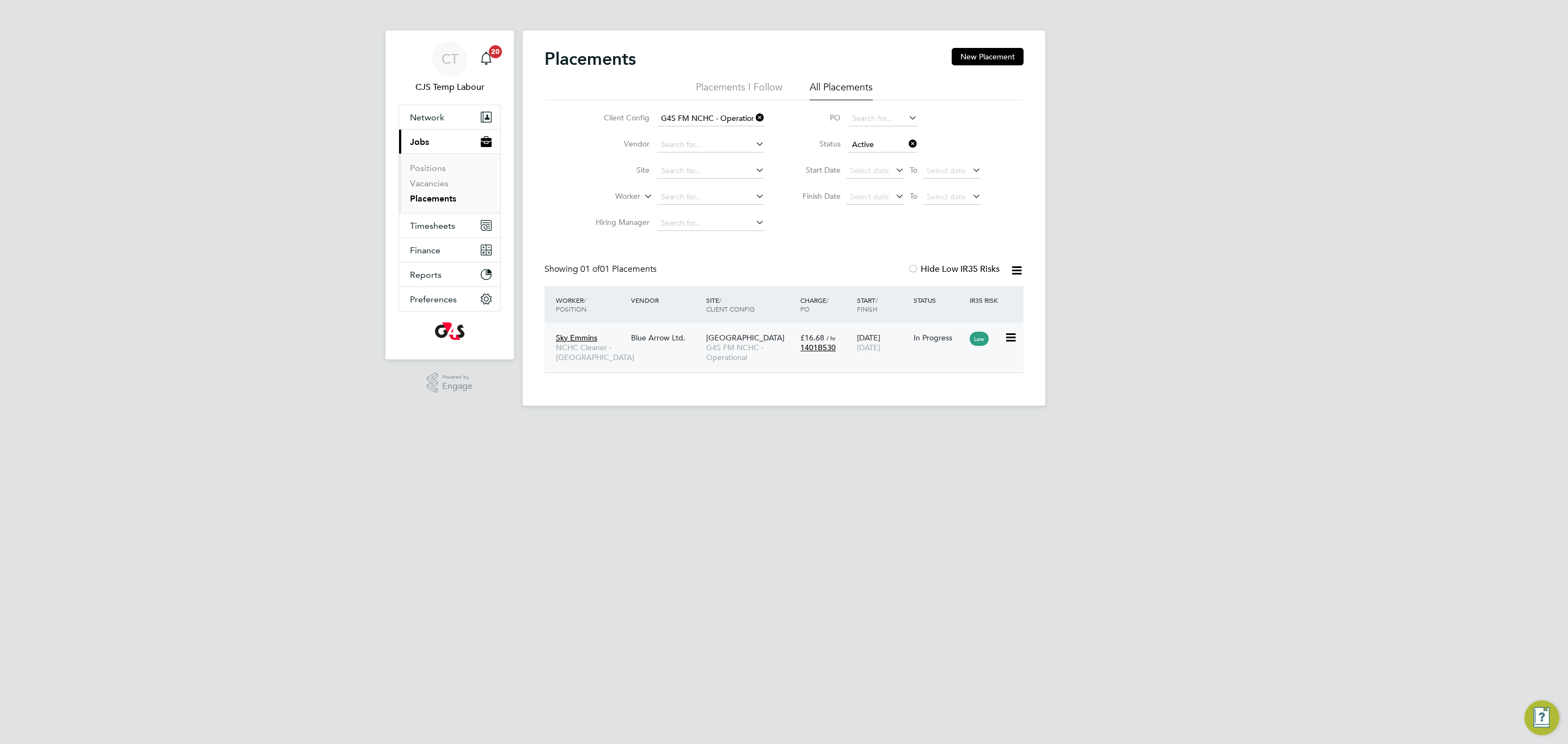
click at [682, 349] on div "Sky Emmins NCHC Cleaner - Norfolk Blue Arrow Ltd. Dereham Hospital G4S FM NCHC …" at bounding box center [784, 348] width 479 height 50
click at [726, 352] on span "G4S FM NCHC - Operational" at bounding box center [751, 352] width 89 height 20
click at [754, 119] on icon at bounding box center [754, 117] width 0 height 15
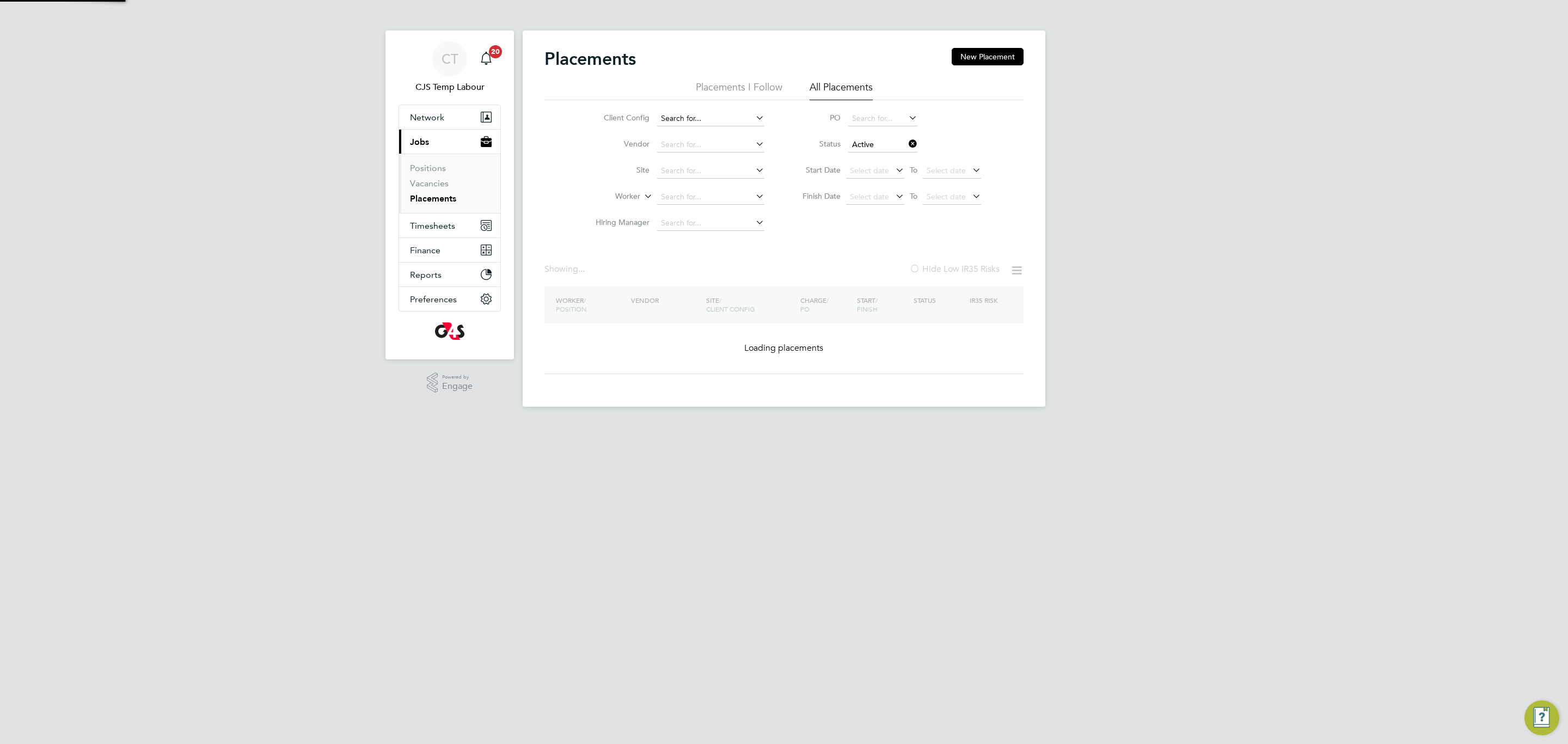
click at [691, 116] on input at bounding box center [711, 119] width 107 height 15
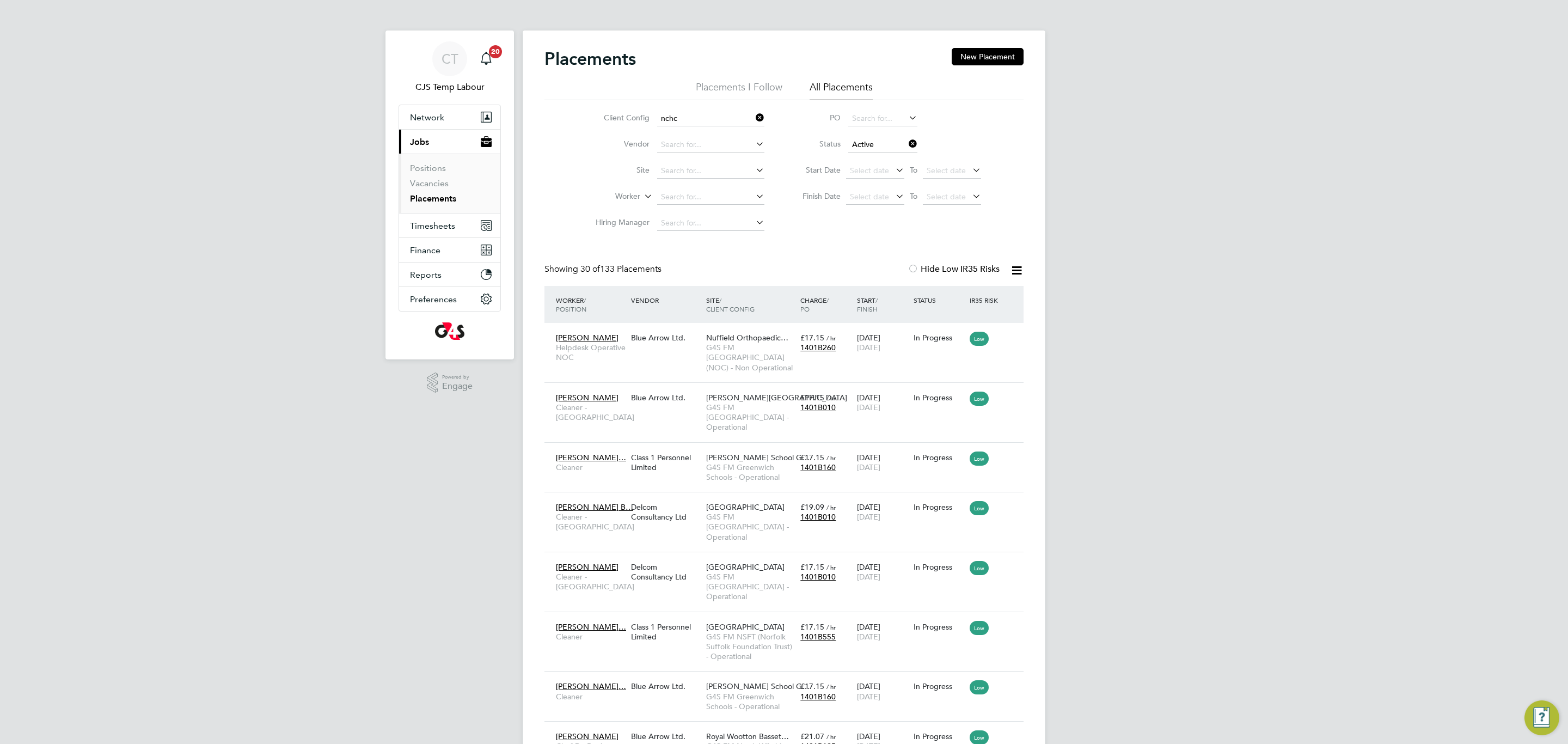
click at [705, 144] on li "G4S FM NCHC - Operational" at bounding box center [718, 148] width 121 height 15
type input "G4S FM NCHC - Operational"
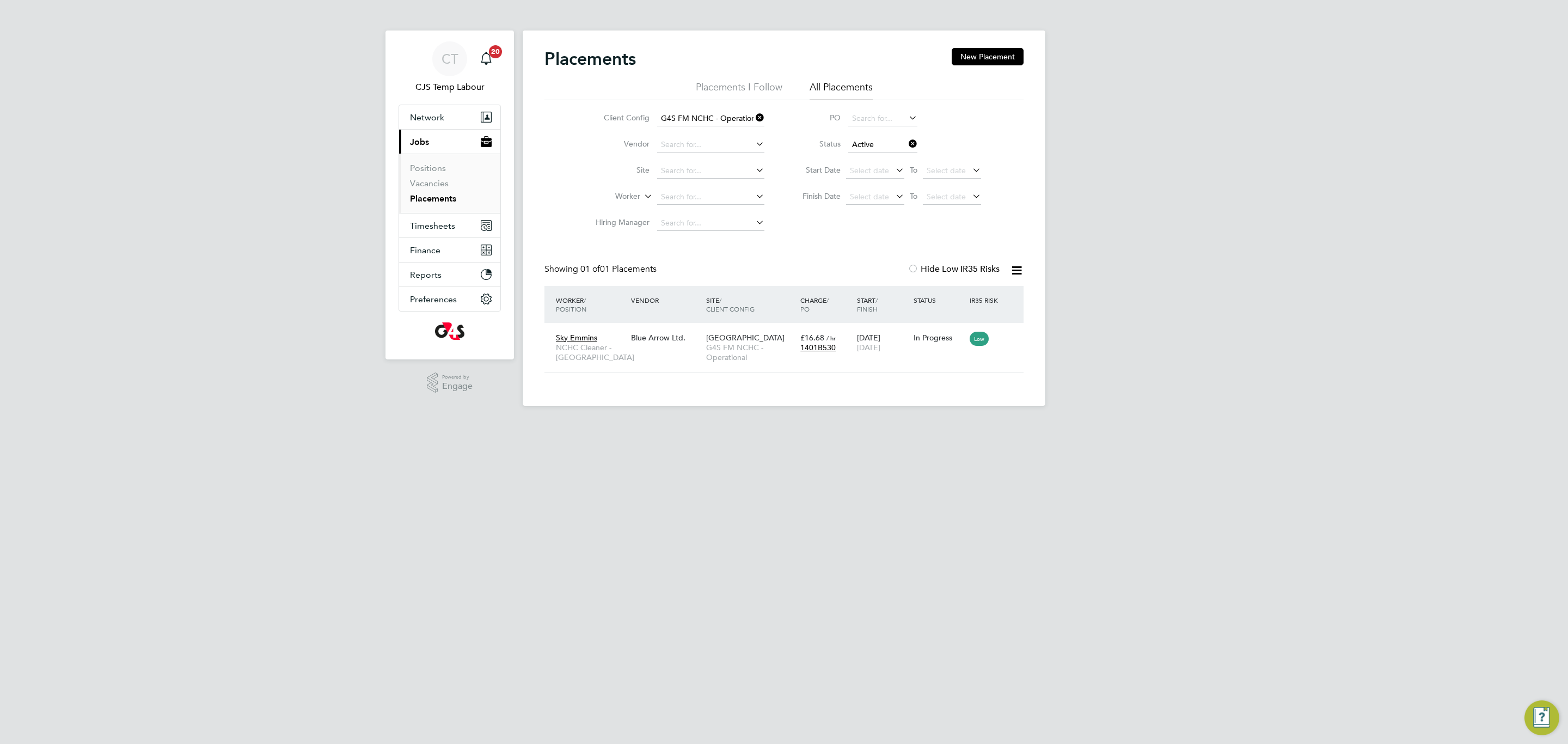
click at [754, 117] on icon at bounding box center [754, 117] width 0 height 15
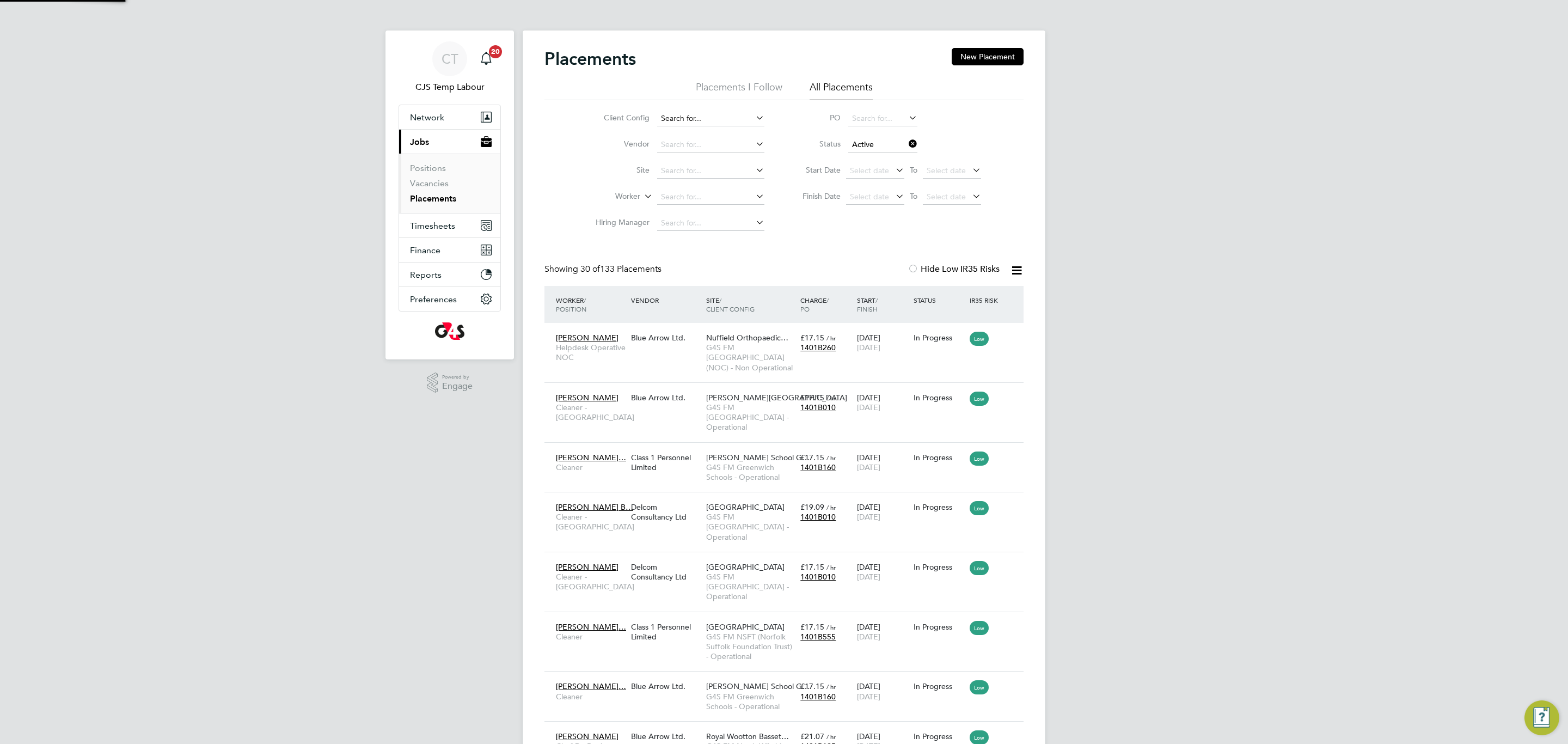
click at [721, 112] on input at bounding box center [711, 119] width 107 height 15
click at [723, 136] on li "G4S FM NCHC - Non Operational" at bounding box center [718, 134] width 121 height 15
type input "G4S FM NCHC - Non Operational"
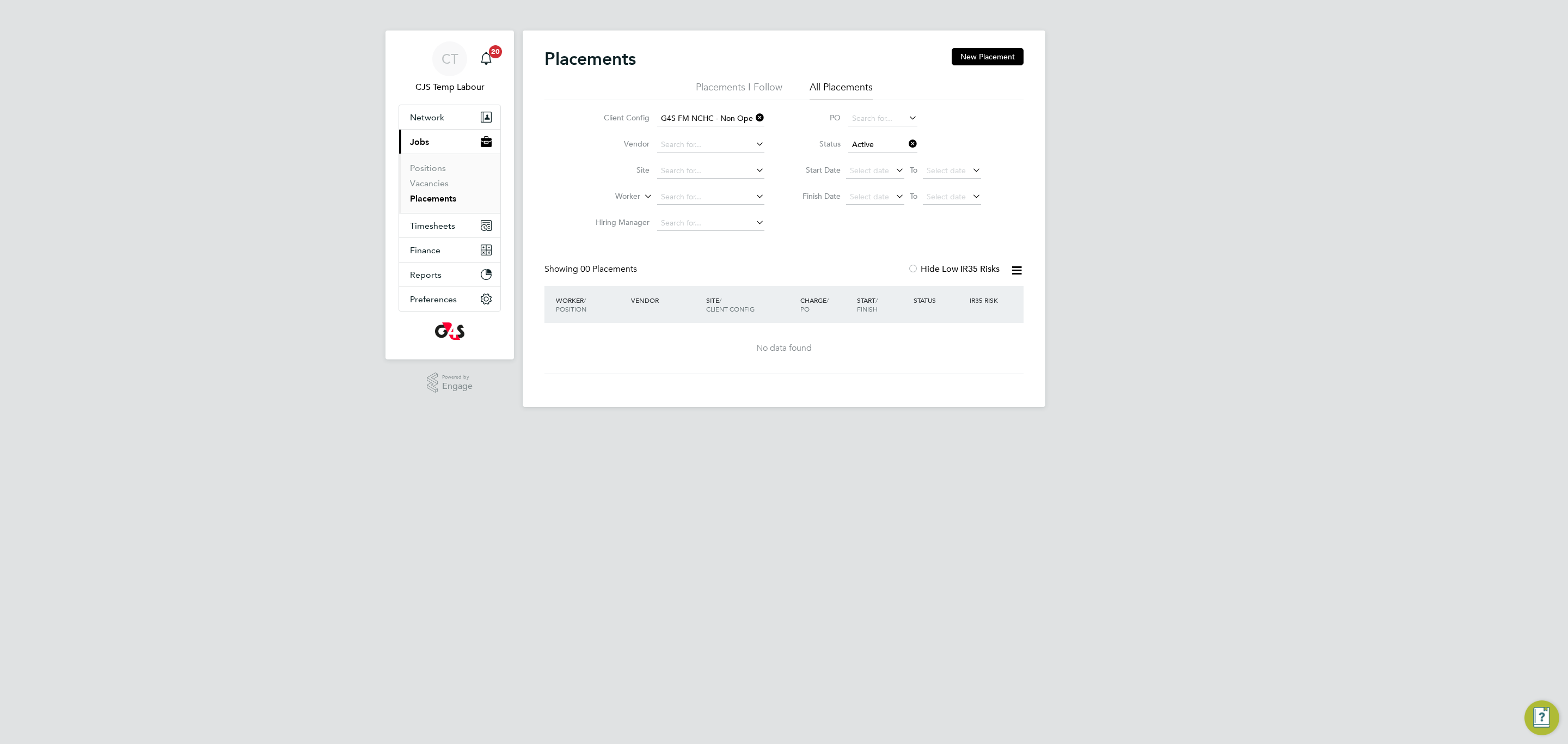
drag, startPoint x: 758, startPoint y: 121, endPoint x: 743, endPoint y: 127, distance: 16.2
click at [754, 122] on icon at bounding box center [754, 117] width 0 height 15
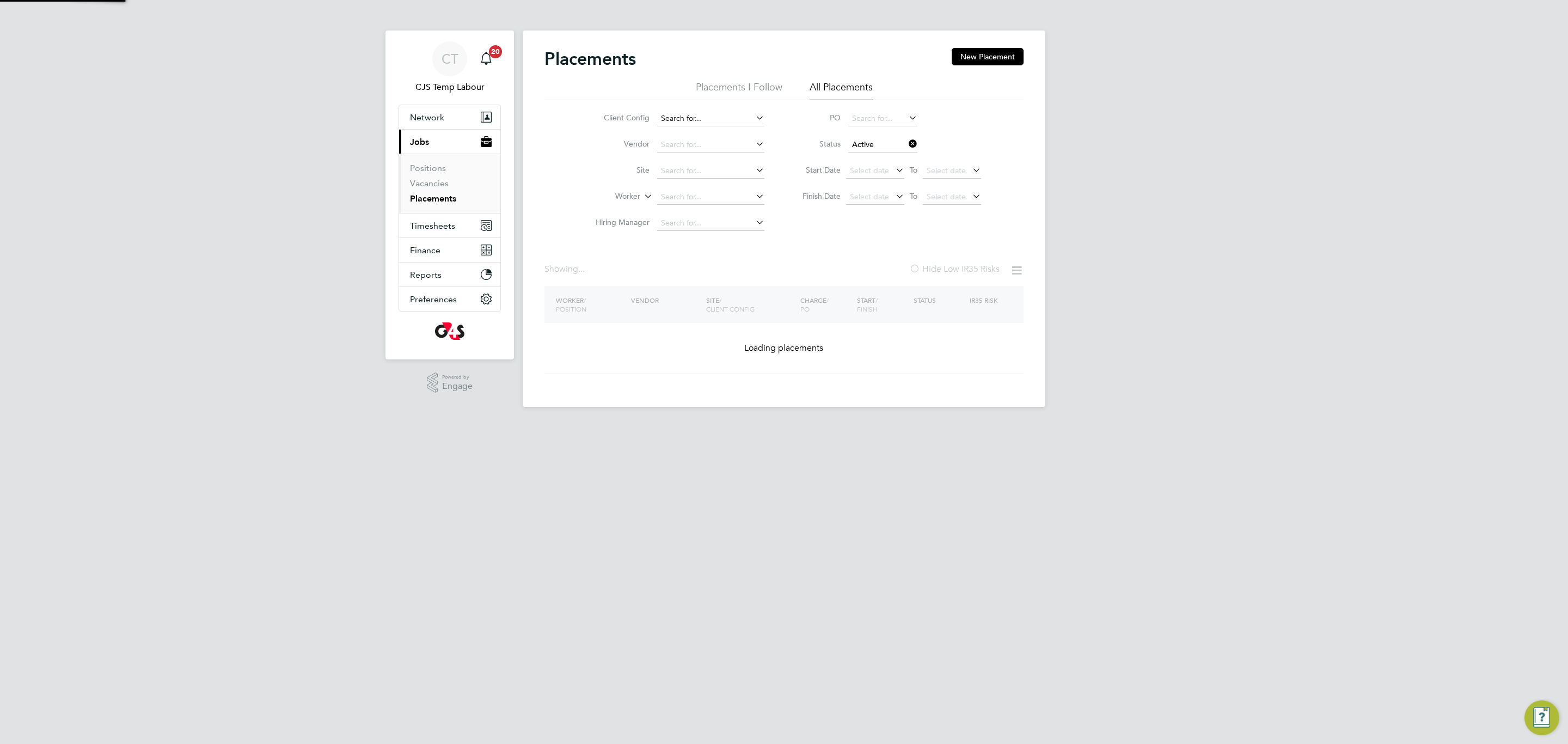
click at [728, 111] on input at bounding box center [711, 119] width 107 height 15
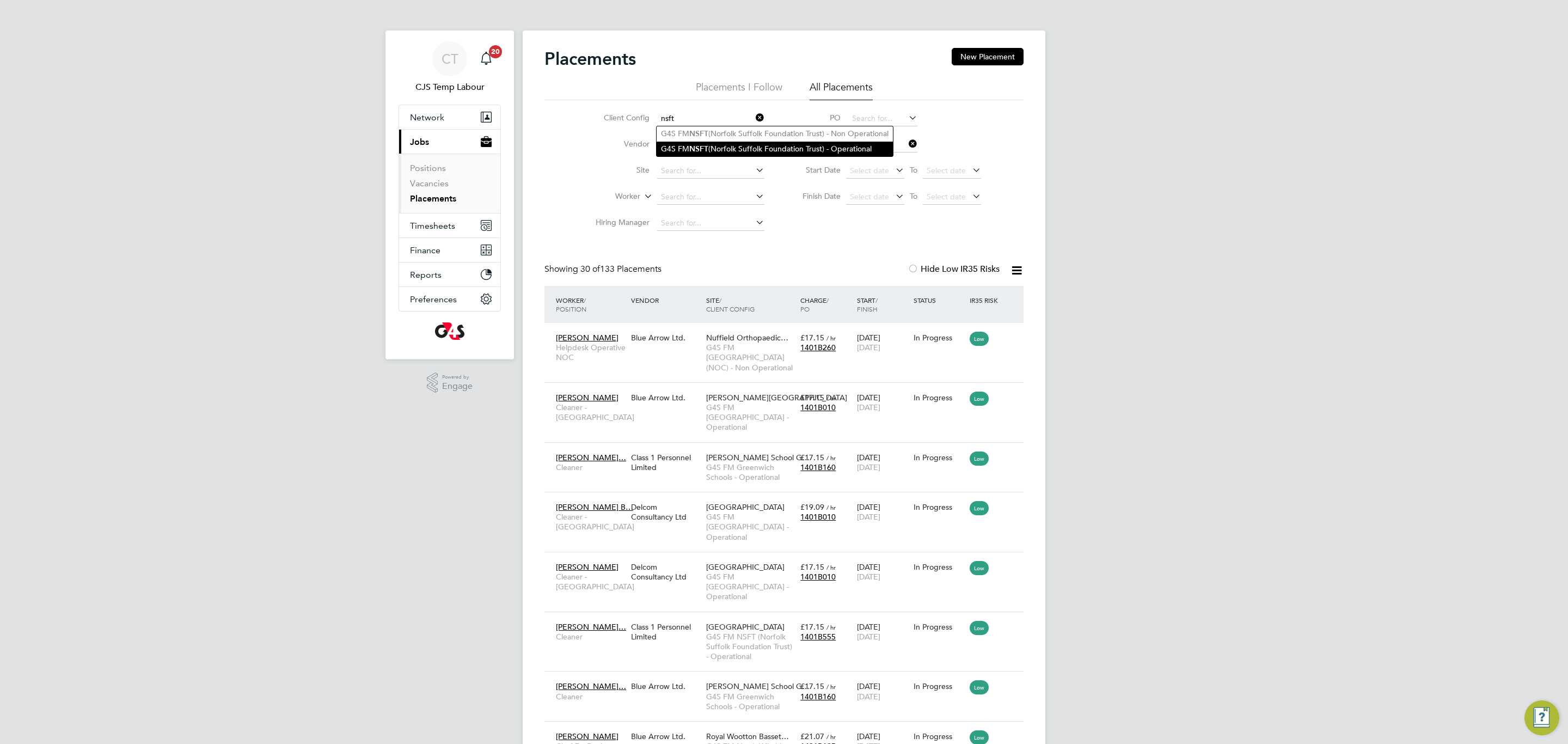
click at [701, 145] on b "NSFT" at bounding box center [698, 149] width 19 height 9
type input "G4S FM NSFT (Norfolk Suffolk Foundation Trust) - Operational"
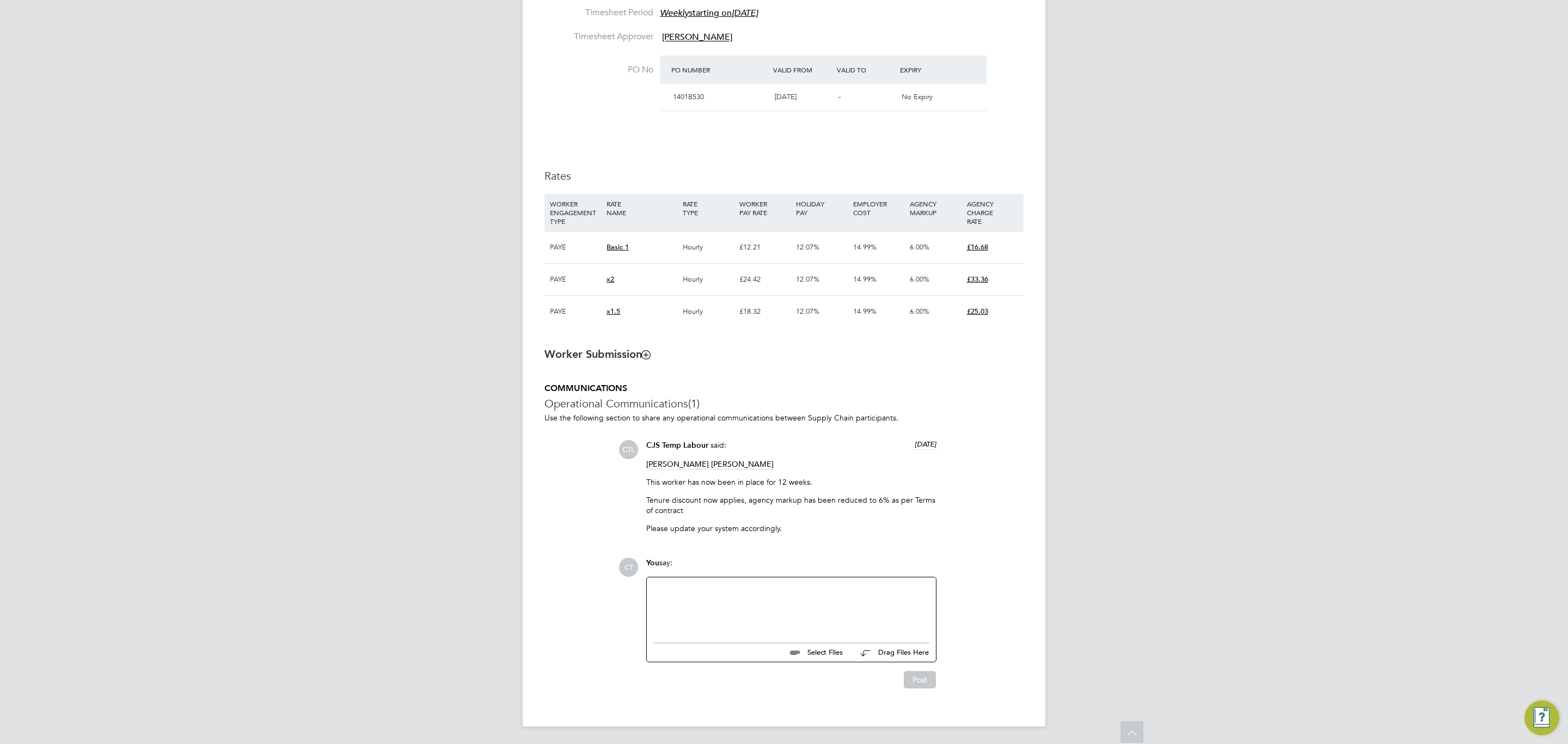
scroll to position [605, 0]
click at [691, 627] on div at bounding box center [791, 607] width 276 height 47
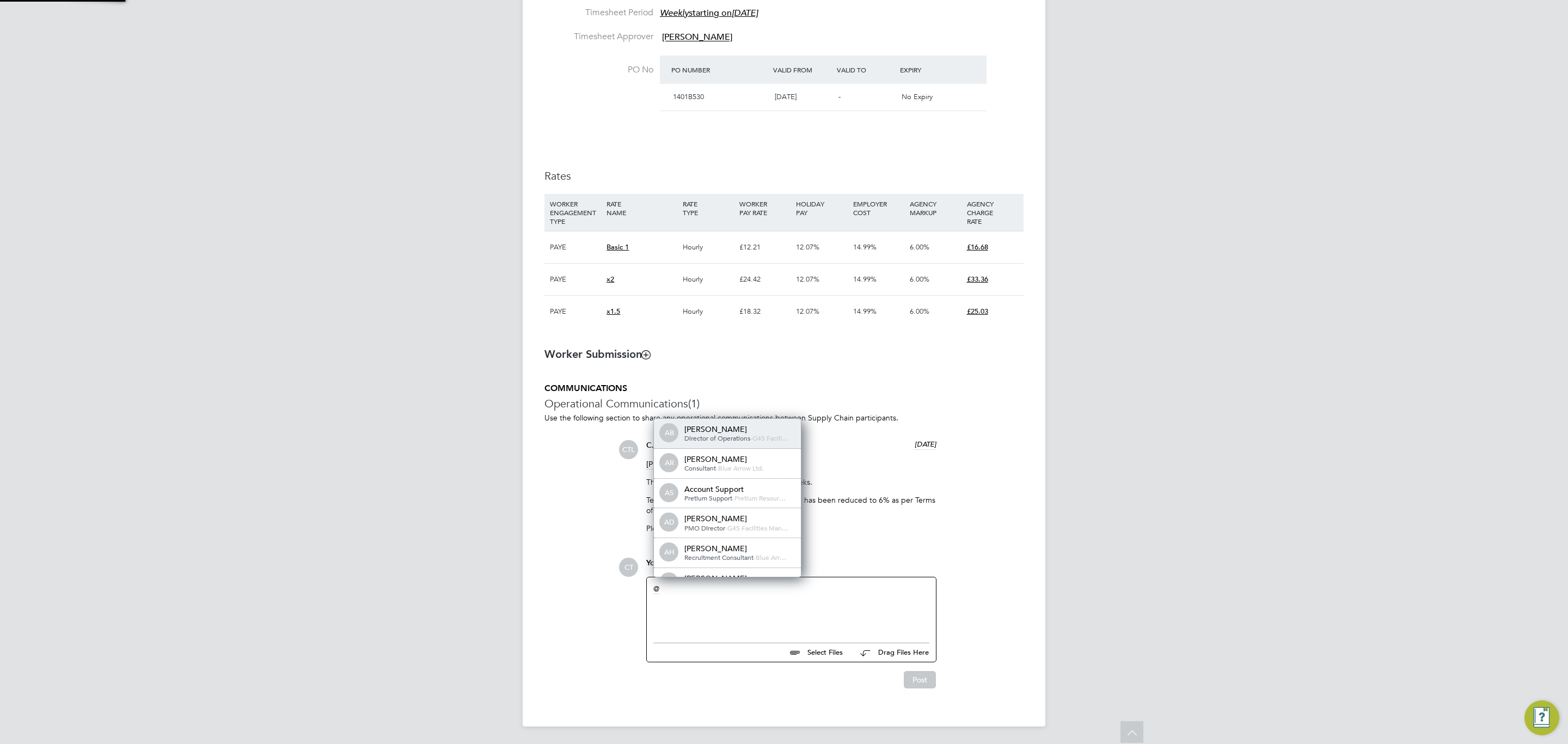
scroll to position [8, 110]
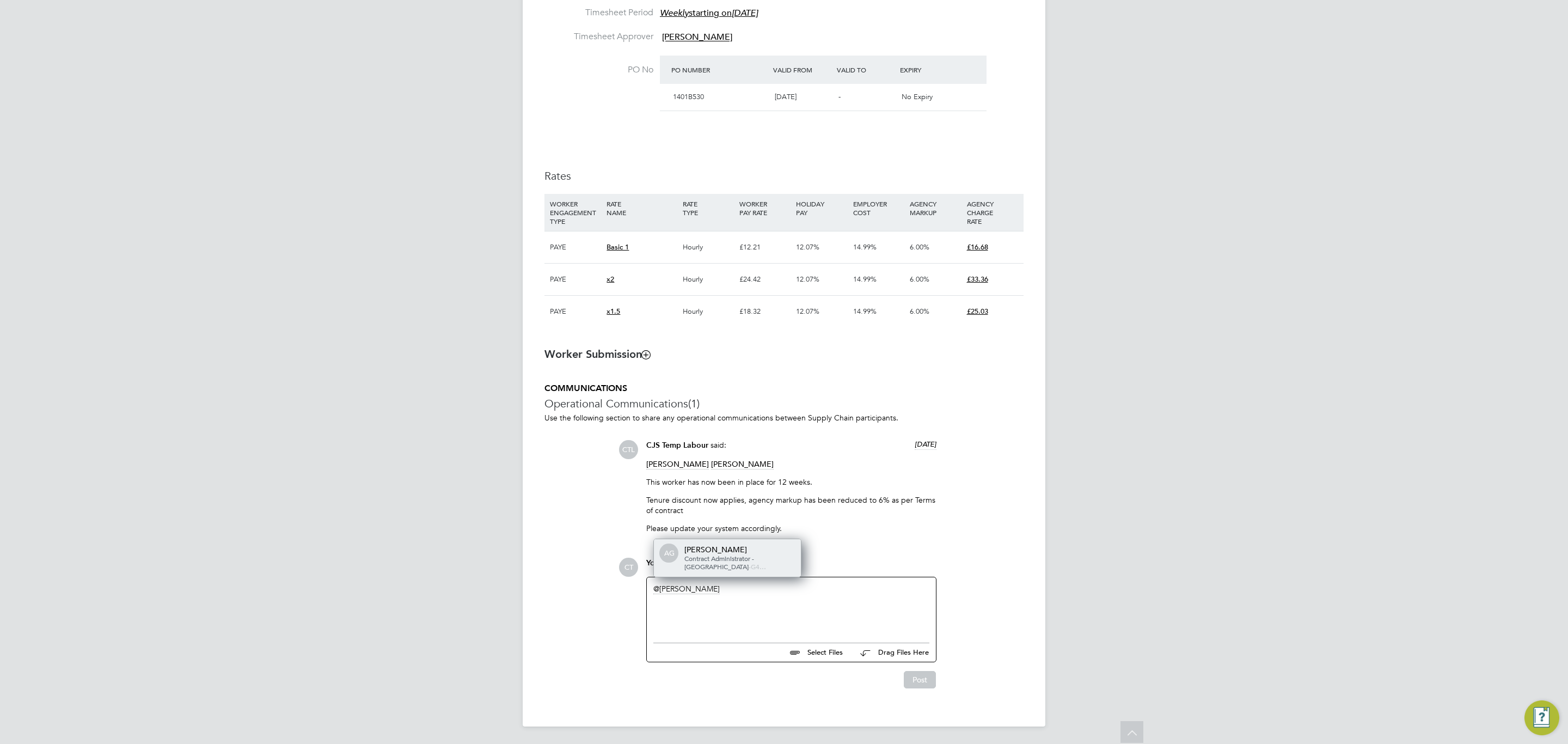
click at [726, 554] on span "Contract Administrator - NCHC" at bounding box center [719, 562] width 70 height 18
click at [768, 611] on div "This placment is due to end on" at bounding box center [791, 608] width 276 height 10
click at [923, 680] on button "Post" at bounding box center [920, 680] width 32 height 18
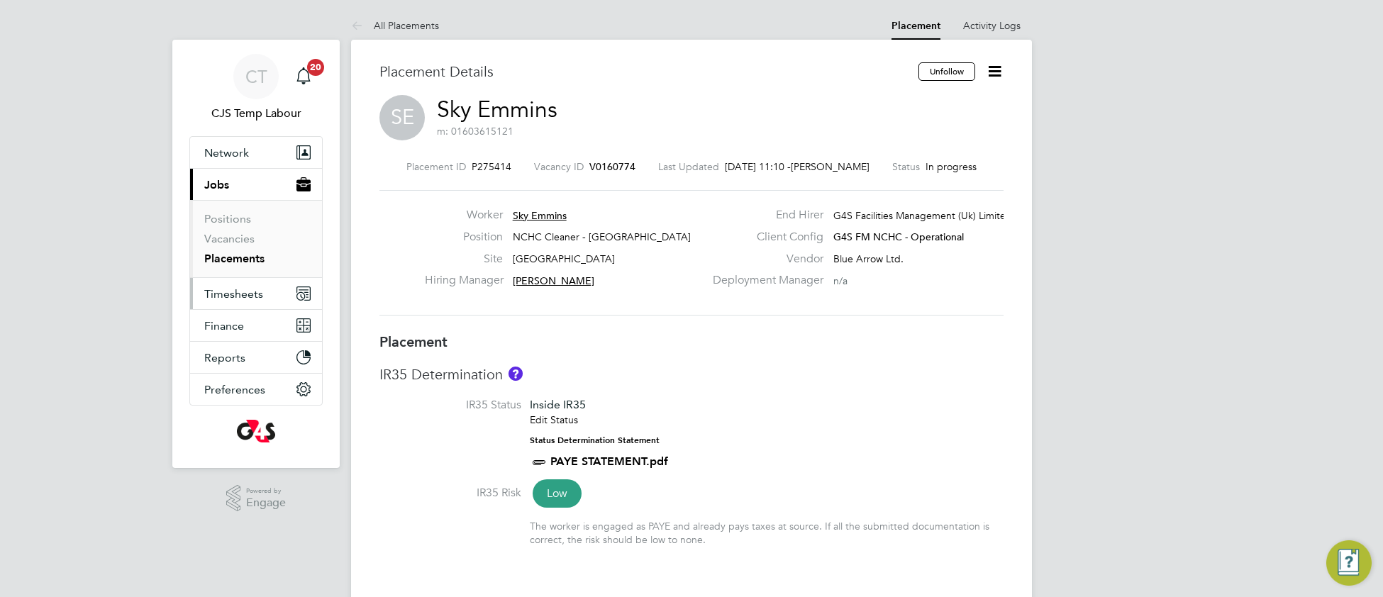
click at [235, 297] on span "Timesheets" at bounding box center [233, 293] width 59 height 13
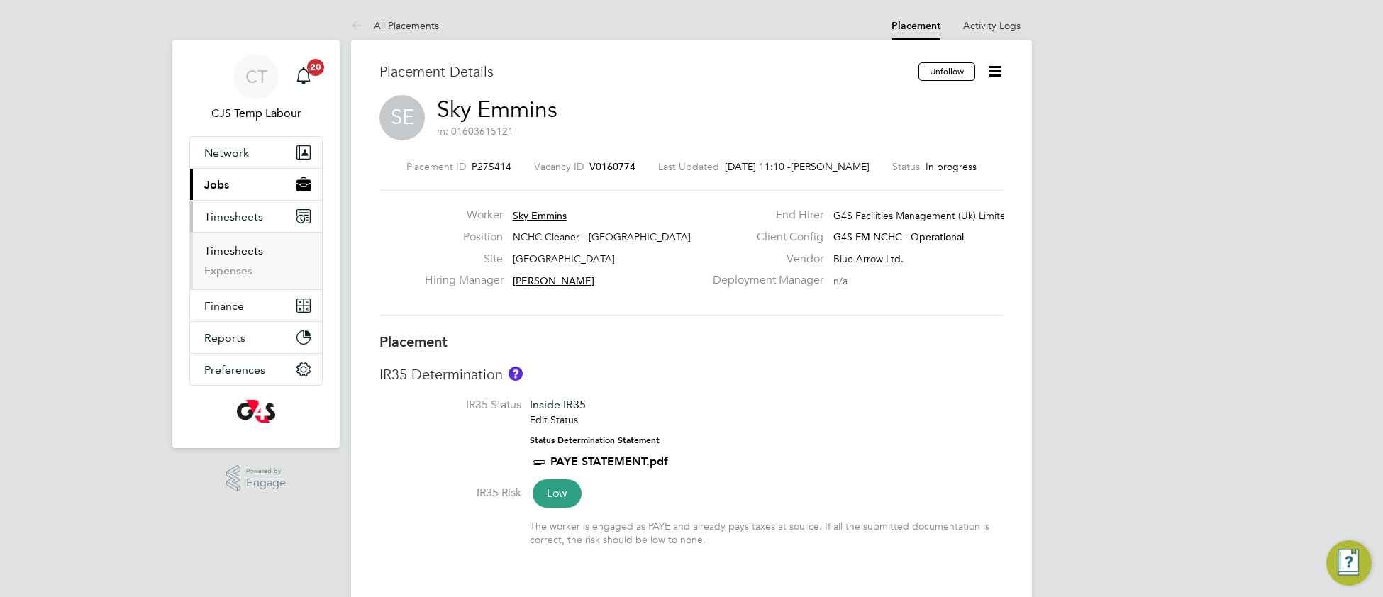
click at [242, 252] on link "Timesheets" at bounding box center [233, 250] width 59 height 13
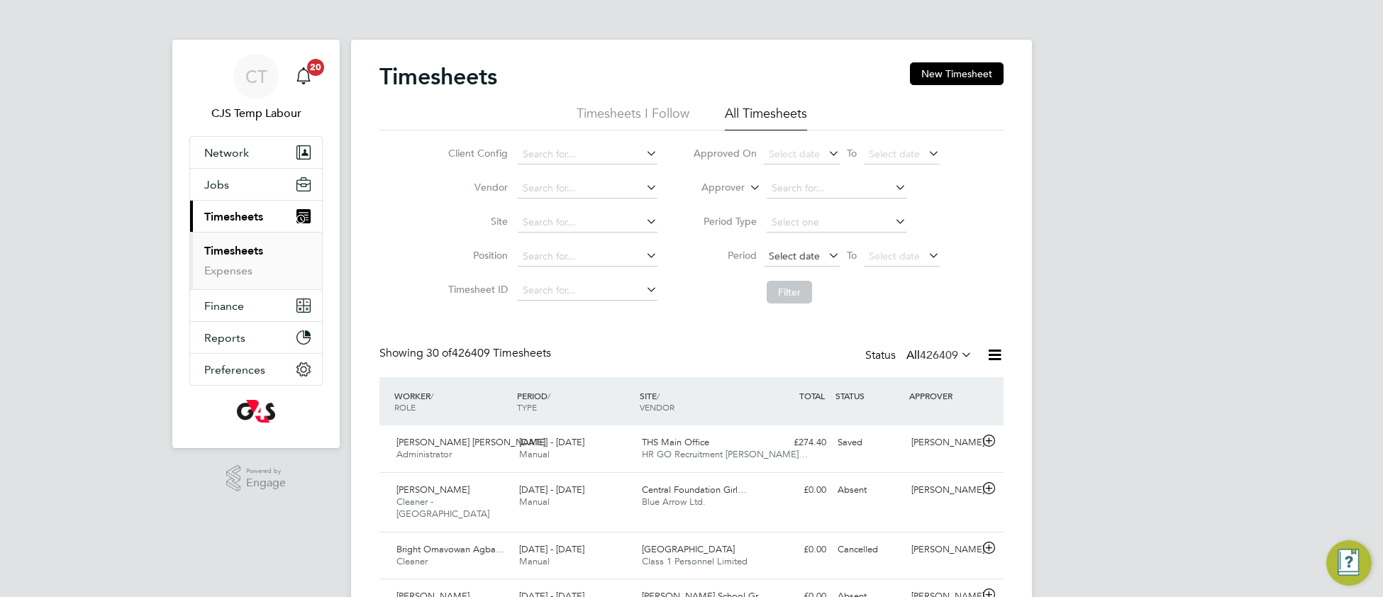
scroll to position [35, 122]
click at [795, 258] on span "Select date" at bounding box center [794, 256] width 51 height 13
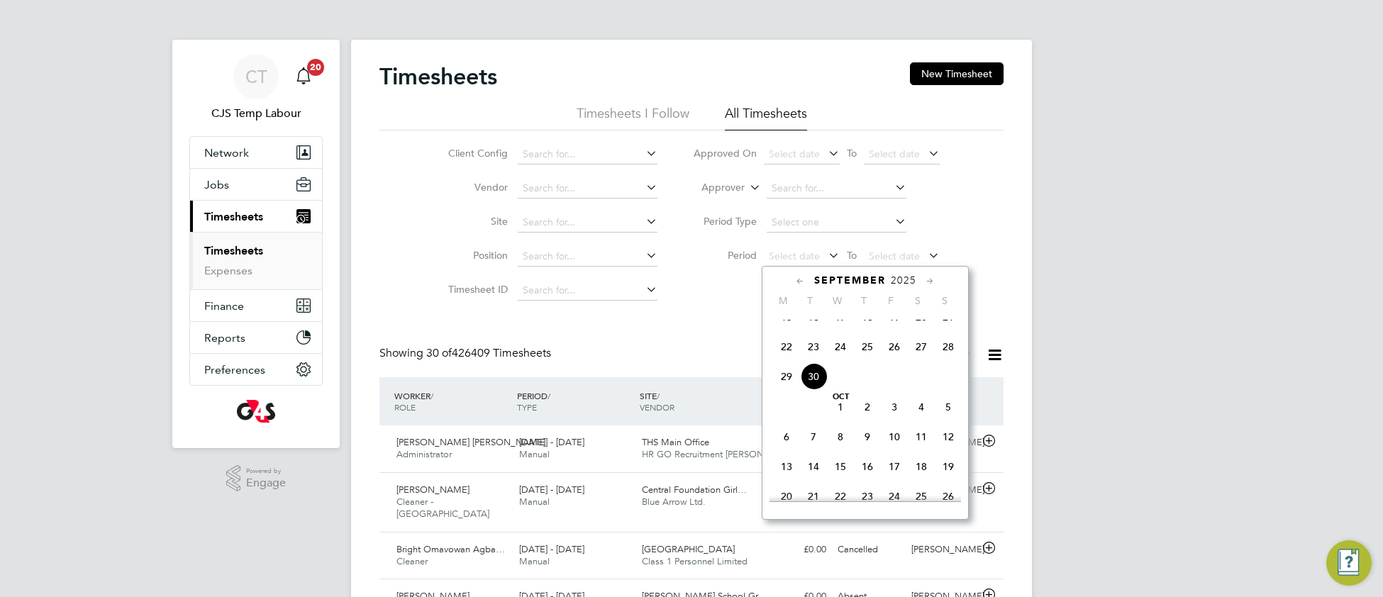
drag, startPoint x: 788, startPoint y: 363, endPoint x: 793, endPoint y: 357, distance: 8.1
click at [788, 360] on span "22" at bounding box center [786, 346] width 27 height 27
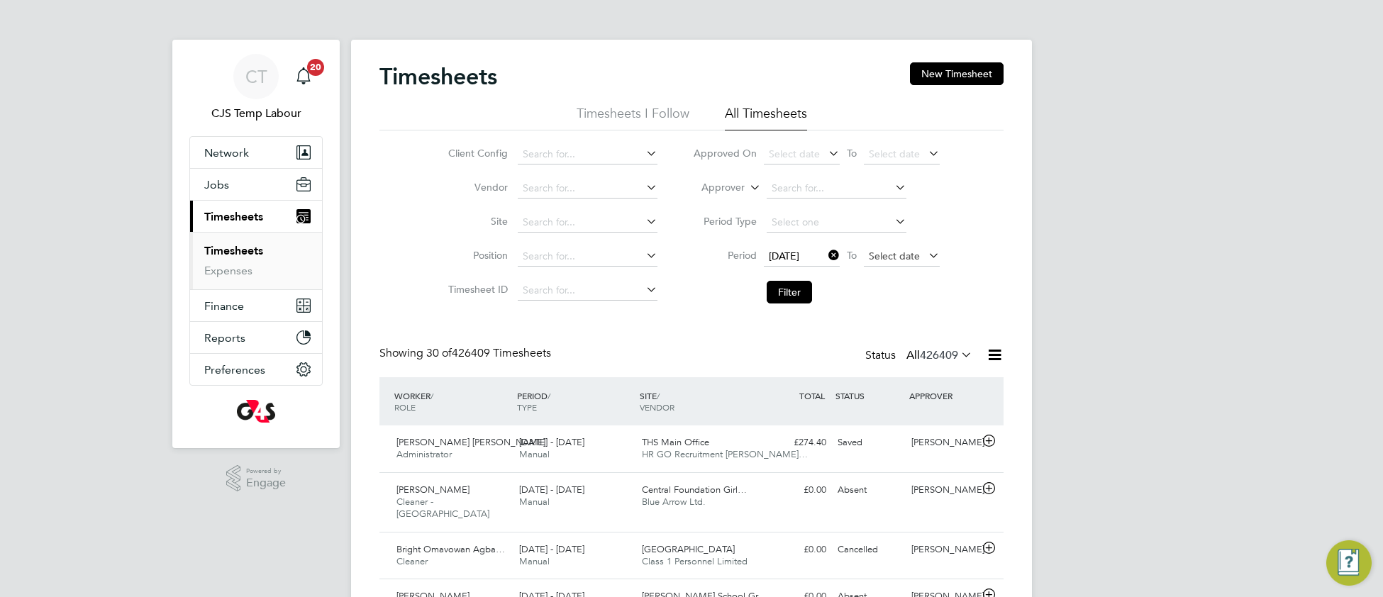
click at [887, 250] on span "Select date" at bounding box center [894, 256] width 51 height 13
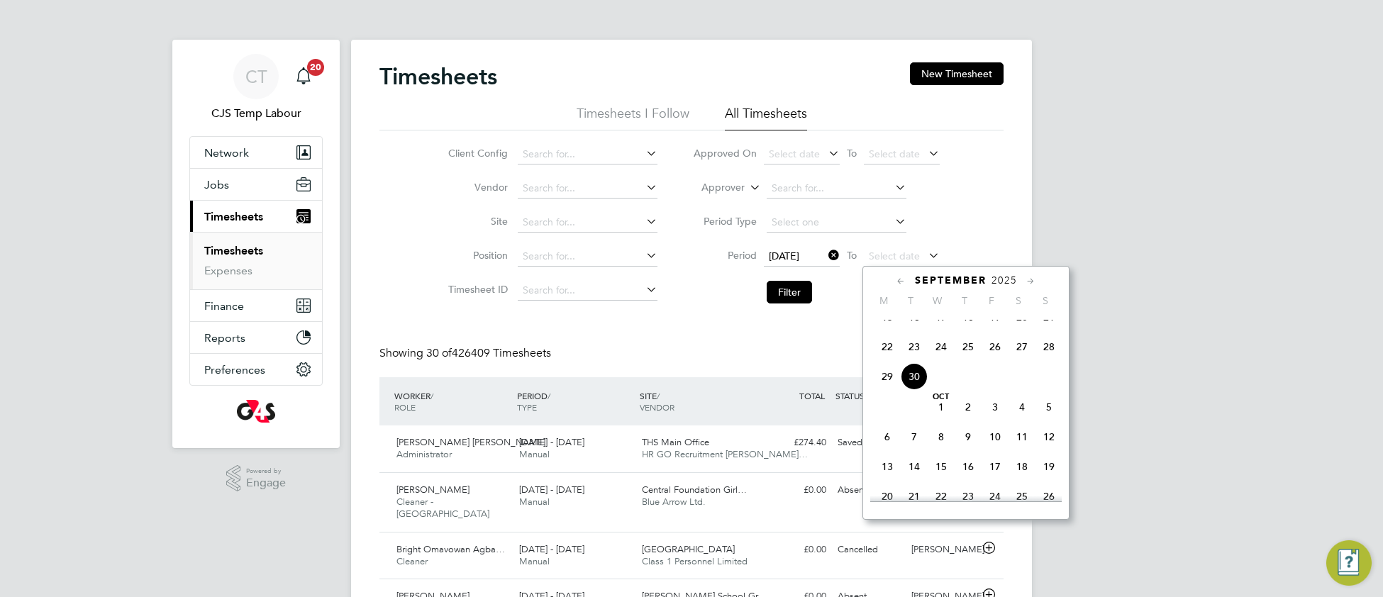
drag, startPoint x: 1049, startPoint y: 363, endPoint x: 1031, endPoint y: 356, distance: 18.4
click at [1047, 360] on span "28" at bounding box center [1049, 346] width 27 height 27
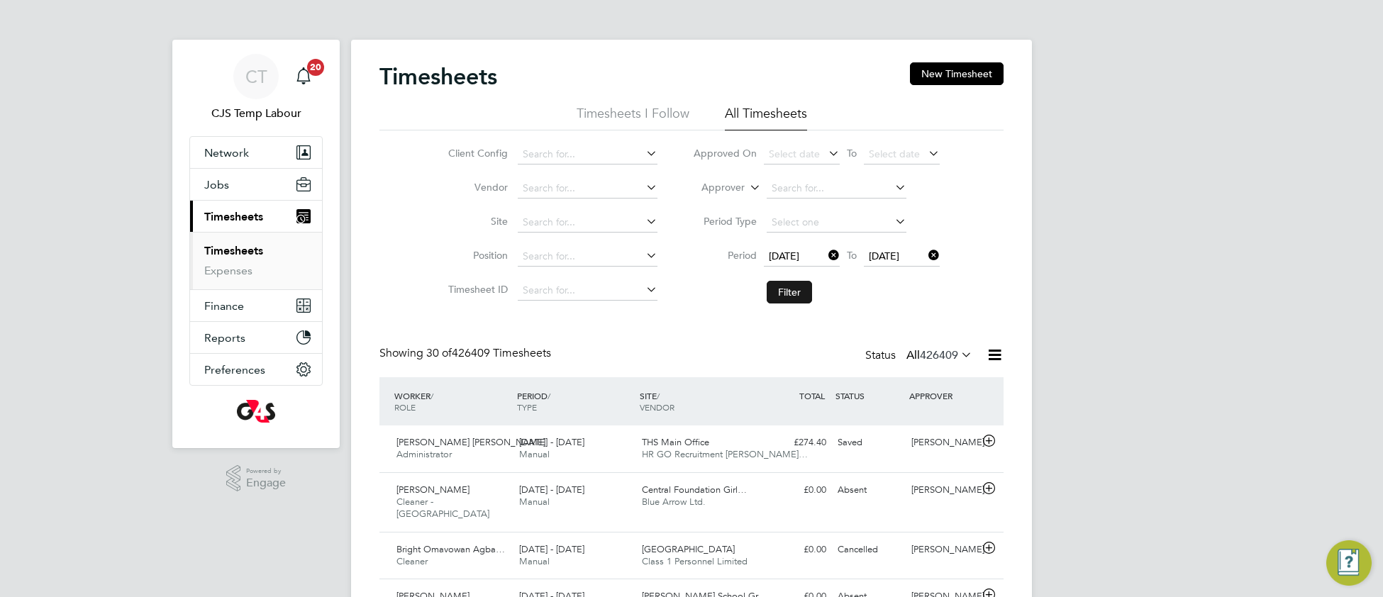
click at [794, 292] on button "Filter" at bounding box center [789, 292] width 45 height 23
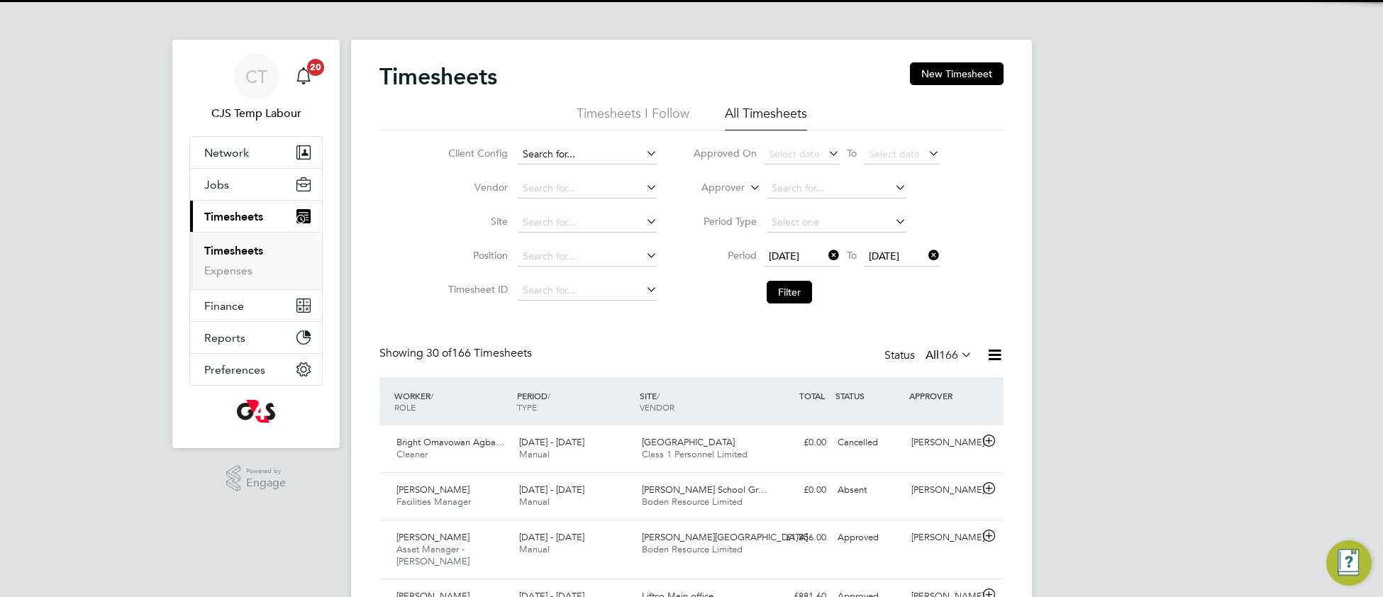
click at [559, 150] on input at bounding box center [588, 155] width 140 height 20
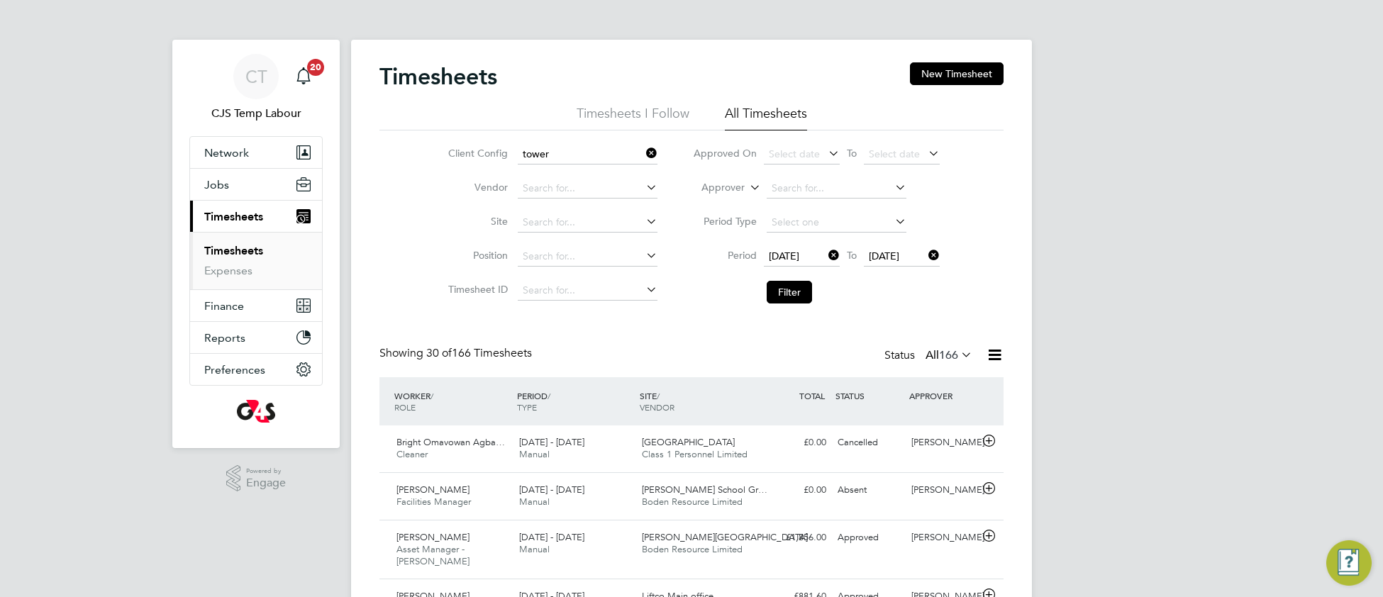
click at [583, 197] on b "Tower" at bounding box center [573, 193] width 28 height 12
type input "G4S FM Tower Hamlets - Operational"
drag, startPoint x: 794, startPoint y: 287, endPoint x: 832, endPoint y: 299, distance: 40.2
click at [797, 287] on button "Filter" at bounding box center [789, 292] width 45 height 23
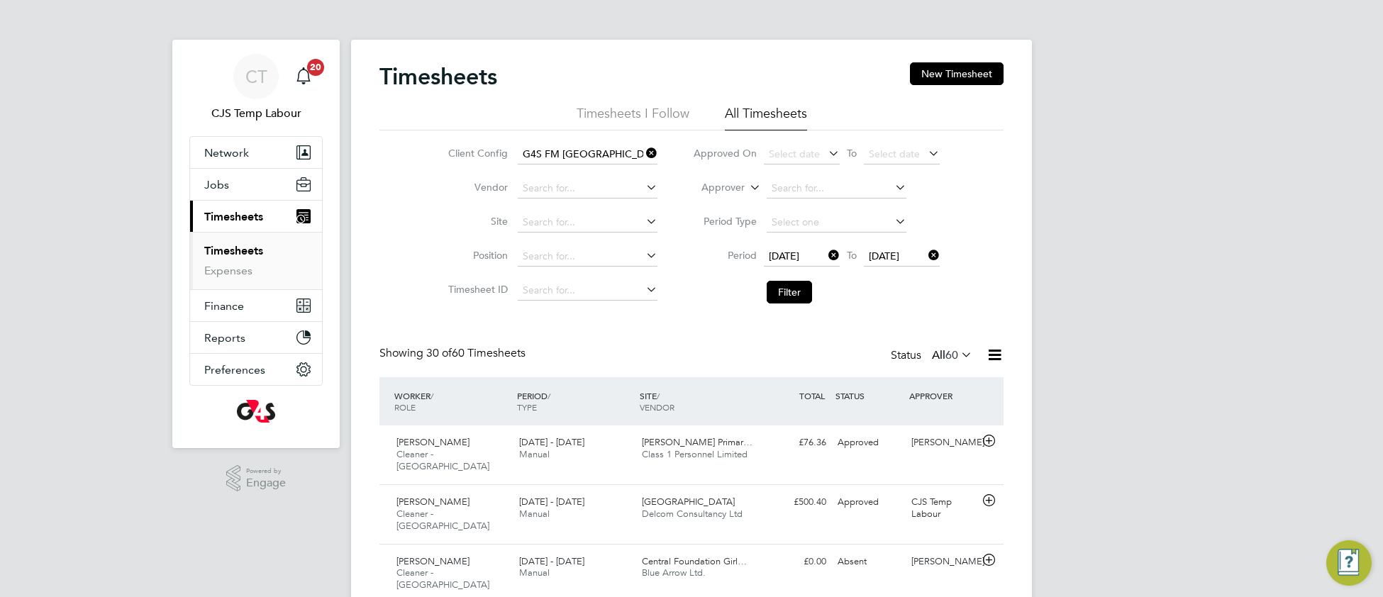
click at [958, 353] on icon at bounding box center [958, 355] width 0 height 20
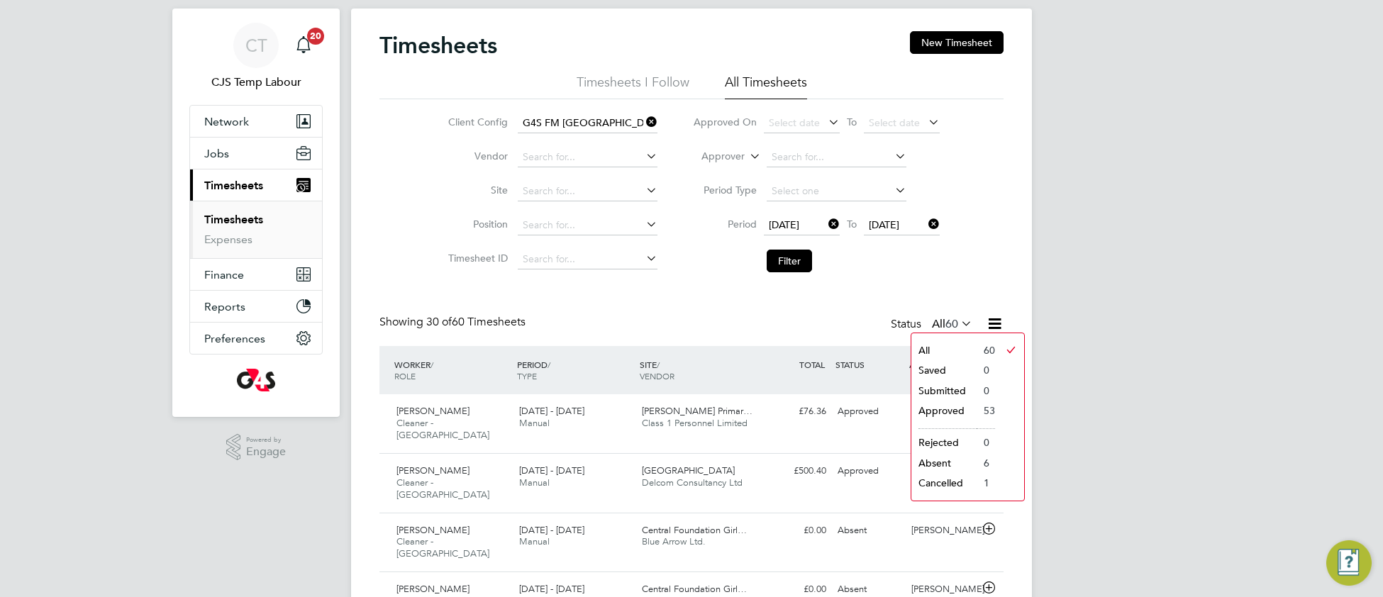
scroll to position [0, 0]
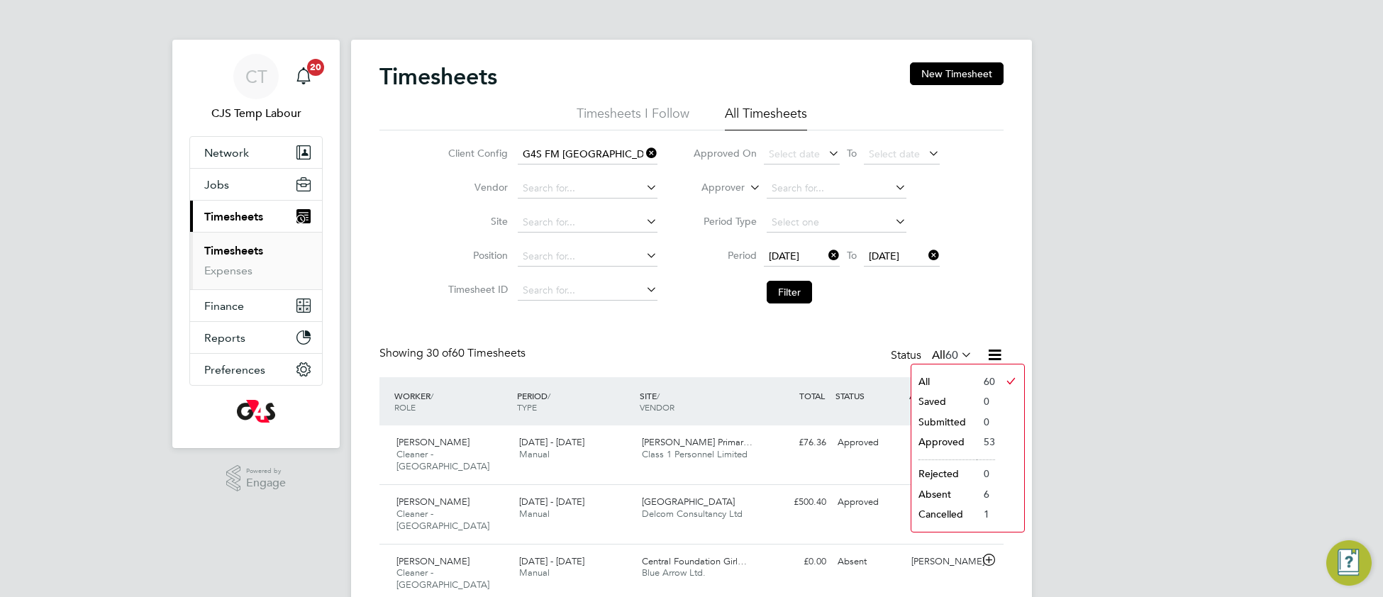
click at [643, 151] on icon at bounding box center [643, 153] width 0 height 20
drag, startPoint x: 785, startPoint y: 296, endPoint x: 783, endPoint y: 314, distance: 17.9
click at [786, 297] on button "Filter" at bounding box center [789, 292] width 45 height 23
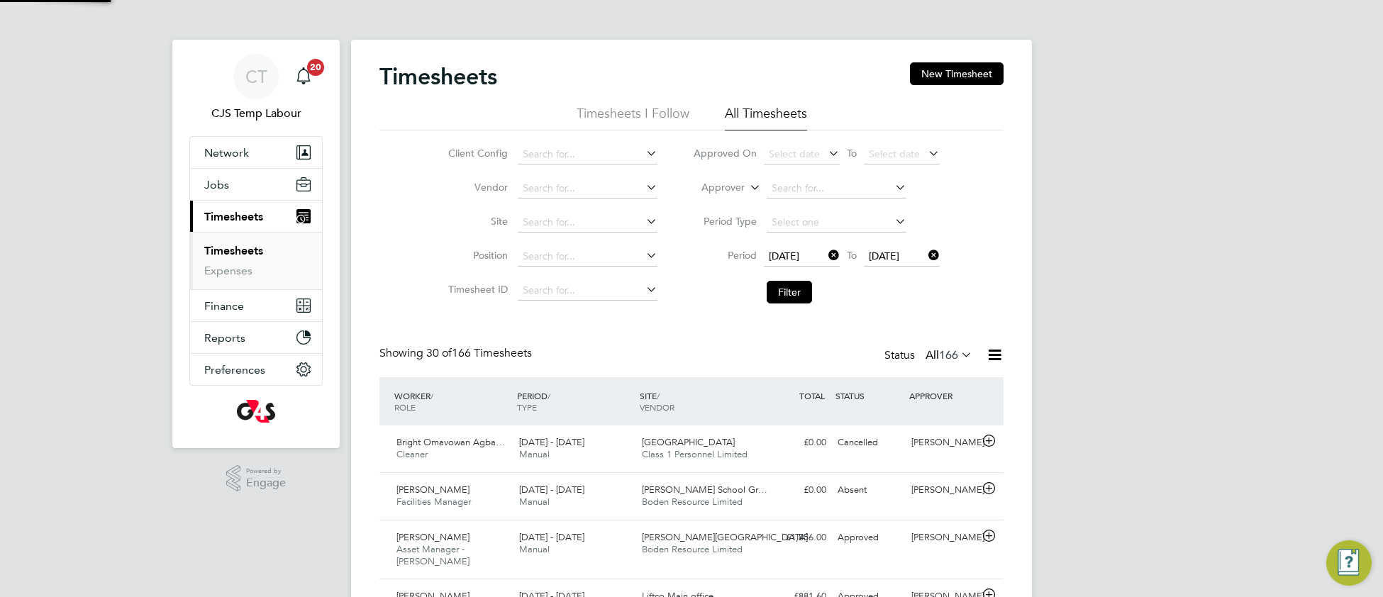
scroll to position [35, 122]
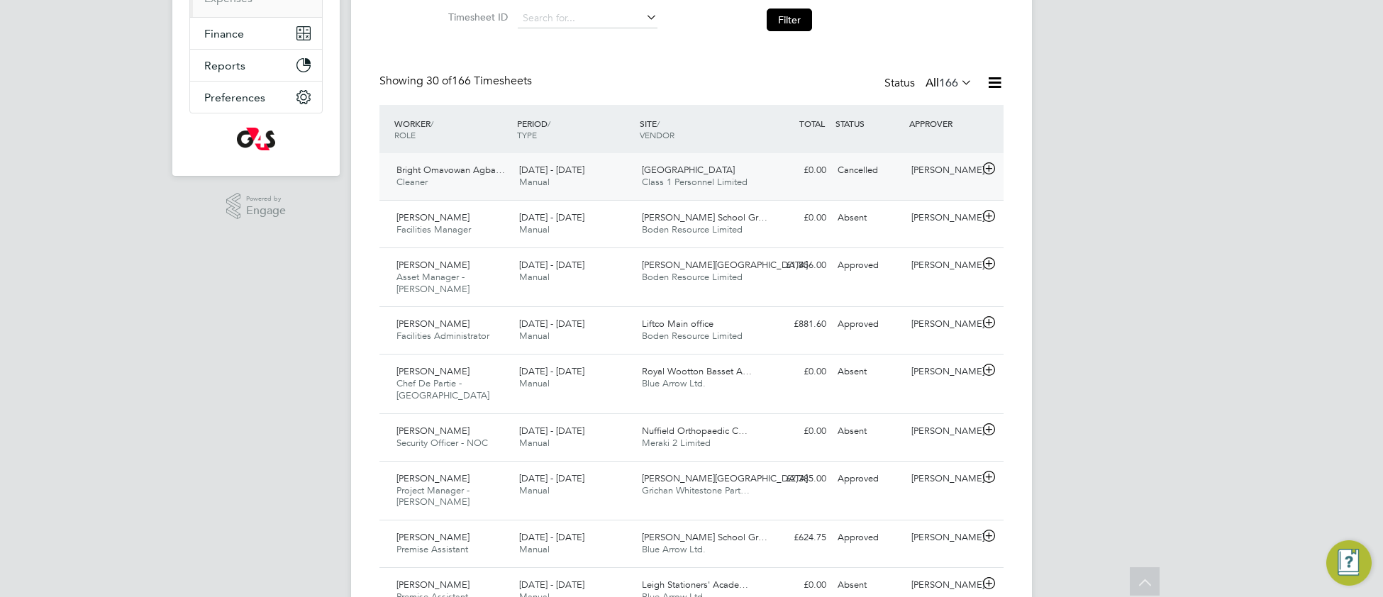
click at [719, 179] on span "Class 1 Personnel Limited" at bounding box center [695, 182] width 106 height 12
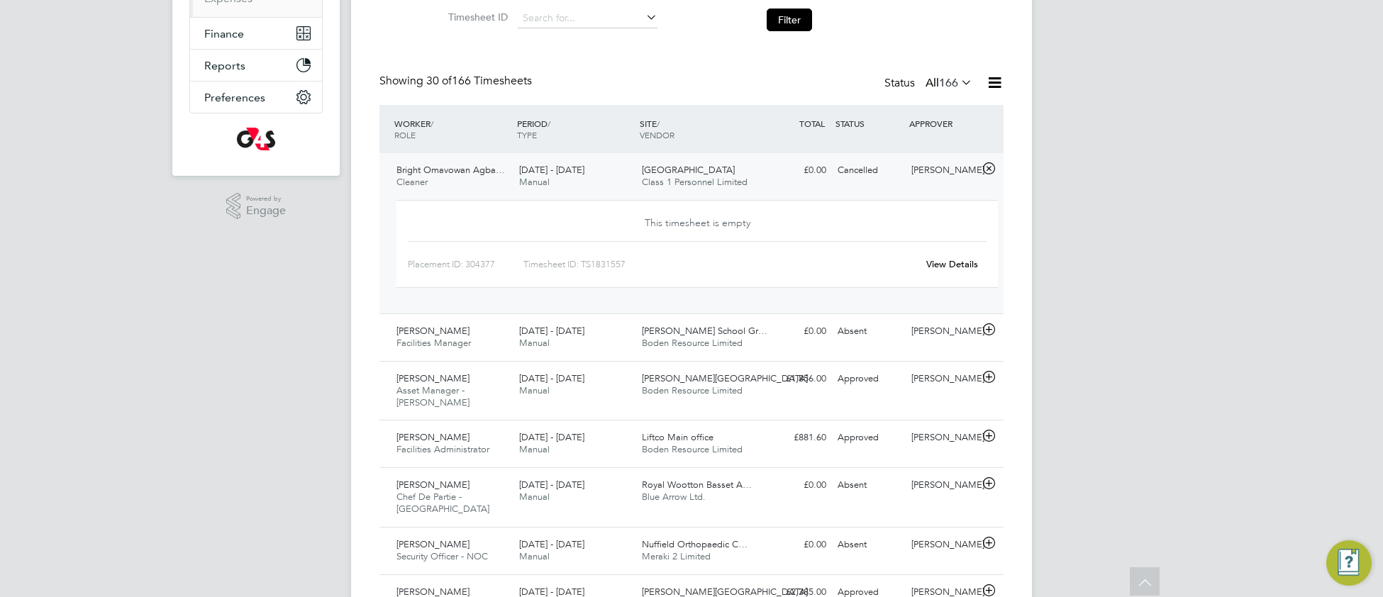
click at [961, 263] on link "View Details" at bounding box center [953, 264] width 52 height 12
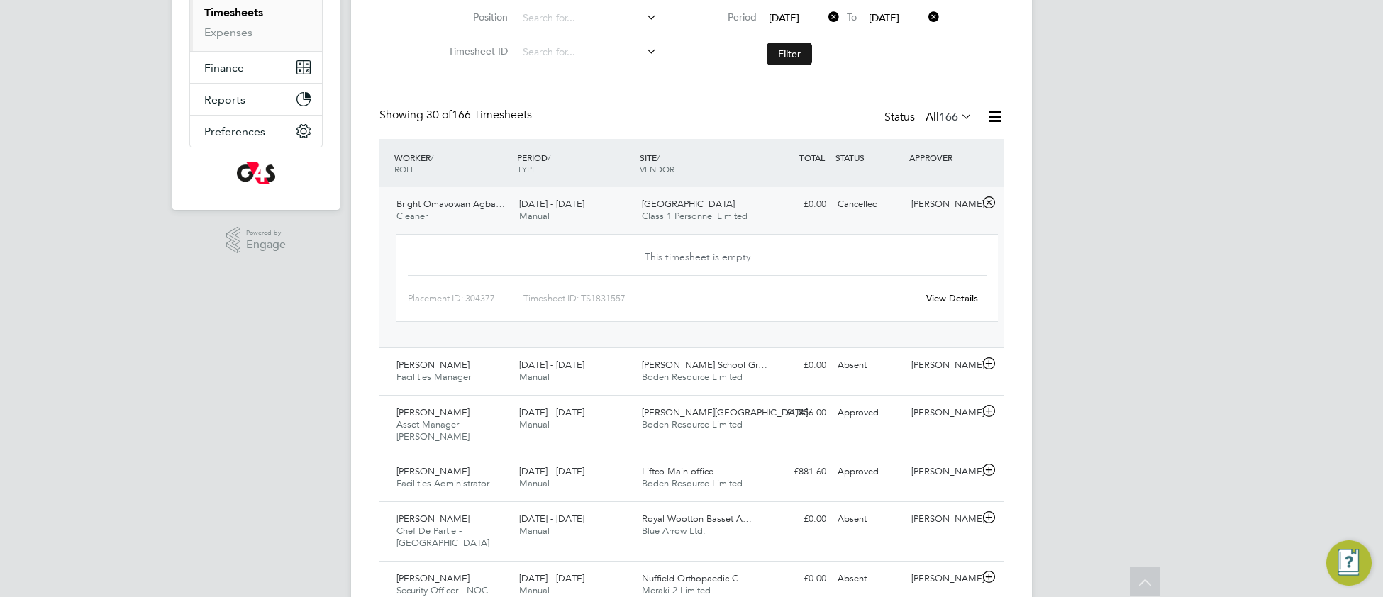
click at [794, 52] on button "Filter" at bounding box center [789, 54] width 45 height 23
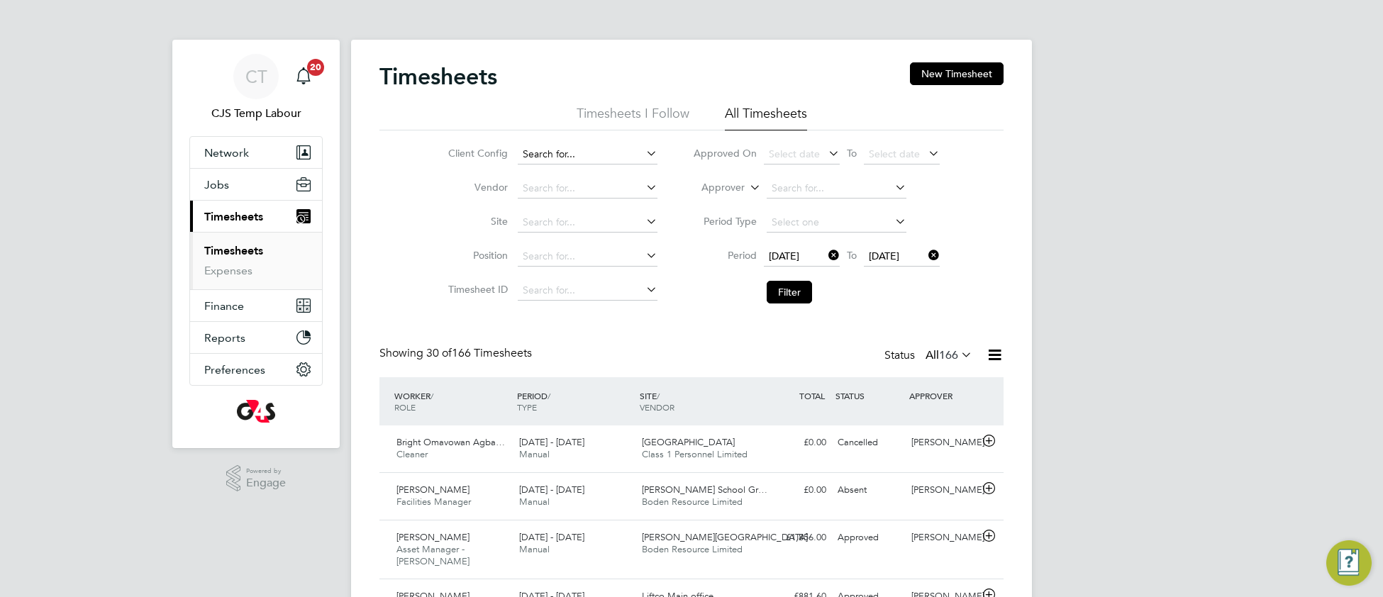
click at [564, 157] on input at bounding box center [588, 155] width 140 height 20
click at [585, 192] on b "Tower" at bounding box center [573, 193] width 28 height 12
type input "G4S FM Tower Hamlets - Operational"
click at [795, 302] on button "Filter" at bounding box center [789, 292] width 45 height 23
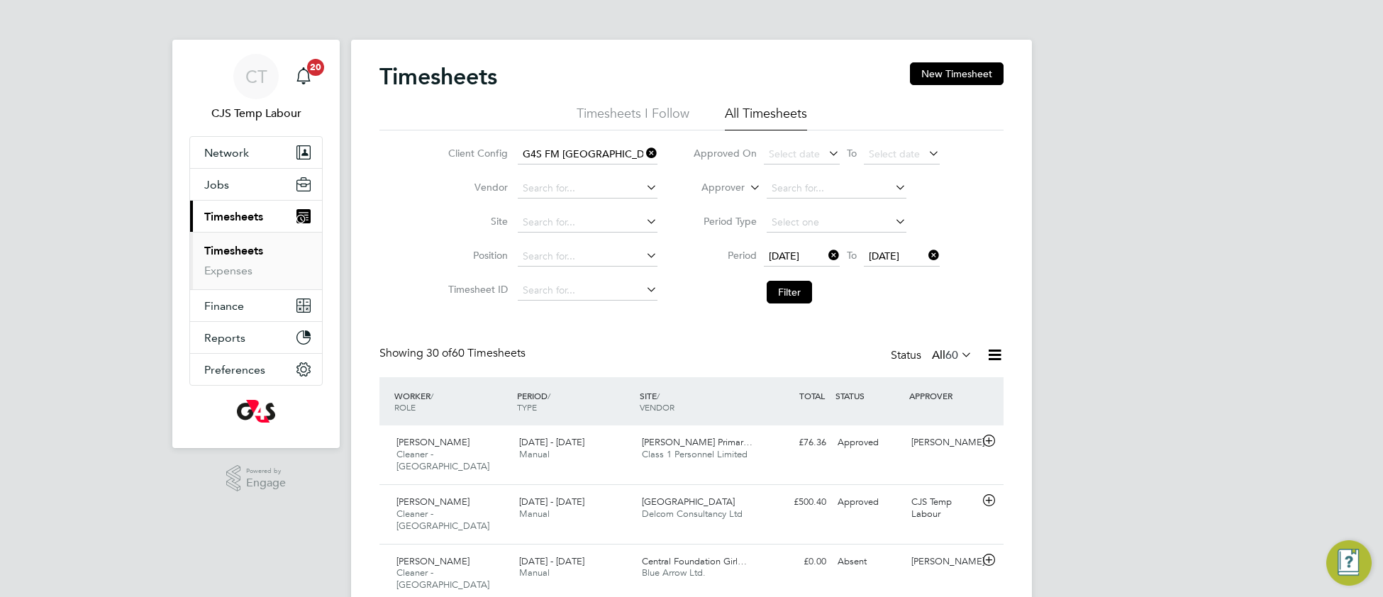
click at [958, 361] on icon at bounding box center [958, 355] width 0 height 20
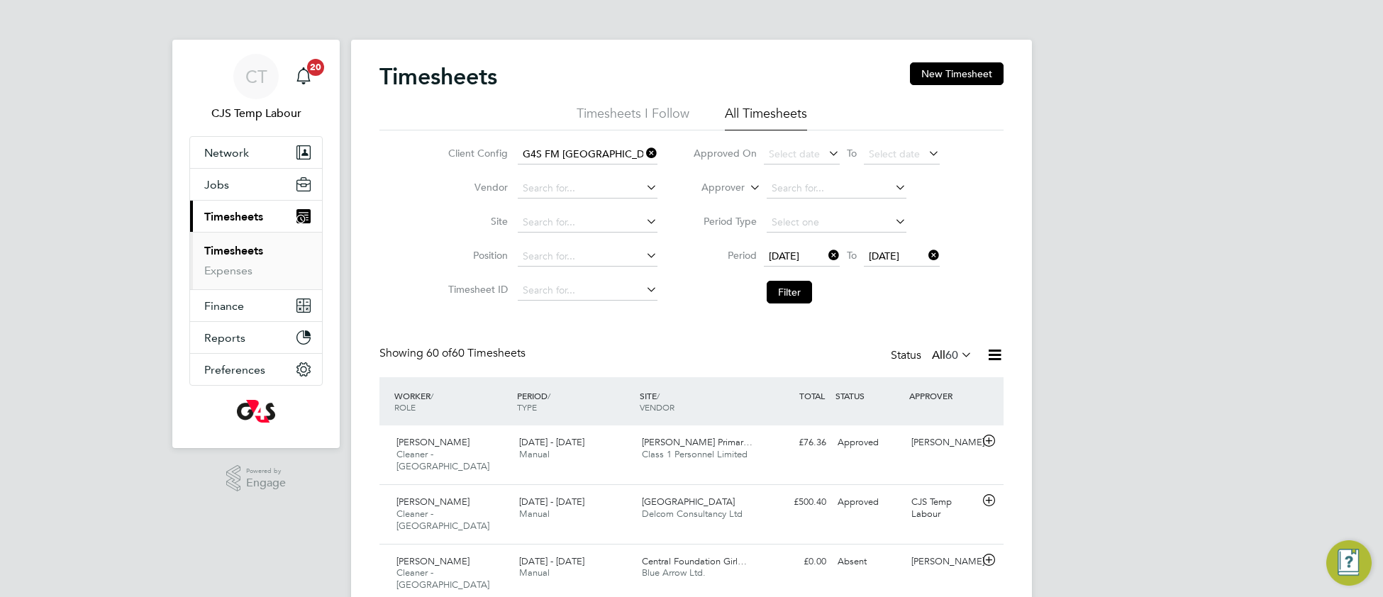
click at [958, 358] on icon at bounding box center [958, 355] width 0 height 20
click at [941, 443] on li "Approved" at bounding box center [944, 442] width 65 height 20
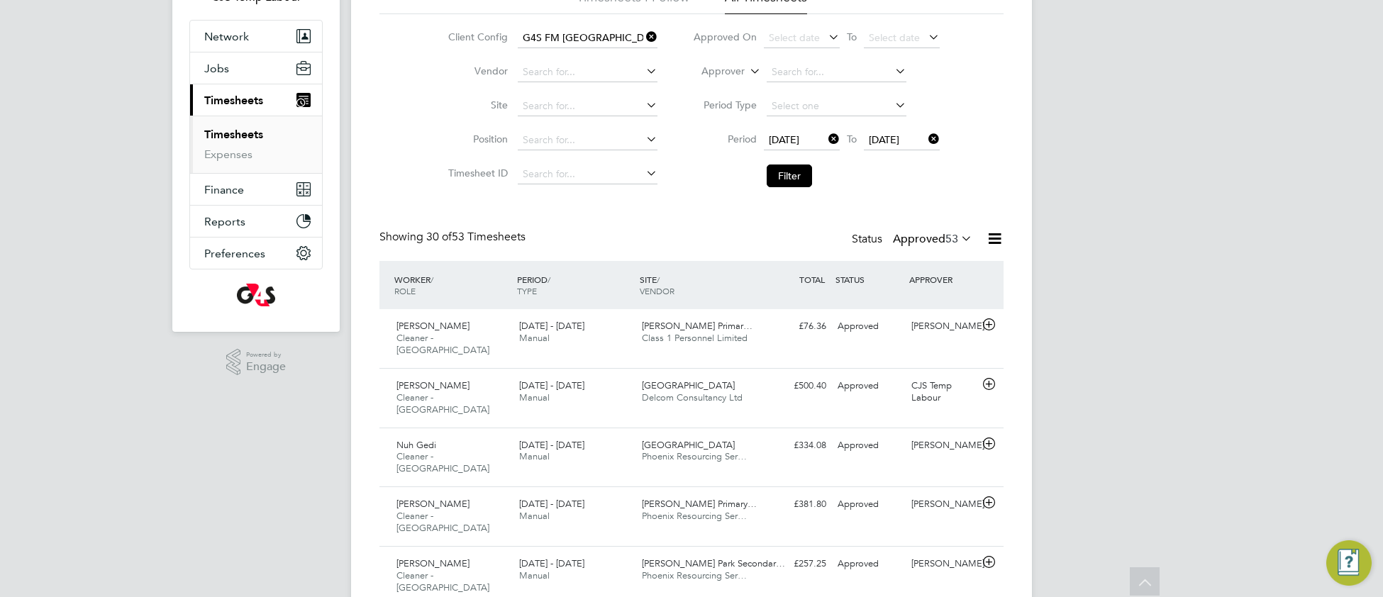
click at [643, 38] on icon at bounding box center [643, 37] width 0 height 20
click at [785, 178] on button "Filter" at bounding box center [789, 176] width 45 height 23
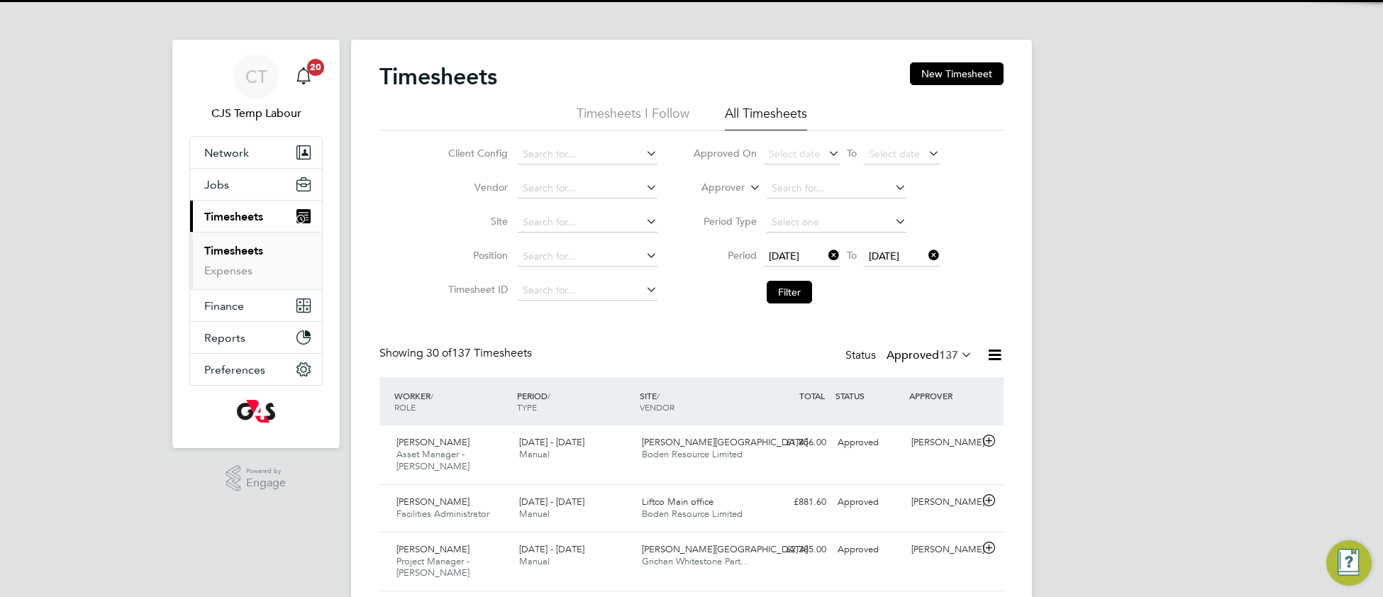
scroll to position [48, 122]
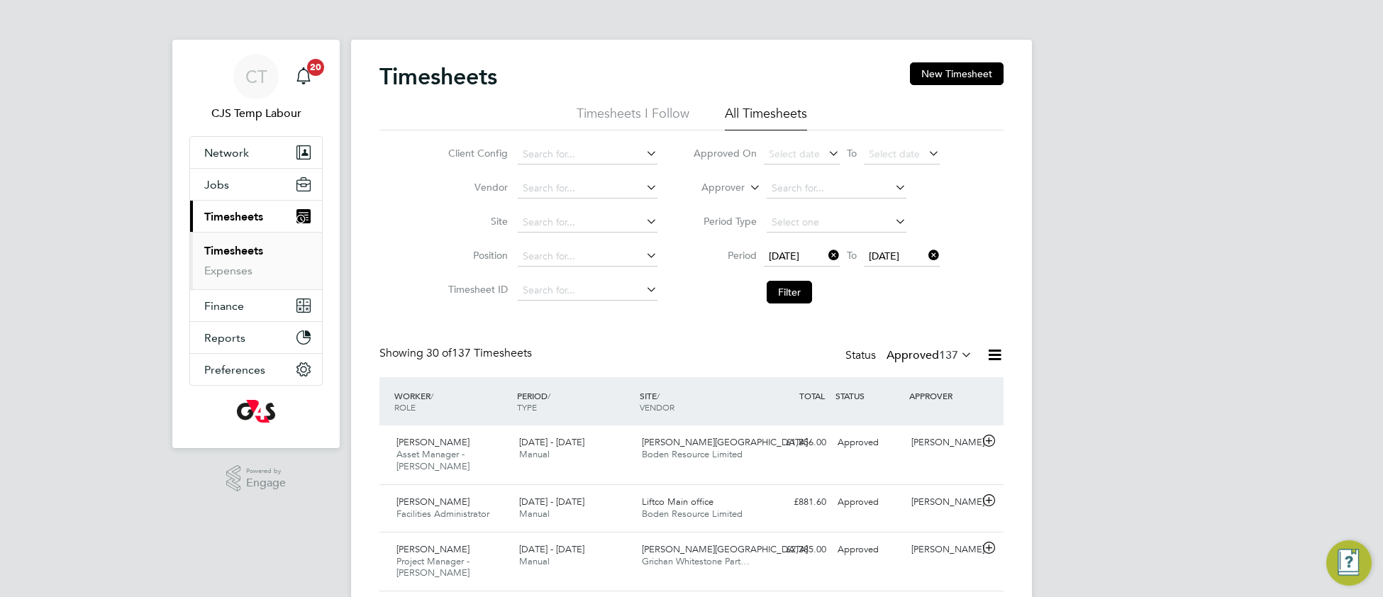
click at [958, 358] on icon at bounding box center [958, 355] width 0 height 20
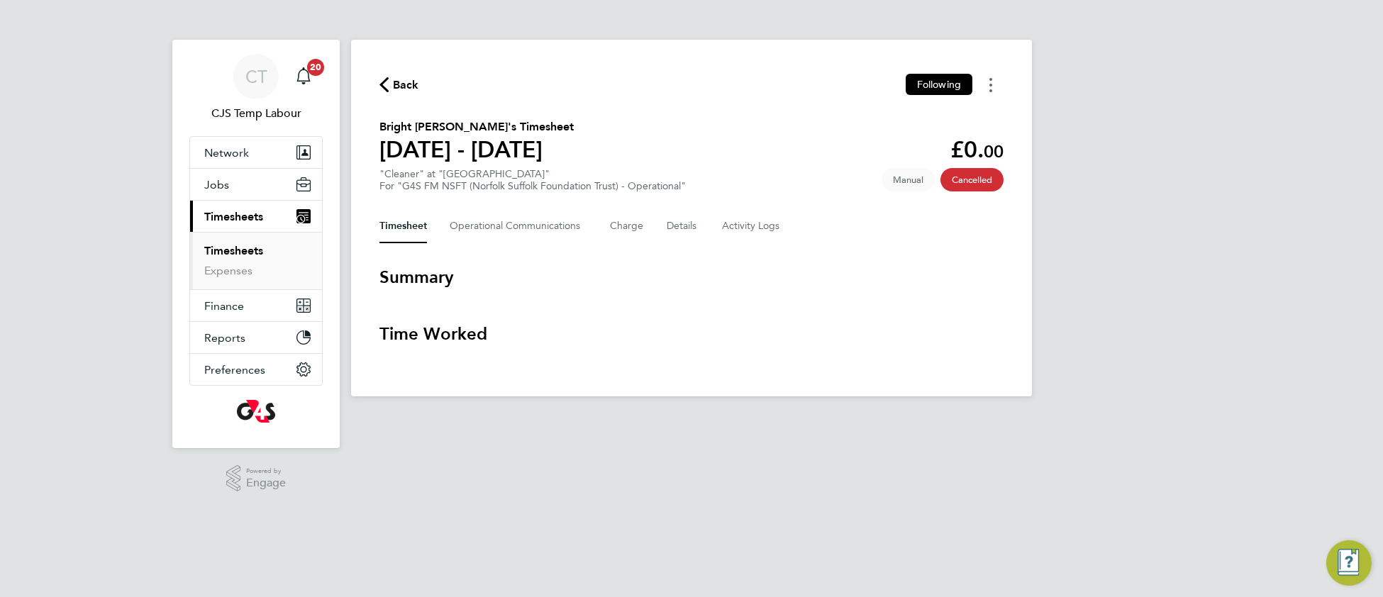
click at [990, 88] on icon "Timesheets Menu" at bounding box center [991, 85] width 3 height 14
drag, startPoint x: 864, startPoint y: 273, endPoint x: 856, endPoint y: 276, distance: 9.0
click at [861, 275] on h3 "Summary" at bounding box center [692, 277] width 624 height 23
click at [739, 221] on Logs-tab "Activity Logs" at bounding box center [752, 226] width 60 height 34
